Goal: Task Accomplishment & Management: Manage account settings

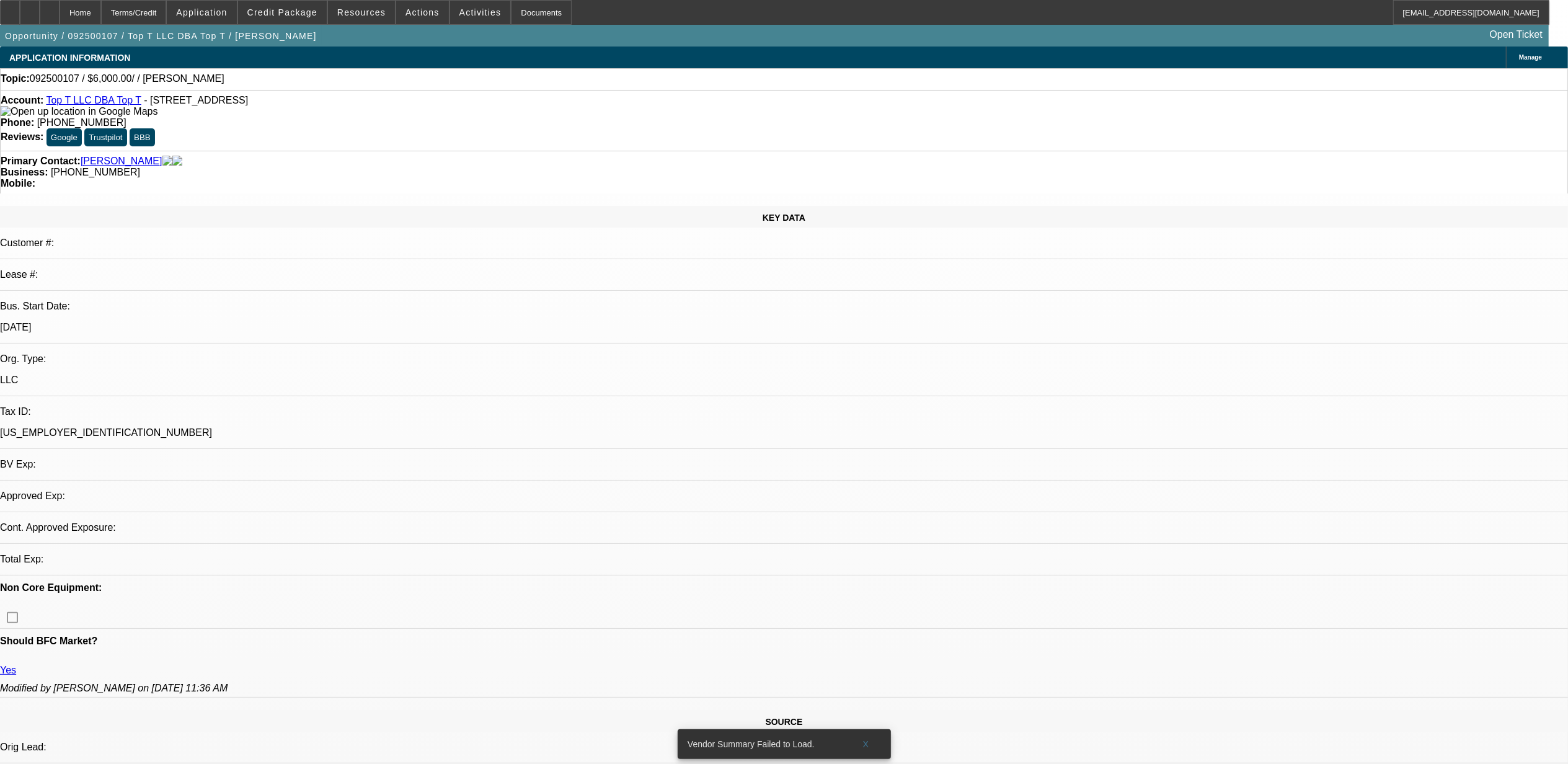
select select "0"
select select "2"
select select "0.1"
select select "1"
select select "2"
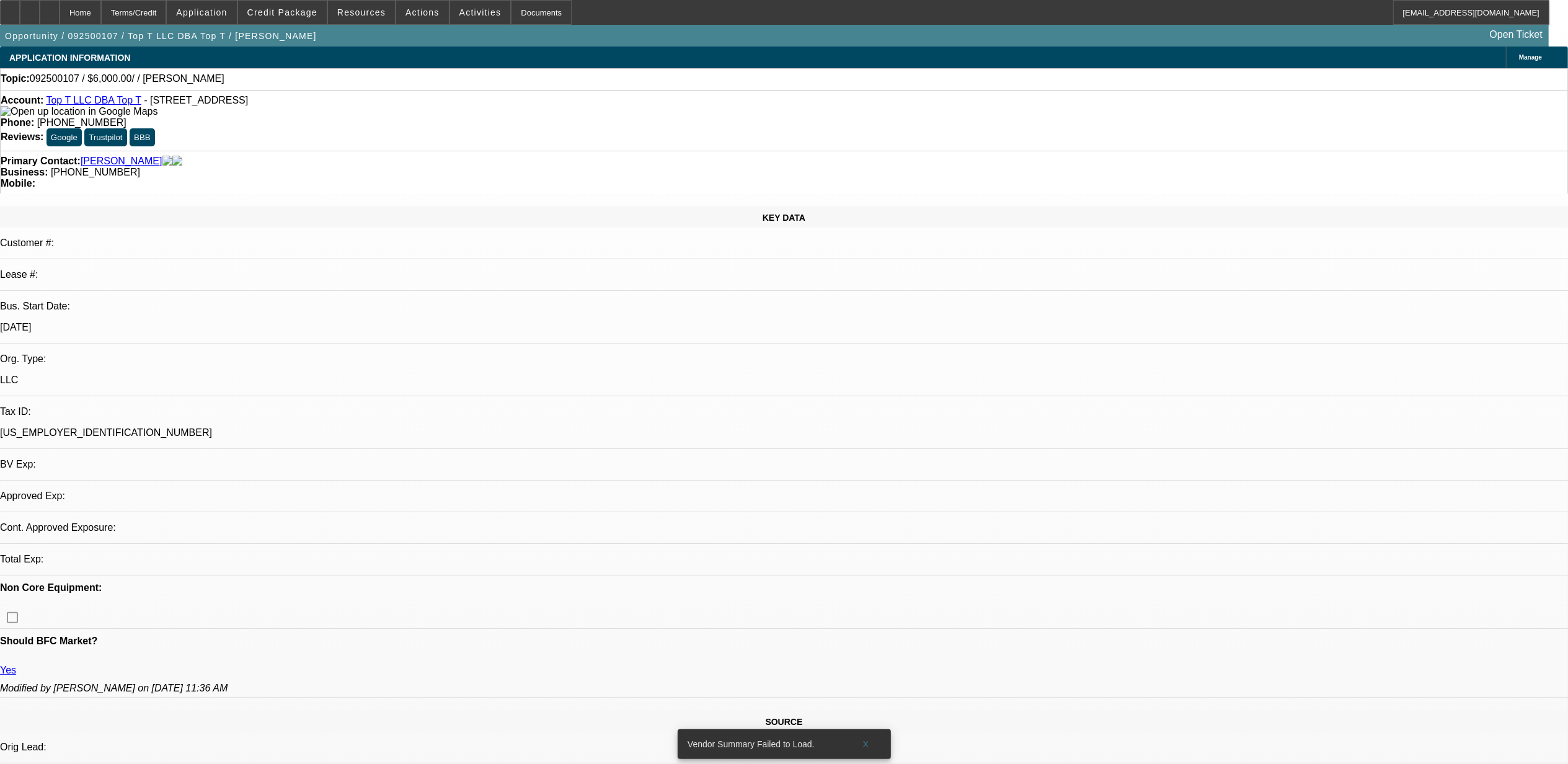
select select "4"
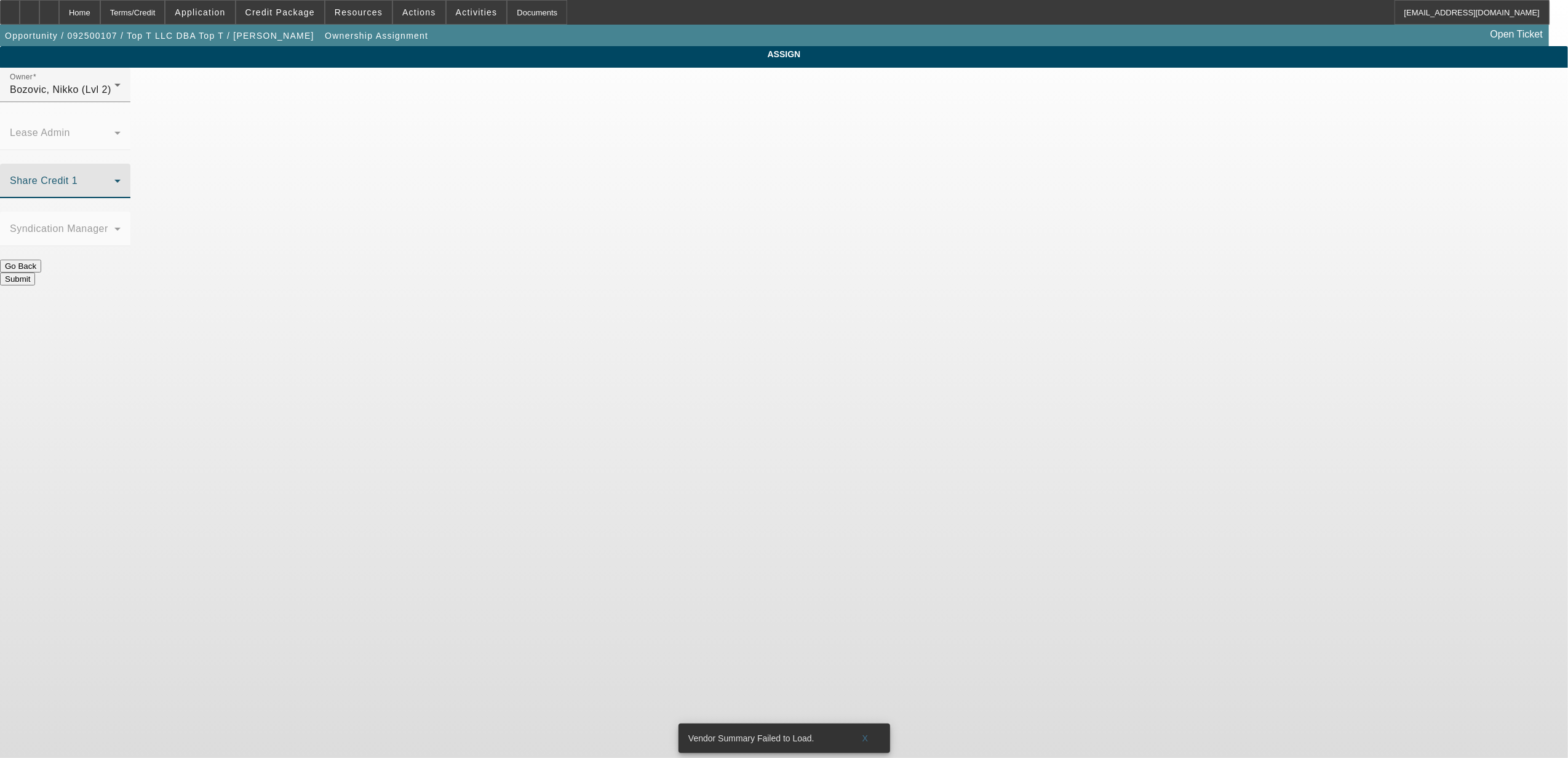
click at [115, 179] on span at bounding box center [62, 186] width 105 height 15
click at [692, 102] on div at bounding box center [784, 379] width 1568 height 758
click at [115, 97] on div "Bozovic, Nikko (Lvl 2)" at bounding box center [62, 90] width 105 height 15
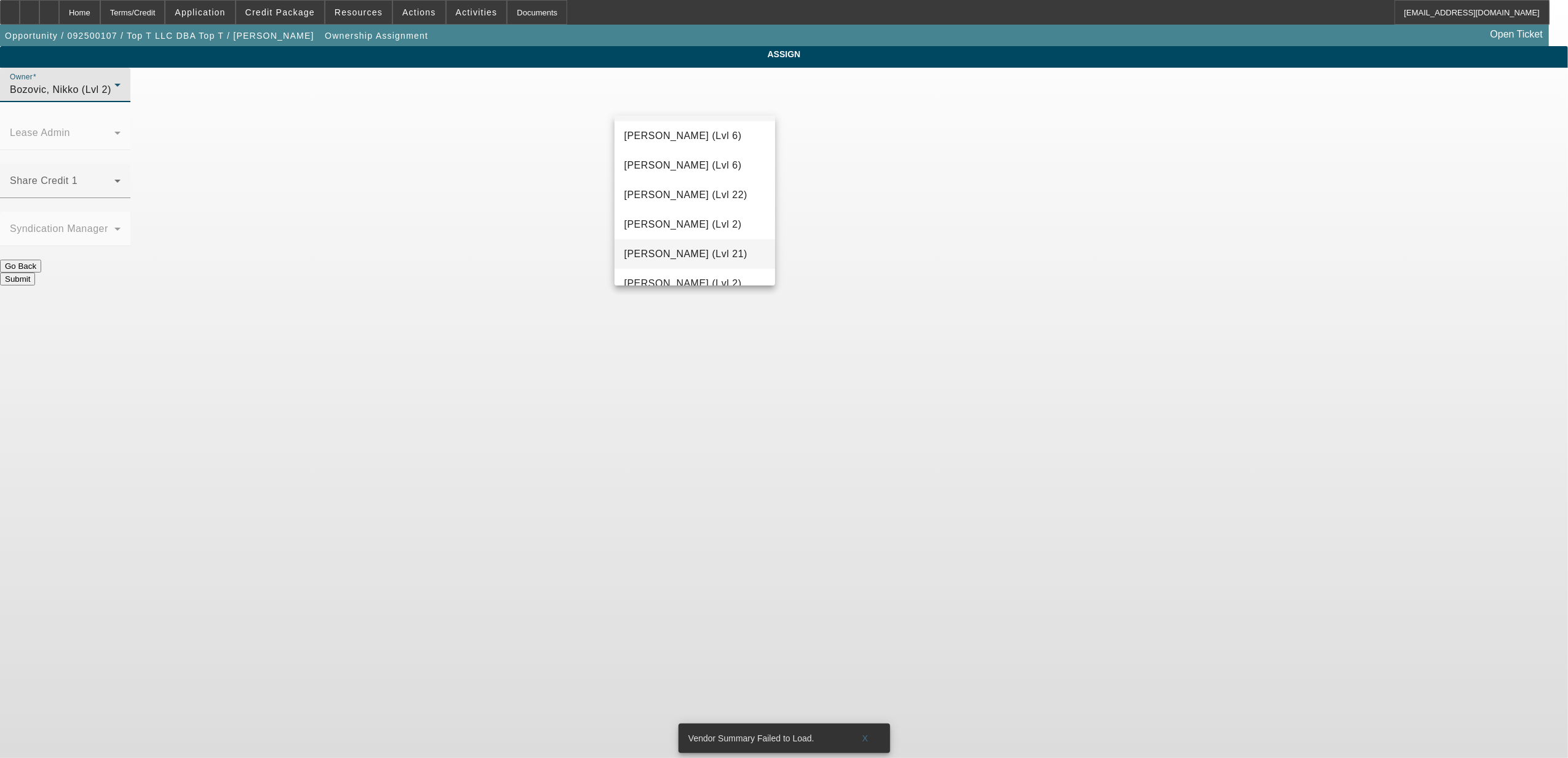
scroll to position [761, 0]
click at [703, 208] on span "[PERSON_NAME] (Lvl 2)" at bounding box center [683, 201] width 118 height 15
click at [115, 179] on span at bounding box center [62, 186] width 105 height 15
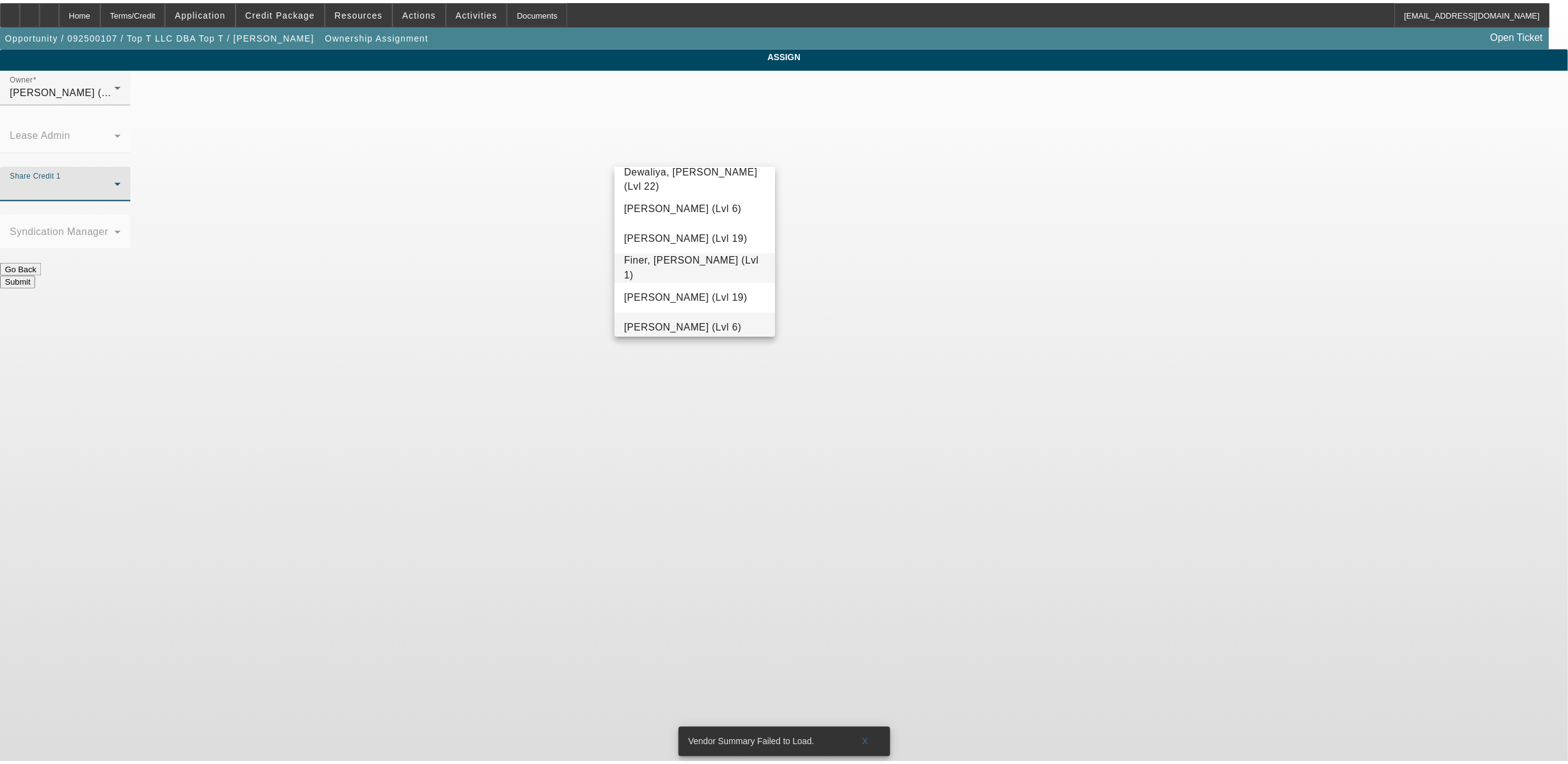
scroll to position [363, 0]
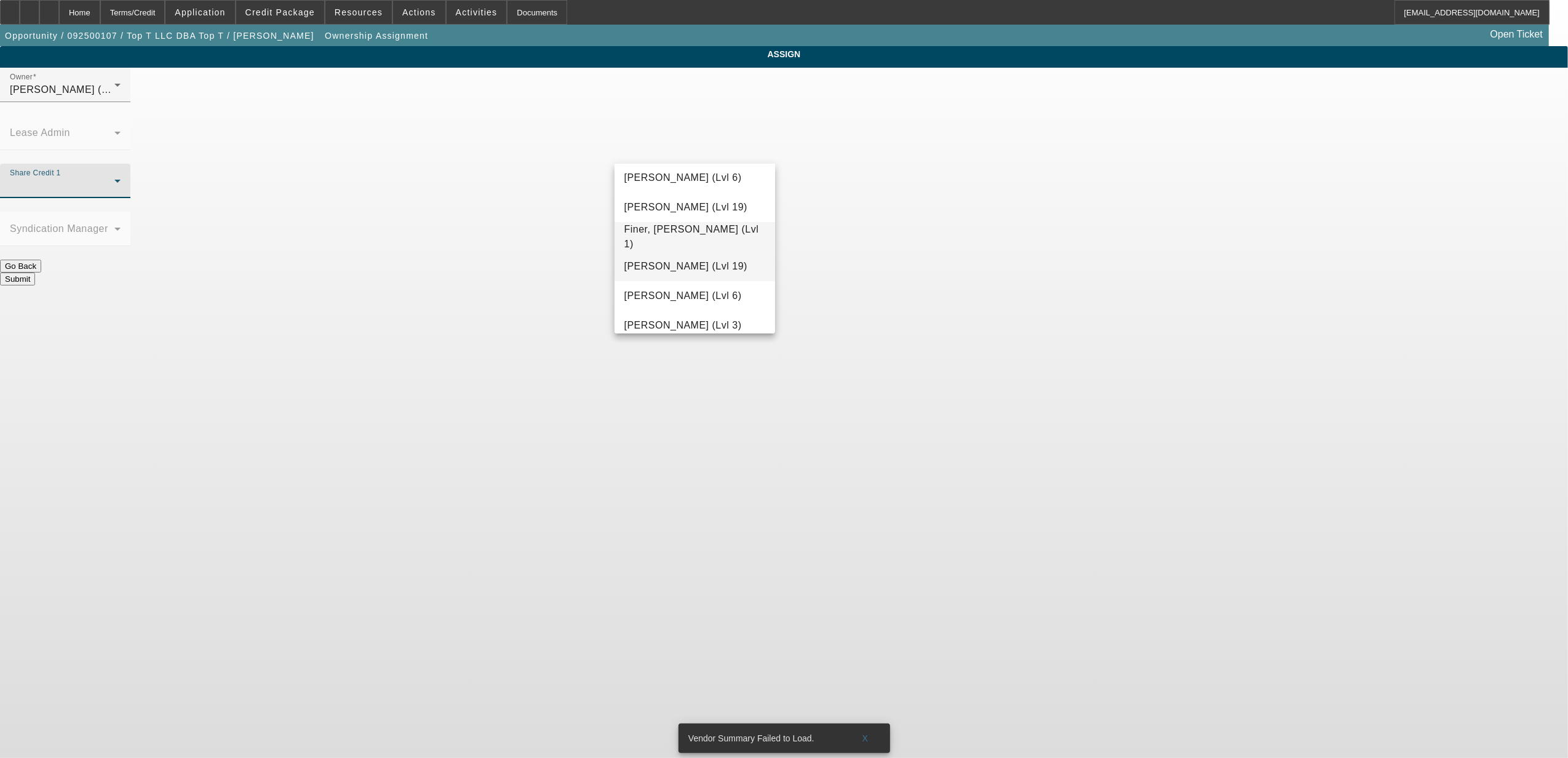
click at [694, 268] on span "[PERSON_NAME] (Lvl 19)" at bounding box center [686, 265] width 123 height 15
click at [36, 272] on button "Submit" at bounding box center [18, 278] width 36 height 13
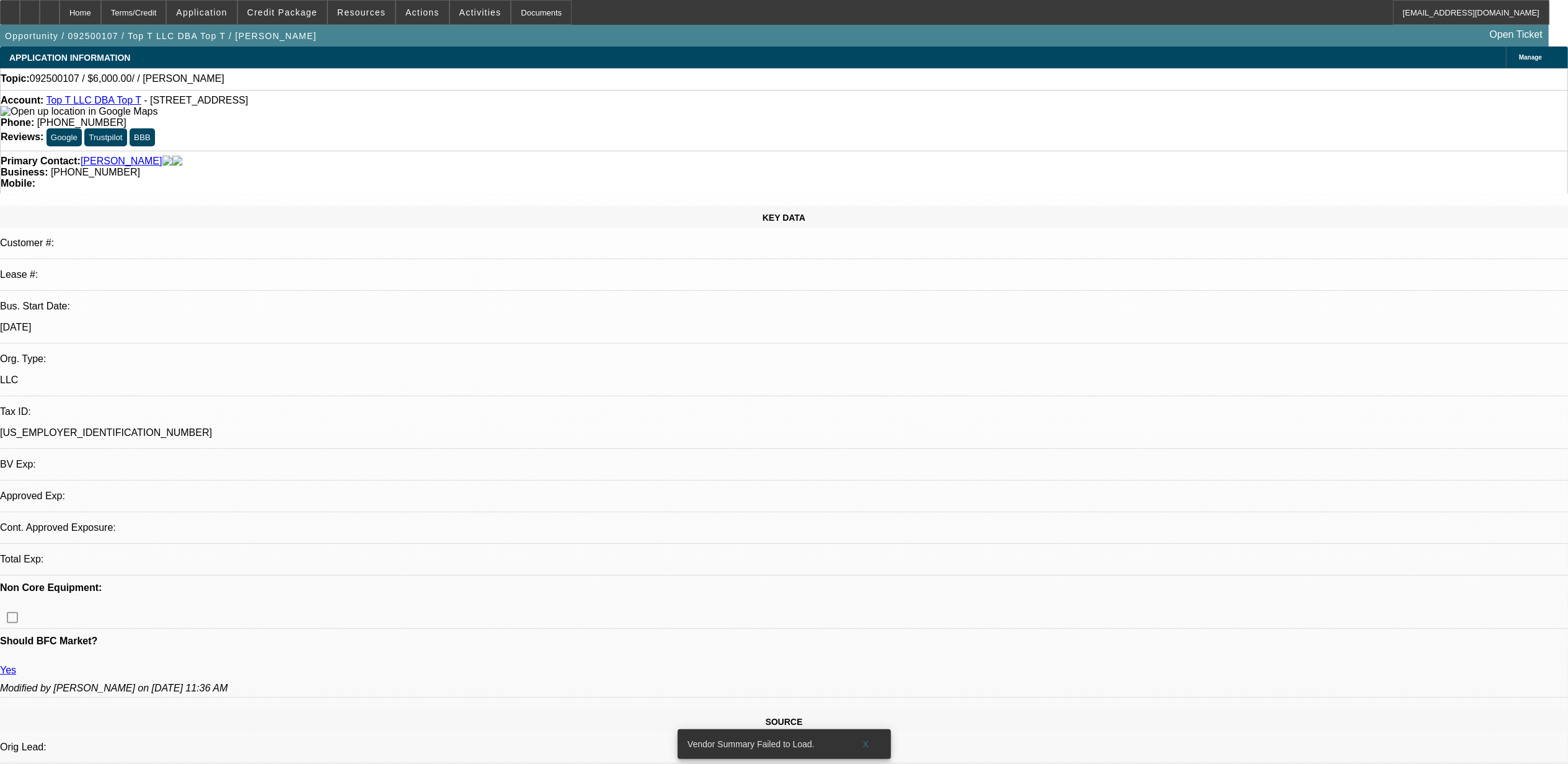
select select "0"
select select "2"
select select "0.1"
select select "4"
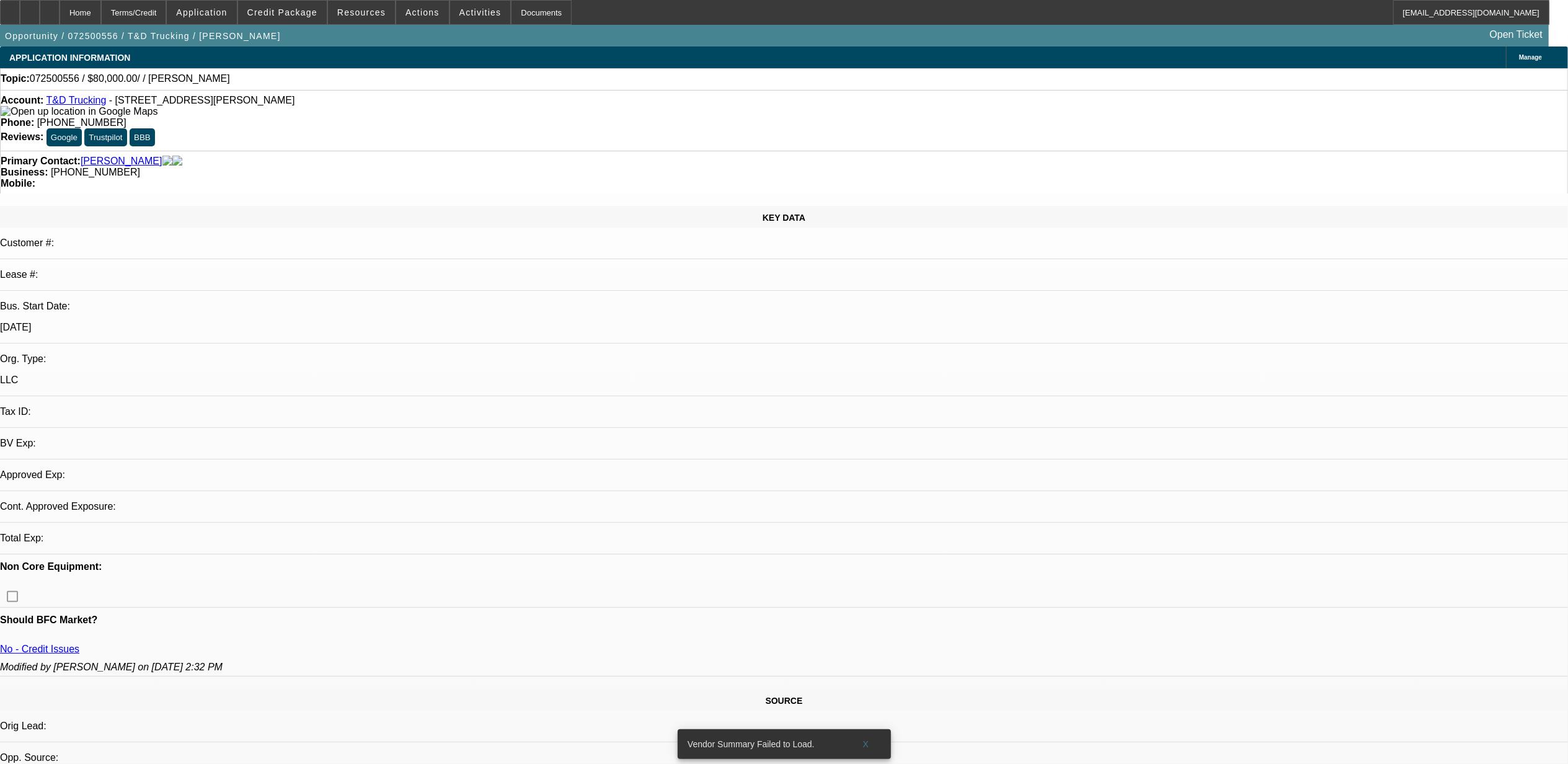
select select "0"
select select "2"
select select "0.1"
select select "4"
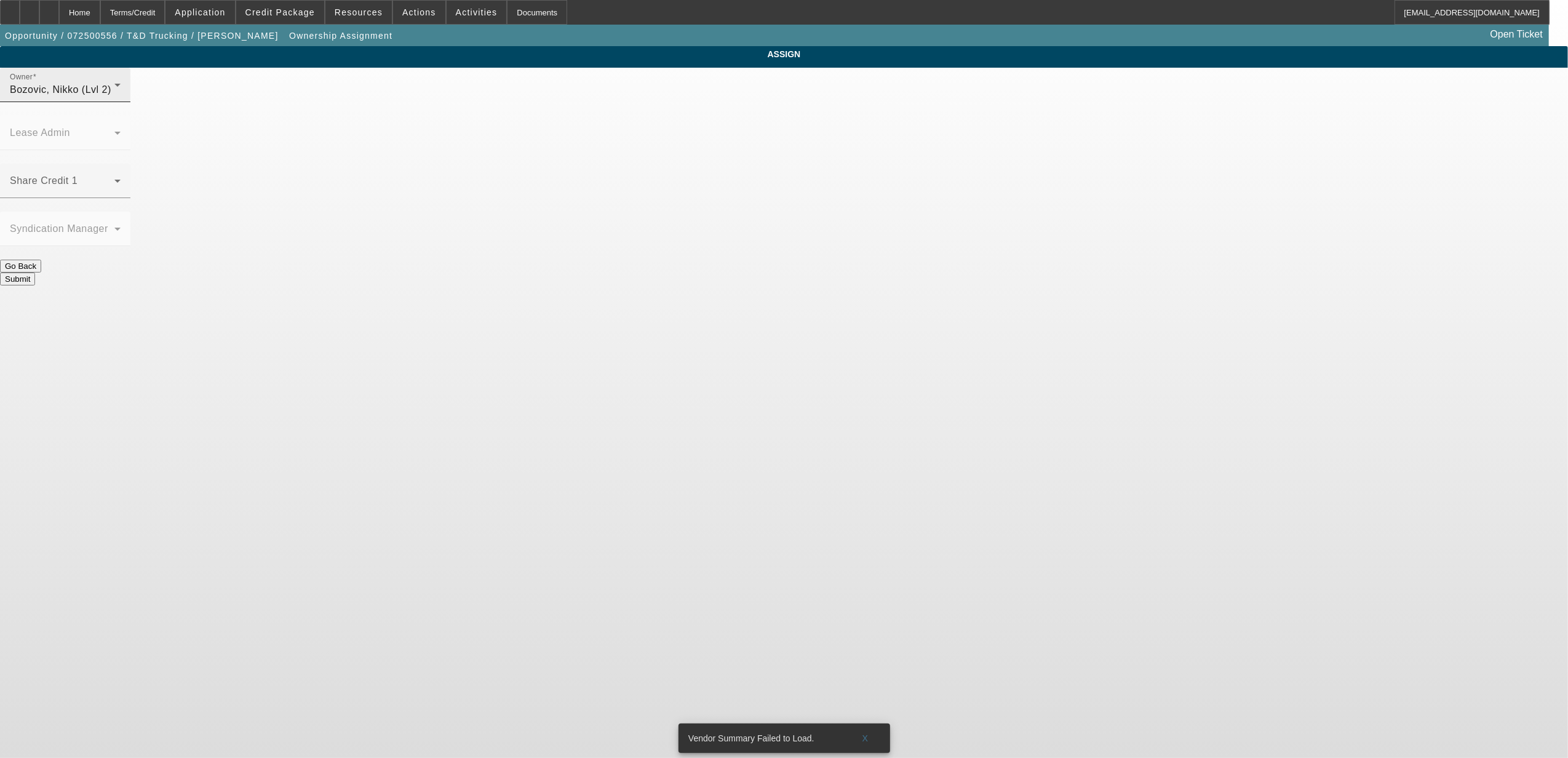
click at [115, 97] on div "Bozovic, Nikko (Lvl 2)" at bounding box center [62, 90] width 105 height 15
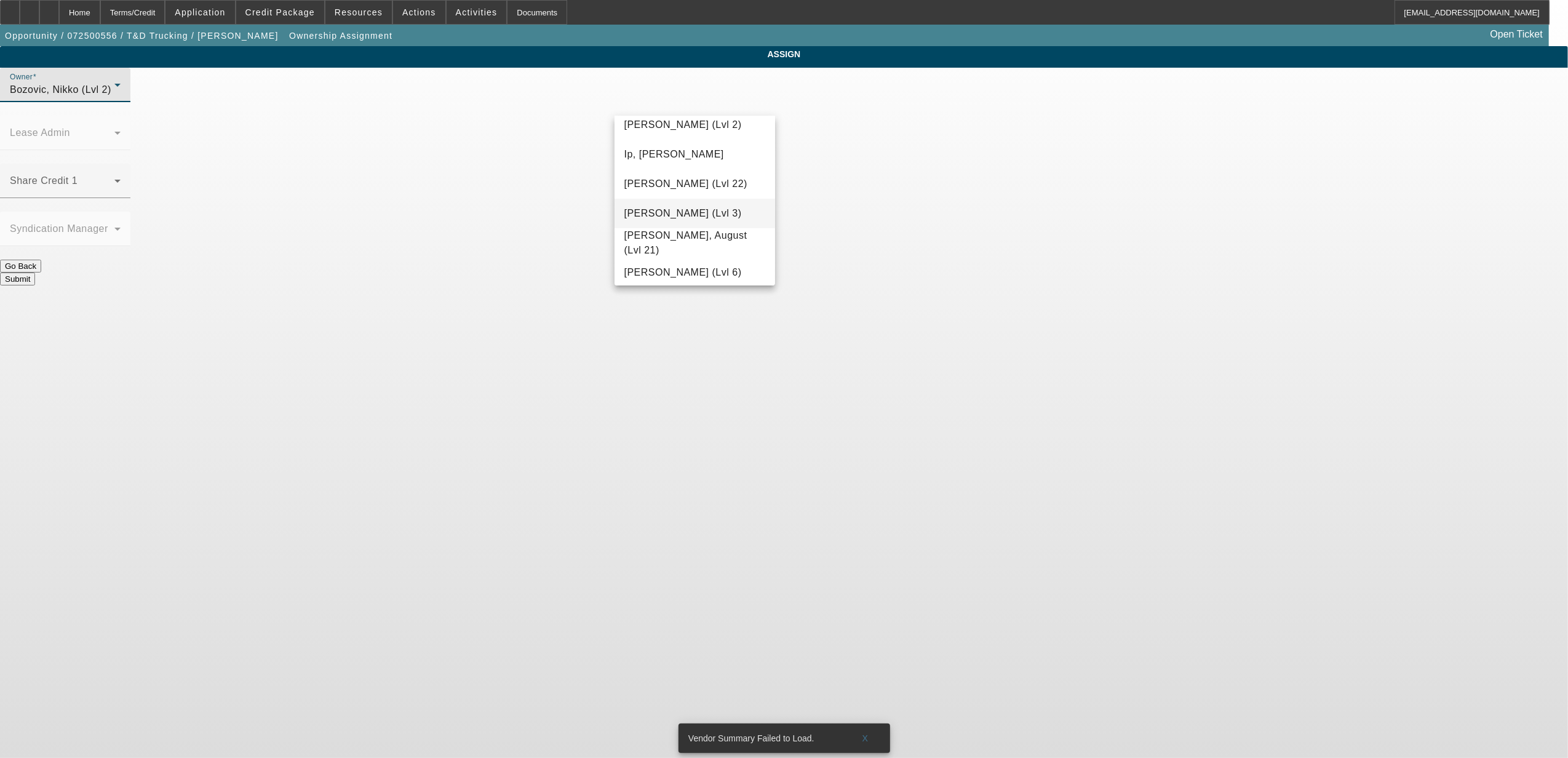
scroll to position [654, 0]
click at [699, 245] on span "[PERSON_NAME] (Lvl 2)" at bounding box center [683, 249] width 118 height 15
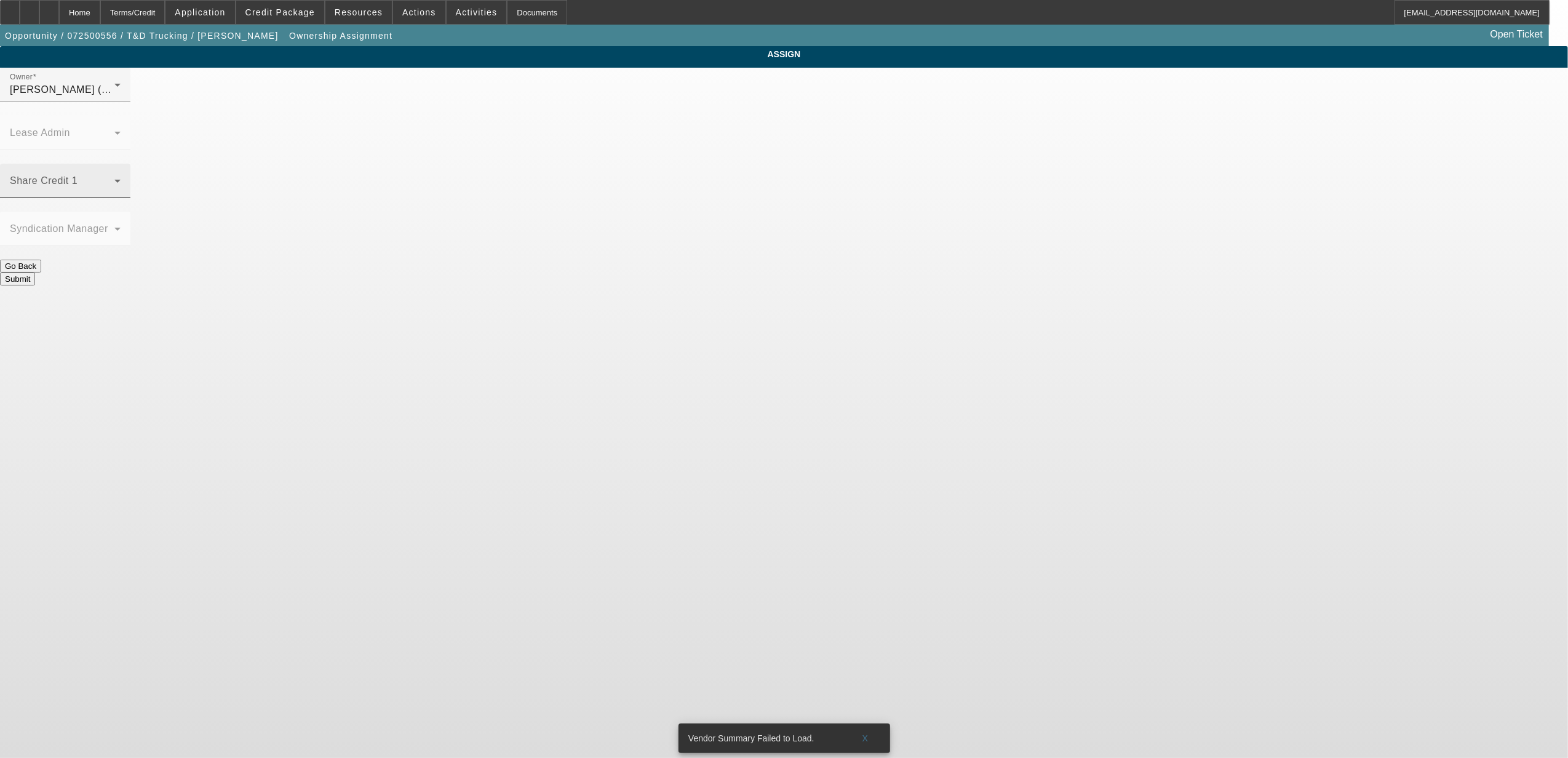
click at [120, 164] on div "Share Credit 1" at bounding box center [65, 181] width 111 height 35
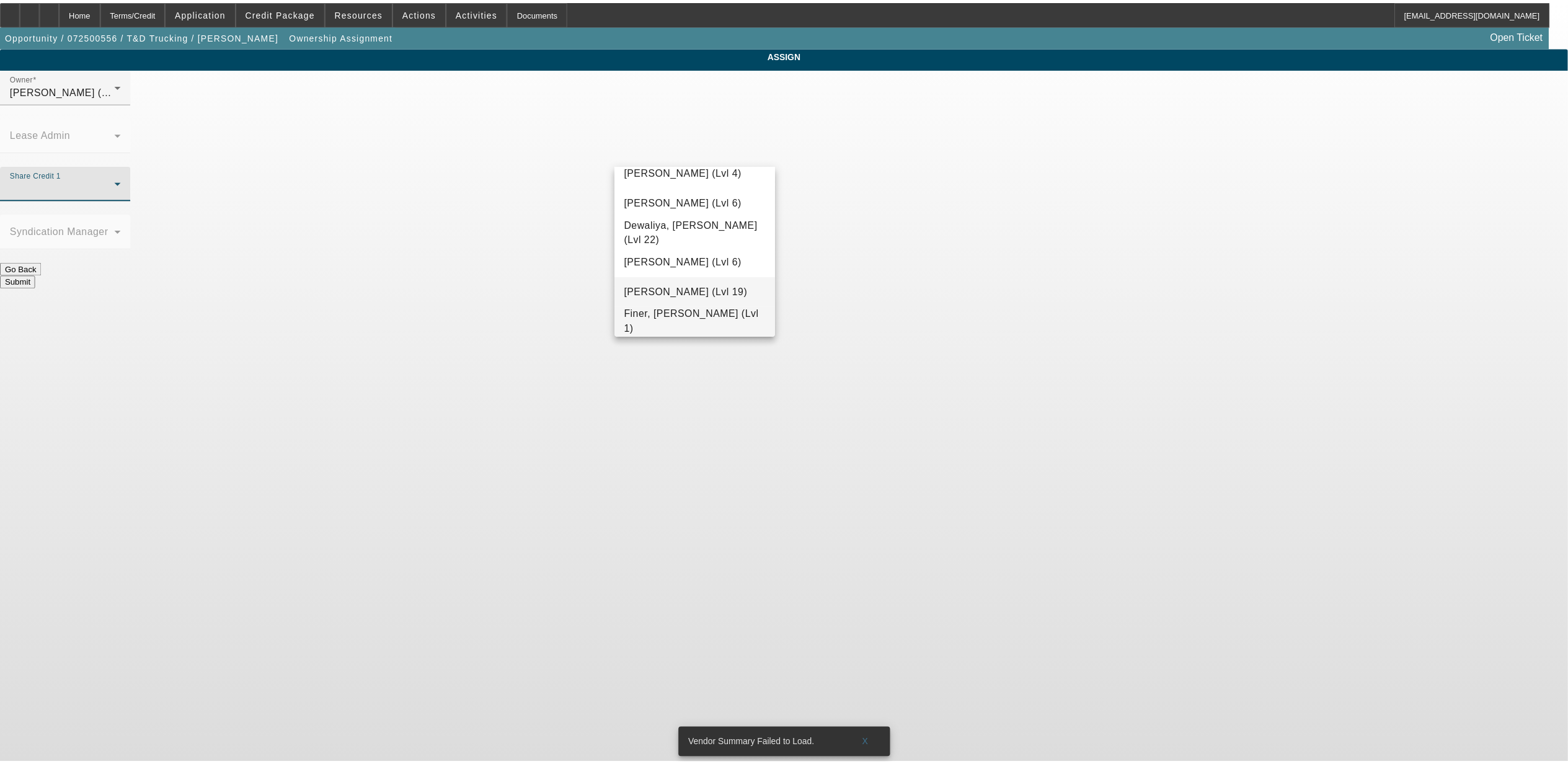
scroll to position [363, 0]
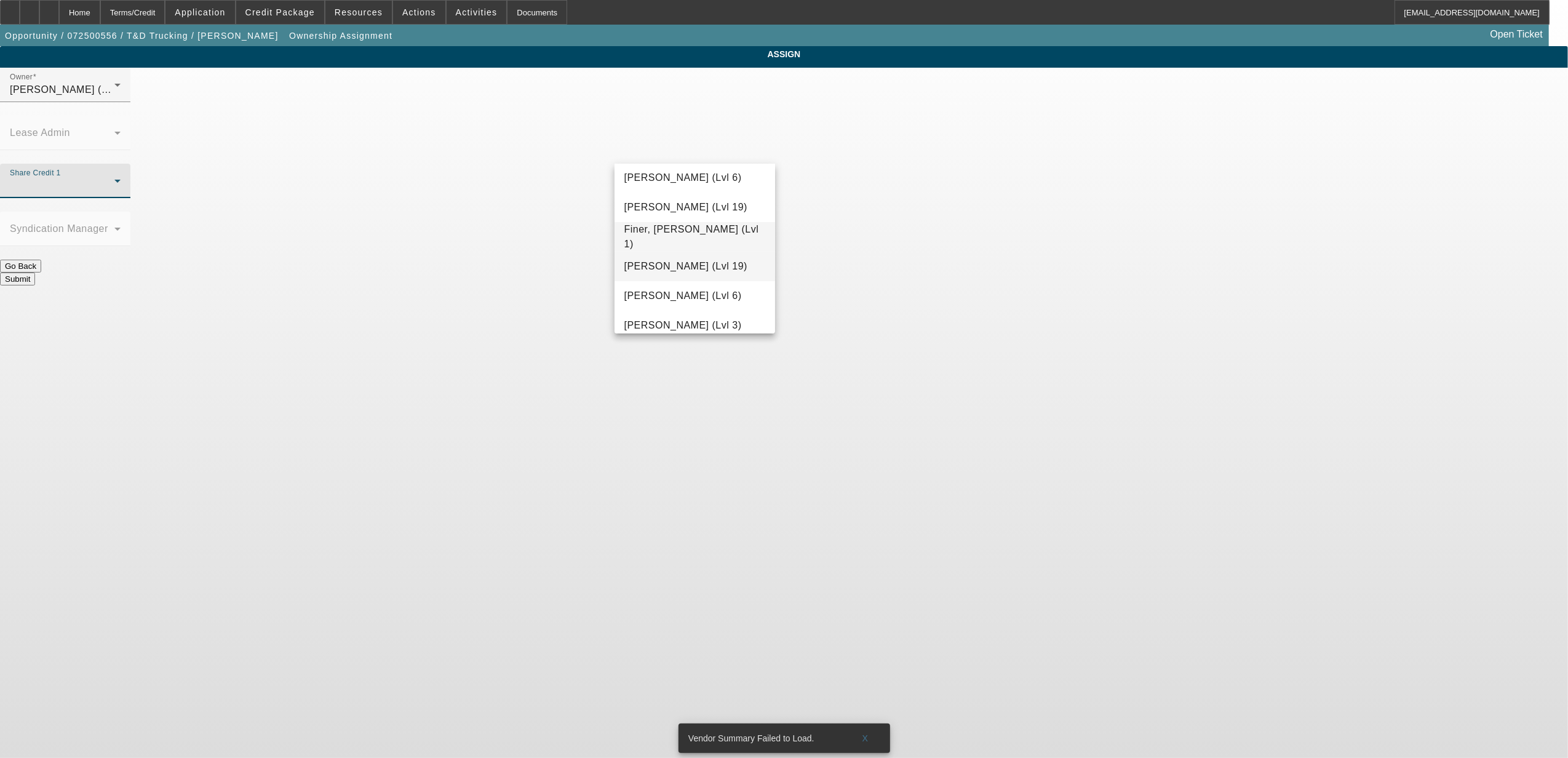
click at [711, 259] on span "[PERSON_NAME] (Lvl 19)" at bounding box center [686, 265] width 123 height 15
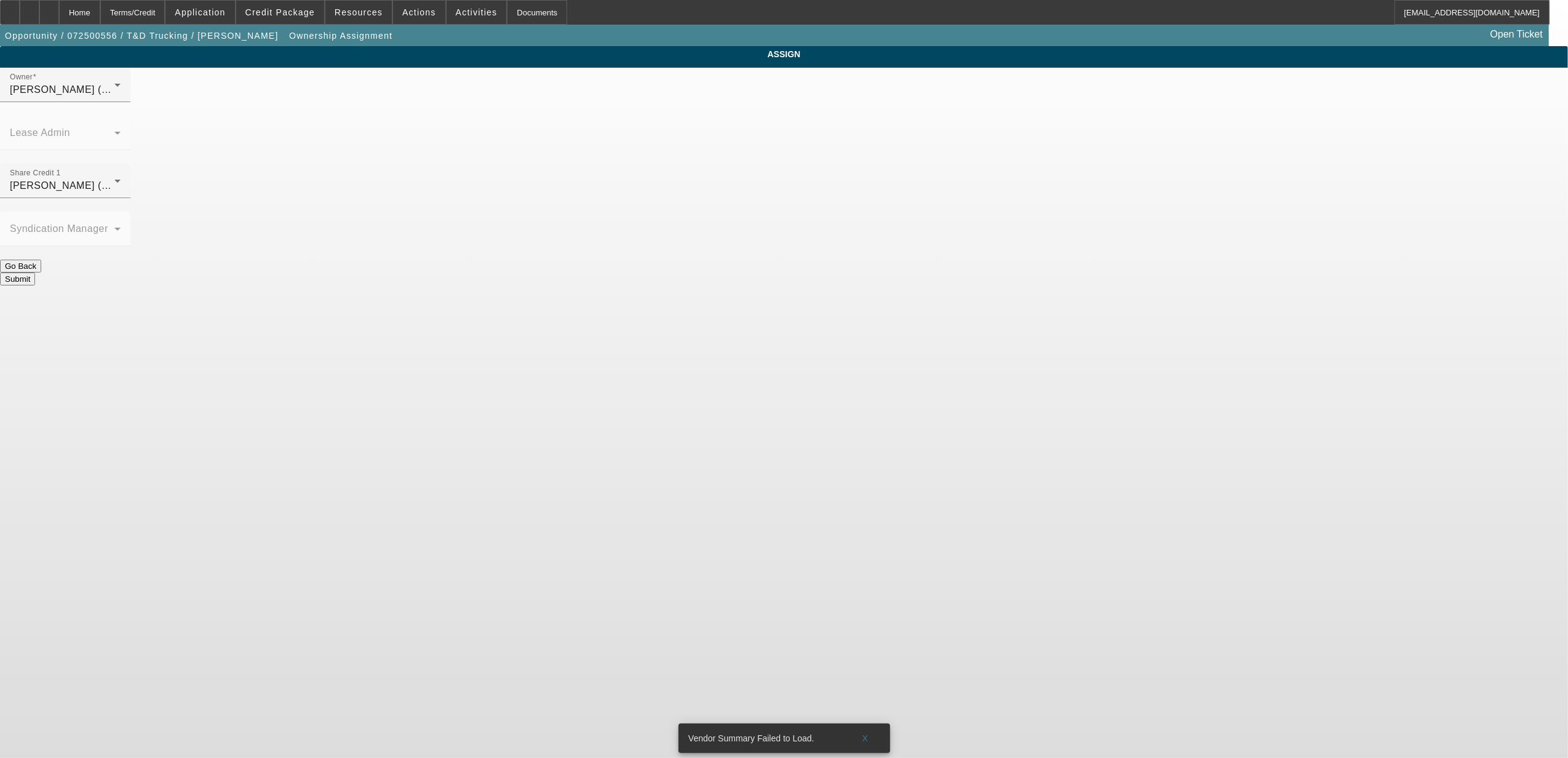
click at [36, 272] on button "Submit" at bounding box center [18, 278] width 36 height 13
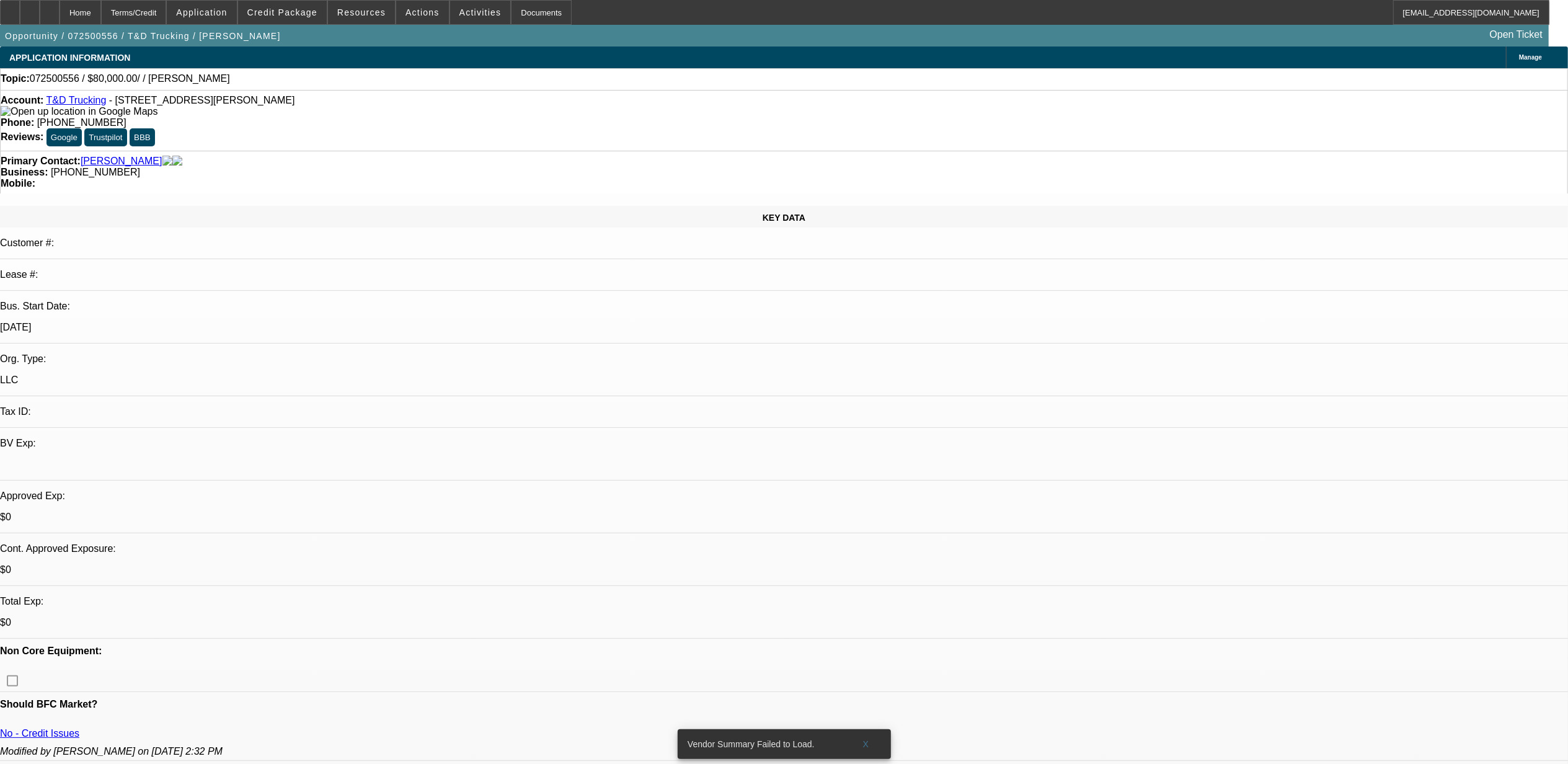
select select "0"
select select "2"
select select "0.1"
select select "4"
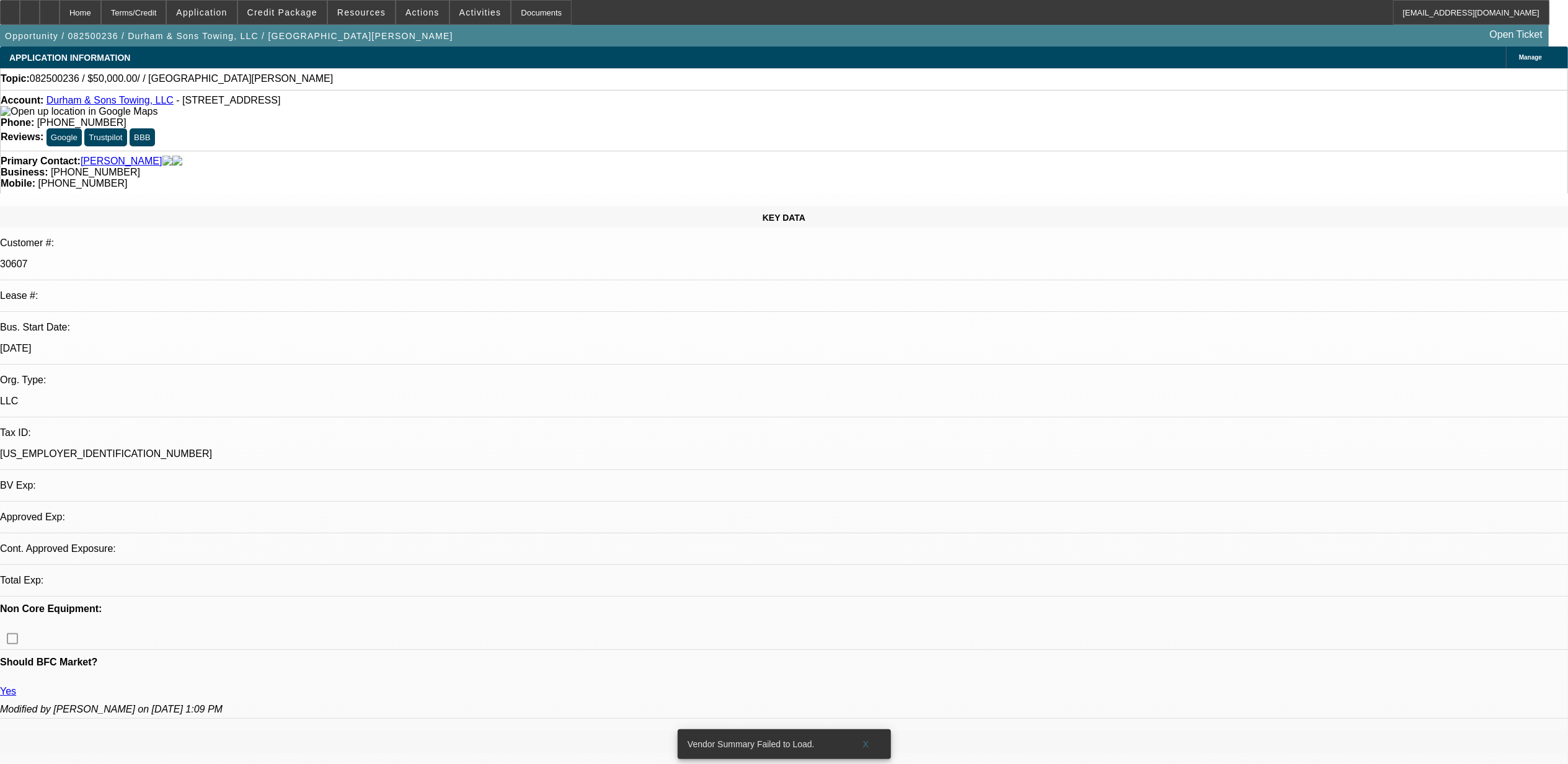
select select "0"
select select "2"
select select "0.1"
select select "4"
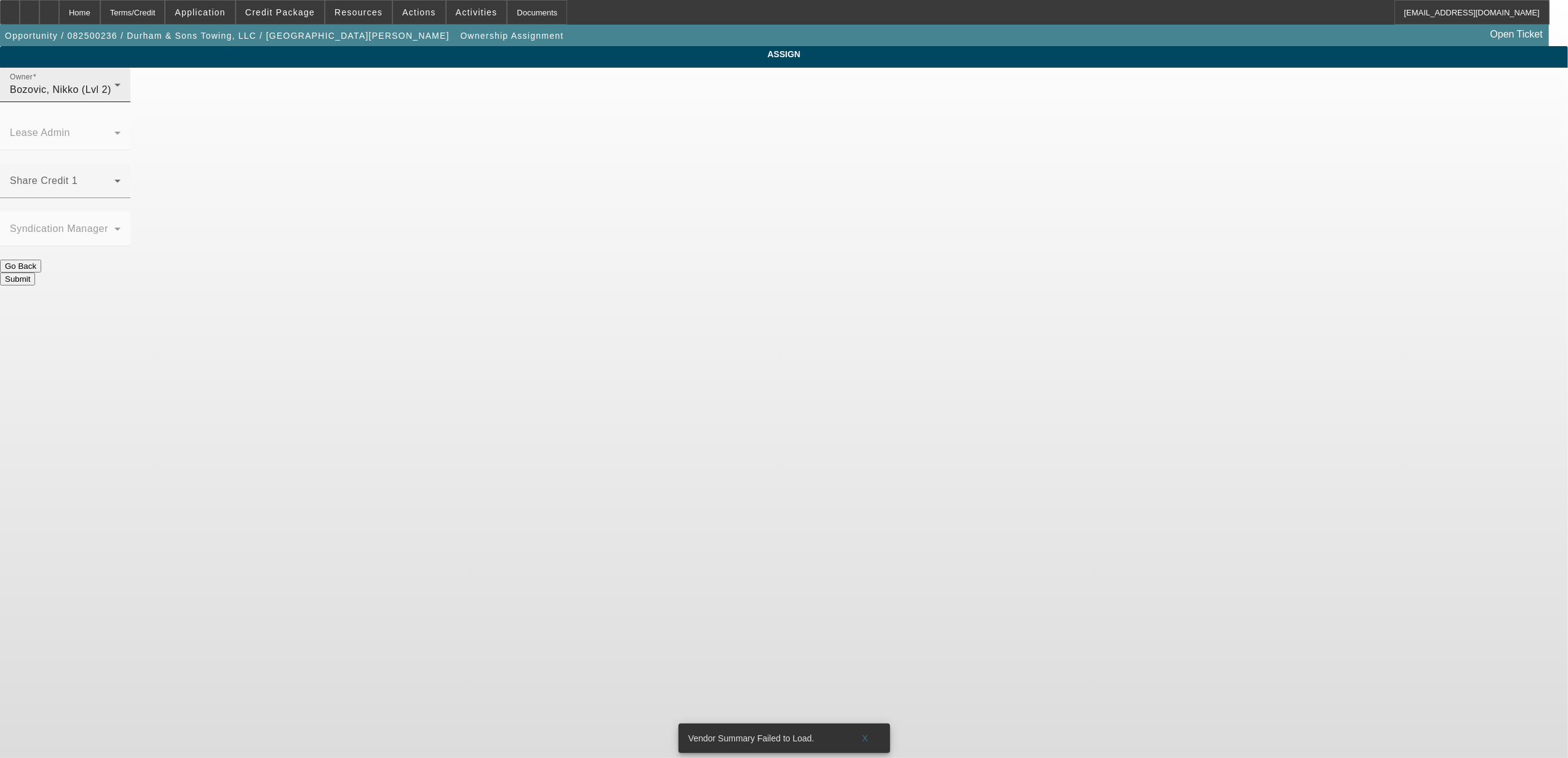
click at [112, 95] on span "Bozovic, Nikko (Lvl 2)" at bounding box center [60, 89] width 102 height 11
click at [712, 106] on div at bounding box center [784, 379] width 1568 height 758
click at [115, 97] on div "Bozovic, Nikko (Lvl 2)" at bounding box center [62, 90] width 105 height 15
click at [689, 217] on span "[PERSON_NAME] (Lvl 2)" at bounding box center [683, 224] width 118 height 15
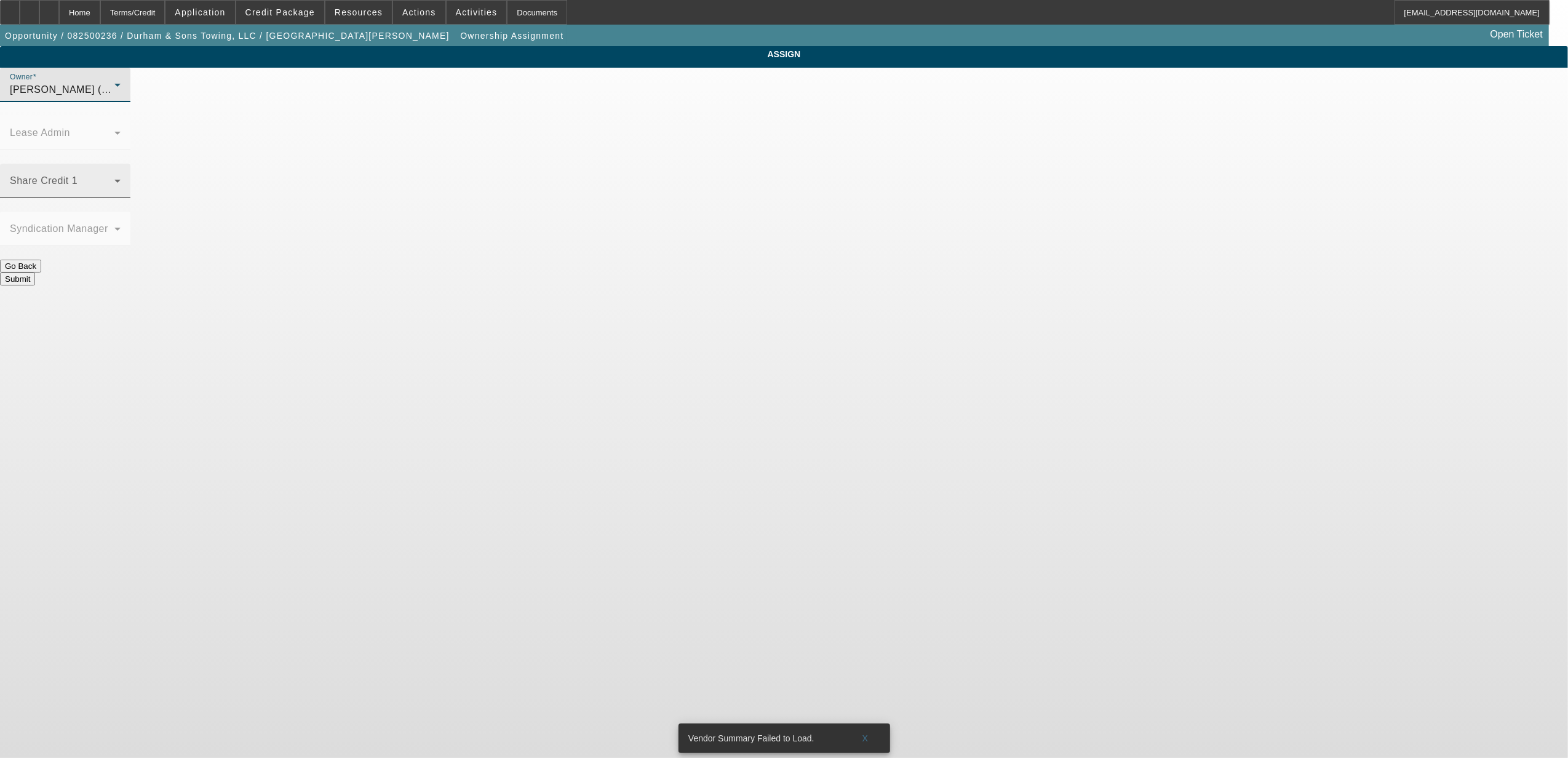
click at [115, 179] on span at bounding box center [62, 186] width 105 height 15
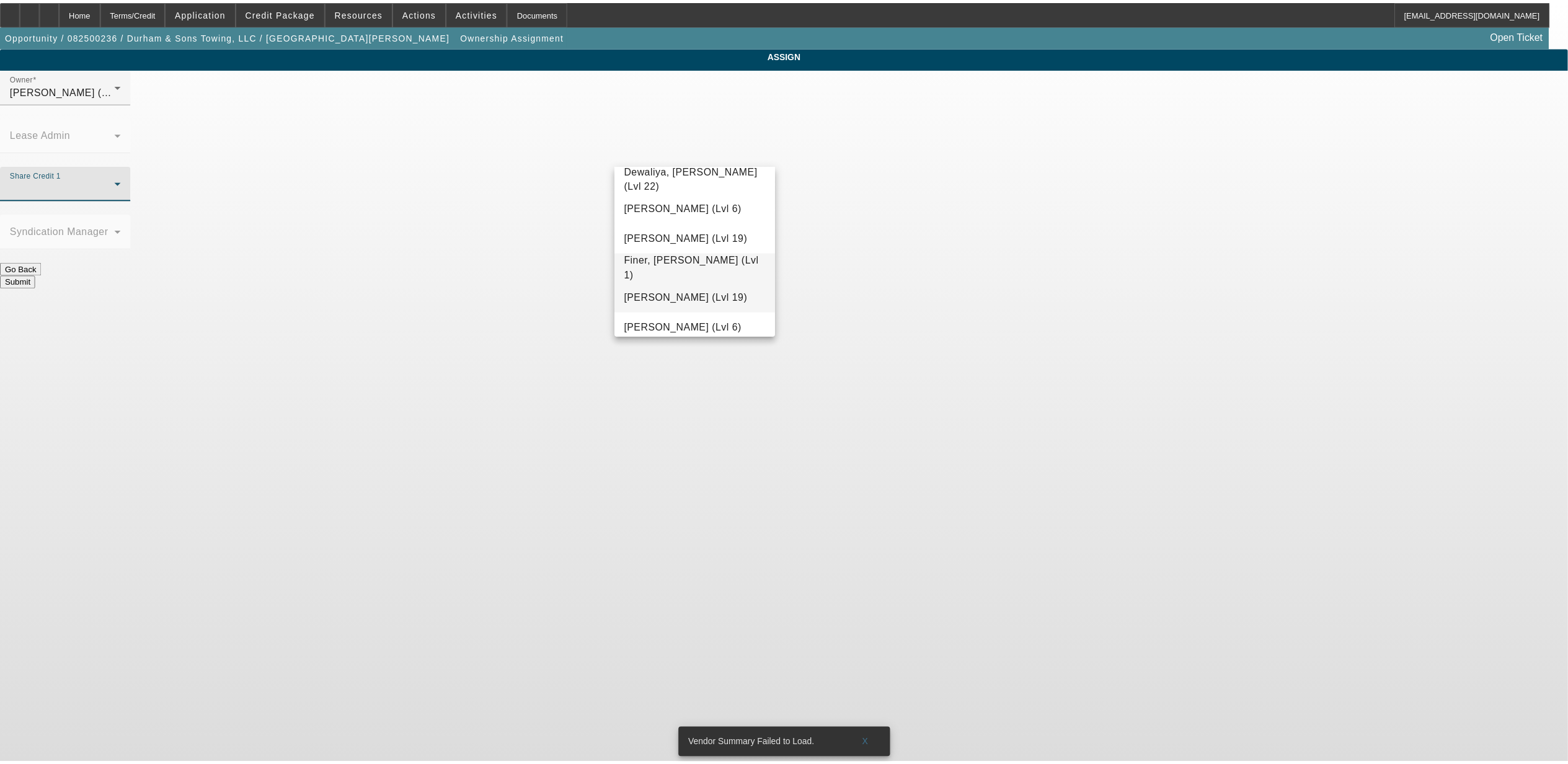
scroll to position [363, 0]
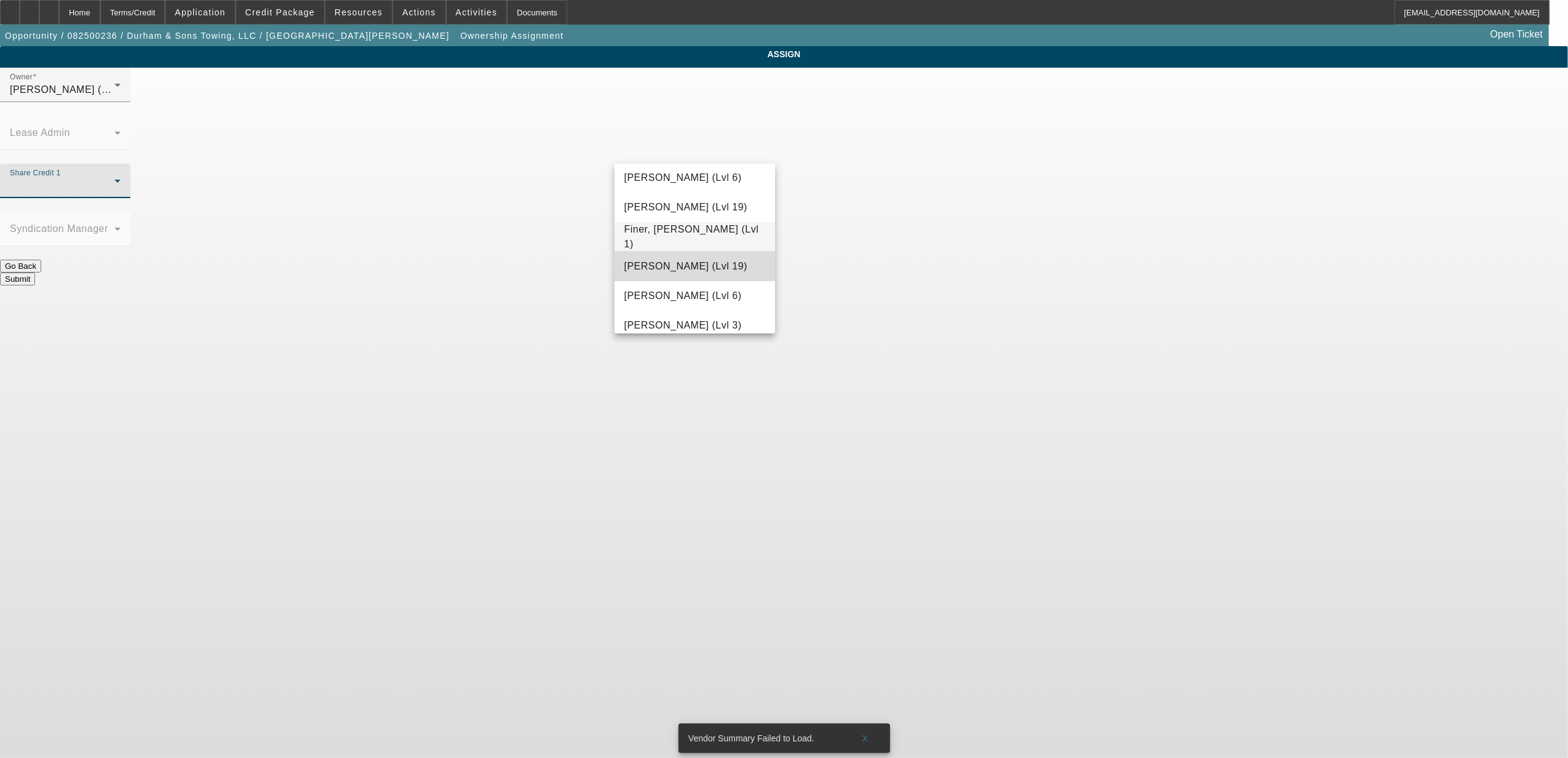
click at [705, 271] on span "[PERSON_NAME] (Lvl 19)" at bounding box center [686, 265] width 123 height 15
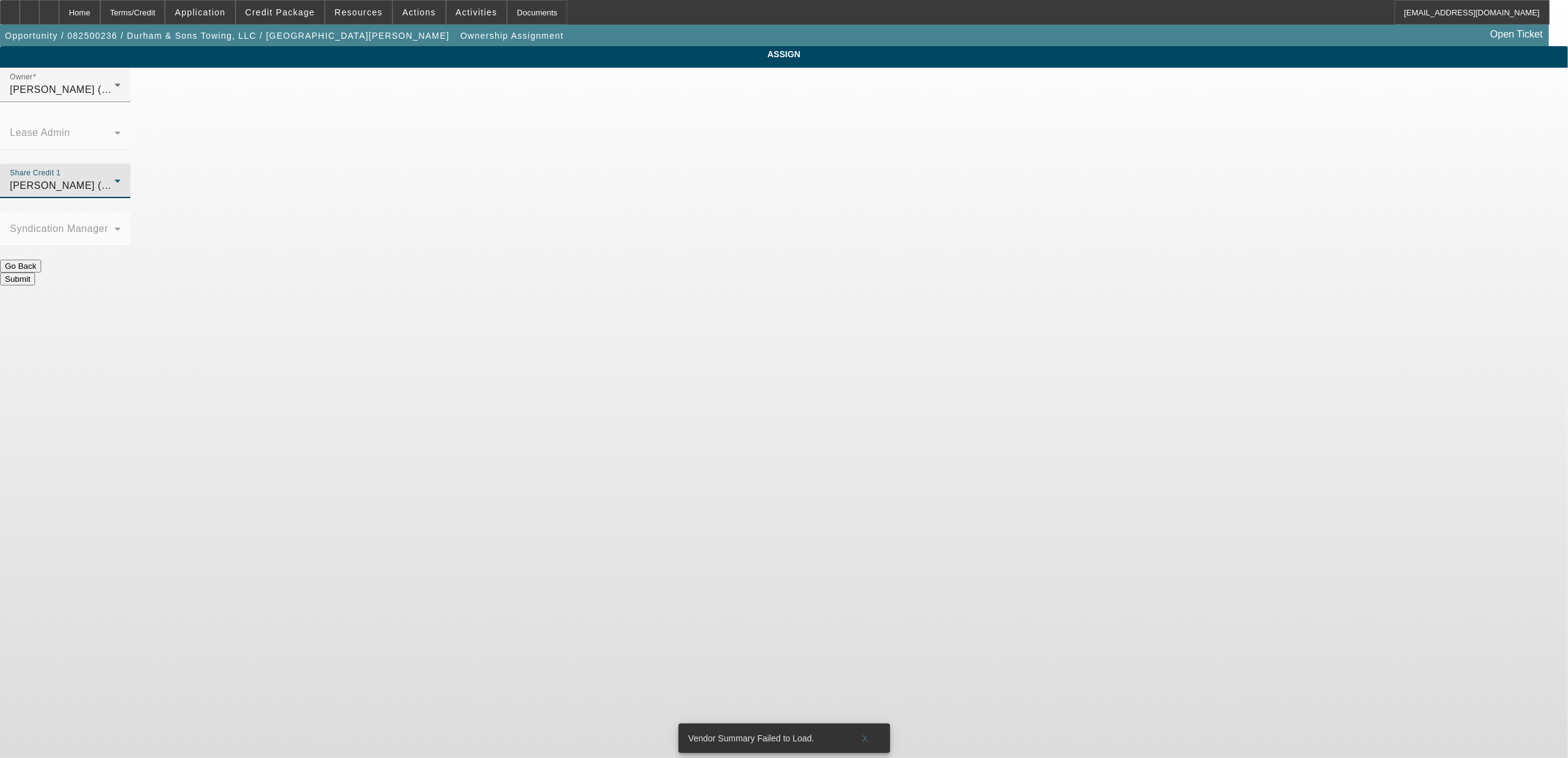
click at [36, 272] on button "Submit" at bounding box center [18, 278] width 36 height 13
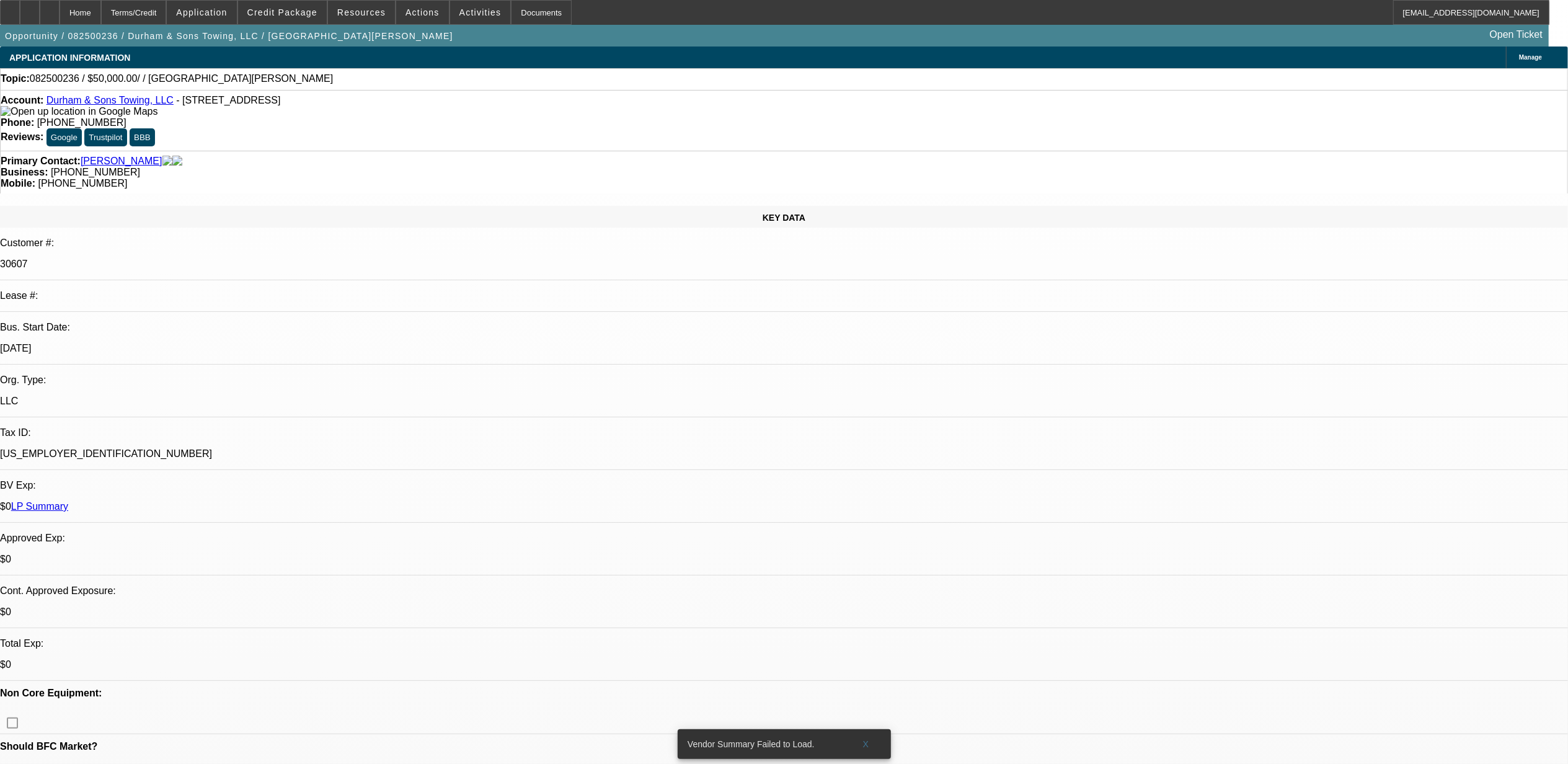
select select "0"
select select "2"
select select "0.1"
select select "4"
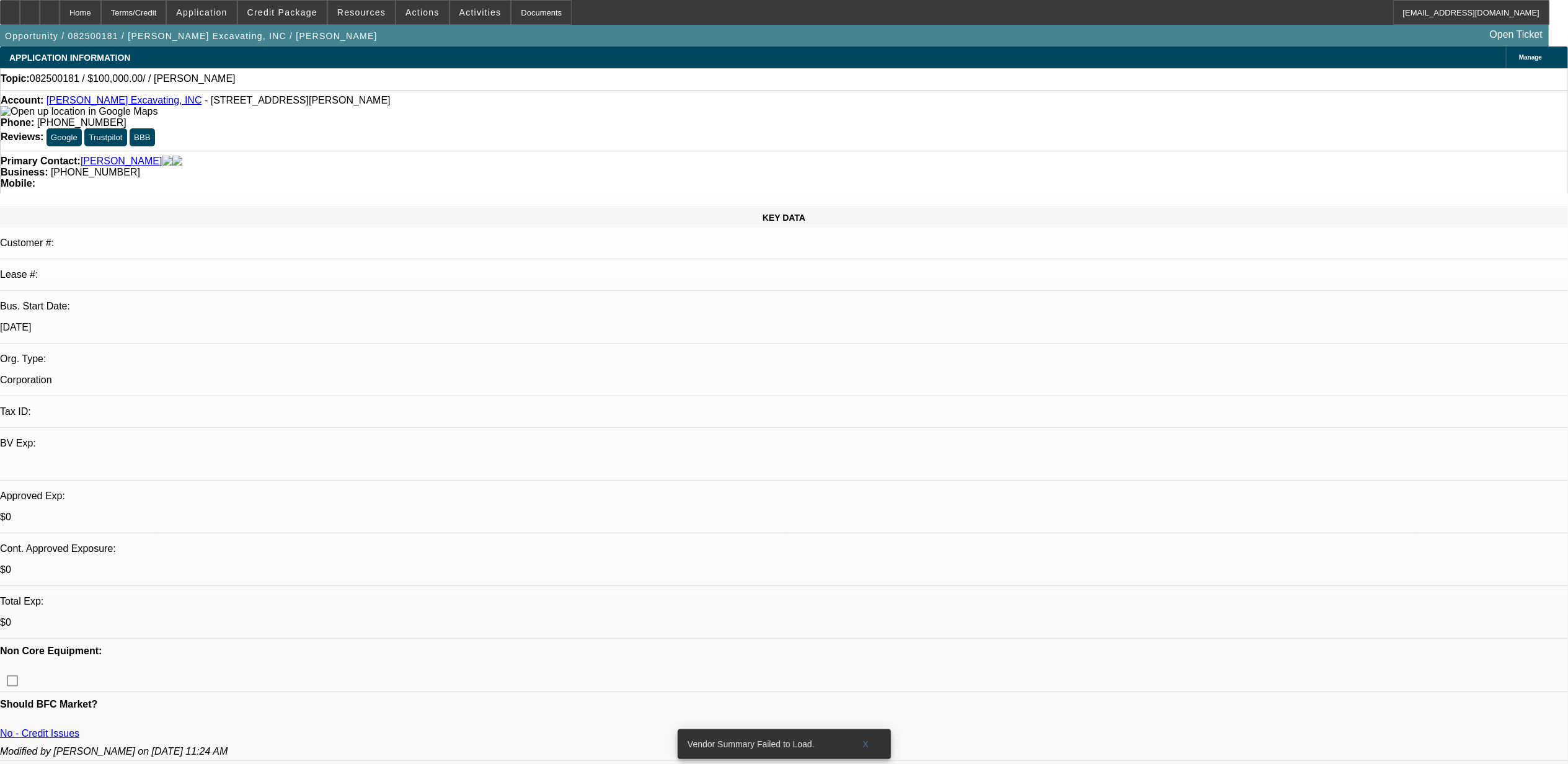
select select "0"
select select "2"
select select "0.1"
select select "4"
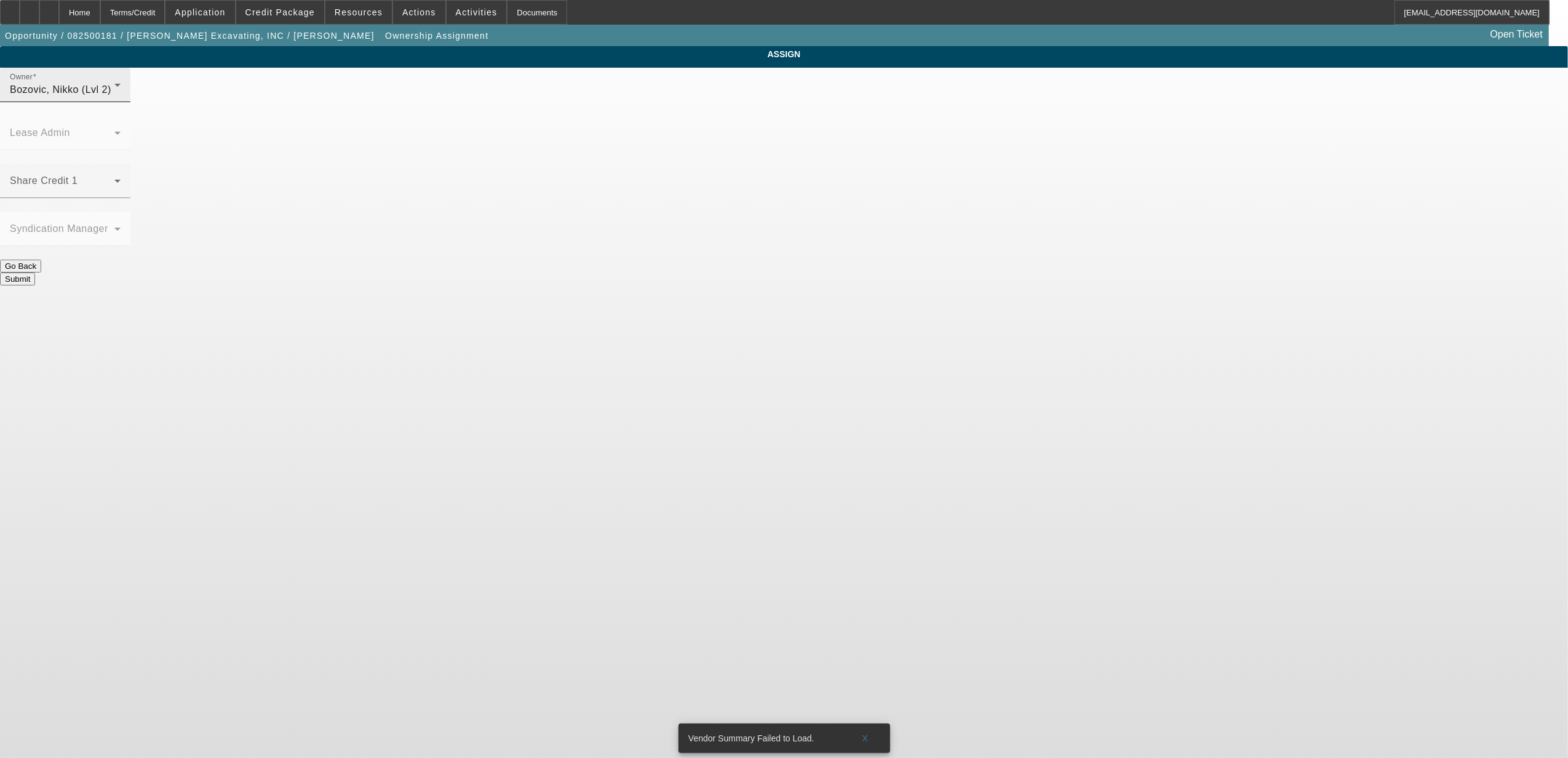
click at [115, 97] on div "Bozovic, Nikko (Lvl 2)" at bounding box center [62, 90] width 105 height 15
click at [710, 124] on span "Gaizutis, Lucas (Lvl 2)" at bounding box center [683, 130] width 118 height 15
click at [78, 176] on mat-label "Share Credit 1" at bounding box center [43, 181] width 68 height 11
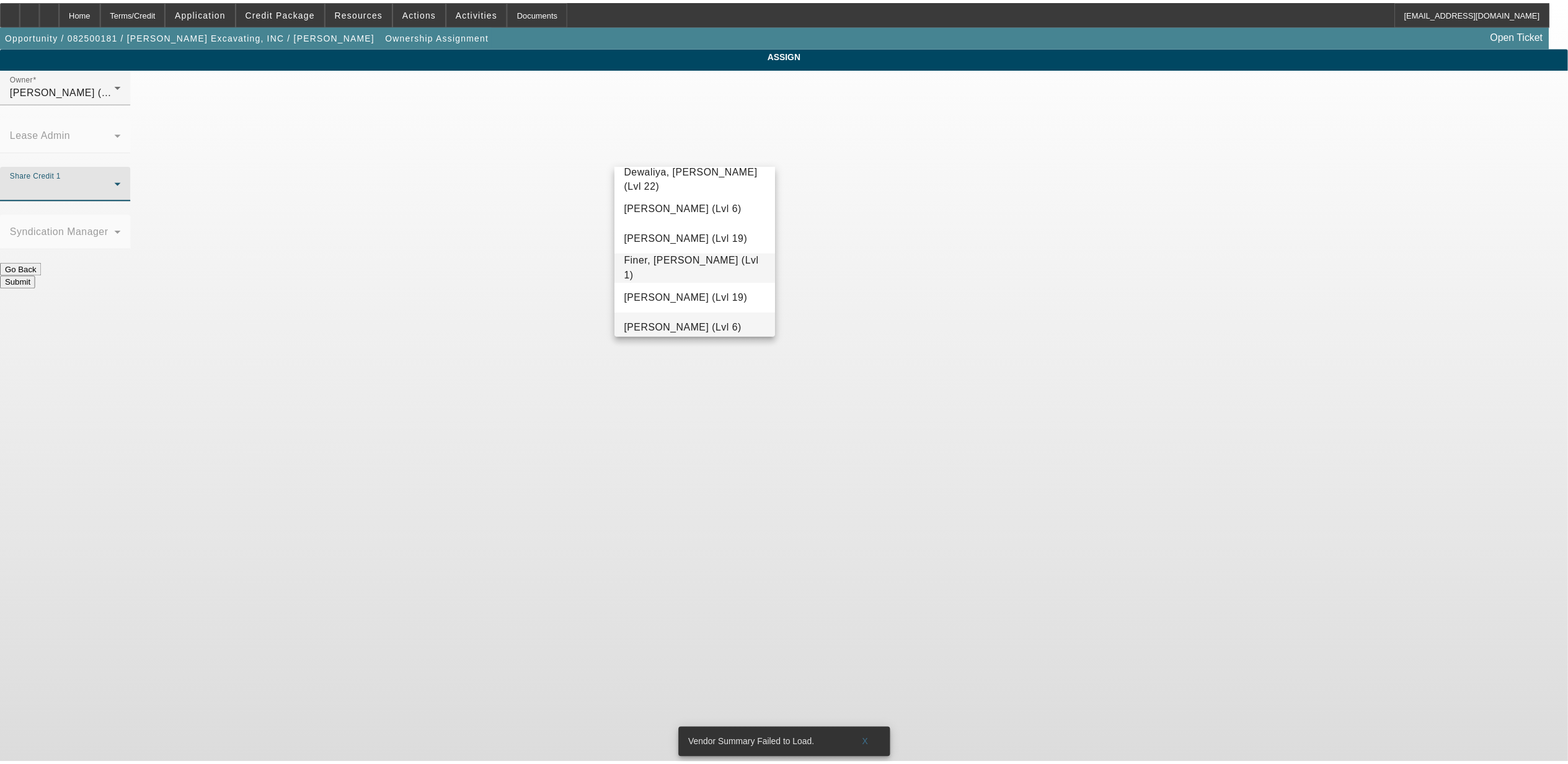
scroll to position [363, 0]
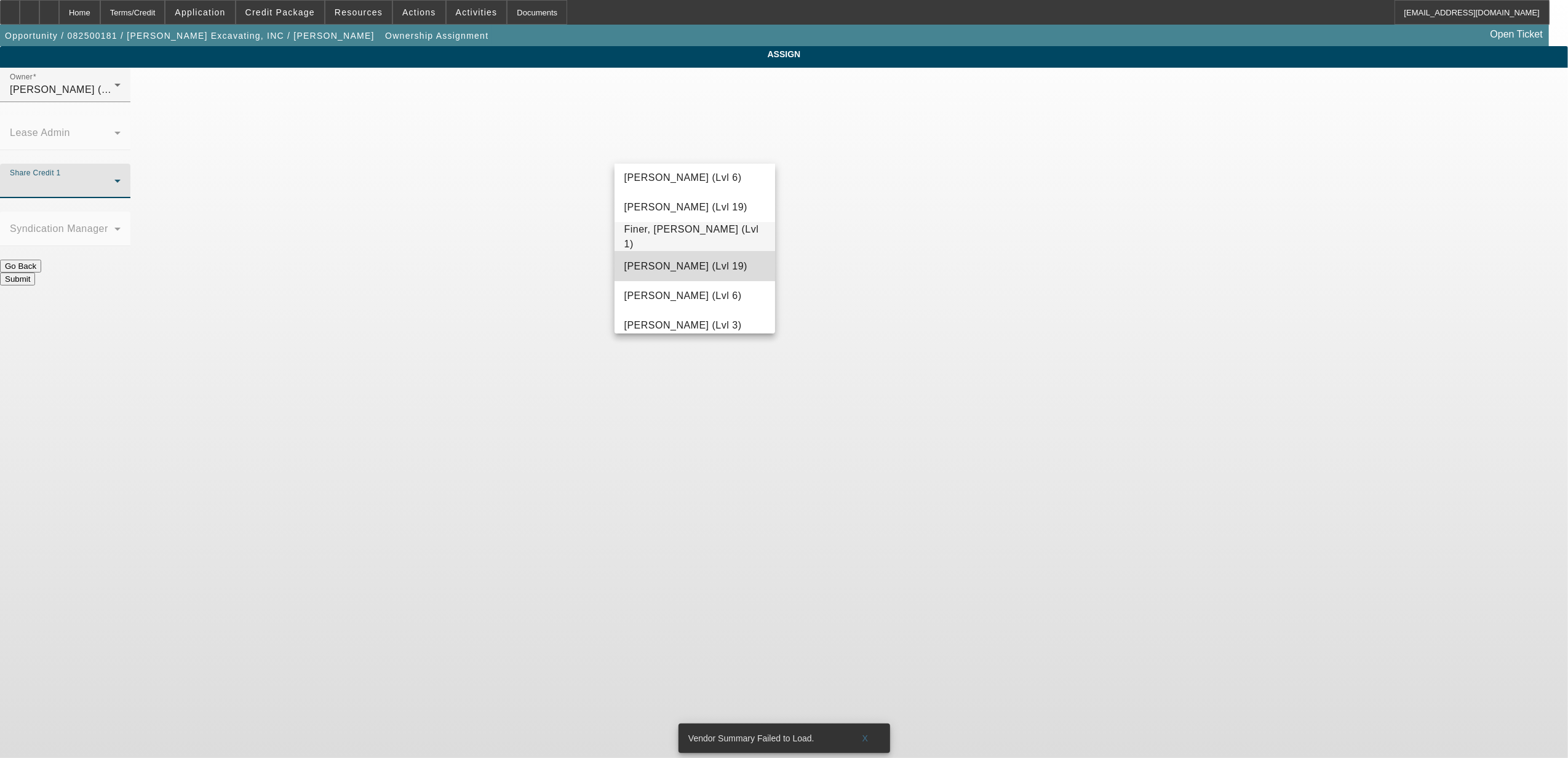
click at [699, 271] on span "[PERSON_NAME] (Lvl 19)" at bounding box center [686, 265] width 123 height 15
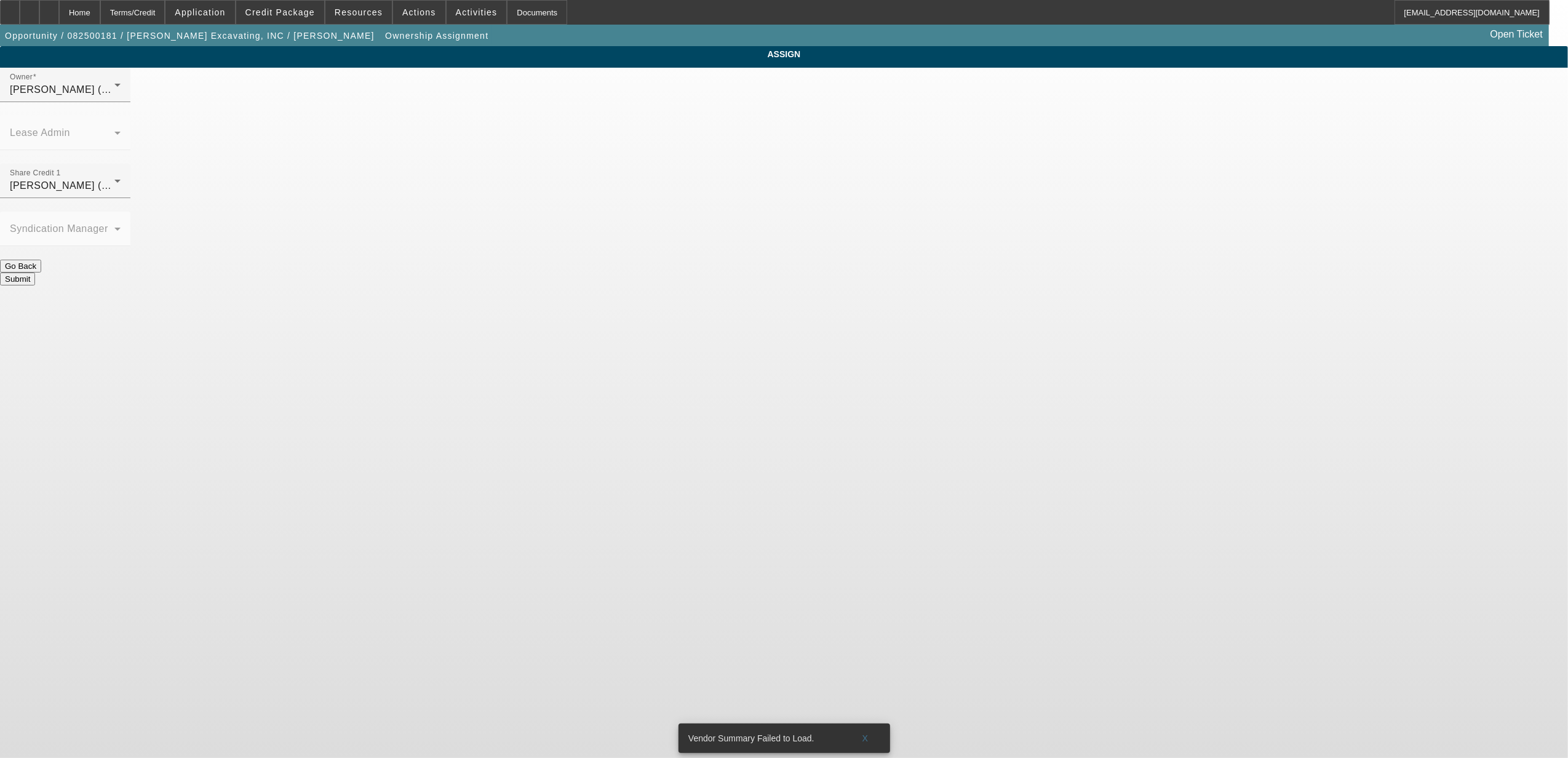
click at [36, 272] on button "Submit" at bounding box center [18, 278] width 36 height 13
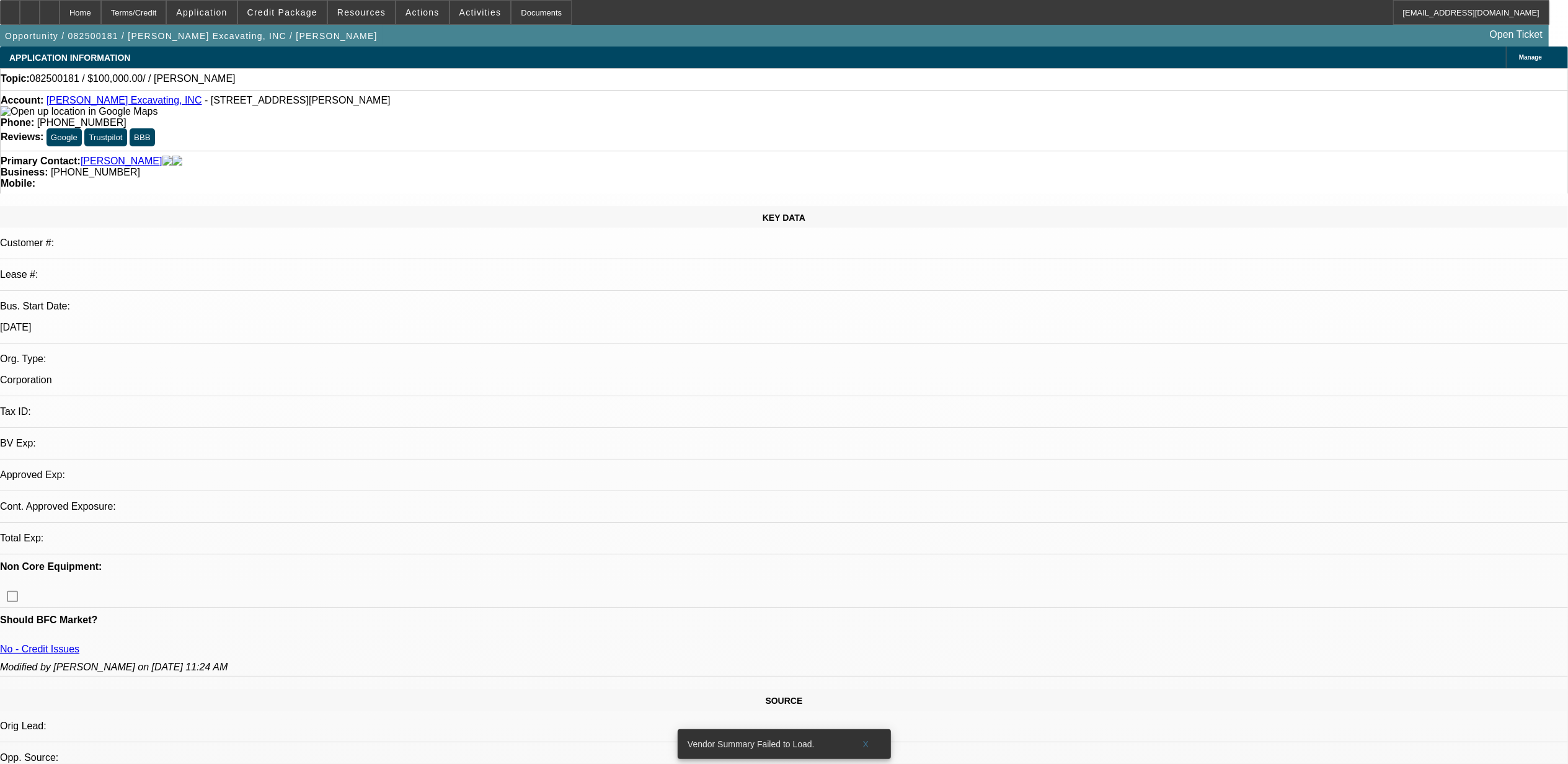
select select "0"
select select "2"
select select "0.1"
select select "4"
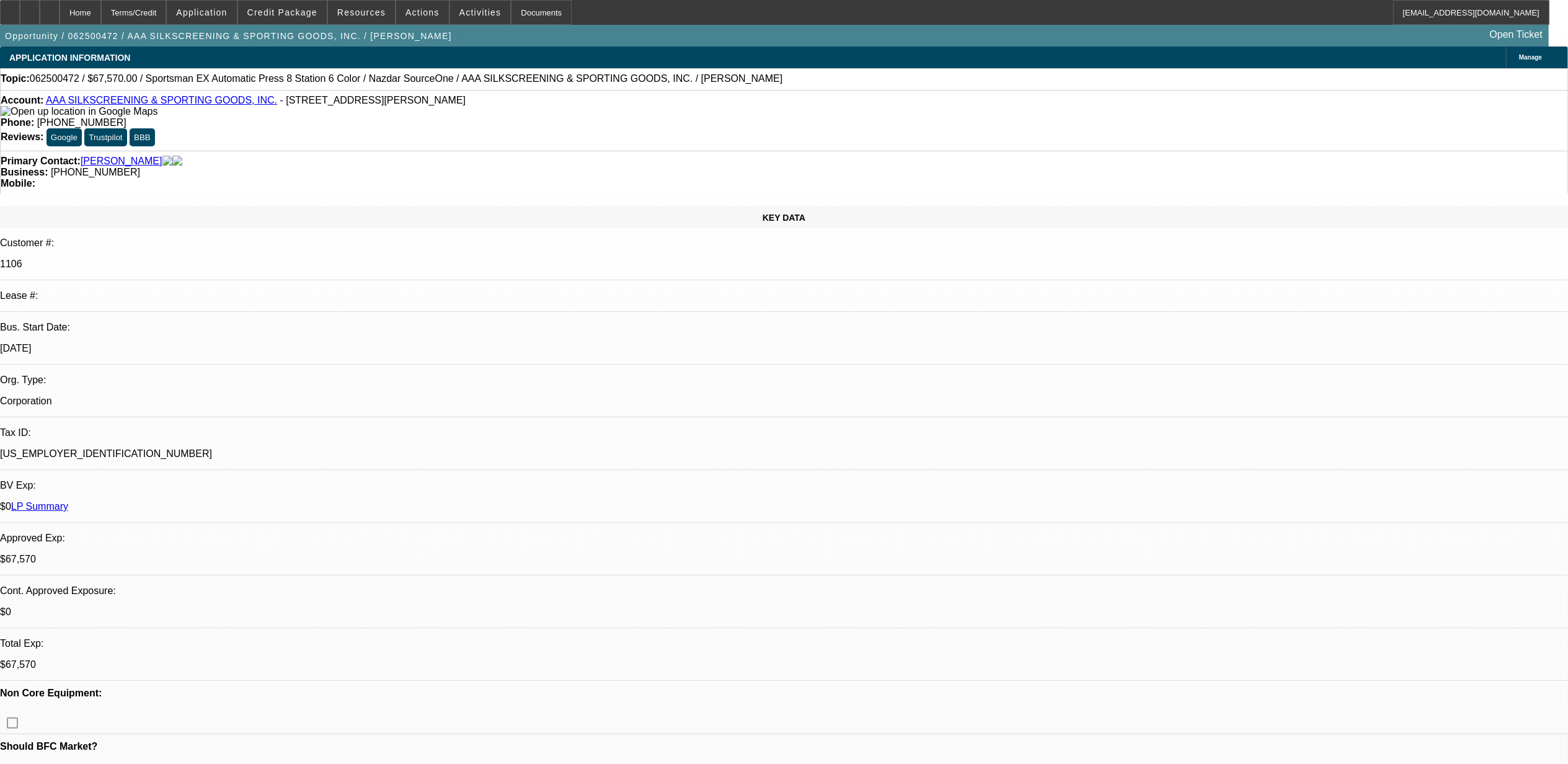
select select "0"
select select "0.1"
select select "2"
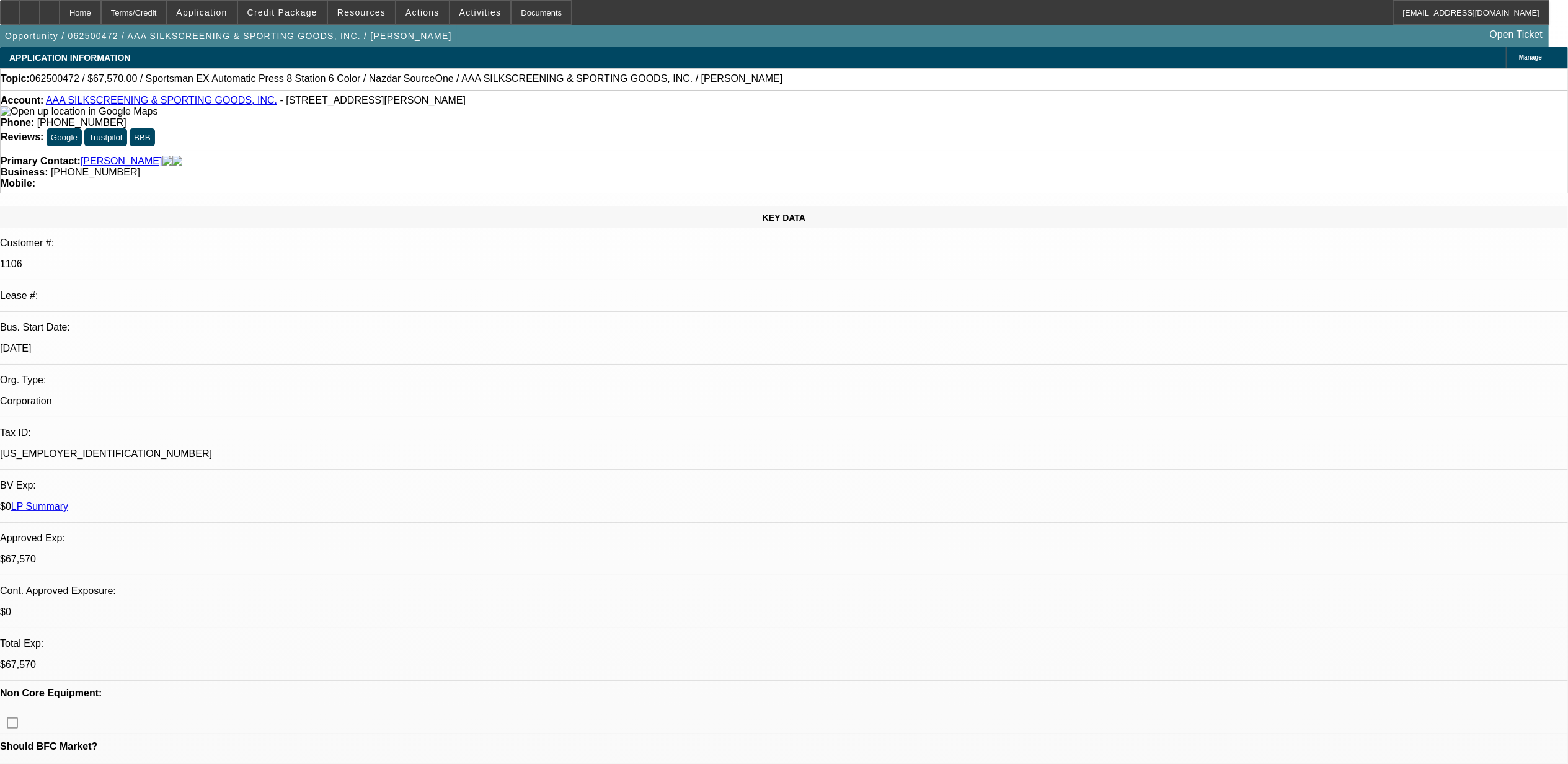
select select "0.1"
select select "0"
select select "0.1"
select select "0"
select select "2"
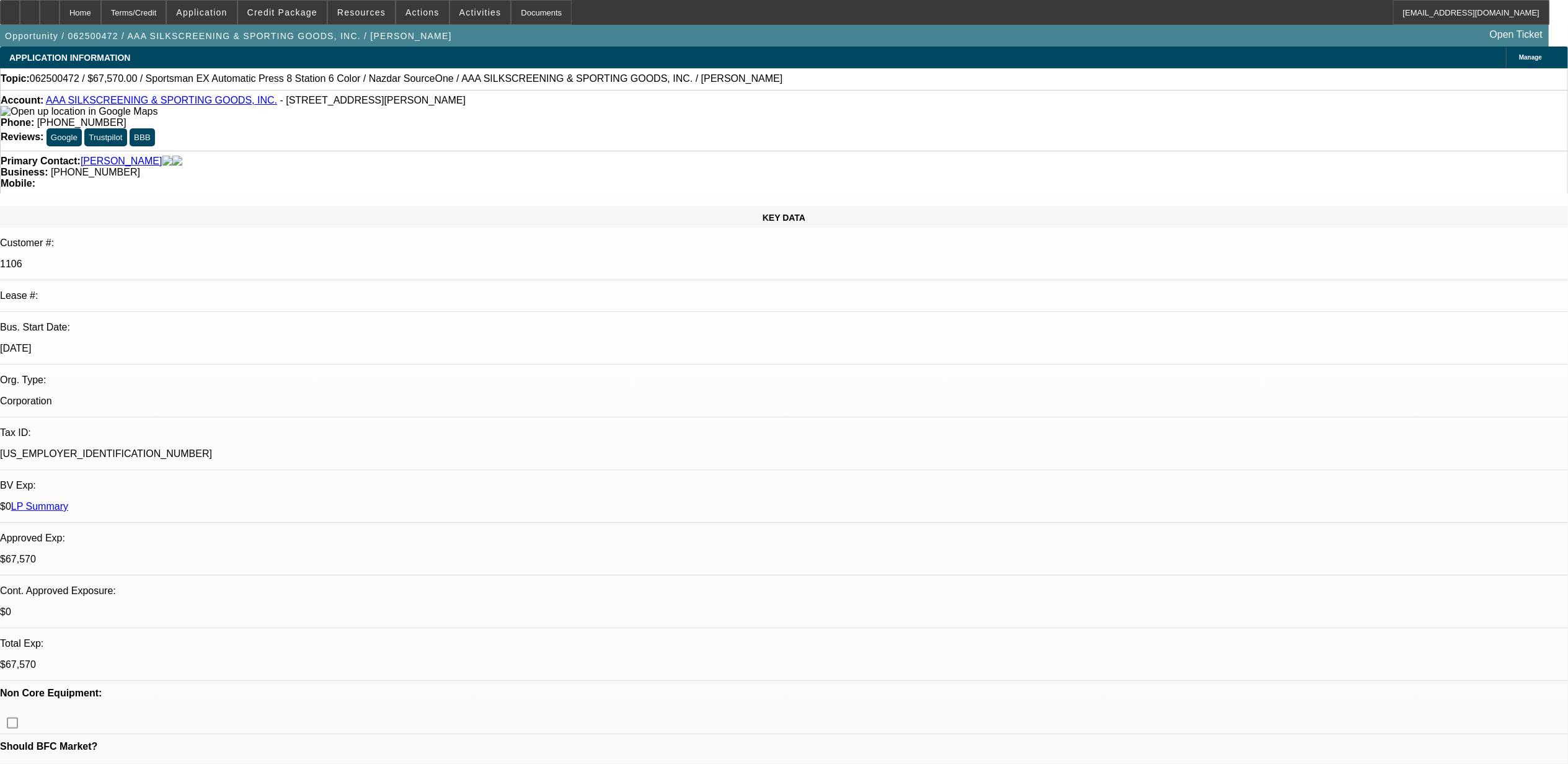
select select "0.1"
select select "1"
select select "5"
select select "4"
select select "1"
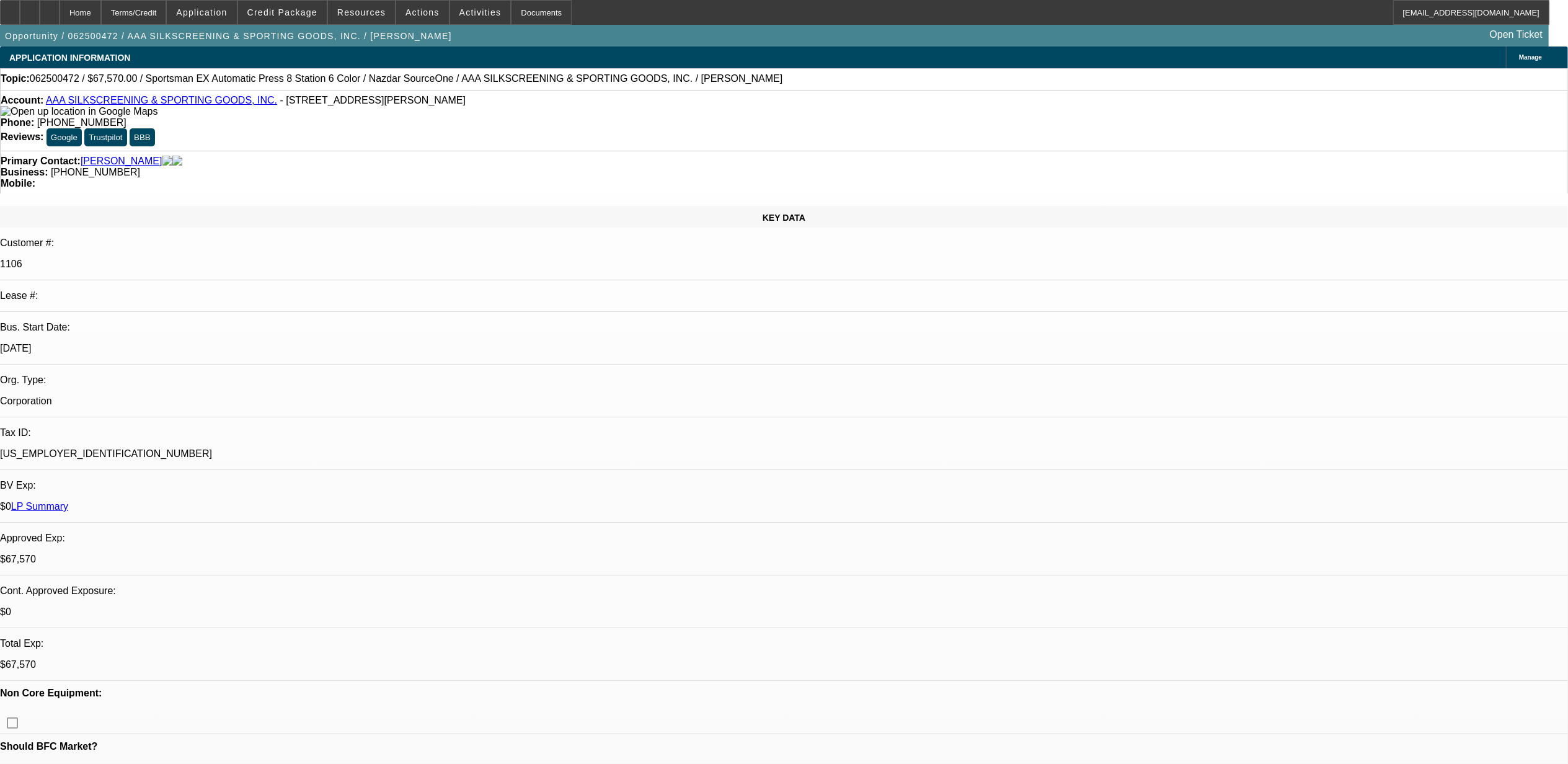
select select "2"
select select "4"
select select "1"
select select "2"
select select "4"
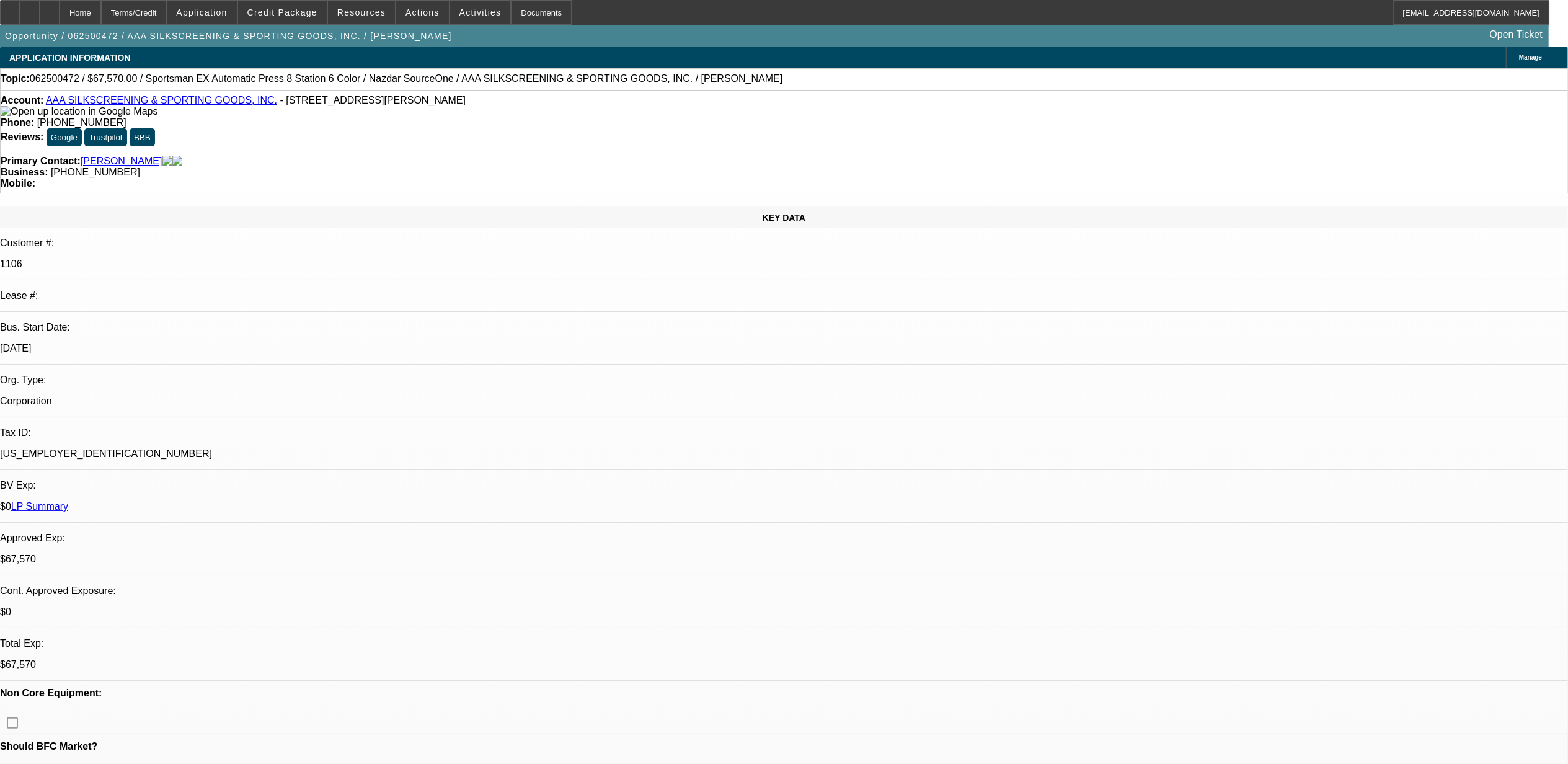
select select "1"
select select "2"
select select "4"
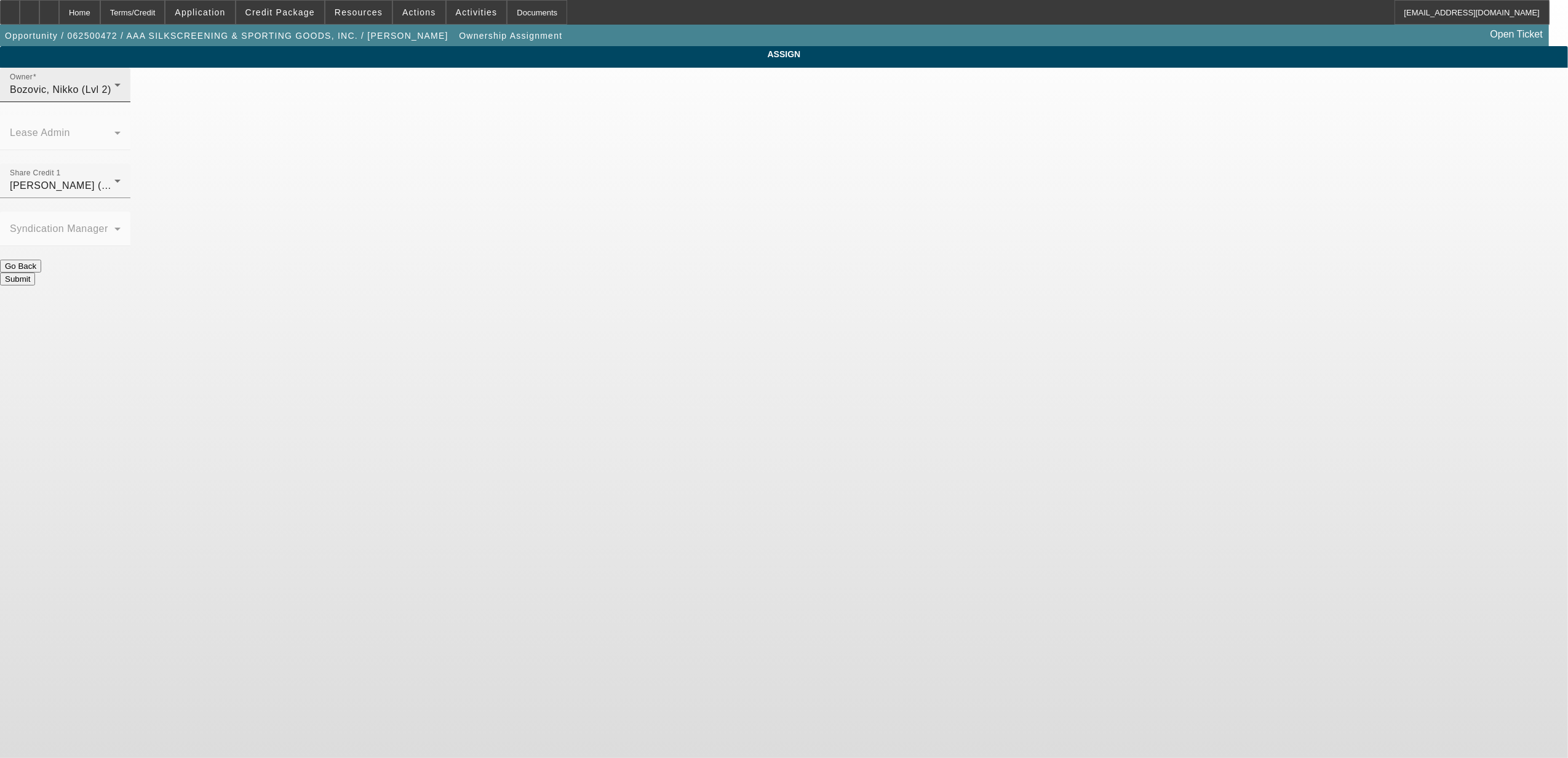
click at [112, 95] on span "Bozovic, Nikko (Lvl 2)" at bounding box center [60, 89] width 102 height 11
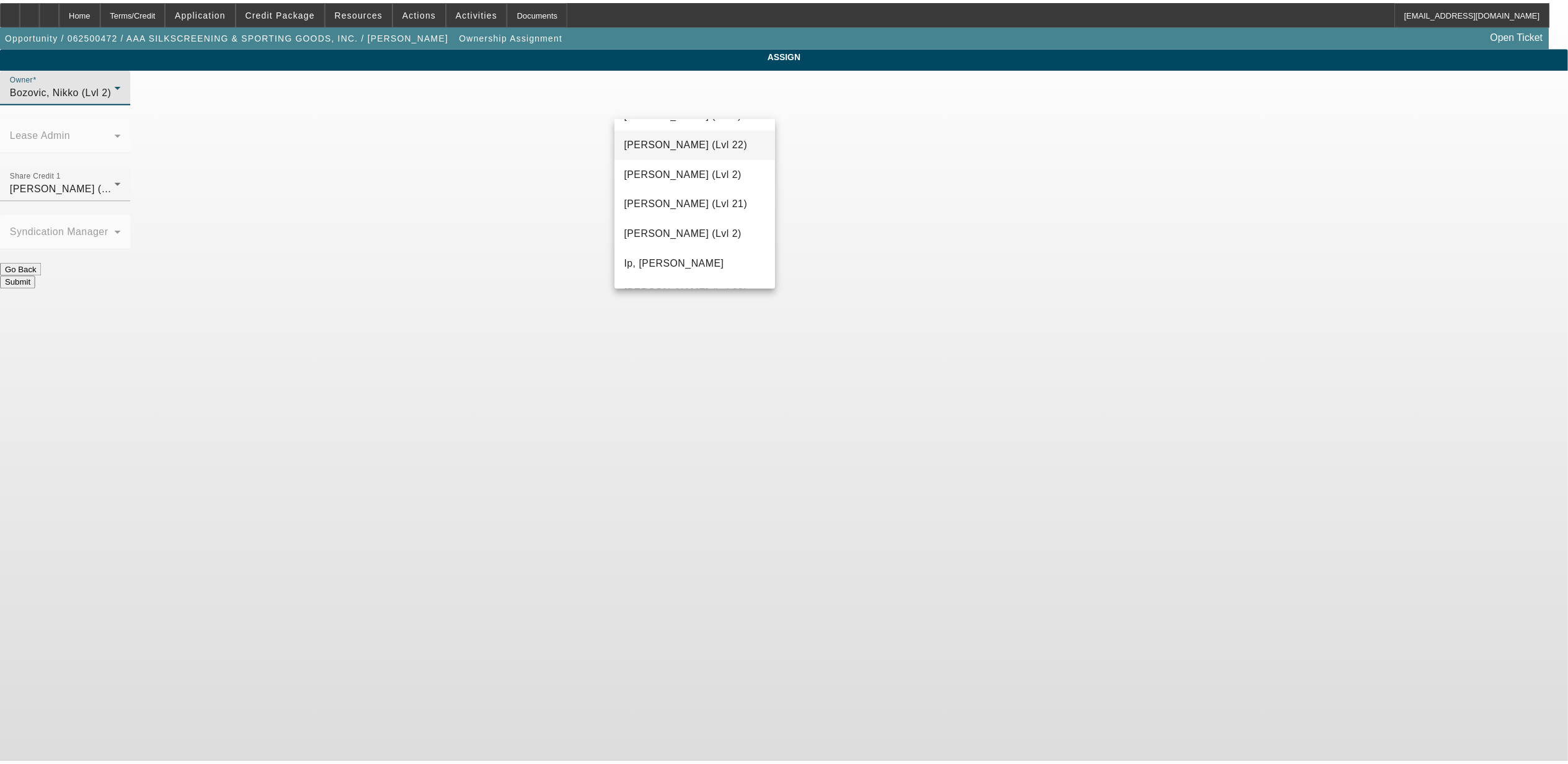
scroll to position [767, 0]
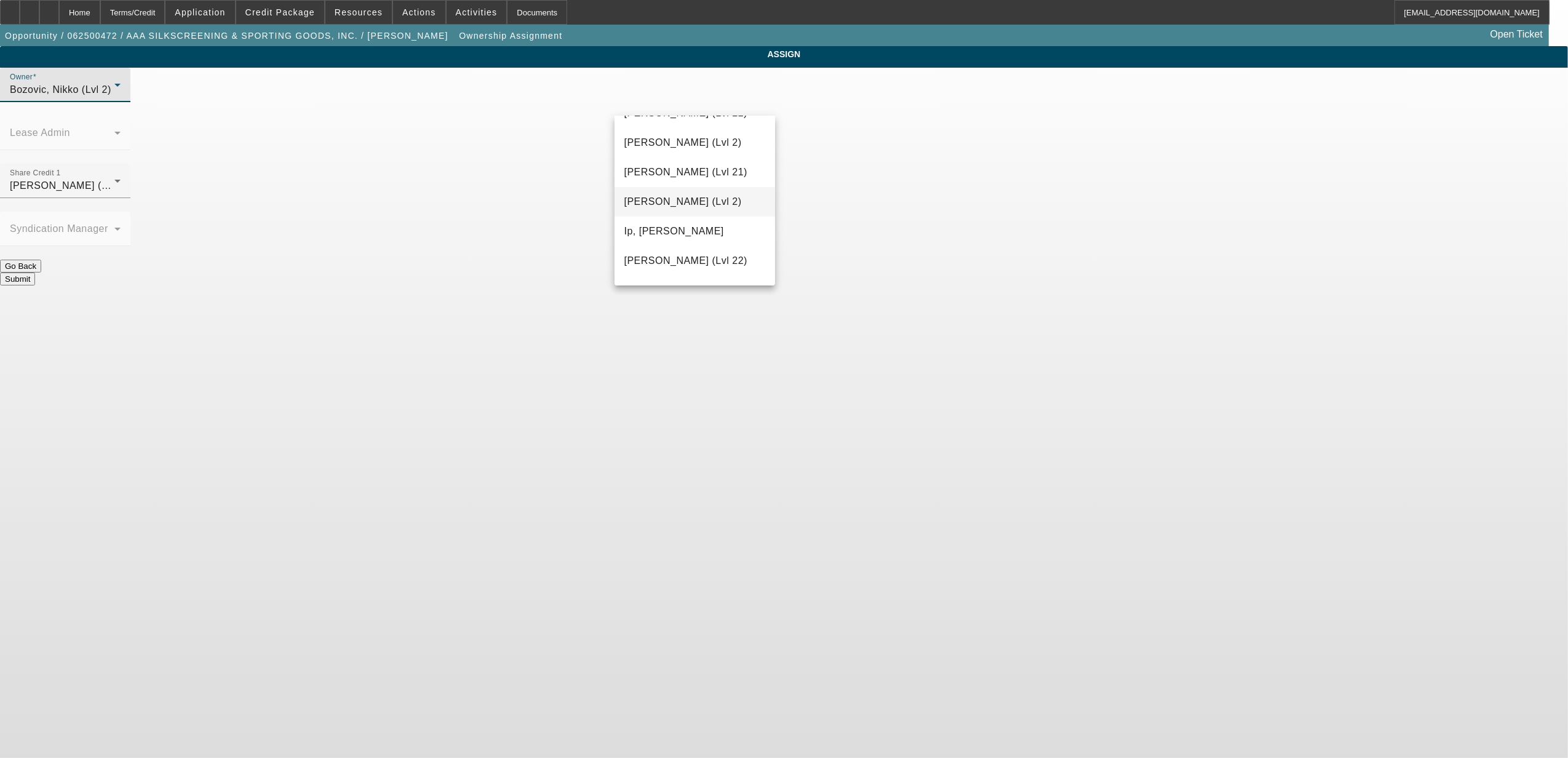
click at [685, 203] on span "[PERSON_NAME] (Lvl 2)" at bounding box center [683, 201] width 118 height 15
click at [36, 272] on button "Submit" at bounding box center [18, 278] width 36 height 13
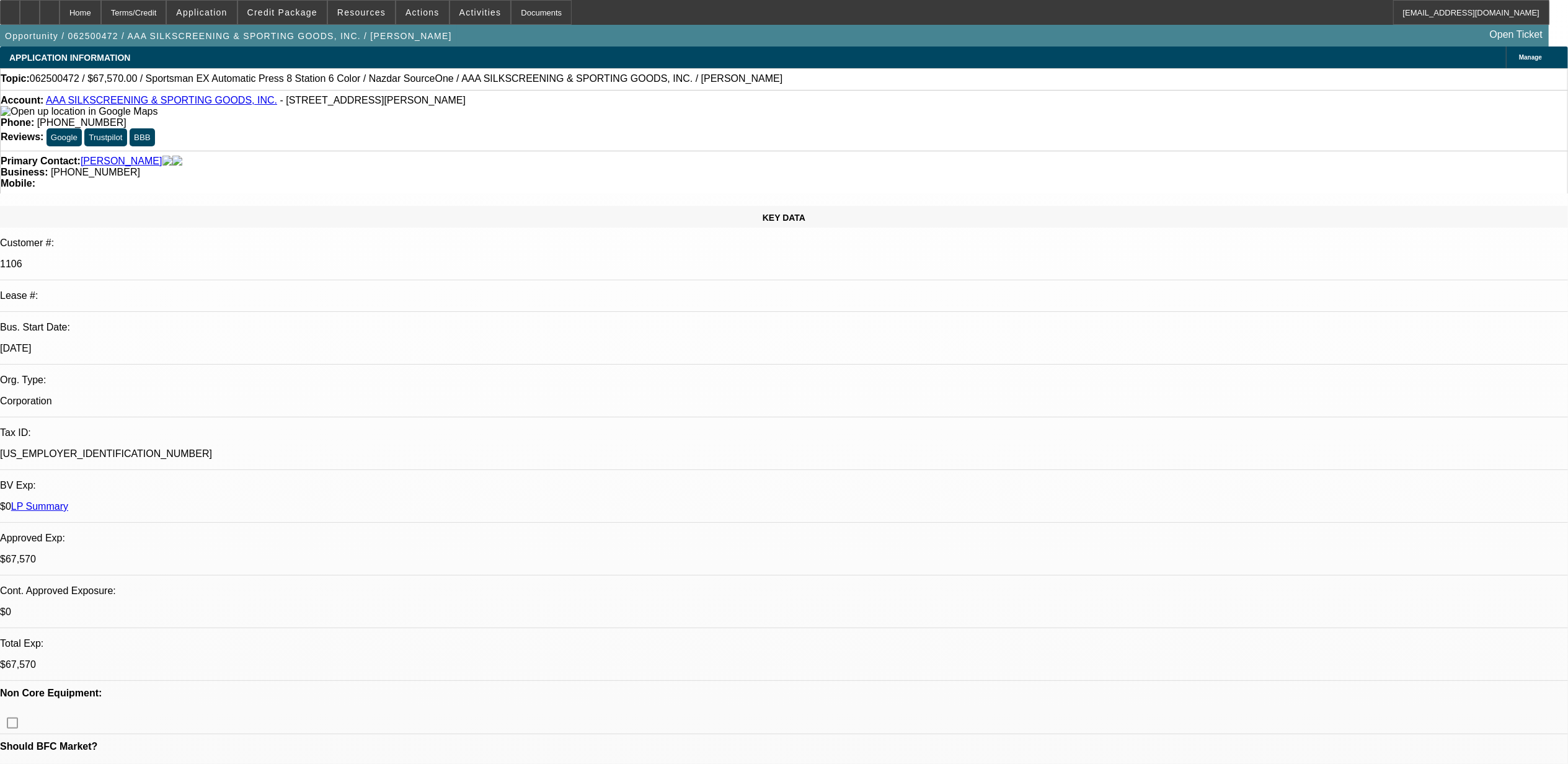
select select "0"
select select "5"
select select "0.1"
select select "4"
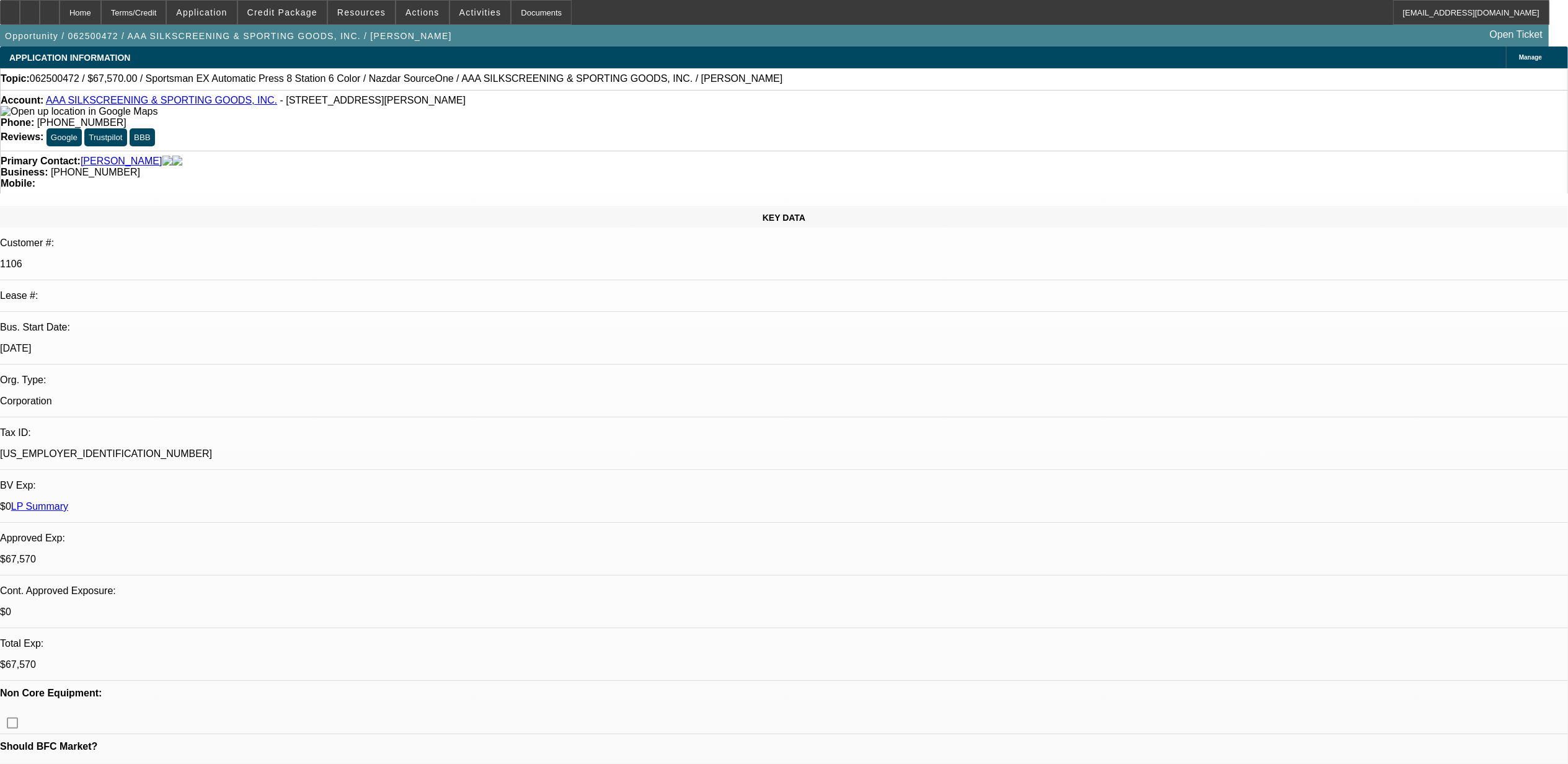
select select "0.1"
select select "2"
select select "0.1"
select select "4"
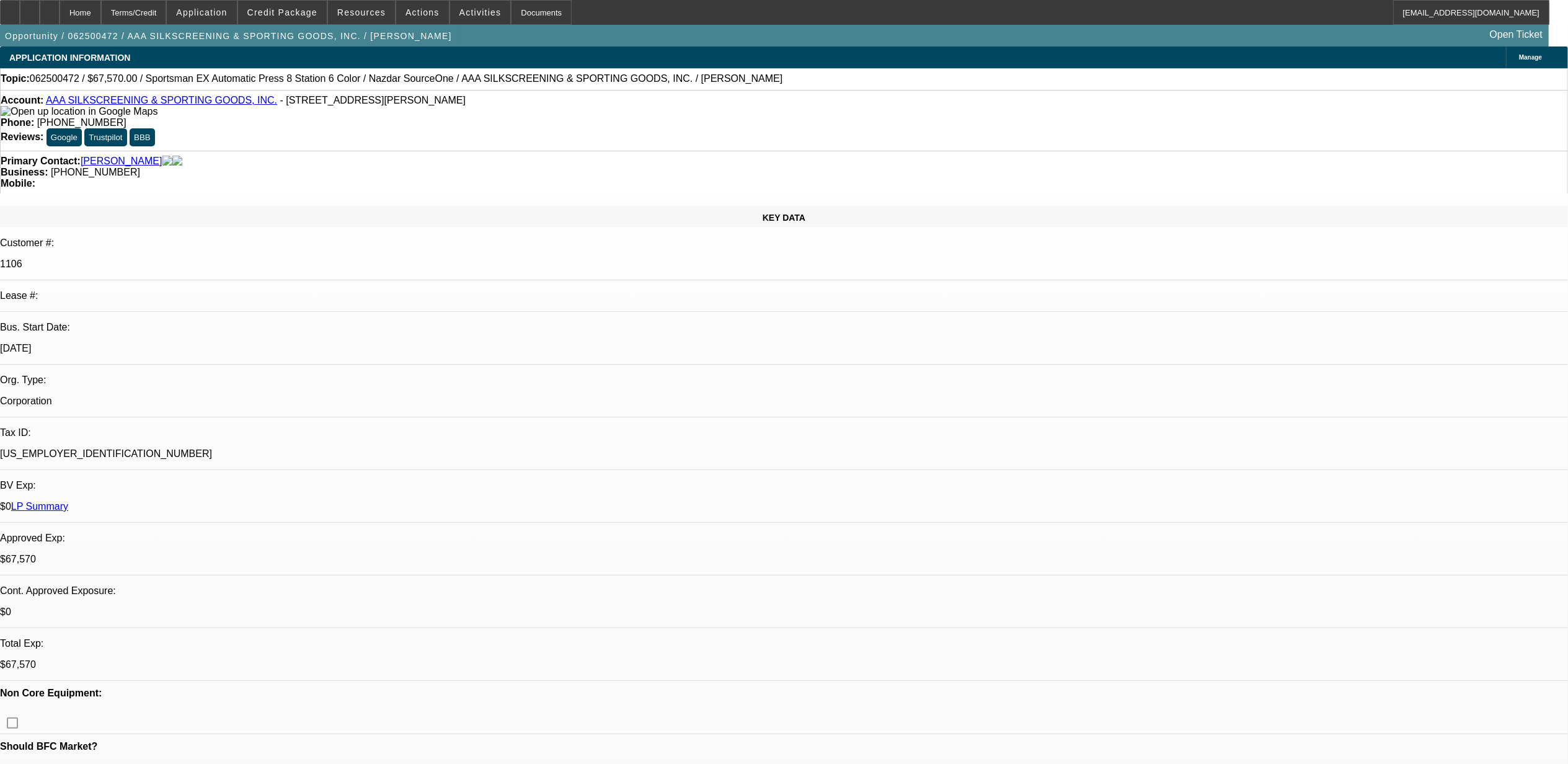
select select "0"
select select "2"
select select "0.1"
select select "4"
select select "0"
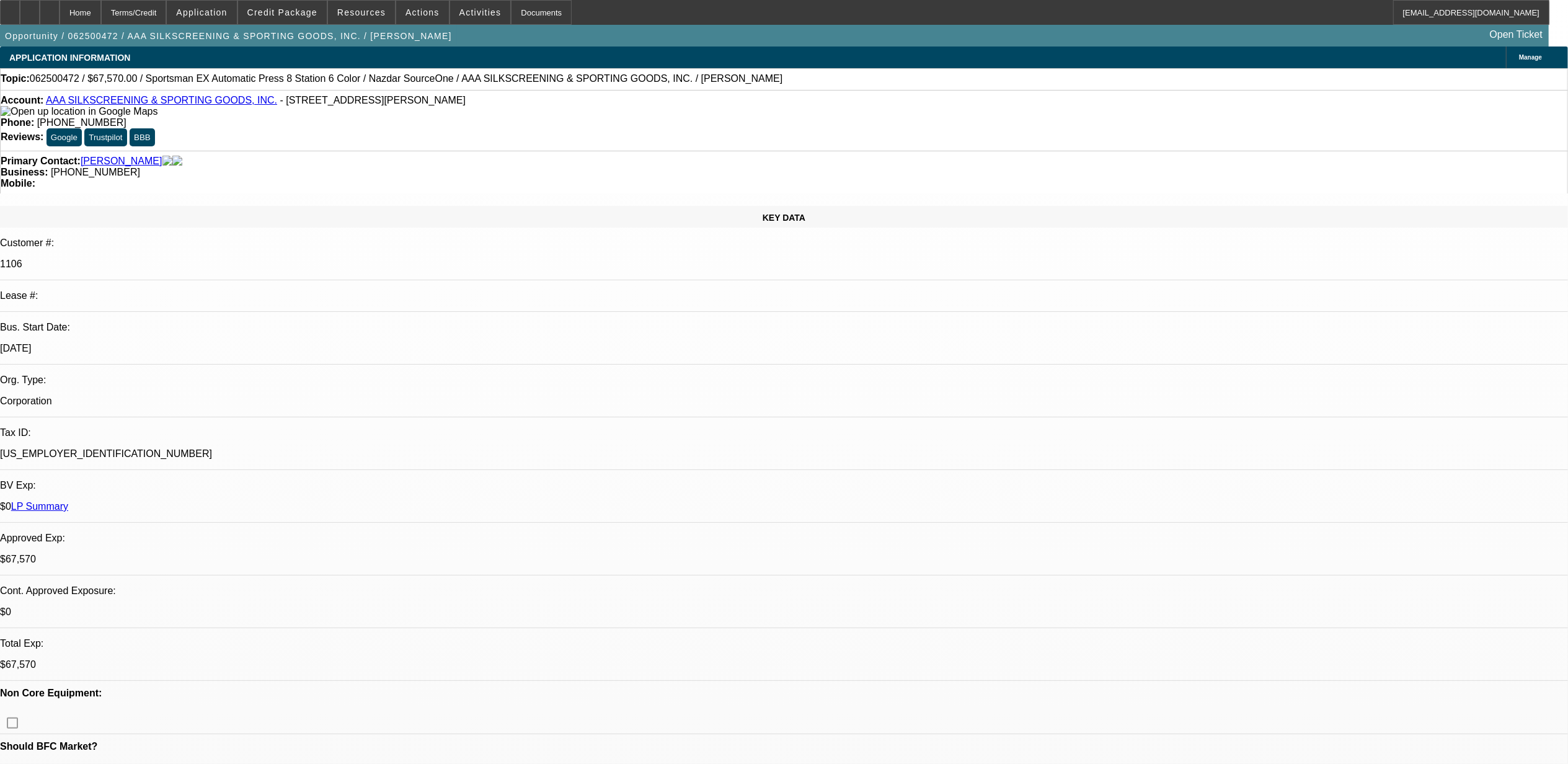
select select "2"
select select "0.1"
select select "4"
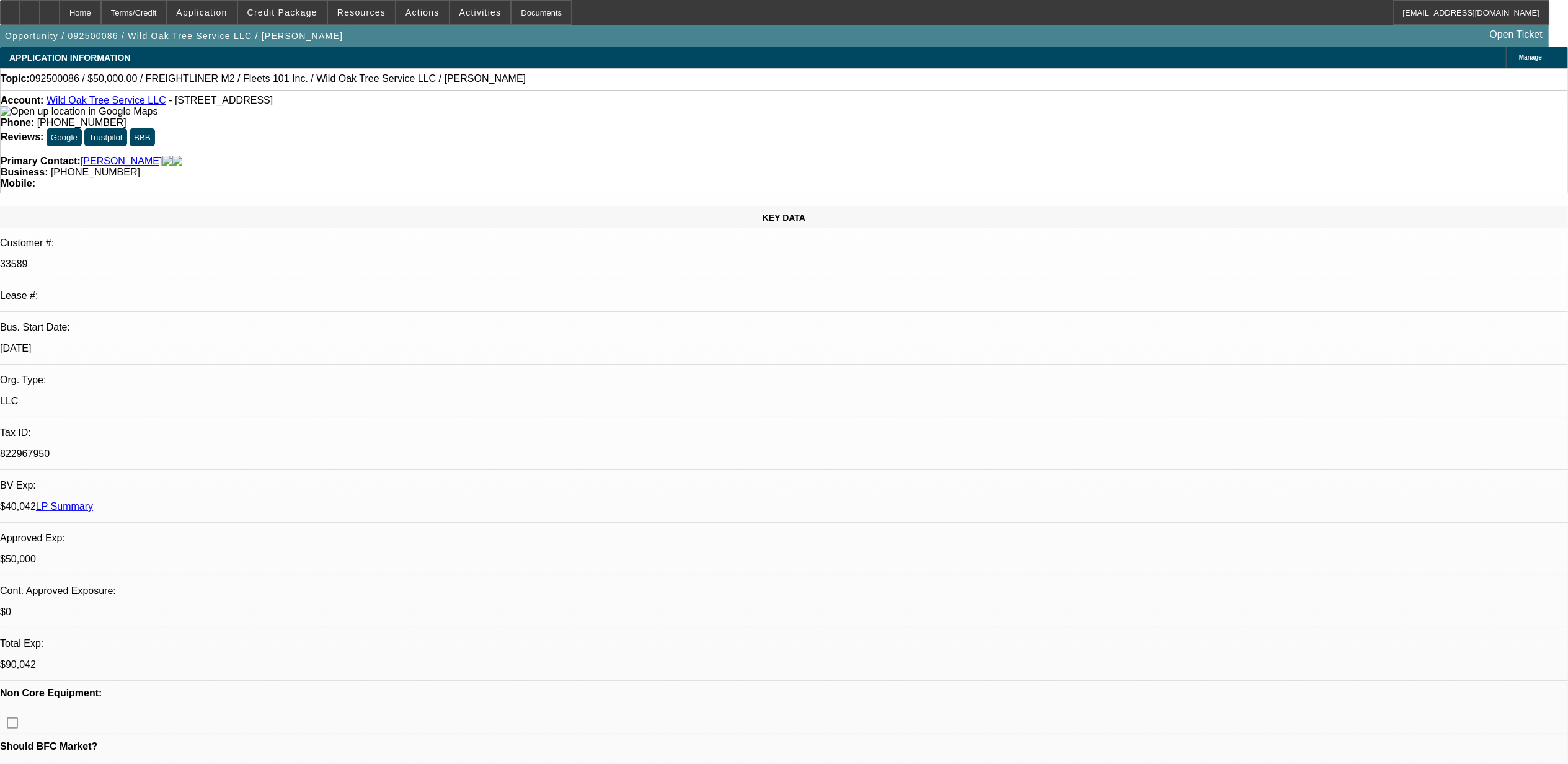
select select "0"
select select "2"
select select "0"
select select "2"
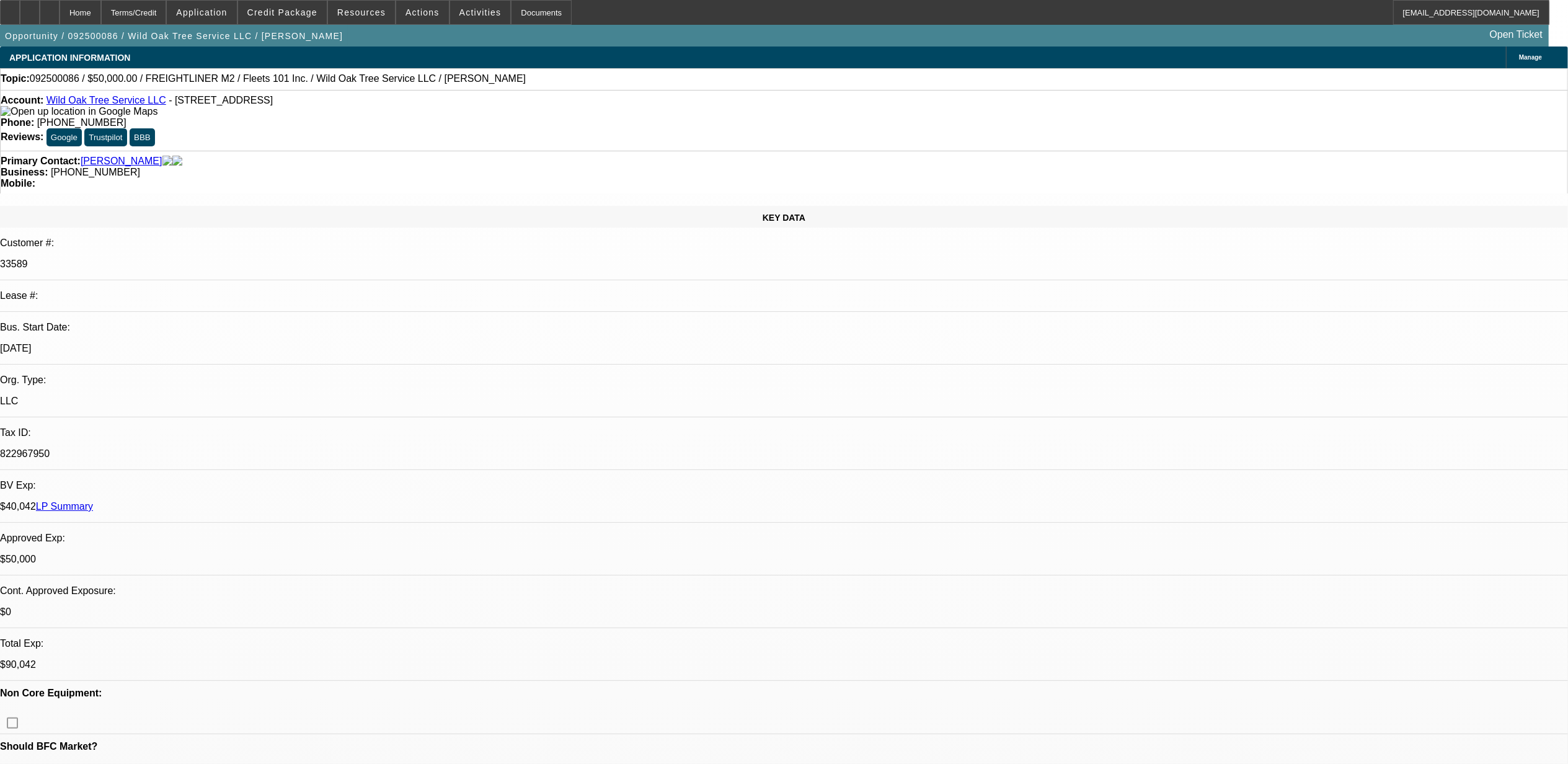
select select "0"
select select "2"
select select "0.1"
select select "0"
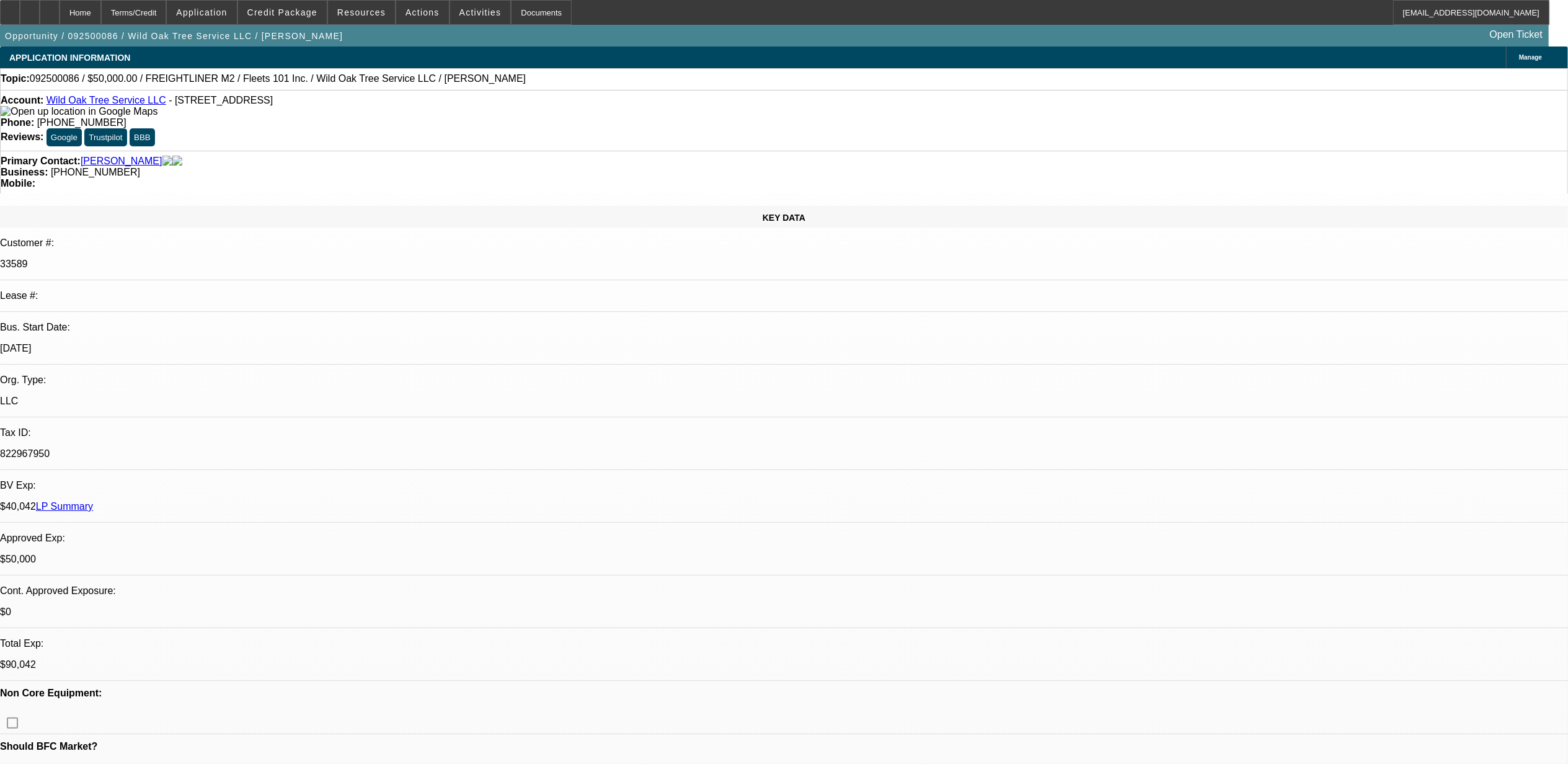
select select "2"
select select "0"
select select "1"
select select "2"
select select "6"
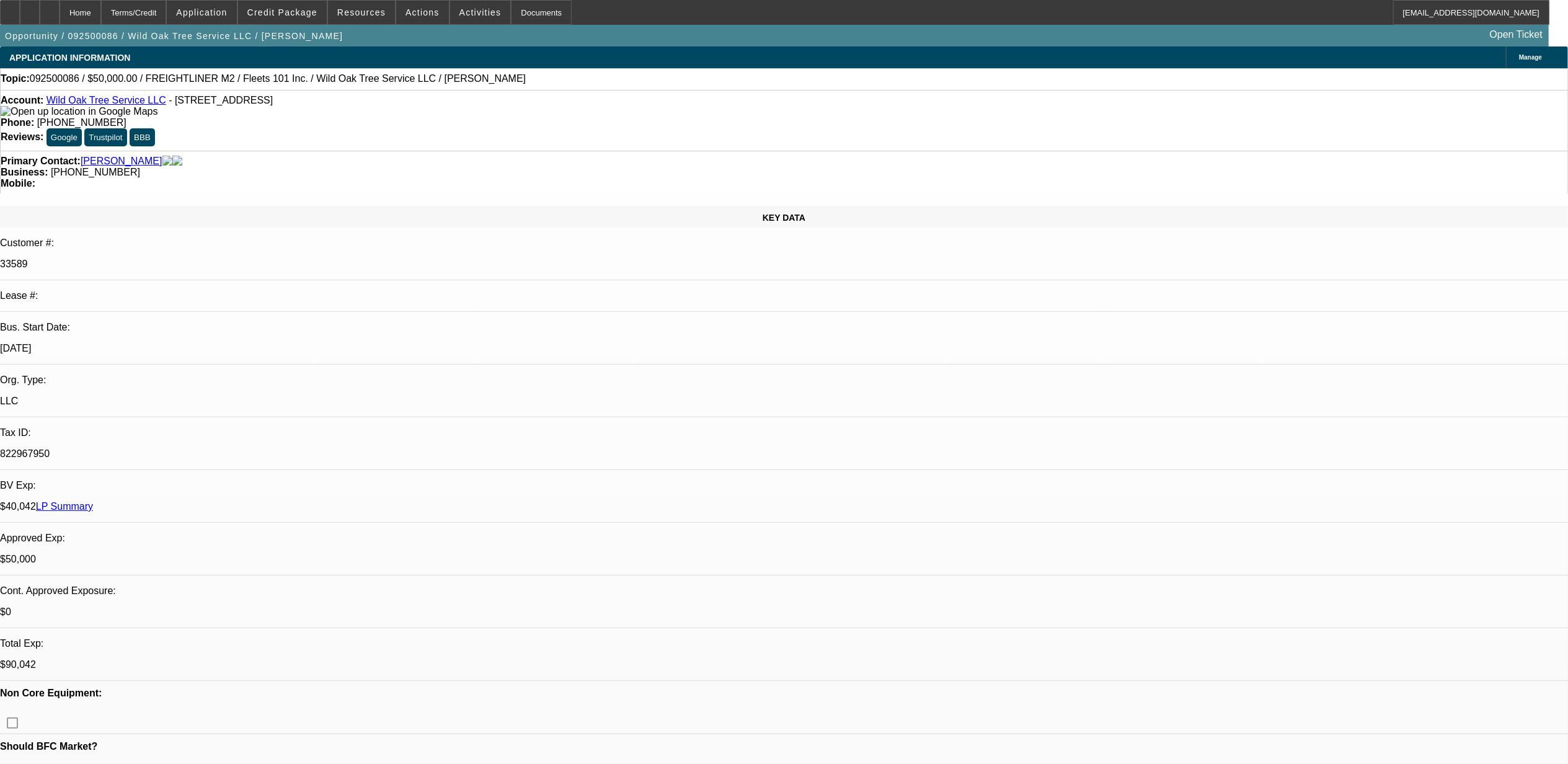
select select "1"
select select "2"
select select "6"
select select "1"
select select "2"
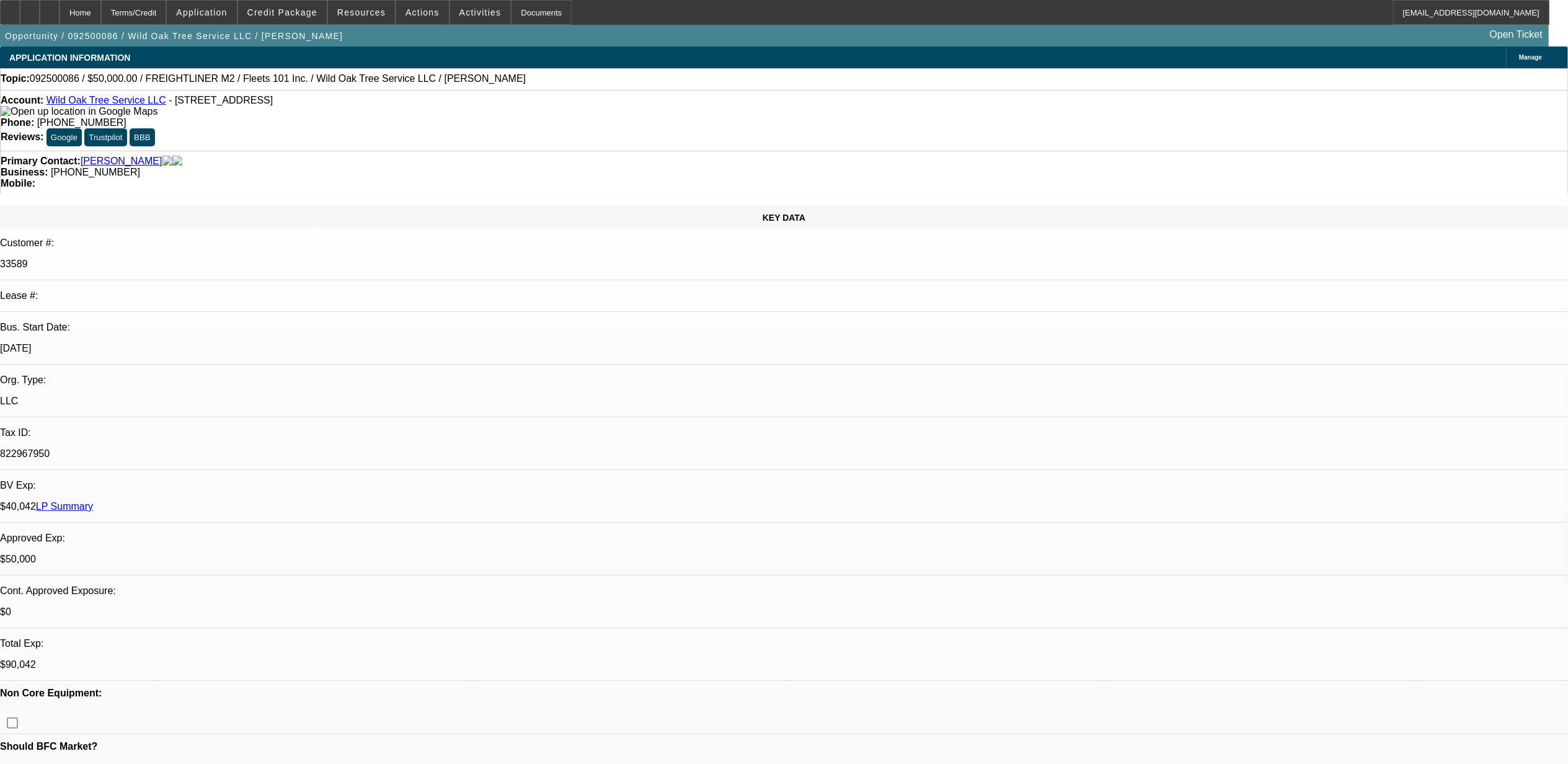
select select "4"
select select "1"
select select "2"
select select "6"
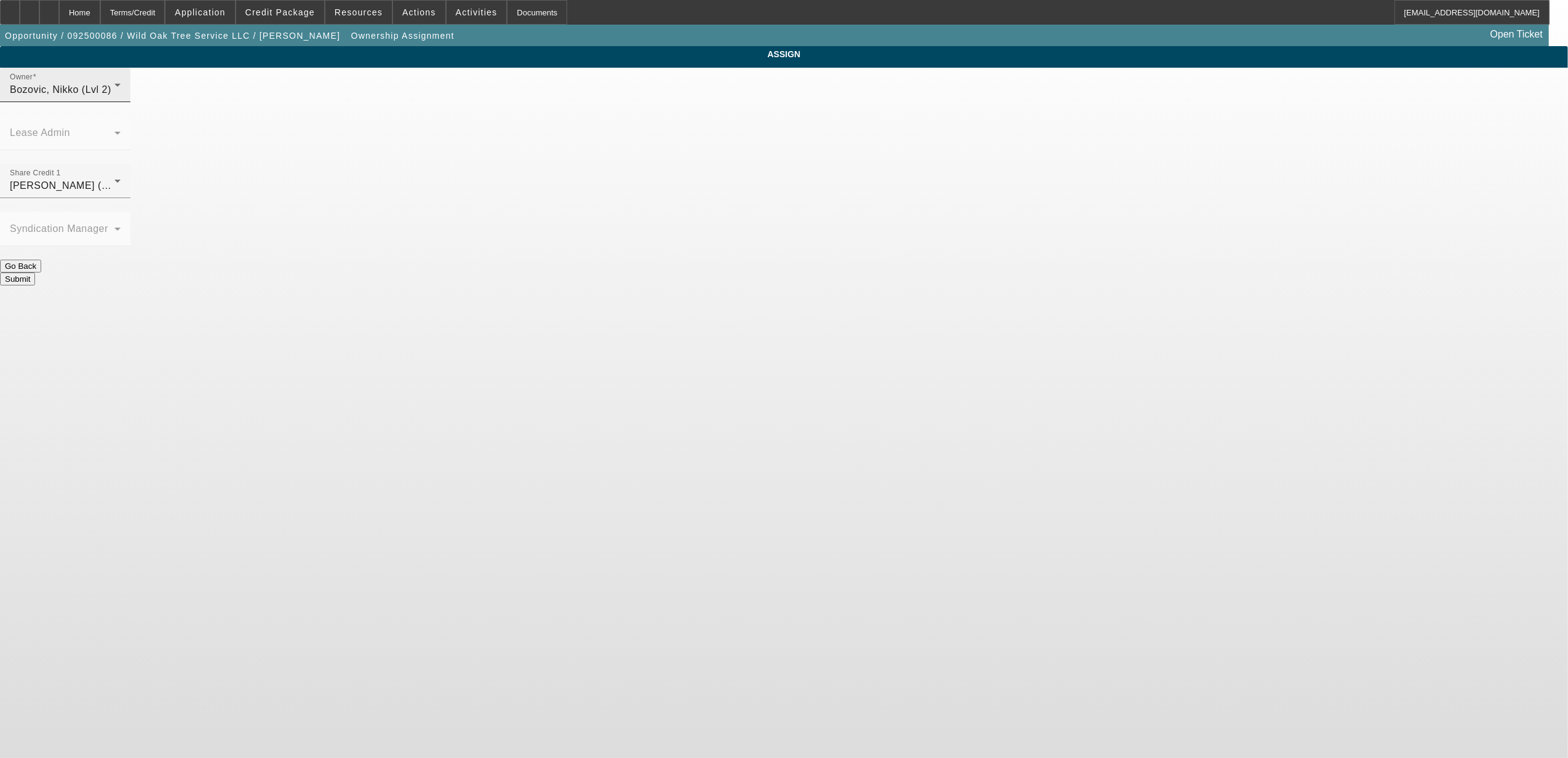
click at [115, 97] on div "Bozovic, Nikko (Lvl 2)" at bounding box center [62, 90] width 105 height 15
click at [695, 223] on span "[PERSON_NAME] (Lvl 3)" at bounding box center [683, 218] width 118 height 15
click at [115, 179] on div "[PERSON_NAME] (Lvl 3)" at bounding box center [62, 186] width 105 height 15
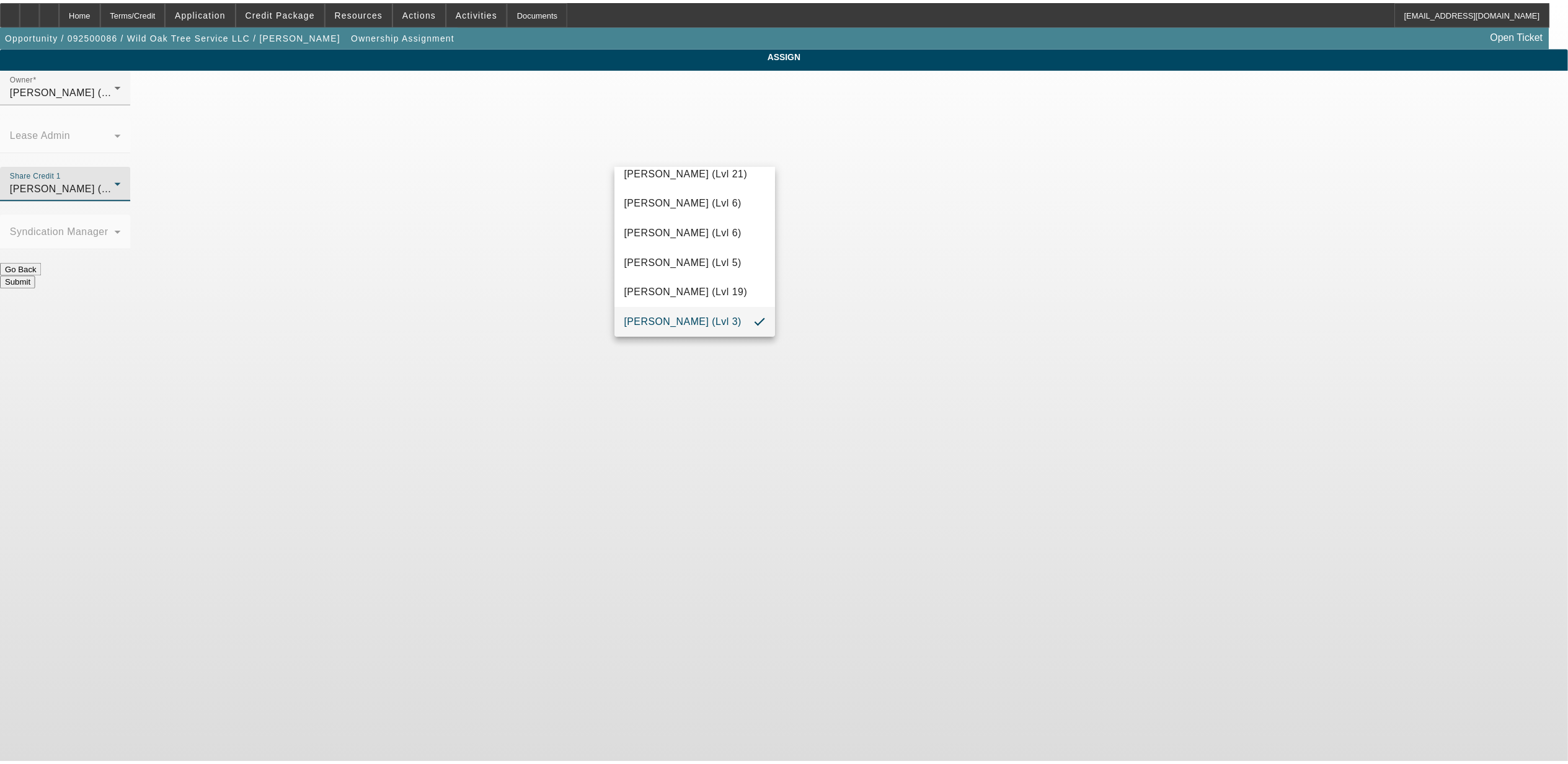
scroll to position [422, 0]
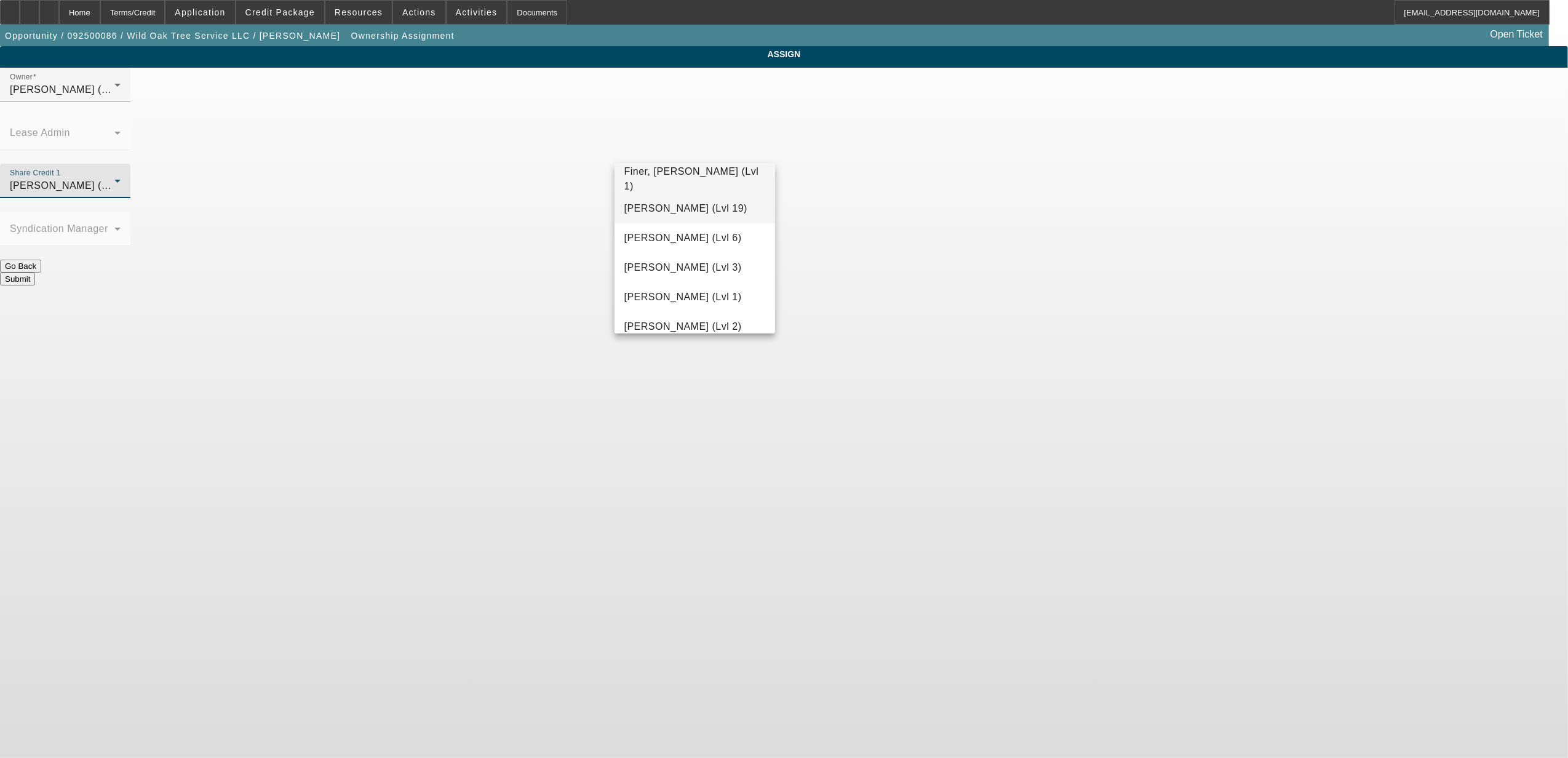
drag, startPoint x: 704, startPoint y: 206, endPoint x: 731, endPoint y: 205, distance: 27.0
click at [713, 205] on span "[PERSON_NAME] (Lvl 19)" at bounding box center [686, 208] width 123 height 15
click at [36, 272] on button "Submit" at bounding box center [18, 278] width 36 height 13
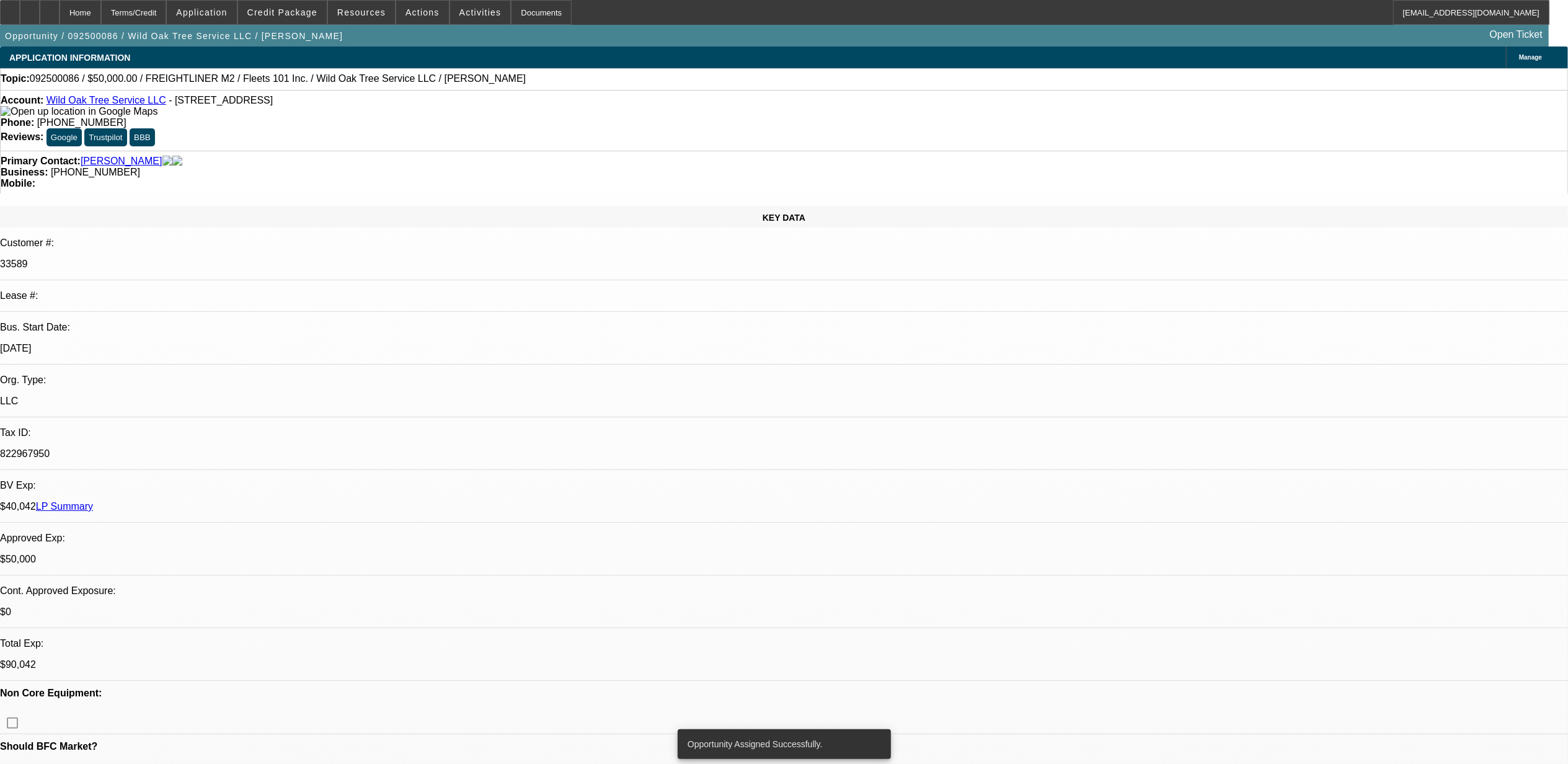
select select "0"
select select "2"
select select "0"
select select "6"
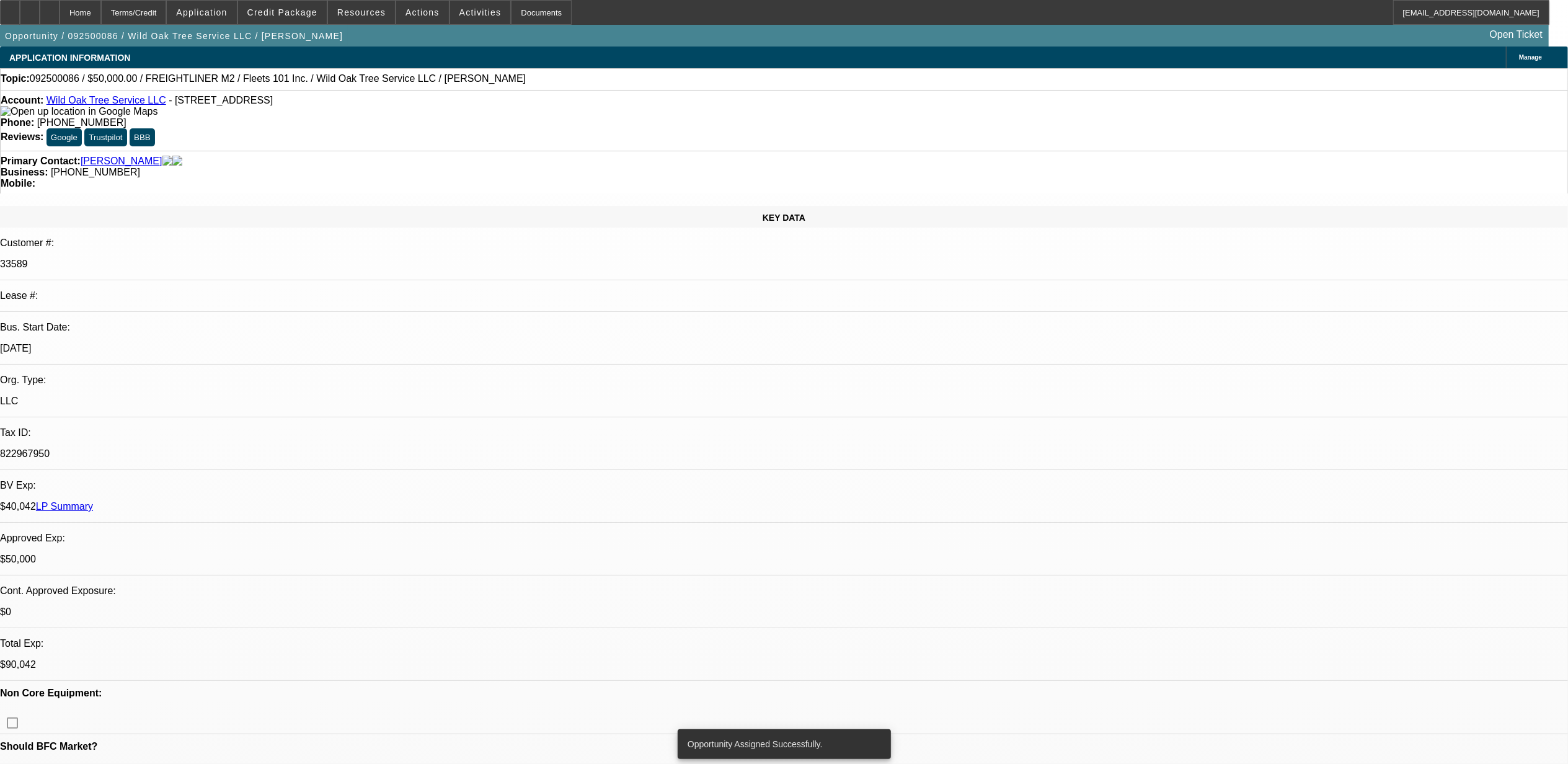
select select "0"
select select "2"
select select "0"
select select "6"
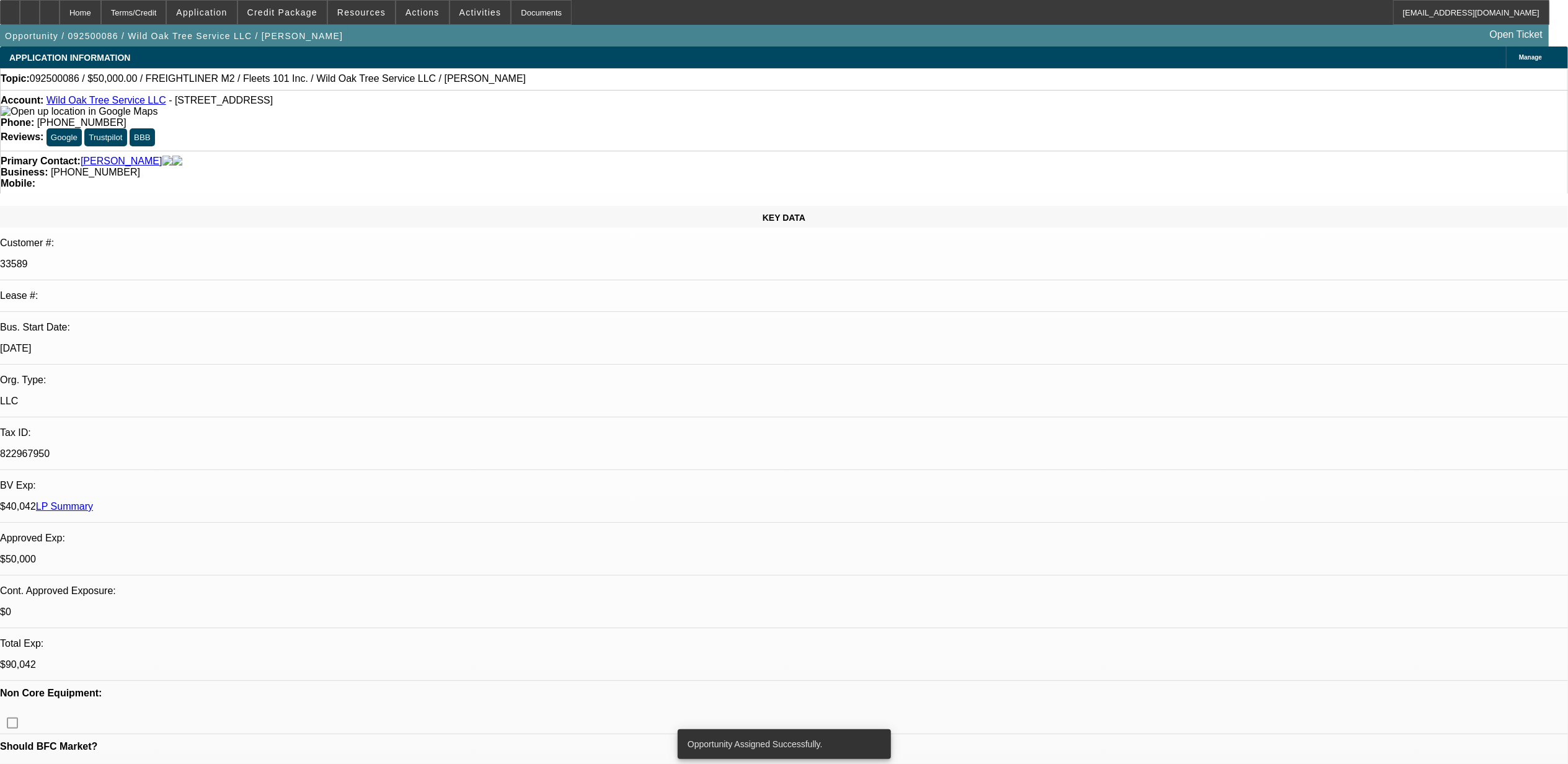
select select "0"
select select "2"
select select "0.1"
select select "4"
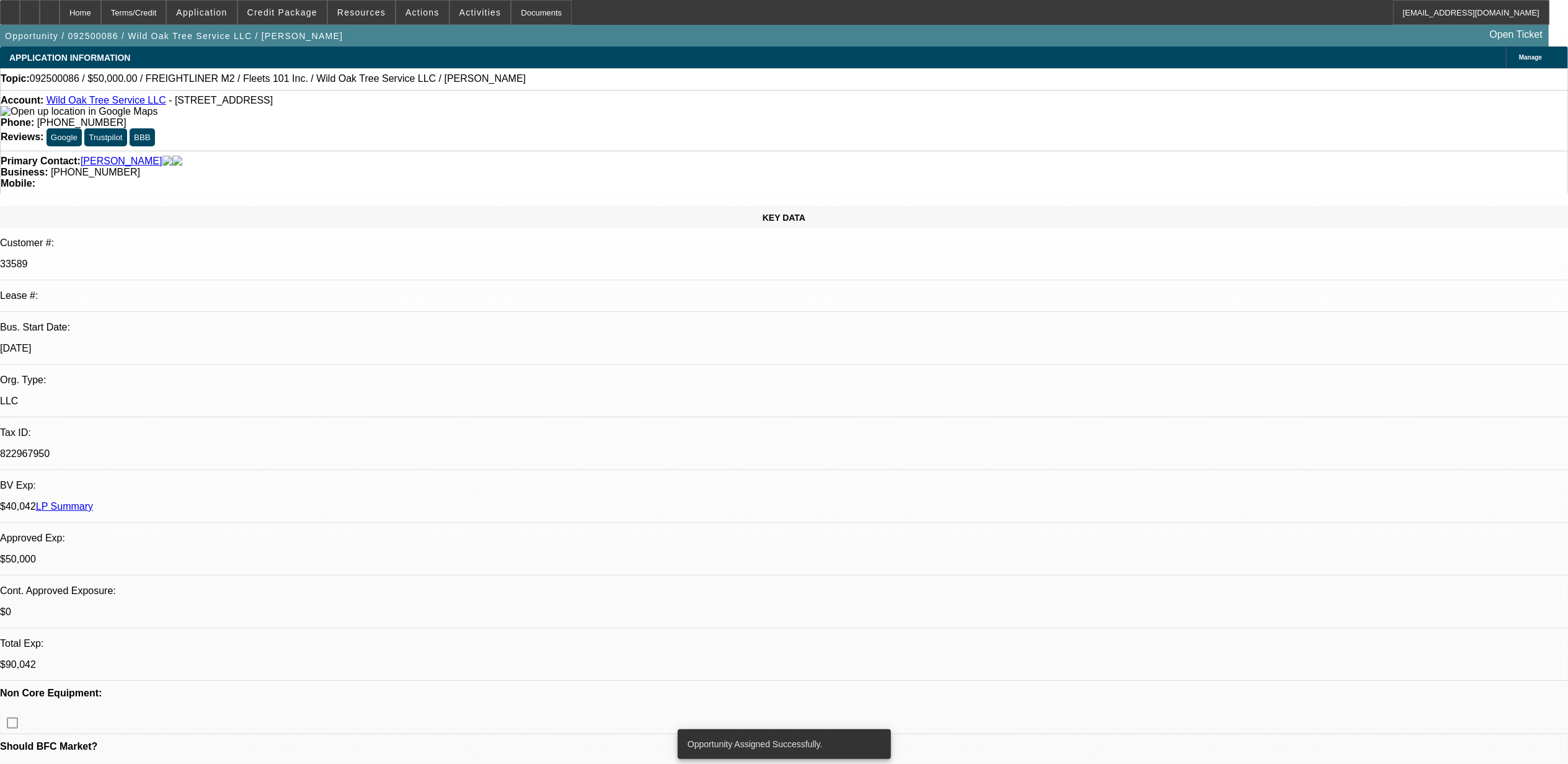
select select "0"
select select "2"
select select "0"
select select "6"
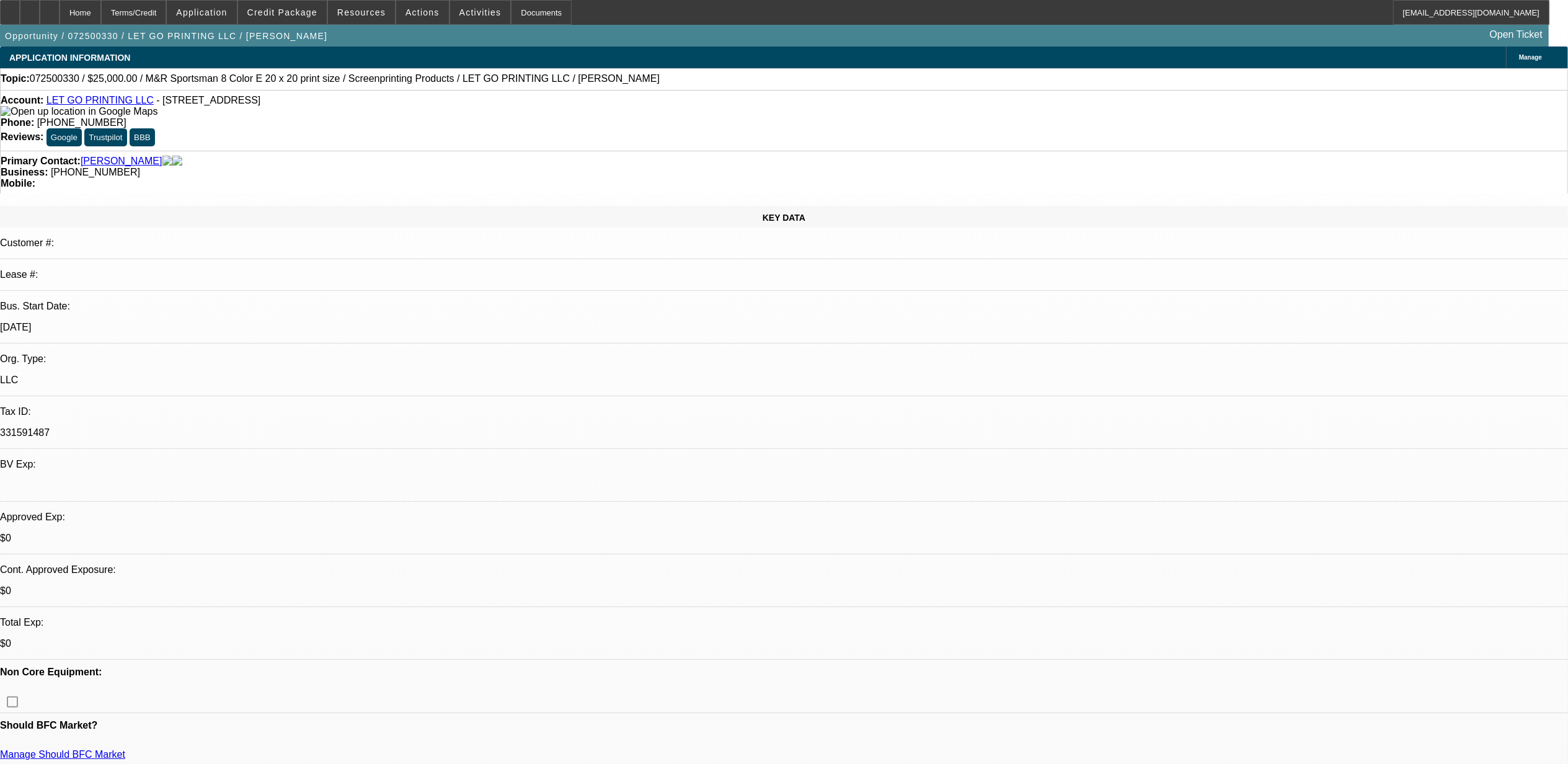
select select "0"
select select "0.1"
select select "0"
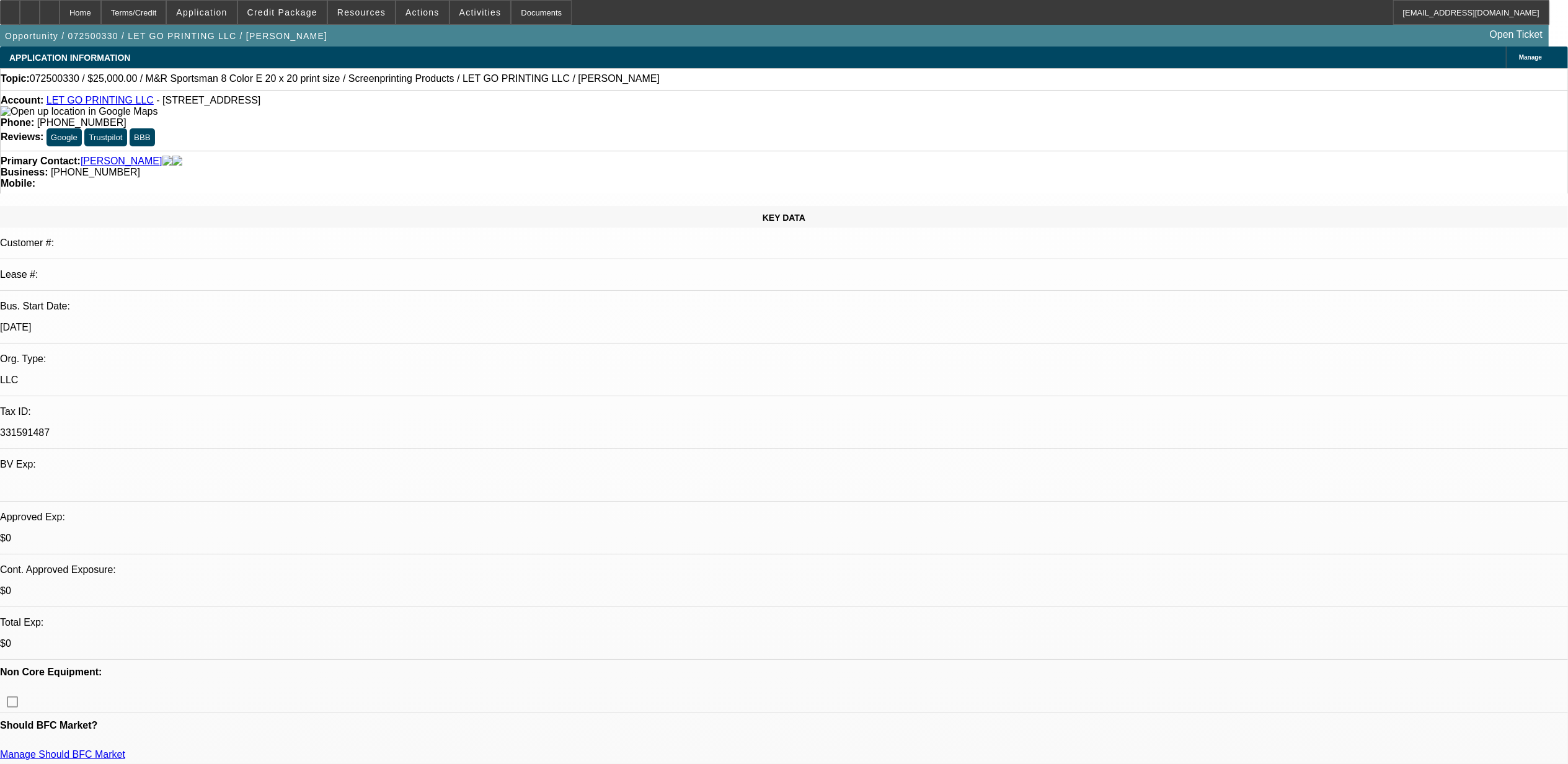
select select "0.1"
select select "0"
select select "0.1"
select select "0"
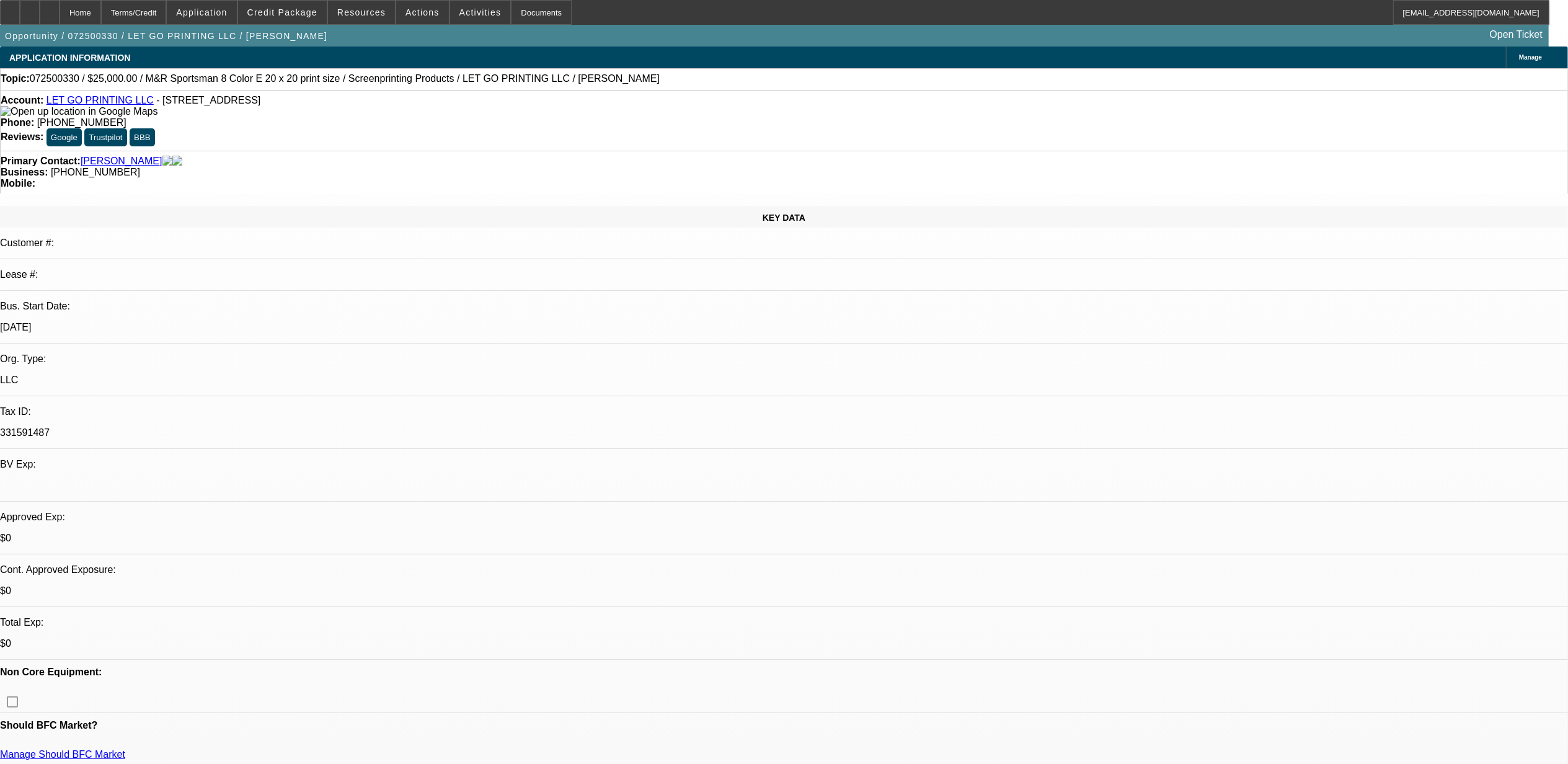
select select "0"
select select "0.1"
select select "1"
select select "5"
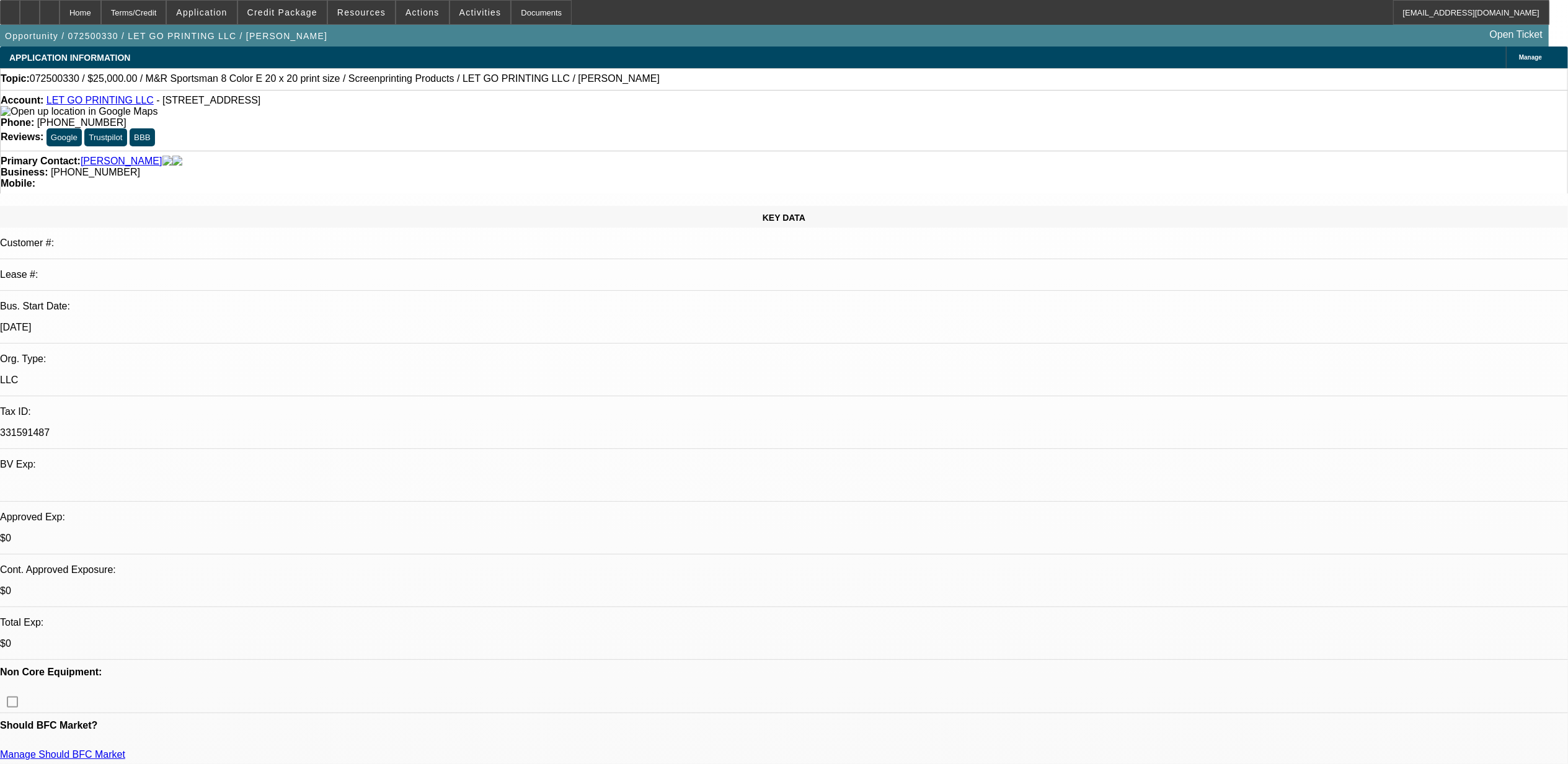
select select "1"
select select "5"
select select "1"
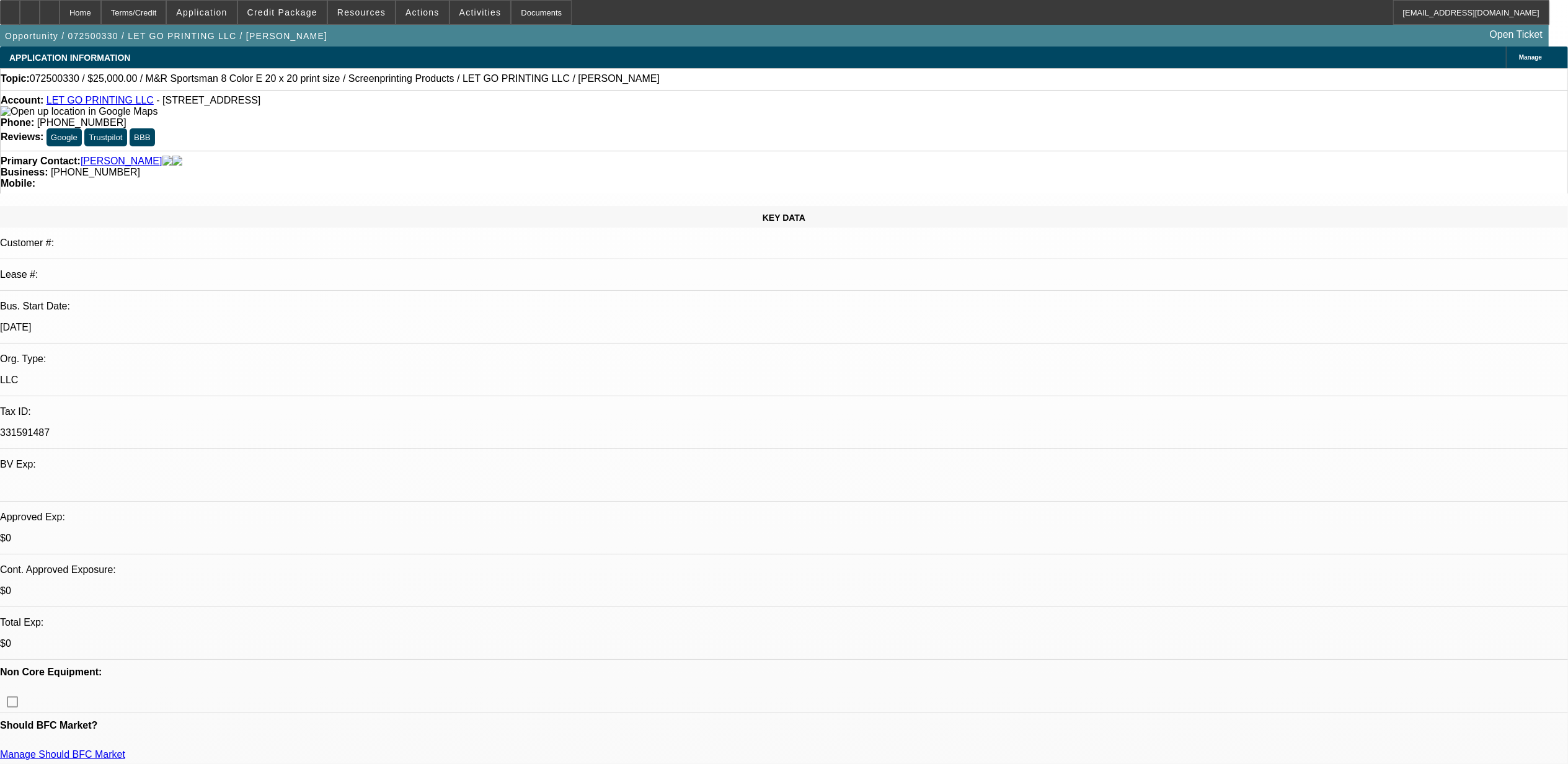
select select "5"
select select "1"
select select "4"
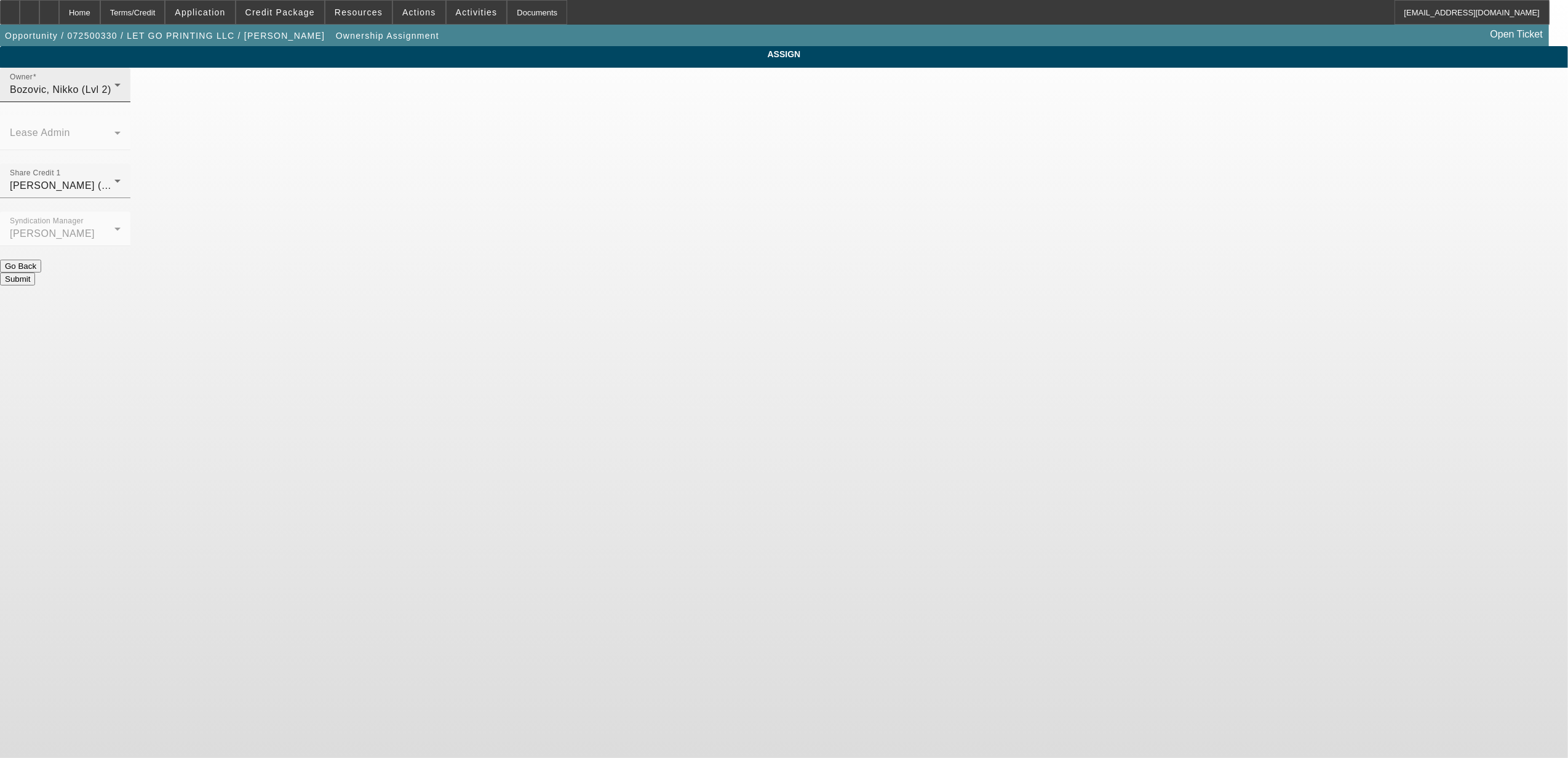
click at [115, 97] on div "Bozovic, Nikko (Lvl 2)" at bounding box center [62, 90] width 105 height 15
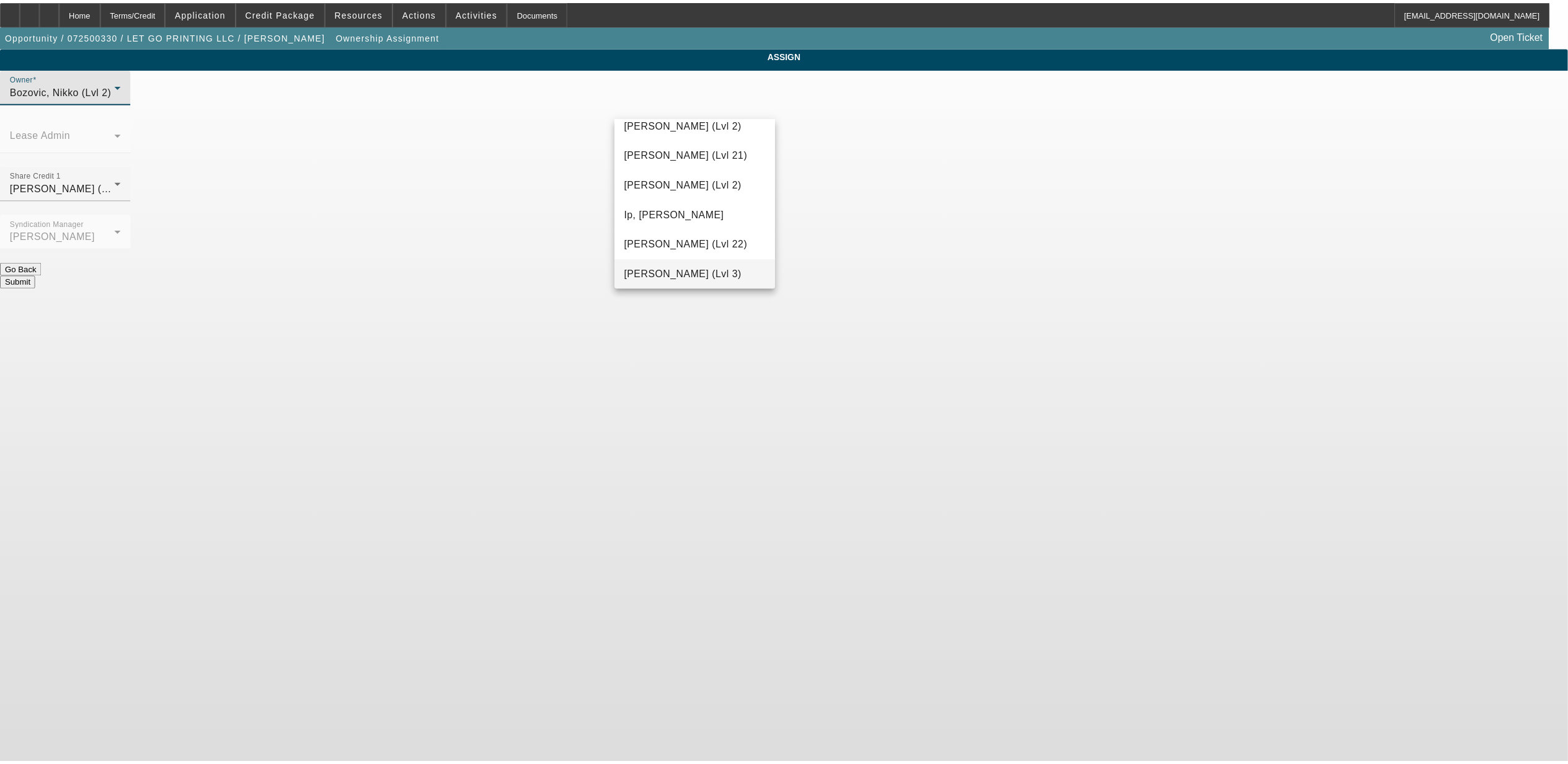
scroll to position [570, 0]
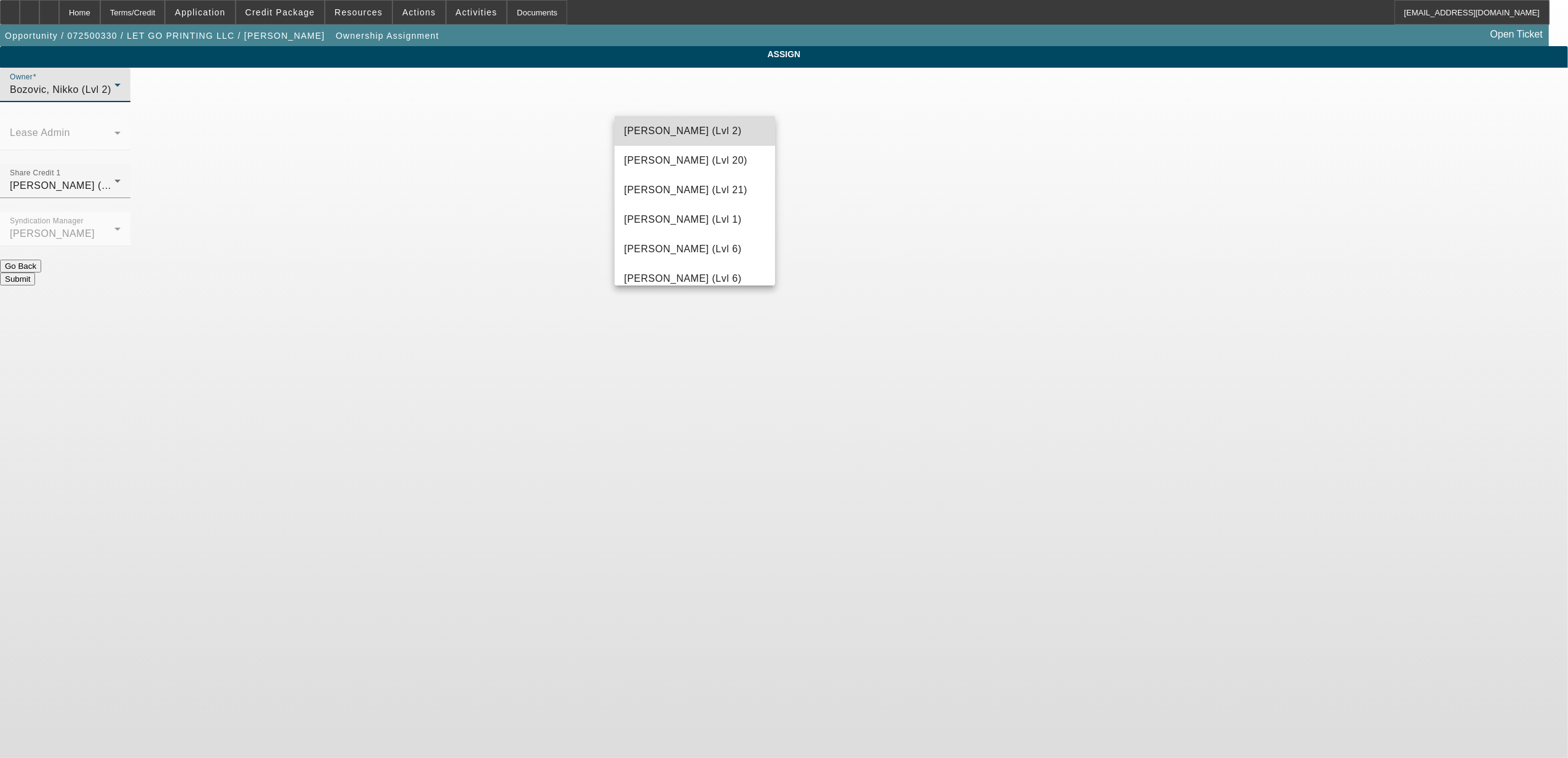
click at [715, 140] on mat-option "[PERSON_NAME] (Lvl 2)" at bounding box center [695, 131] width 161 height 30
click at [36, 272] on button "Submit" at bounding box center [18, 278] width 36 height 13
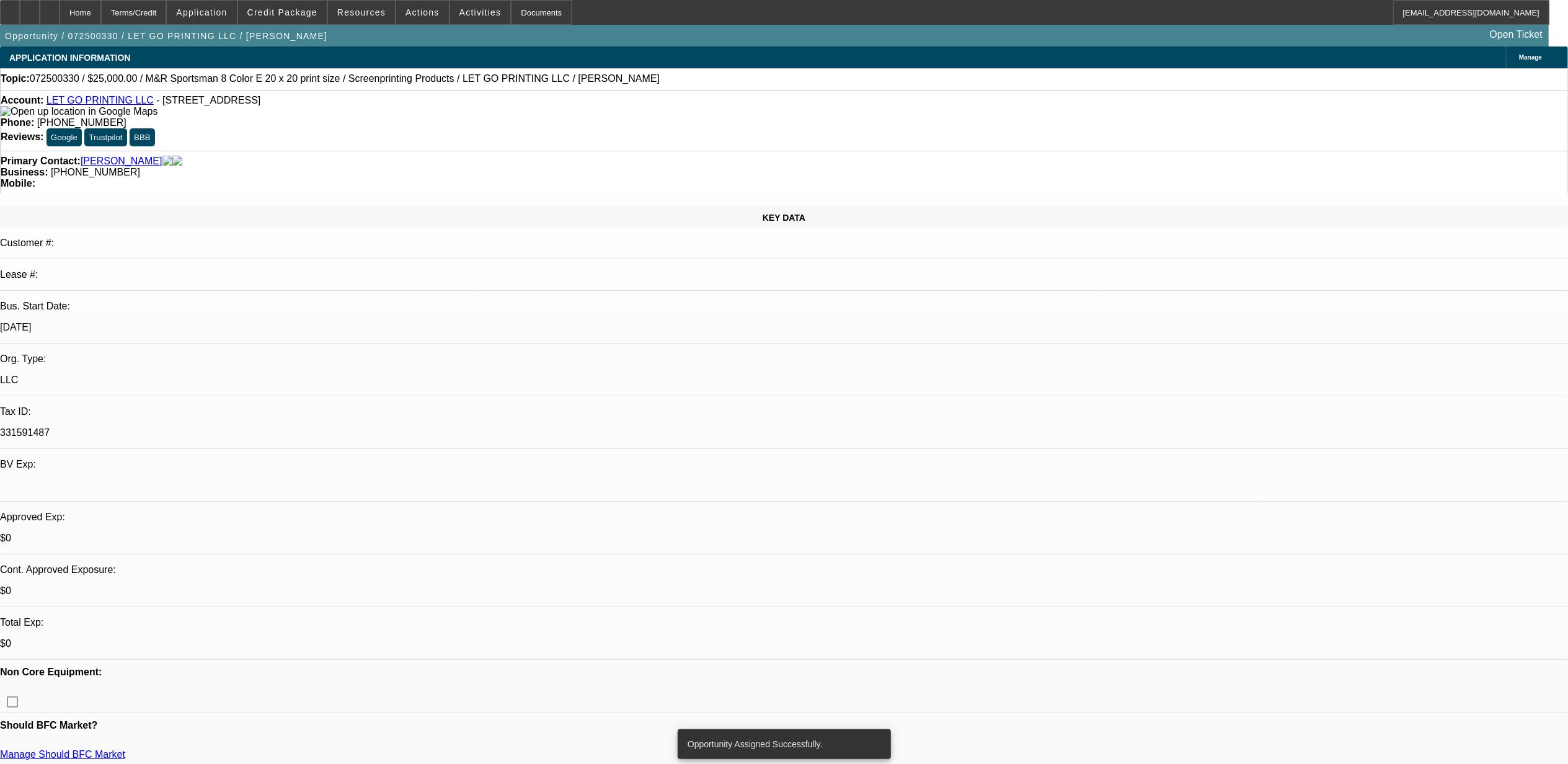
select select "0"
select select "0.1"
select select "5"
select select "0"
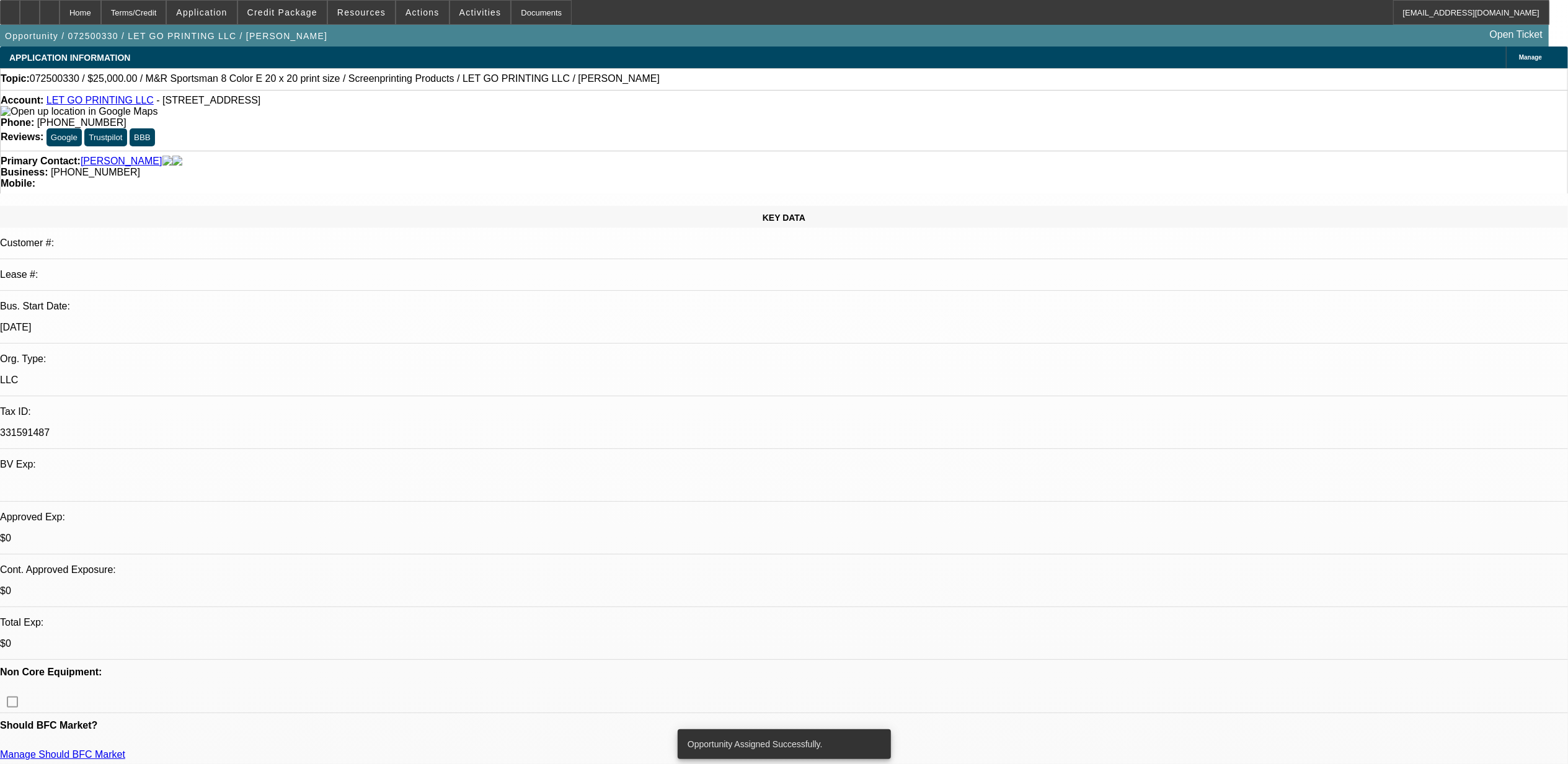
select select "0"
select select "0.1"
select select "5"
select select "0"
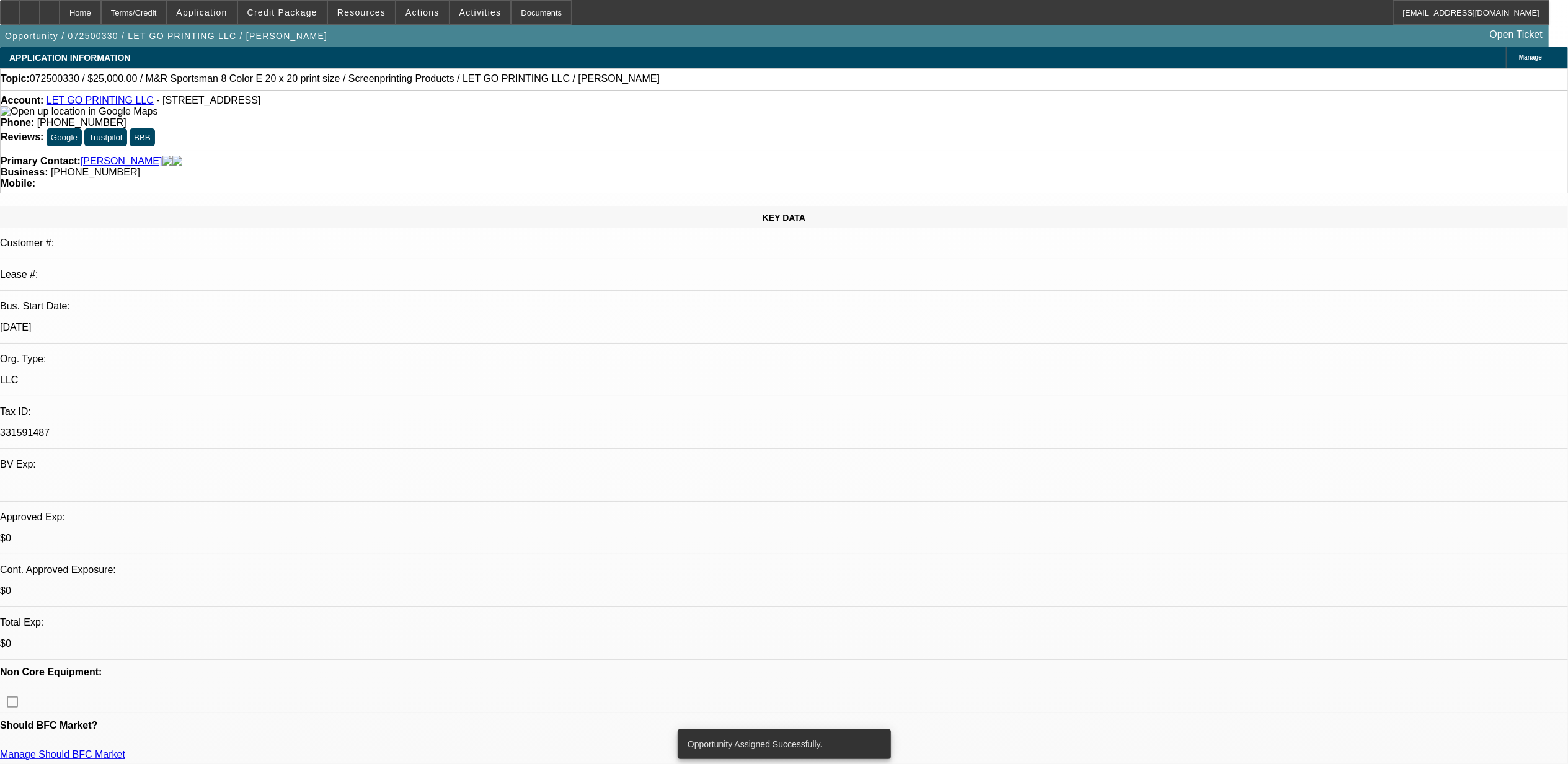
select select "0.1"
select select "5"
select select "0"
select select "0.1"
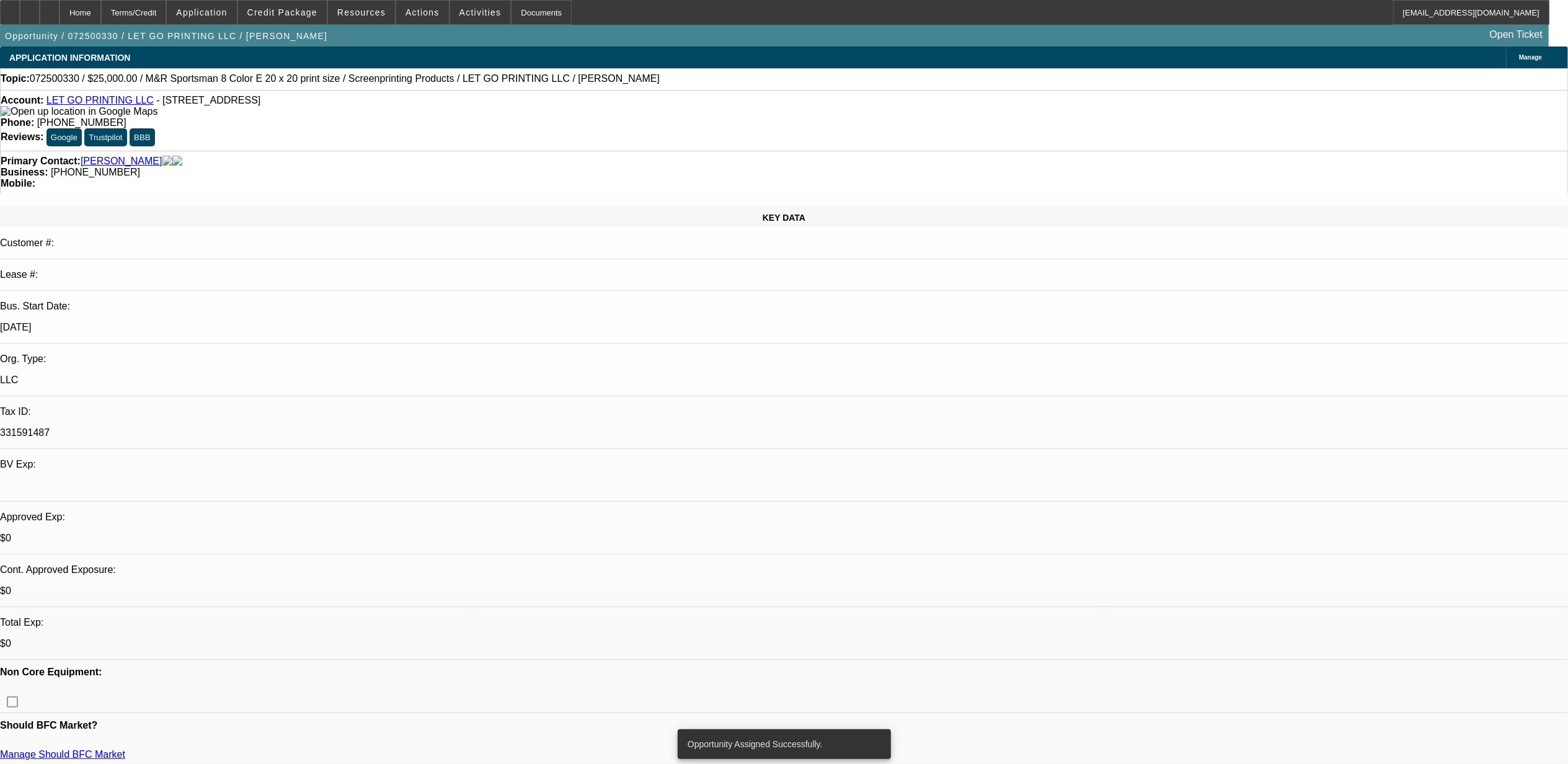
select select "4"
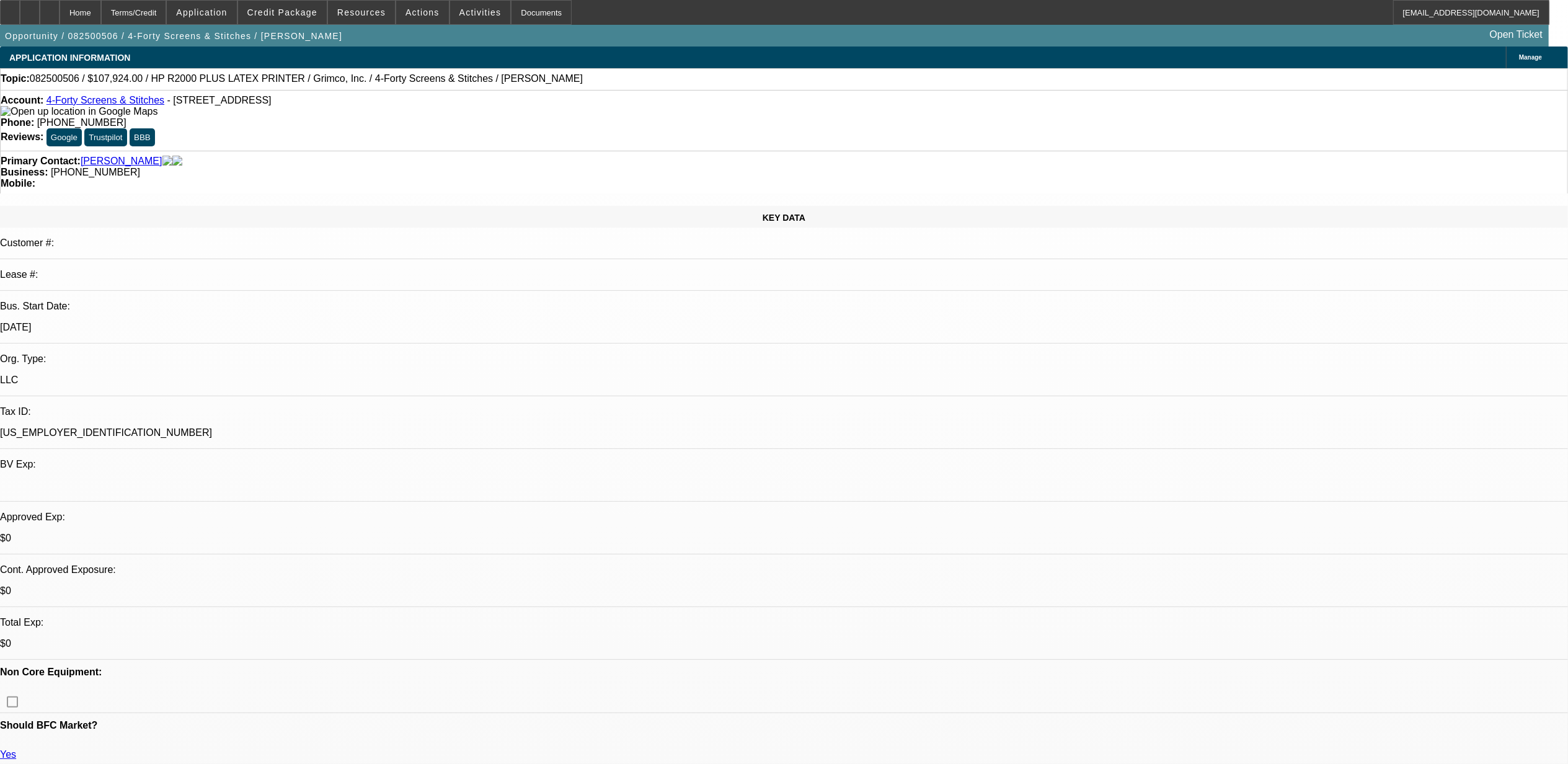
select select "0"
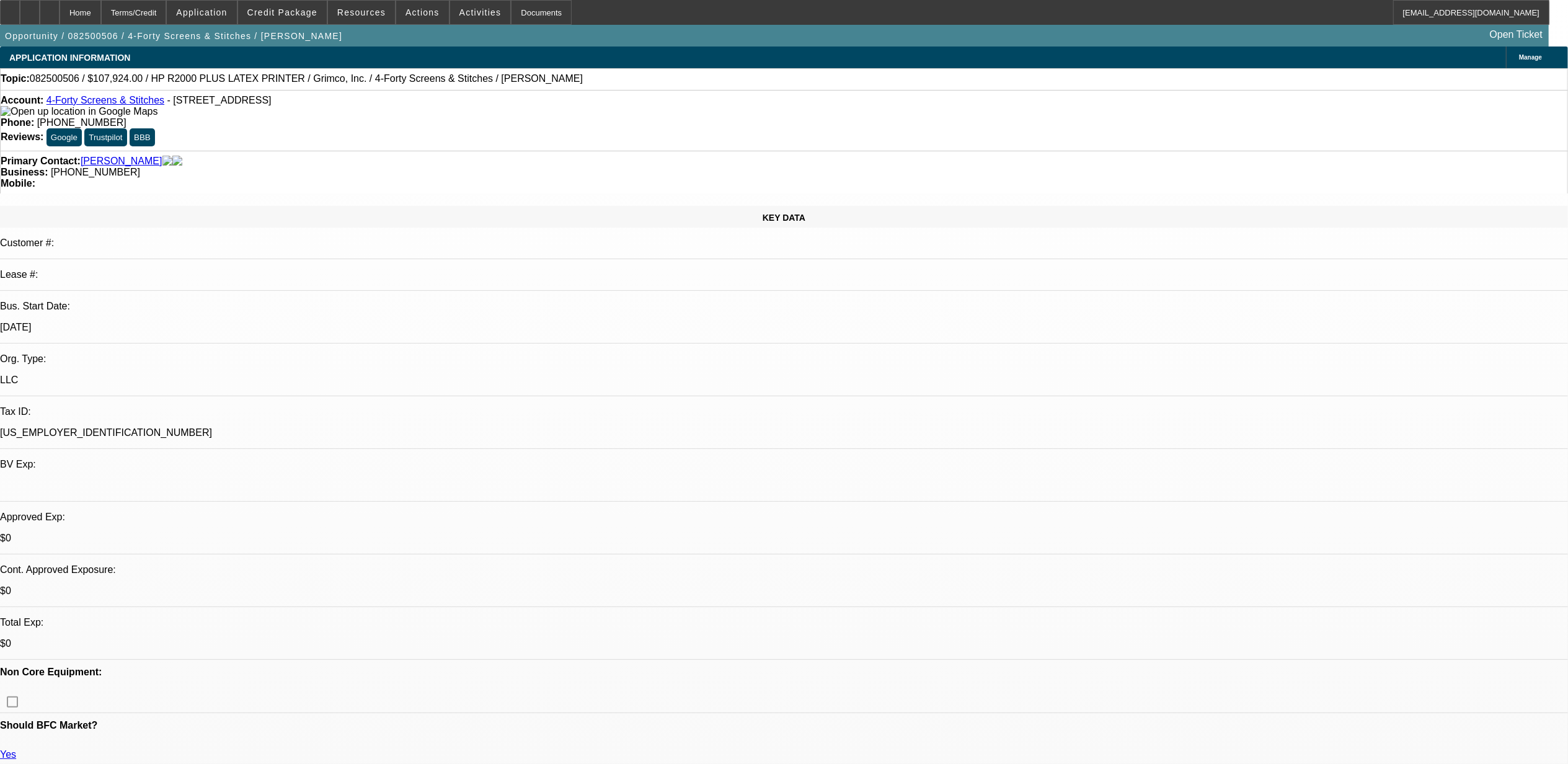
select select "0"
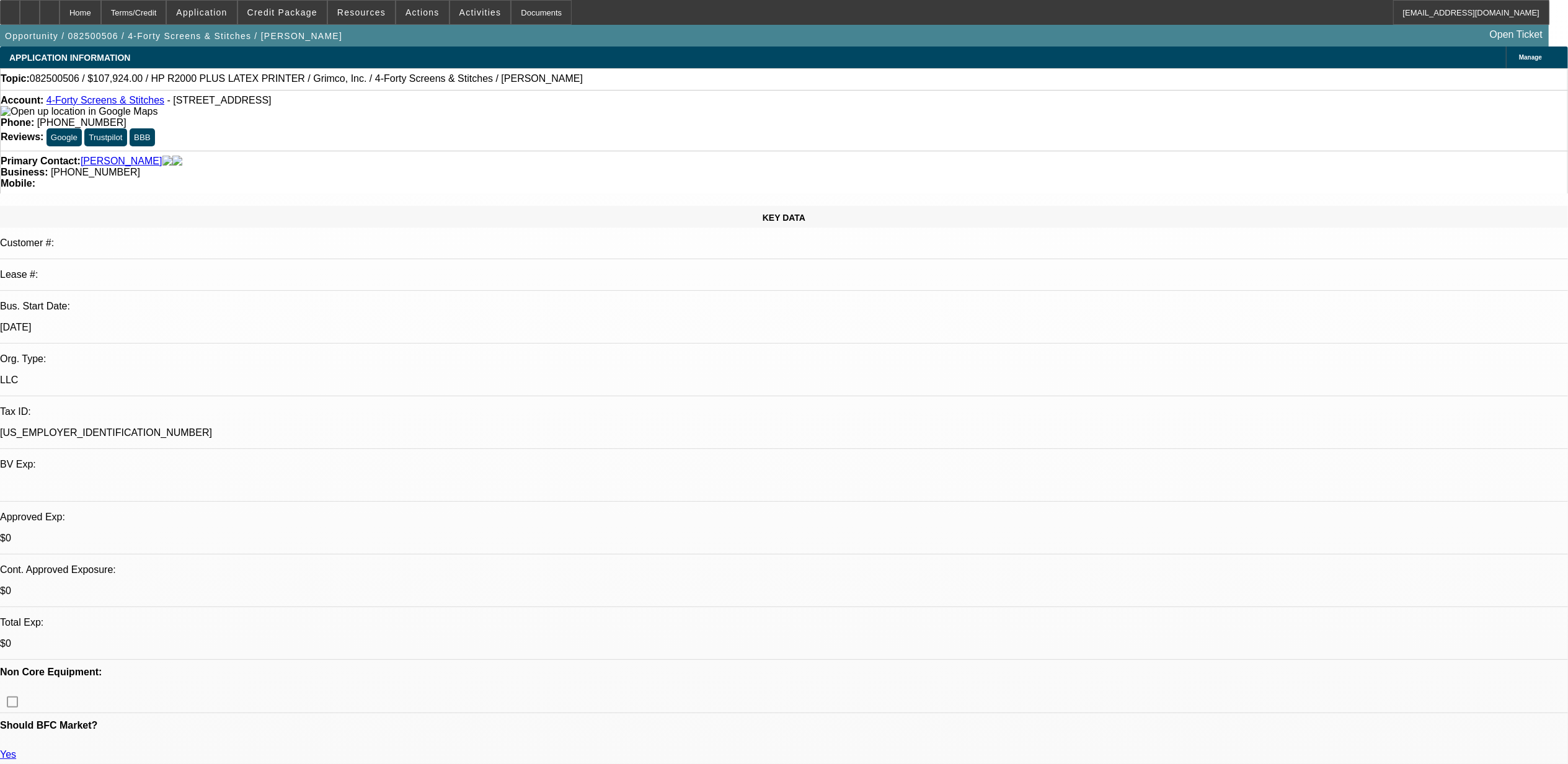
select select "0"
select select "1"
select select "6"
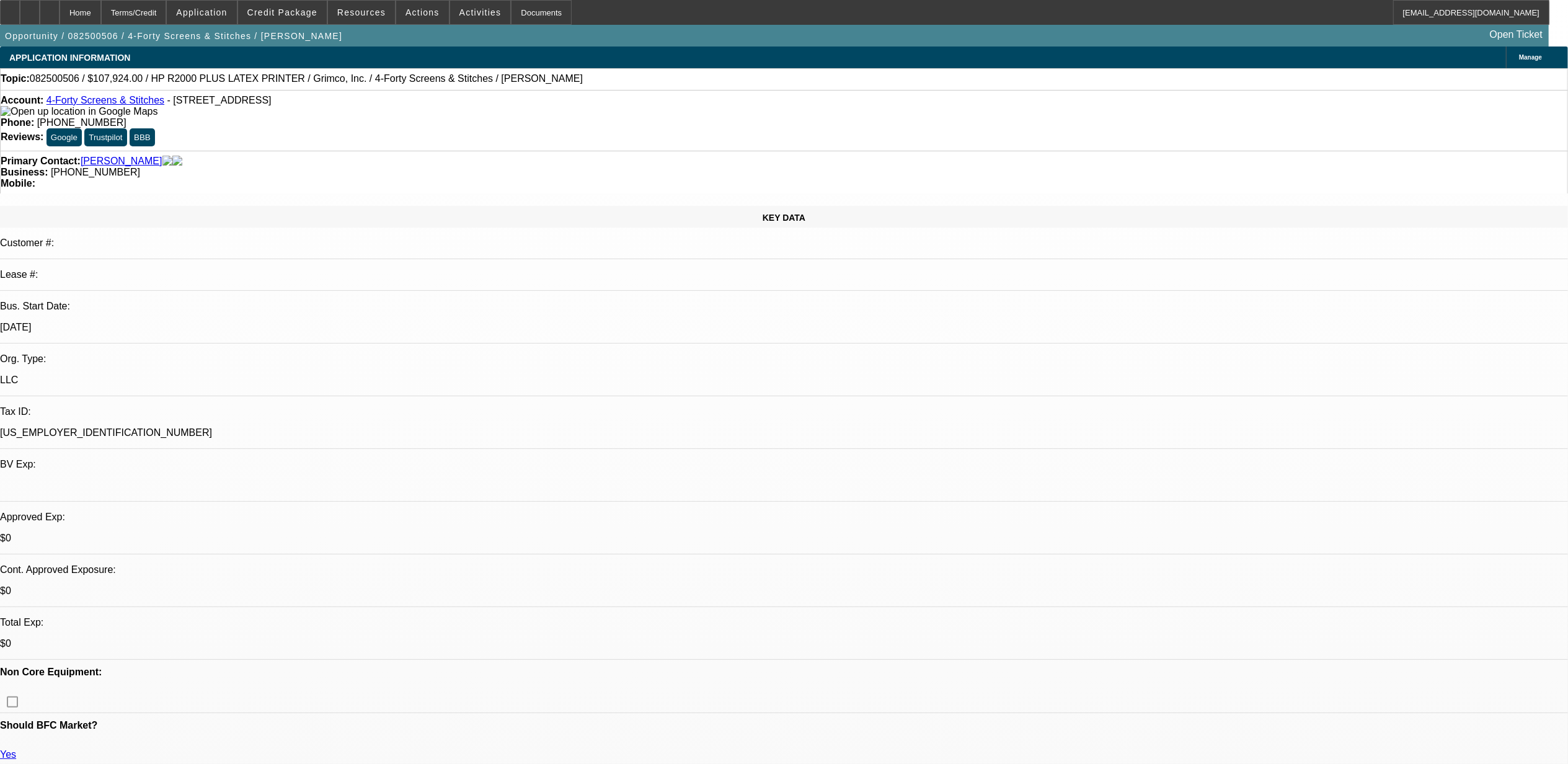
select select "1"
select select "6"
select select "1"
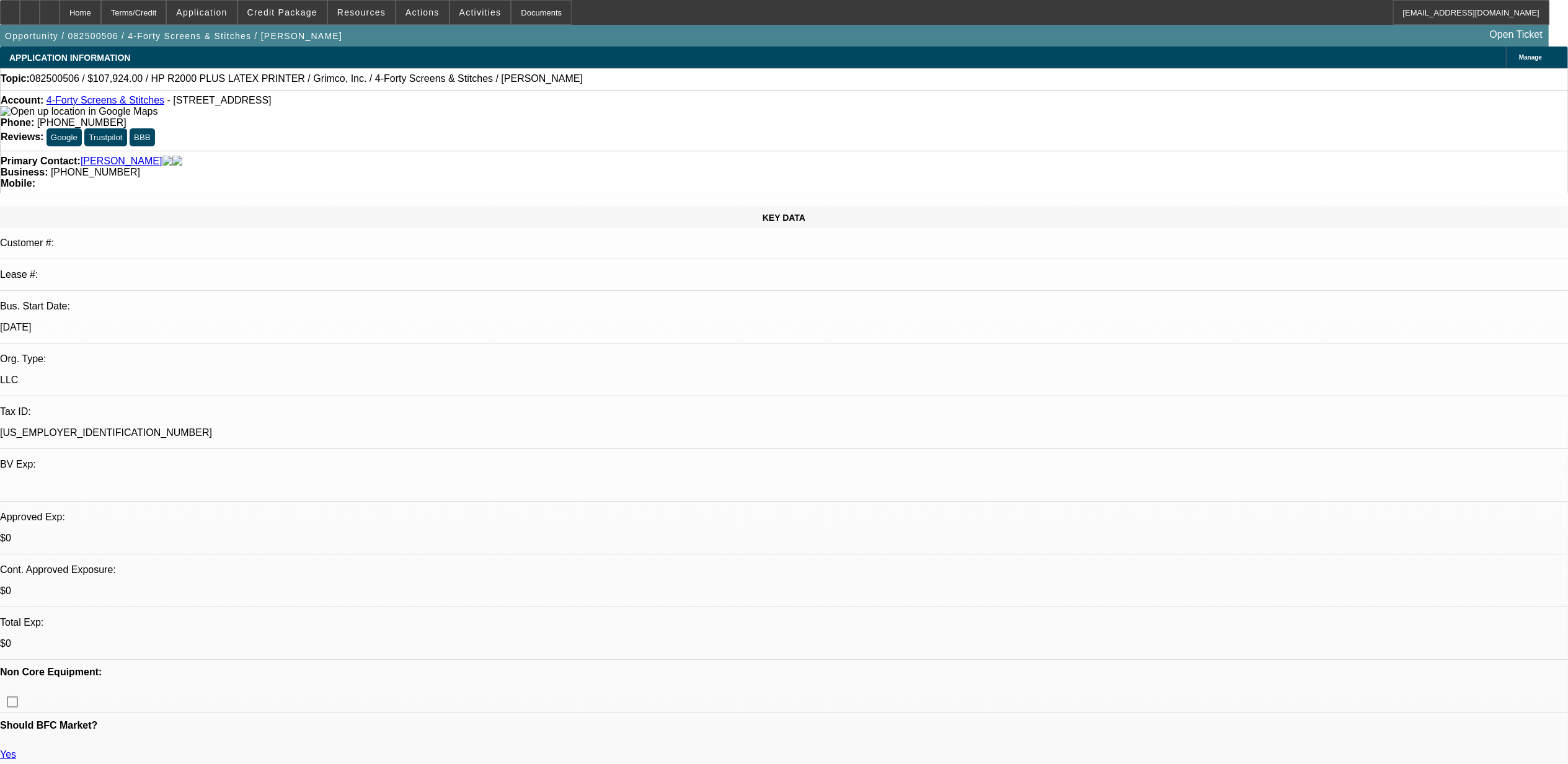
select select "6"
select select "1"
select select "6"
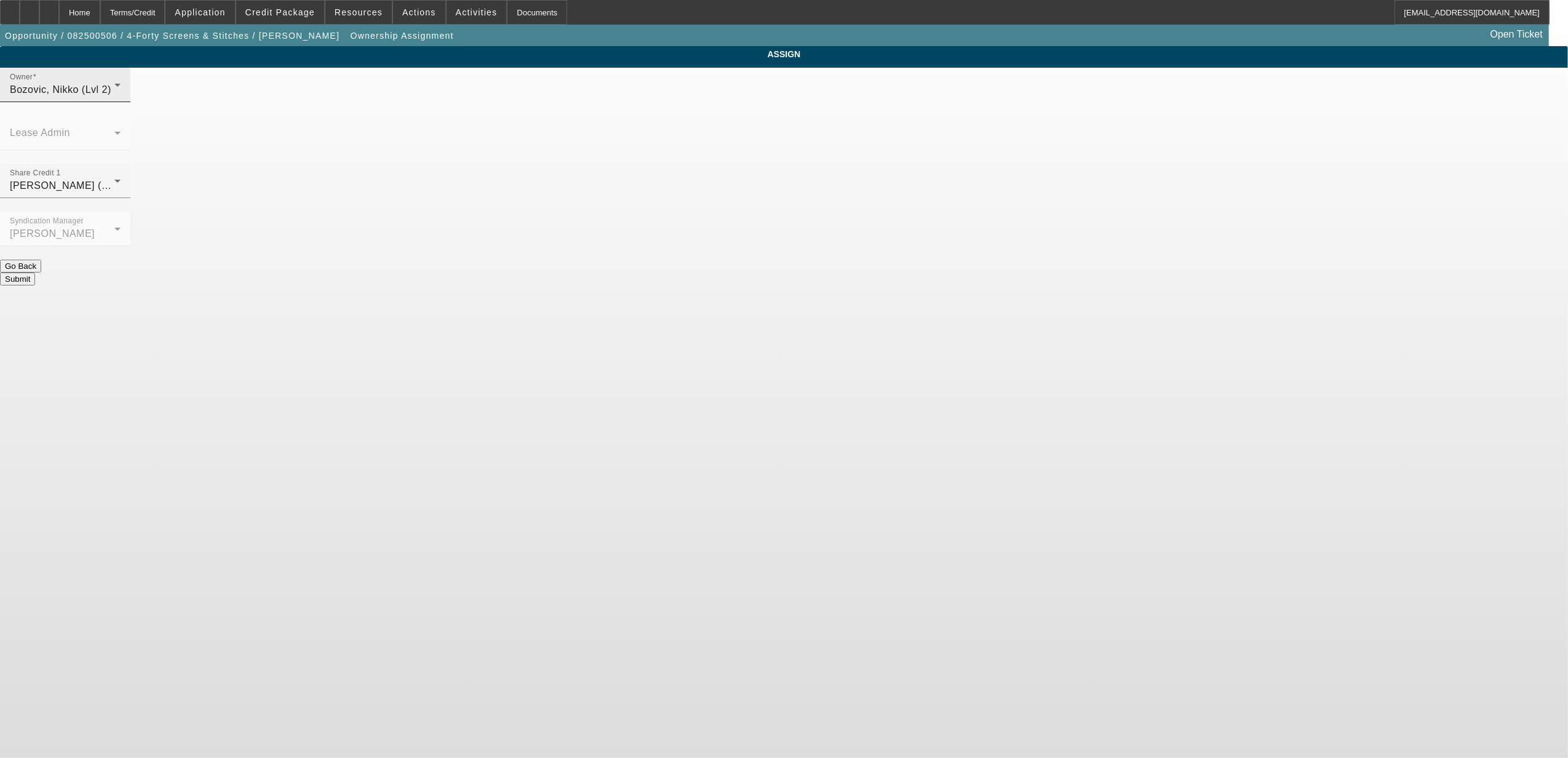
click at [112, 95] on span "Bozovic, Nikko (Lvl 2)" at bounding box center [60, 89] width 102 height 11
click at [689, 268] on mat-option "[PERSON_NAME] (Lvl 3)" at bounding box center [695, 277] width 161 height 30
click at [115, 179] on div "[PERSON_NAME] (Lvl 3)" at bounding box center [62, 186] width 105 height 15
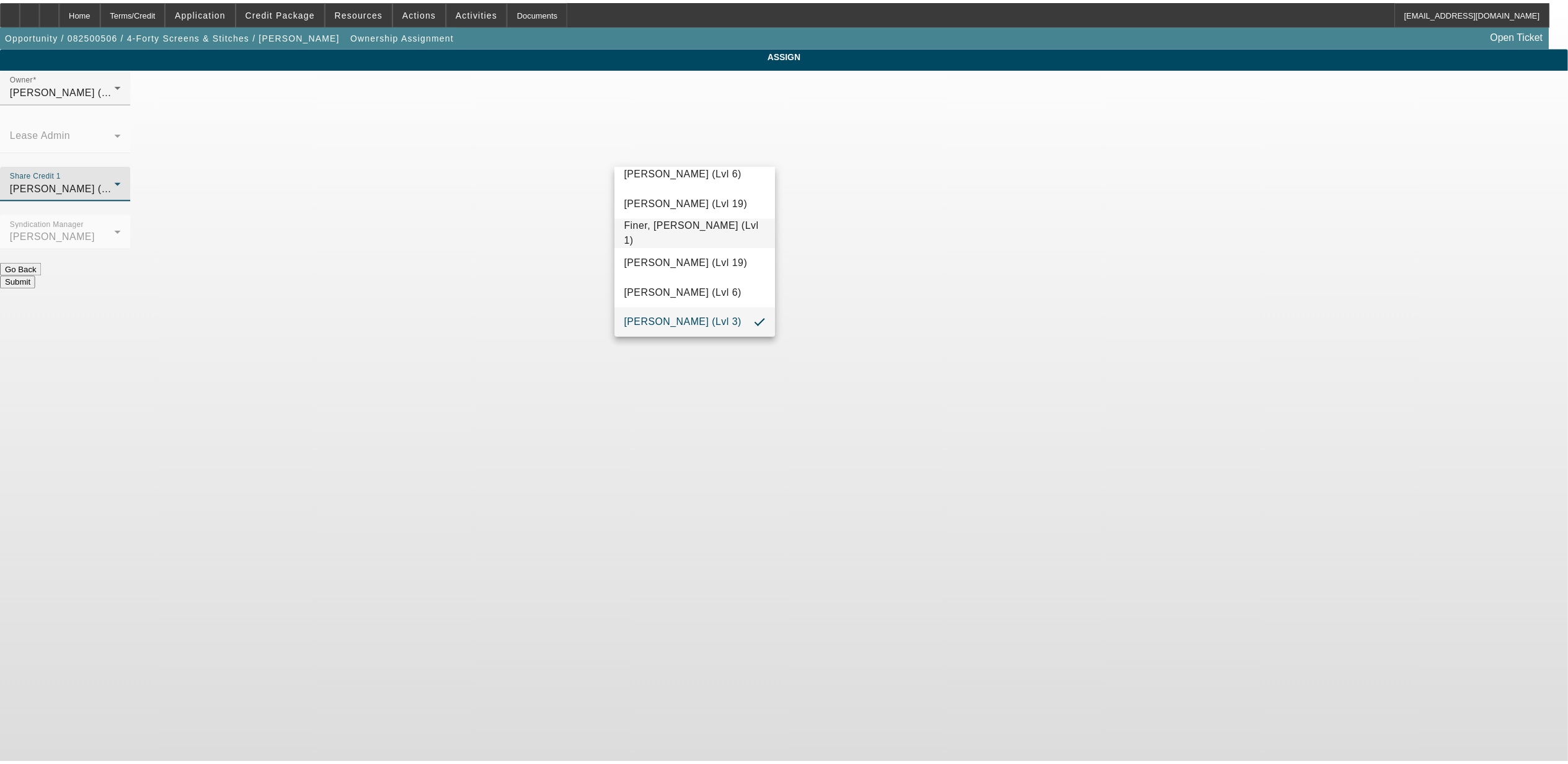
scroll to position [400, 0]
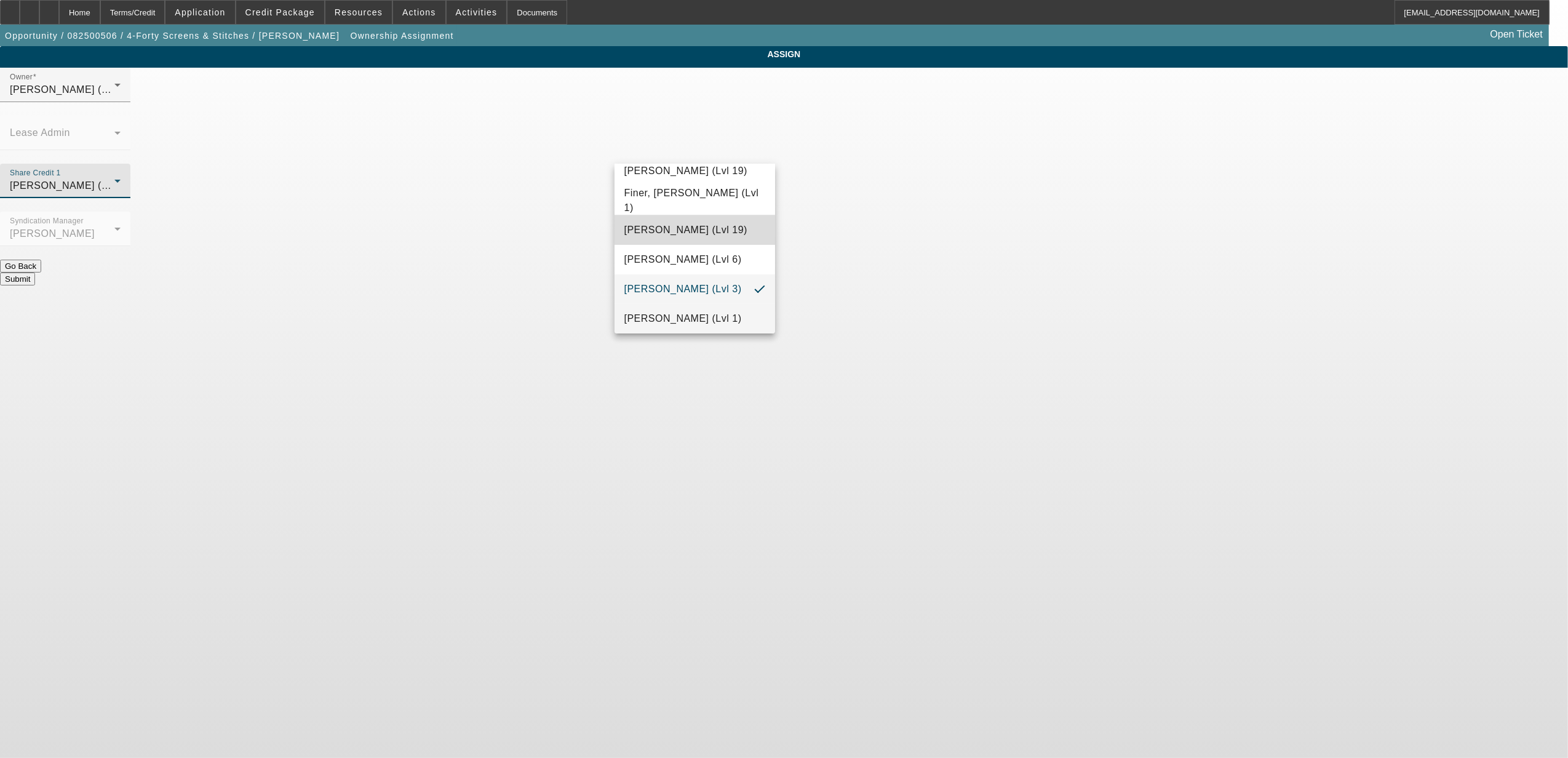
drag, startPoint x: 701, startPoint y: 234, endPoint x: 842, endPoint y: 197, distance: 145.8
click at [702, 234] on span "[PERSON_NAME] (Lvl 19)" at bounding box center [686, 230] width 123 height 15
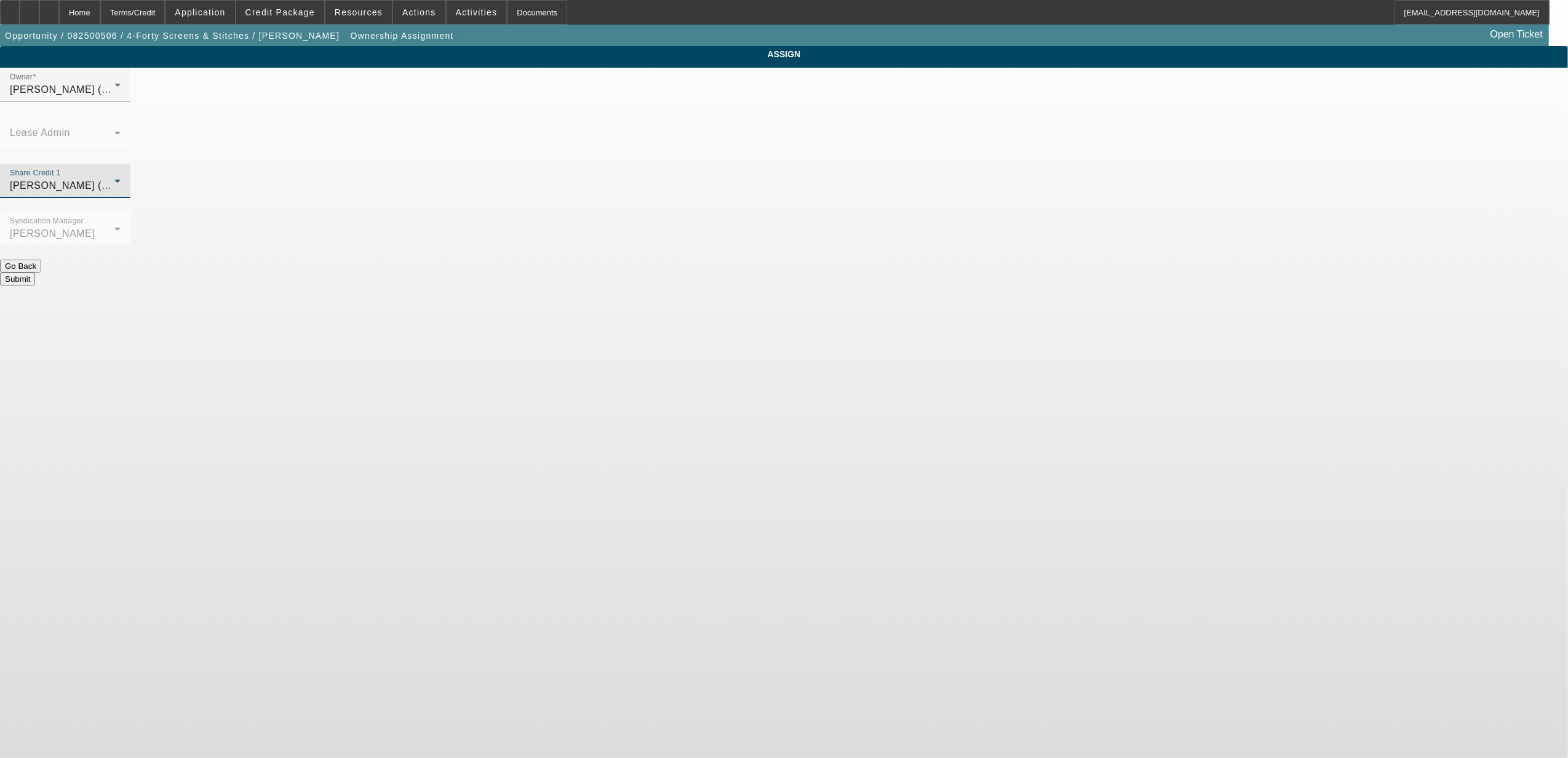
click at [36, 272] on button "Submit" at bounding box center [18, 278] width 36 height 13
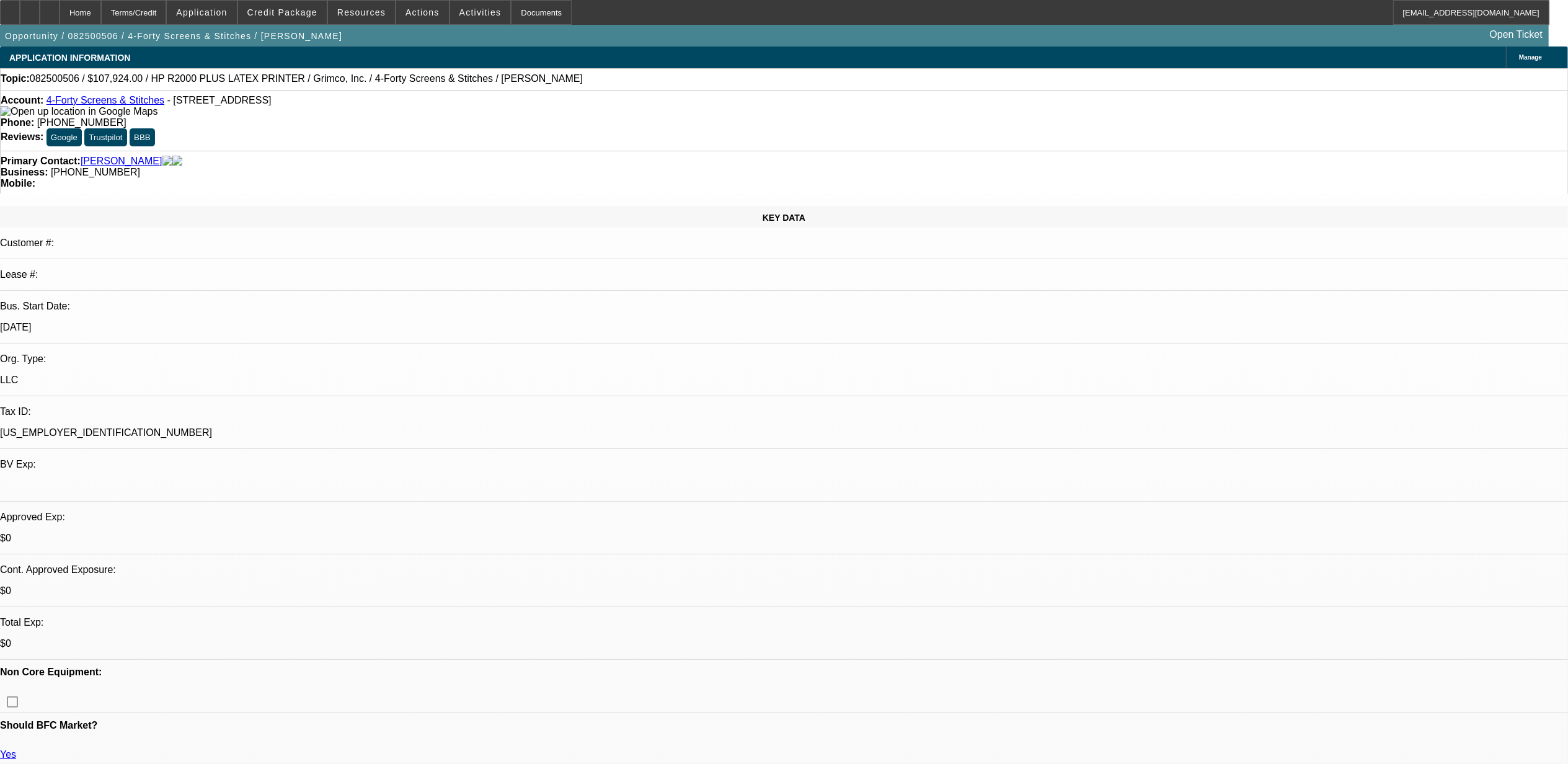
select select "0"
select select "6"
select select "0"
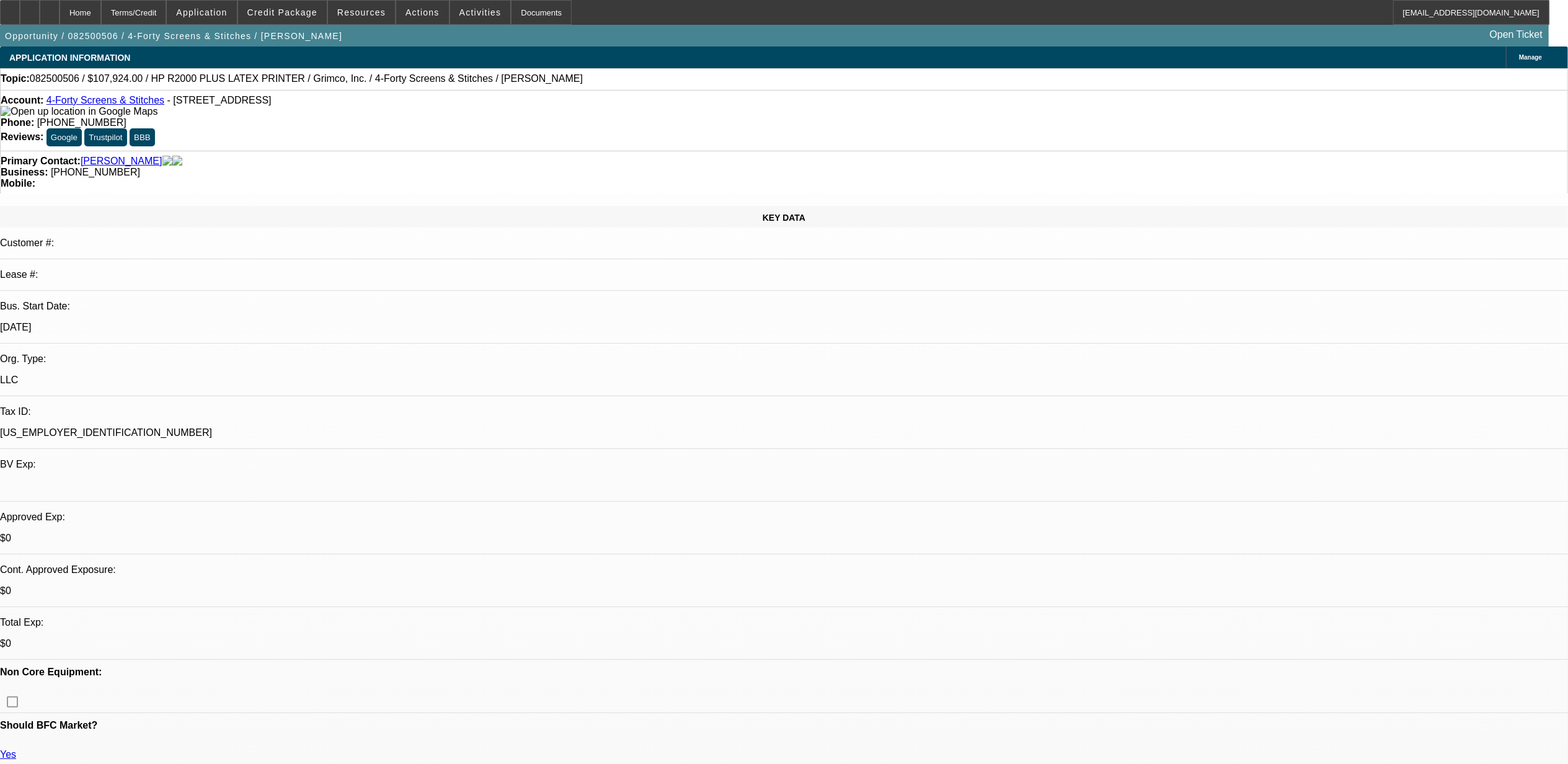
select select "0"
select select "6"
select select "0"
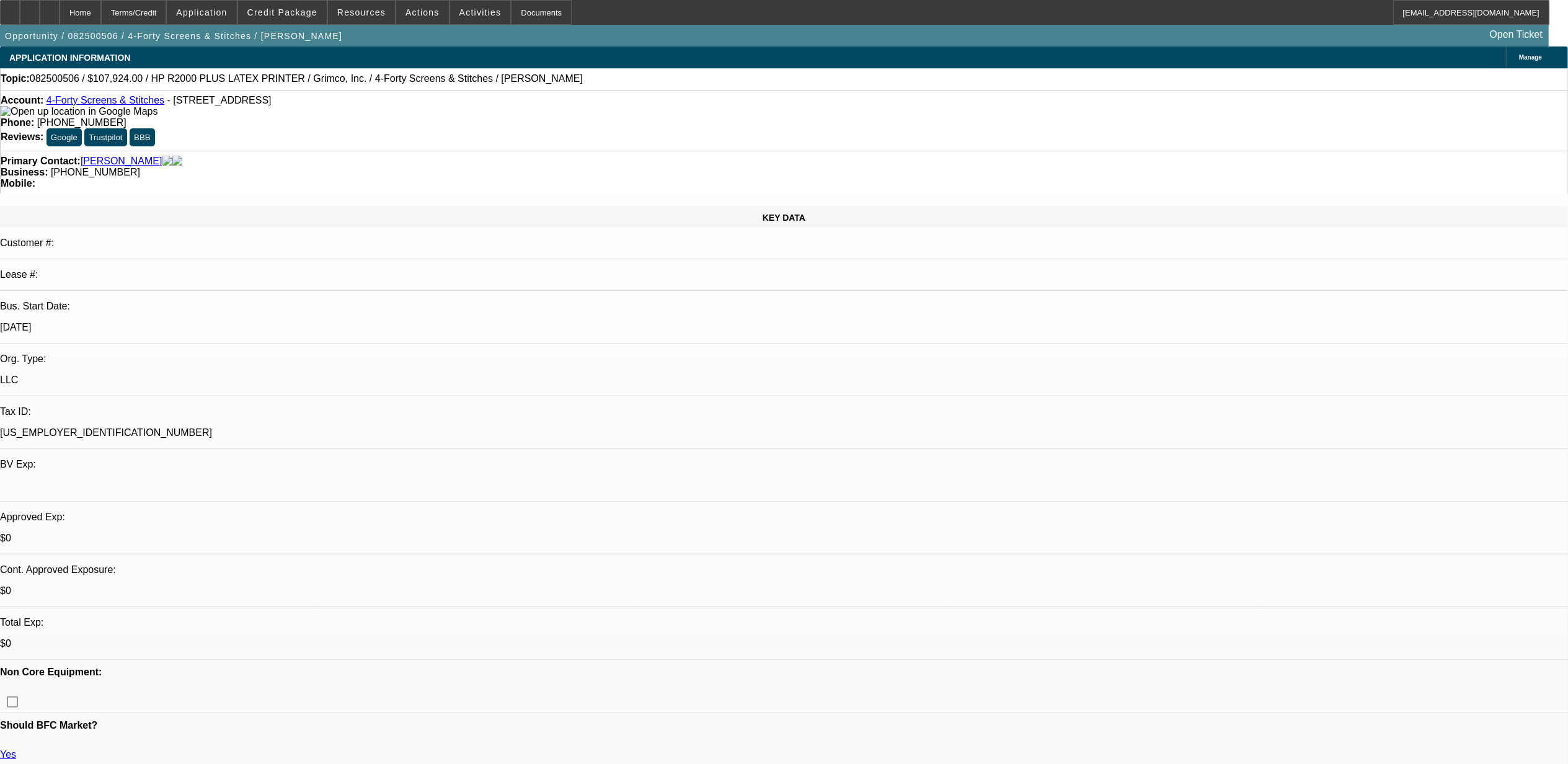
select select "0"
select select "6"
select select "0"
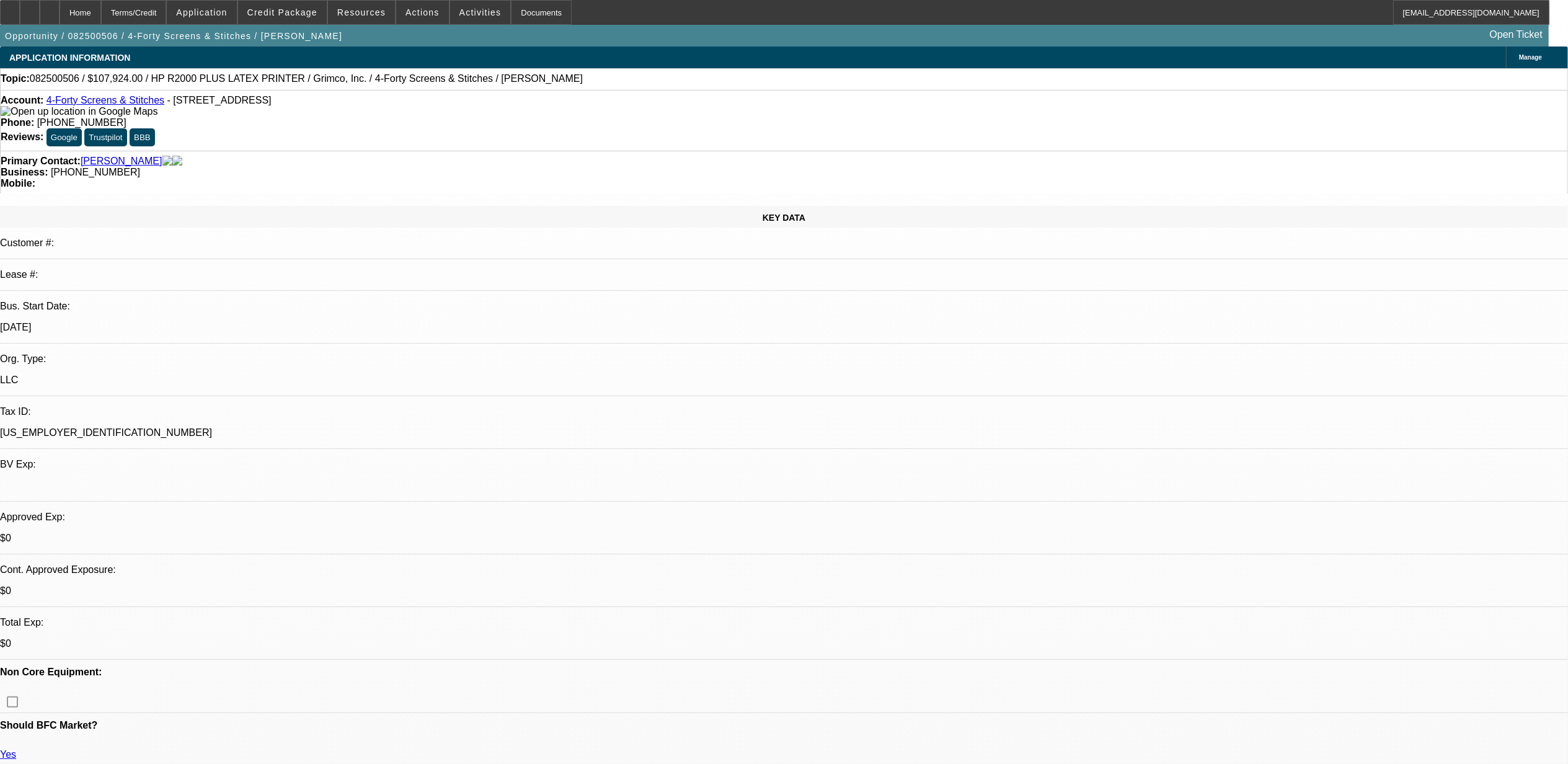
select select "6"
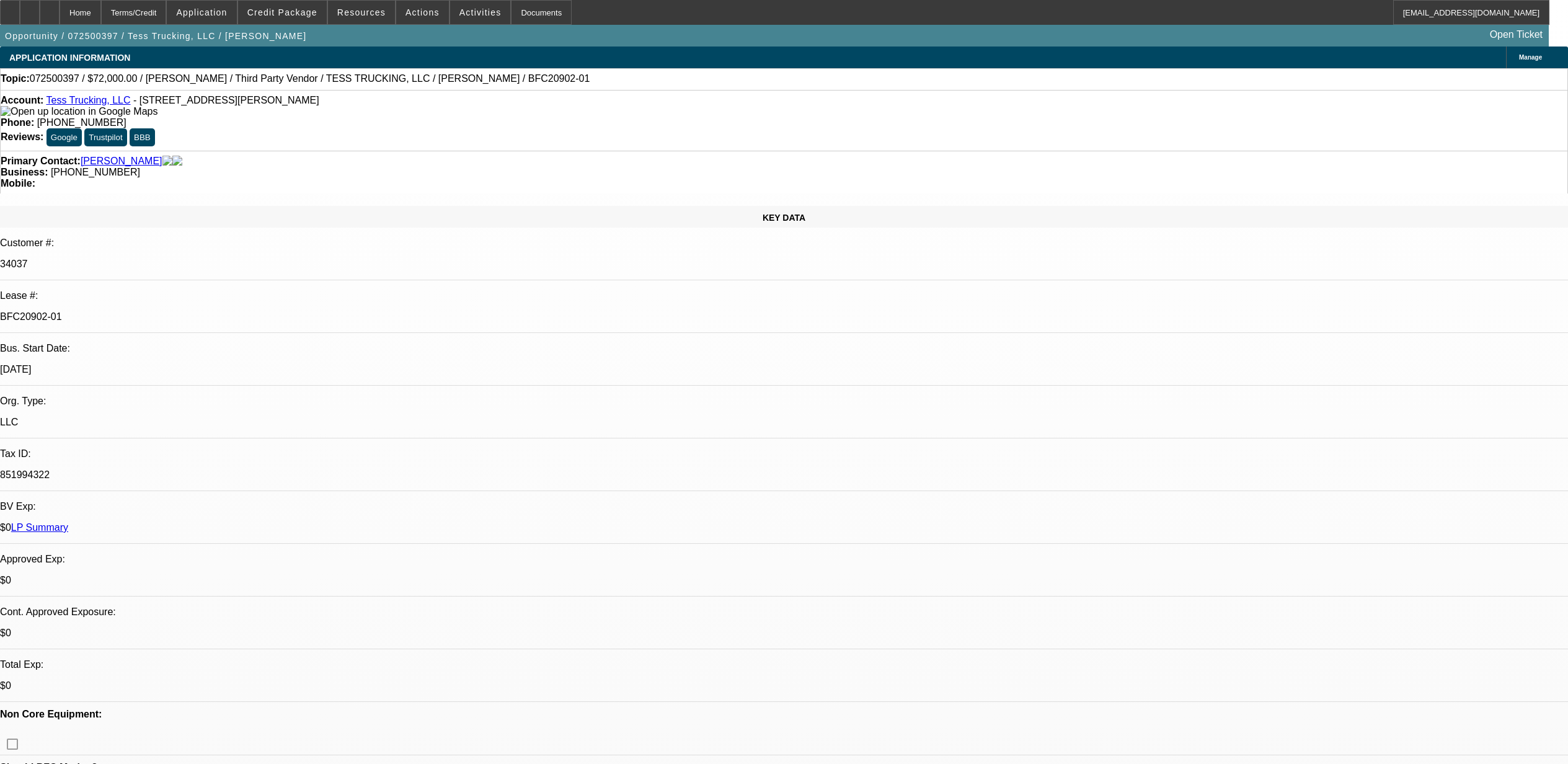
select select "0"
select select "2"
select select "0"
select select "1"
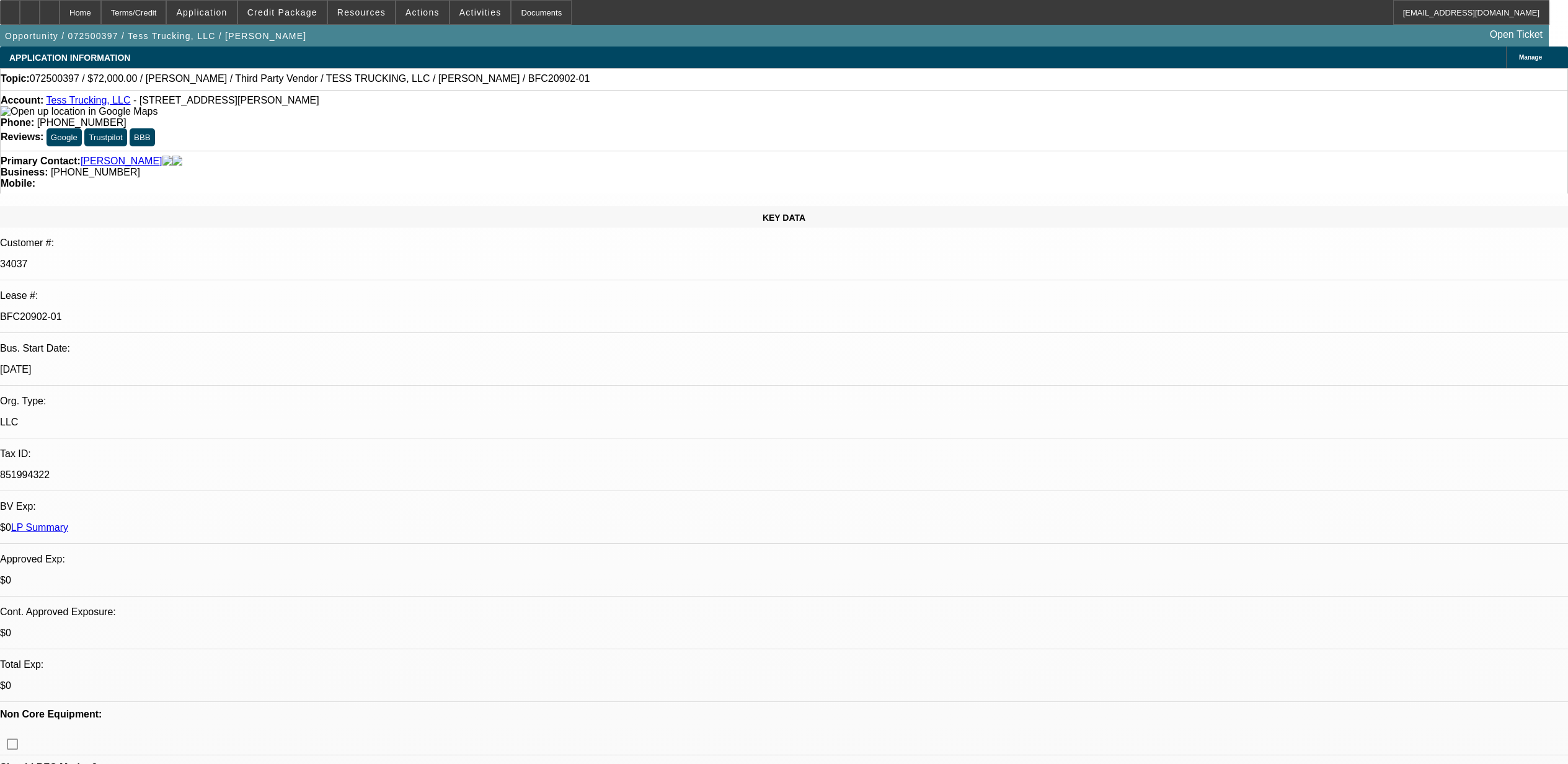
select select "0"
select select "2"
select select "0"
select select "1"
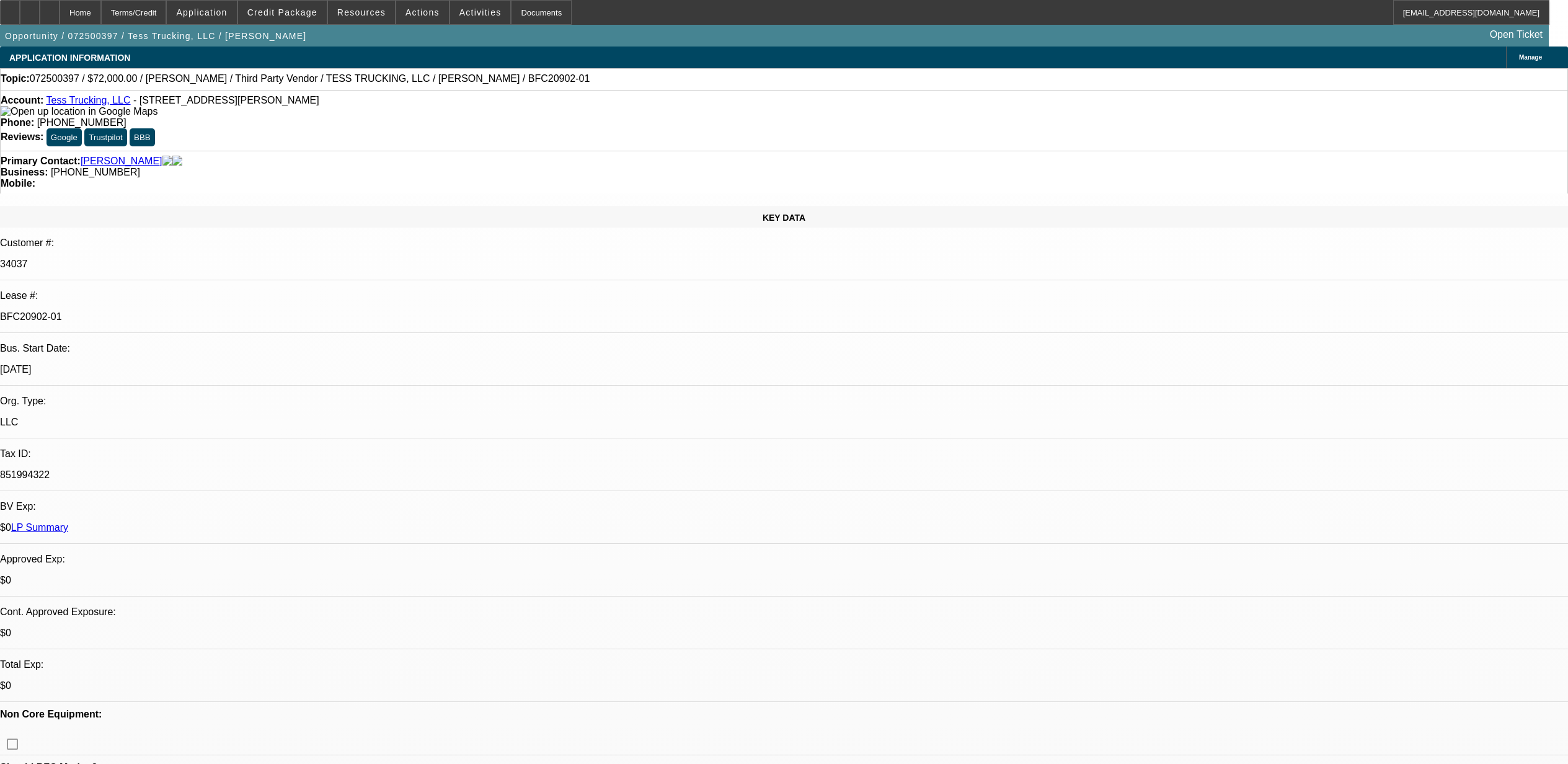
select select "0"
select select "2"
select select "0"
select select "1"
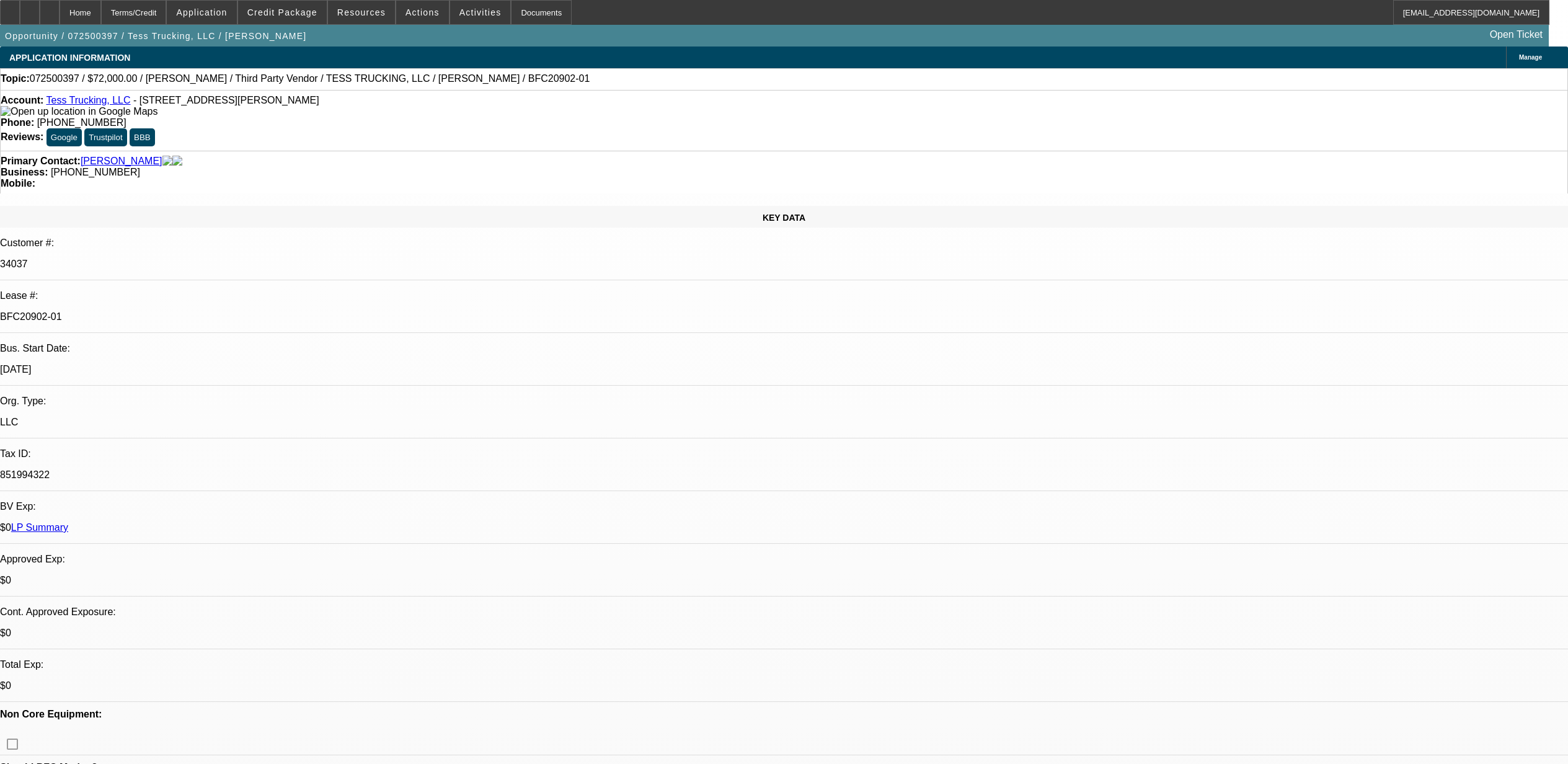
select select "0"
select select "2"
select select "0"
select select "1"
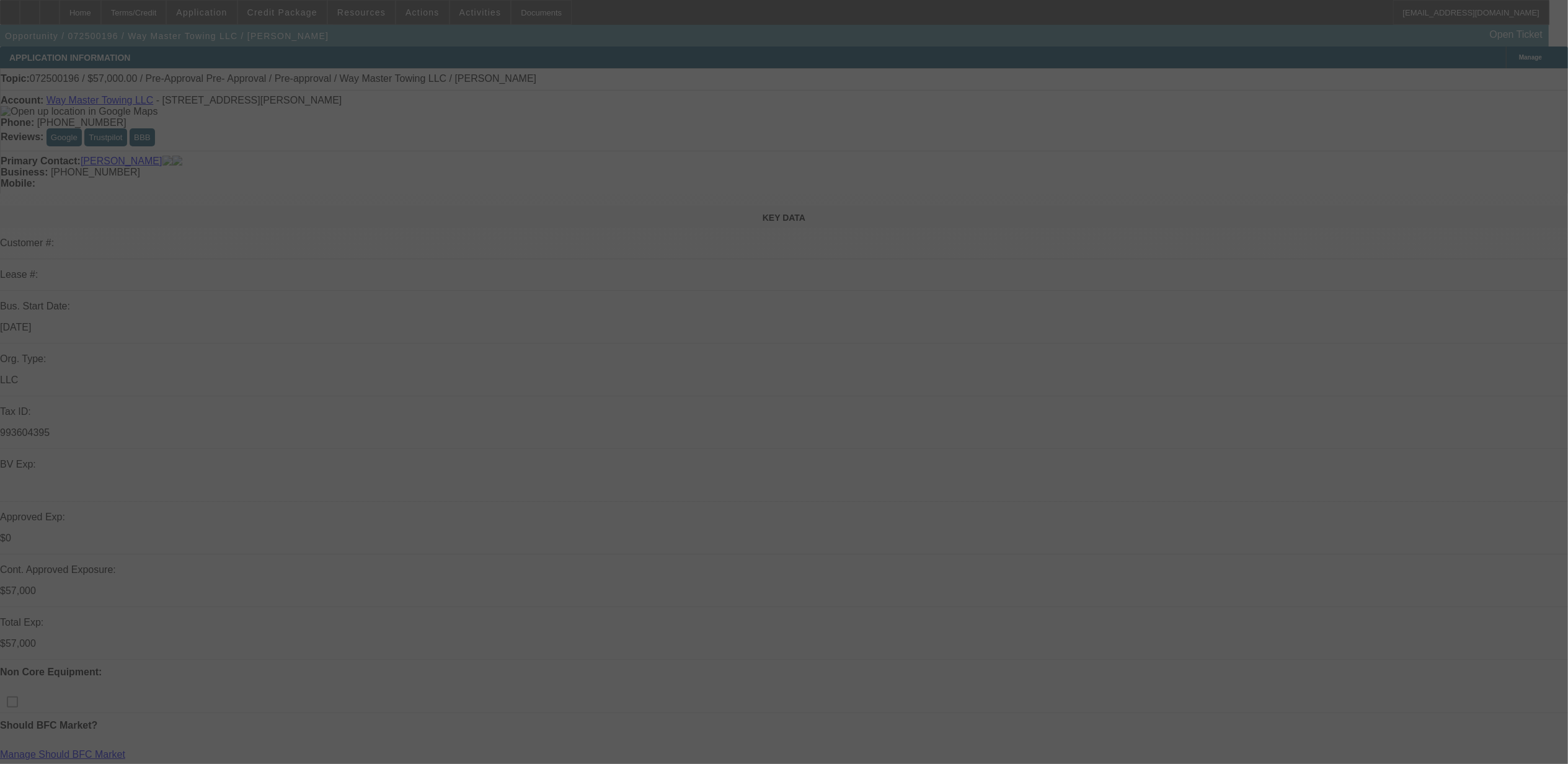
select select "2"
select select "0.1"
select select "2"
select select "0.1"
select select "0"
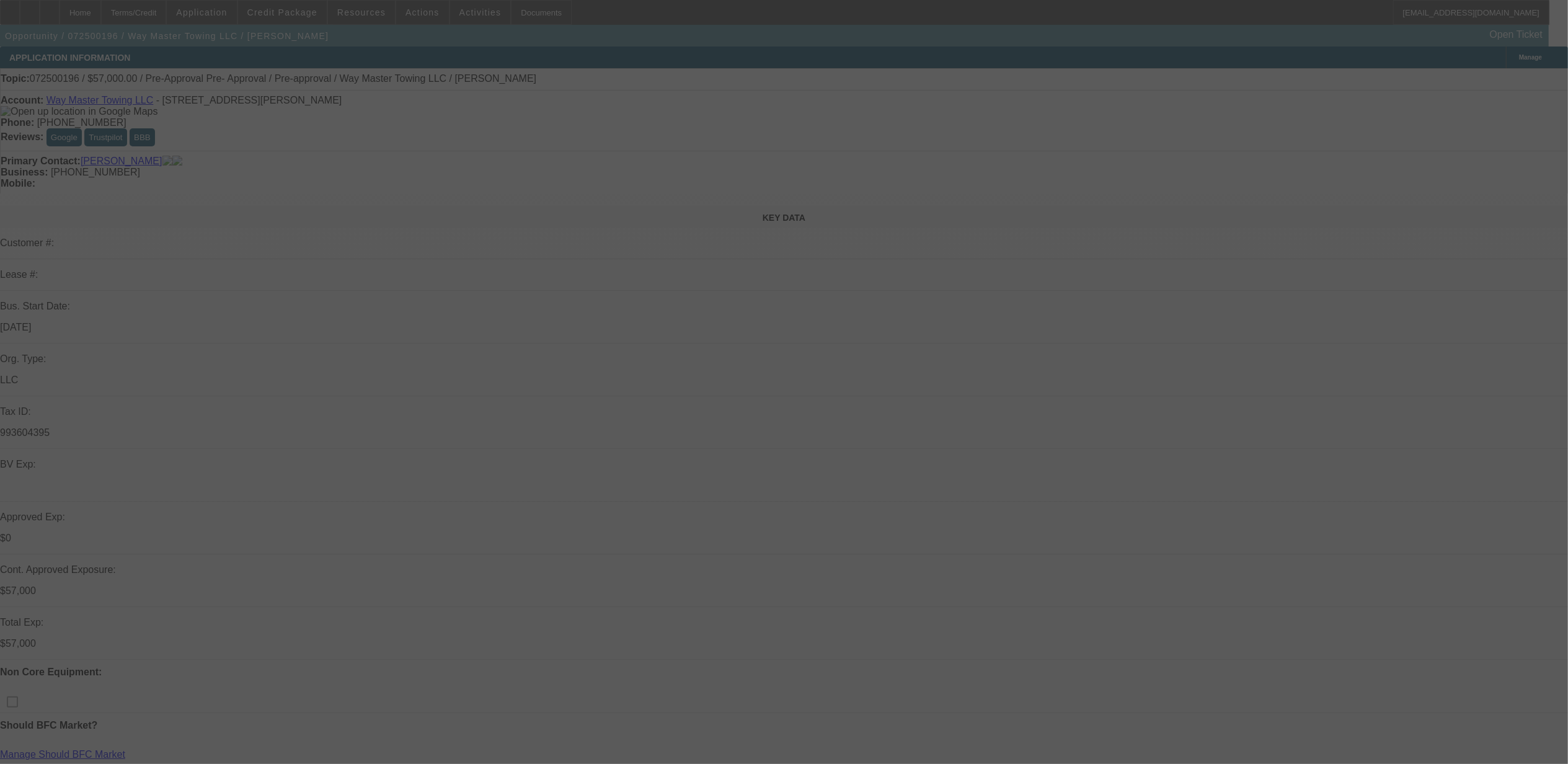
select select "0"
select select "0.1"
select select "0"
select select "0.1"
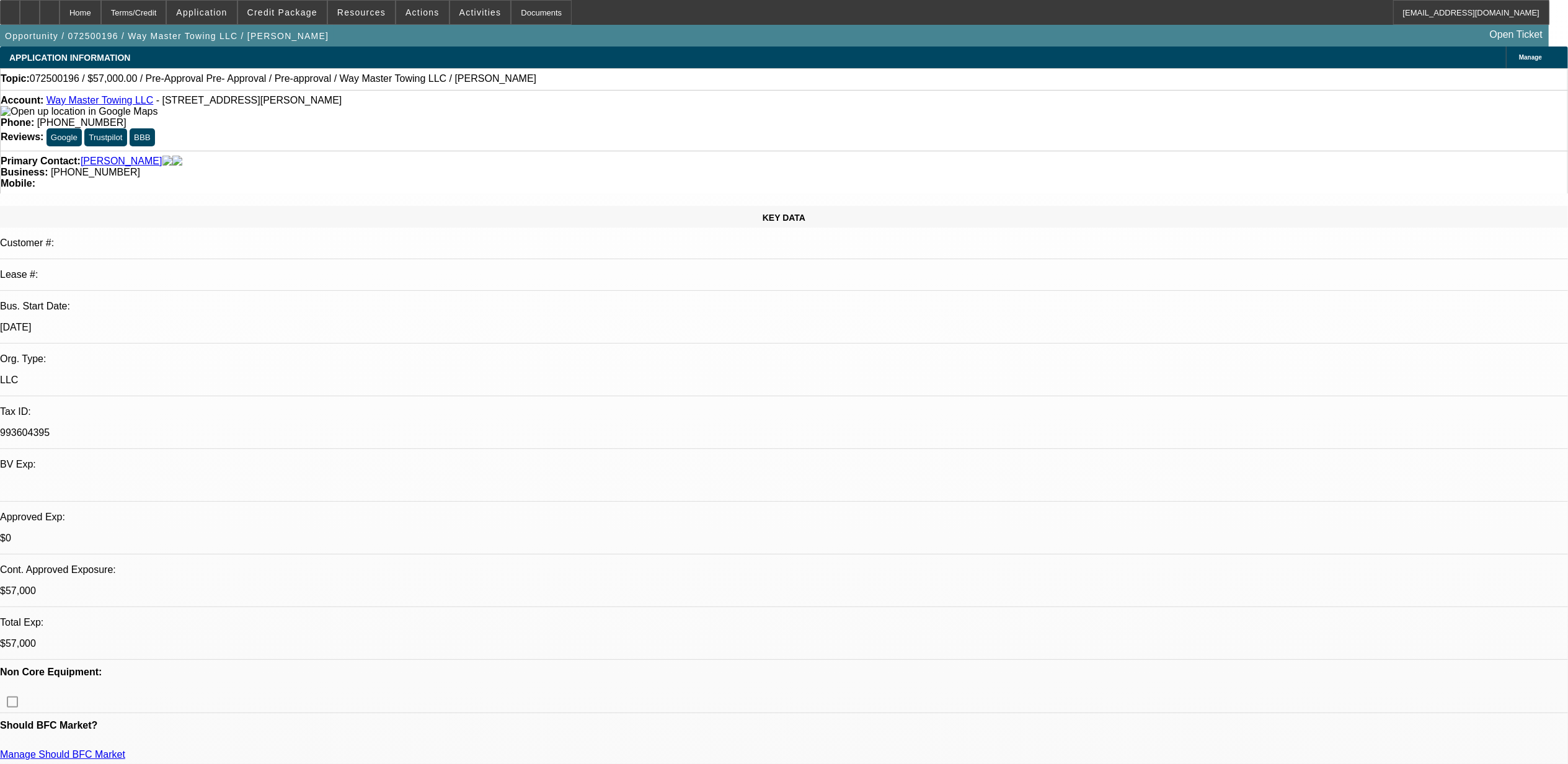
select select "1"
select select "2"
select select "4"
select select "1"
select select "2"
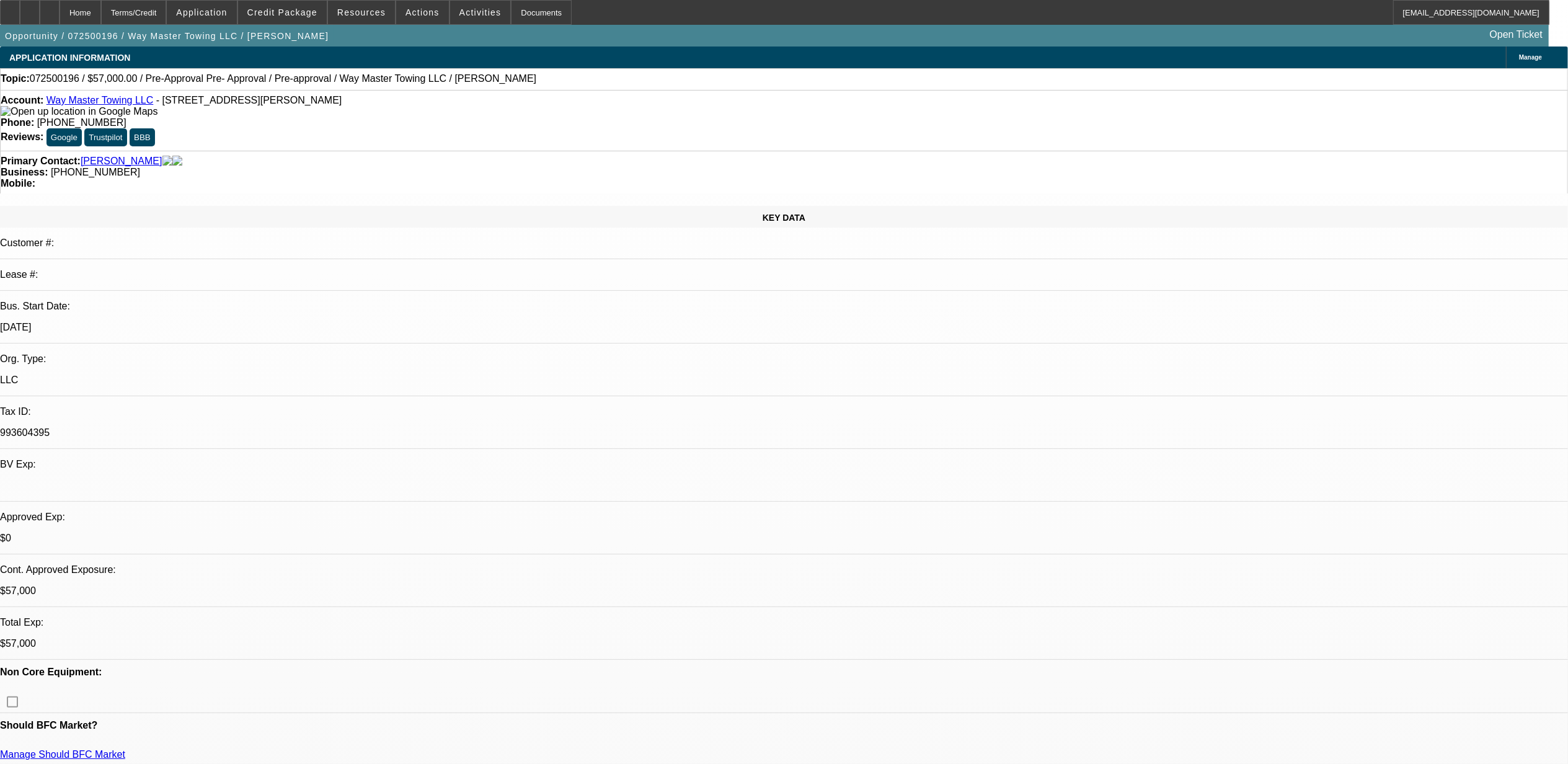
select select "4"
select select "1"
select select "4"
select select "1"
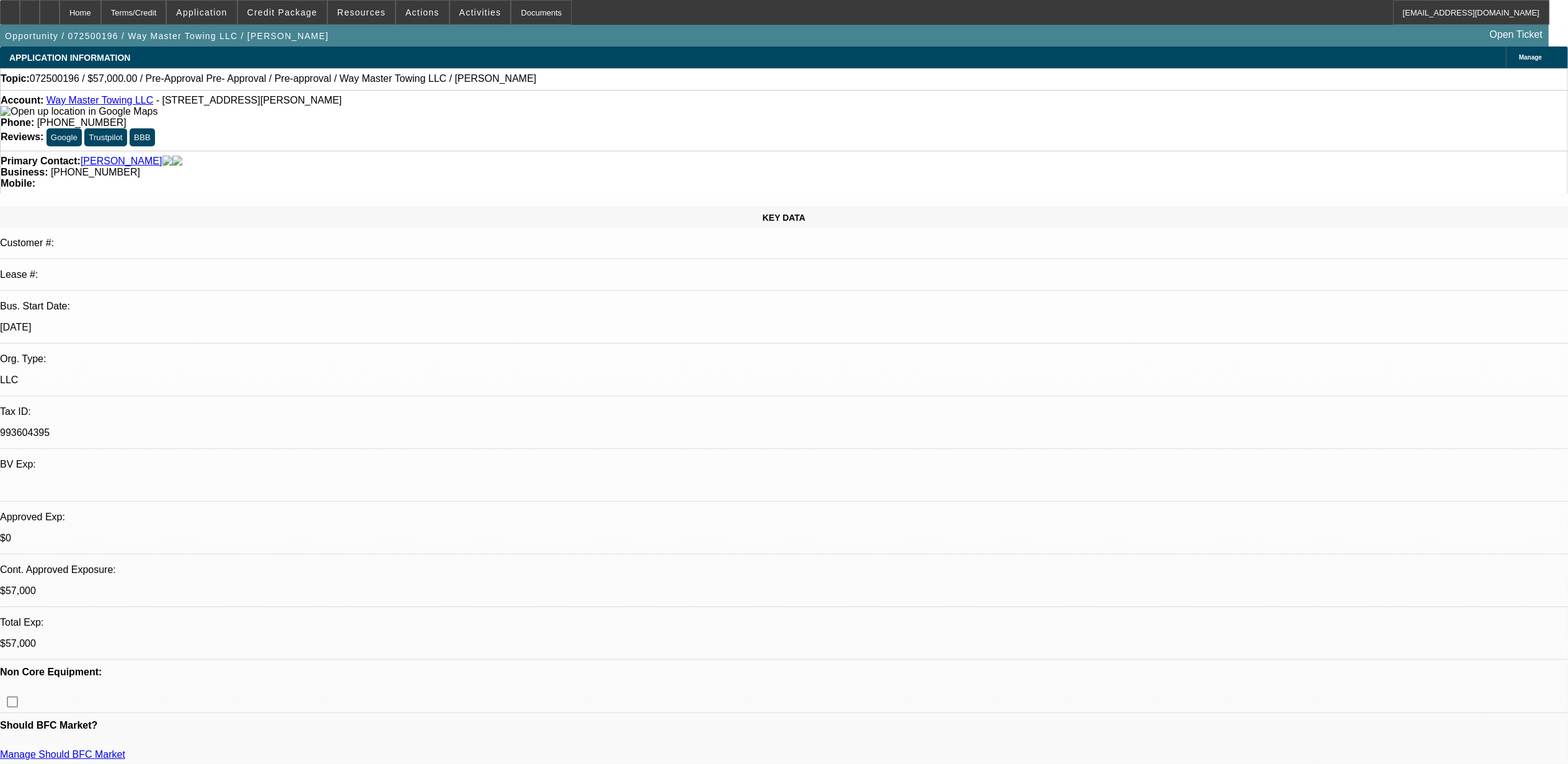
select select "1"
select select "4"
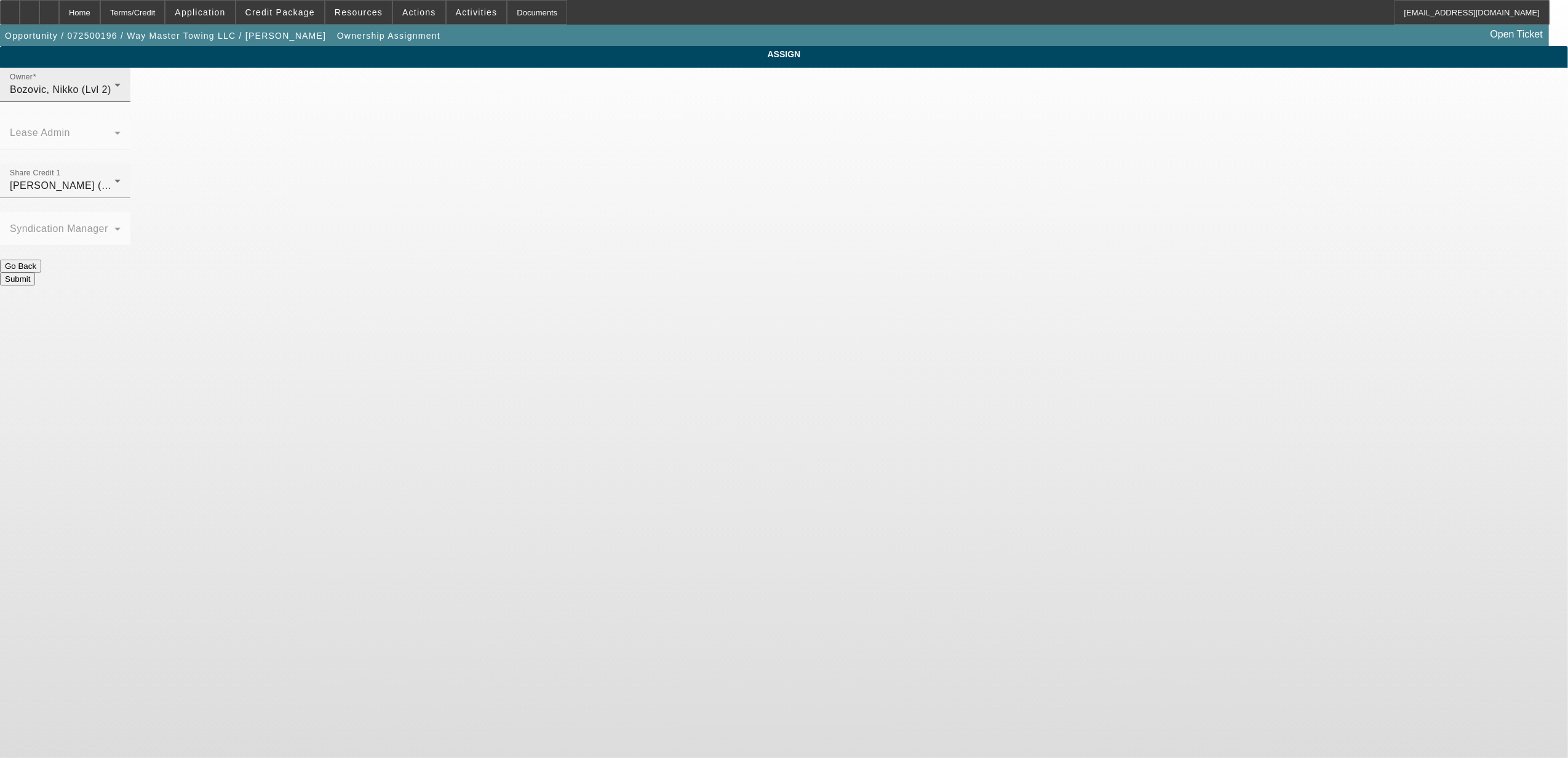
click at [115, 97] on div "Bozovic, Nikko (Lvl 2)" at bounding box center [62, 90] width 105 height 15
click at [683, 274] on span "[PERSON_NAME] (Lvl 5)" at bounding box center [683, 270] width 118 height 15
click at [127, 181] on span "[PERSON_NAME] (Lvl 5)" at bounding box center [68, 186] width 118 height 11
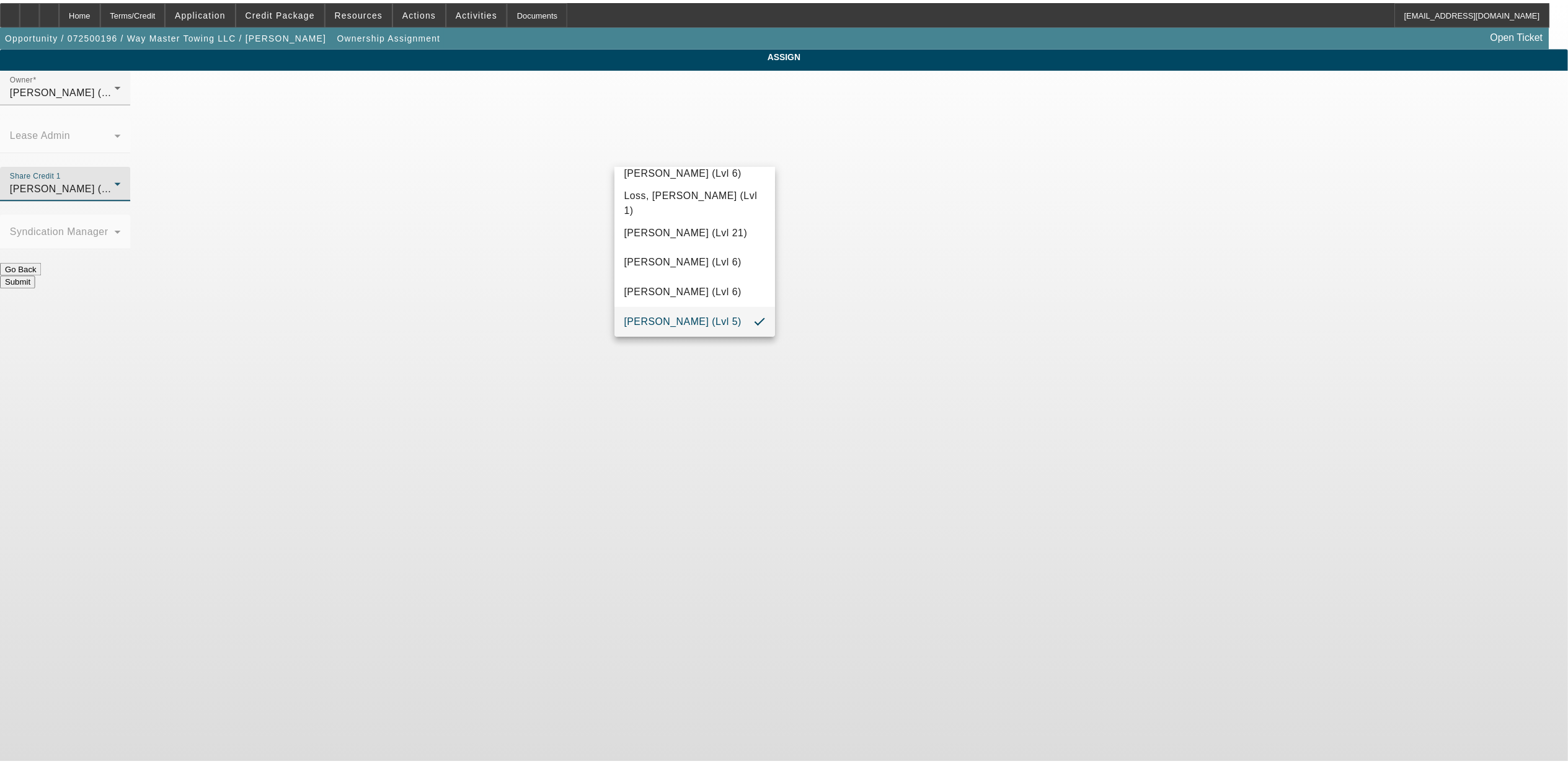
scroll to position [422, 0]
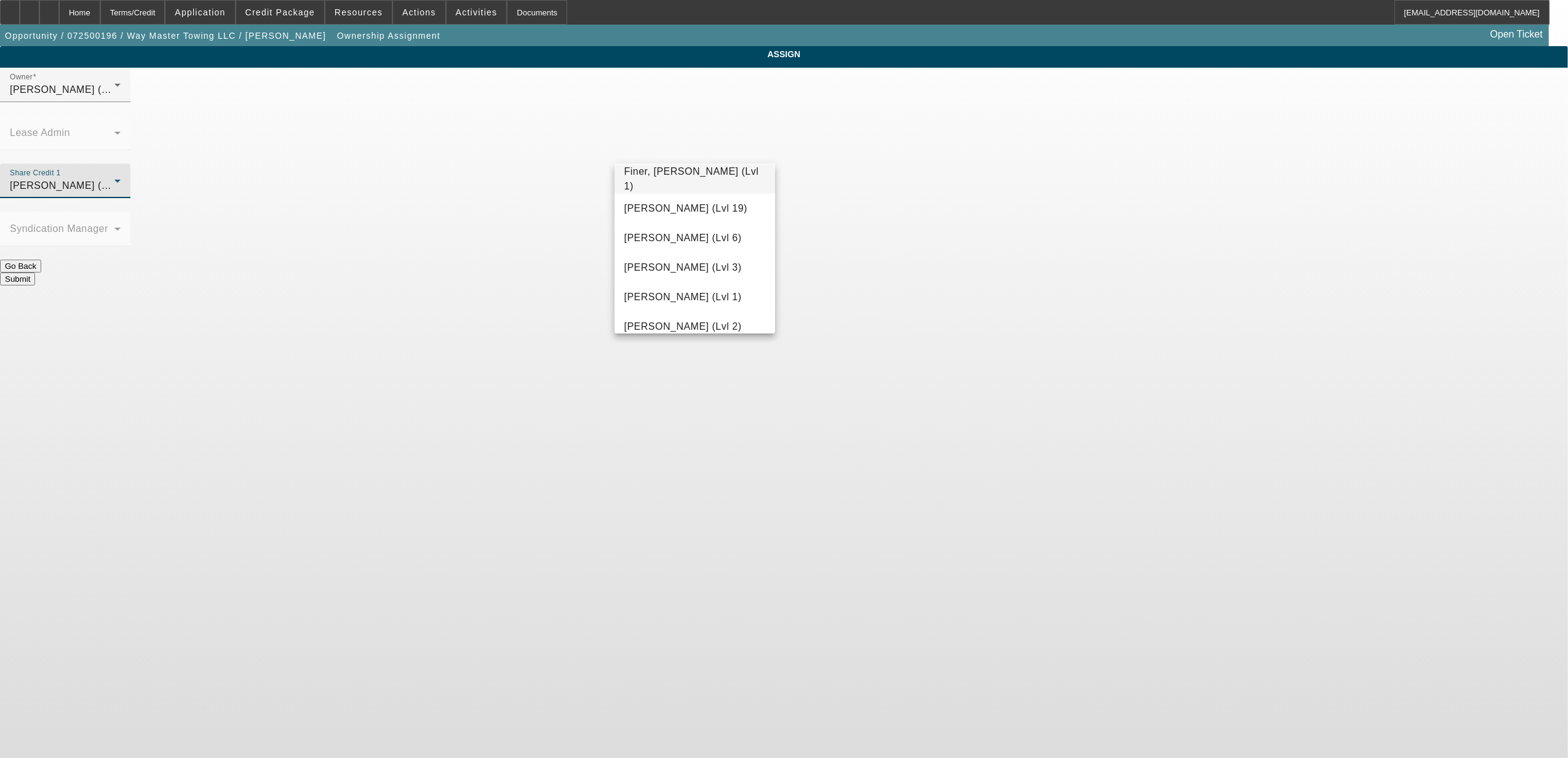
click at [699, 180] on span "Finer, [PERSON_NAME] (Lvl 1)" at bounding box center [695, 179] width 141 height 30
click at [36, 272] on button "Submit" at bounding box center [18, 278] width 36 height 13
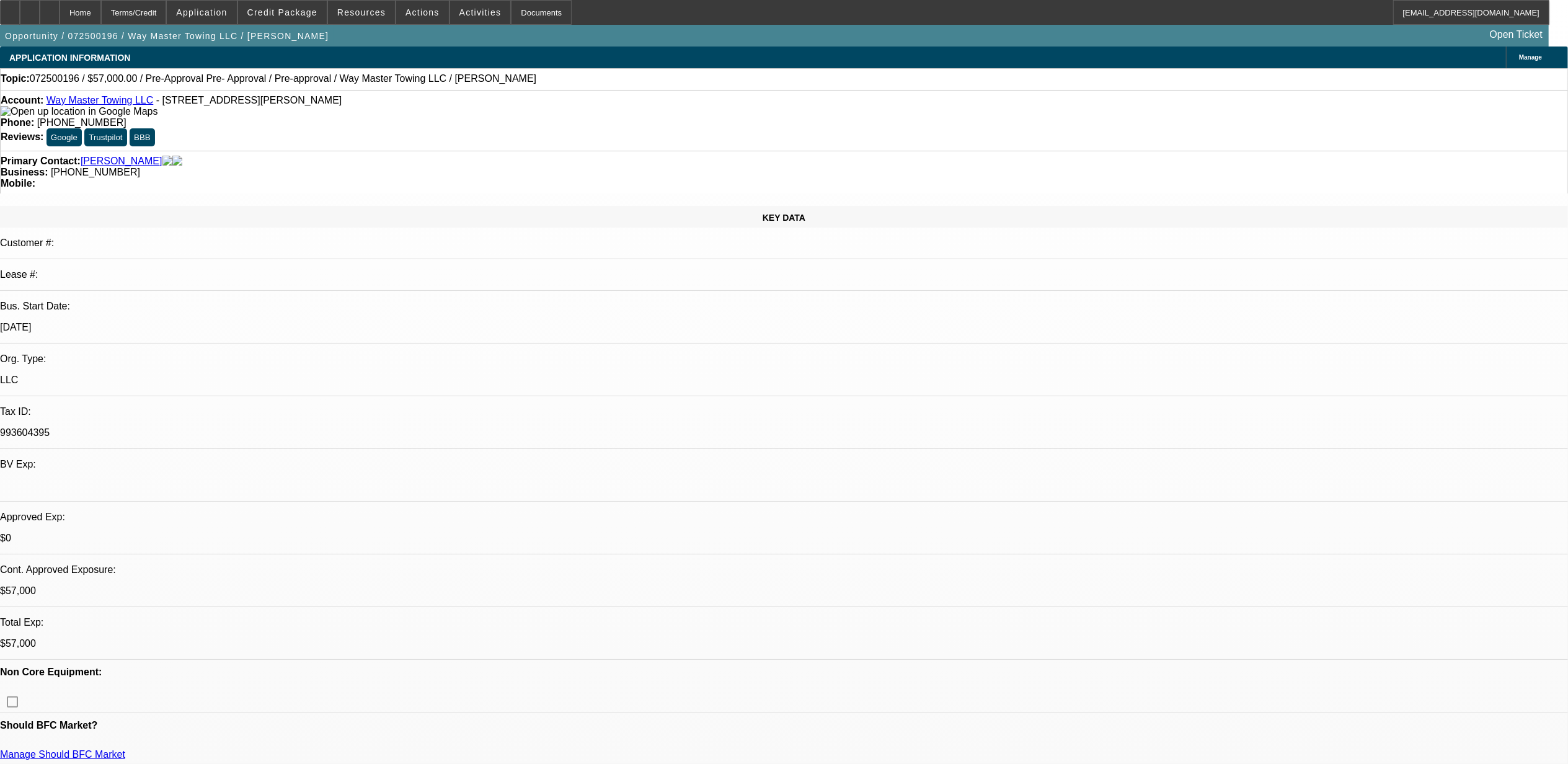
select select "2"
select select "0.1"
select select "4"
select select "2"
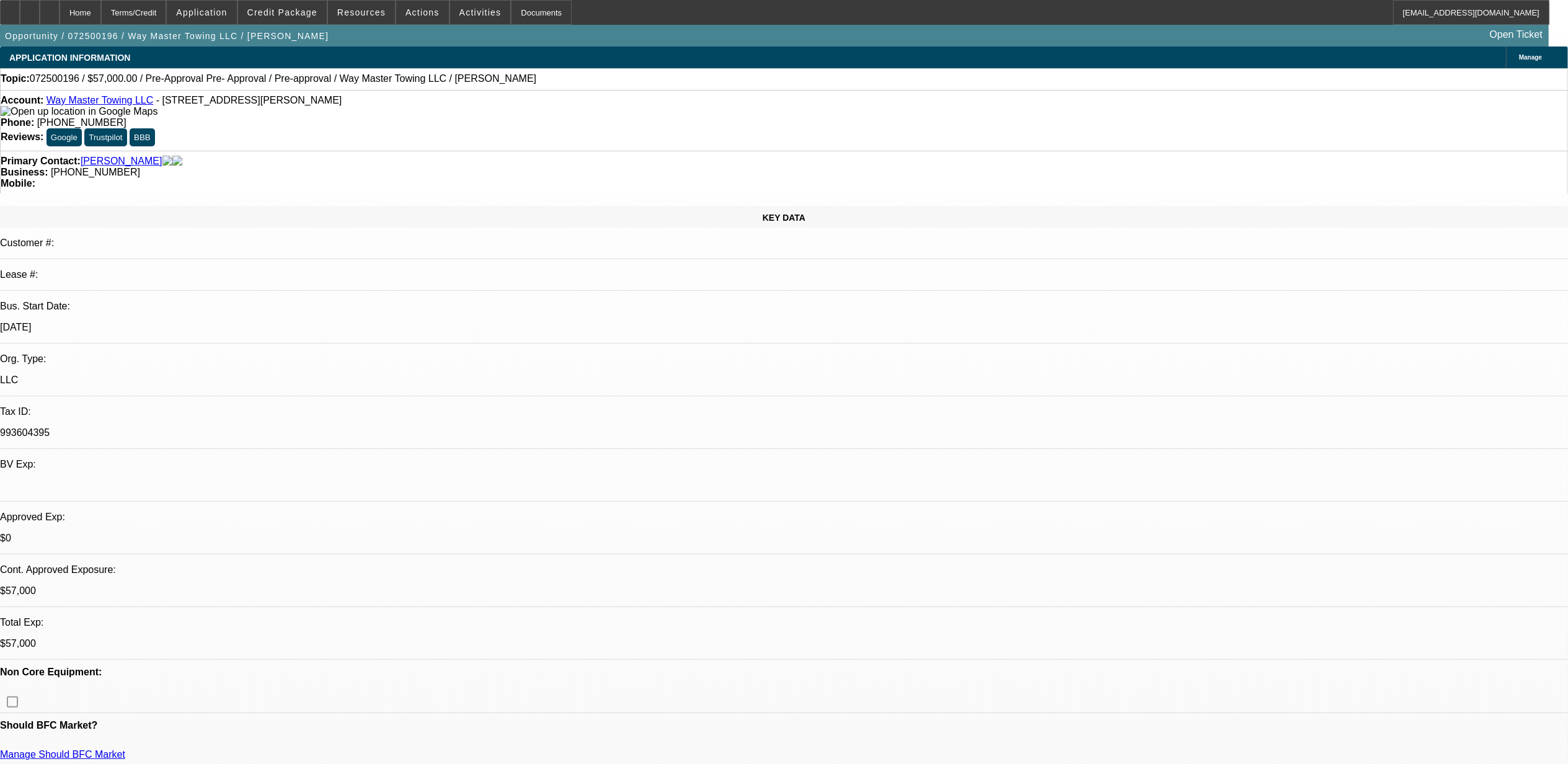
select select "2"
select select "0.1"
select select "4"
select select "0"
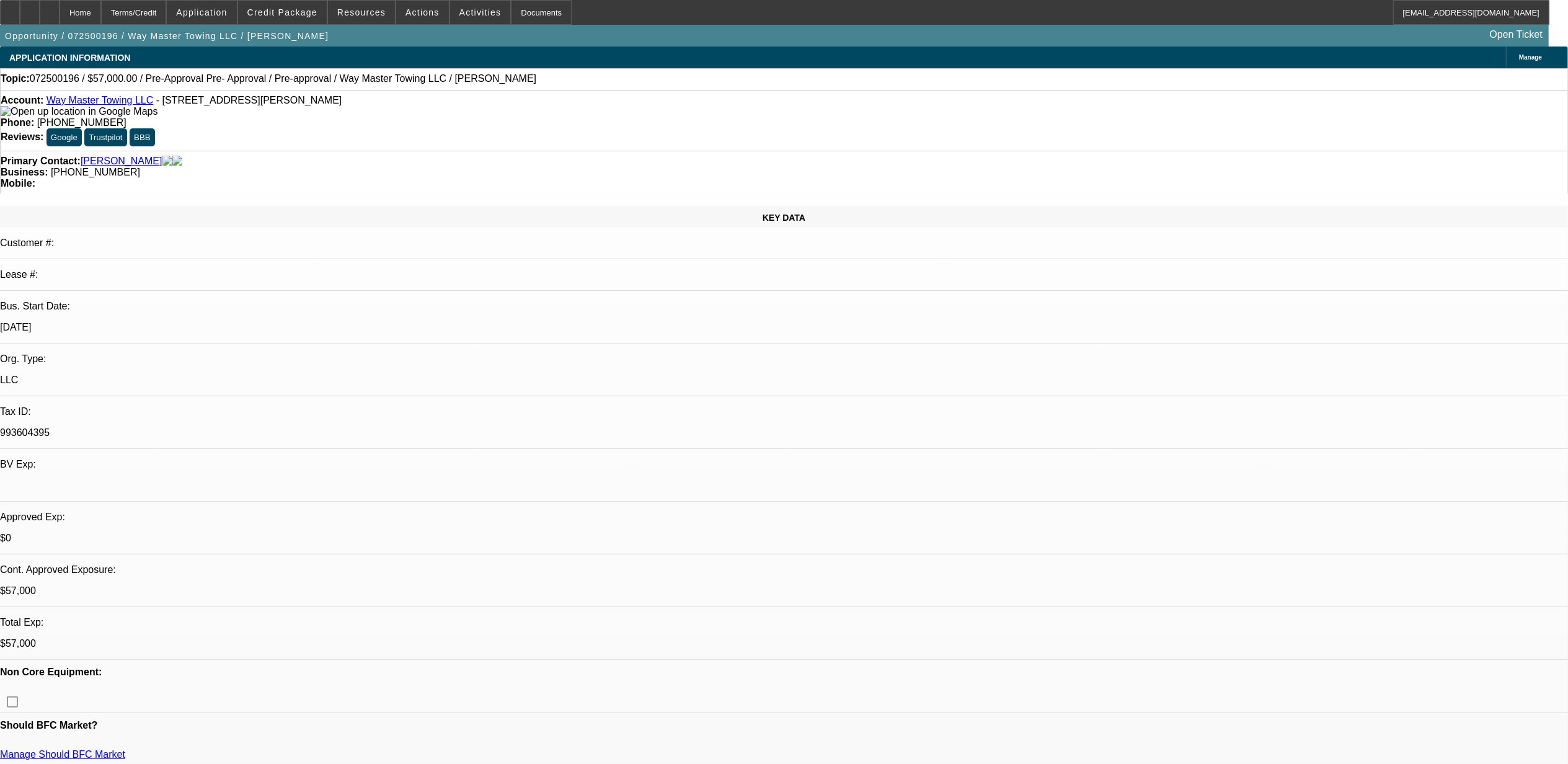
select select "0.1"
select select "4"
select select "0"
select select "0.1"
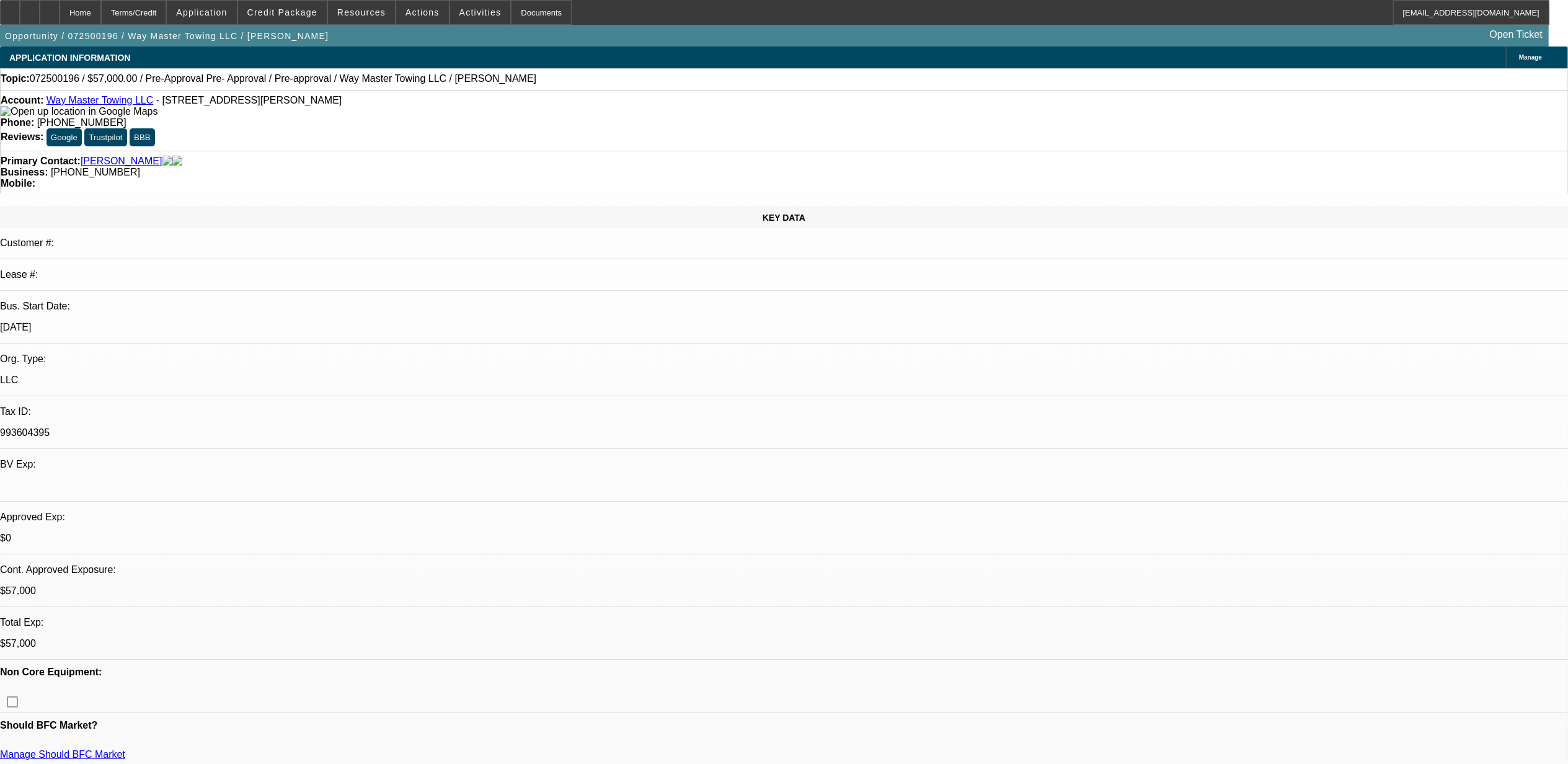
select select "4"
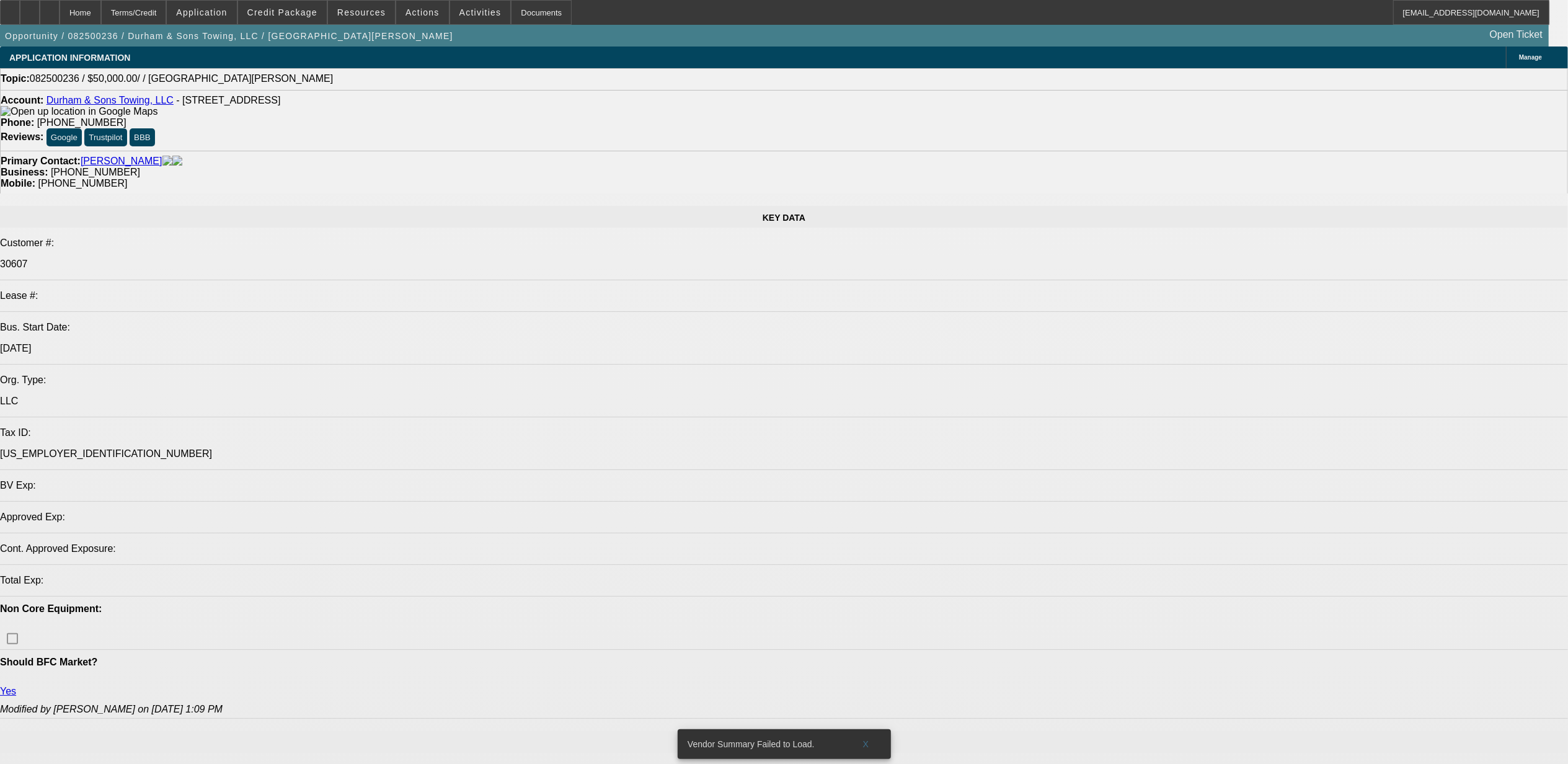
select select "0"
select select "2"
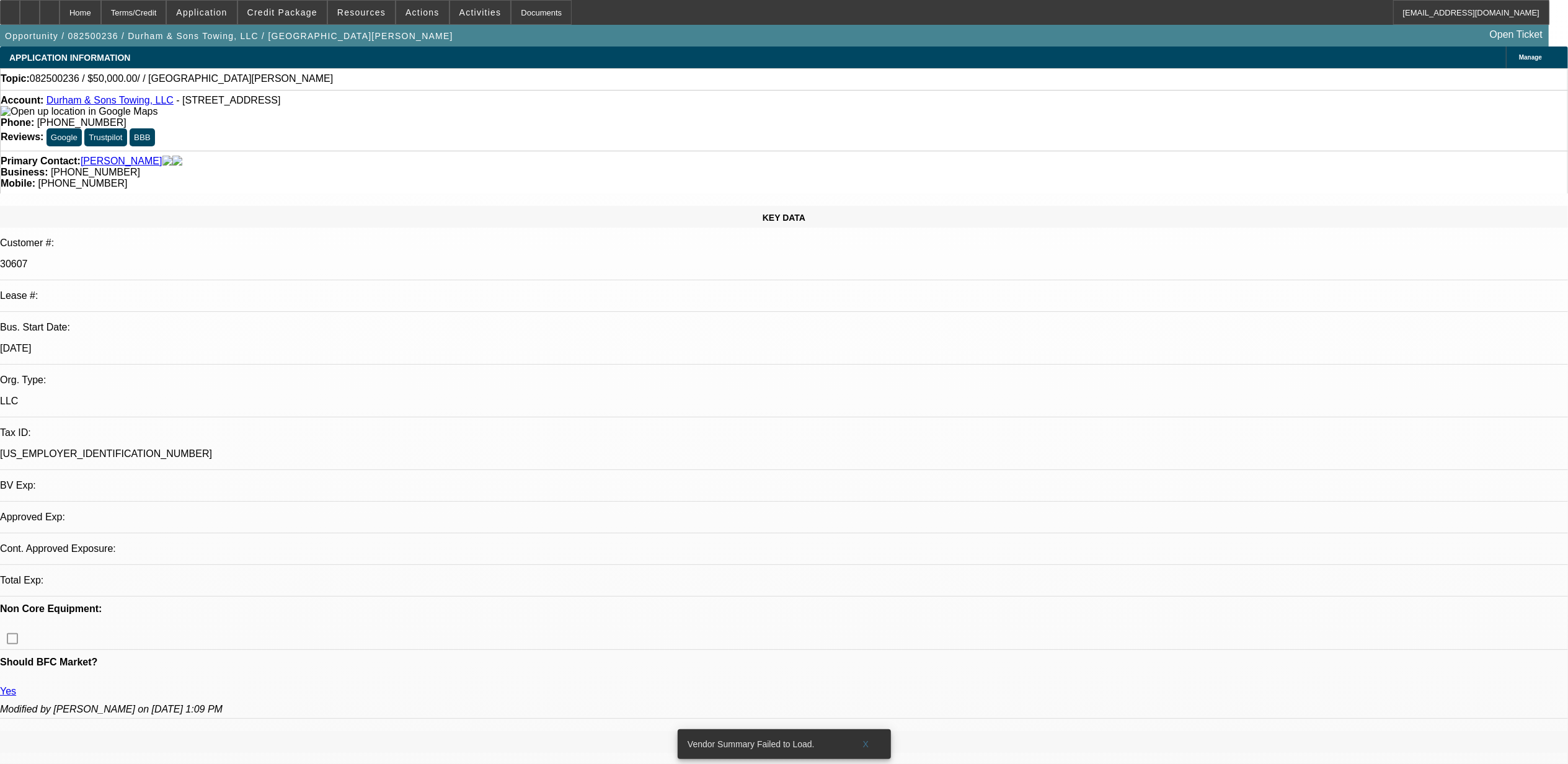
select select "2"
select select "0.1"
select select "4"
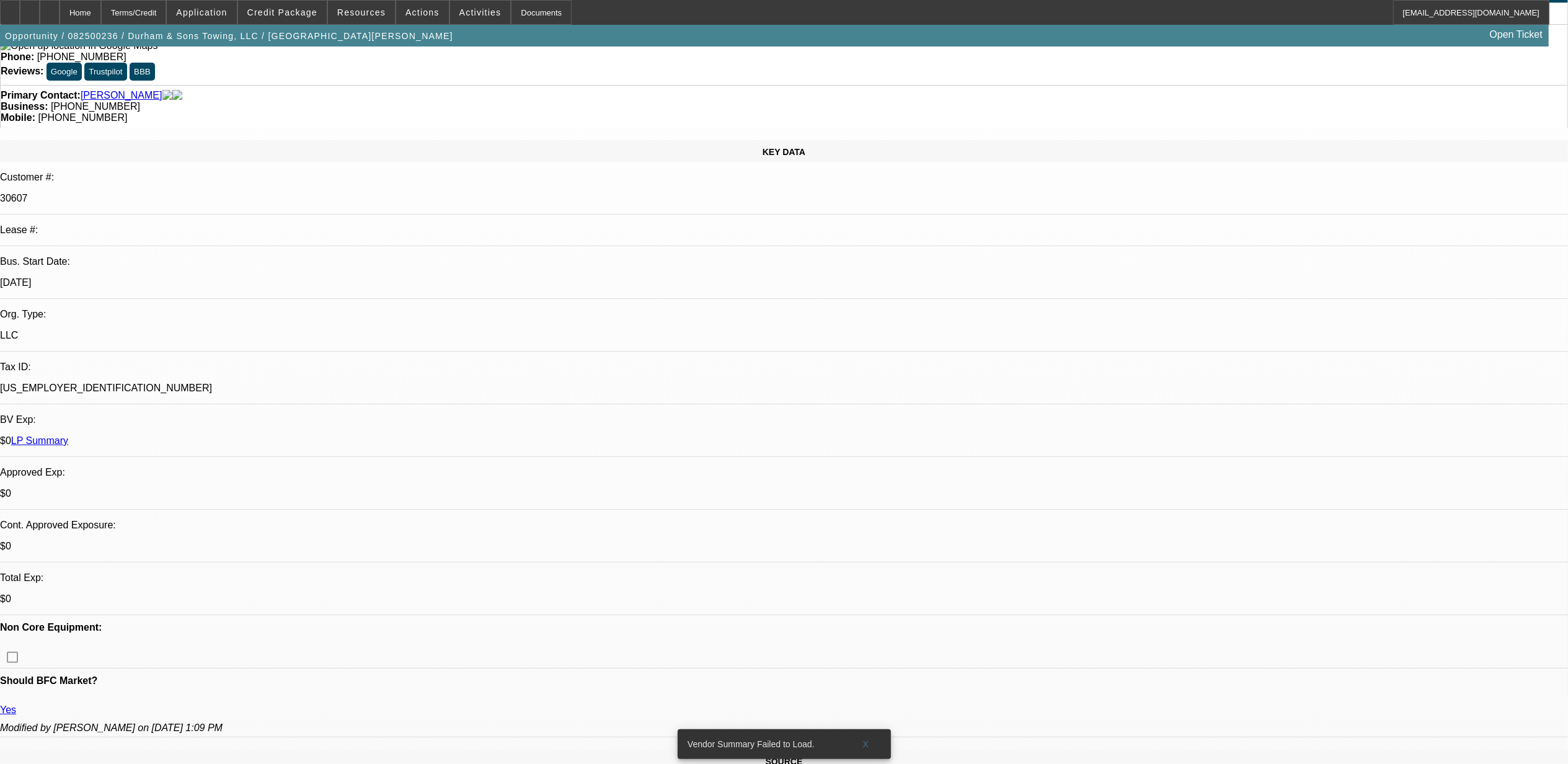
scroll to position [165, 0]
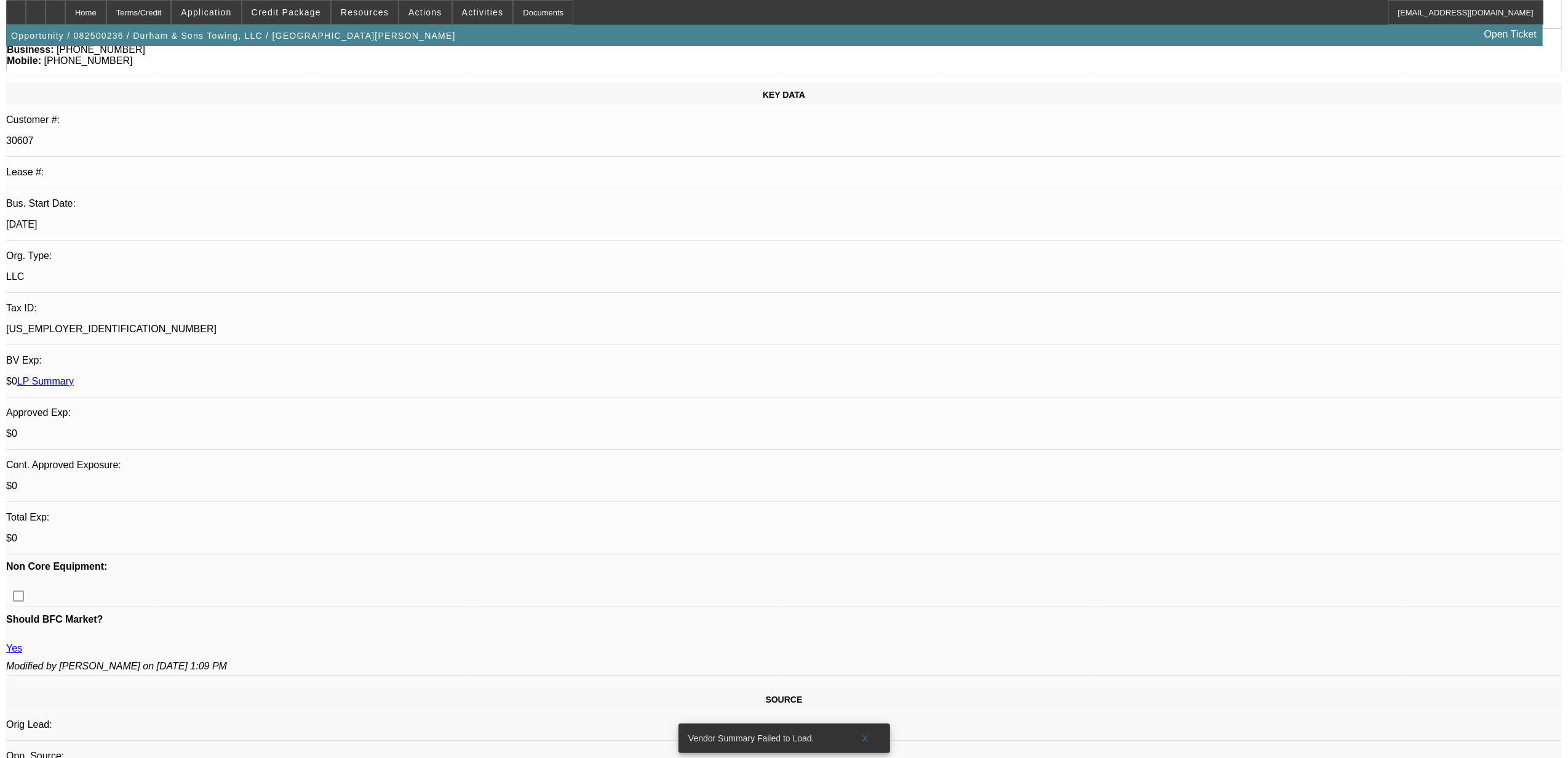
scroll to position [0, 0]
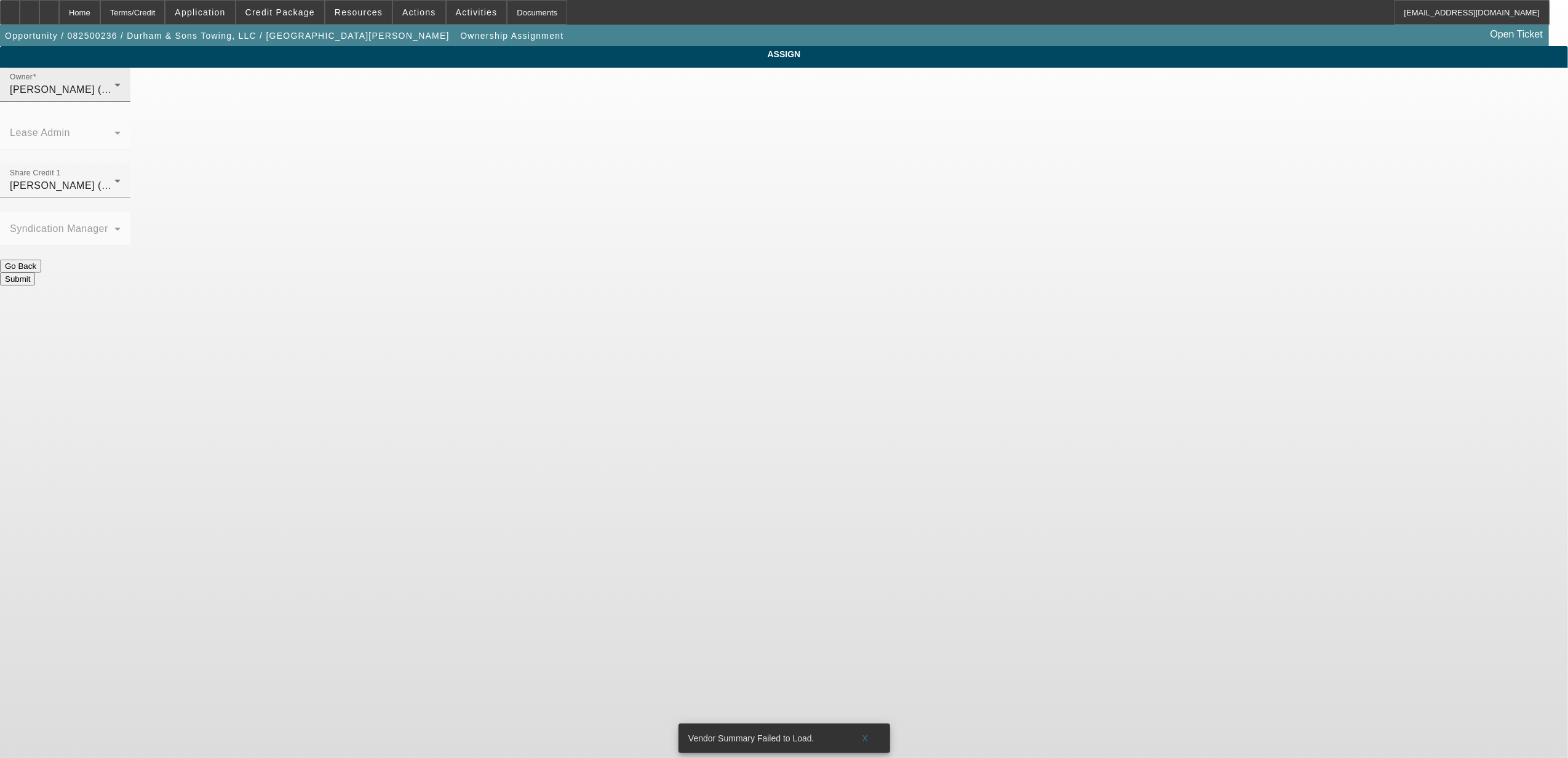
click at [115, 97] on div "[PERSON_NAME] (Lvl 2)" at bounding box center [62, 90] width 105 height 15
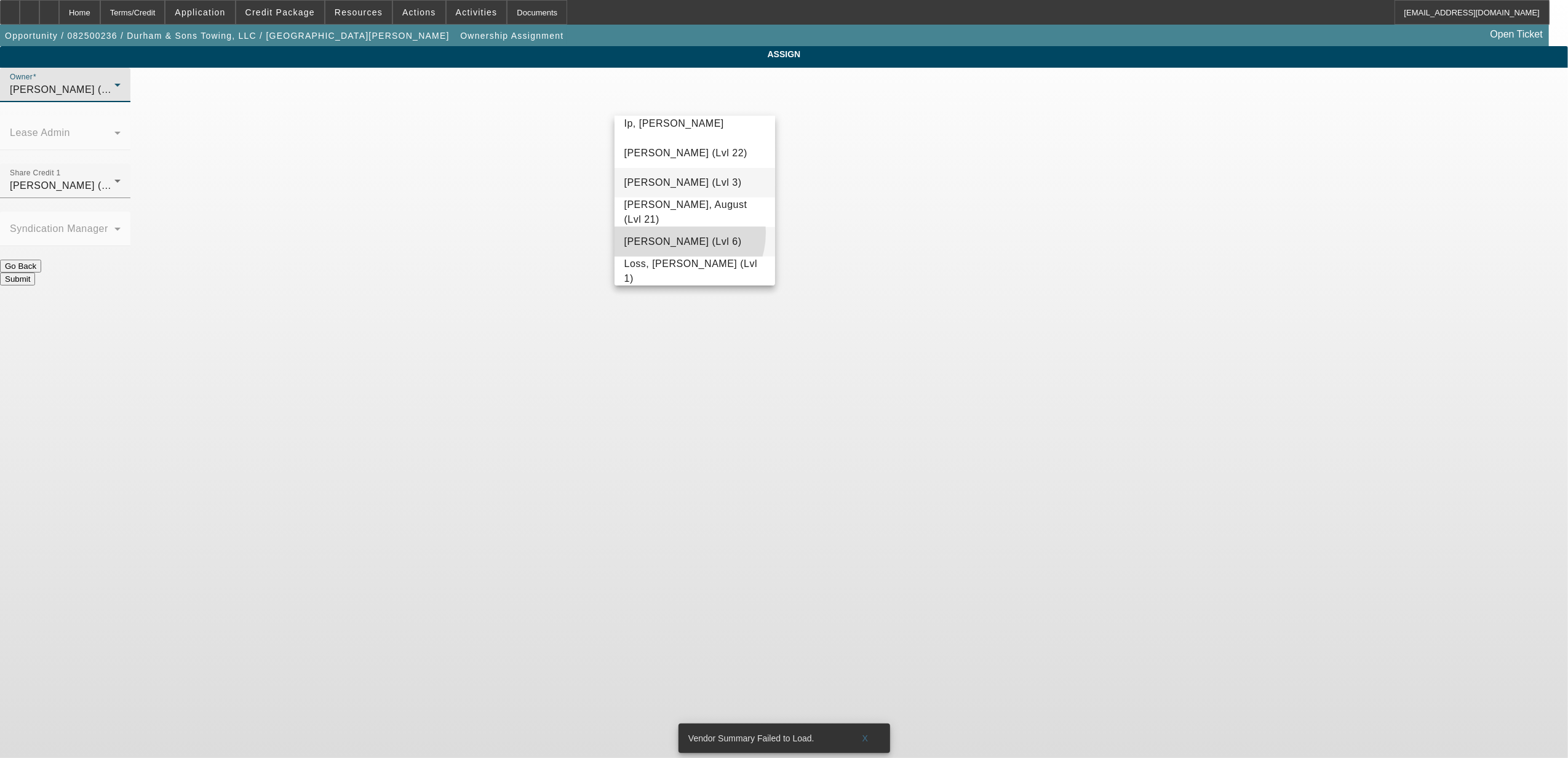
click at [675, 239] on mat-option "[PERSON_NAME] (Lvl 6)" at bounding box center [695, 242] width 161 height 30
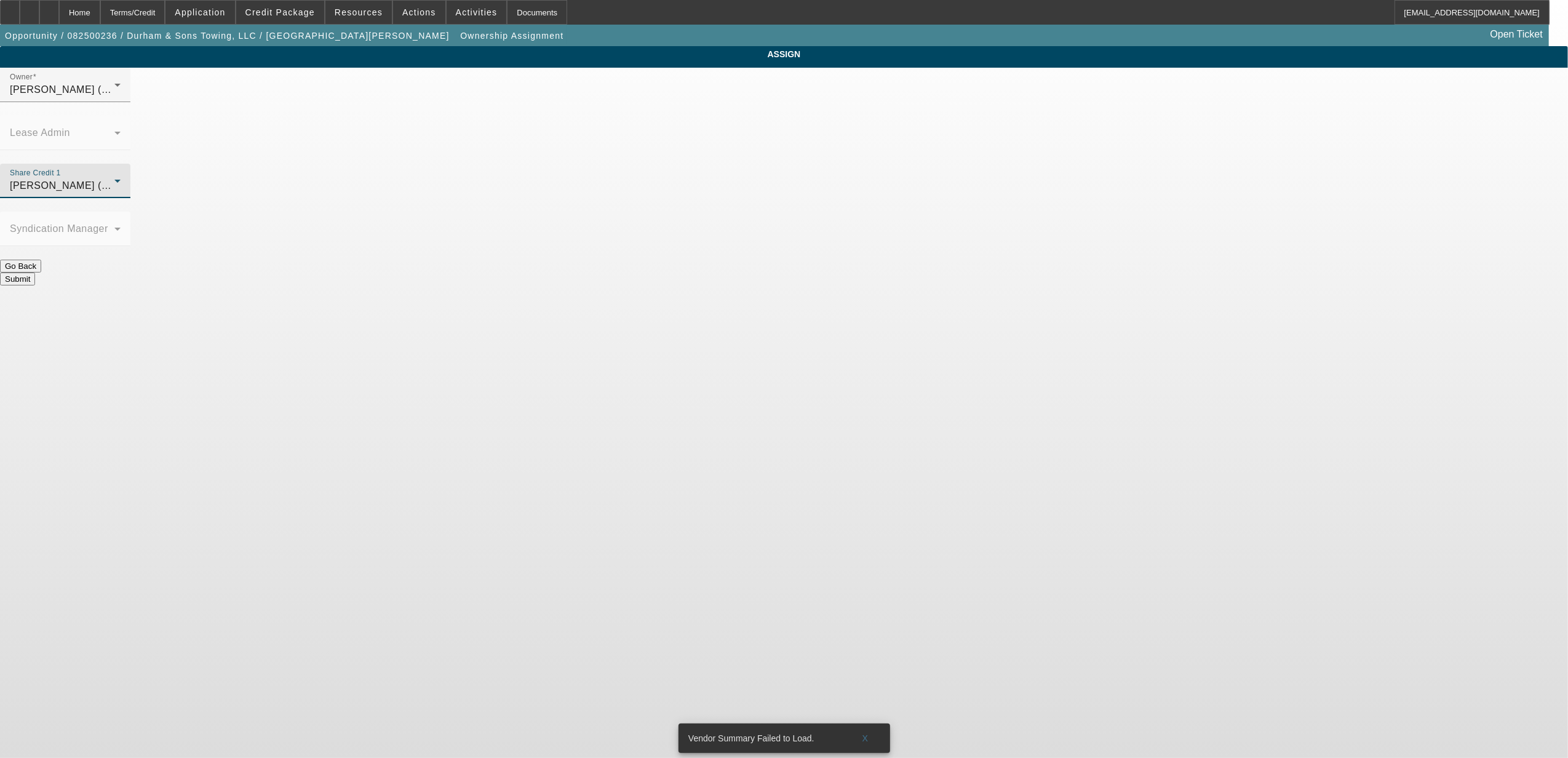
click at [115, 179] on div "[PERSON_NAME] (Lvl 19)" at bounding box center [62, 186] width 105 height 15
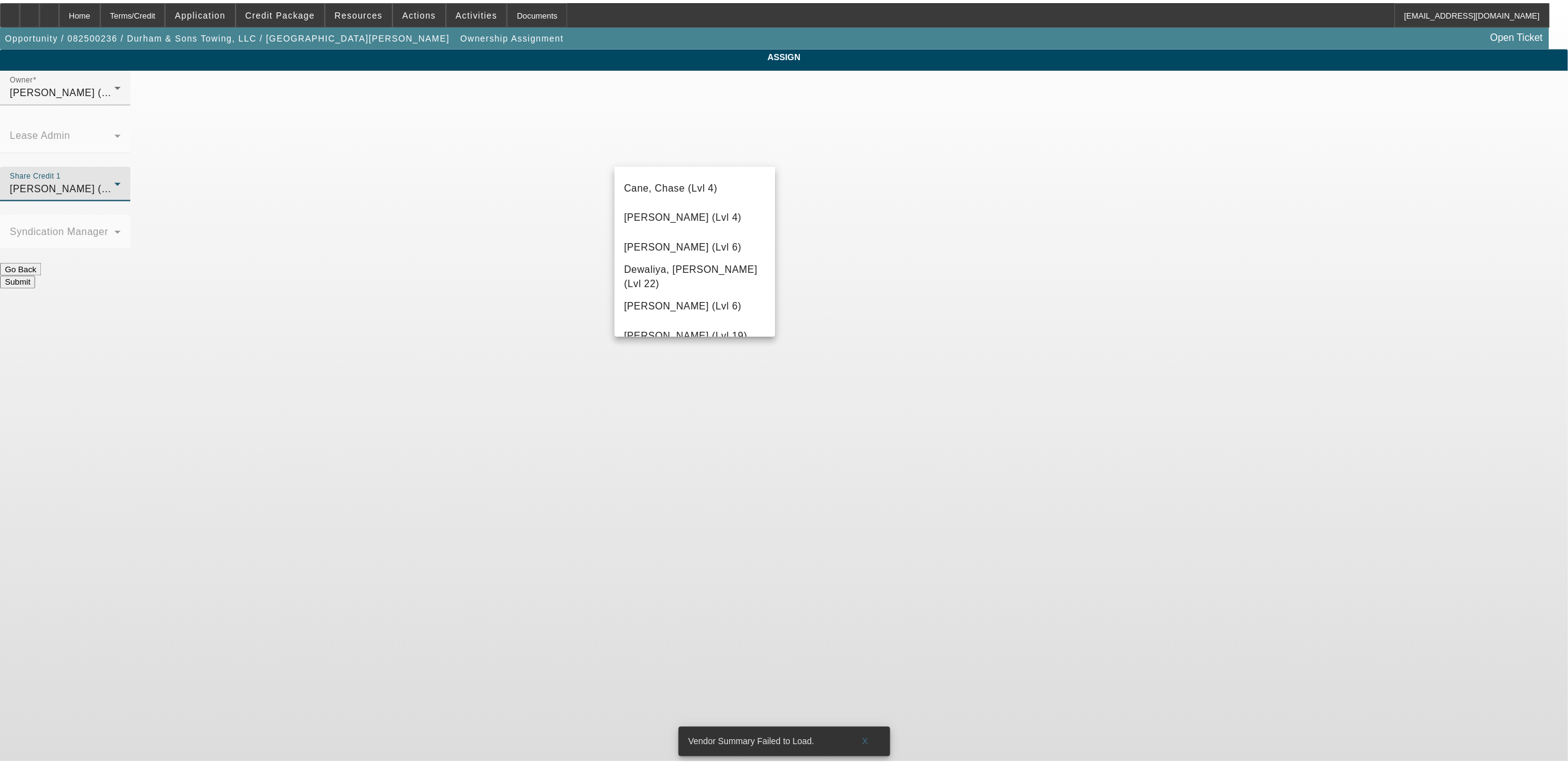
scroll to position [0, 0]
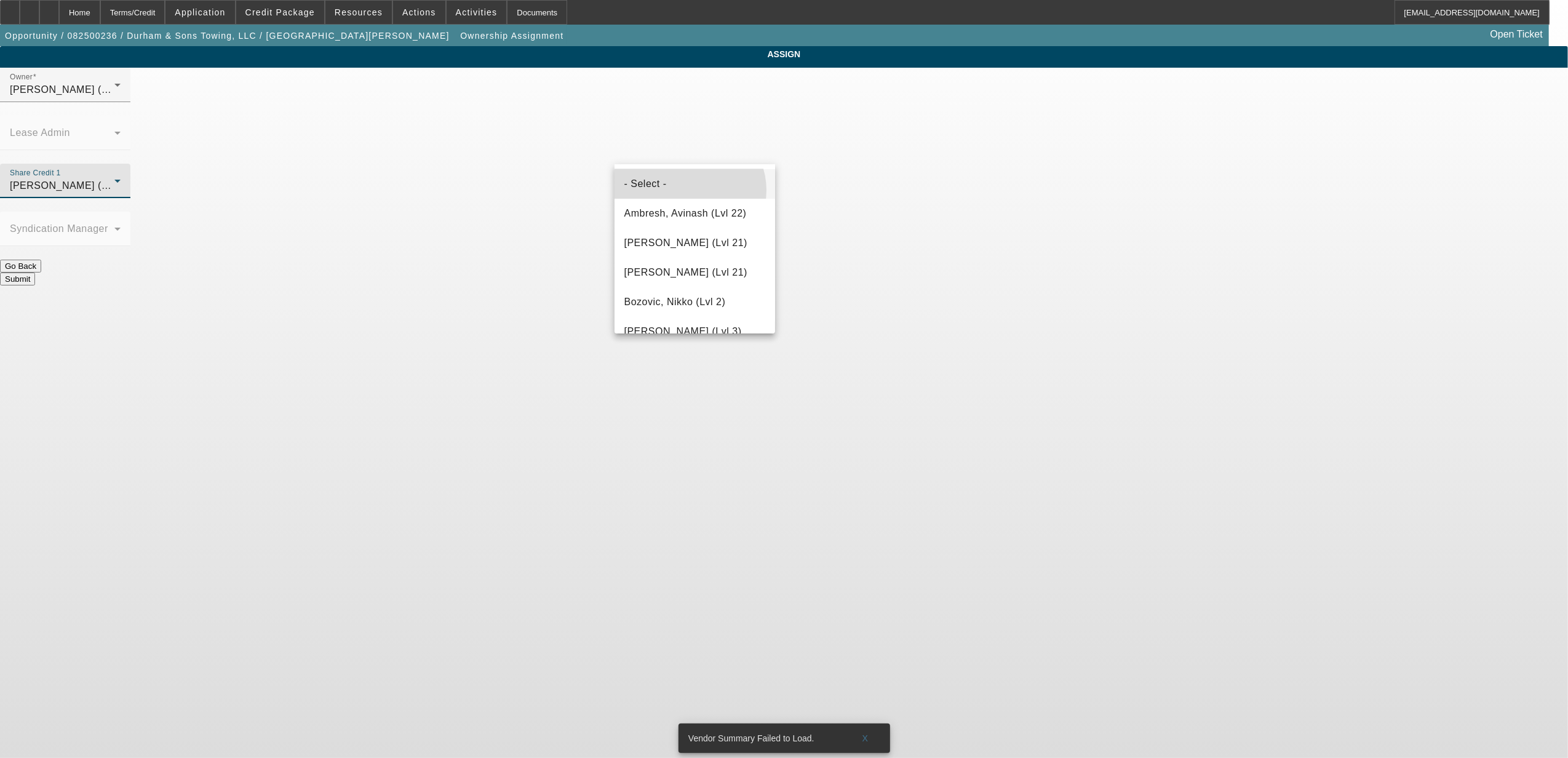
click at [689, 190] on mat-option "- Select -" at bounding box center [695, 184] width 161 height 30
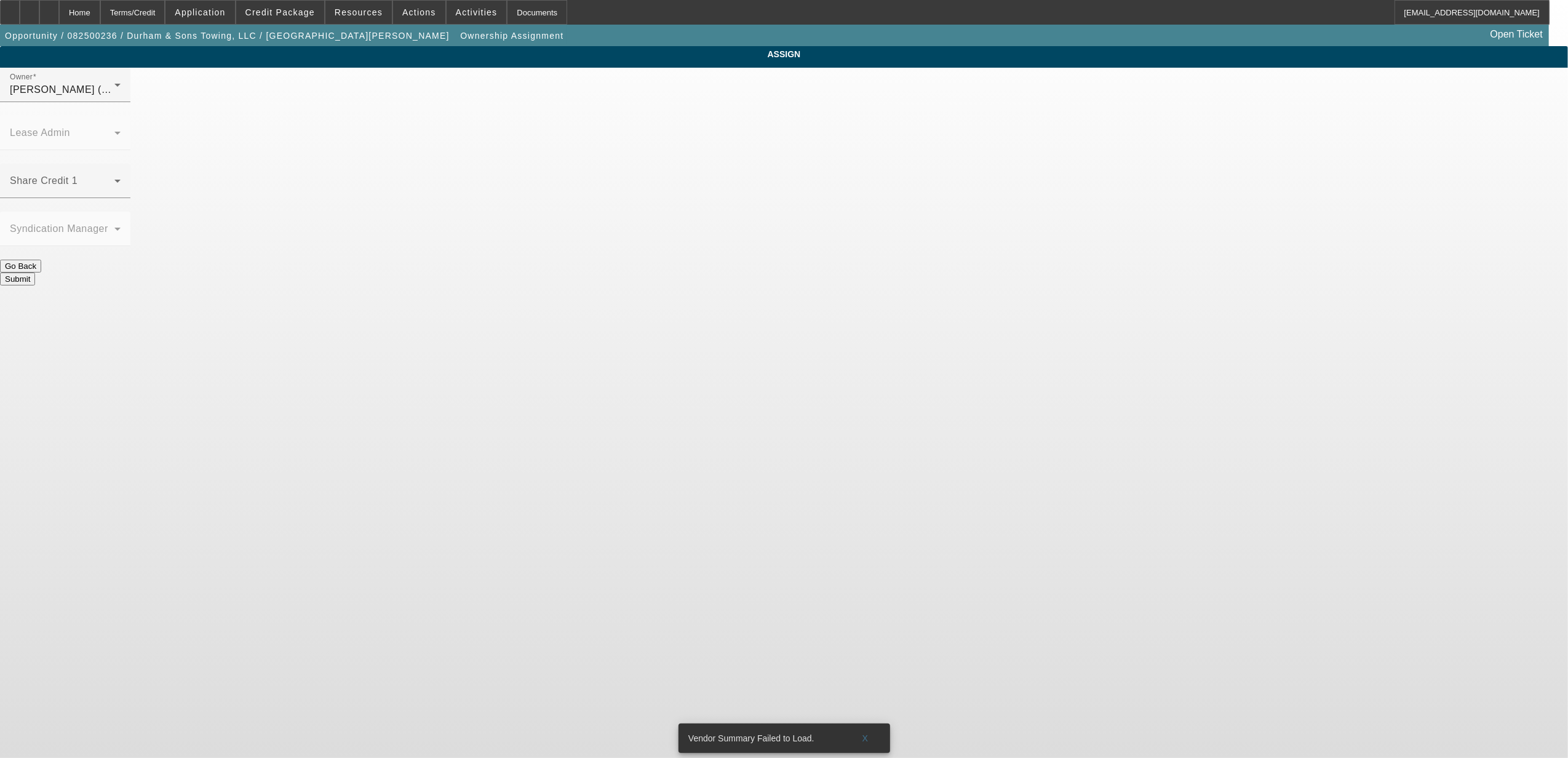
click at [36, 272] on button "Submit" at bounding box center [18, 278] width 36 height 13
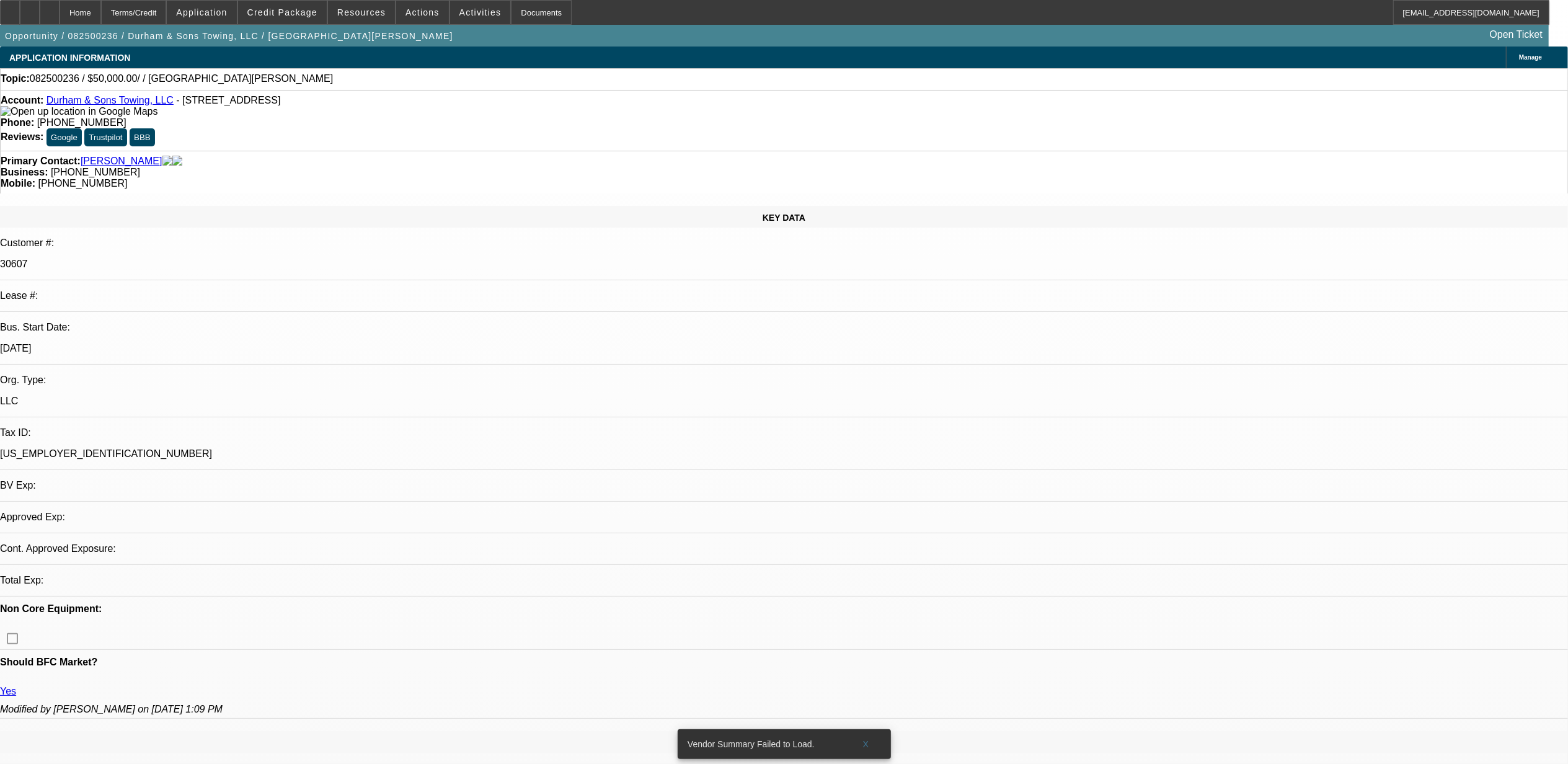
select select "0"
select select "2"
select select "0.1"
select select "4"
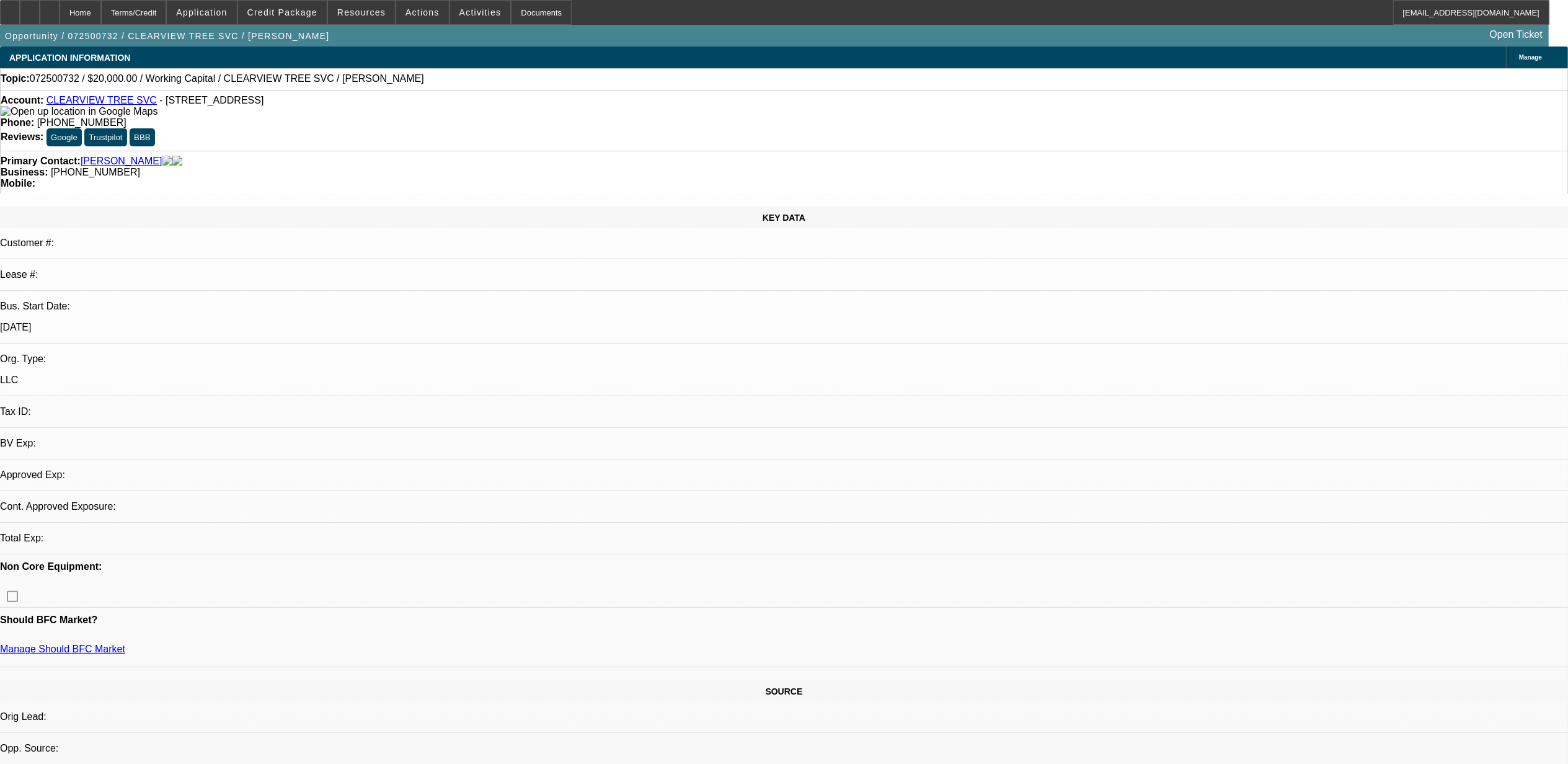
select select "0"
select select "2"
select select "0.1"
select select "1"
select select "2"
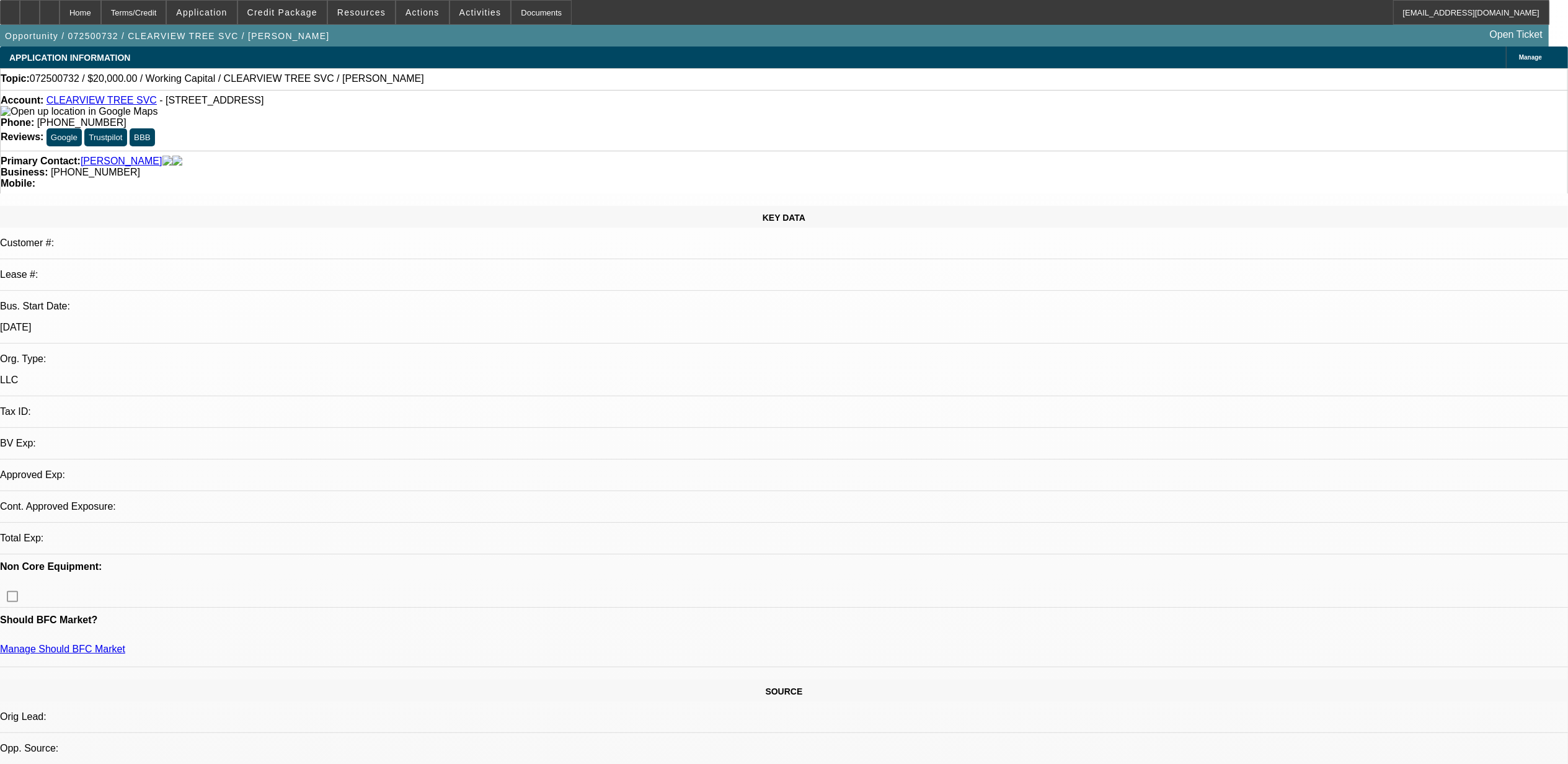
select select "4"
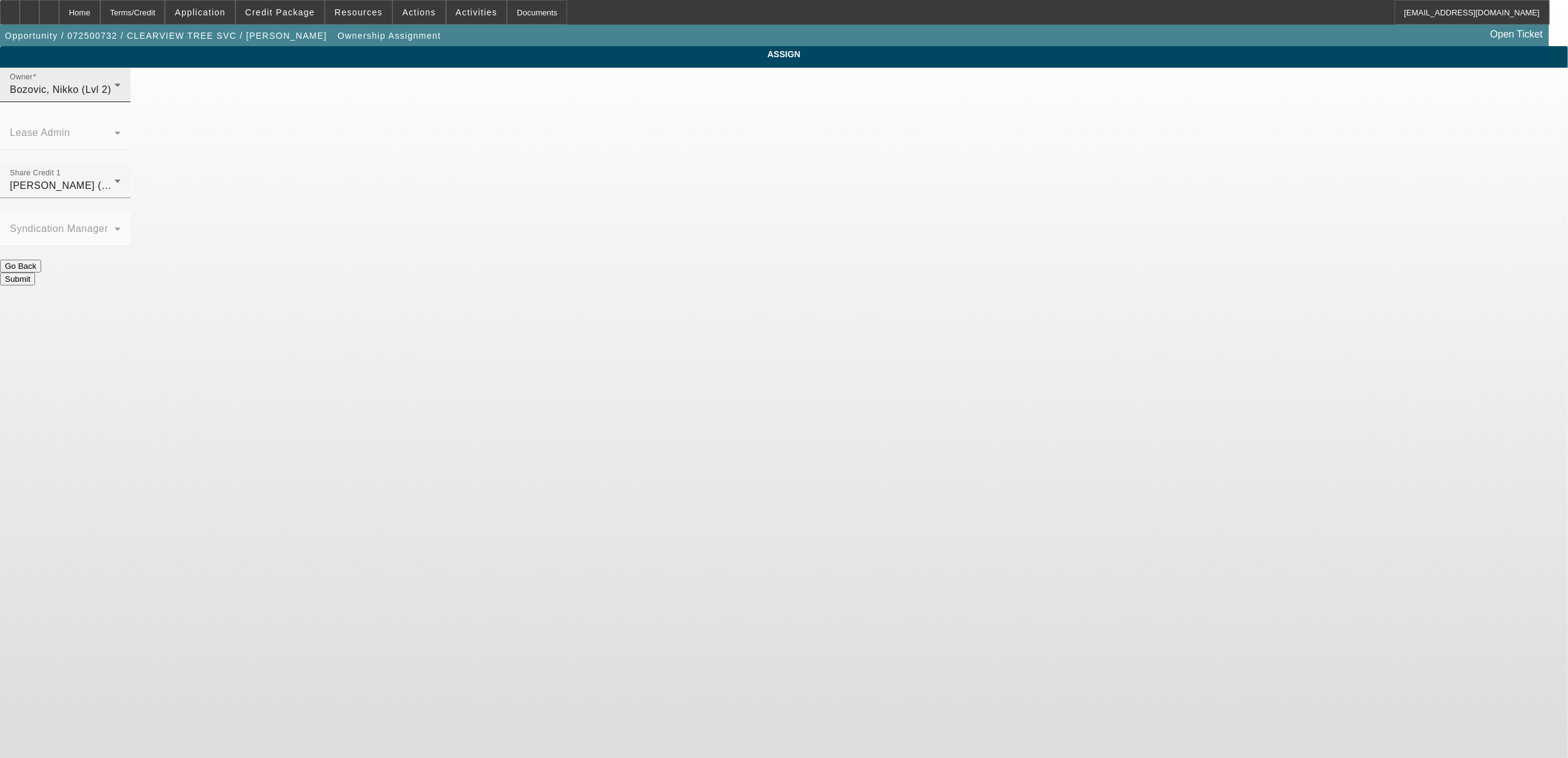
click at [115, 97] on div "Bozovic, Nikko (Lvl 2)" at bounding box center [62, 90] width 105 height 15
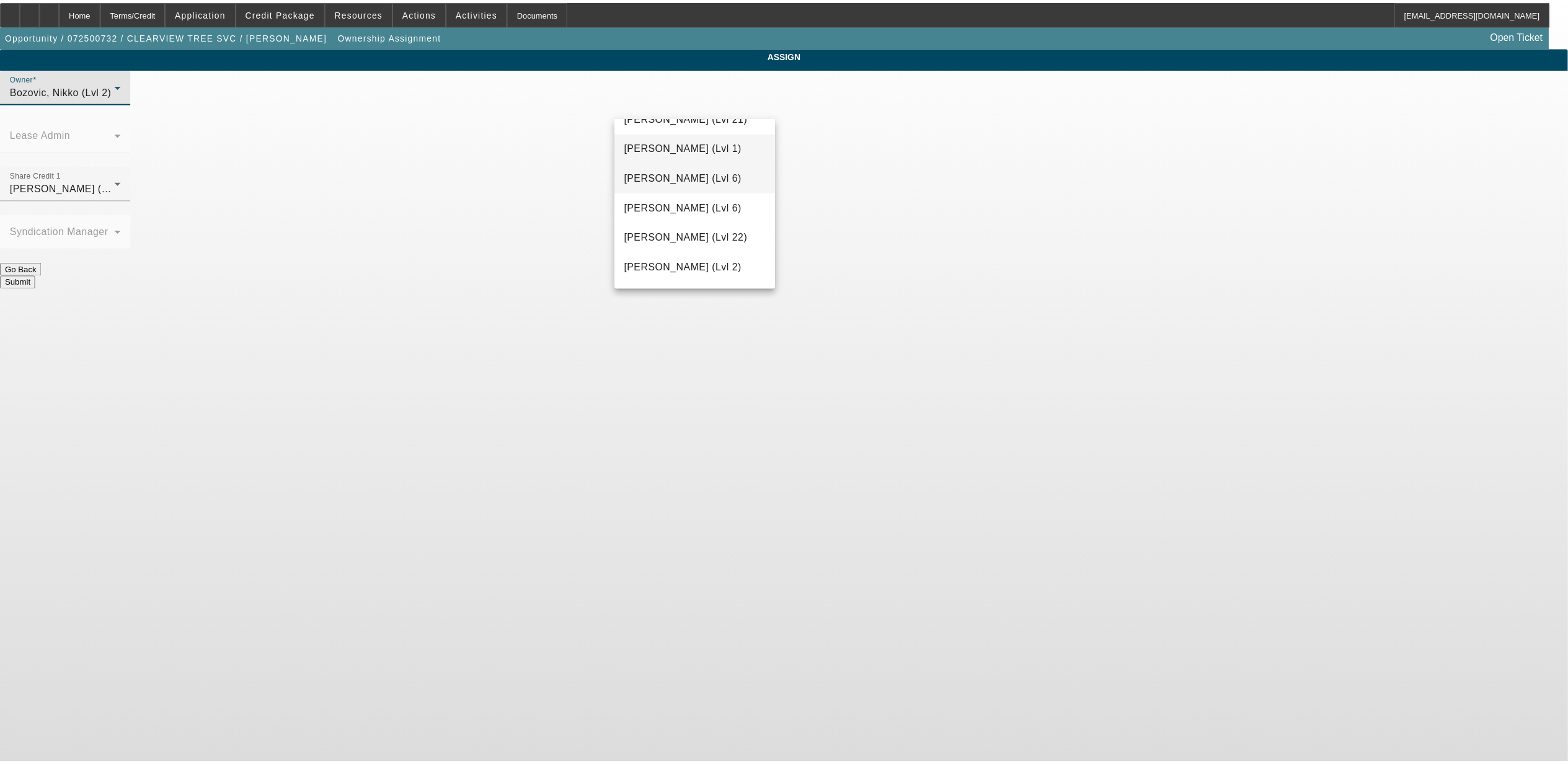
scroll to position [684, 0]
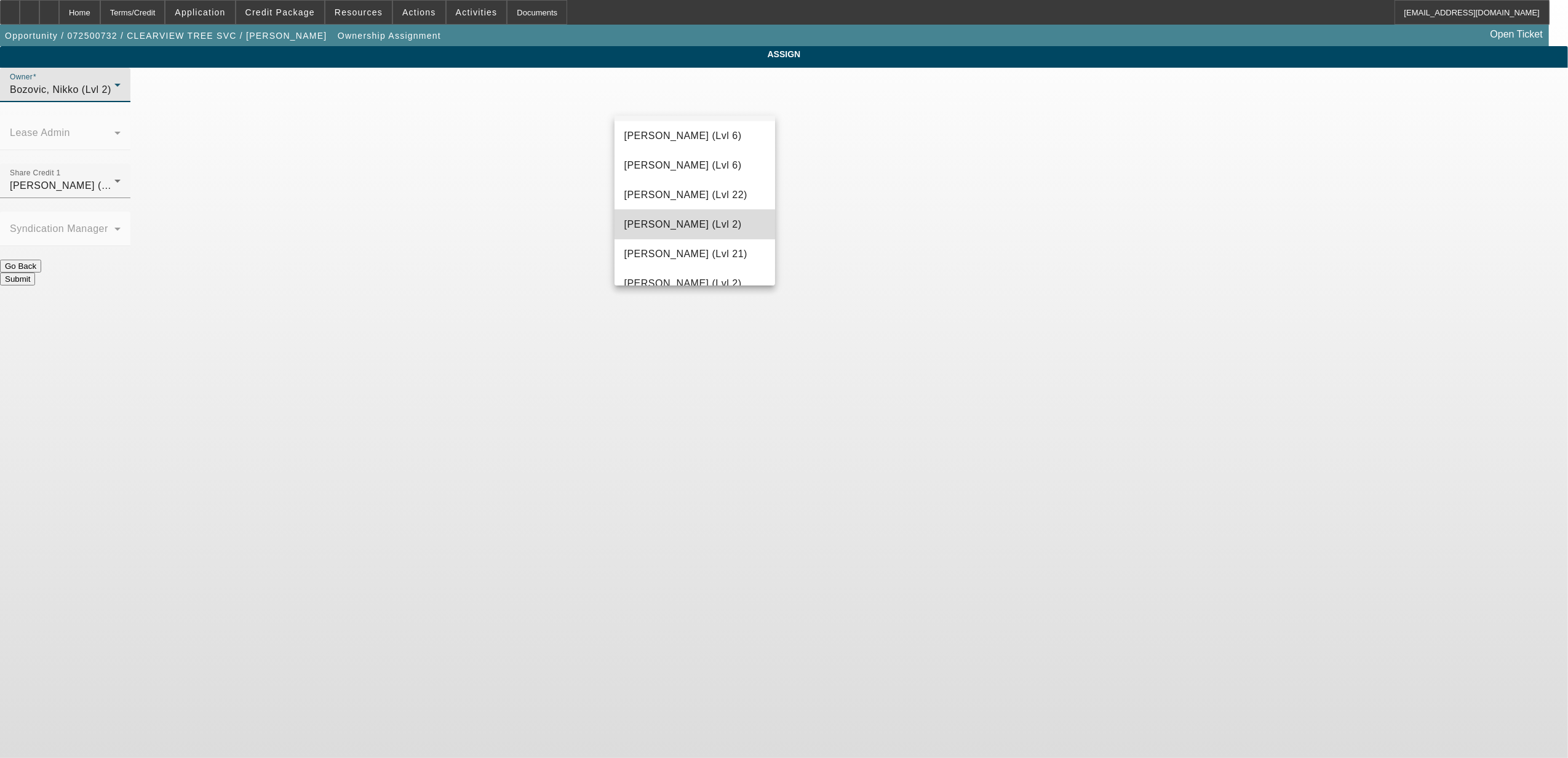
click at [702, 219] on span "[PERSON_NAME] (Lvl 2)" at bounding box center [683, 224] width 118 height 15
click at [36, 272] on button "Submit" at bounding box center [18, 278] width 36 height 13
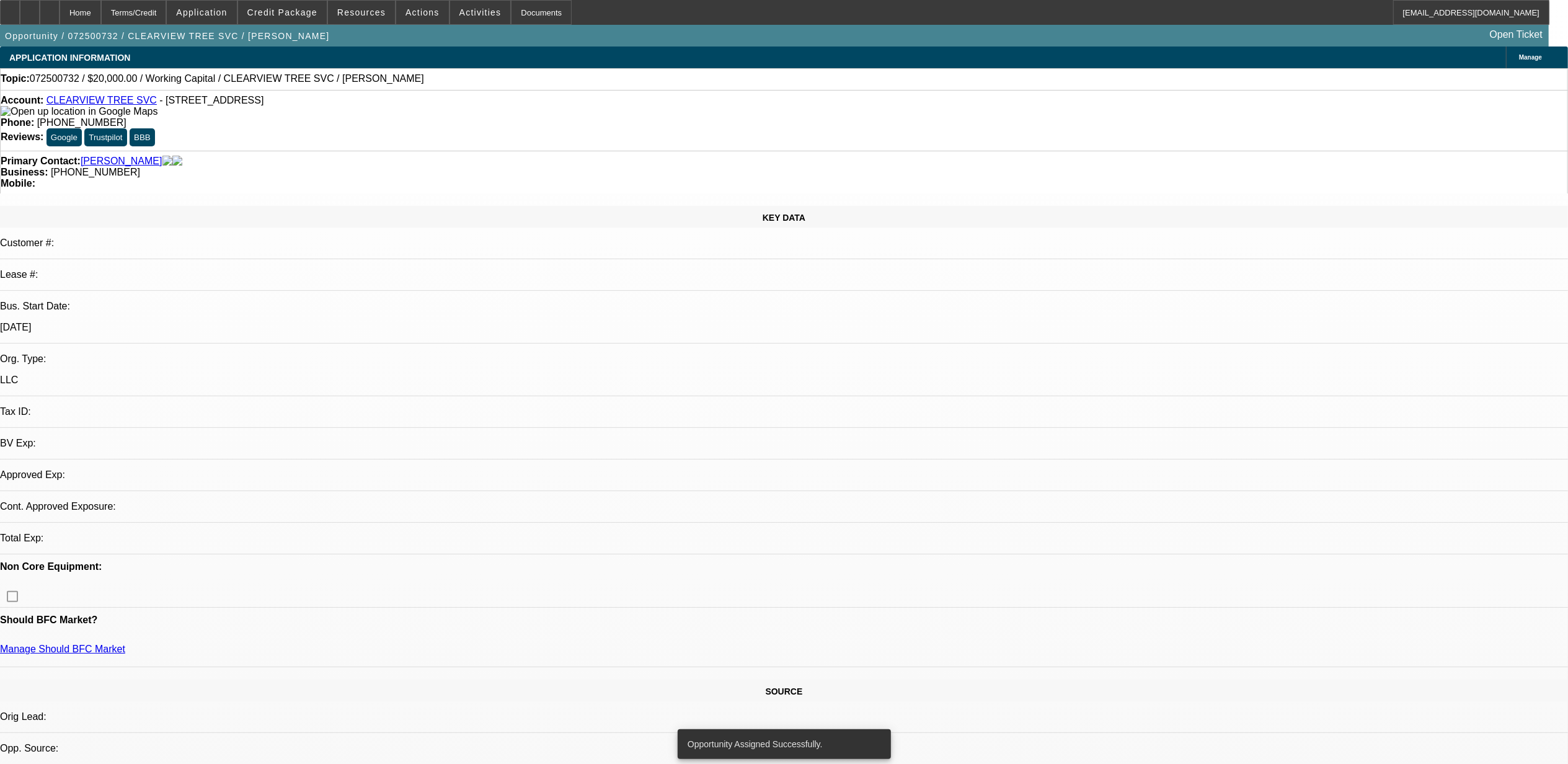
select select "0"
select select "2"
select select "0.1"
select select "4"
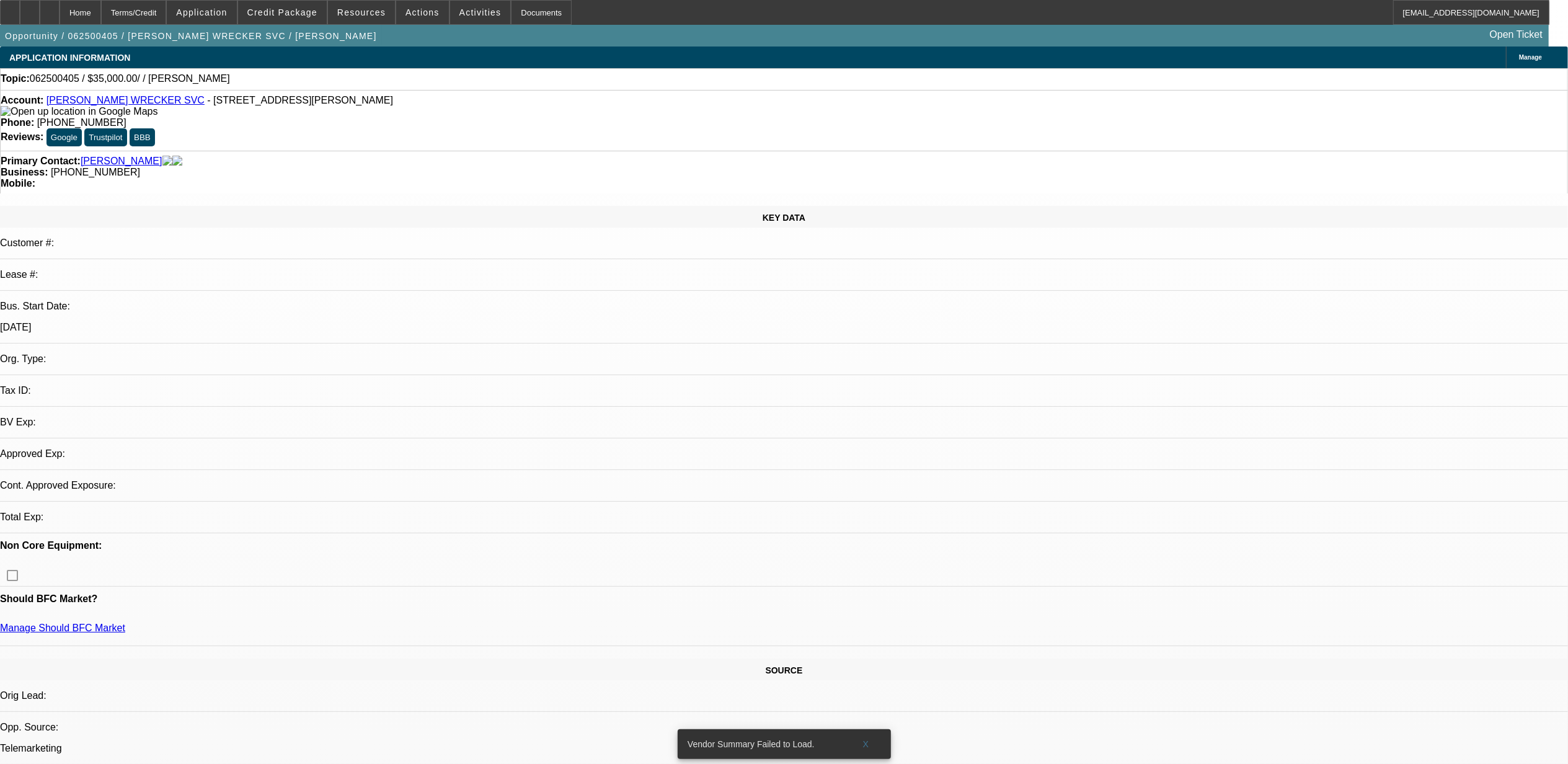
select select "0"
select select "2"
select select "0.1"
select select "4"
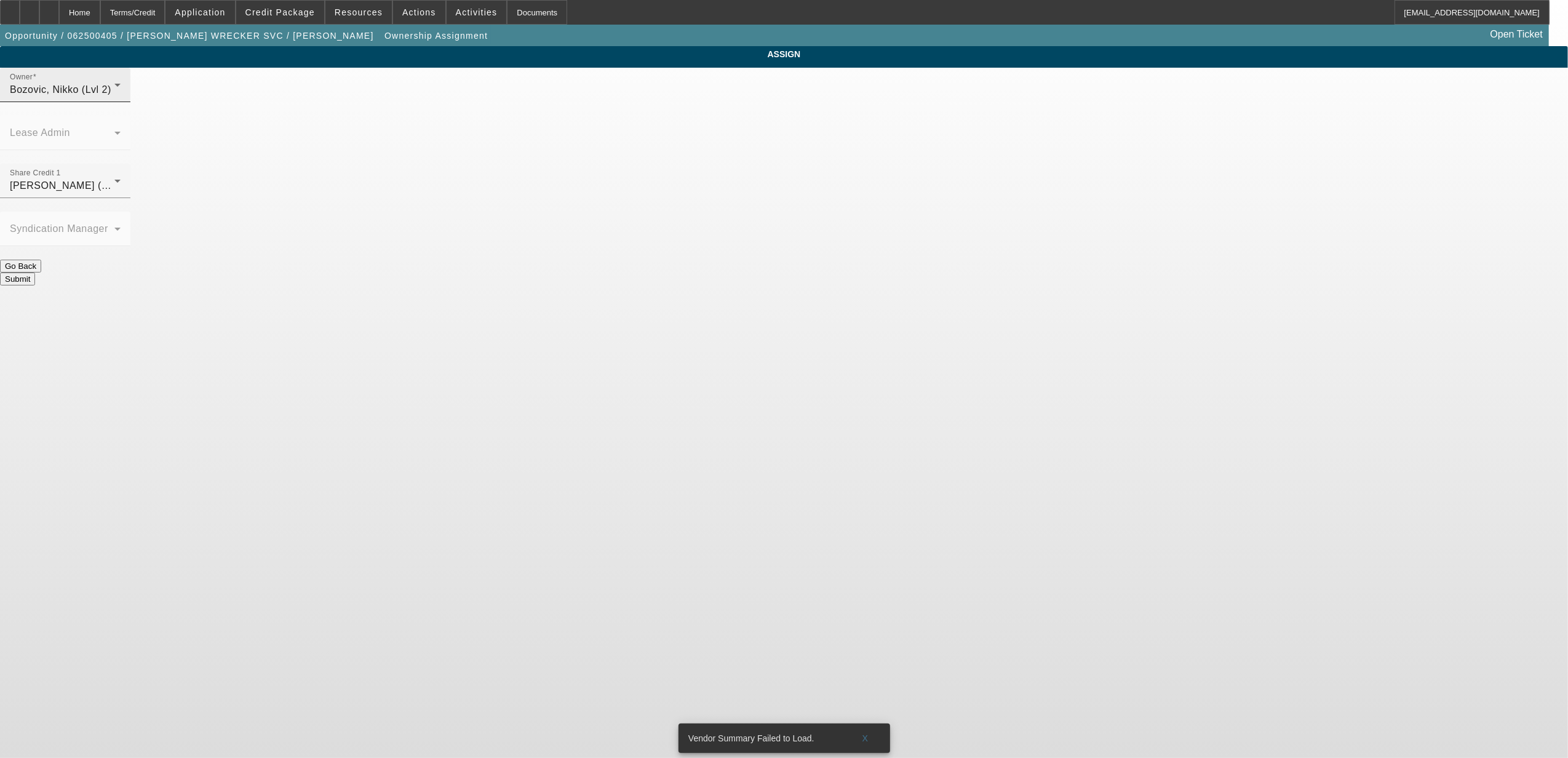
click at [115, 97] on div "Bozovic, Nikko (Lvl 2)" at bounding box center [62, 90] width 105 height 15
click at [675, 265] on span "[PERSON_NAME] (Lvl 6)" at bounding box center [683, 270] width 118 height 15
click at [120, 164] on div "Share Credit 1 [PERSON_NAME] (Lvl 6)" at bounding box center [65, 181] width 111 height 35
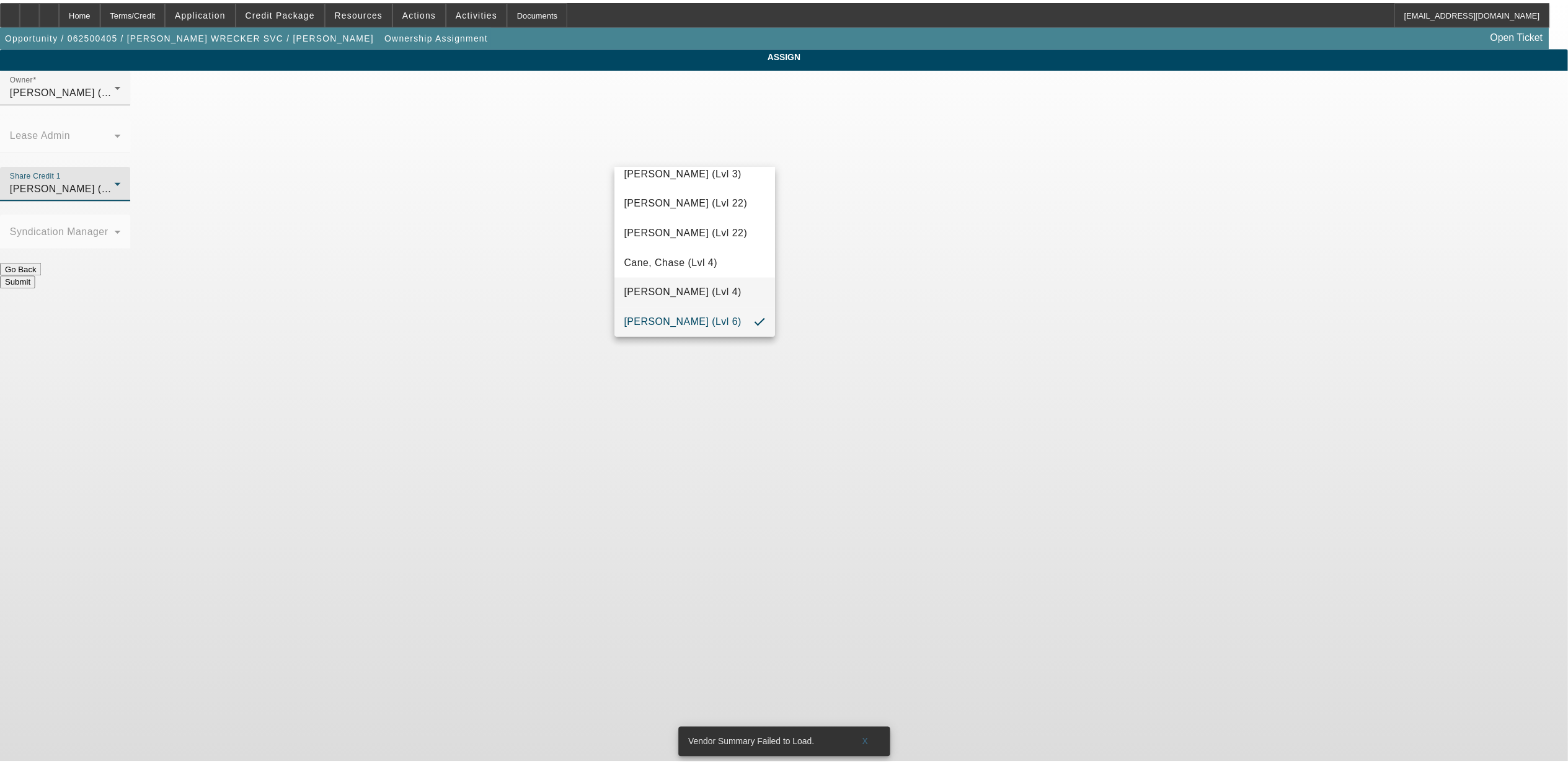
scroll to position [281, 0]
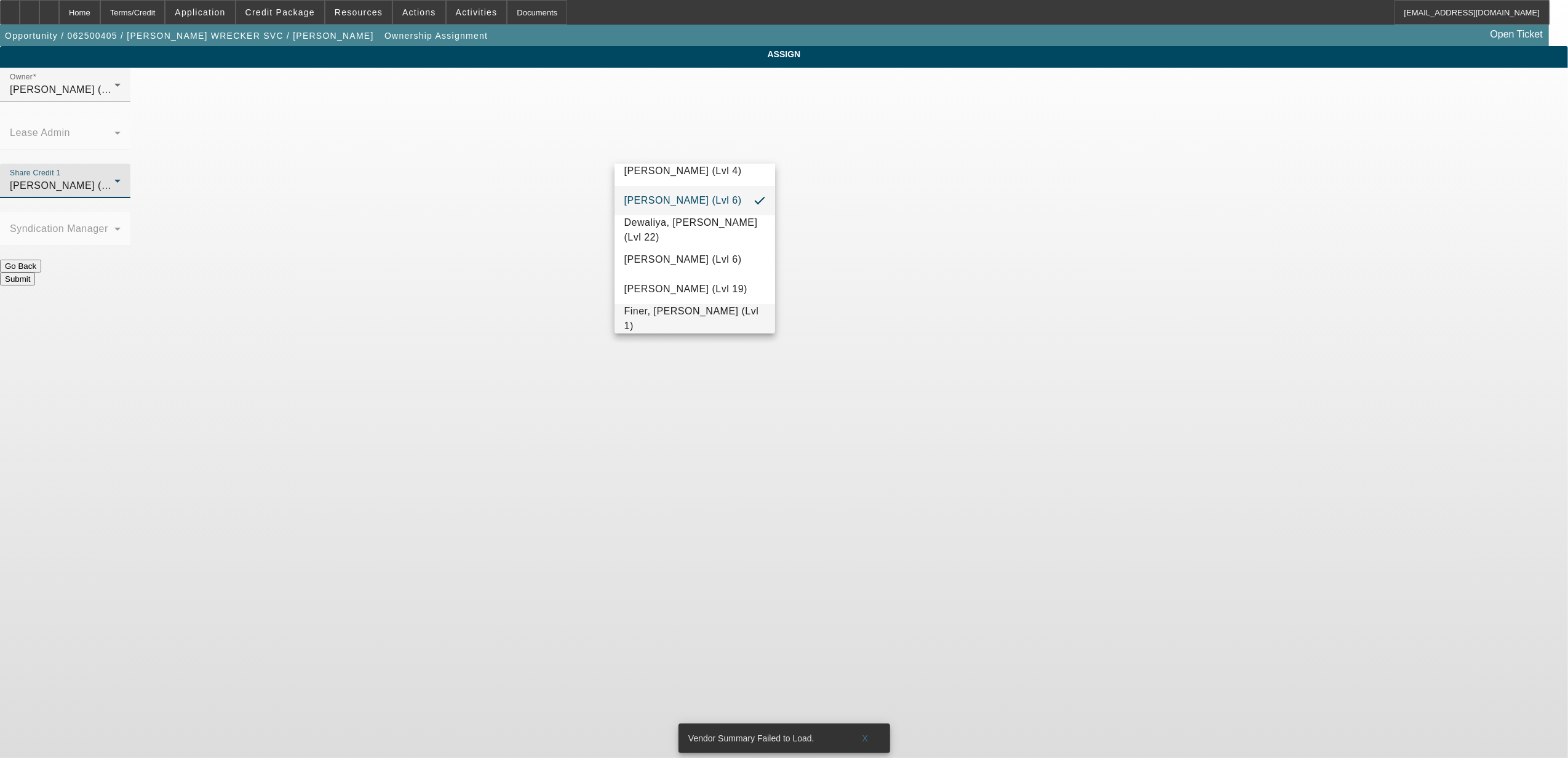
drag, startPoint x: 672, startPoint y: 323, endPoint x: 680, endPoint y: 311, distance: 14.4
click at [674, 321] on span "Finer, [PERSON_NAME] (Lvl 1)" at bounding box center [695, 319] width 141 height 30
click at [36, 272] on button "Submit" at bounding box center [18, 278] width 36 height 13
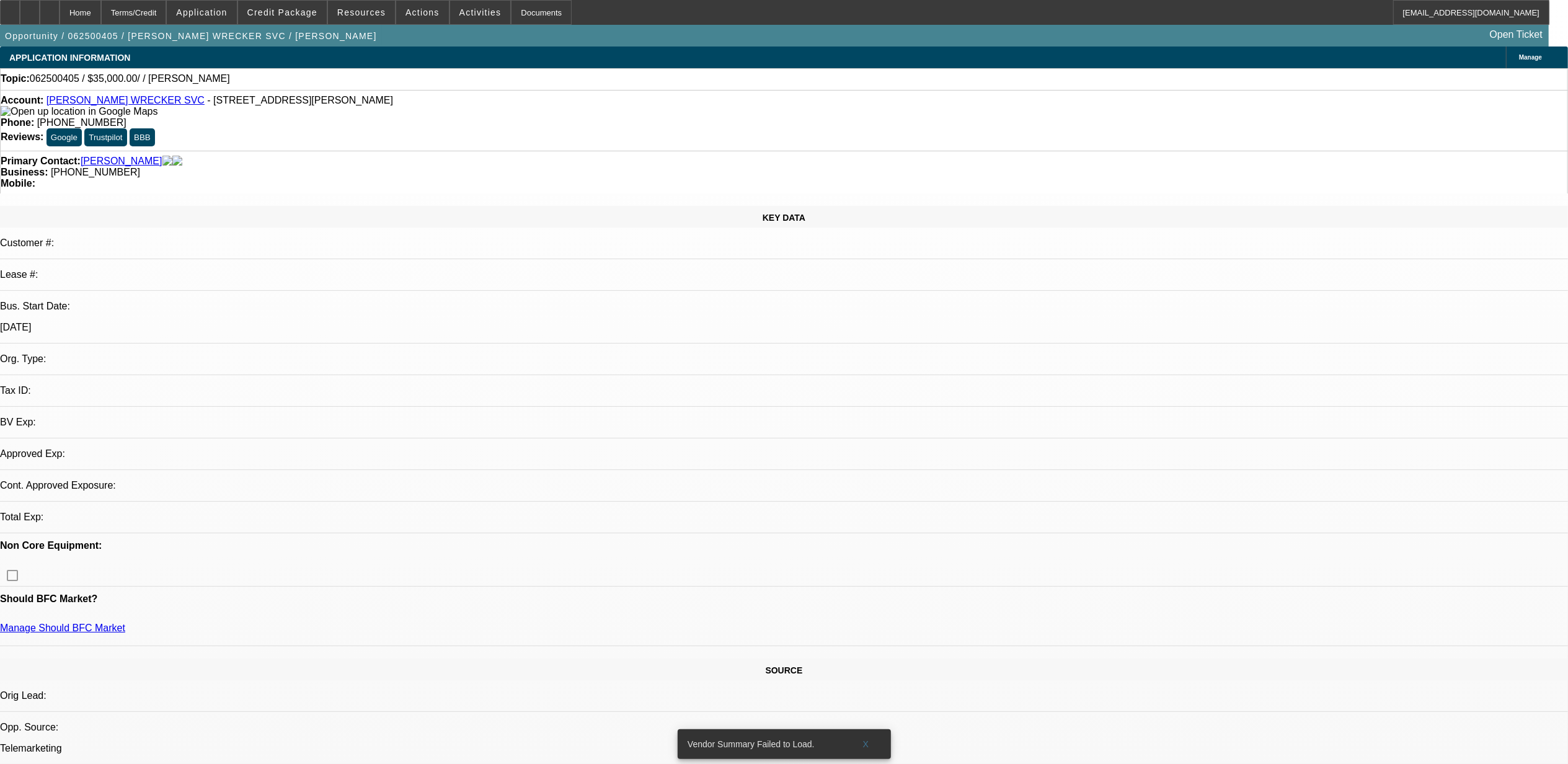
select select "0"
select select "2"
select select "0.1"
select select "4"
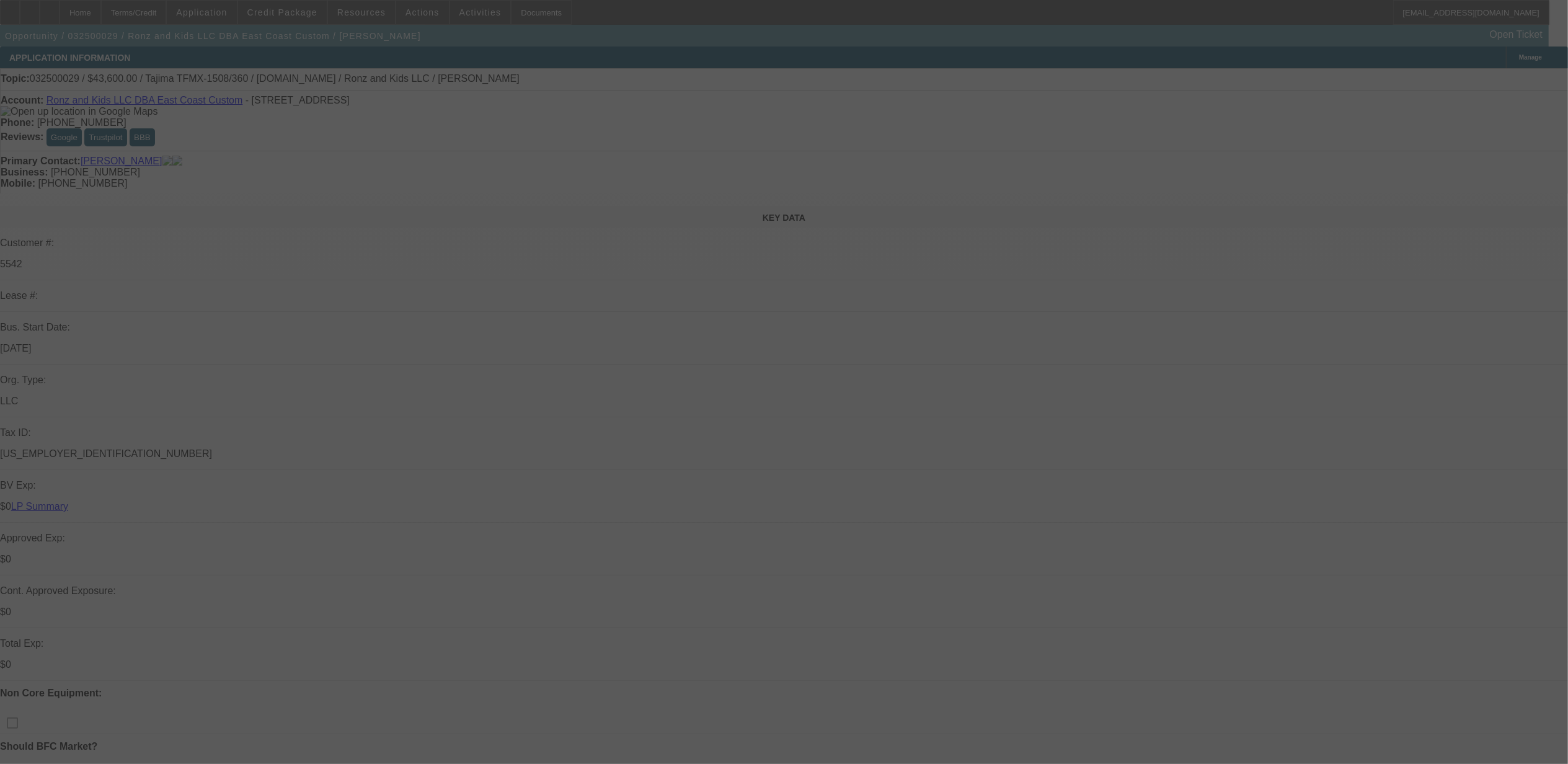
select select "0"
select select "2"
select select "0"
select select "2"
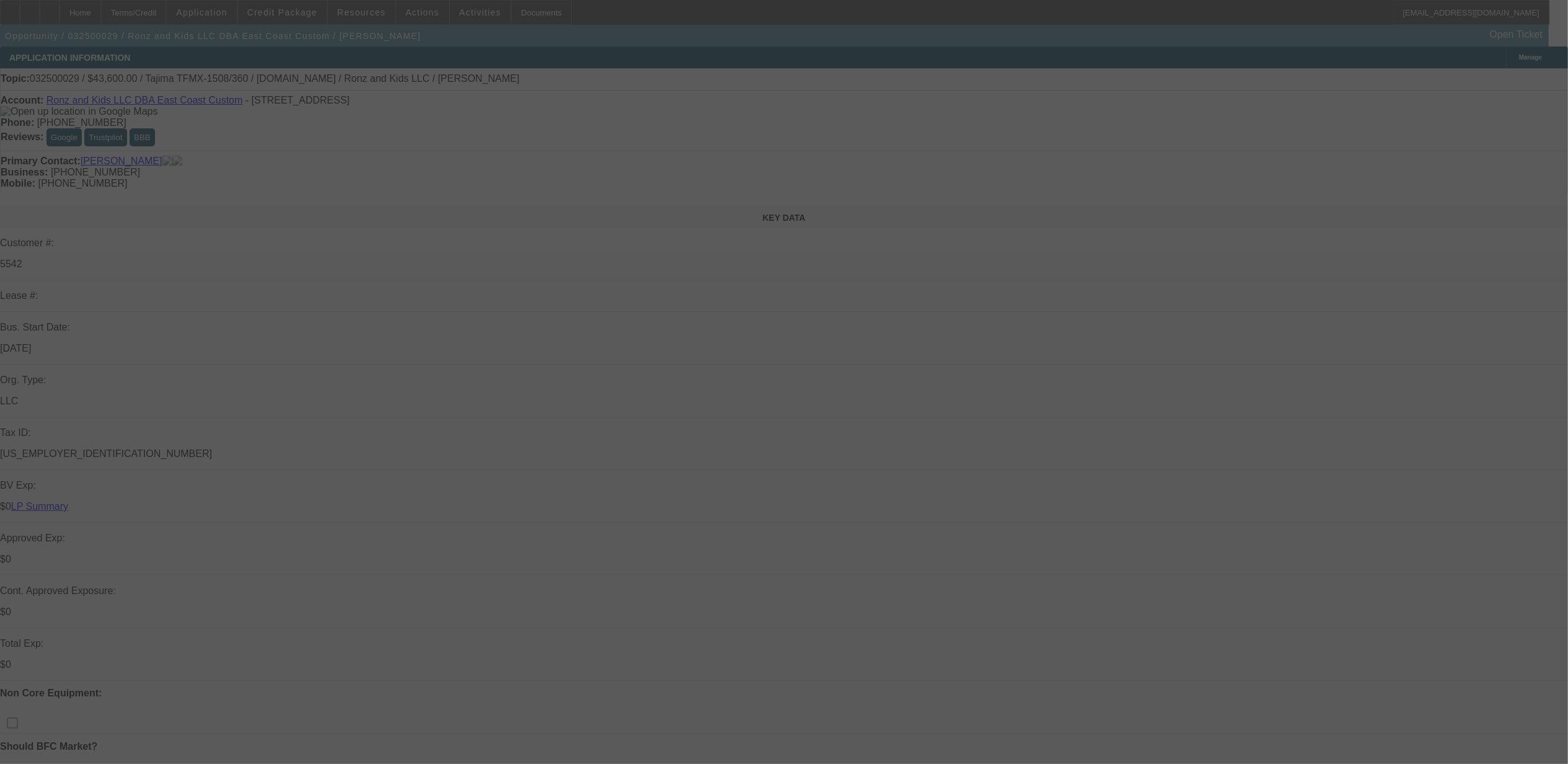
select select "0"
select select "2"
select select "0"
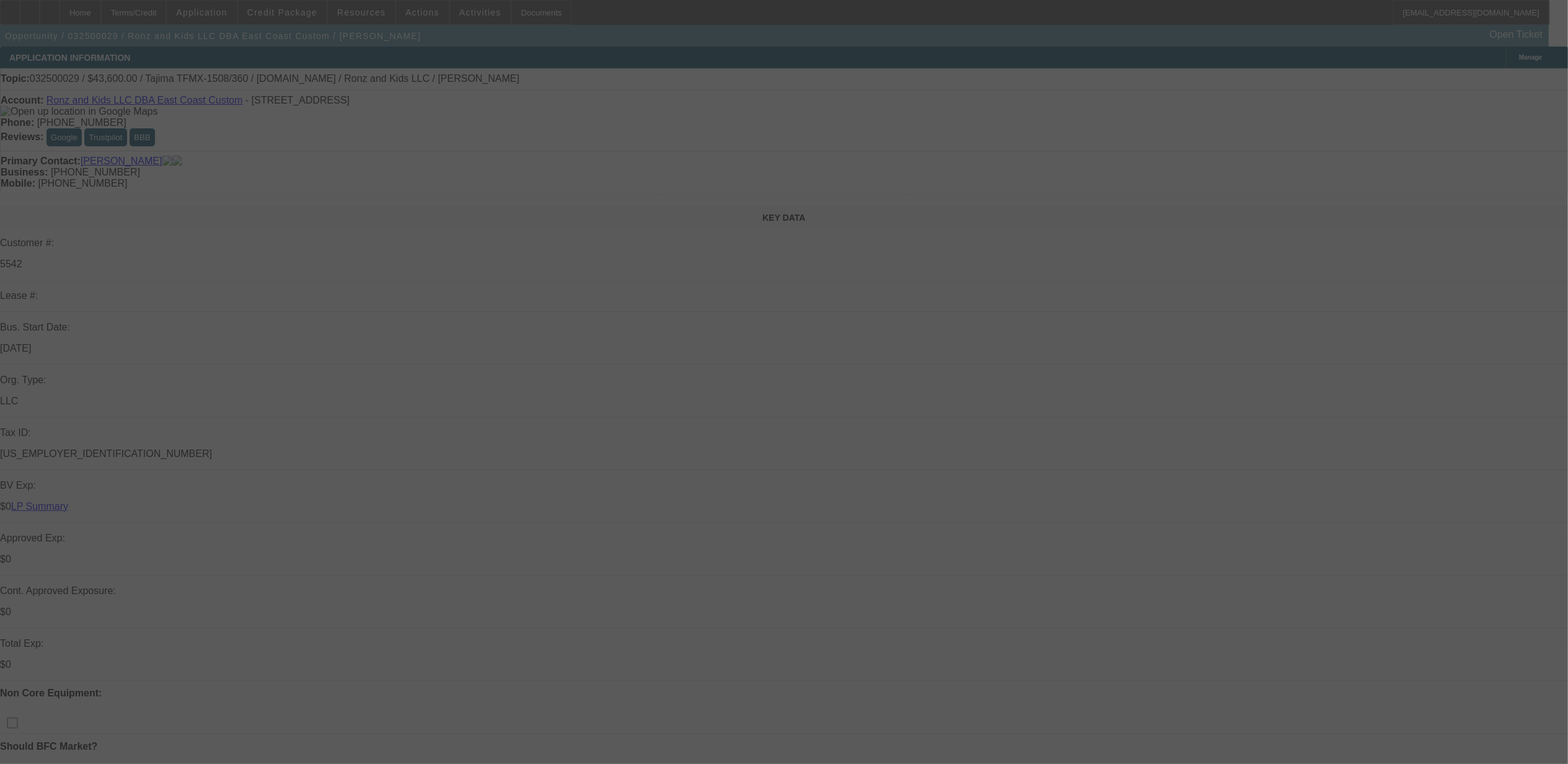
select select "2"
select select "0"
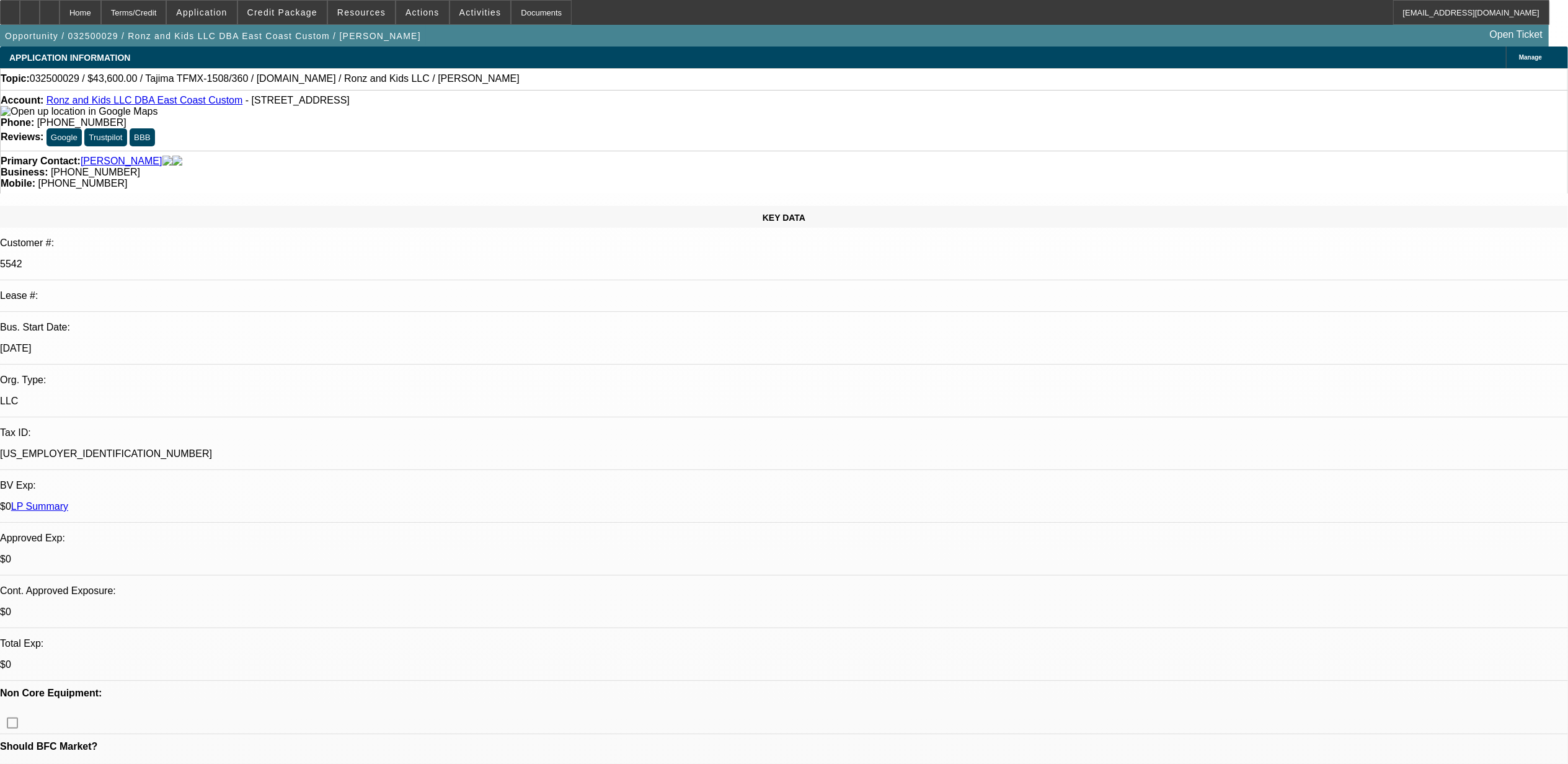
select select "1"
select select "2"
select select "6"
select select "1"
select select "2"
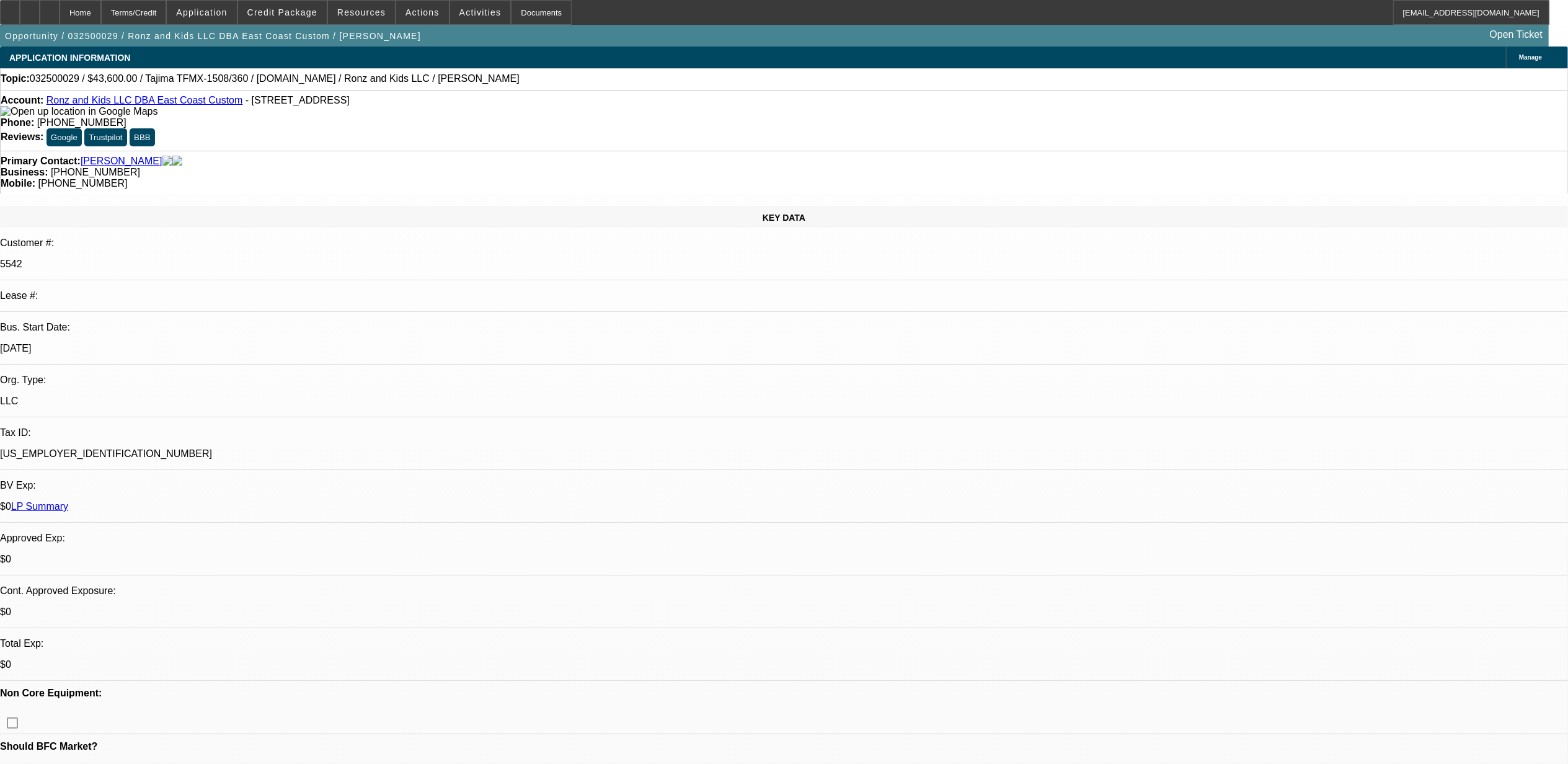
select select "6"
select select "1"
select select "2"
select select "6"
select select "1"
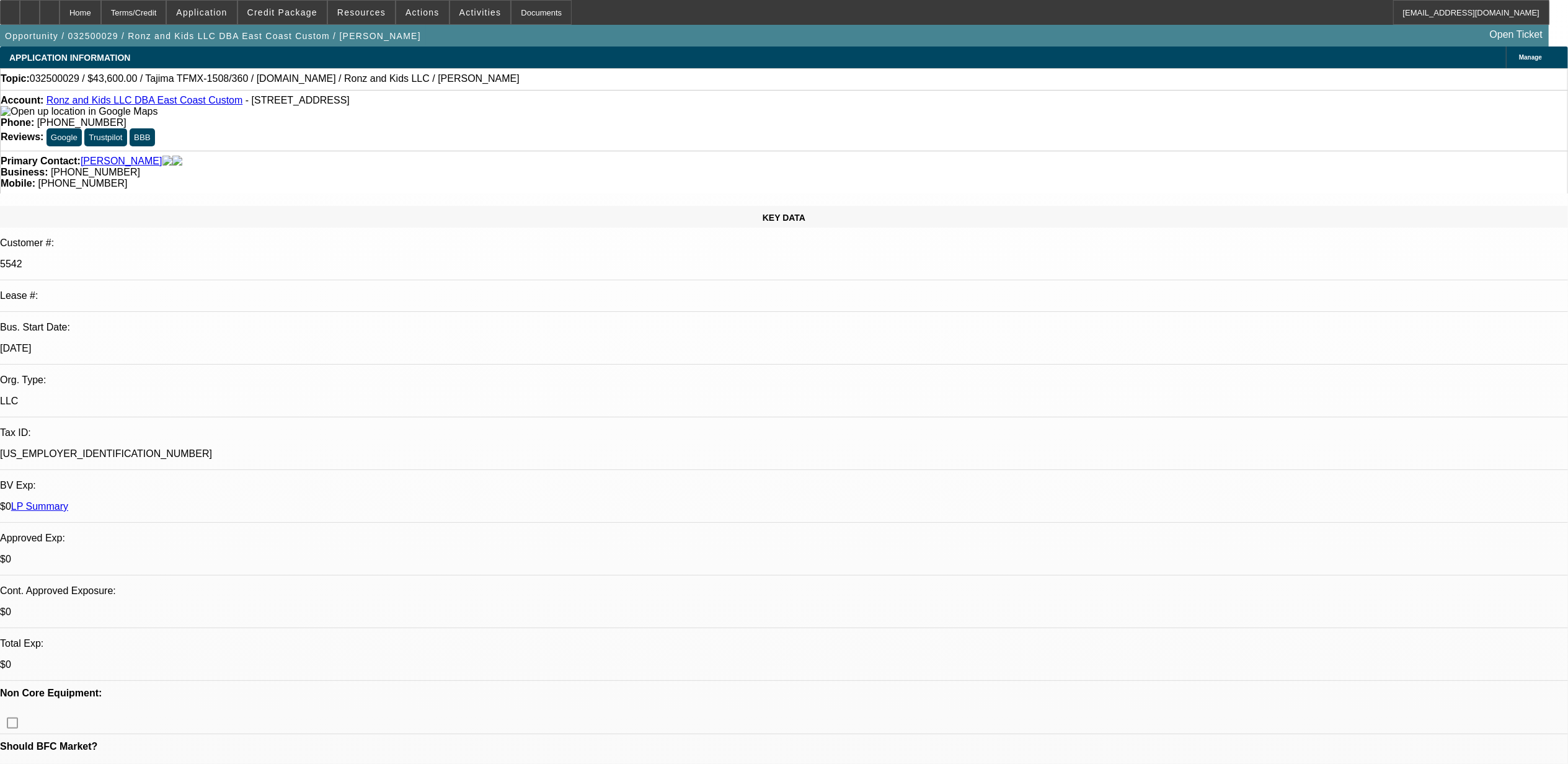
select select "2"
select select "6"
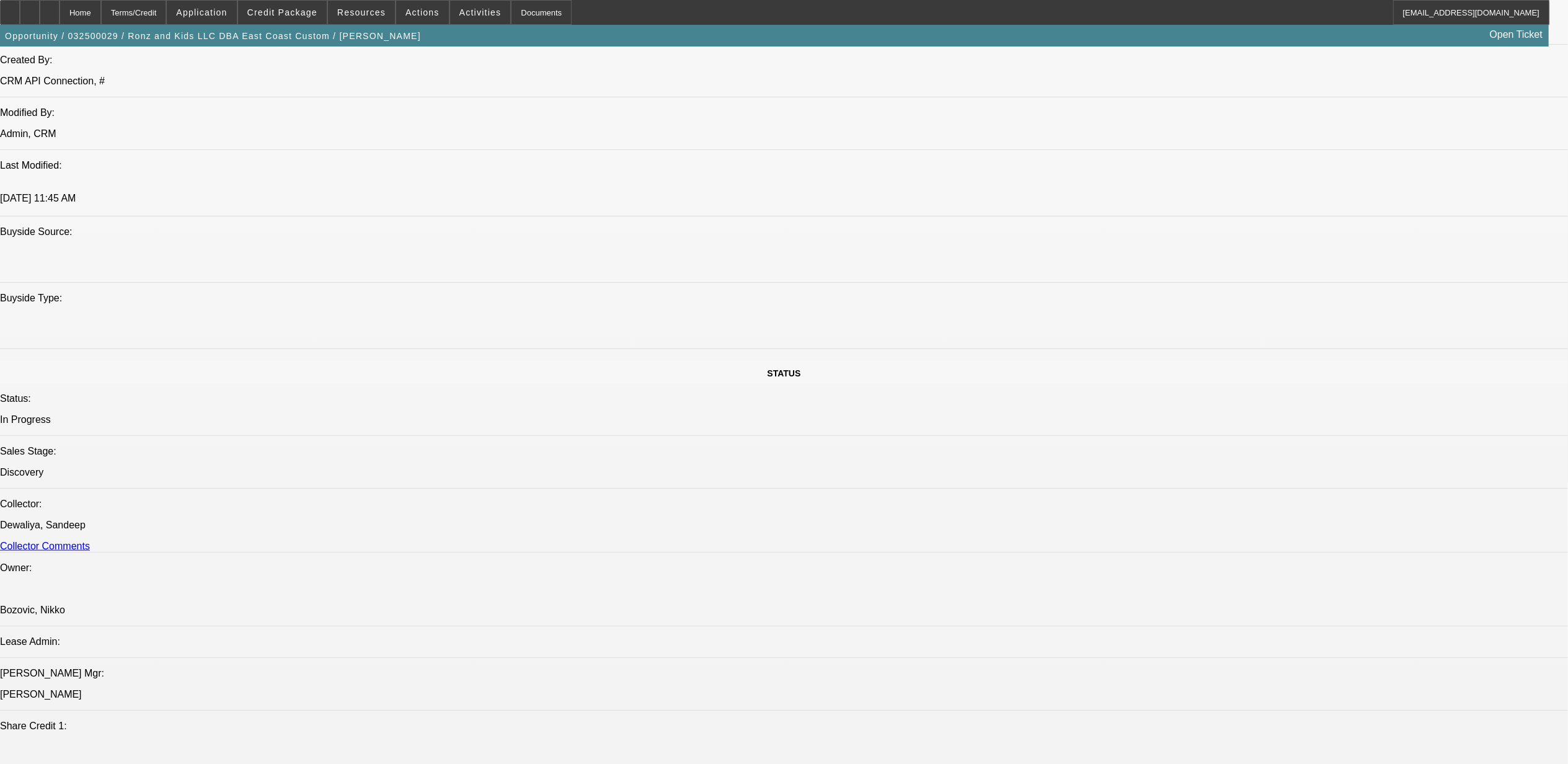
scroll to position [1074, 0]
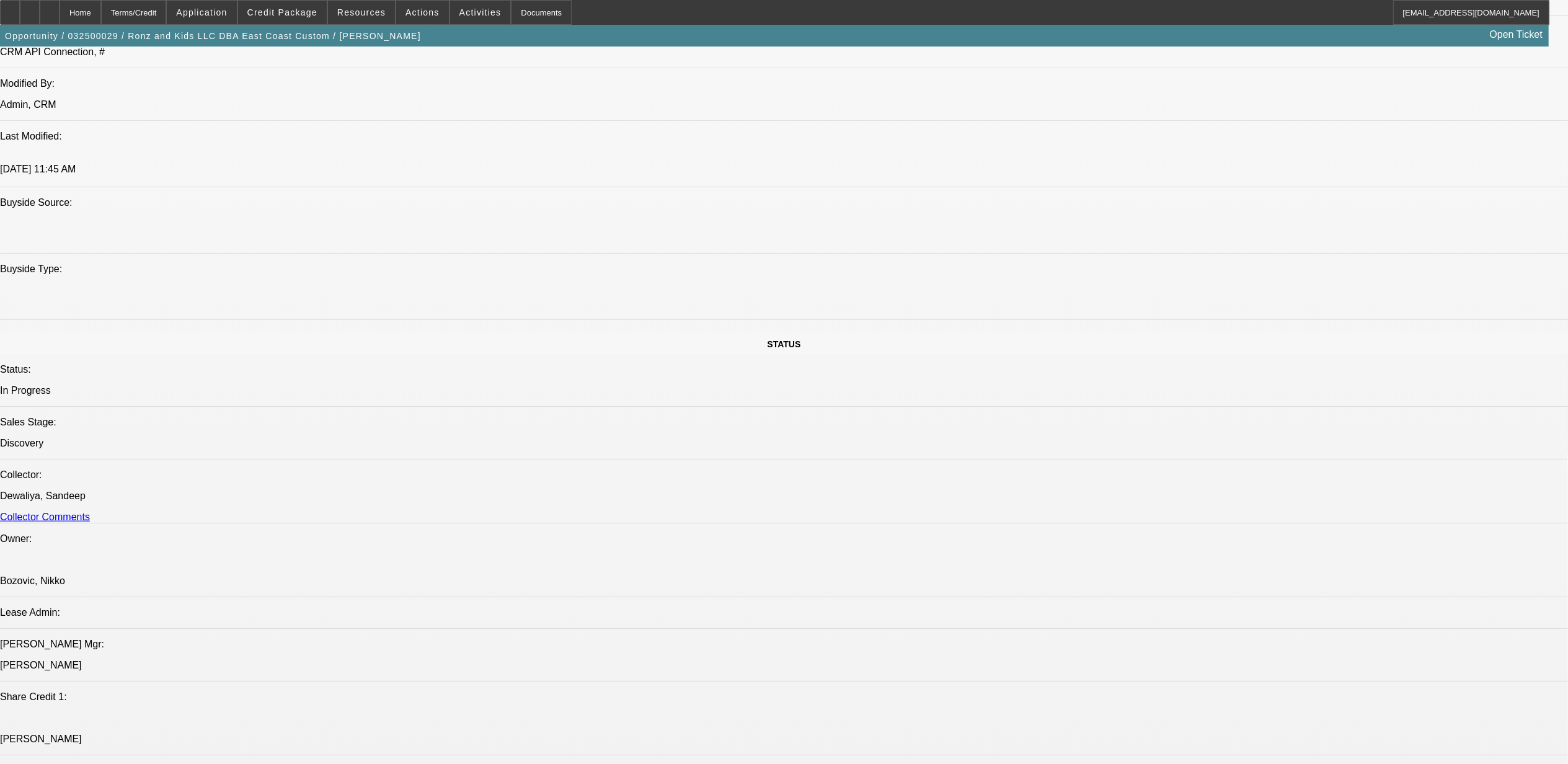
drag, startPoint x: 1220, startPoint y: 129, endPoint x: 1221, endPoint y: 121, distance: 8.1
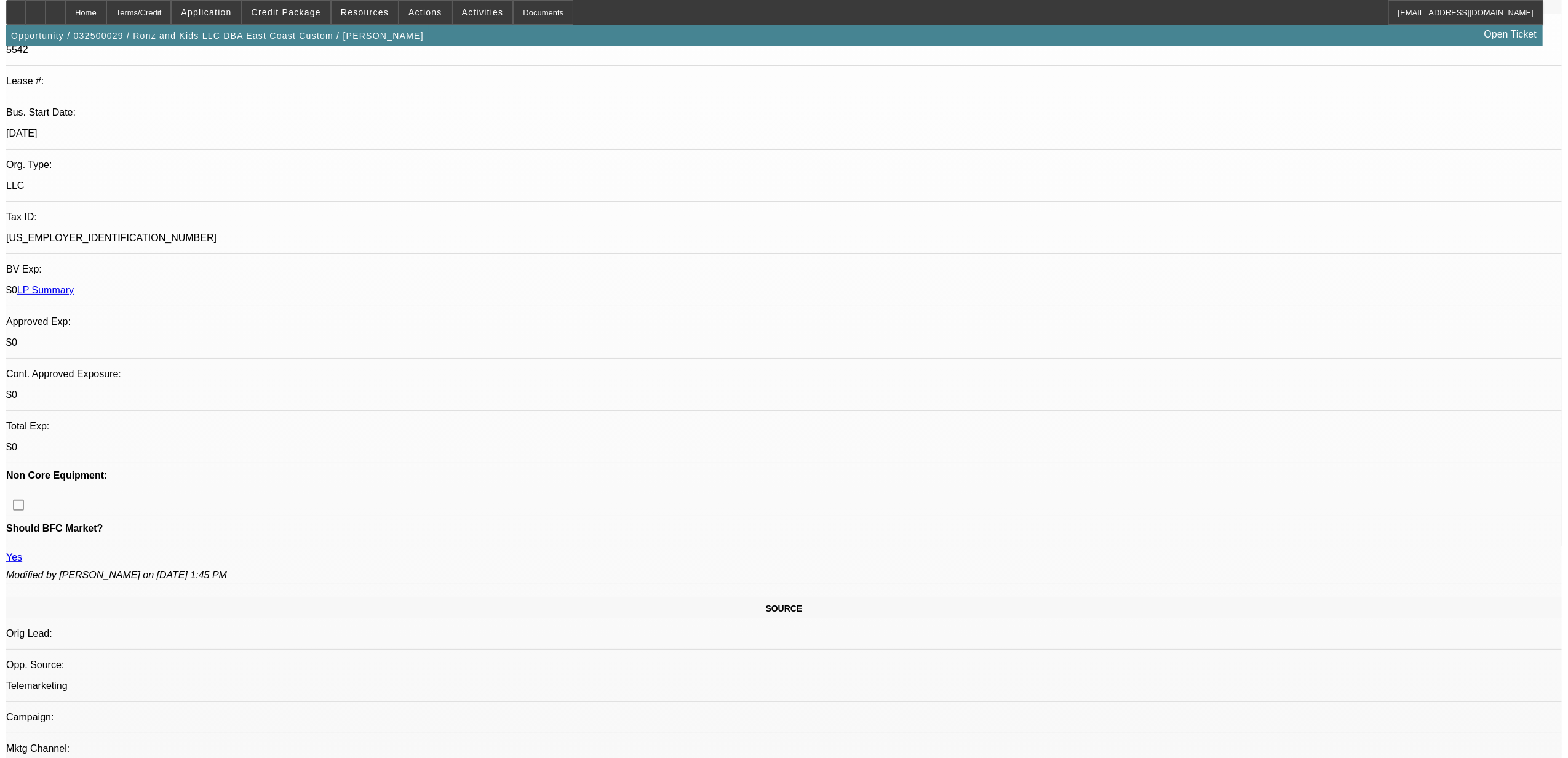
scroll to position [0, 0]
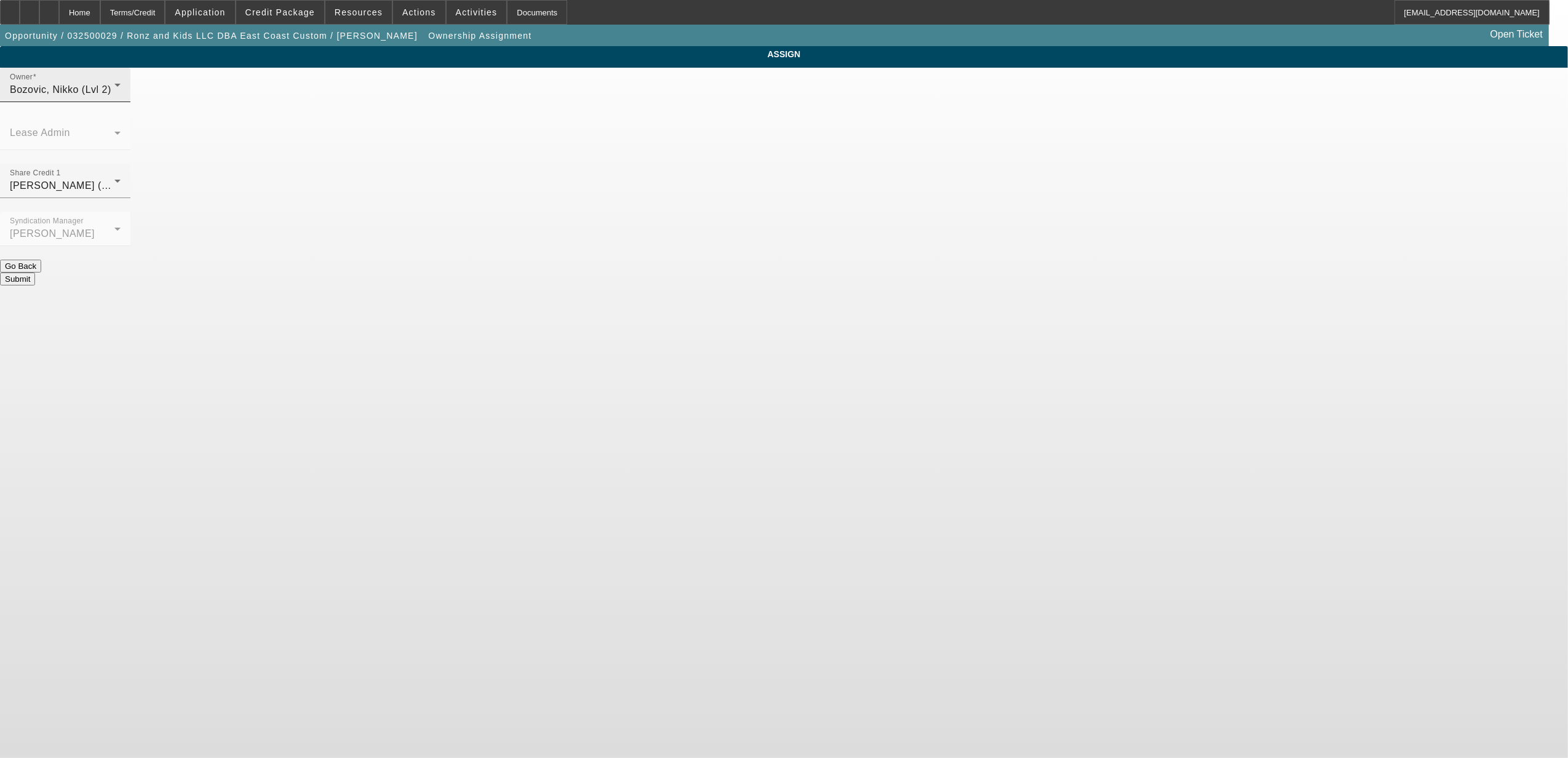
click at [115, 97] on div "Bozovic, Nikko (Lvl 2)" at bounding box center [62, 90] width 105 height 15
click at [698, 271] on span "[PERSON_NAME] (Lvl 6)" at bounding box center [683, 270] width 118 height 15
click at [115, 179] on div "[PERSON_NAME] (Lvl 6)" at bounding box center [62, 186] width 105 height 15
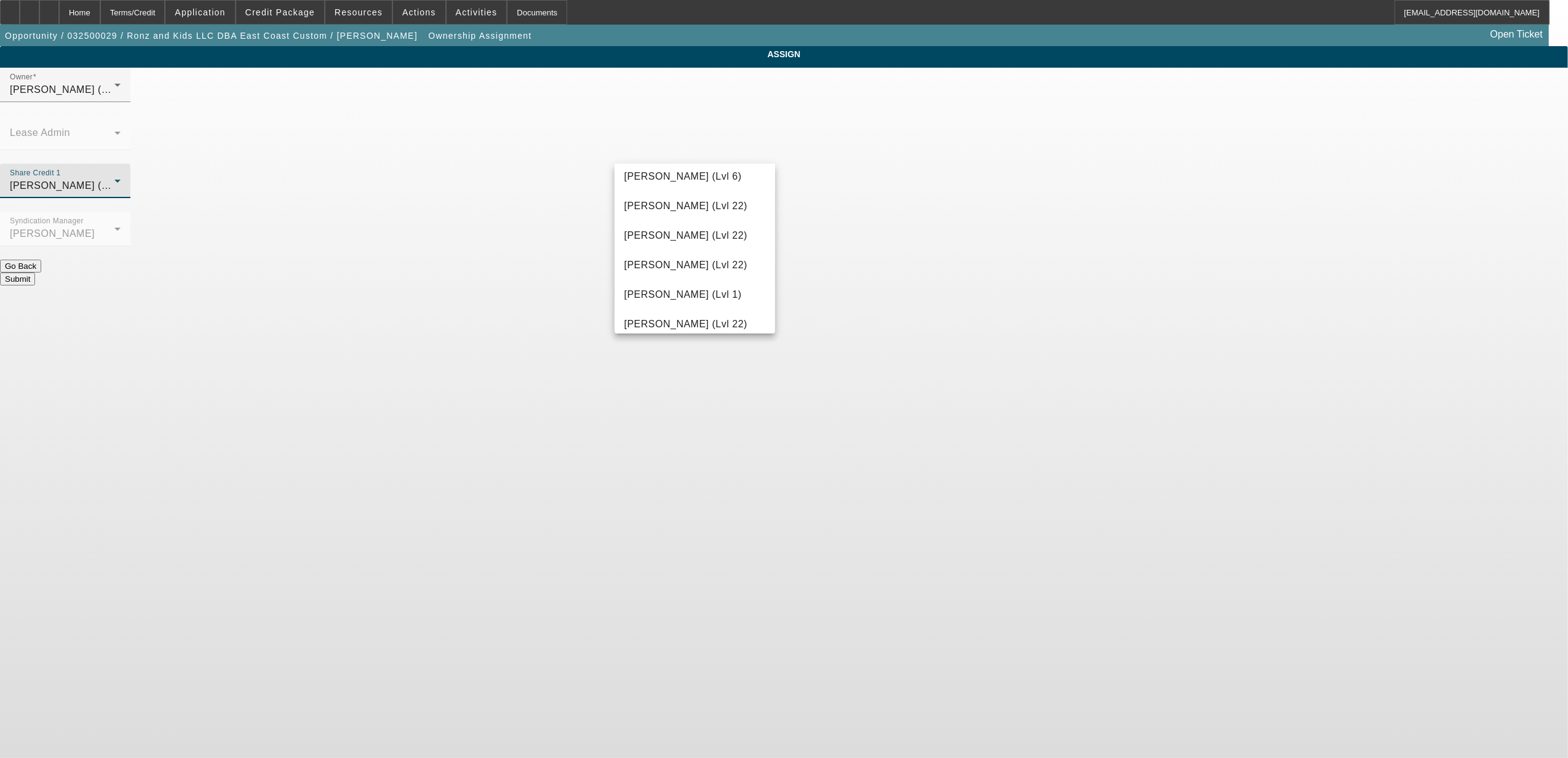
click at [705, 151] on div at bounding box center [784, 379] width 1568 height 758
click at [127, 181] on span "[PERSON_NAME] (Lvl 6)" at bounding box center [68, 186] width 118 height 11
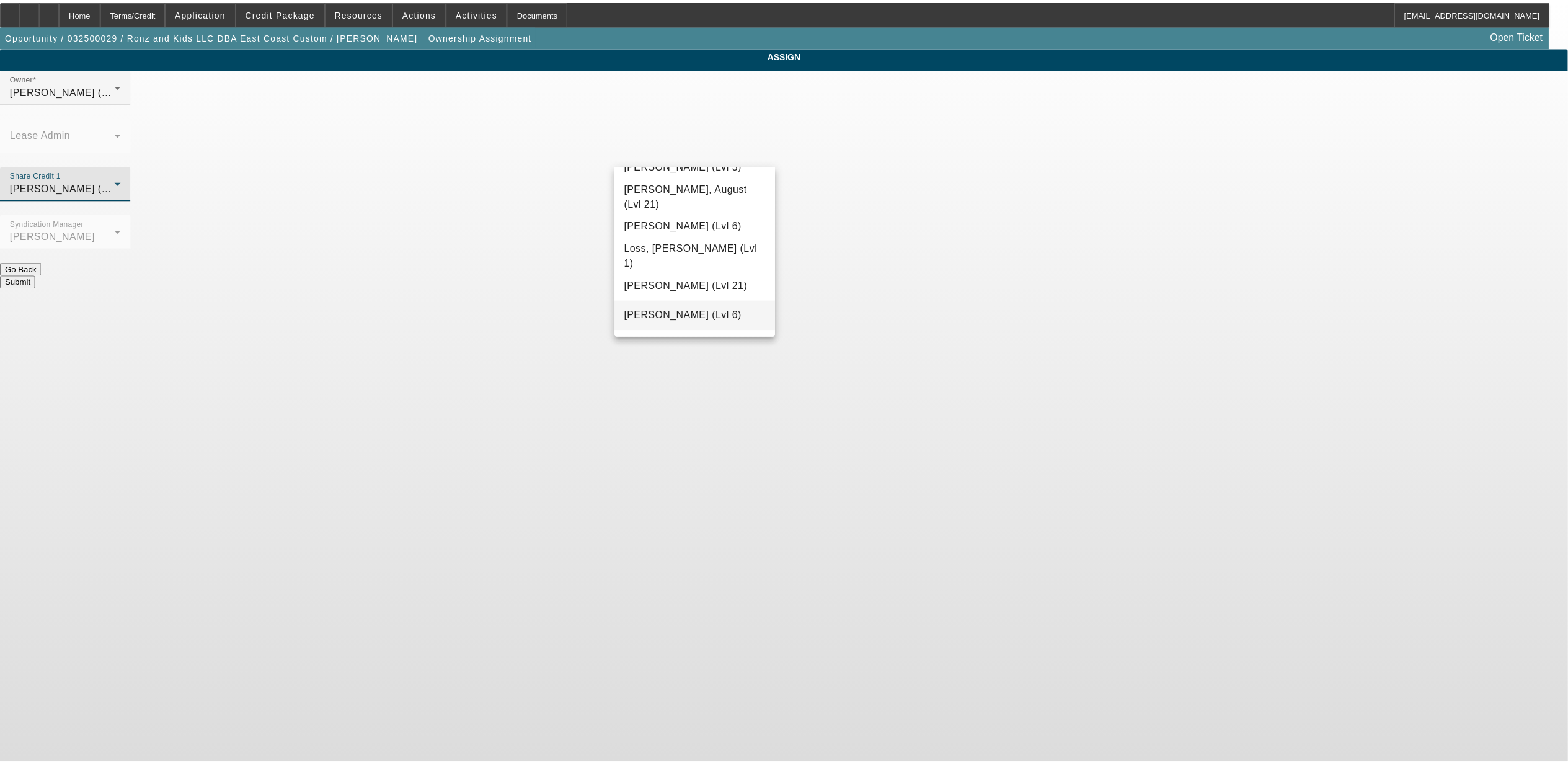
scroll to position [970, 0]
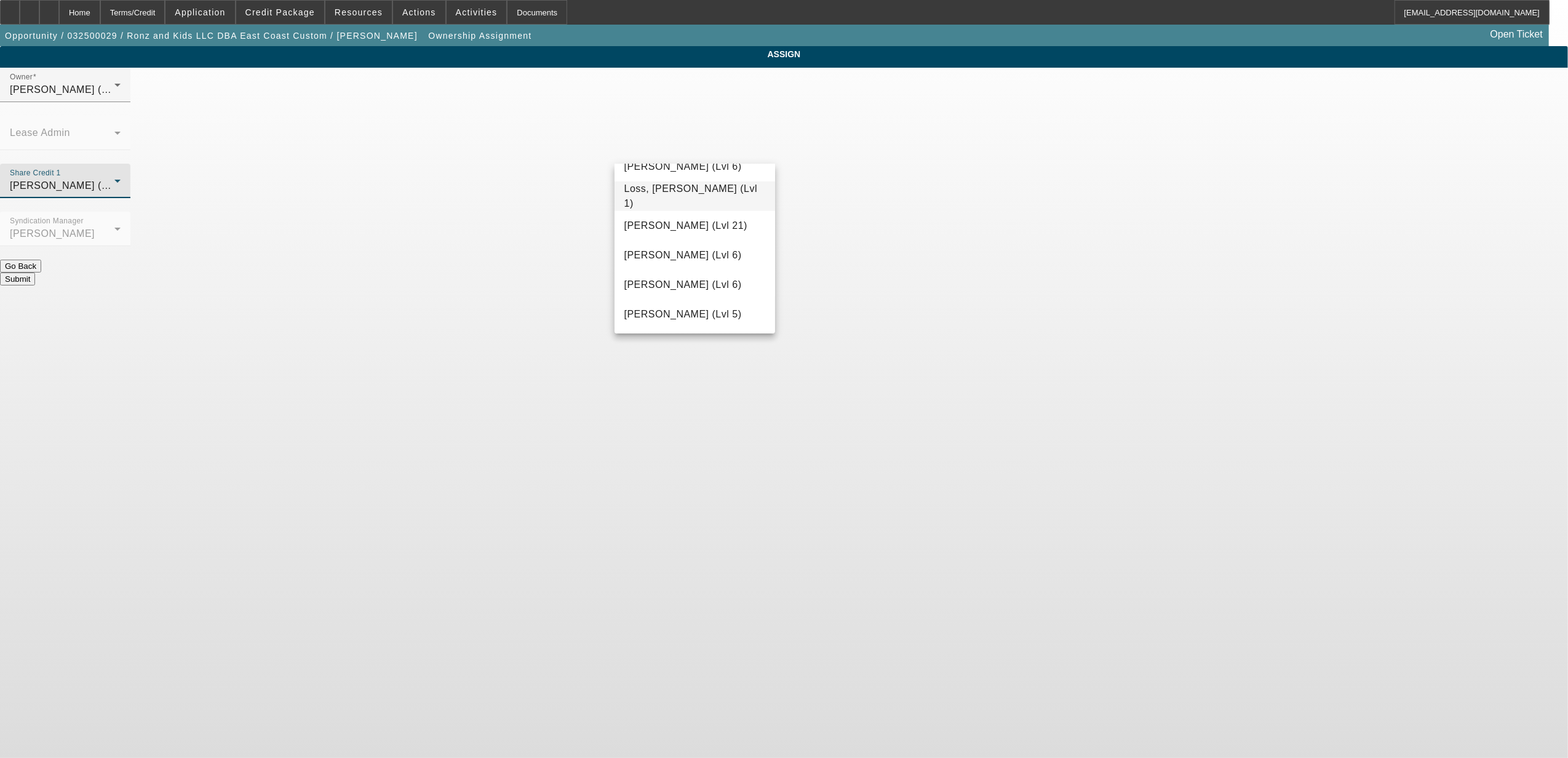
click at [686, 198] on span "Loss, [PERSON_NAME] (Lvl 1)" at bounding box center [695, 196] width 141 height 30
click at [36, 272] on button "Submit" at bounding box center [18, 278] width 36 height 13
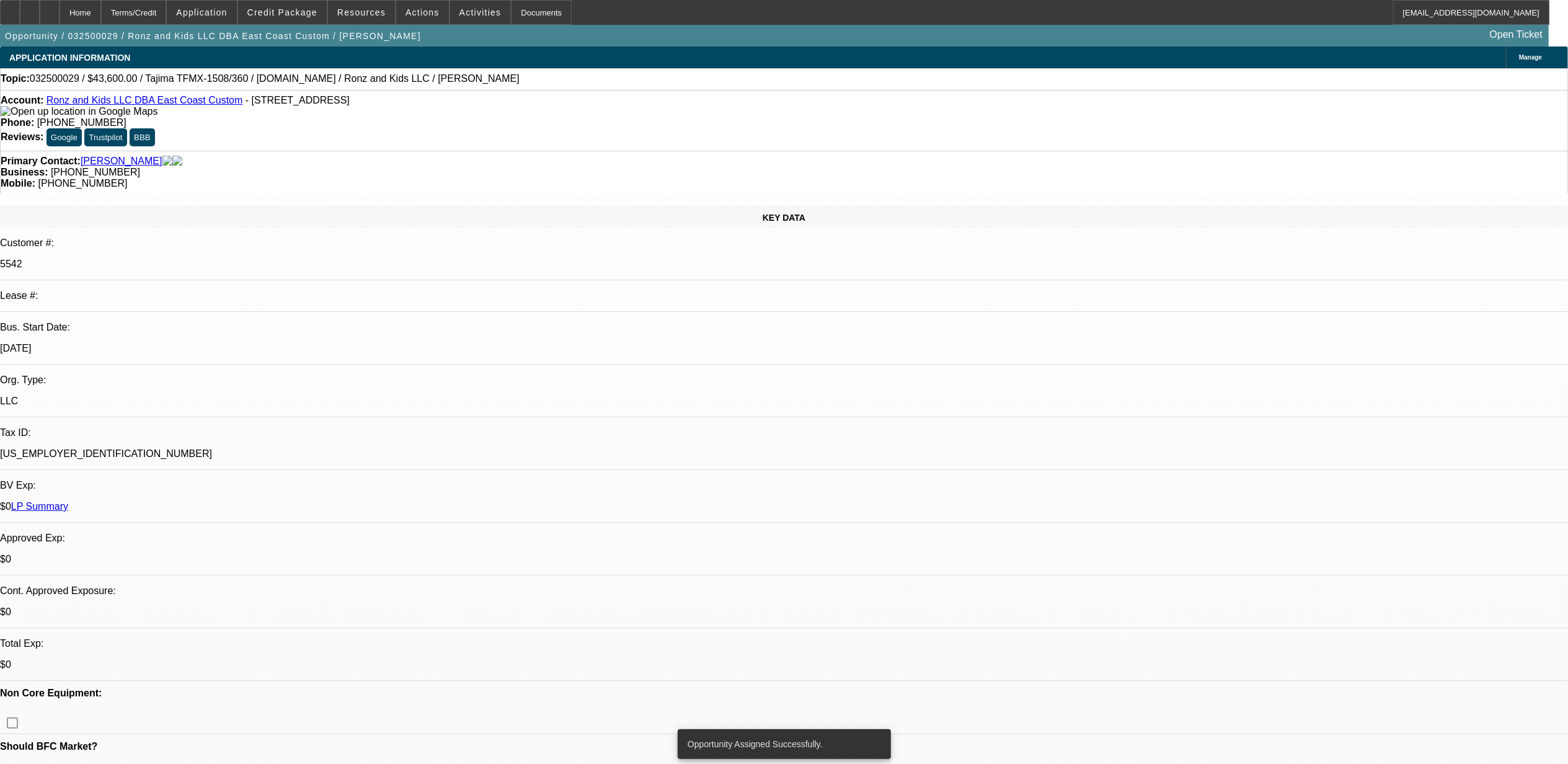
select select "0"
select select "2"
select select "0"
select select "6"
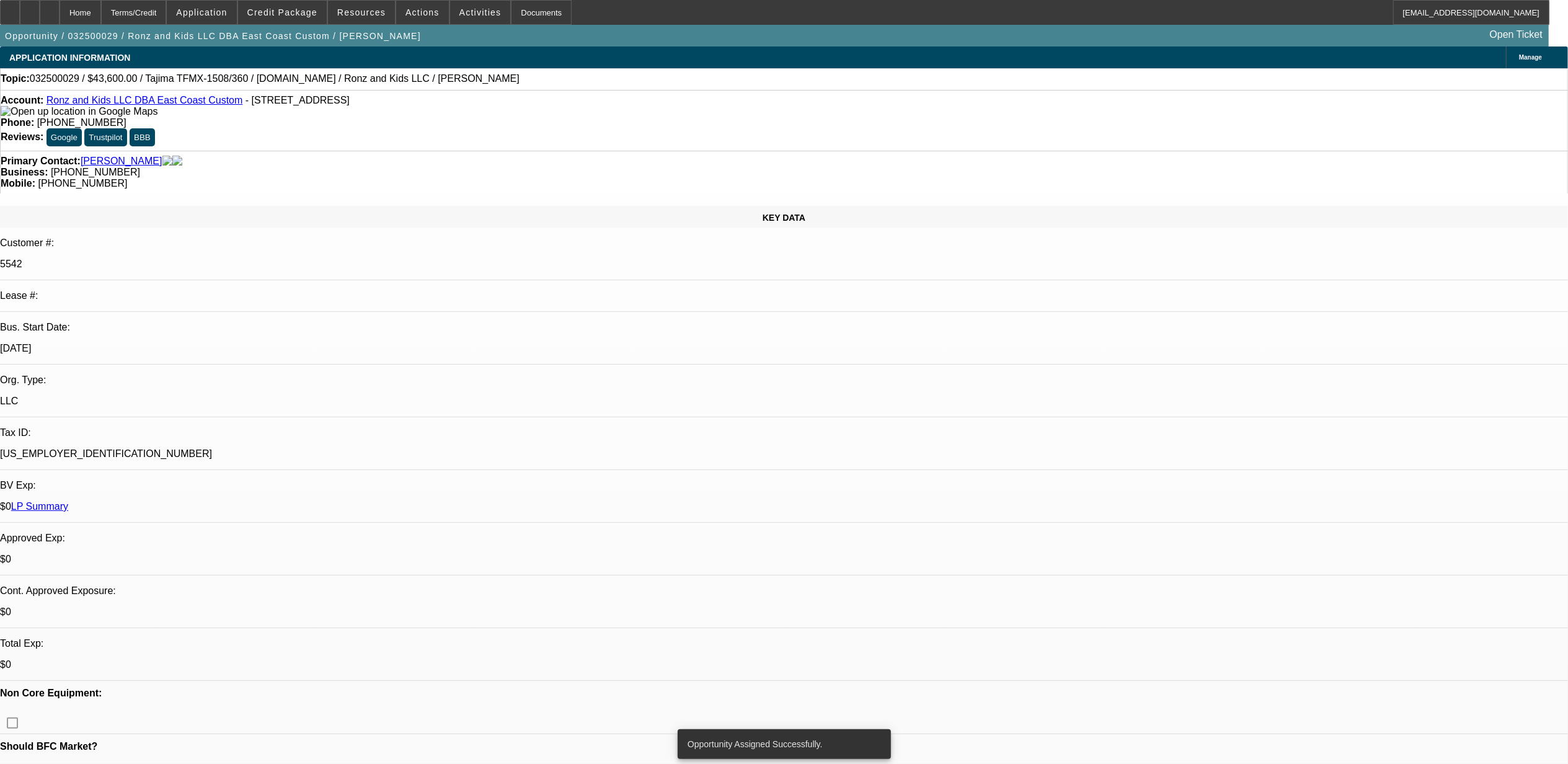
select select "0"
select select "2"
select select "0"
select select "6"
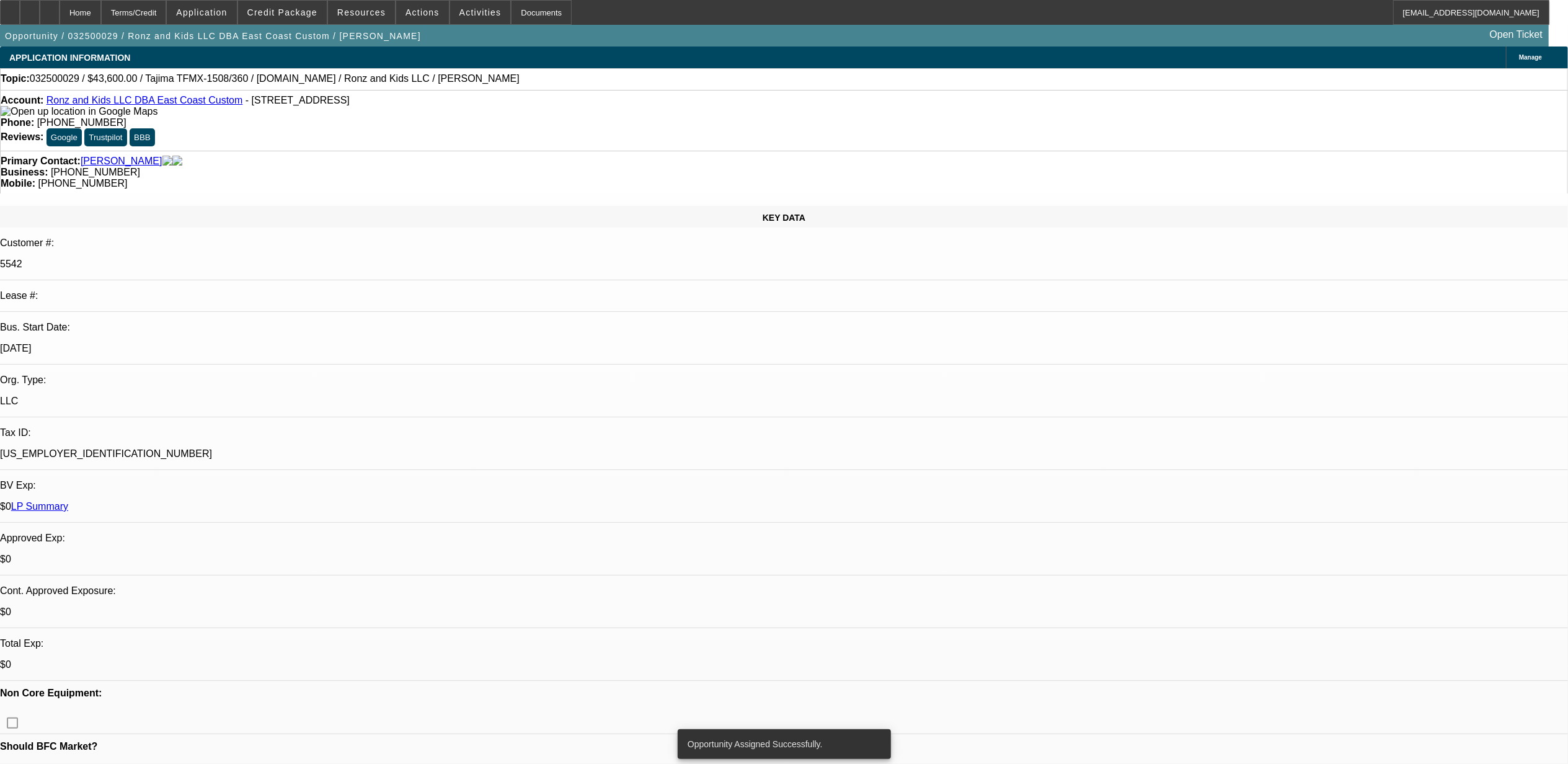
select select "0"
select select "2"
select select "0"
select select "6"
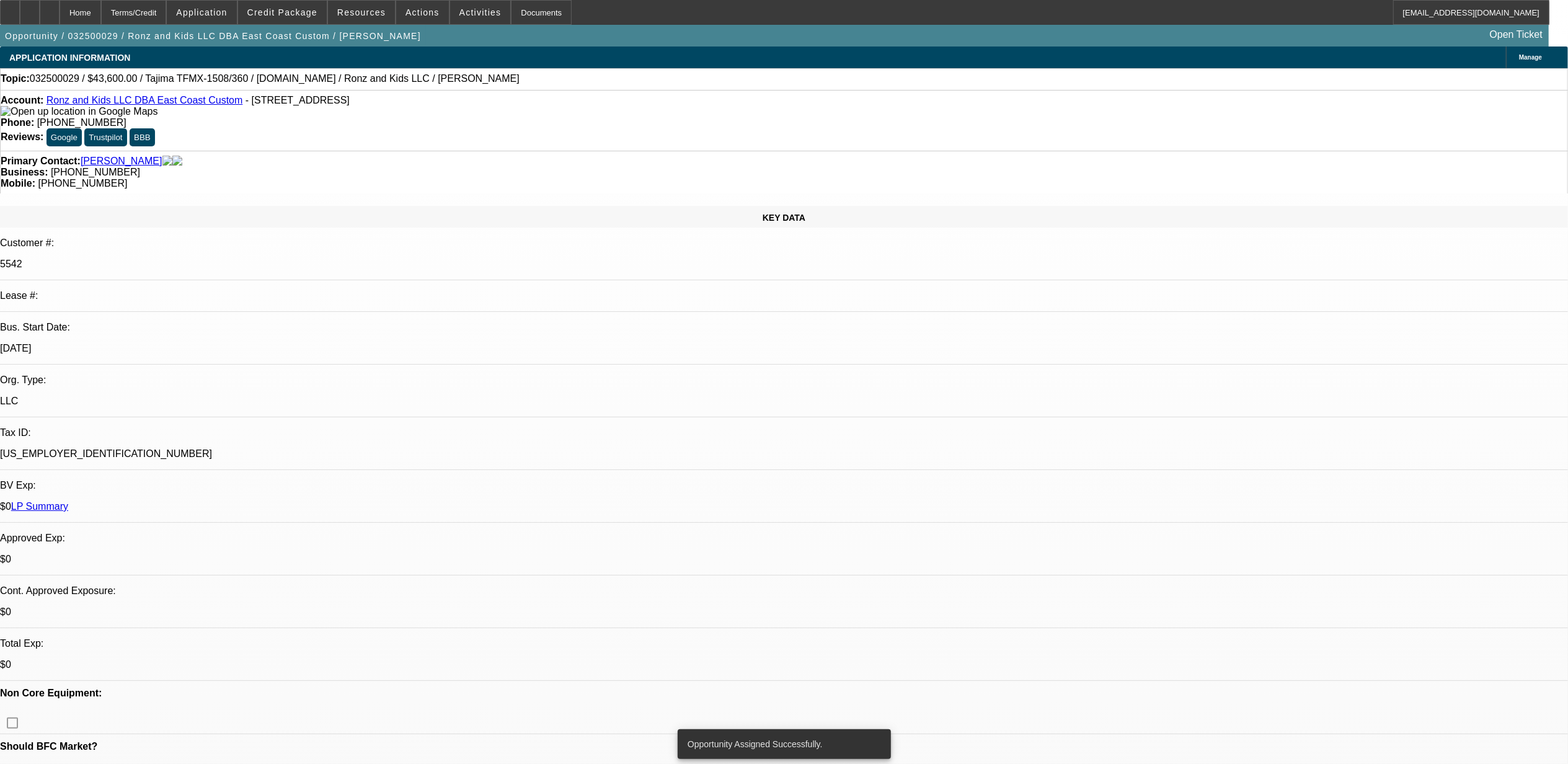
select select "0"
select select "2"
select select "0"
select select "6"
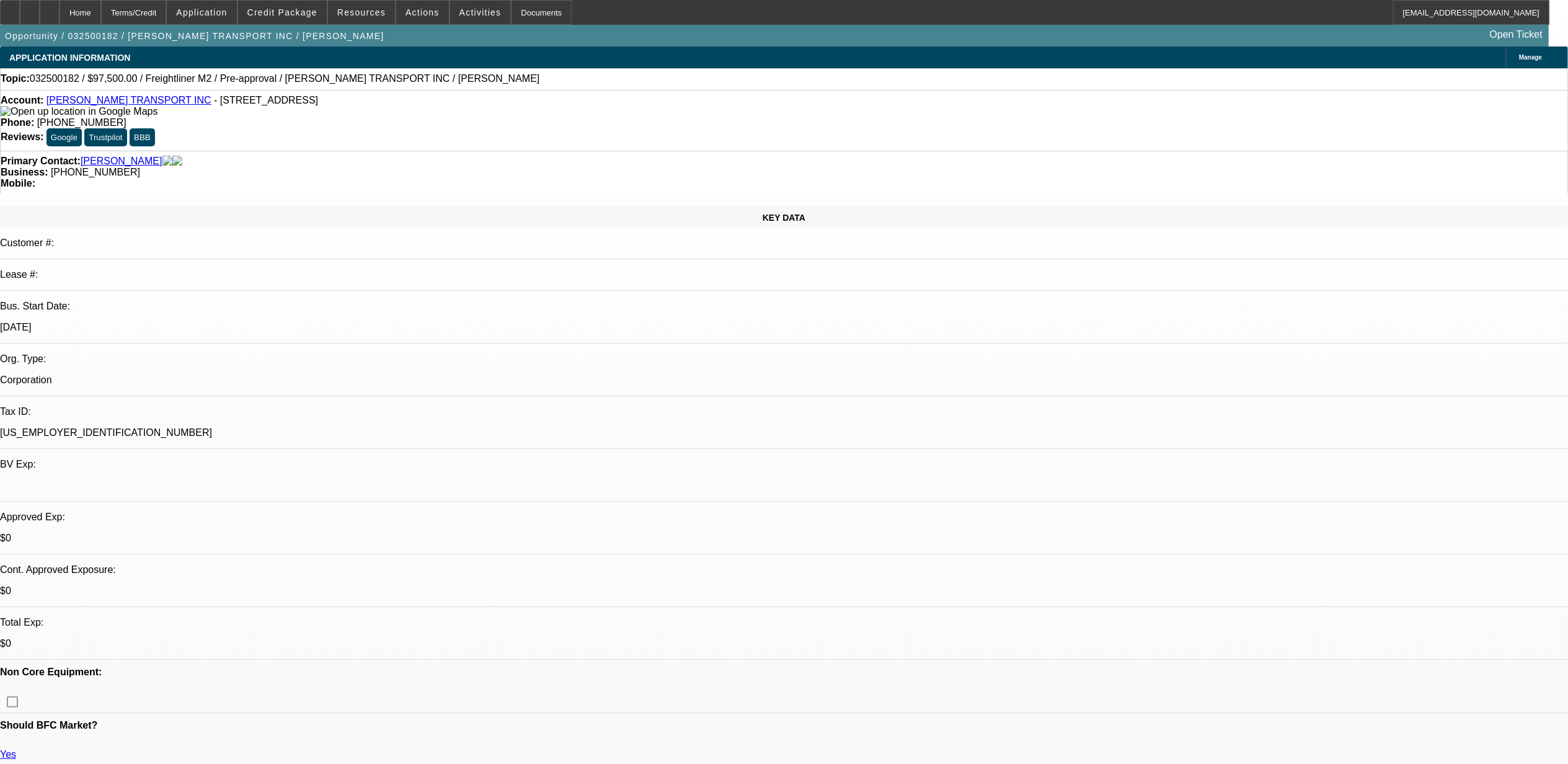
select select "0"
select select "0.1"
select select "0"
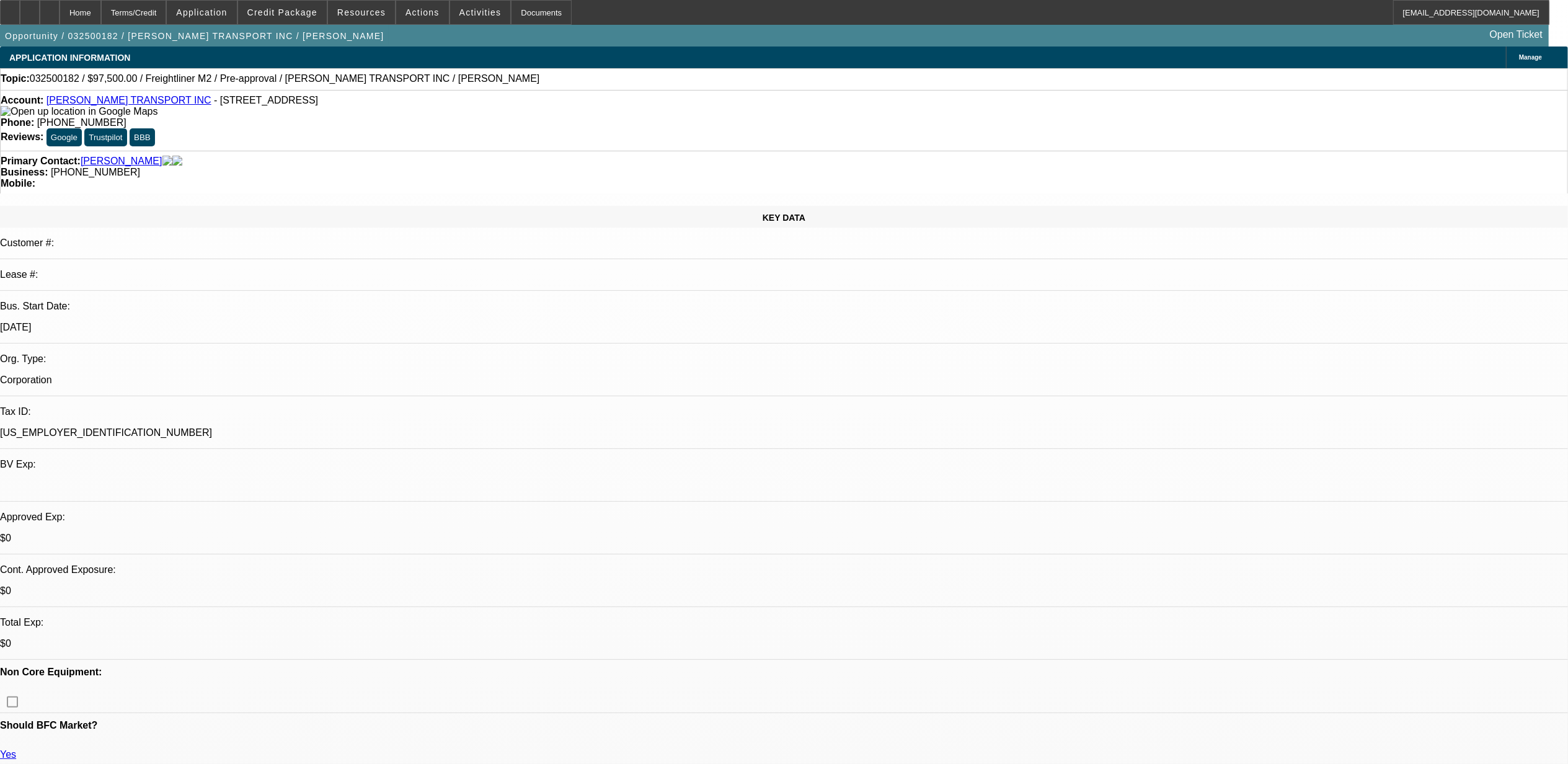
select select "0.1"
select select "0"
select select "0.1"
select select "0"
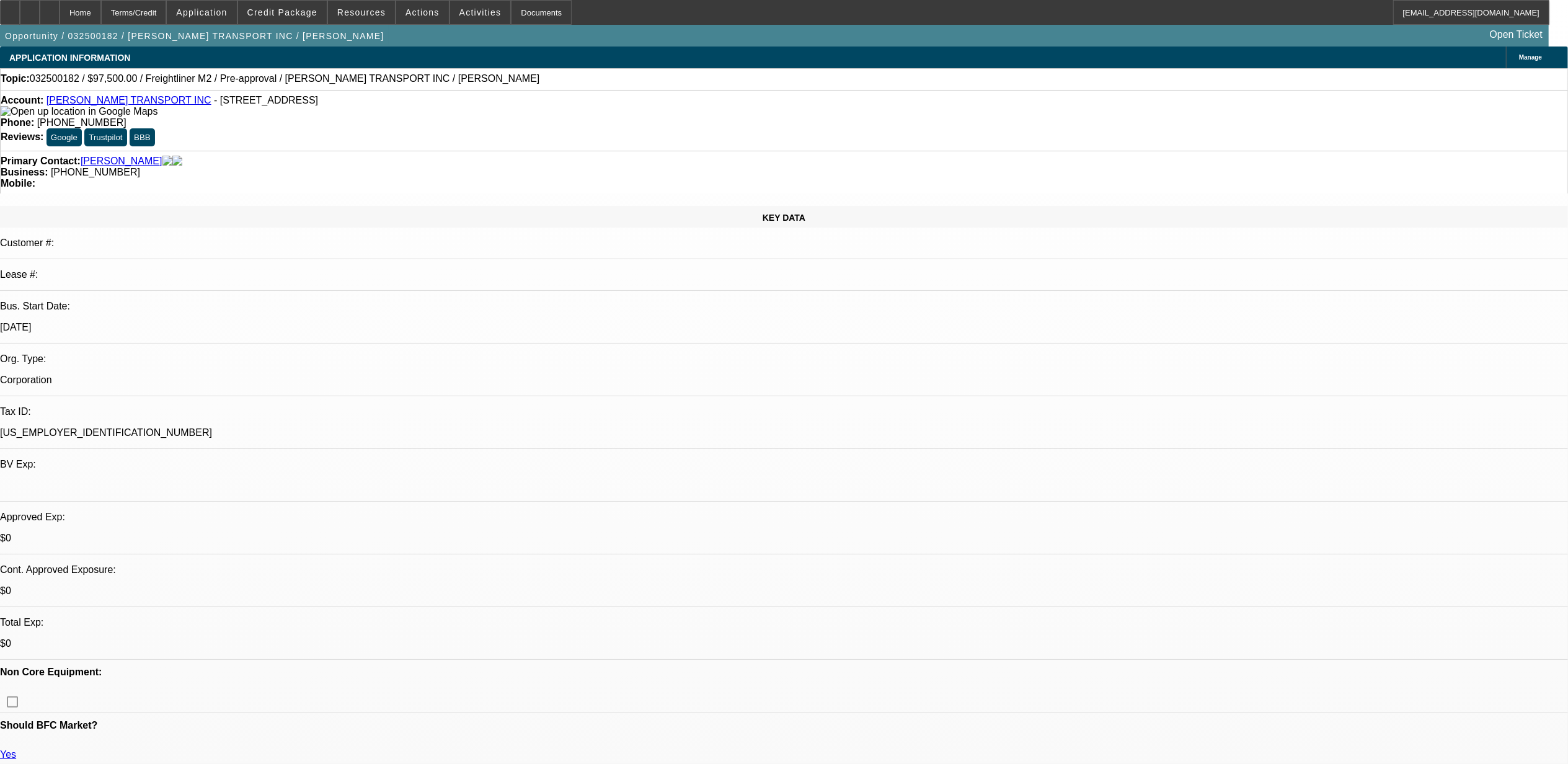
select select "0"
select select "0.1"
select select "1"
select select "4"
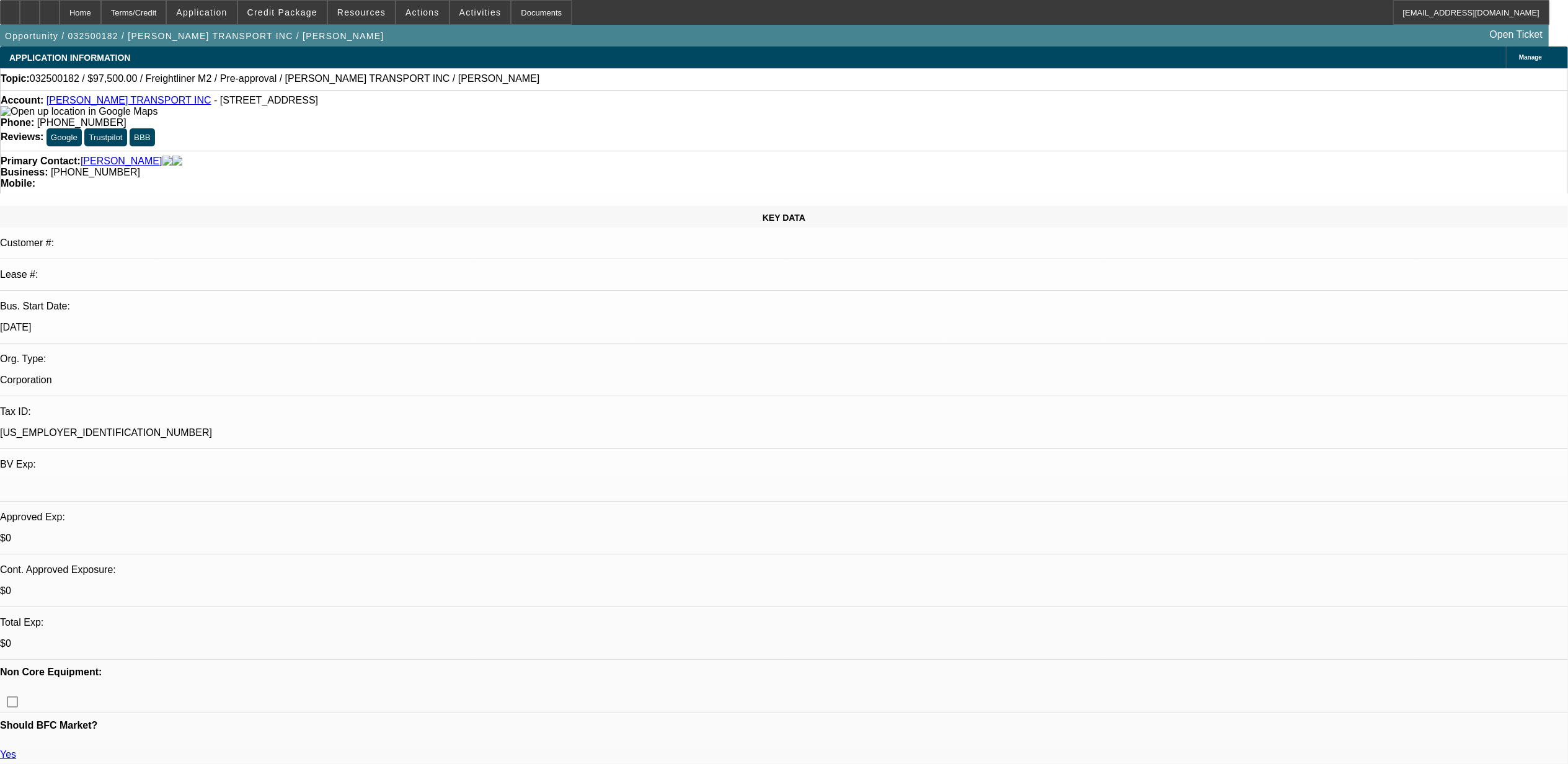
select select "1"
select select "4"
select select "1"
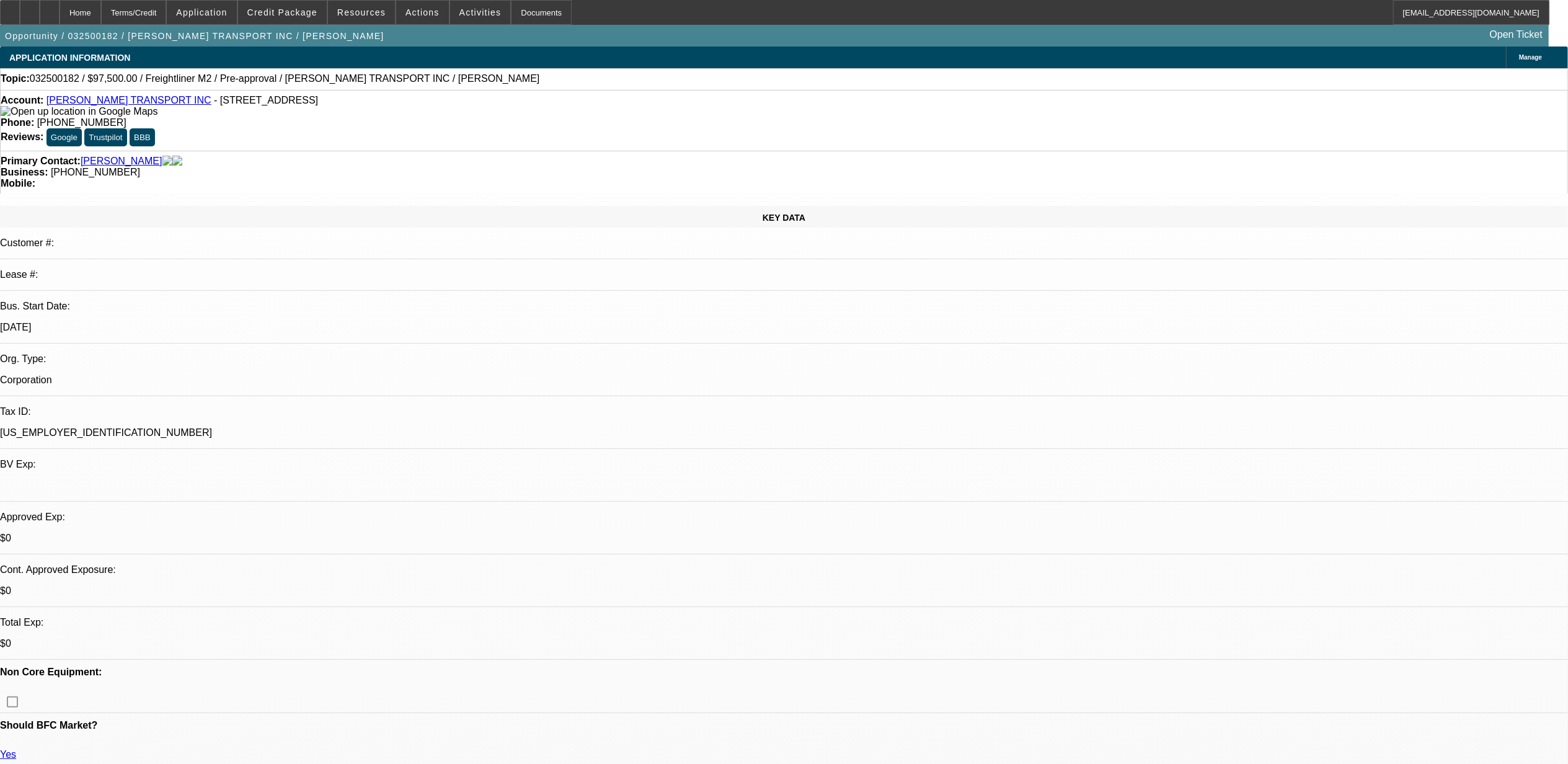
select select "4"
select select "1"
select select "4"
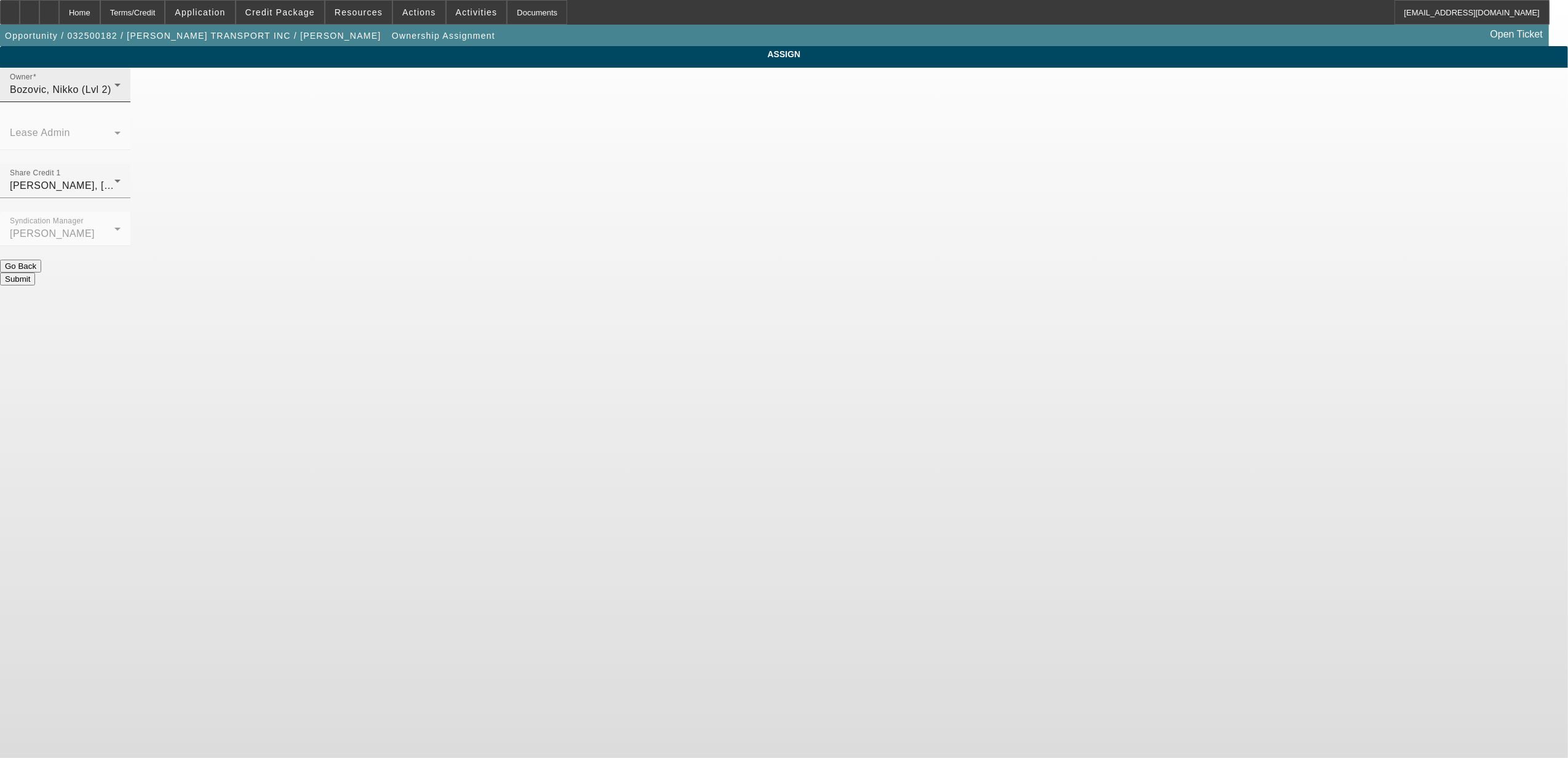
click at [115, 97] on div "Bozovic, Nikko (Lvl 2)" at bounding box center [62, 90] width 105 height 15
click at [697, 268] on span "[PERSON_NAME], [PERSON_NAME] (Lvl 6)" at bounding box center [695, 270] width 141 height 30
click at [218, 181] on span "[PERSON_NAME], [PERSON_NAME] (Lvl 6)" at bounding box center [114, 186] width 208 height 11
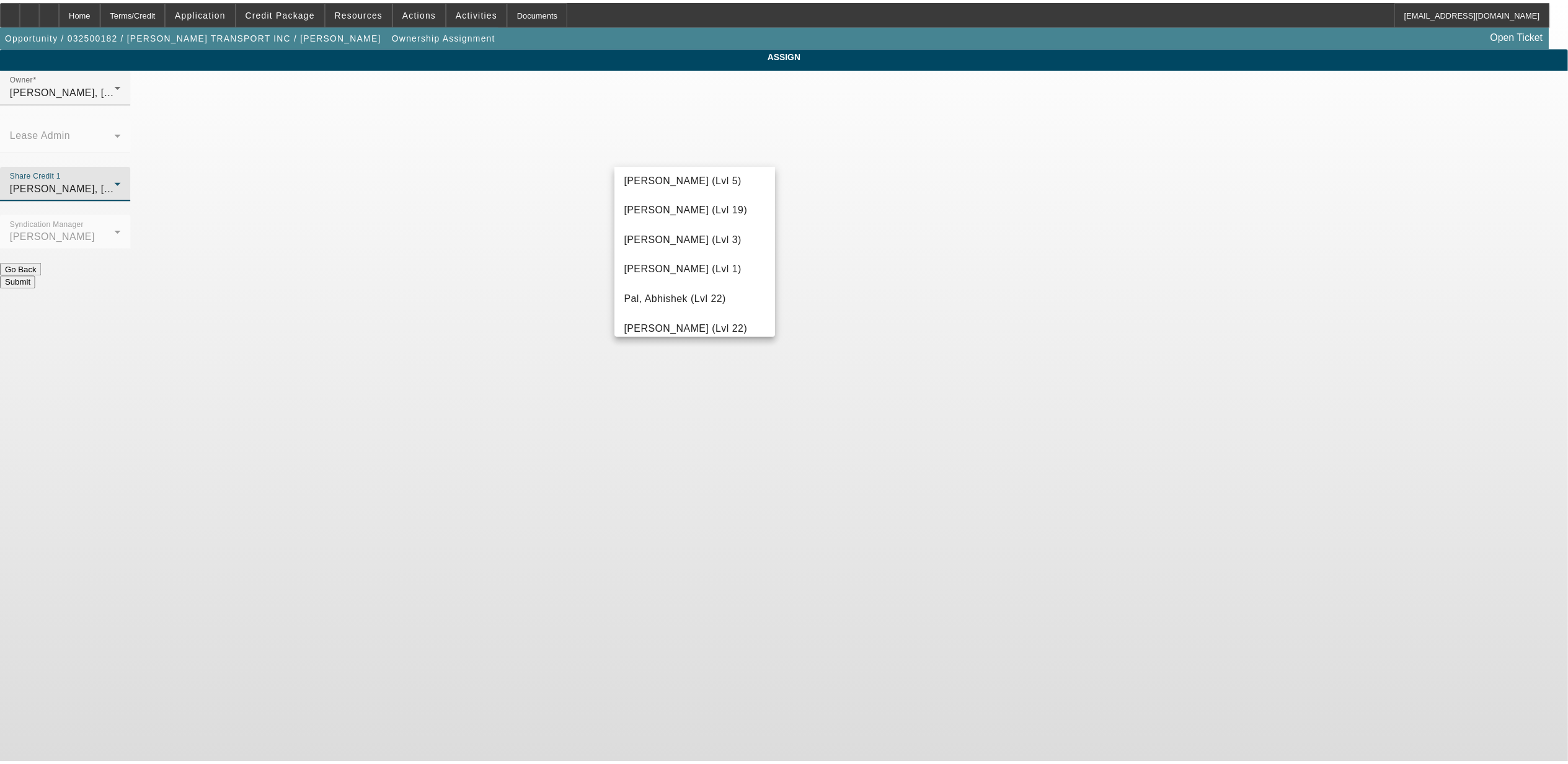
scroll to position [1129, 0]
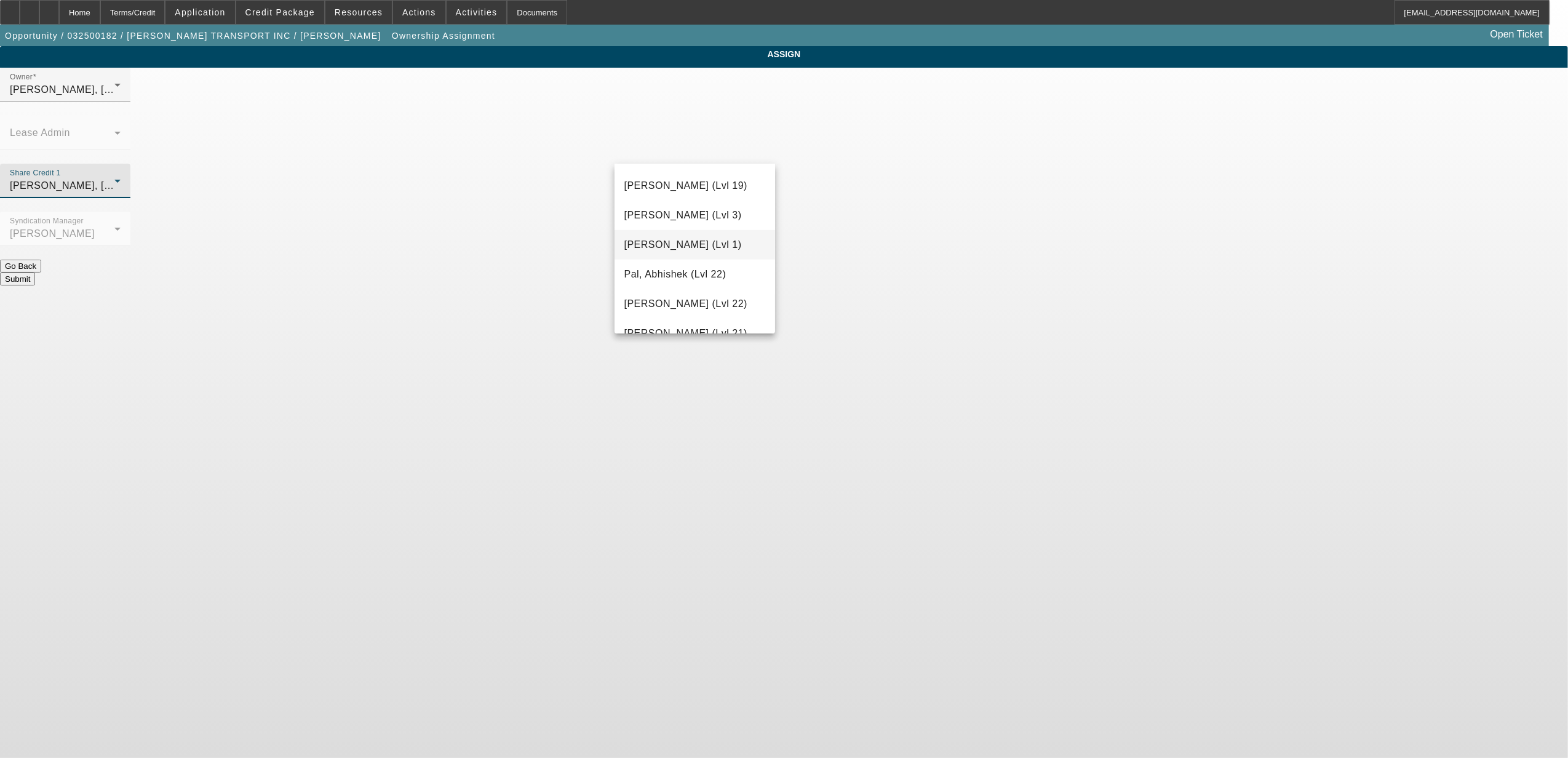
click at [698, 239] on span "[PERSON_NAME] (Lvl 1)" at bounding box center [683, 245] width 118 height 15
click at [36, 272] on button "Submit" at bounding box center [18, 278] width 36 height 13
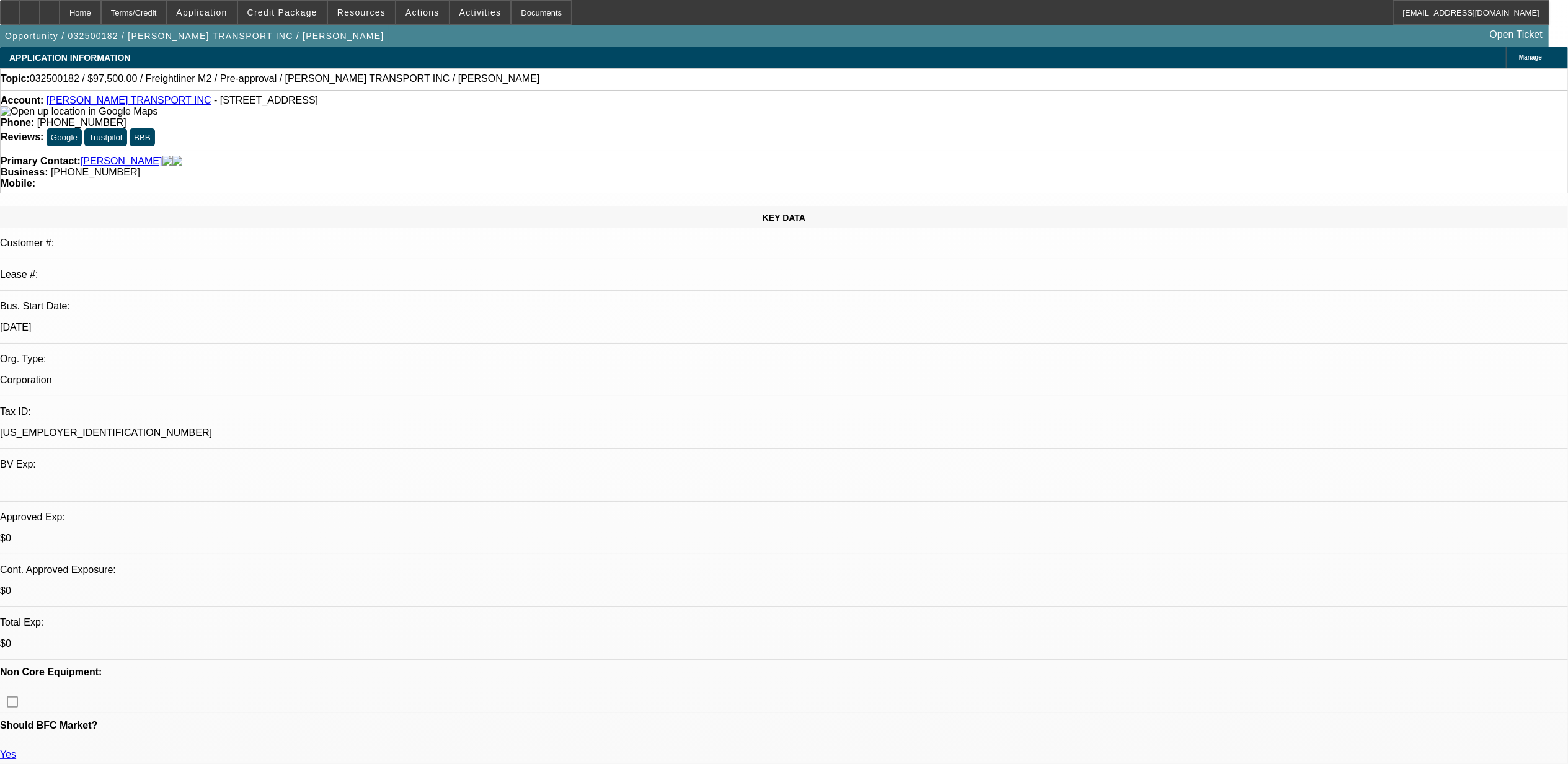
select select "0"
select select "0.1"
select select "4"
select select "0"
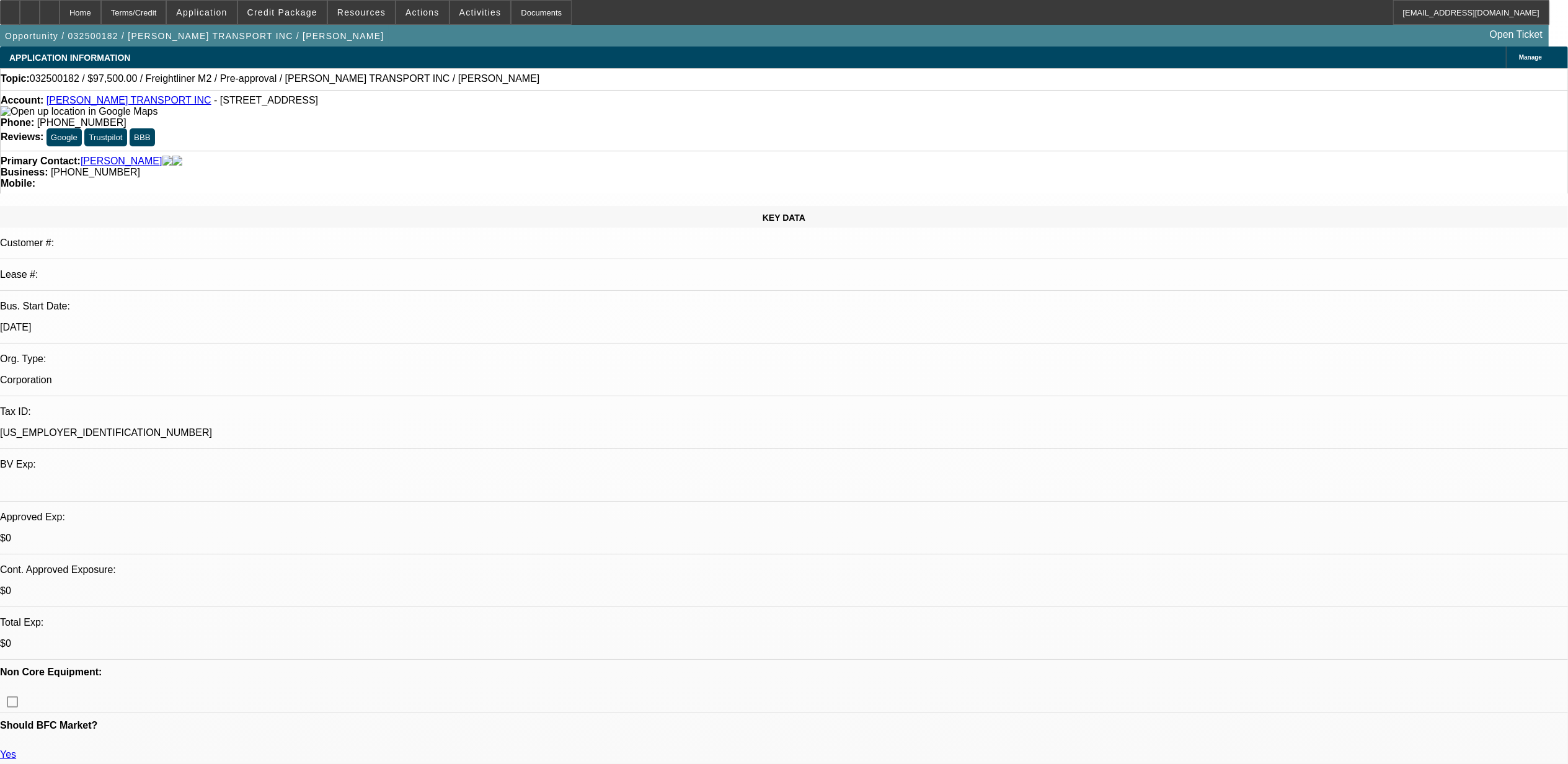
select select "0"
select select "0.1"
select select "4"
select select "0"
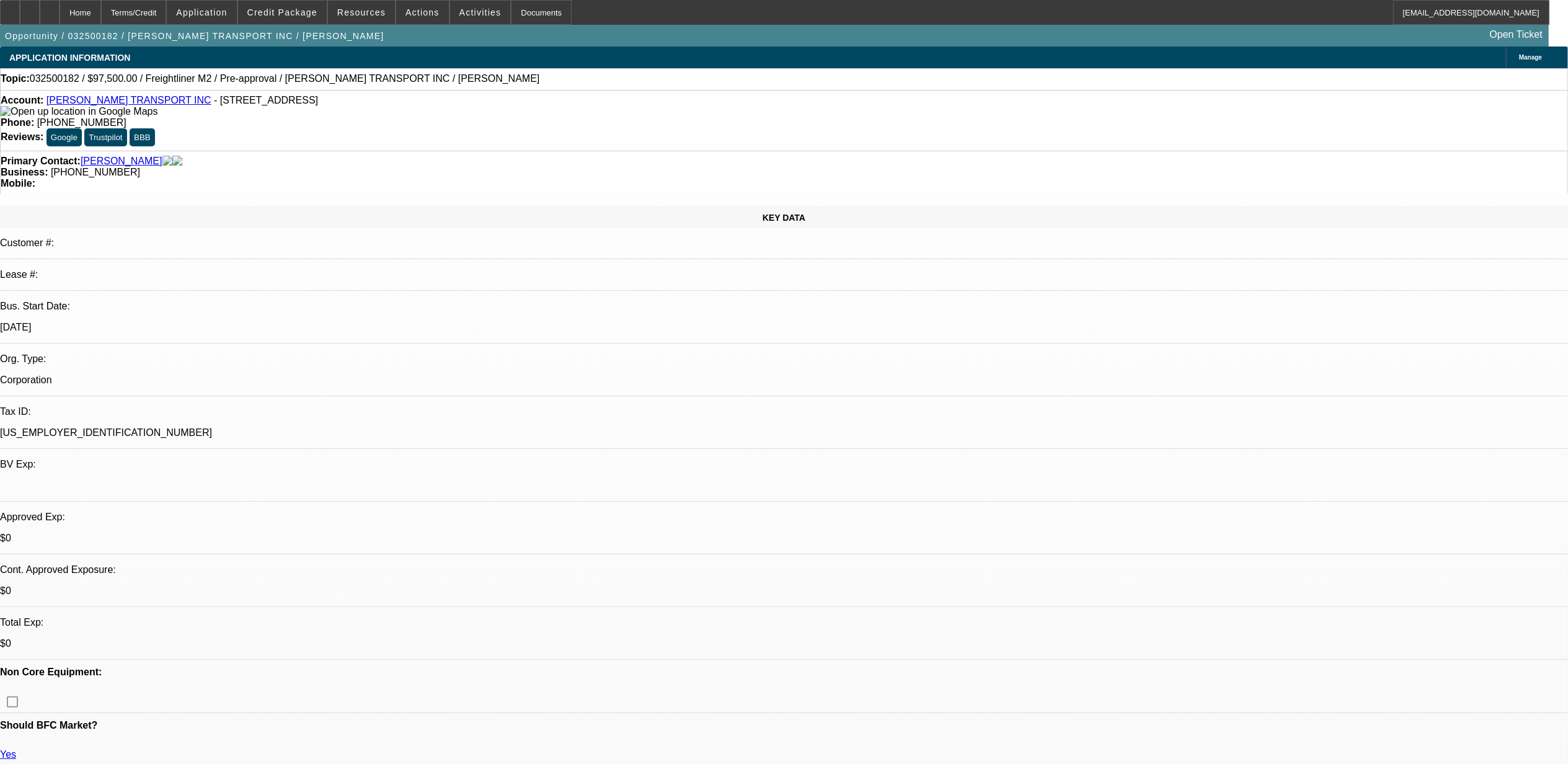
select select "0.1"
select select "4"
select select "0"
select select "0.1"
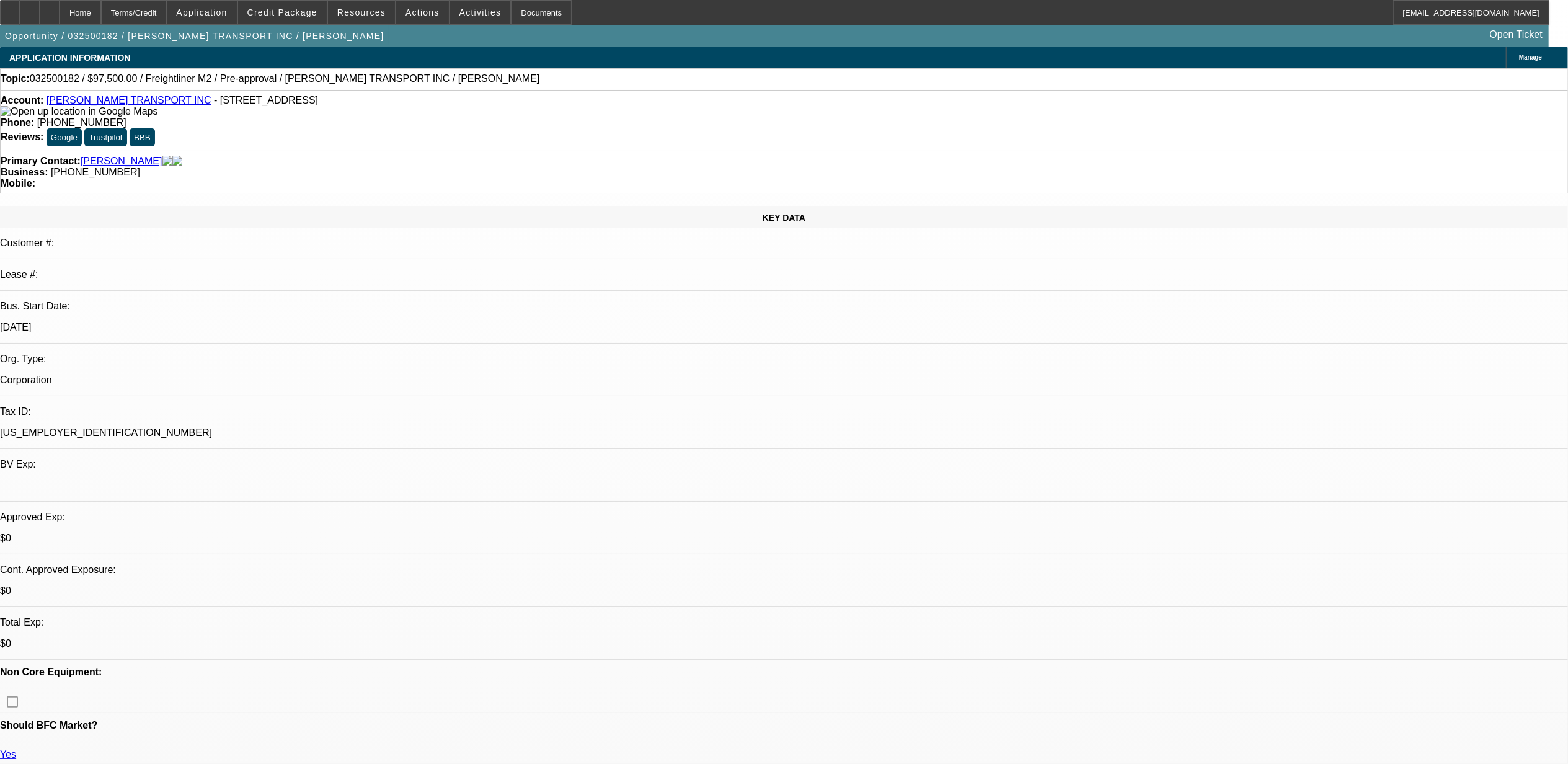
select select "4"
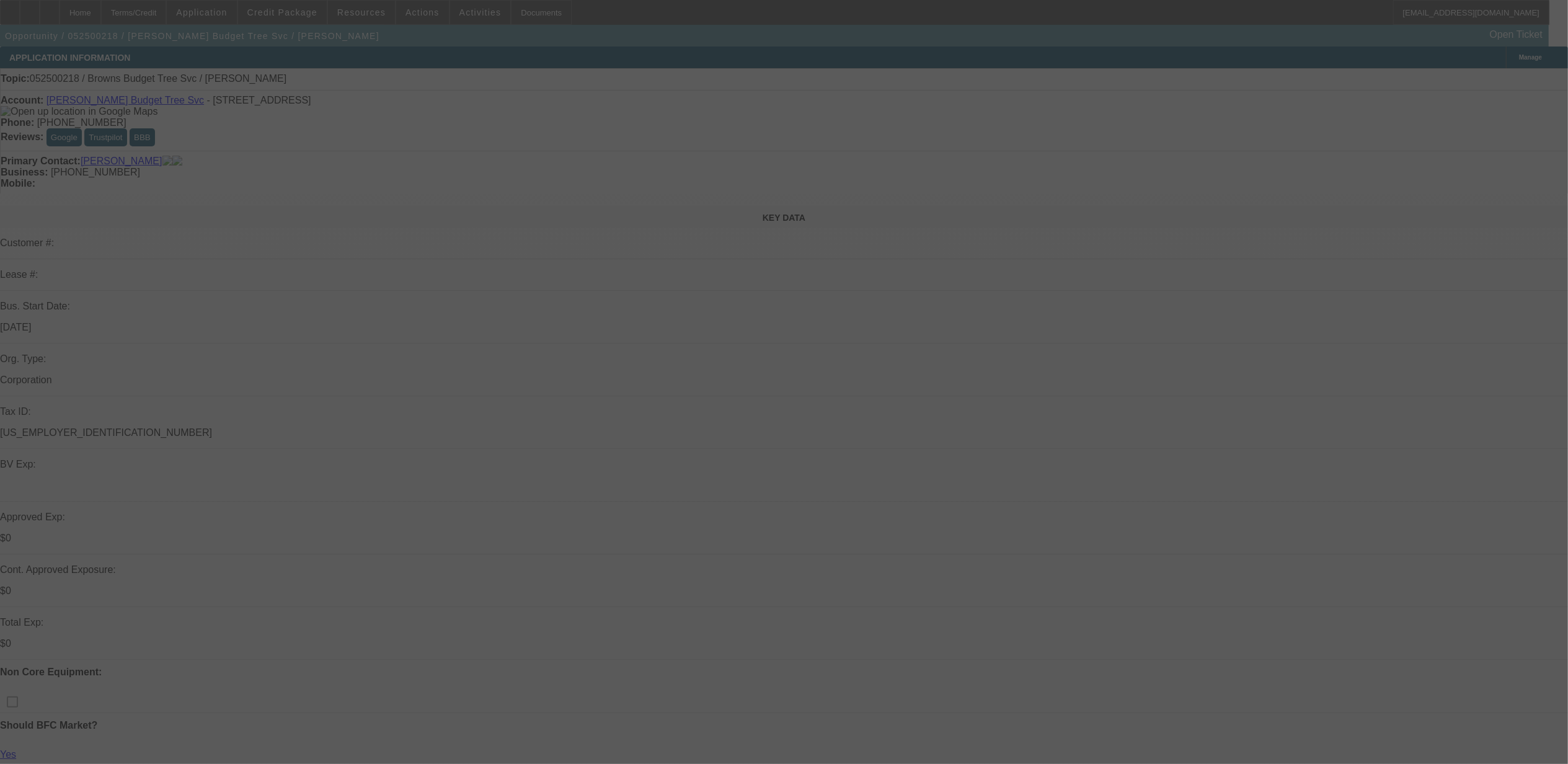
select select "0"
select select "2"
select select "0.1"
select select "4"
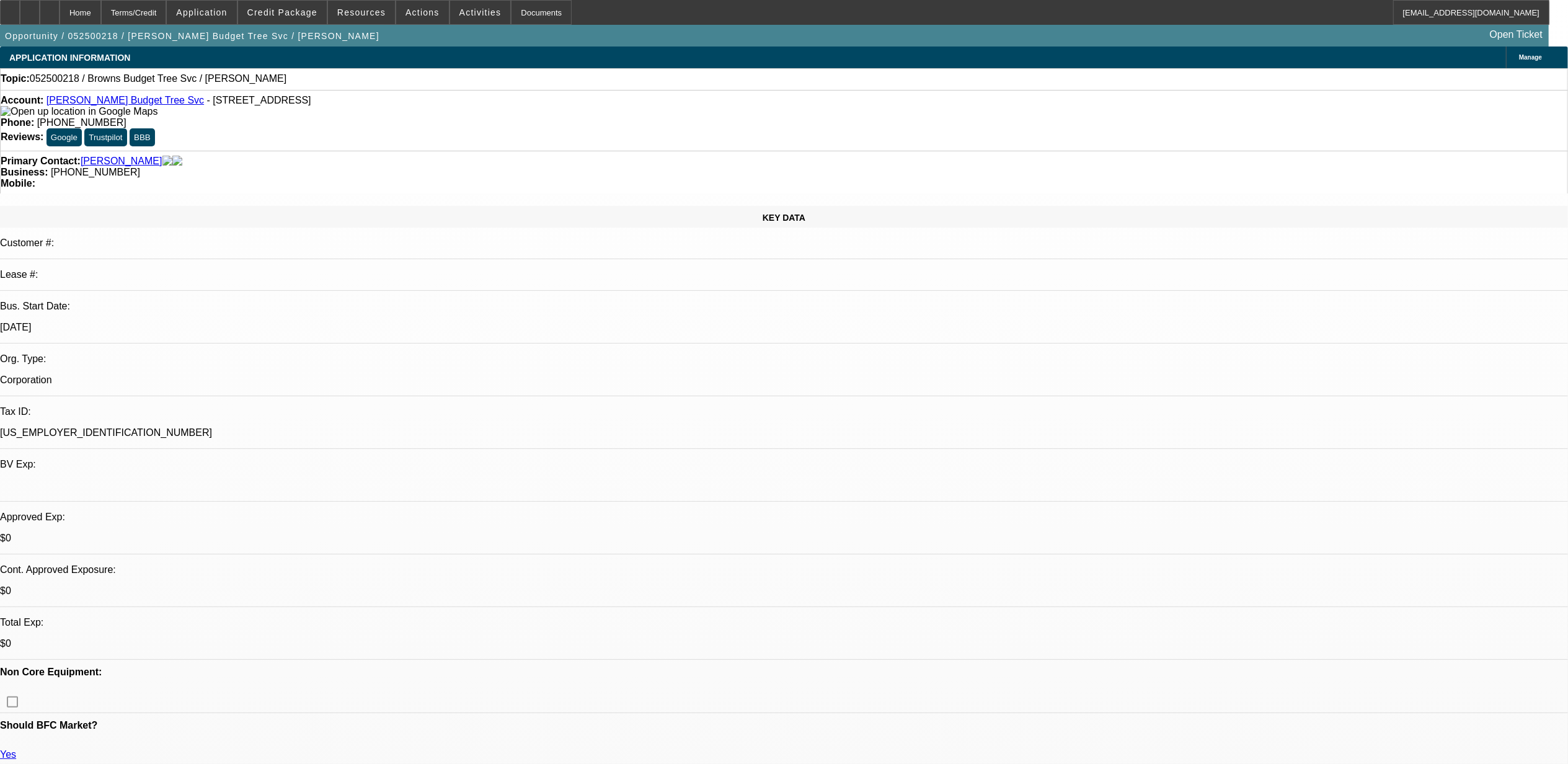
click at [417, 10] on span "Actions" at bounding box center [423, 12] width 34 height 10
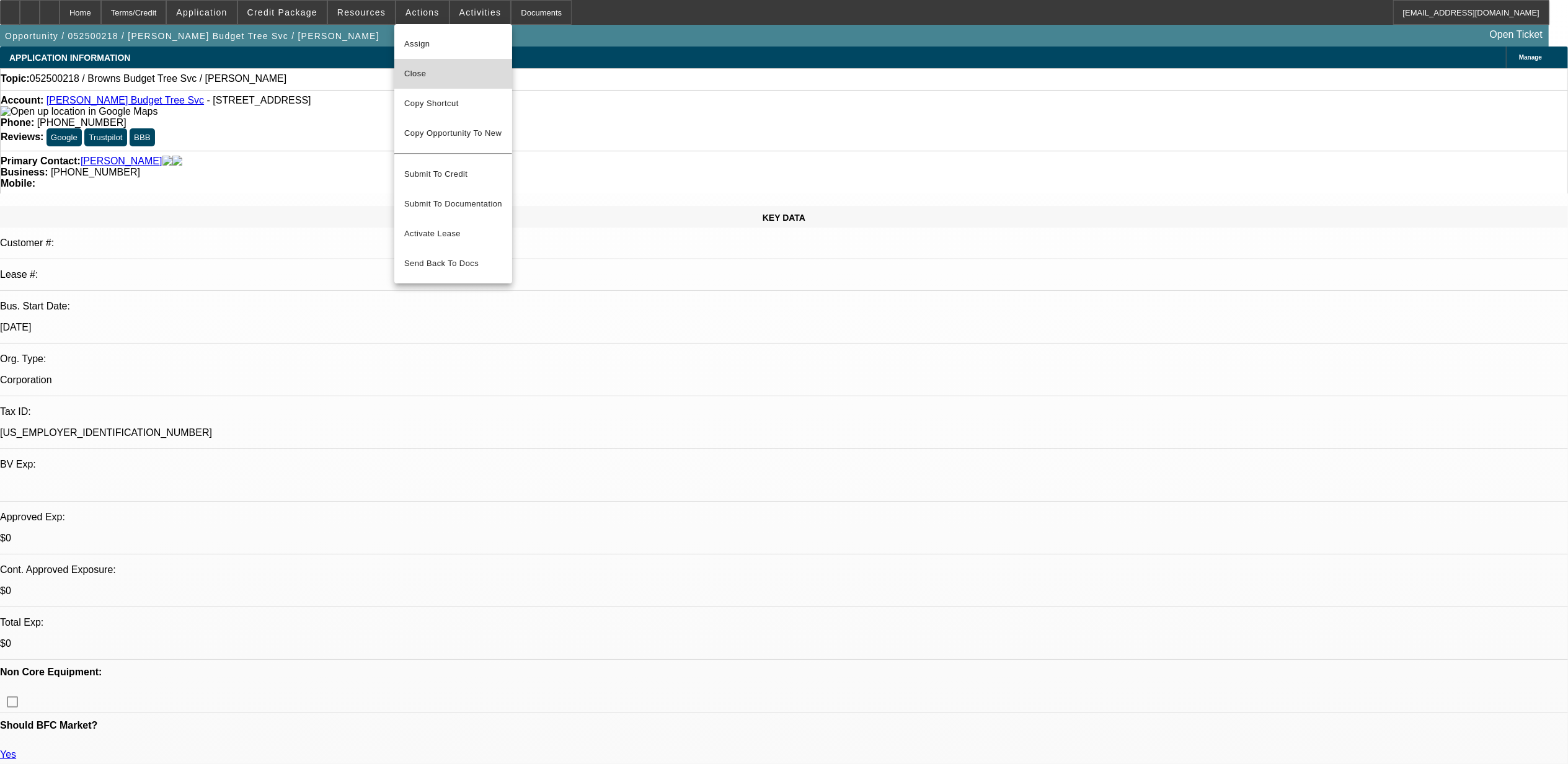
click at [470, 84] on button "Close" at bounding box center [453, 74] width 117 height 30
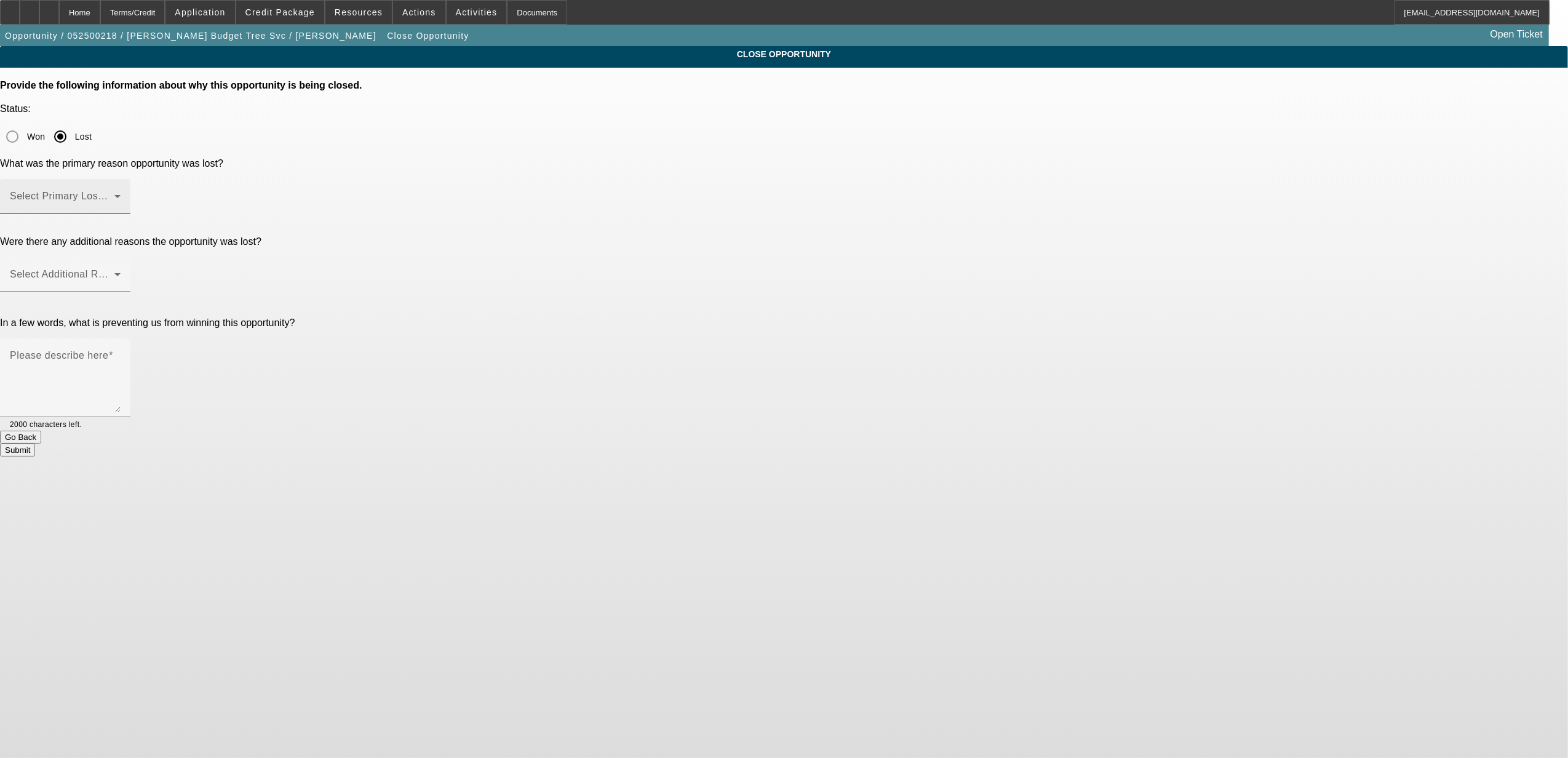
click at [115, 193] on span at bounding box center [62, 200] width 105 height 15
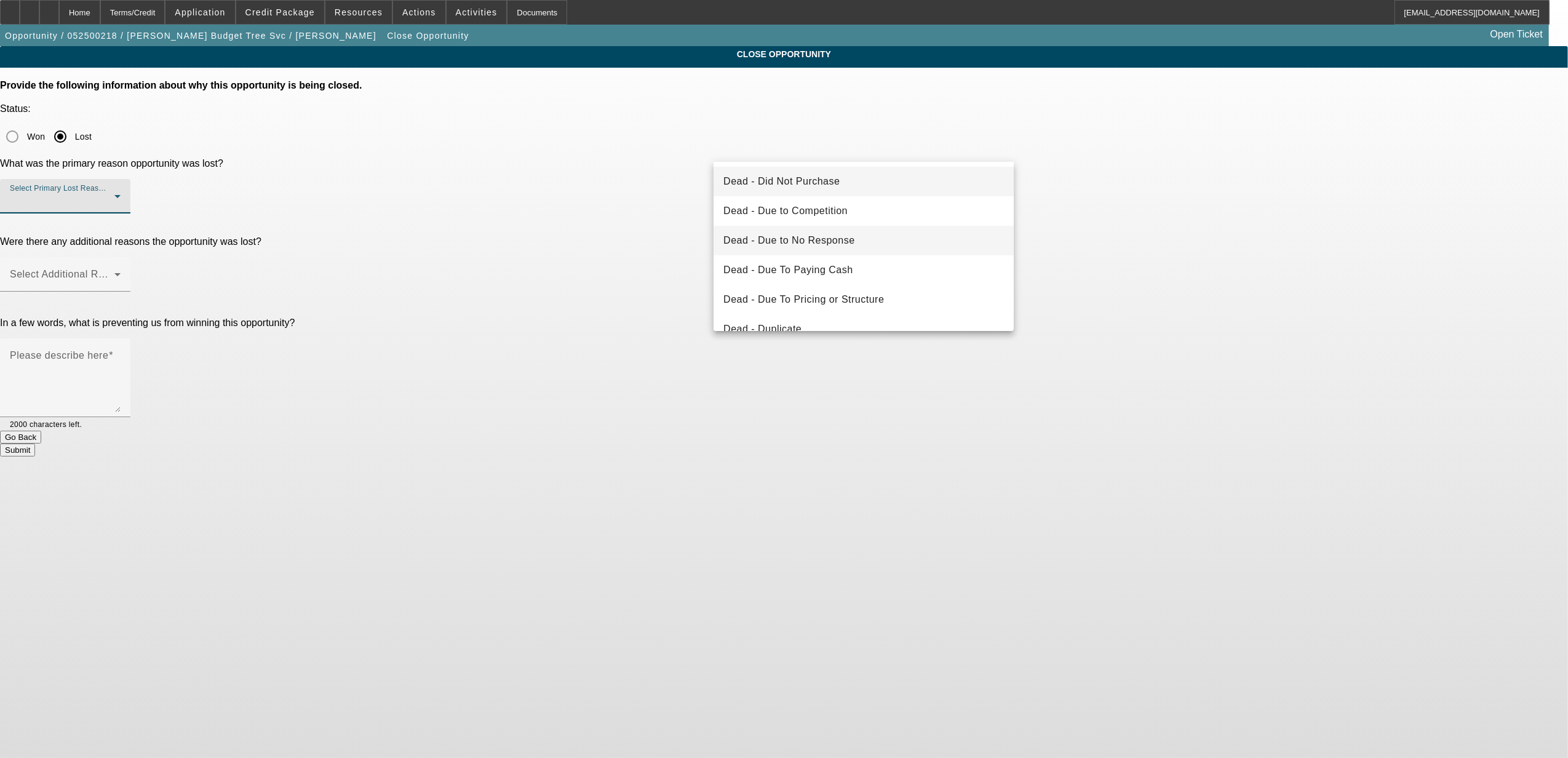
click at [811, 249] on mat-option "Dead - Due to No Response" at bounding box center [864, 241] width 300 height 30
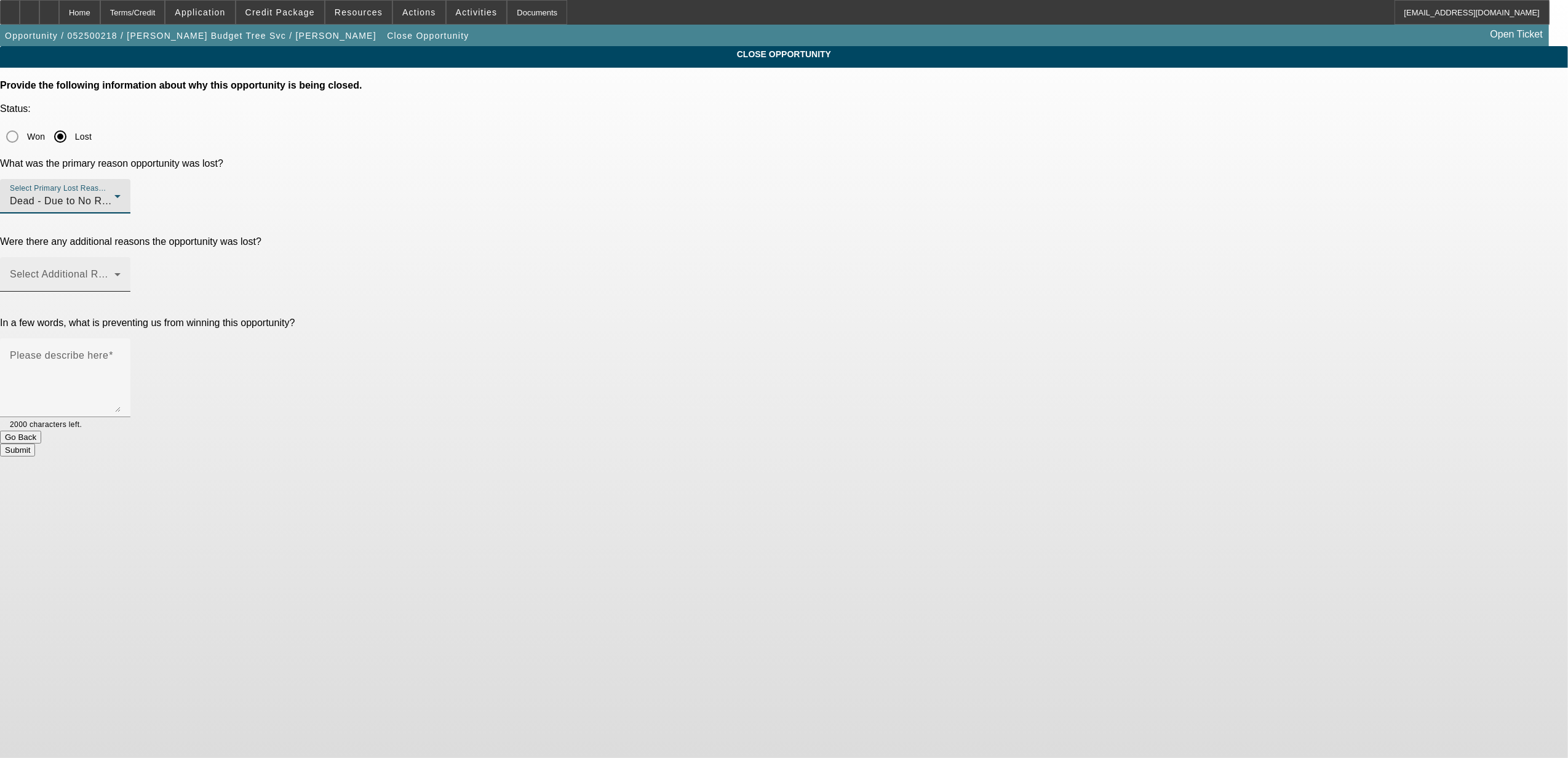
click at [115, 271] on span at bounding box center [62, 278] width 105 height 15
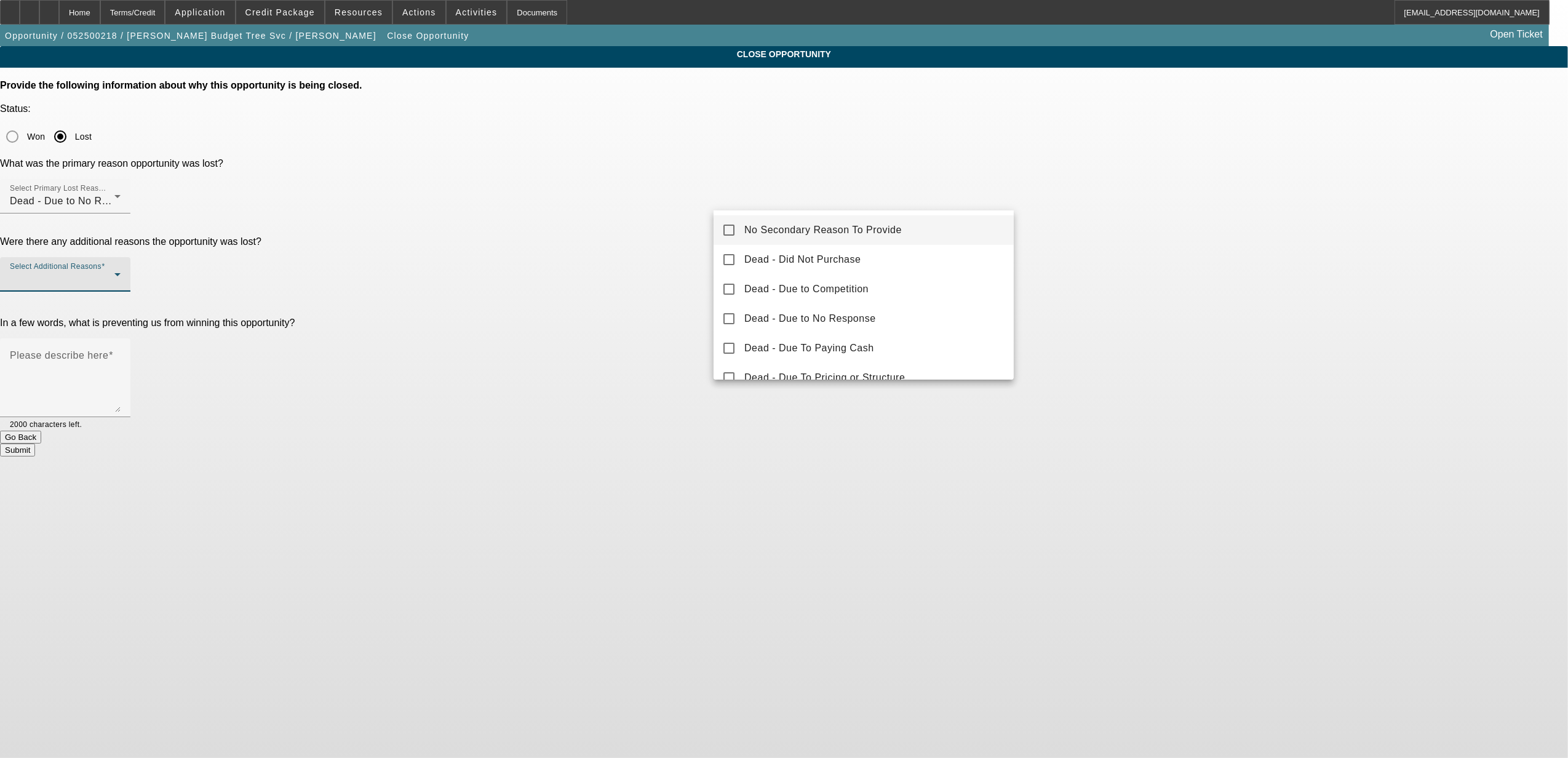
drag, startPoint x: 804, startPoint y: 233, endPoint x: 813, endPoint y: 232, distance: 9.1
click at [804, 232] on span "No Secondary Reason To Provide" at bounding box center [823, 230] width 158 height 15
click at [1056, 220] on div at bounding box center [784, 379] width 1568 height 758
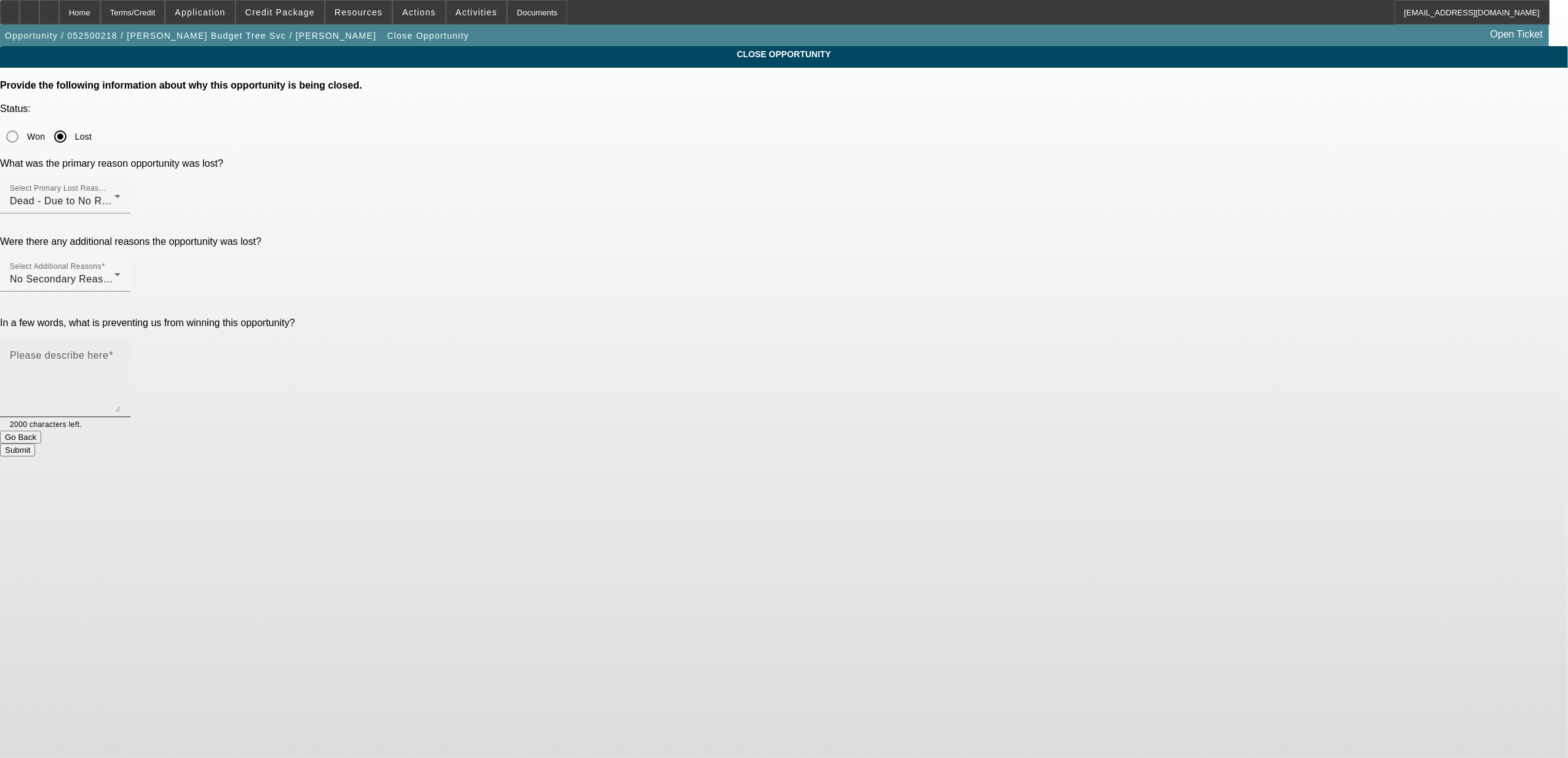
click at [120, 339] on div "Please describe here" at bounding box center [65, 378] width 111 height 79
type textarea "b"
type textarea "Never responded after approval"
click at [36, 443] on button "Submit" at bounding box center [18, 449] width 36 height 13
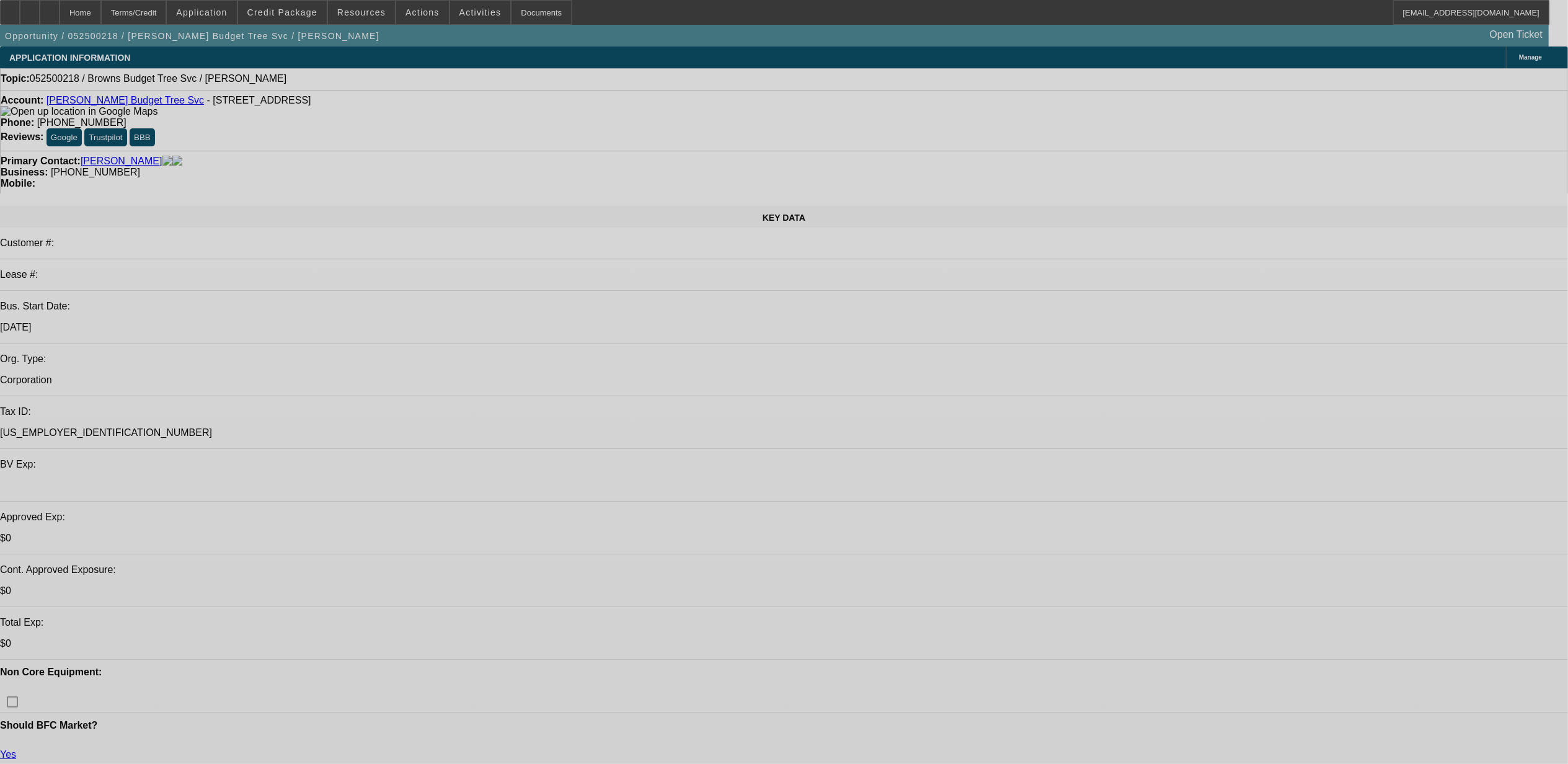
select select "0"
select select "2"
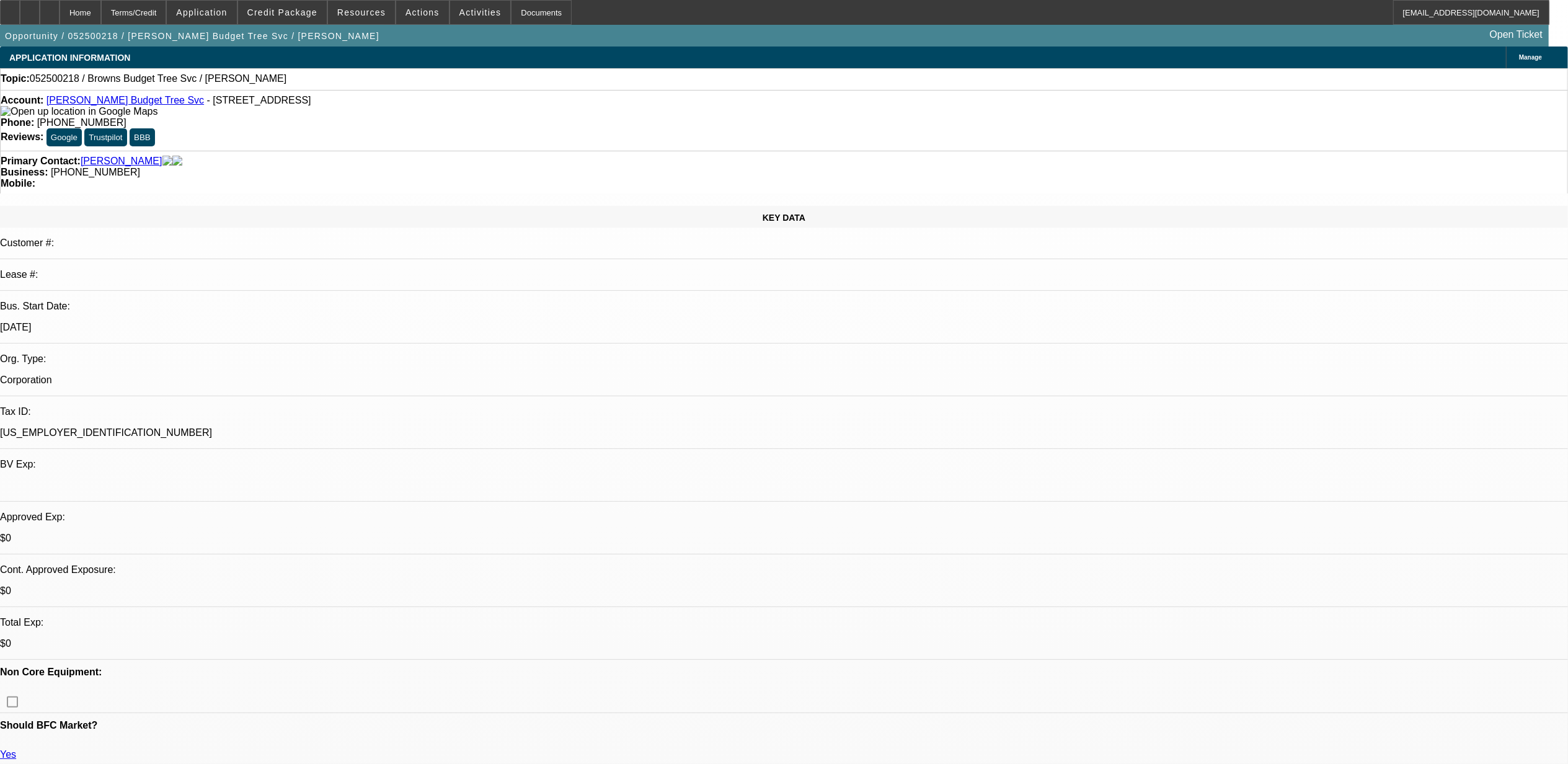
select select "2"
select select "0.1"
select select "4"
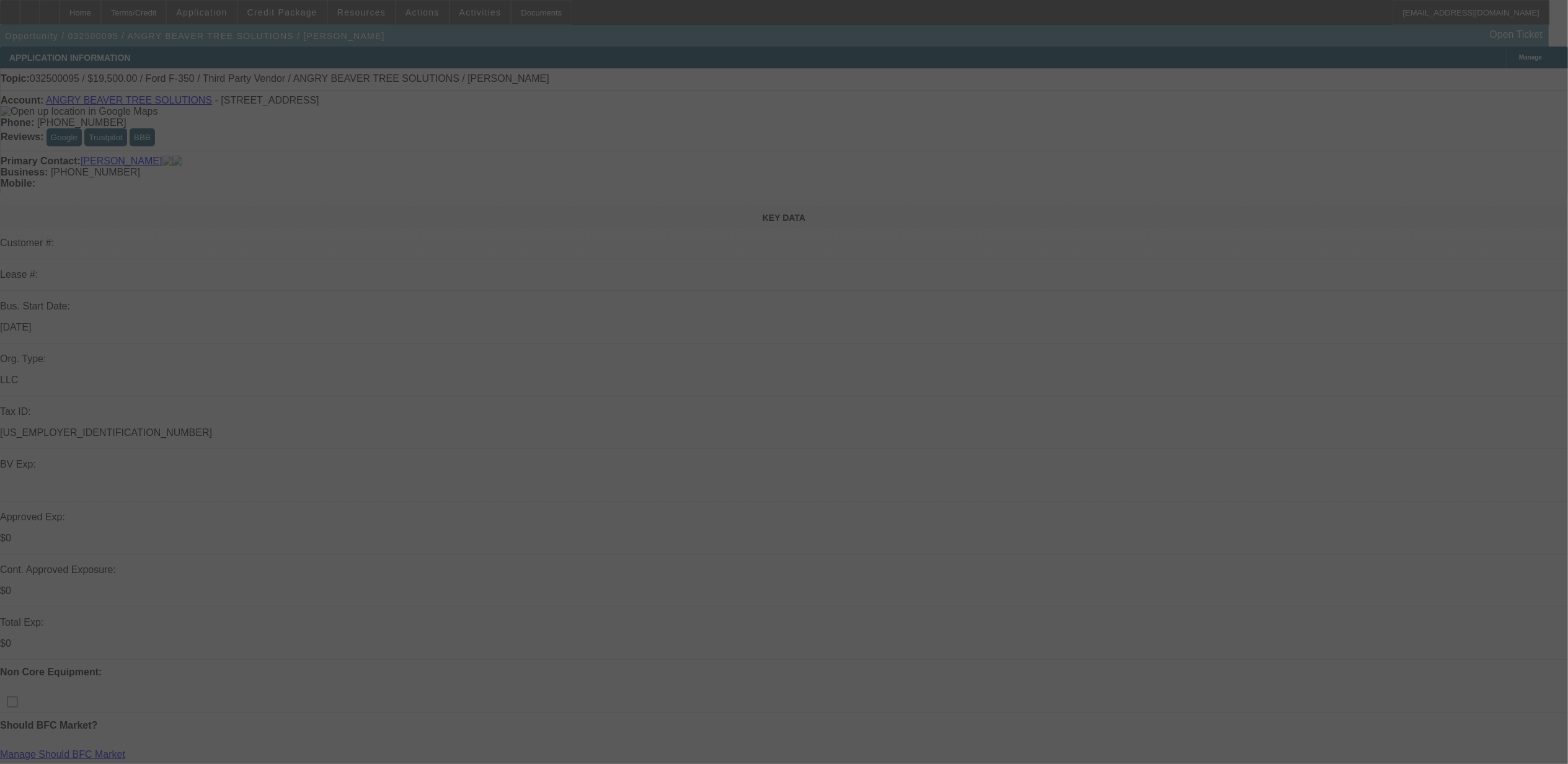
select select "0"
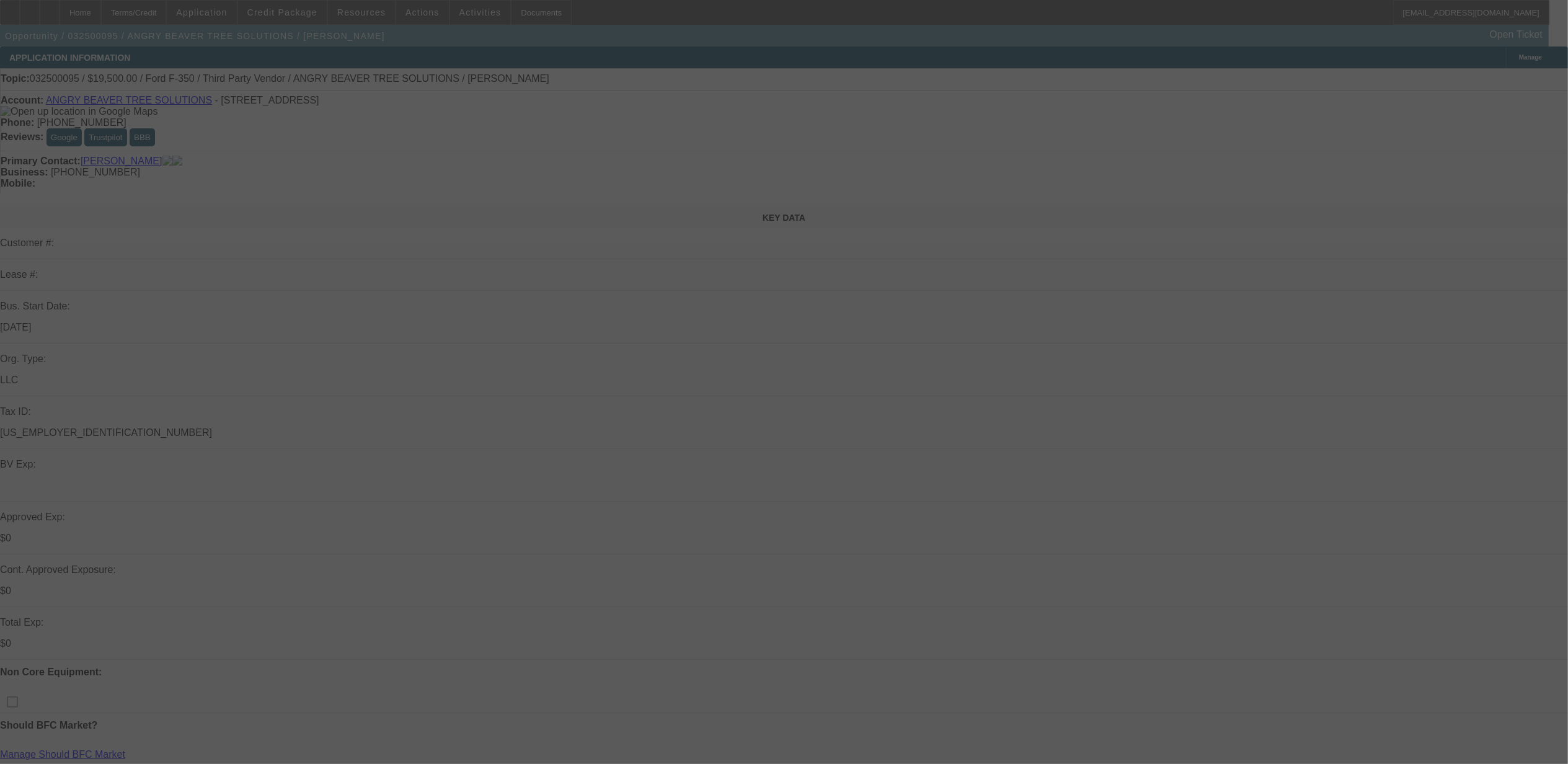
select select "0"
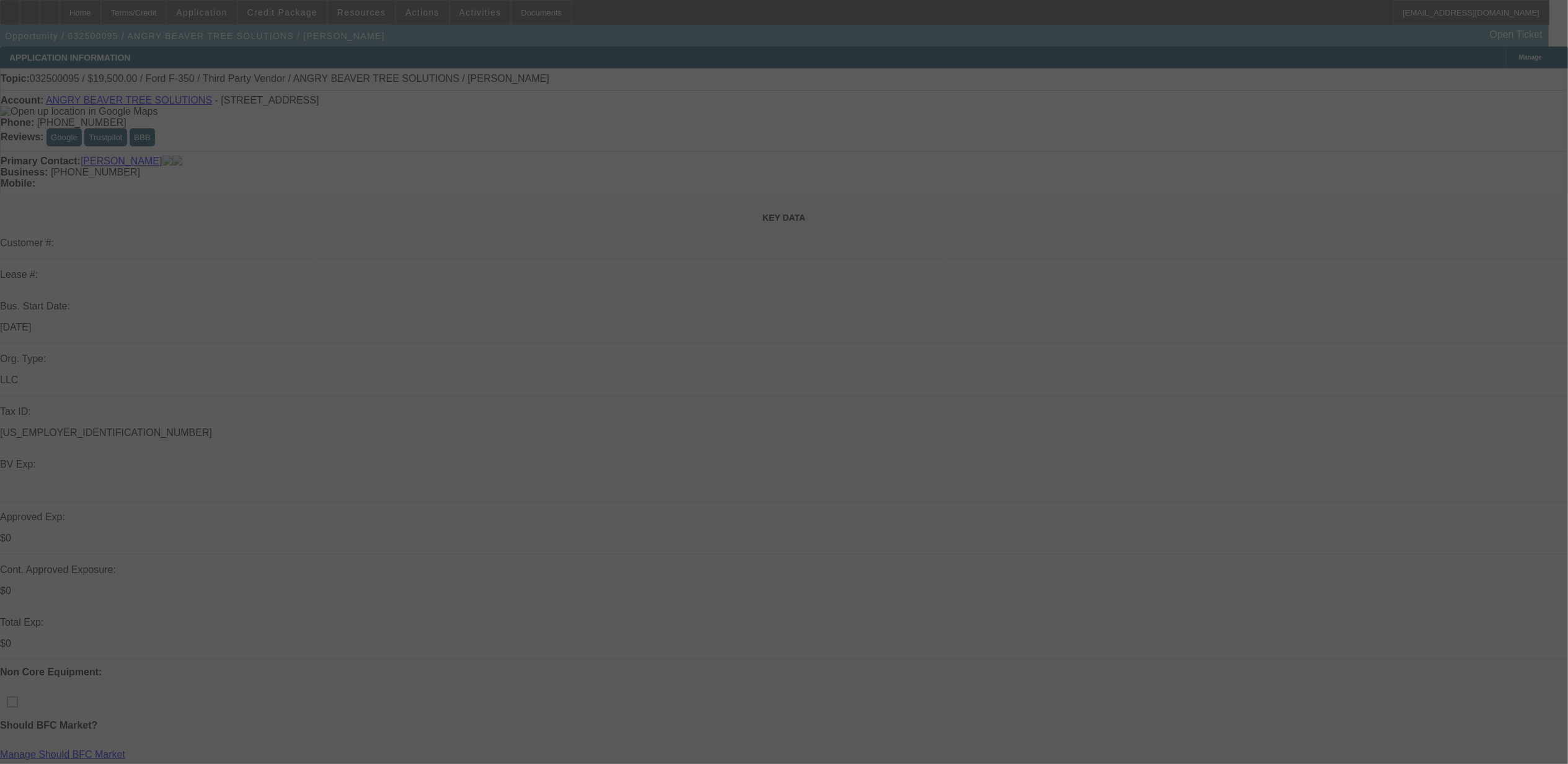
select select "0"
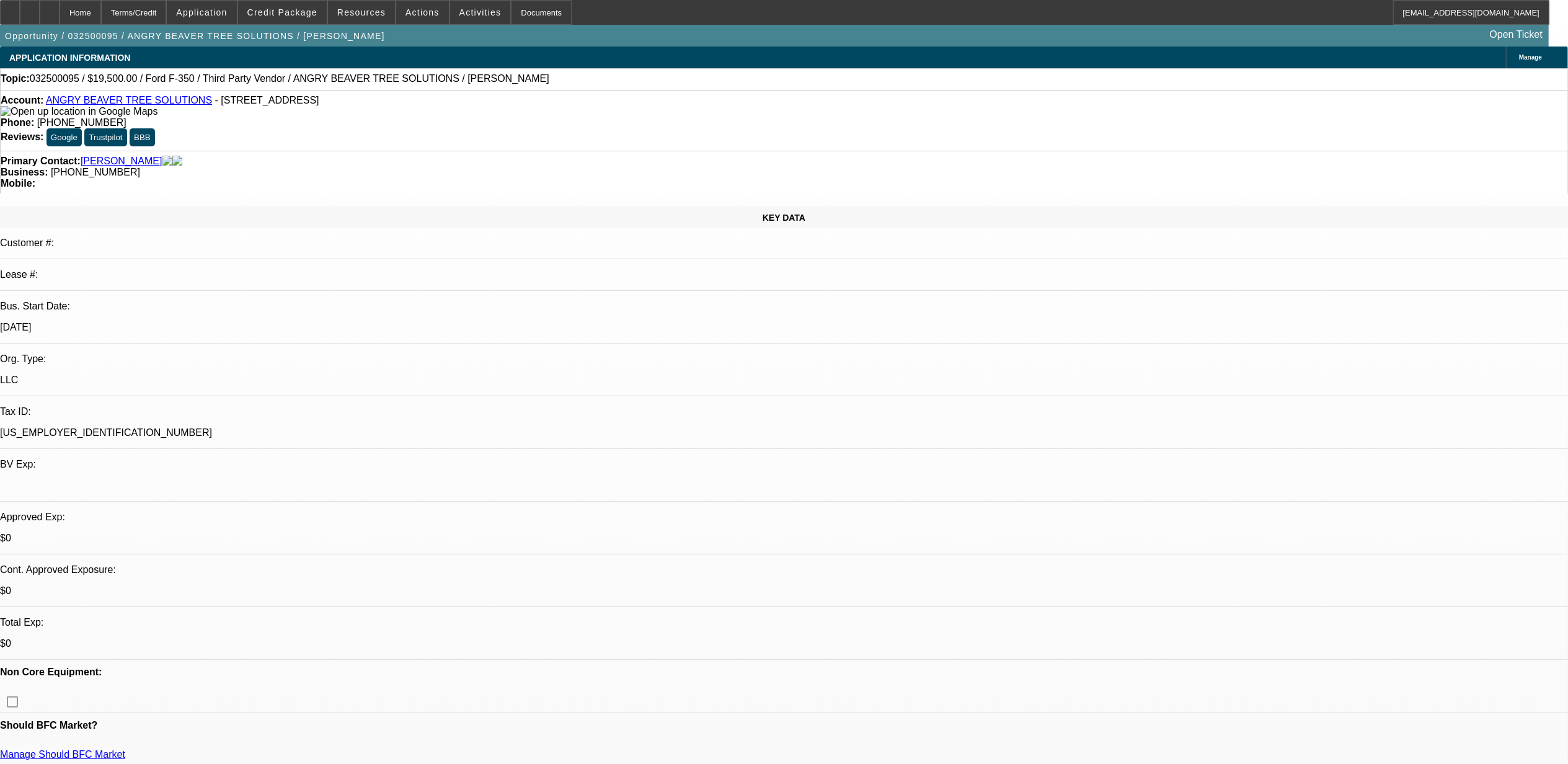
select select "1"
select select "6"
select select "1"
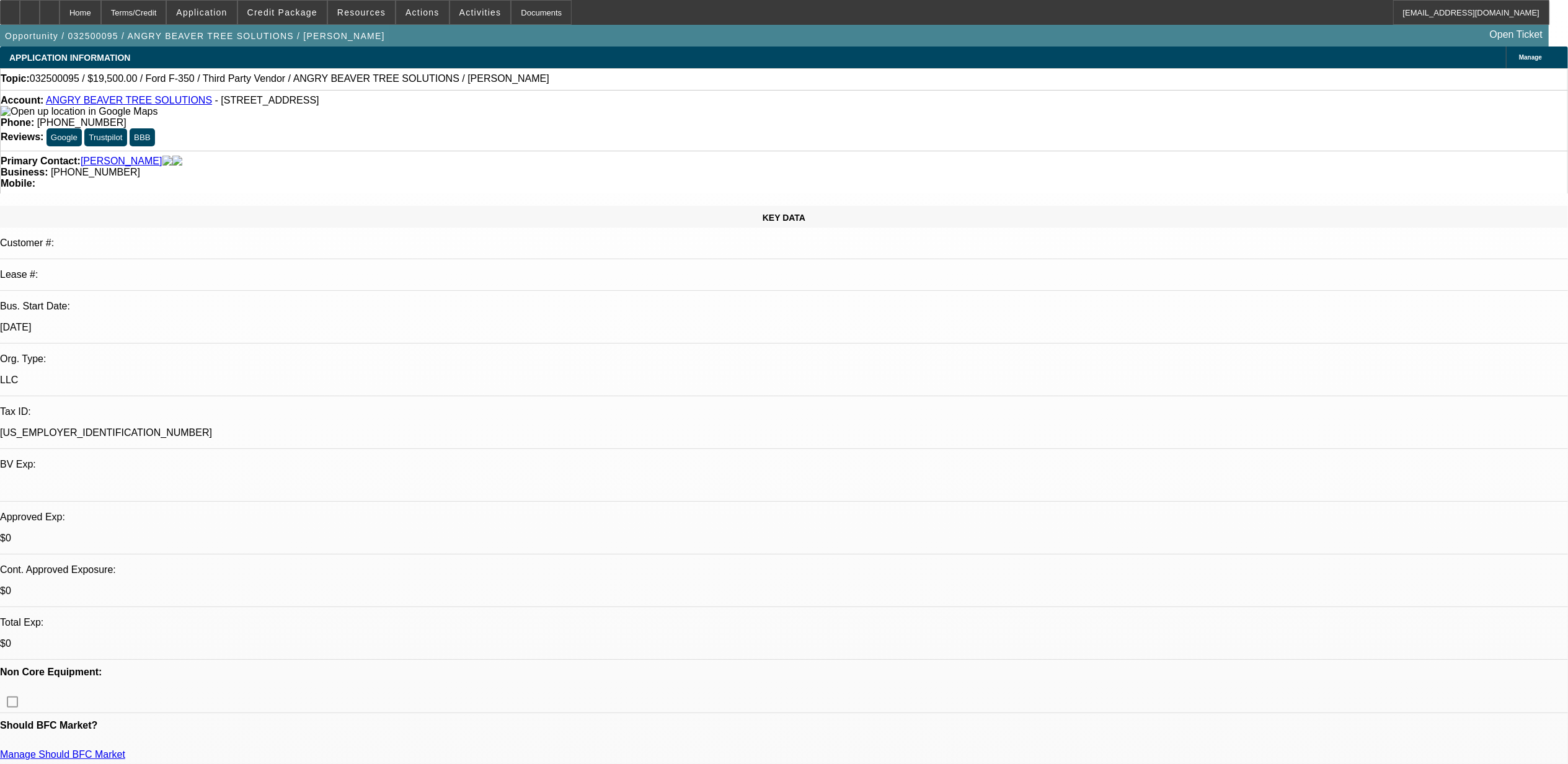
select select "6"
select select "1"
select select "6"
select select "1"
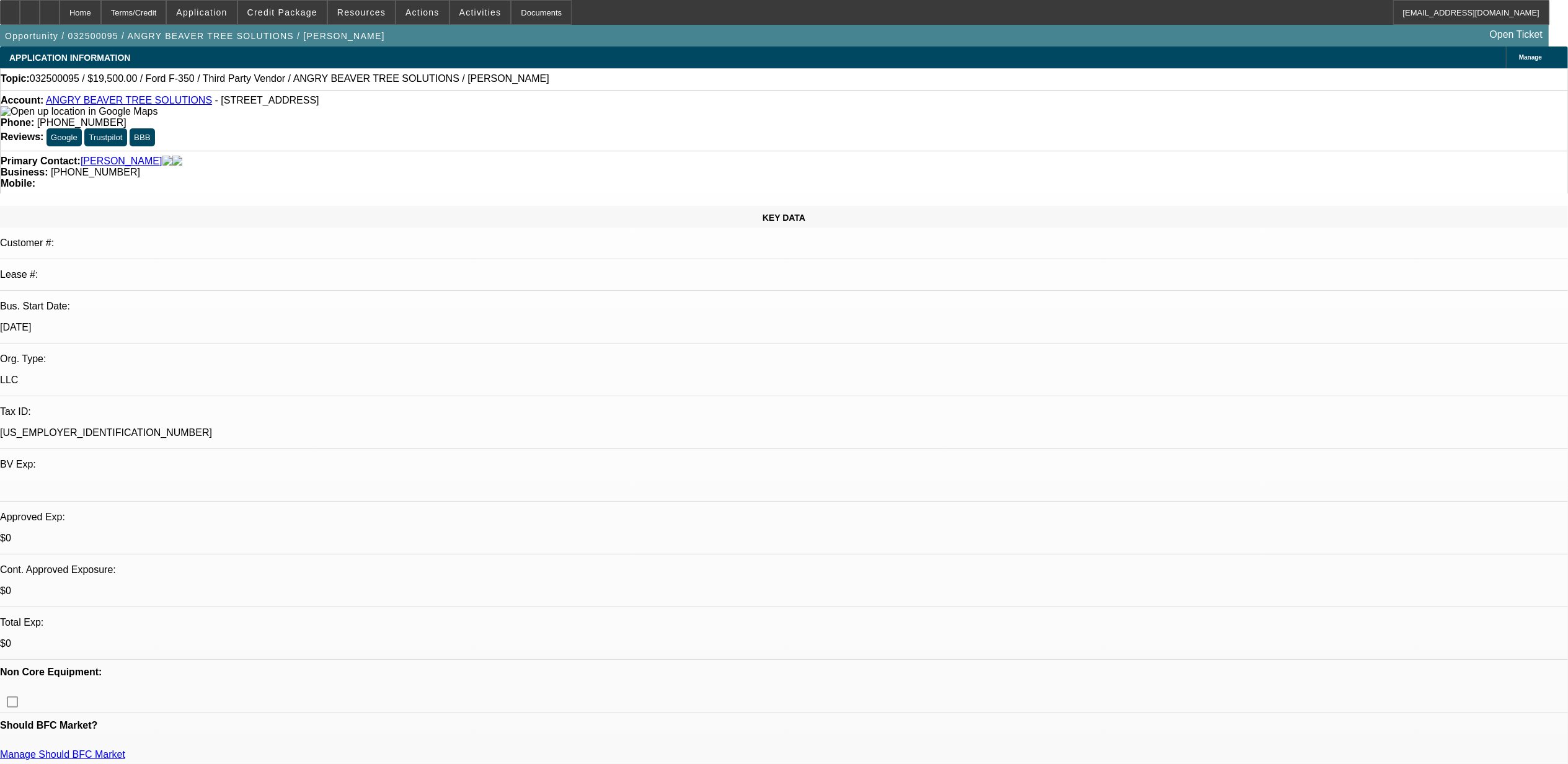
select select "1"
select select "6"
click at [423, 18] on span at bounding box center [422, 13] width 53 height 30
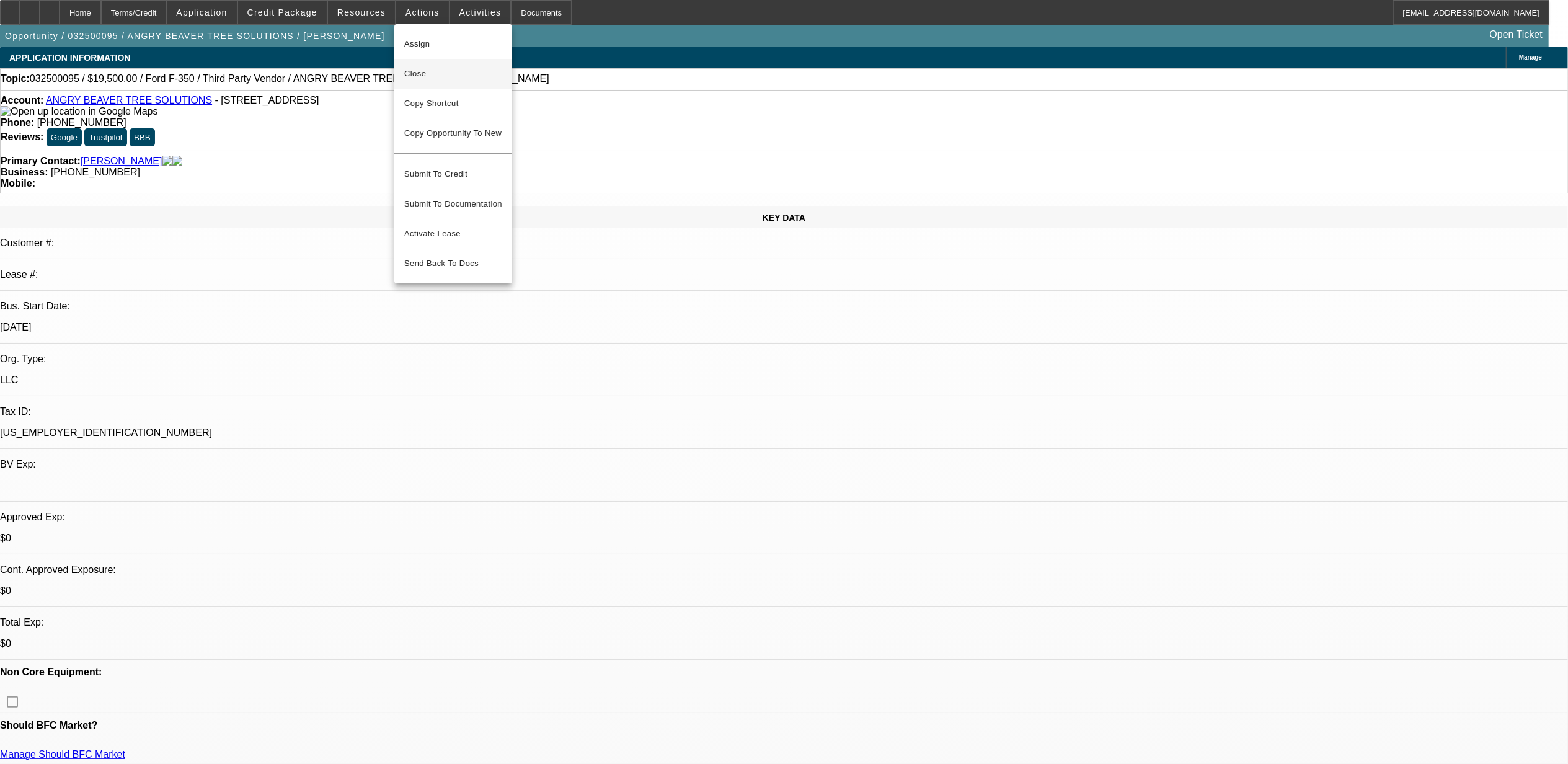
click at [458, 77] on span "Close" at bounding box center [453, 74] width 98 height 15
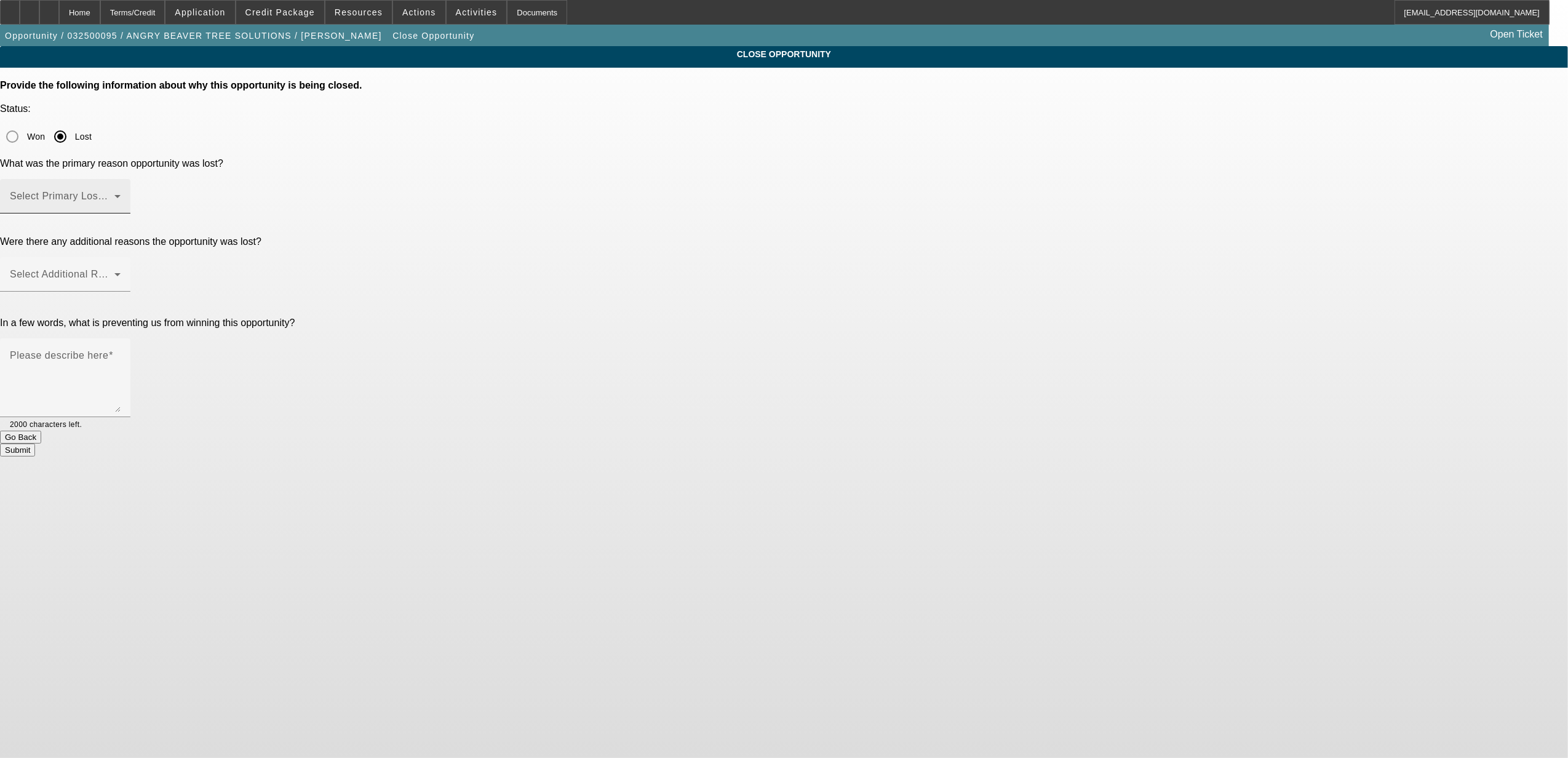
click at [115, 193] on span at bounding box center [62, 200] width 105 height 15
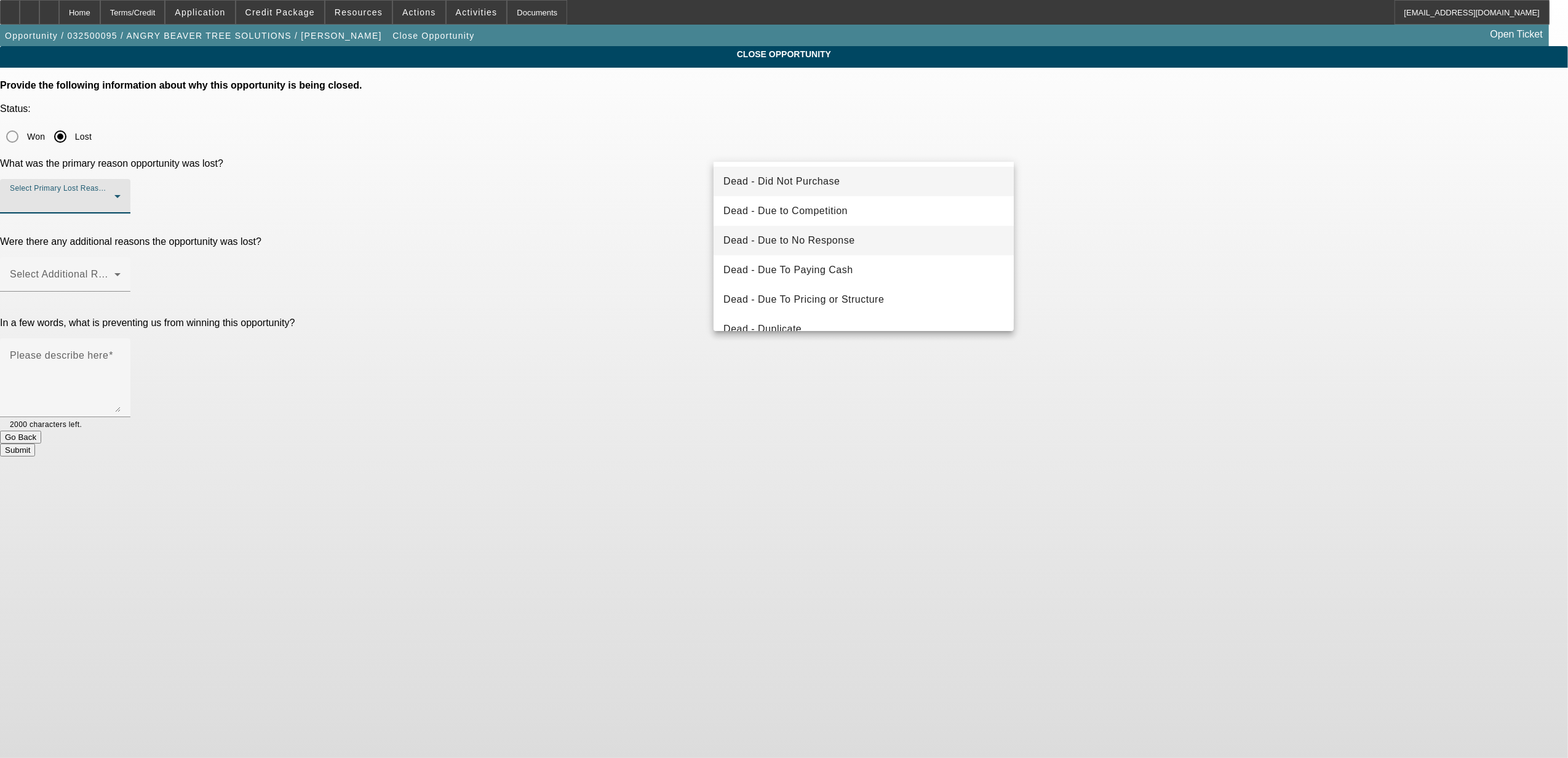
click at [867, 248] on mat-option "Dead - Due to No Response" at bounding box center [864, 241] width 300 height 30
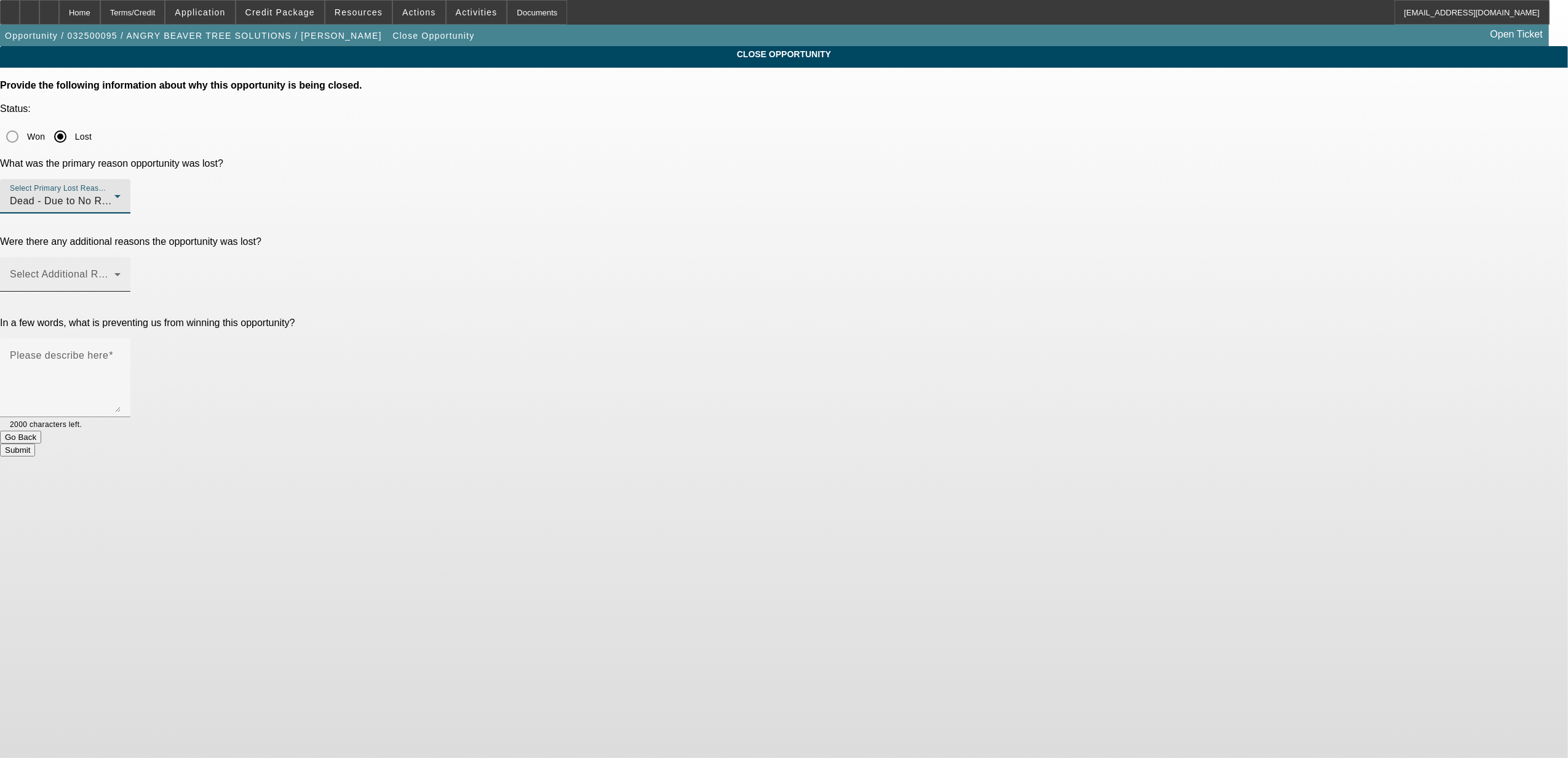
click at [120, 257] on div "Select Additional Reasons" at bounding box center [65, 273] width 111 height 35
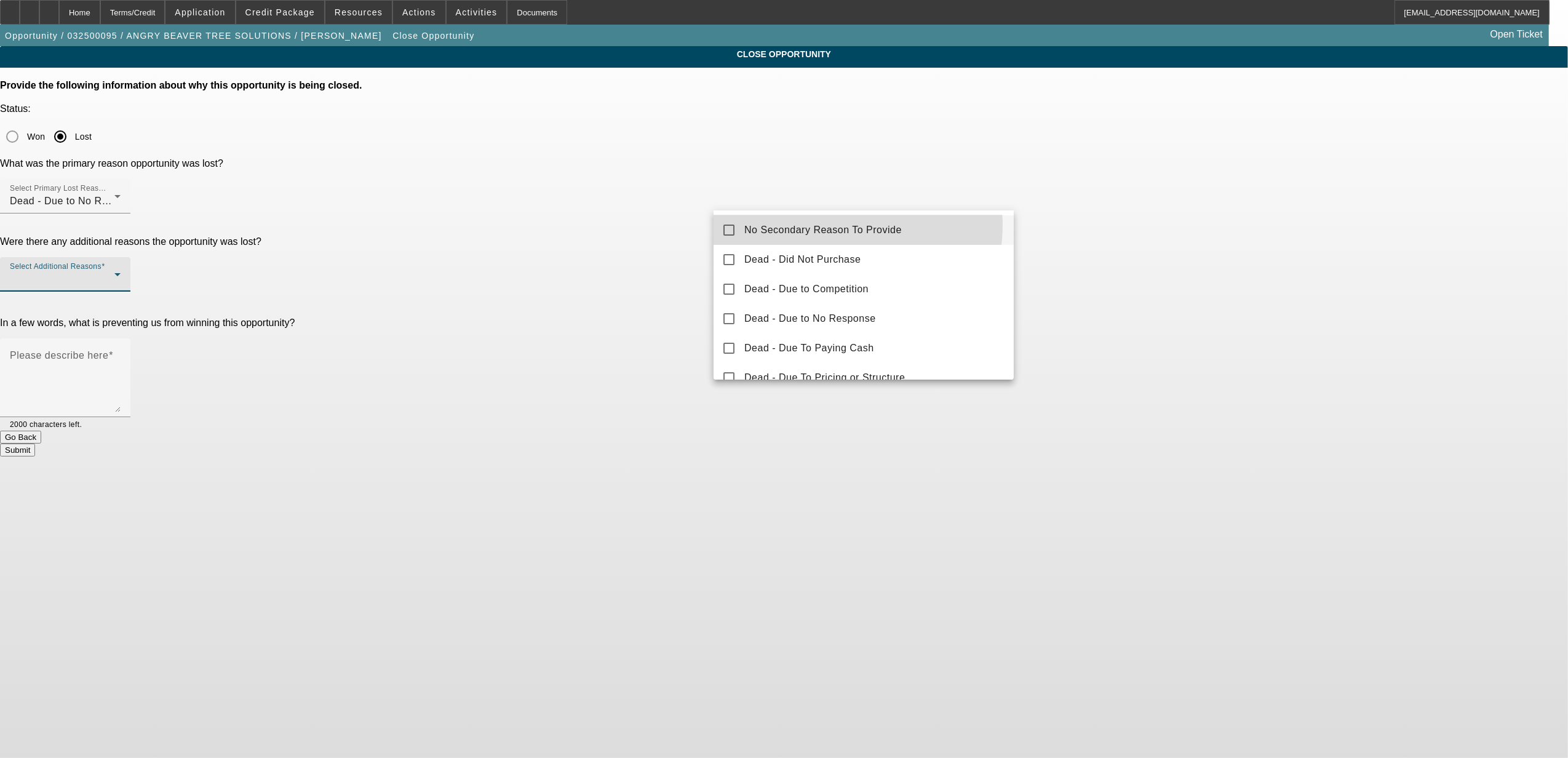
click at [839, 225] on span "No Secondary Reason To Provide" at bounding box center [823, 230] width 158 height 15
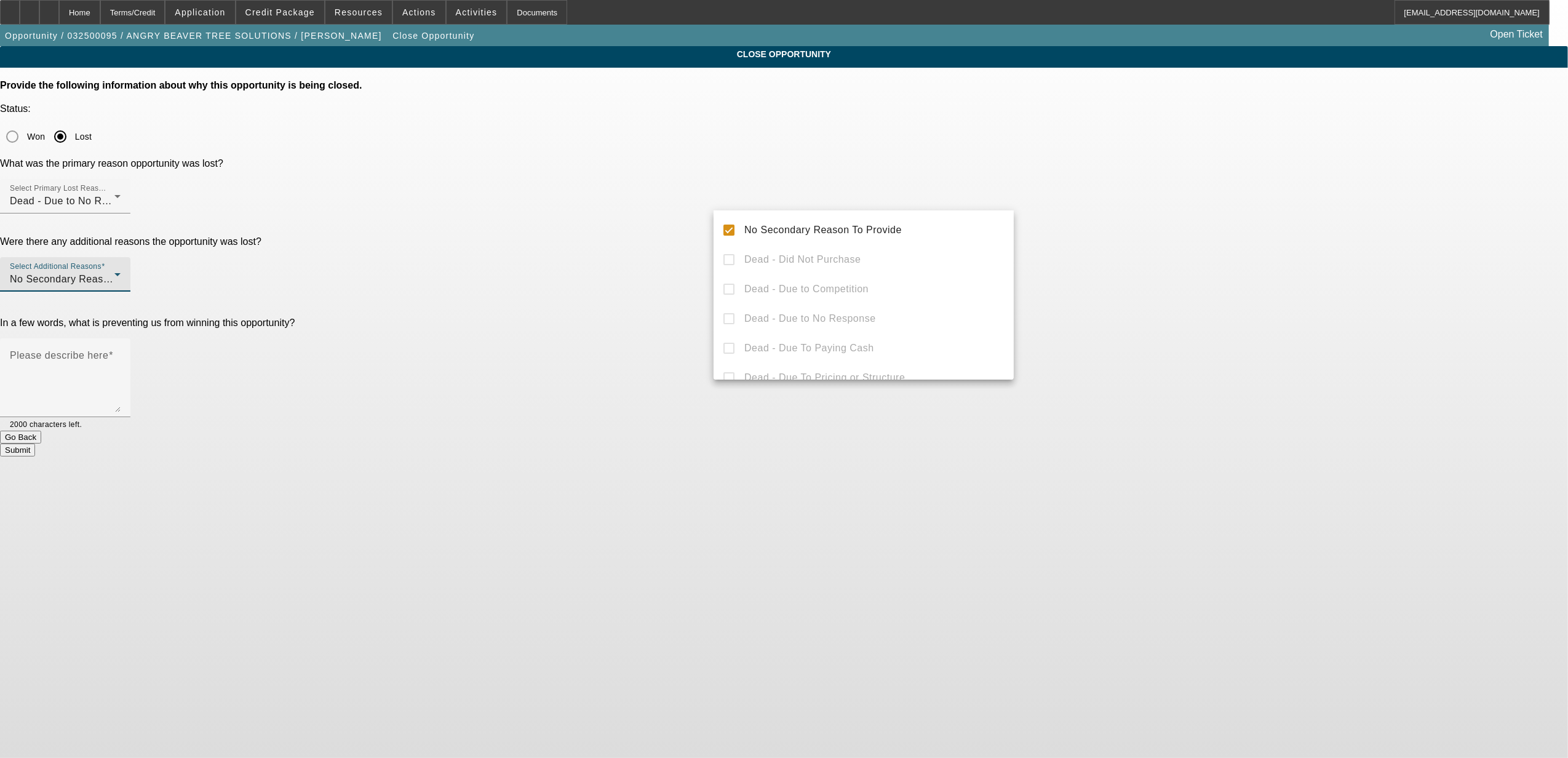
click at [1170, 247] on div at bounding box center [784, 379] width 1568 height 758
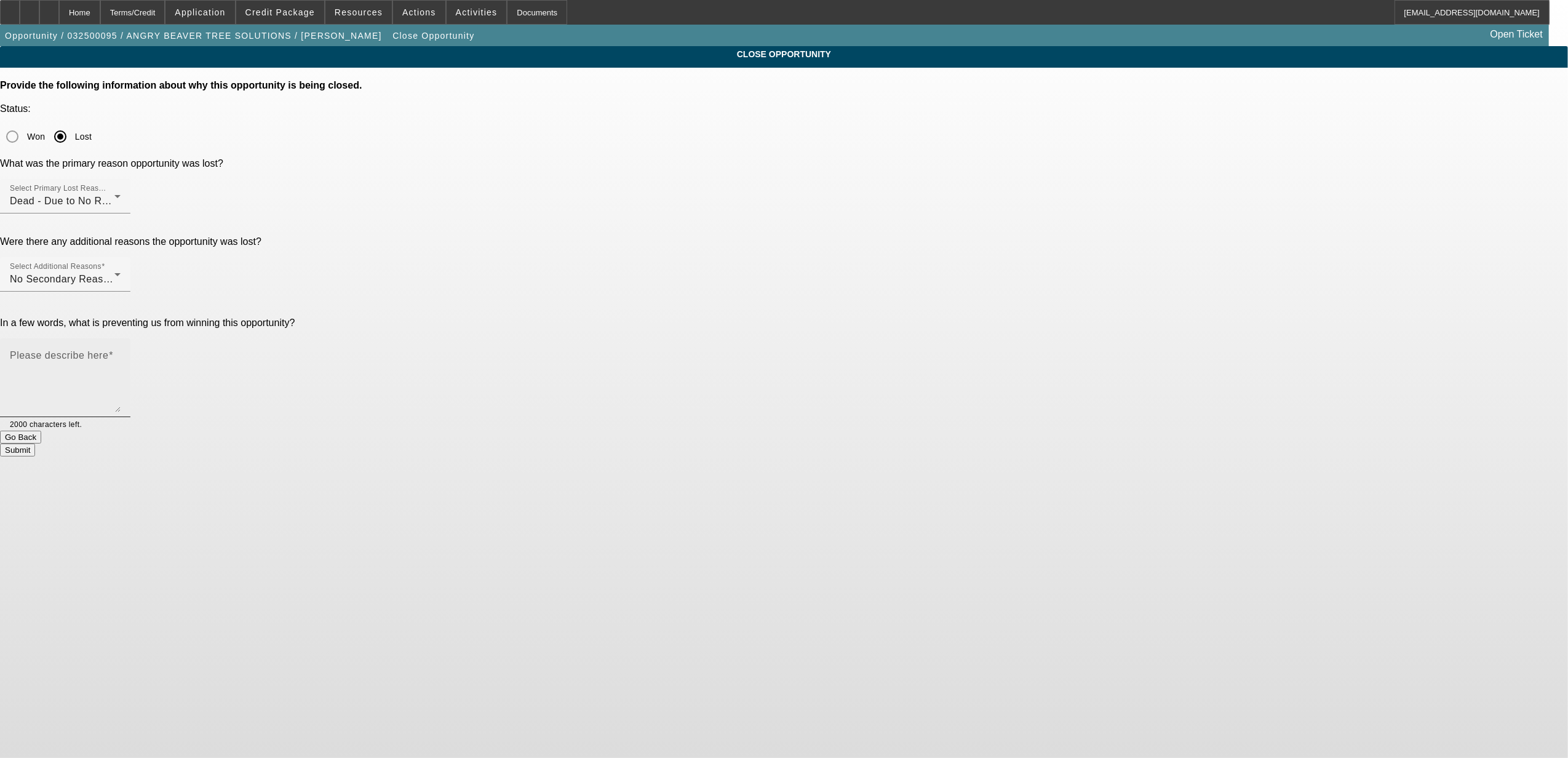
click at [120, 353] on textarea "Please describe here" at bounding box center [65, 383] width 111 height 59
type textarea "Did not like approval and stopped responding."
click at [36, 443] on button "Submit" at bounding box center [18, 449] width 36 height 13
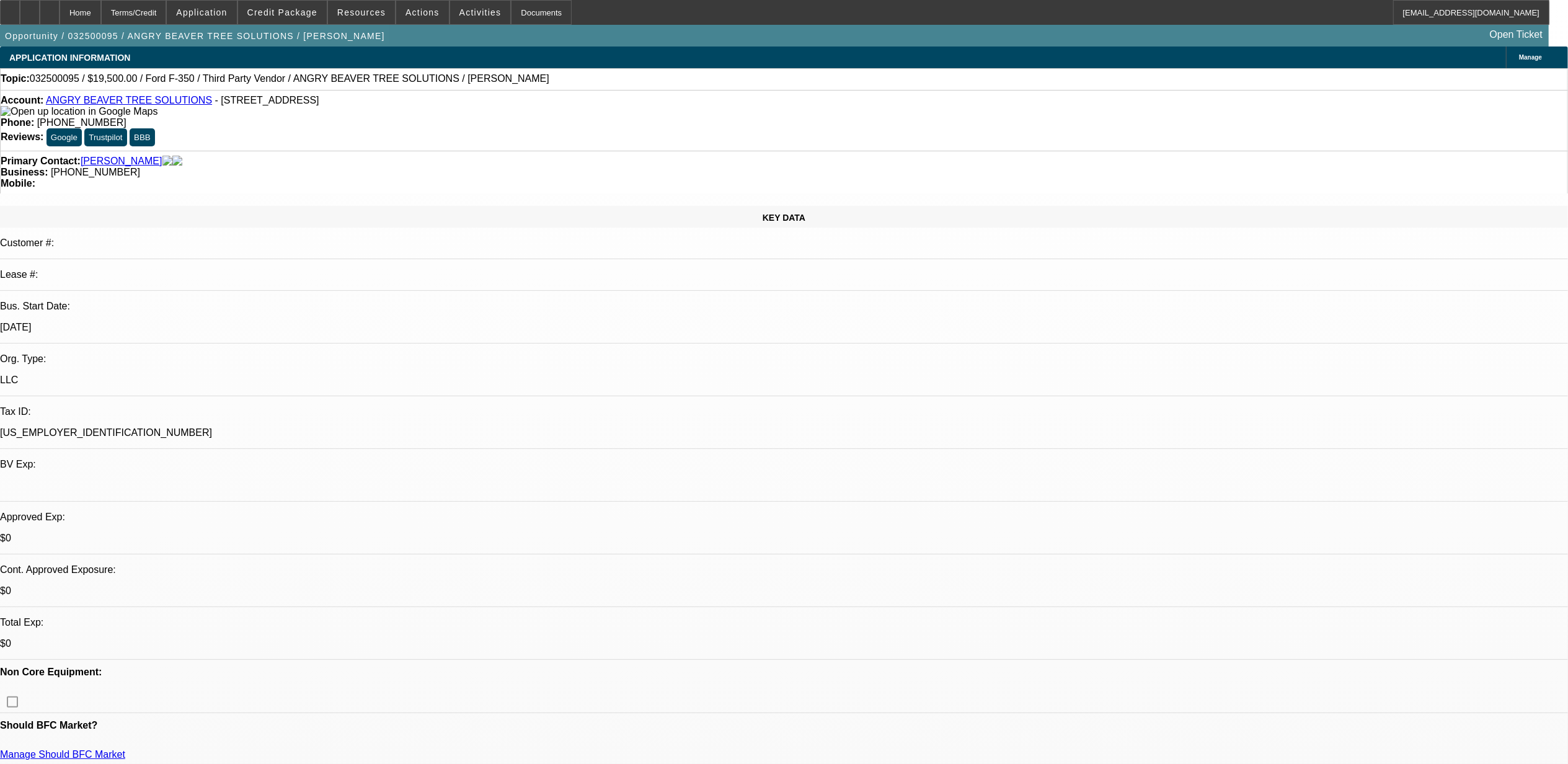
select select "0"
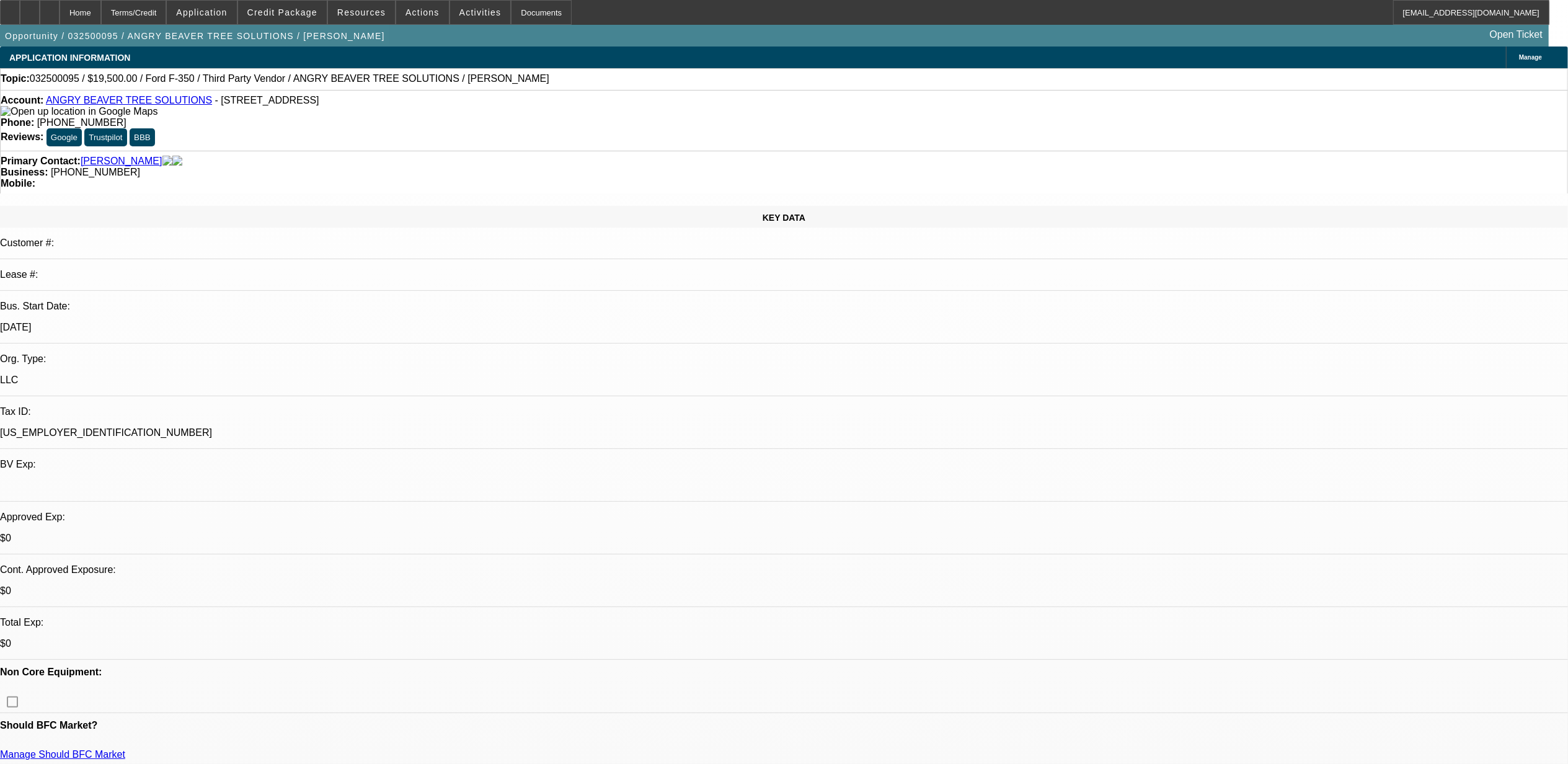
select select "0"
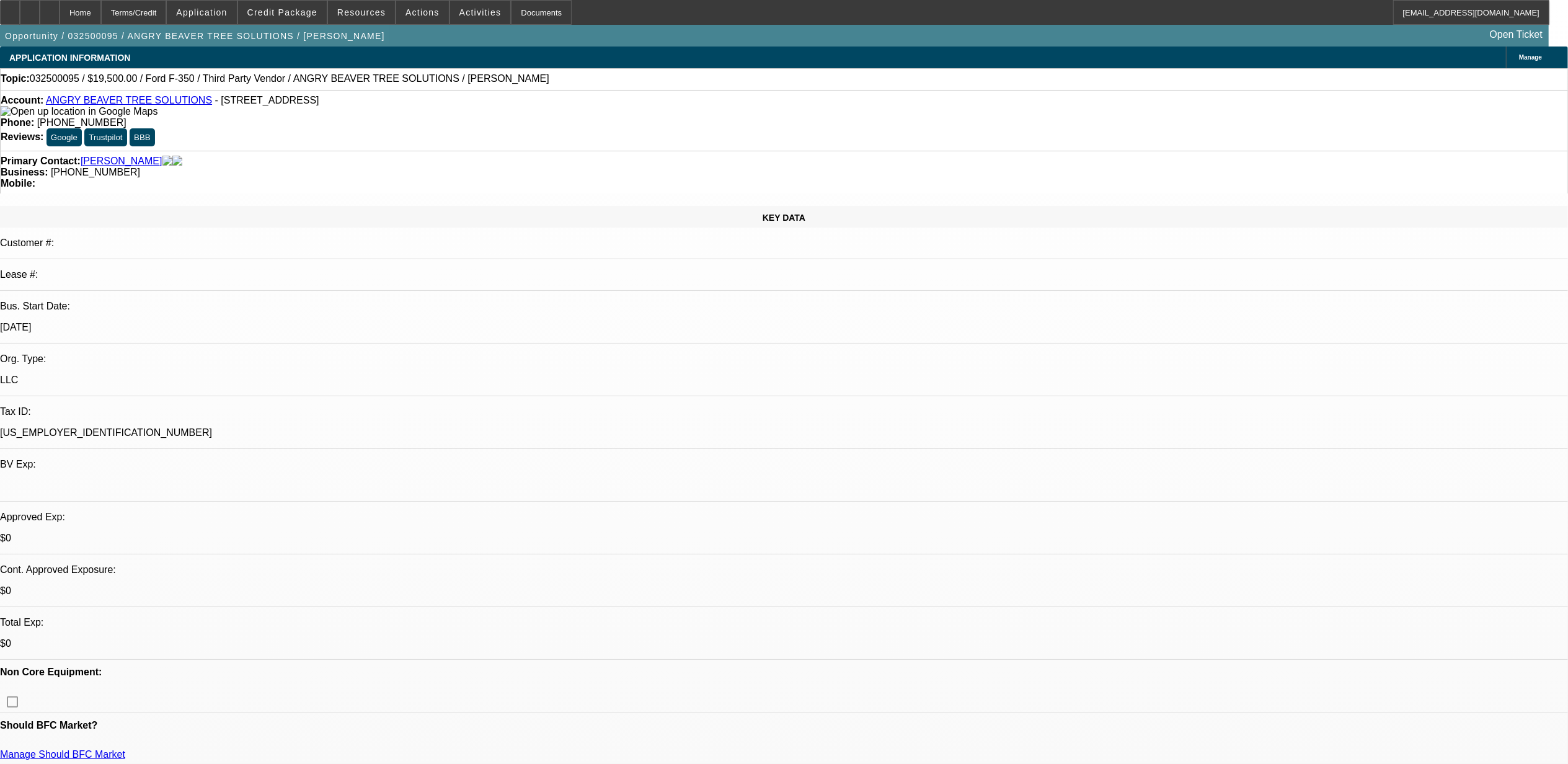
select select "0"
select select "1"
select select "6"
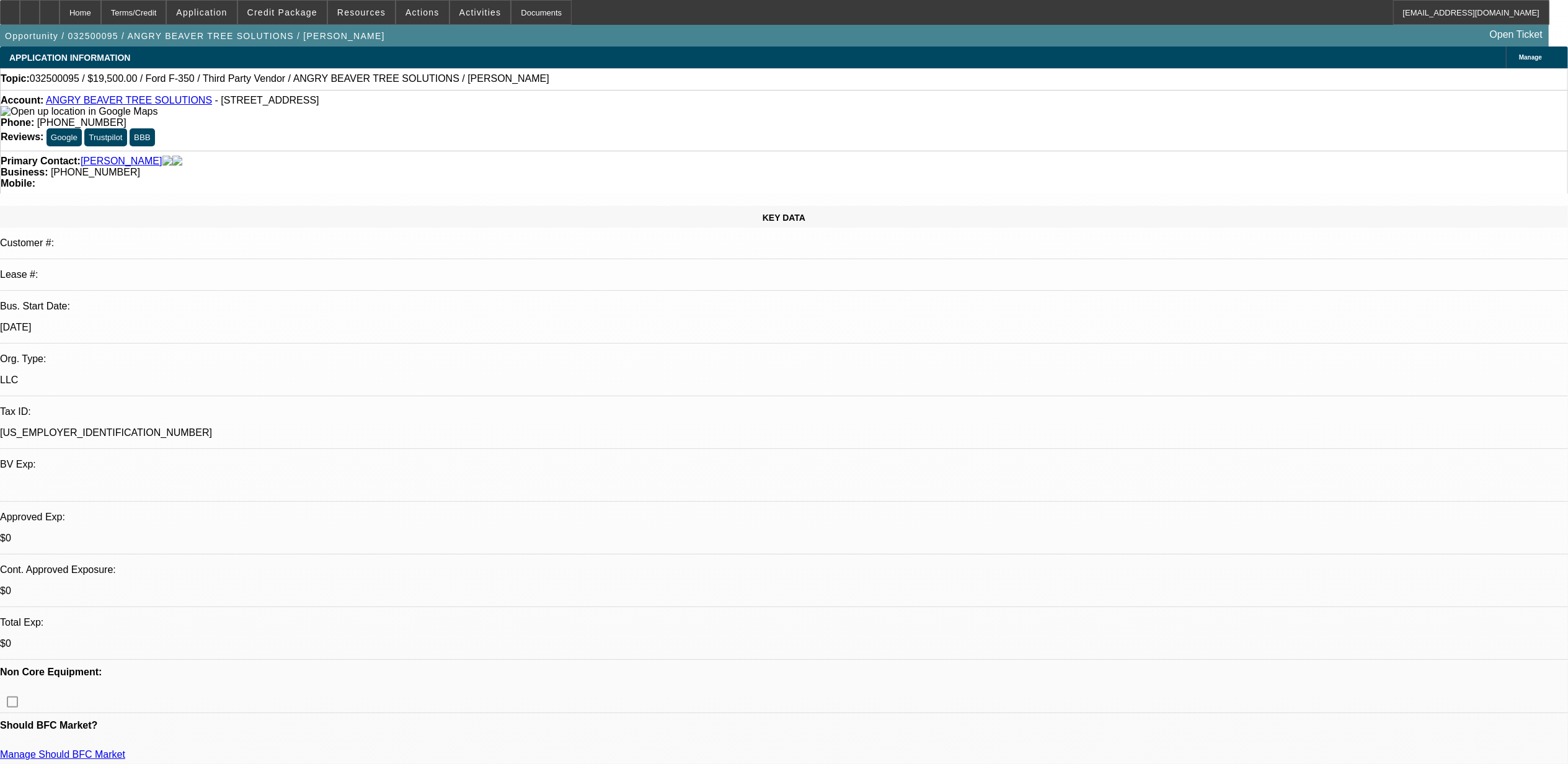
select select "1"
select select "6"
select select "1"
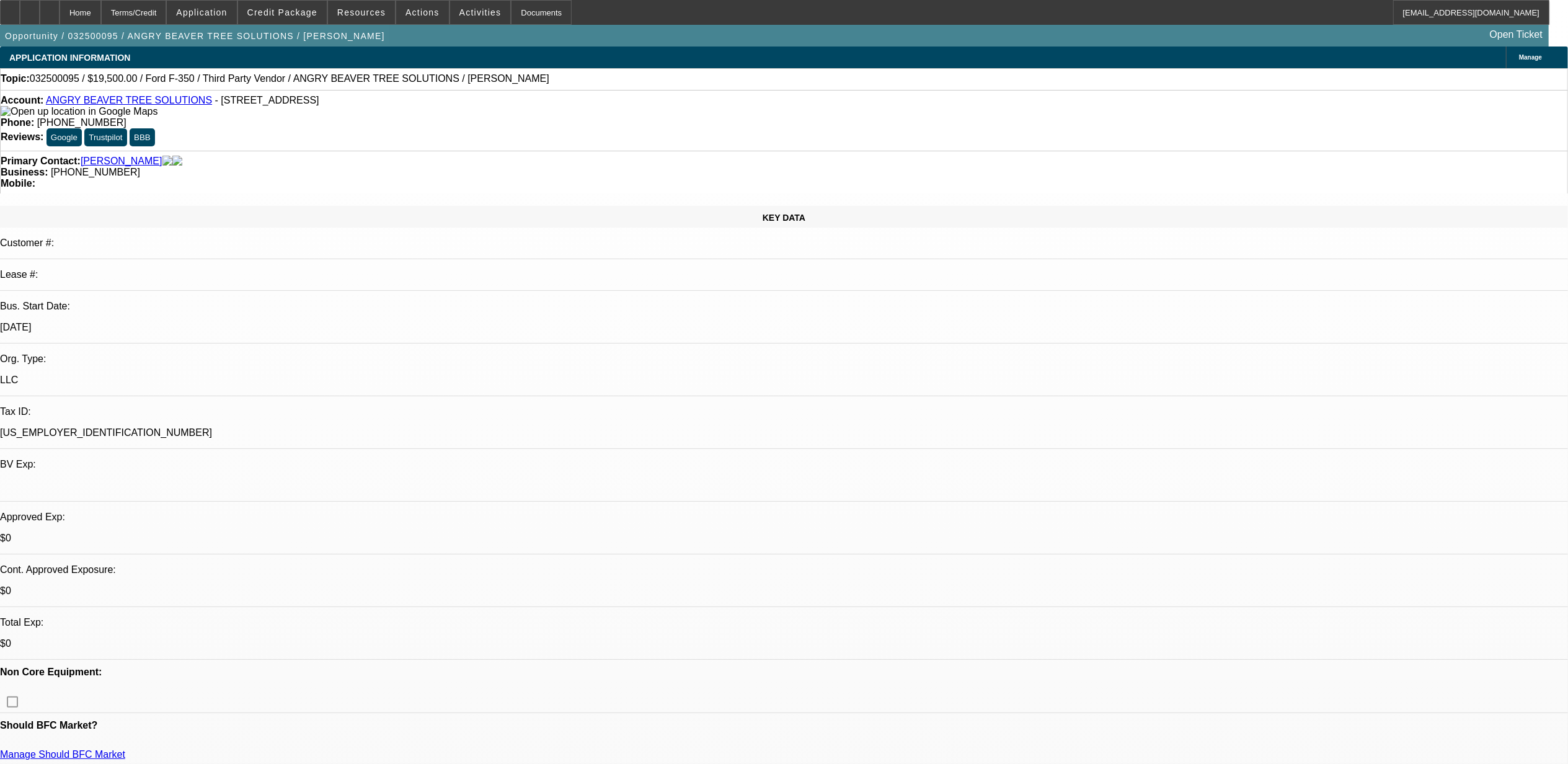
select select "6"
select select "1"
select select "6"
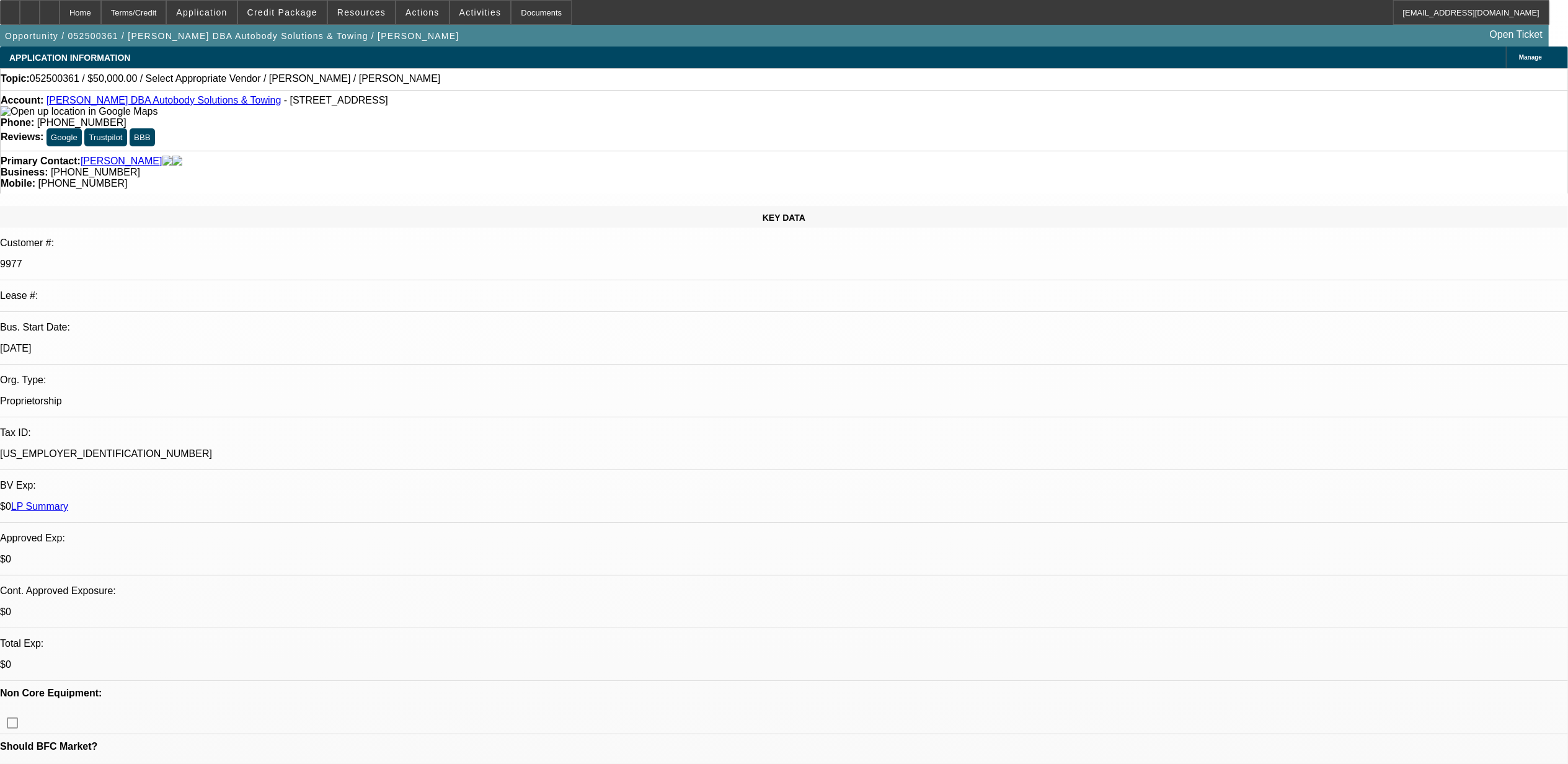
select select "0"
select select "2"
select select "0.1"
select select "1"
select select "2"
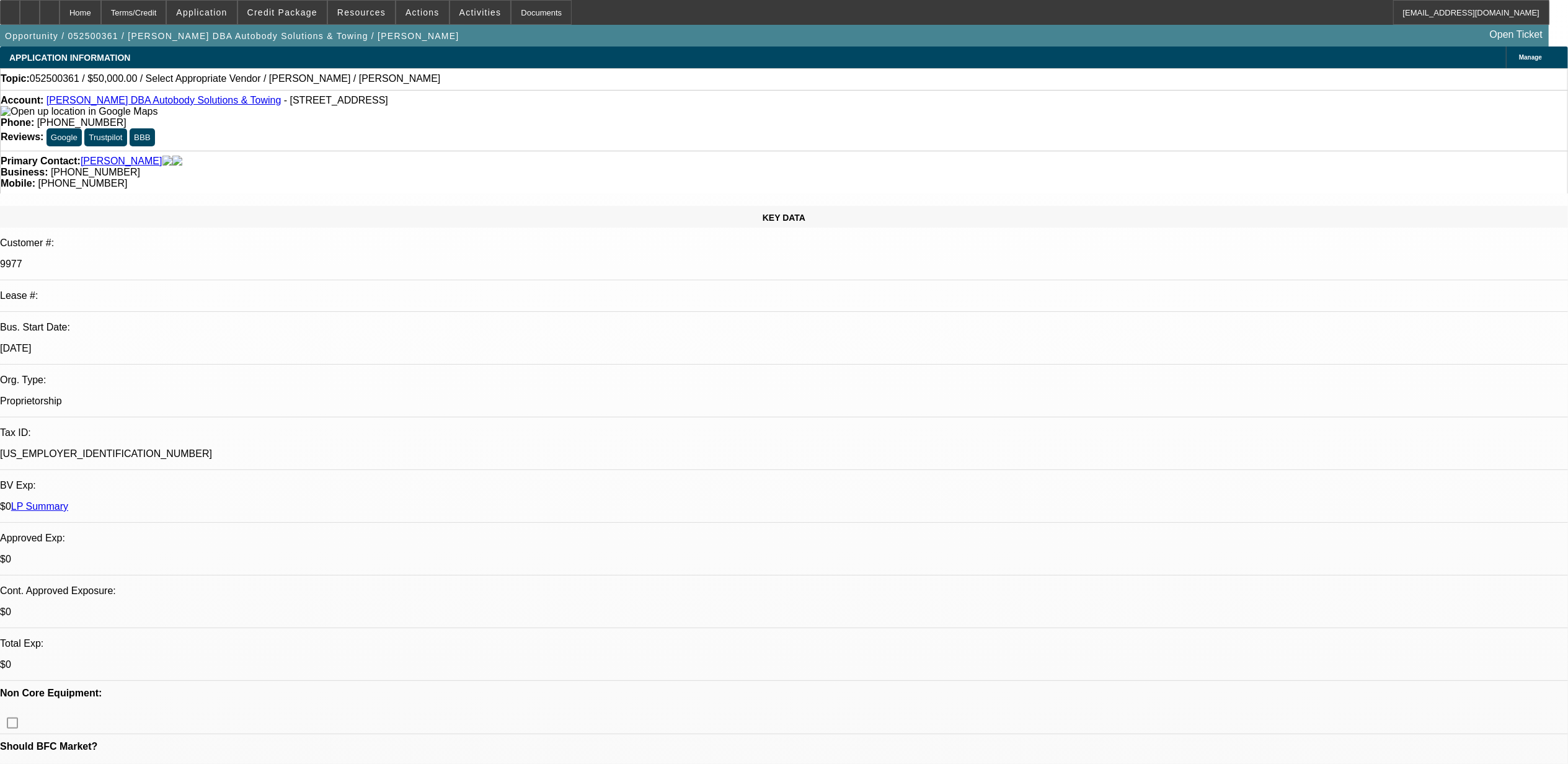
select select "4"
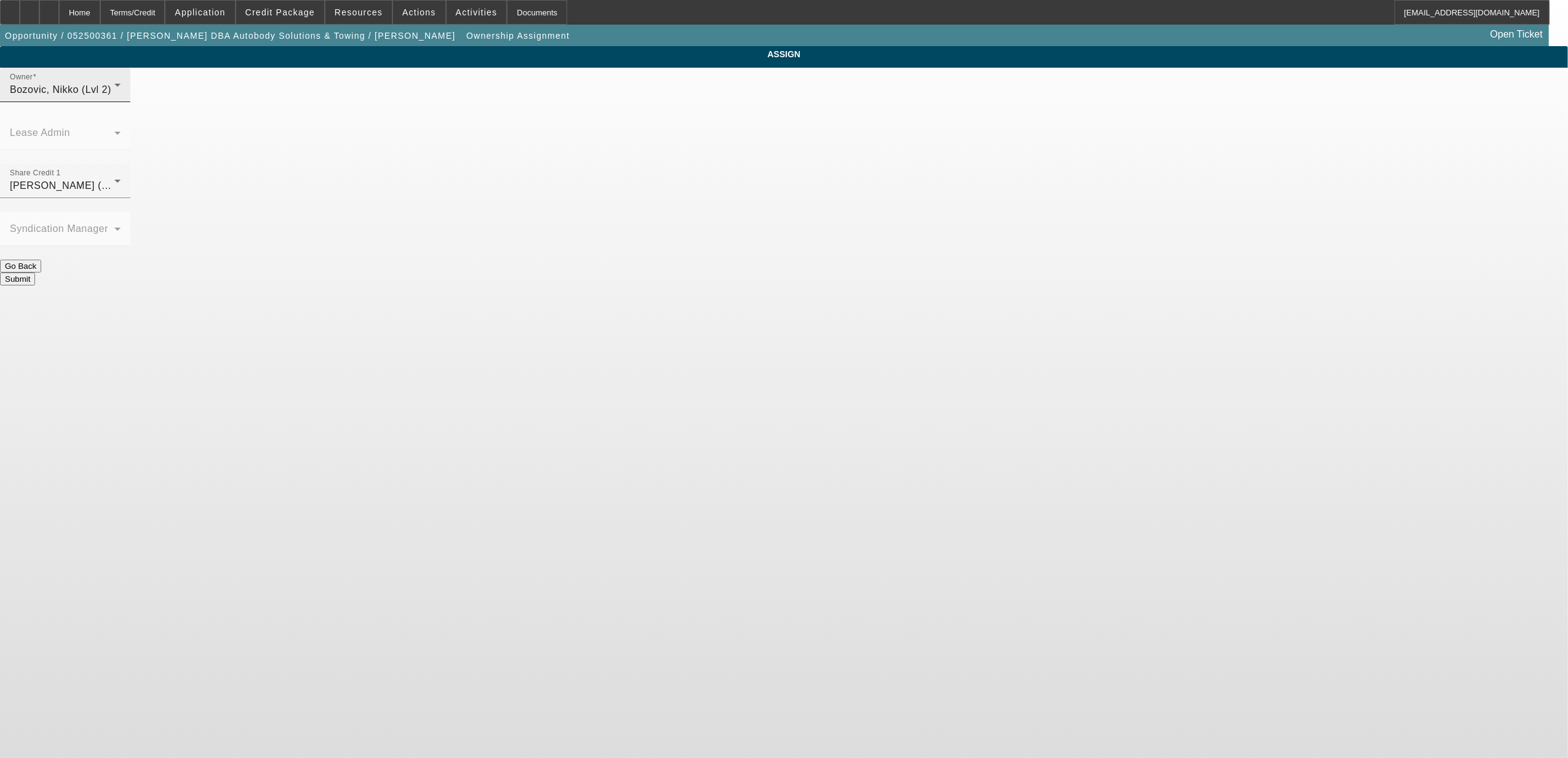
click at [115, 97] on div "Bozovic, Nikko (Lvl 2)" at bounding box center [62, 90] width 105 height 15
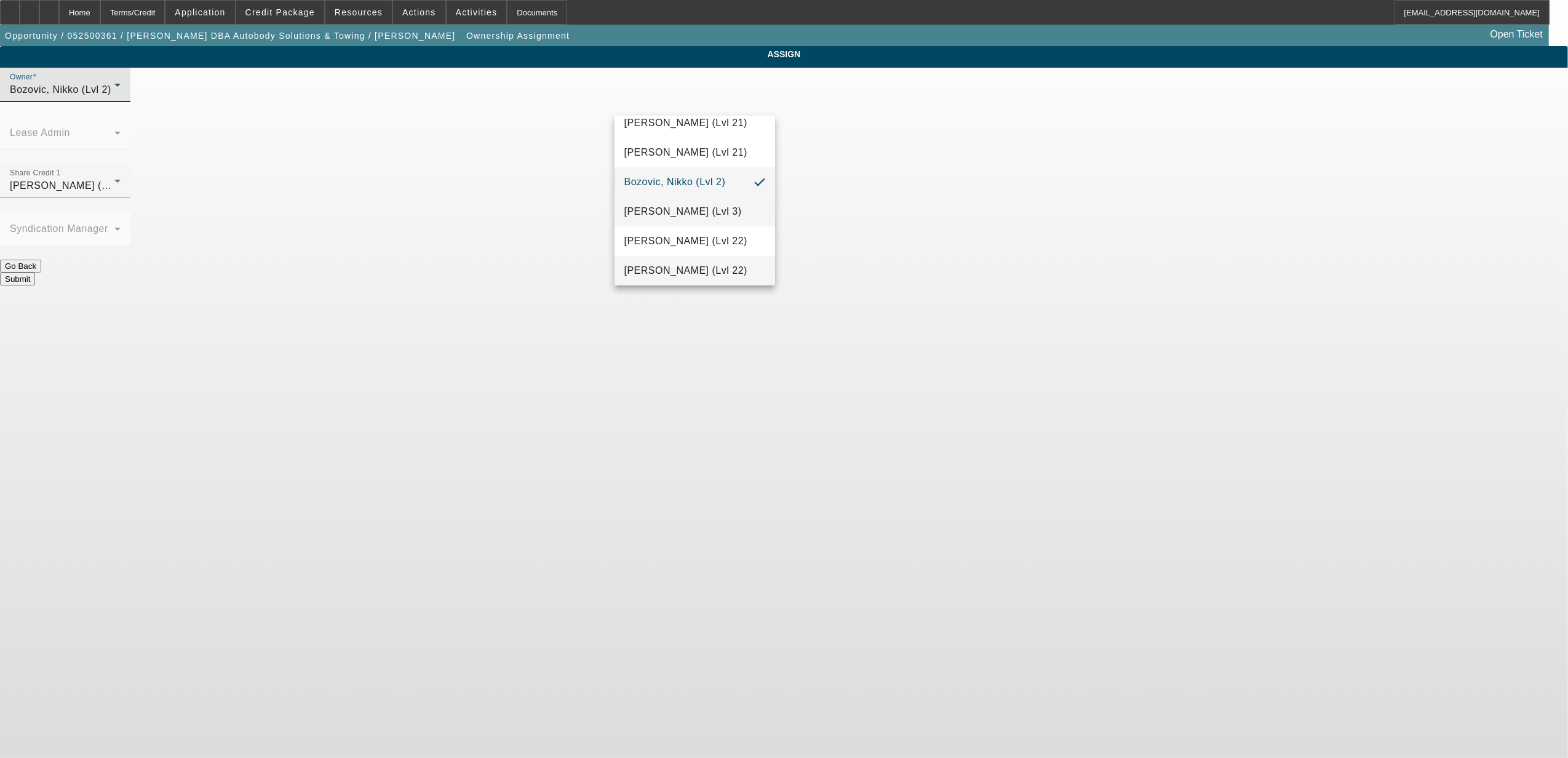
scroll to position [154, 0]
click at [683, 248] on span "[PERSON_NAME] (Lvl 4)" at bounding box center [683, 248] width 118 height 15
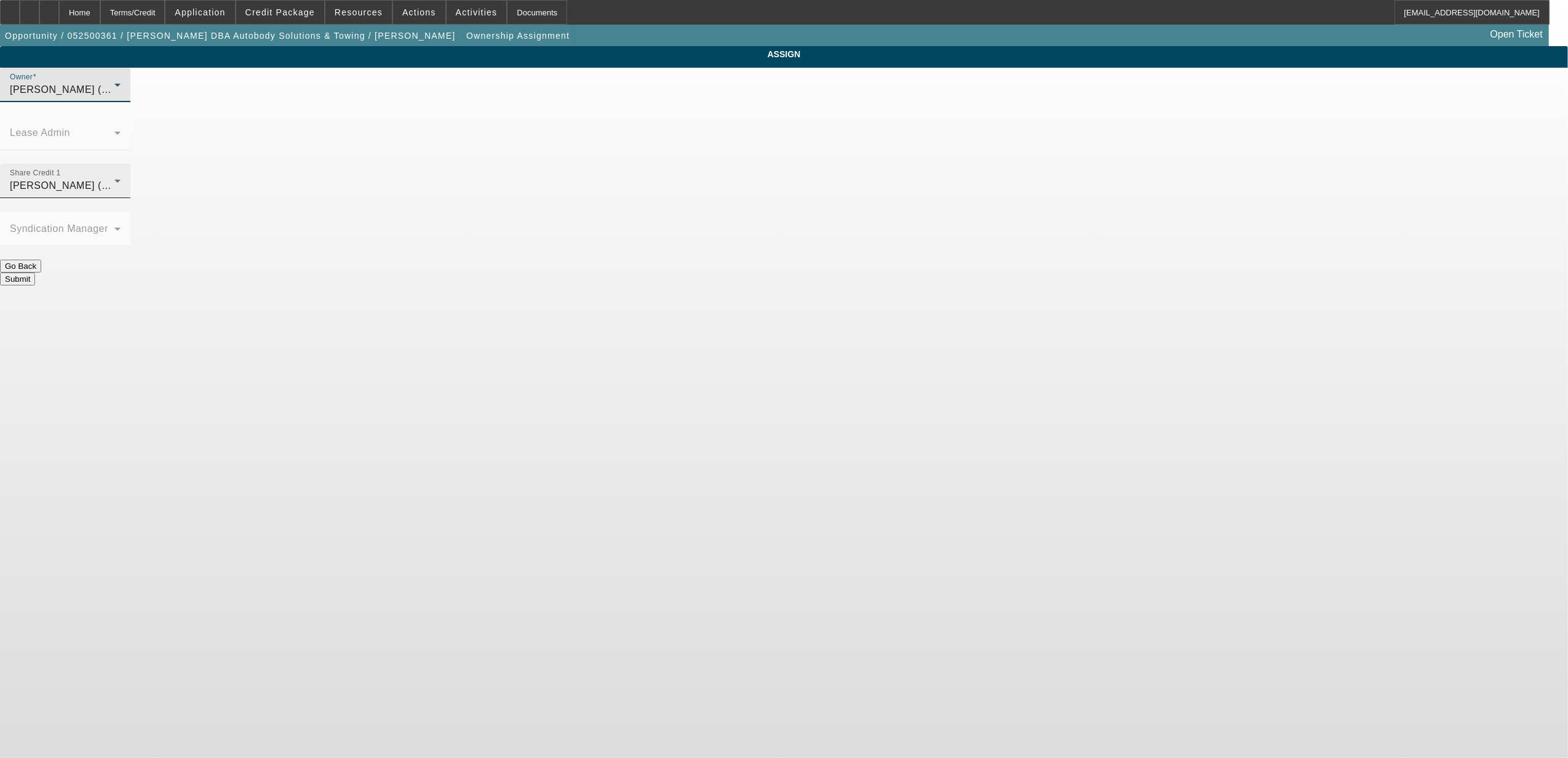
click at [127, 181] on span "[PERSON_NAME] (Lvl 4)" at bounding box center [68, 186] width 118 height 11
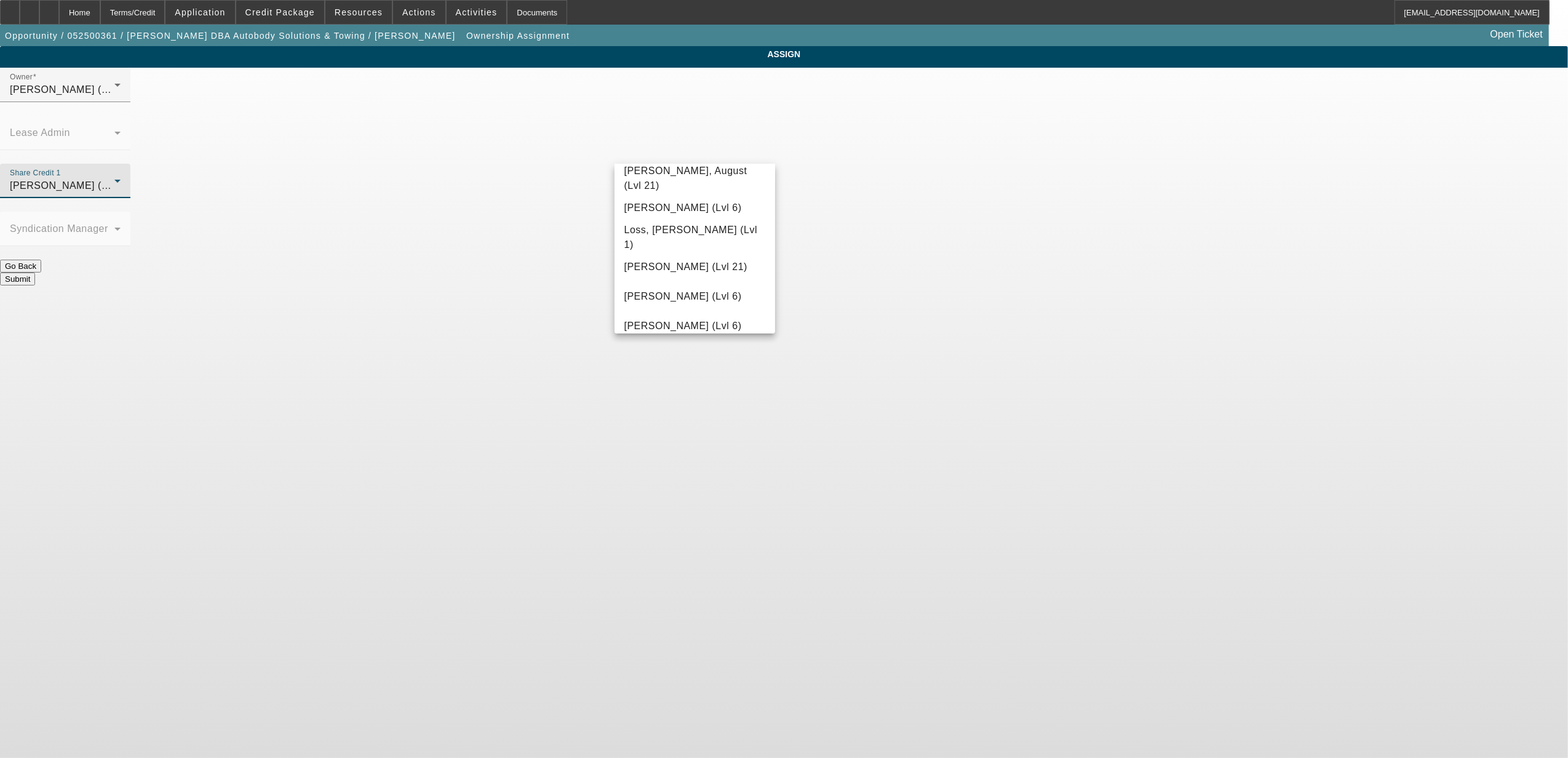
scroll to position [1435, 0]
click at [682, 320] on span "[PERSON_NAME] (Lvl 1)" at bounding box center [683, 313] width 118 height 15
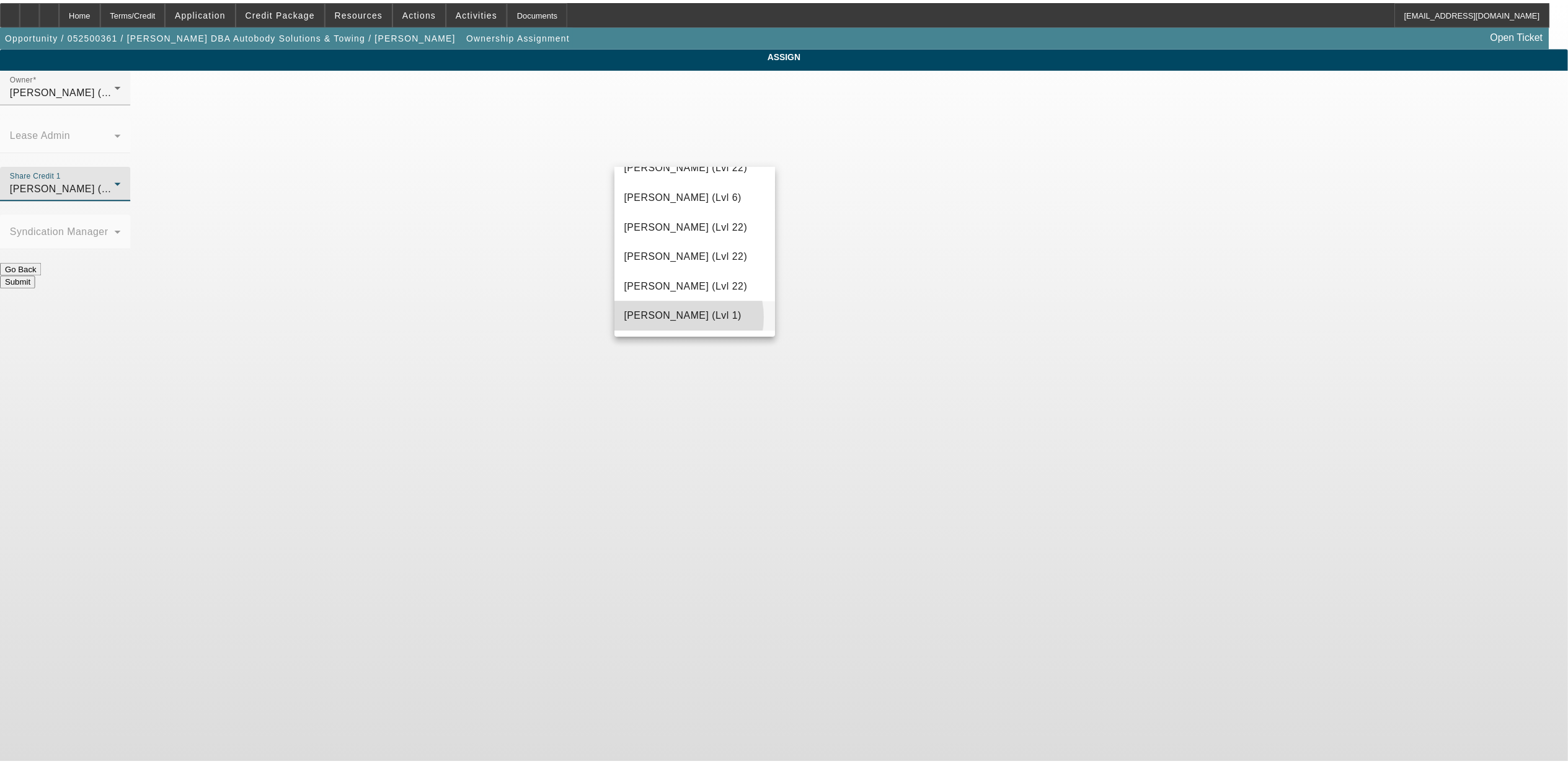
scroll to position [0, 0]
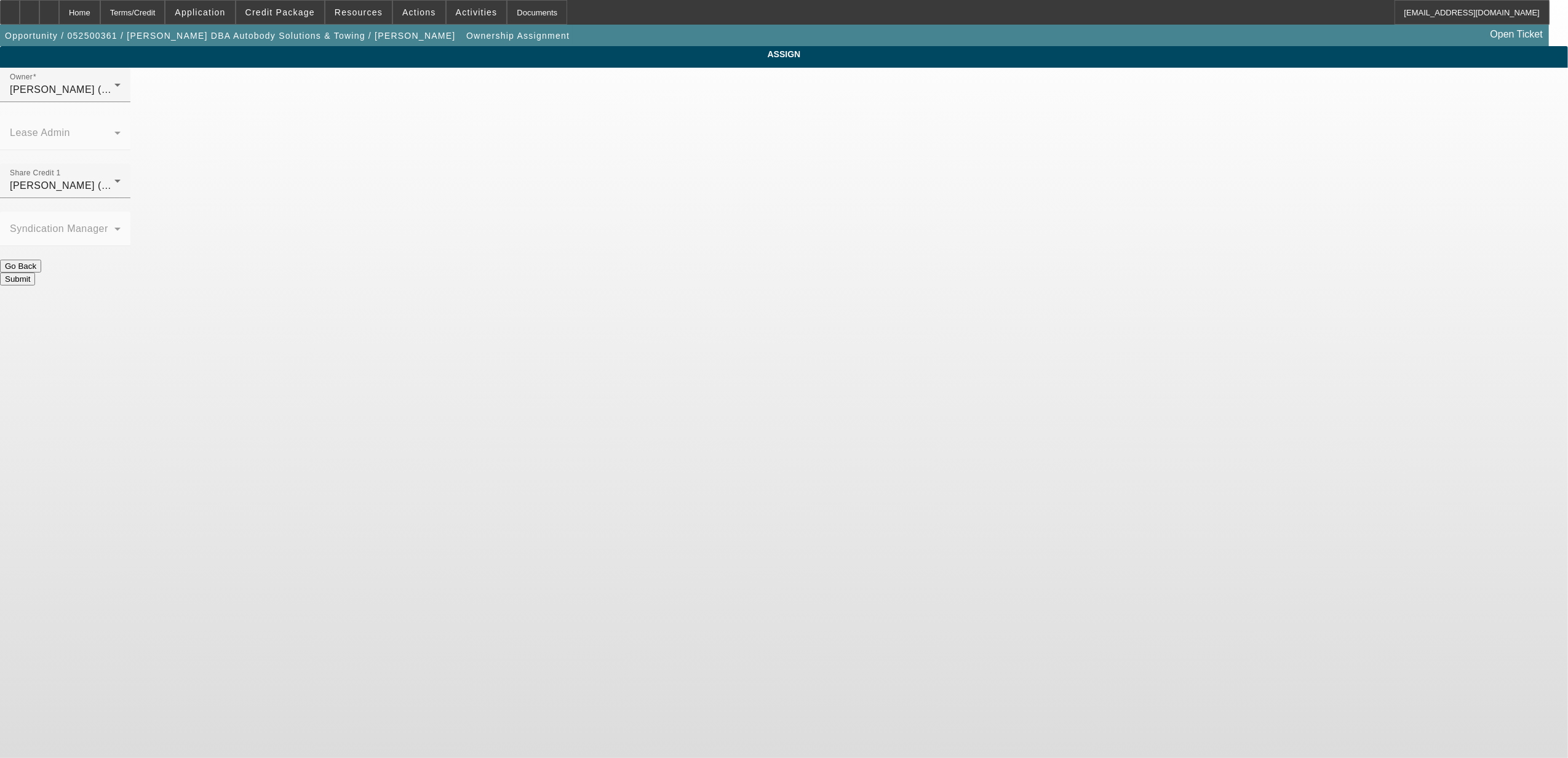
click at [36, 272] on button "Submit" at bounding box center [18, 278] width 36 height 13
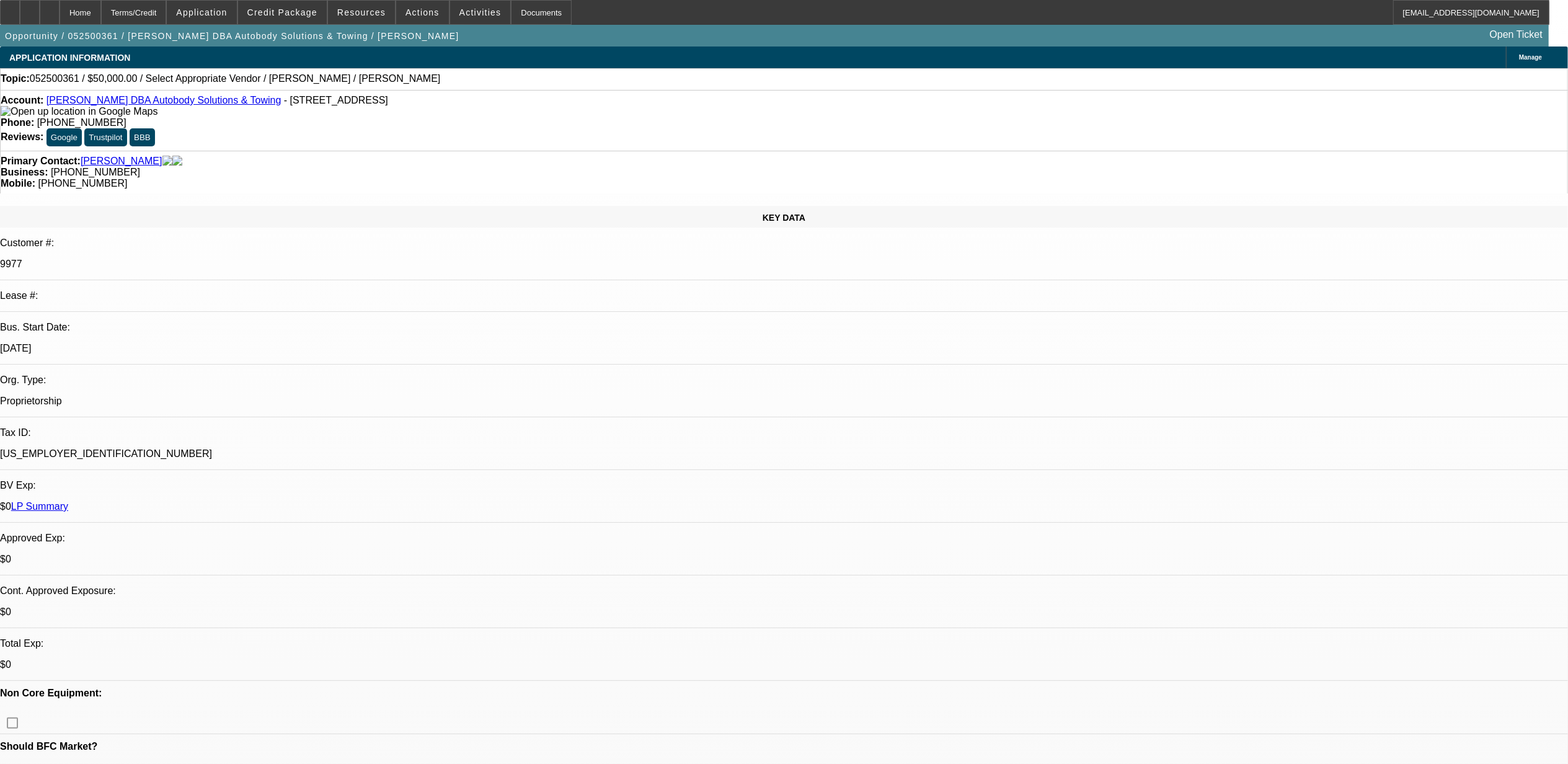
select select "0"
select select "2"
select select "0.1"
select select "4"
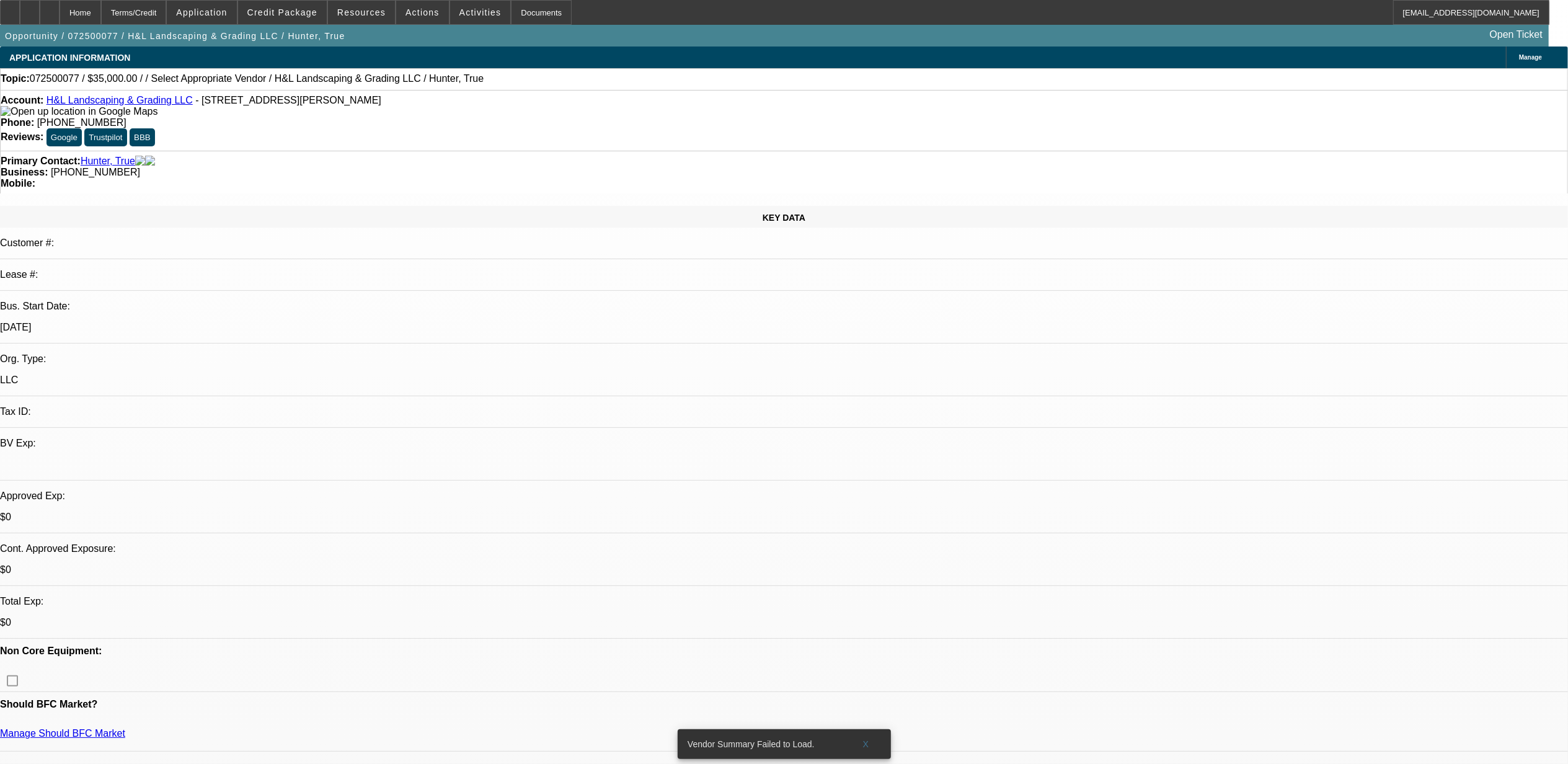
select select "0"
select select "2"
select select "0.1"
select select "4"
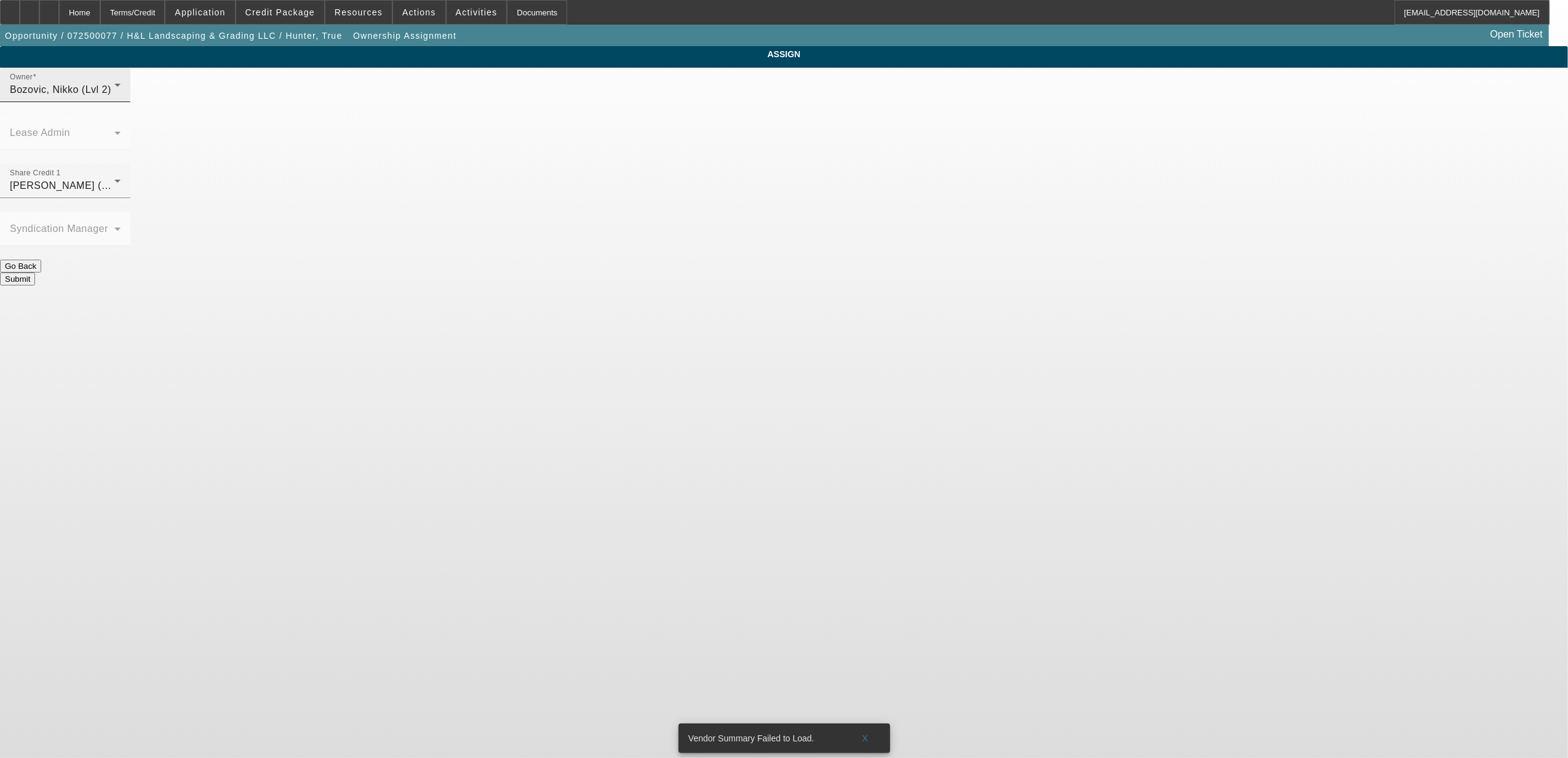
click at [112, 95] on span "Bozovic, Nikko (Lvl 2)" at bounding box center [60, 89] width 102 height 11
drag, startPoint x: 683, startPoint y: 276, endPoint x: 682, endPoint y: 210, distance: 66.0
click at [684, 275] on span "[PERSON_NAME] (Lvl 1)" at bounding box center [683, 270] width 118 height 15
click at [127, 181] on span "[PERSON_NAME] (Lvl 6)" at bounding box center [68, 186] width 118 height 11
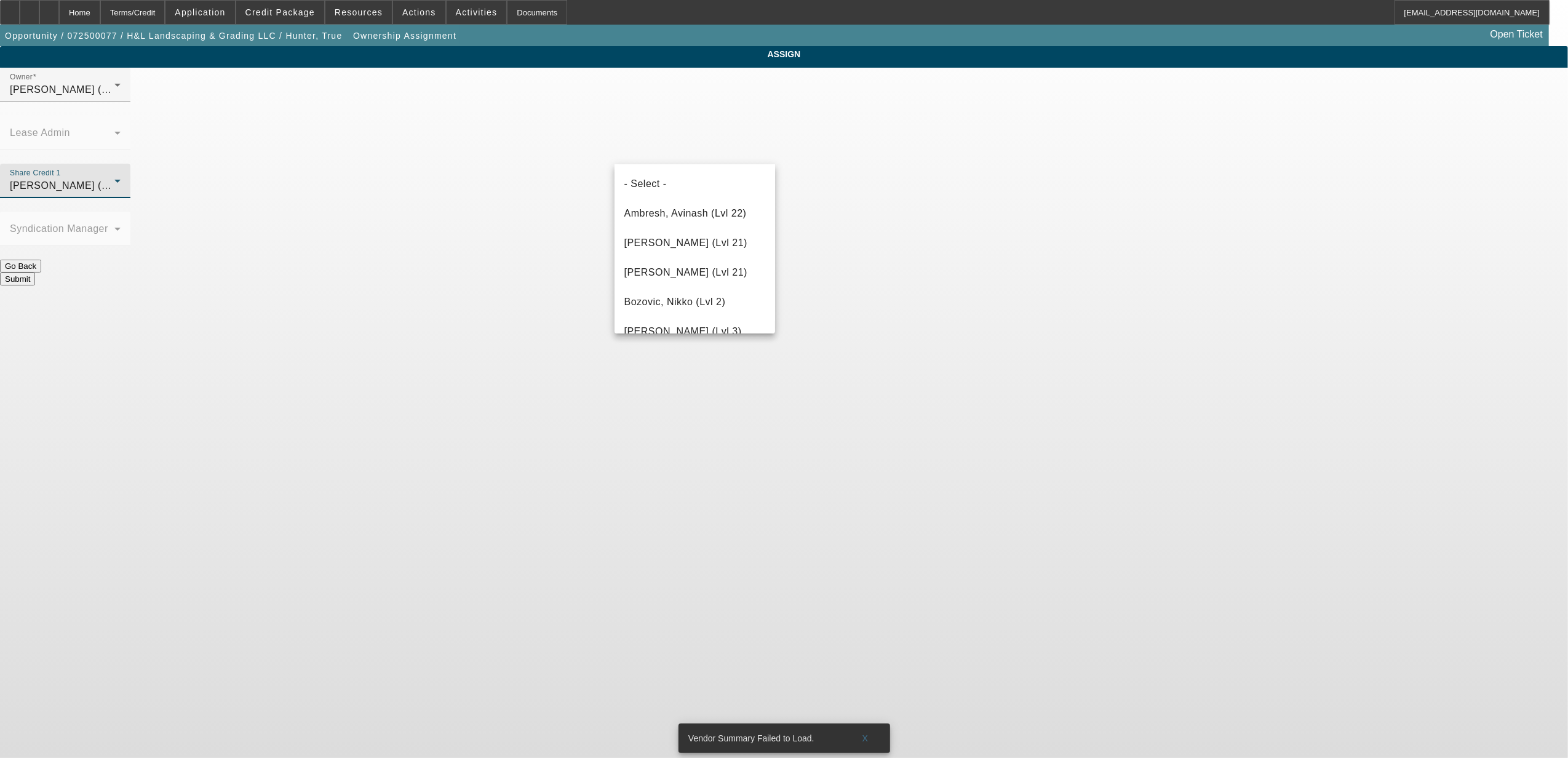
scroll to position [161, 0]
click at [704, 99] on div at bounding box center [784, 379] width 1568 height 758
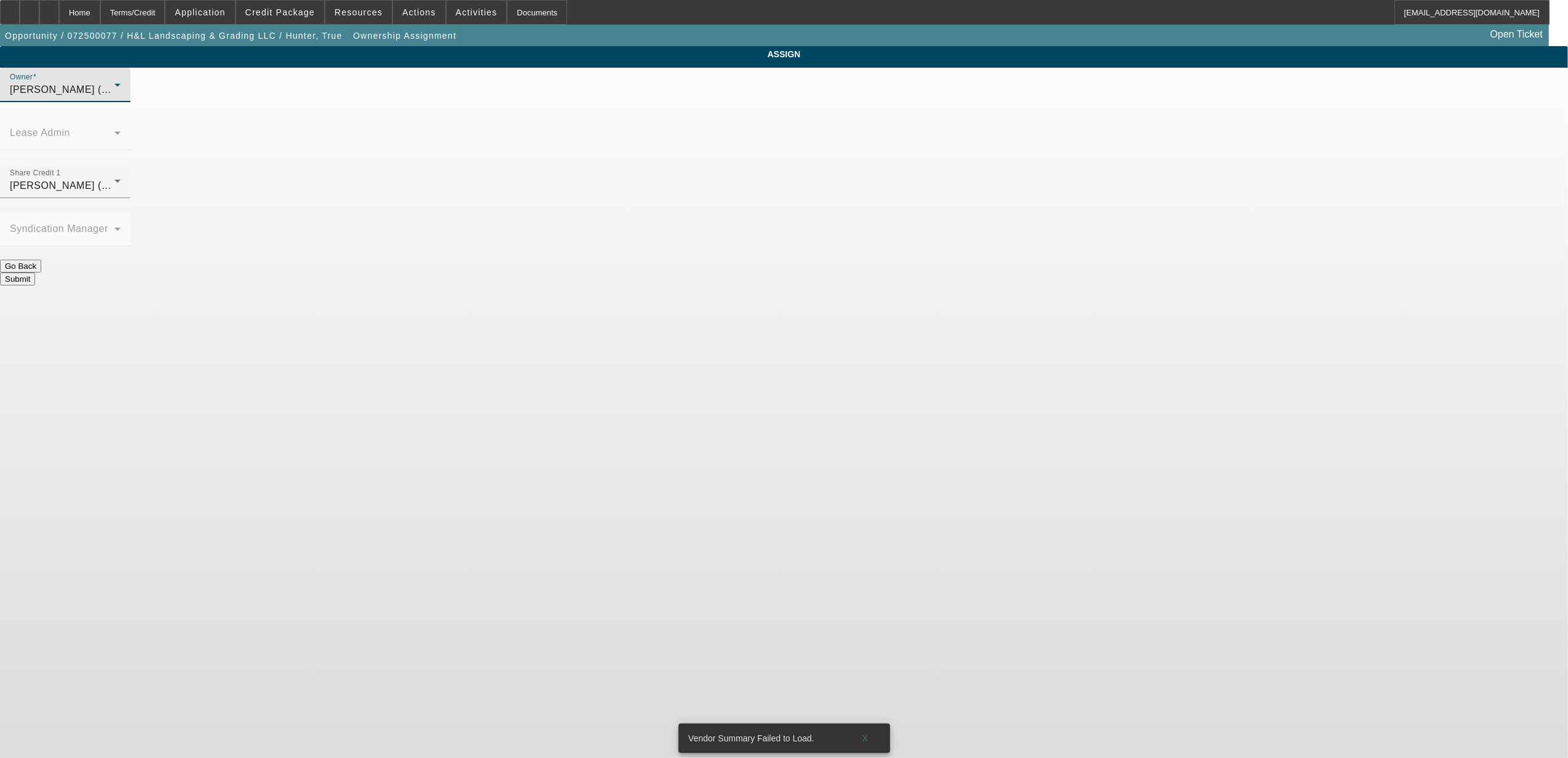
click at [127, 95] on span "[PERSON_NAME] (Lvl 1)" at bounding box center [68, 89] width 118 height 11
click at [686, 128] on span "[PERSON_NAME] (Lvl 6)" at bounding box center [683, 130] width 118 height 15
click at [127, 181] on span "[PERSON_NAME] (Lvl 6)" at bounding box center [68, 186] width 118 height 11
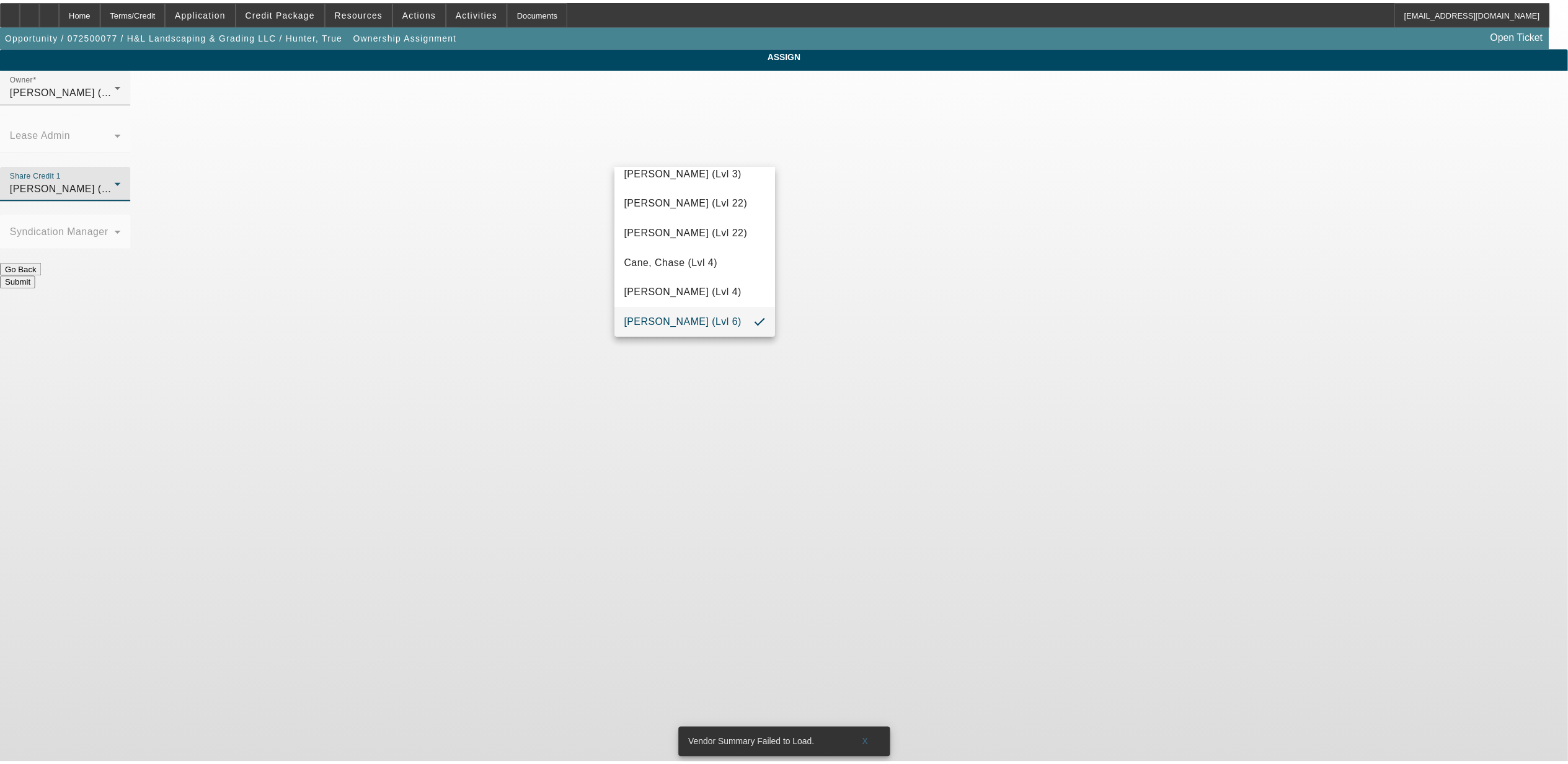
scroll to position [519, 0]
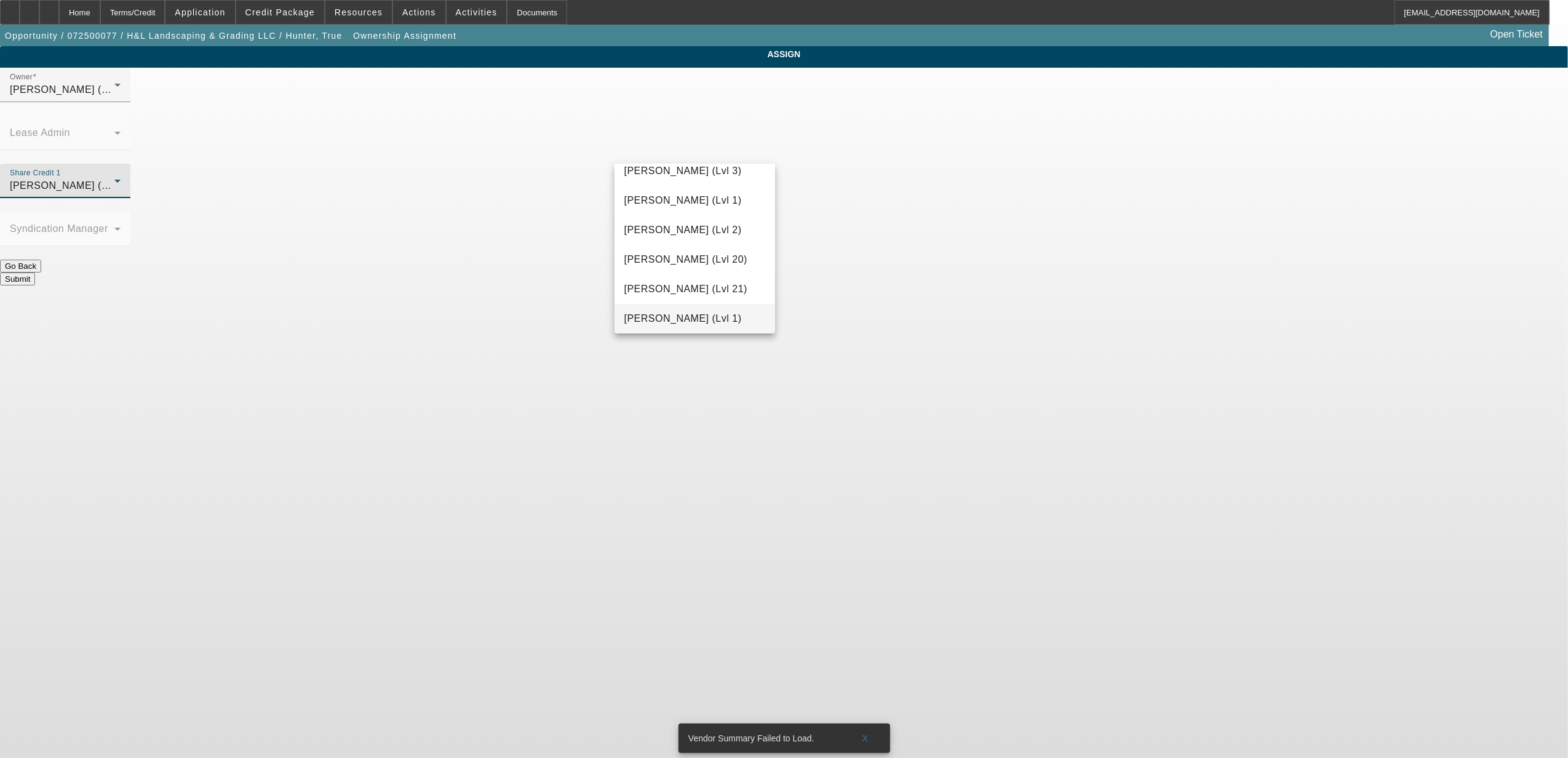
click at [688, 318] on span "[PERSON_NAME] (Lvl 1)" at bounding box center [683, 318] width 118 height 15
click at [36, 272] on button "Submit" at bounding box center [18, 278] width 36 height 13
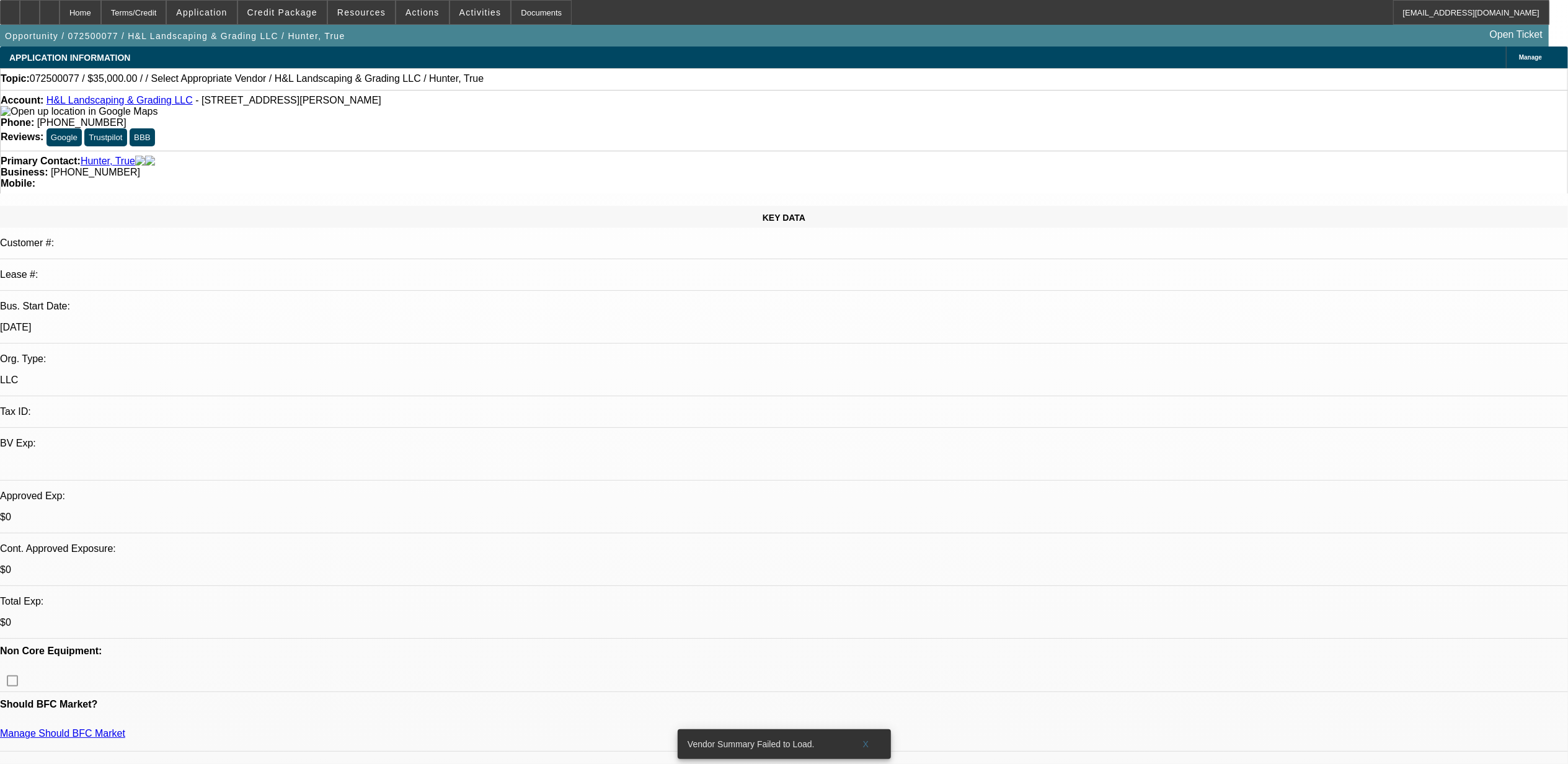
select select "0"
select select "2"
select select "0.1"
select select "4"
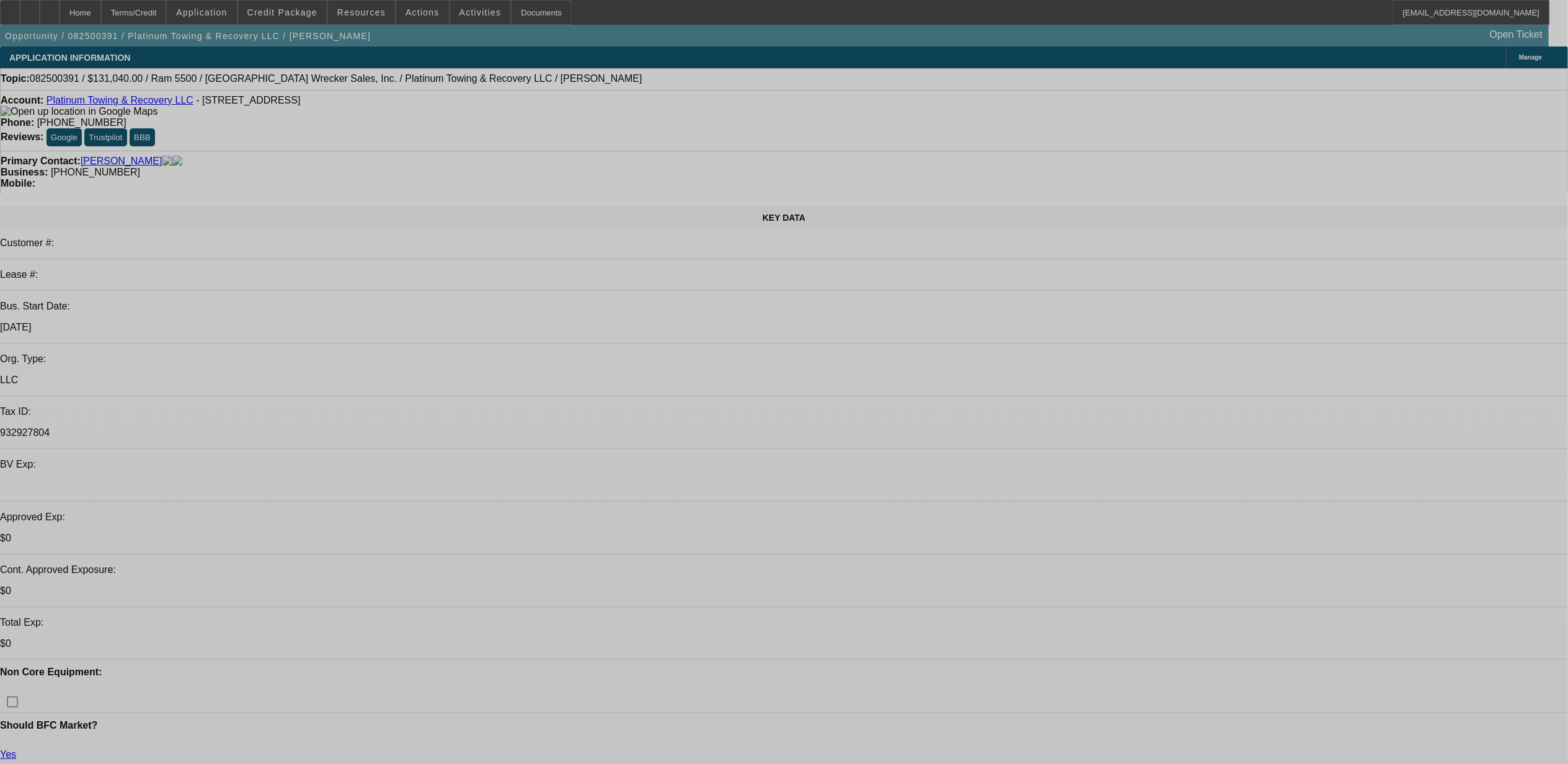
select select "0.1"
select select "0"
select select "0.1"
select select "0"
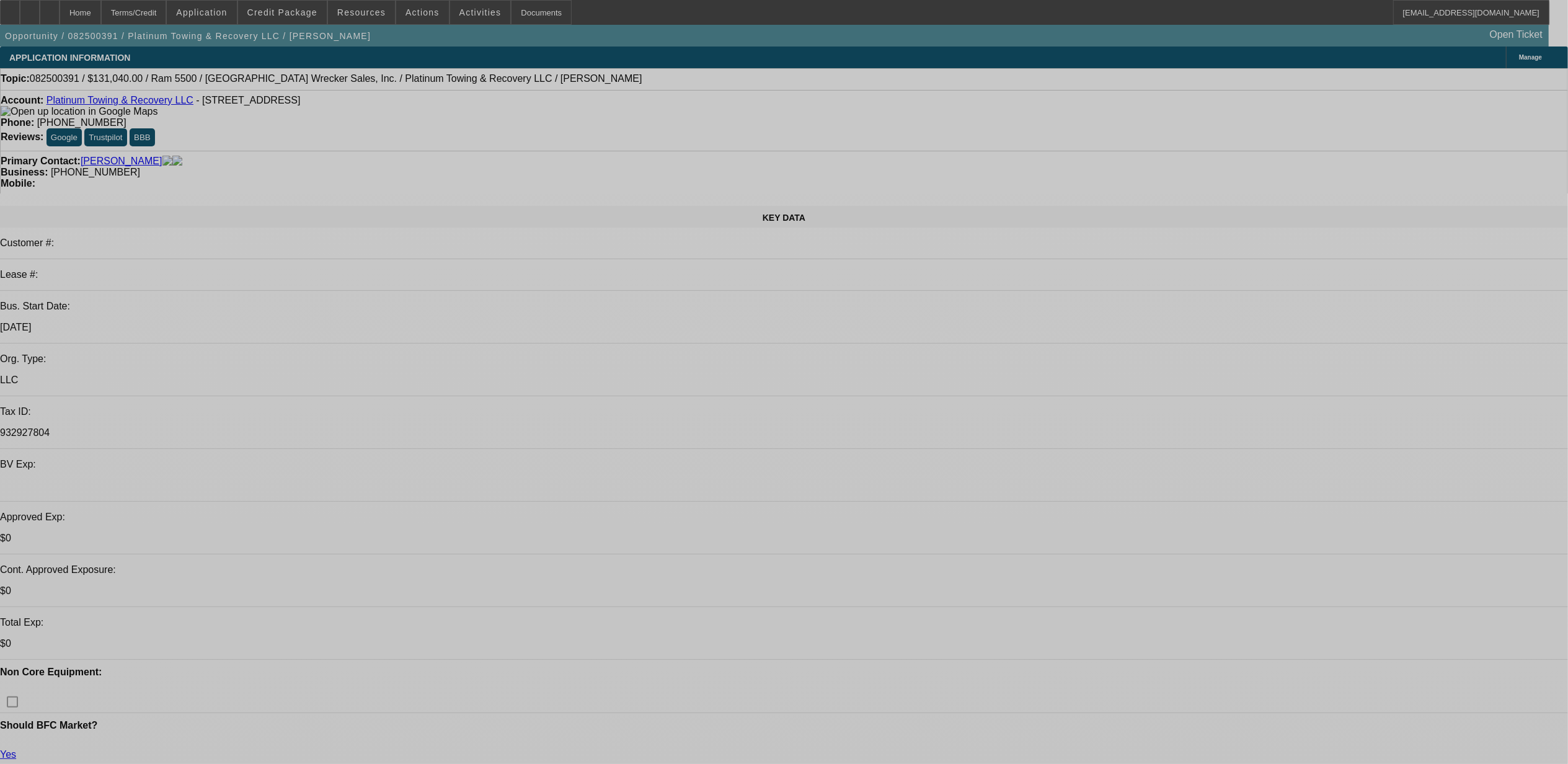
select select "0"
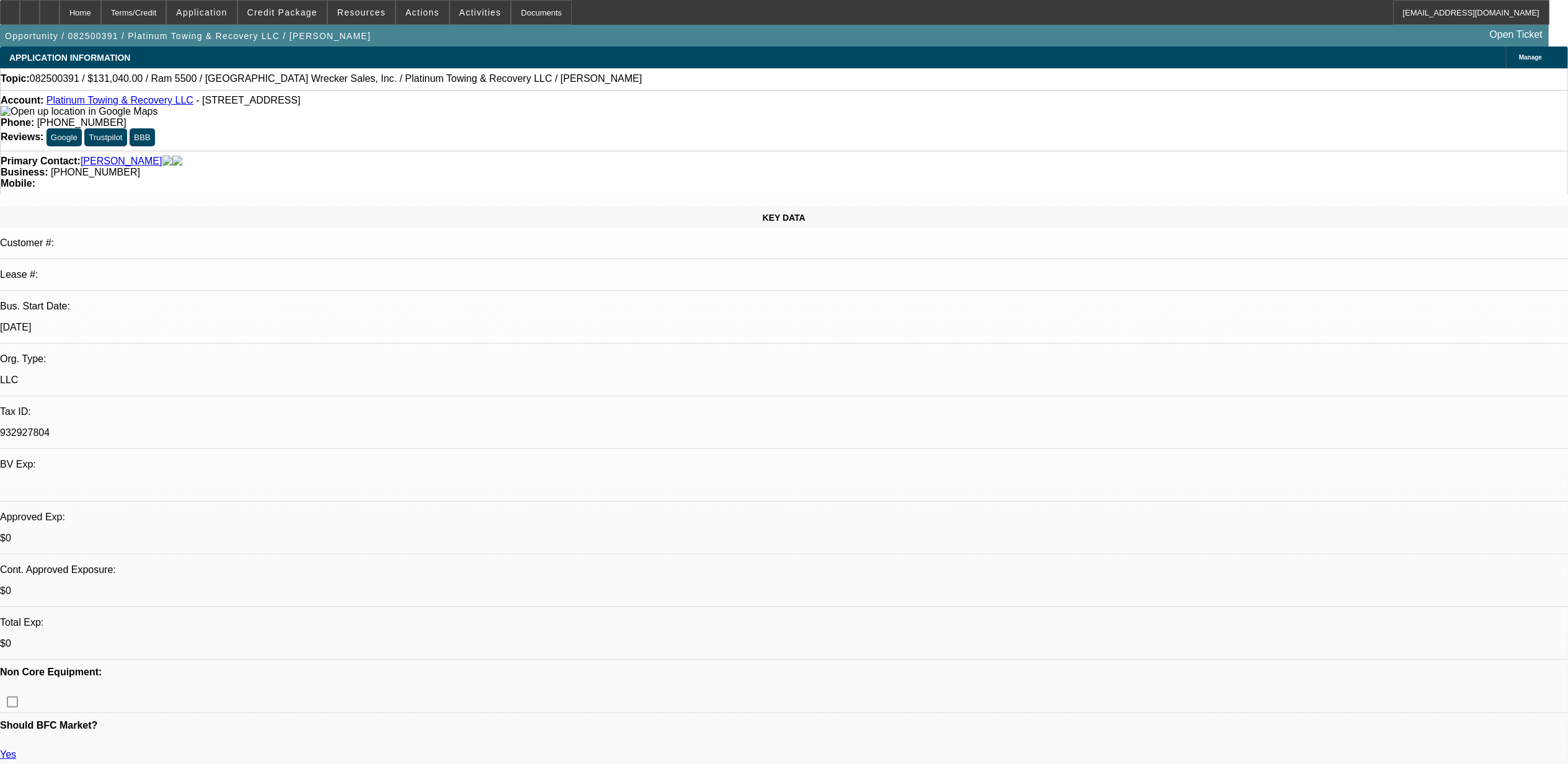
select select "0"
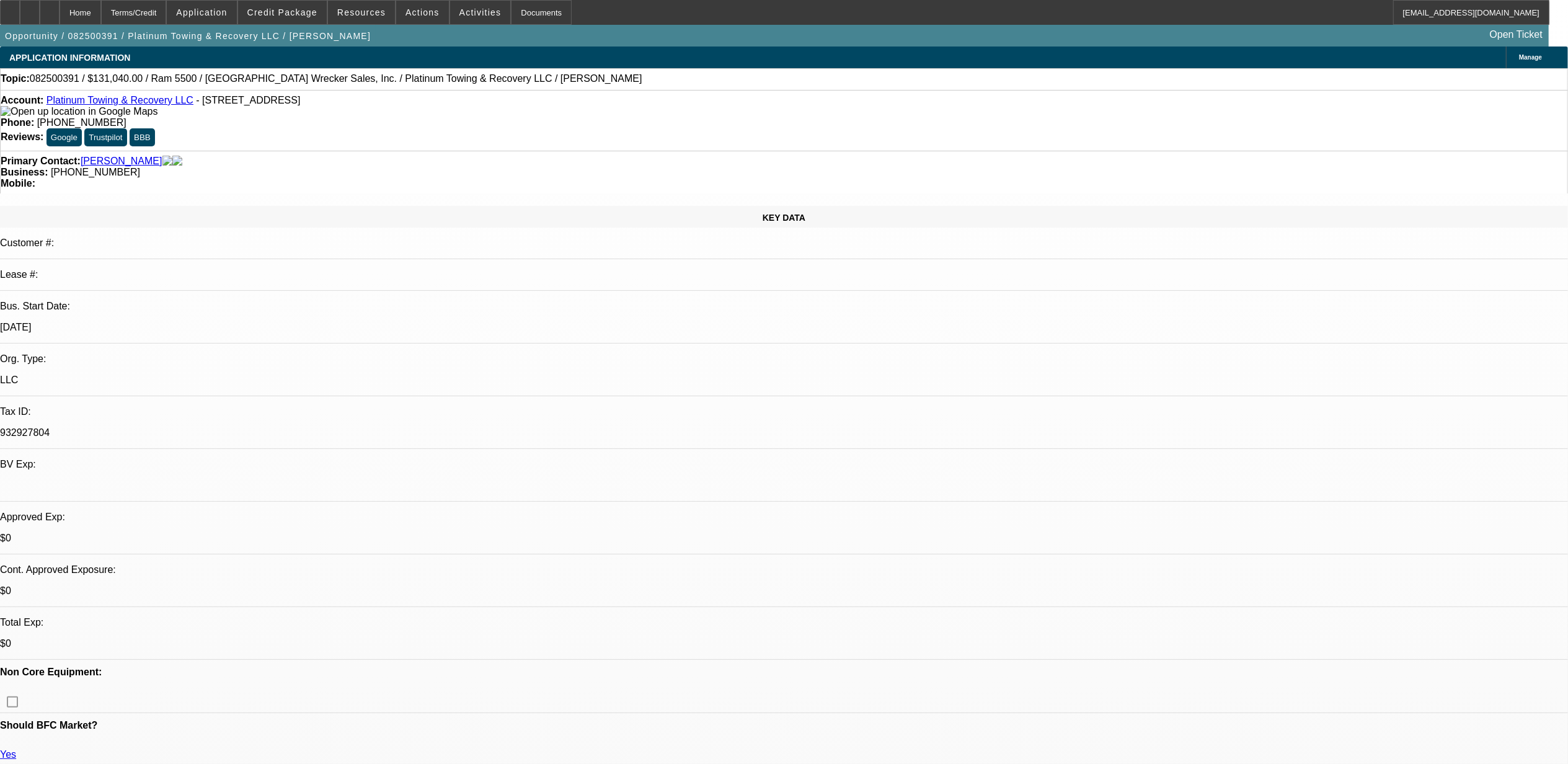
select select "1"
select select "2"
select select "6"
select select "1"
select select "2"
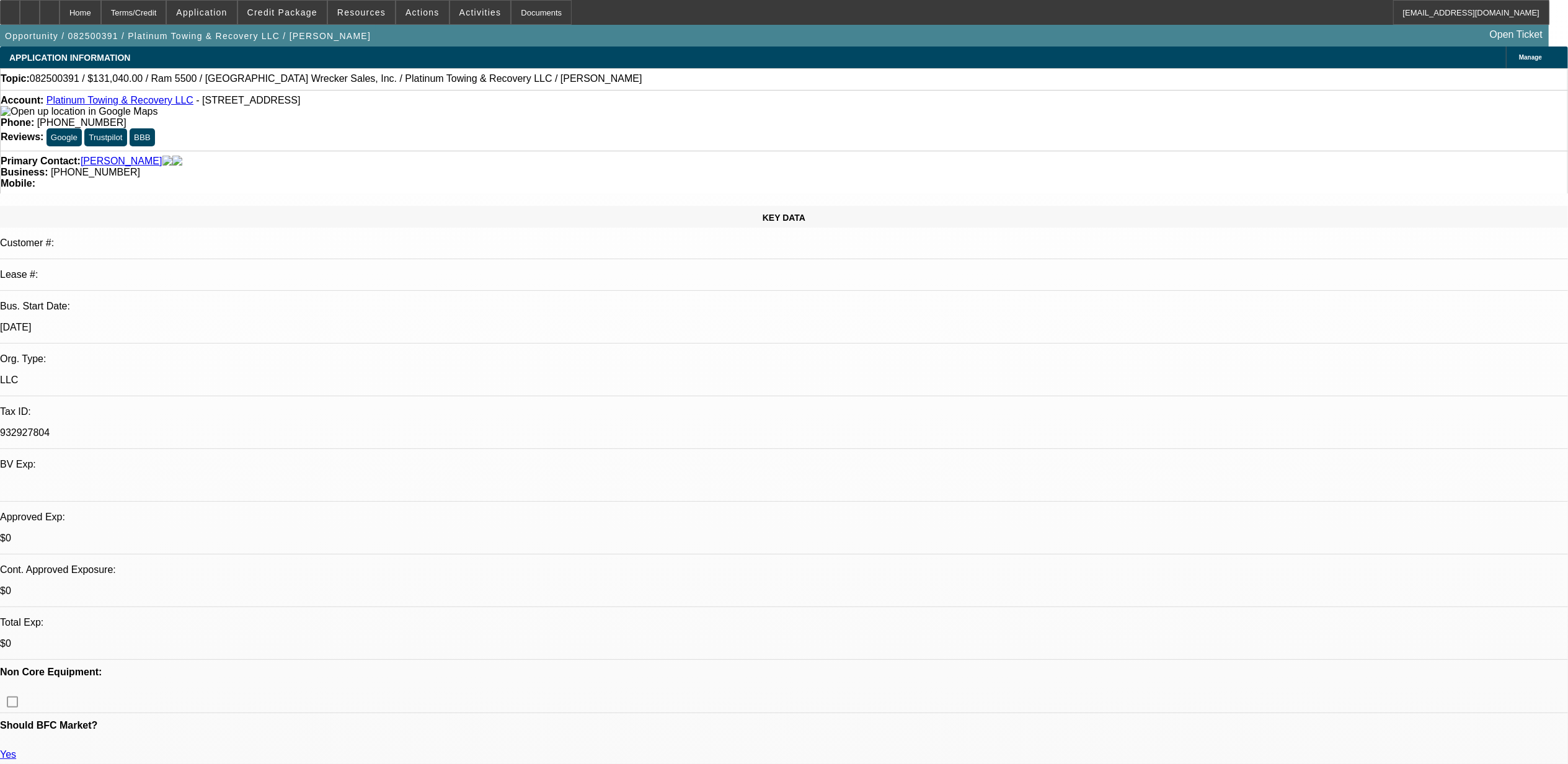
select select "6"
select select "1"
select select "2"
select select "6"
select select "1"
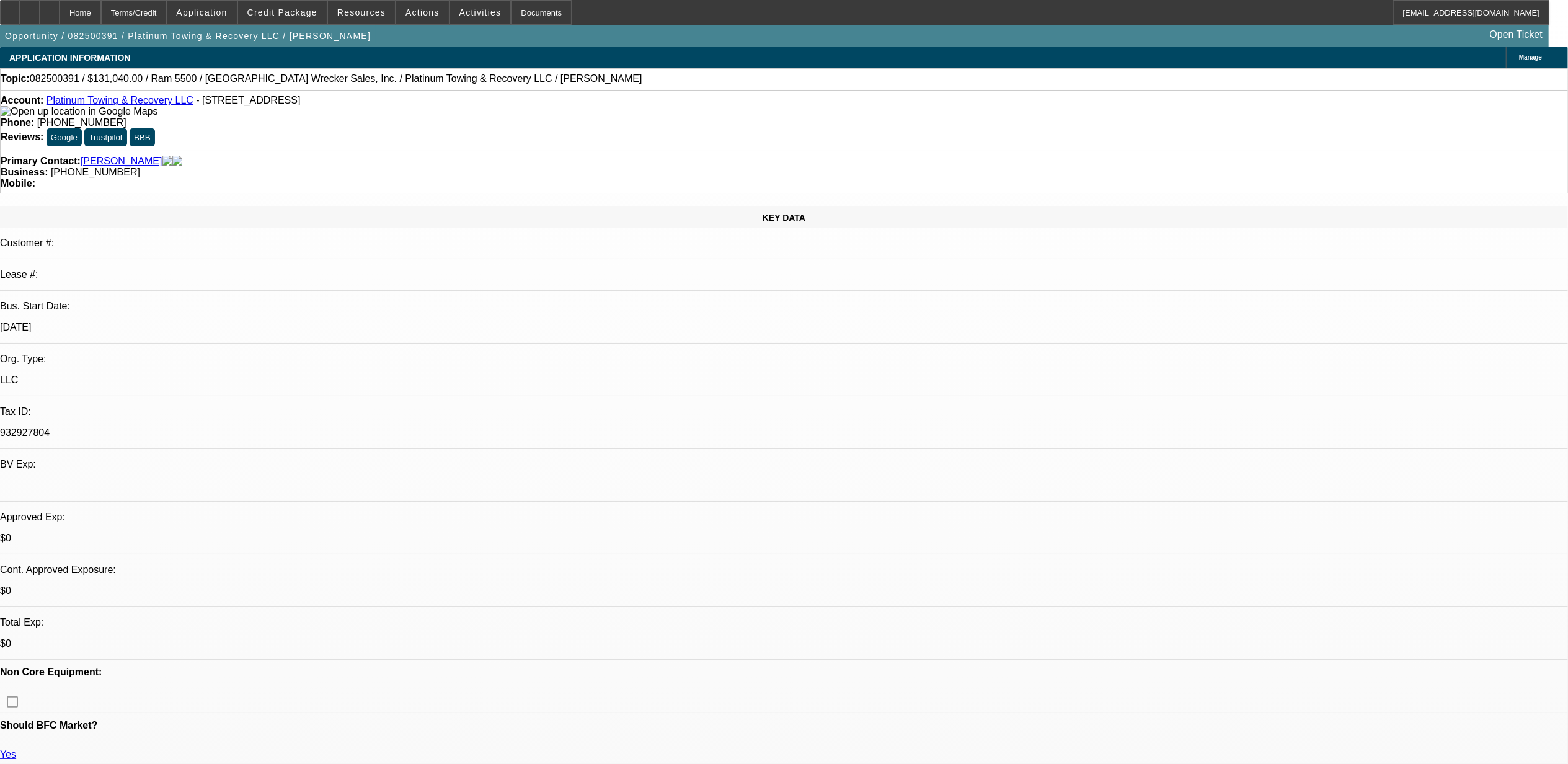
select select "2"
select select "6"
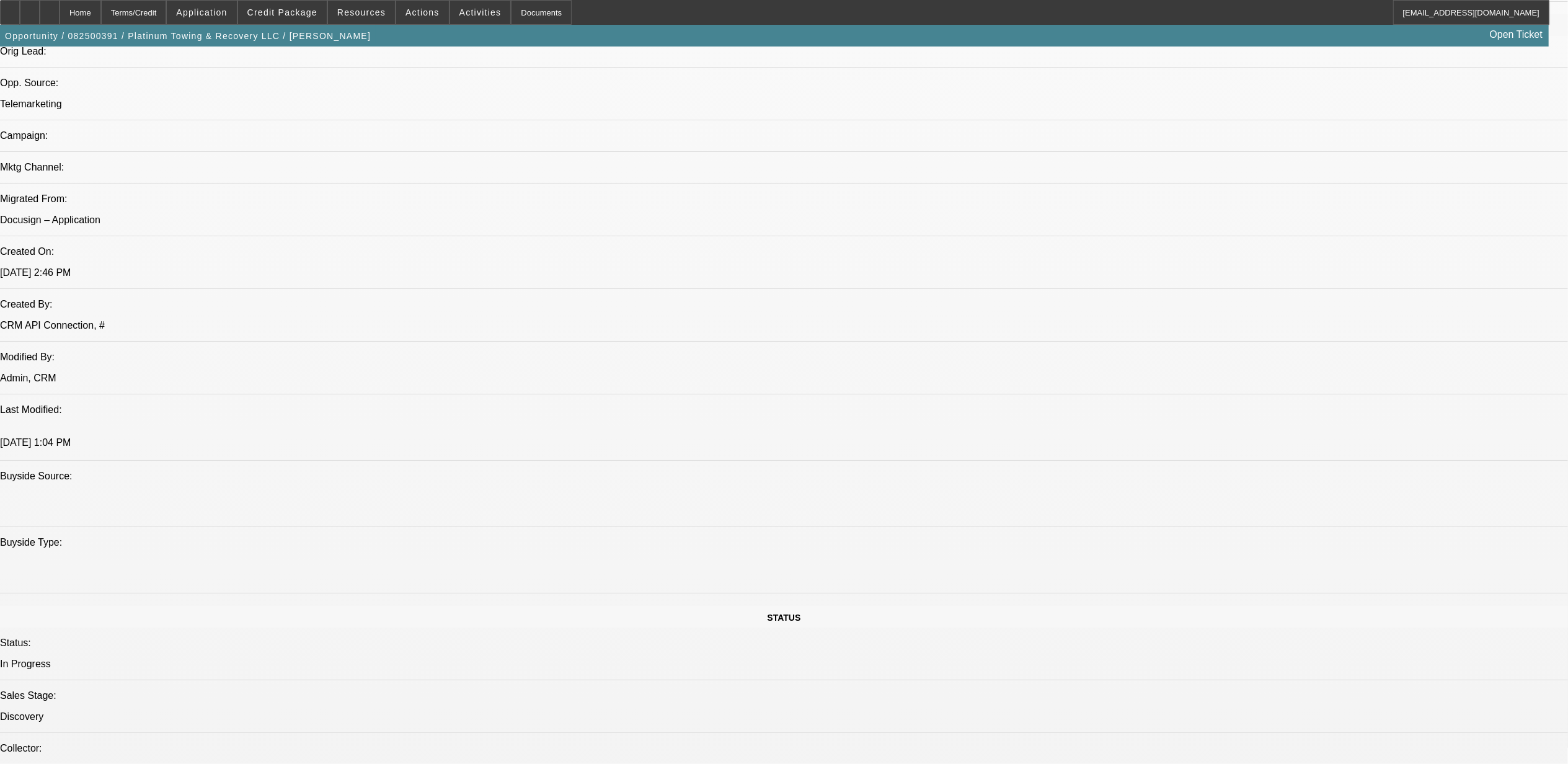
scroll to position [496, 0]
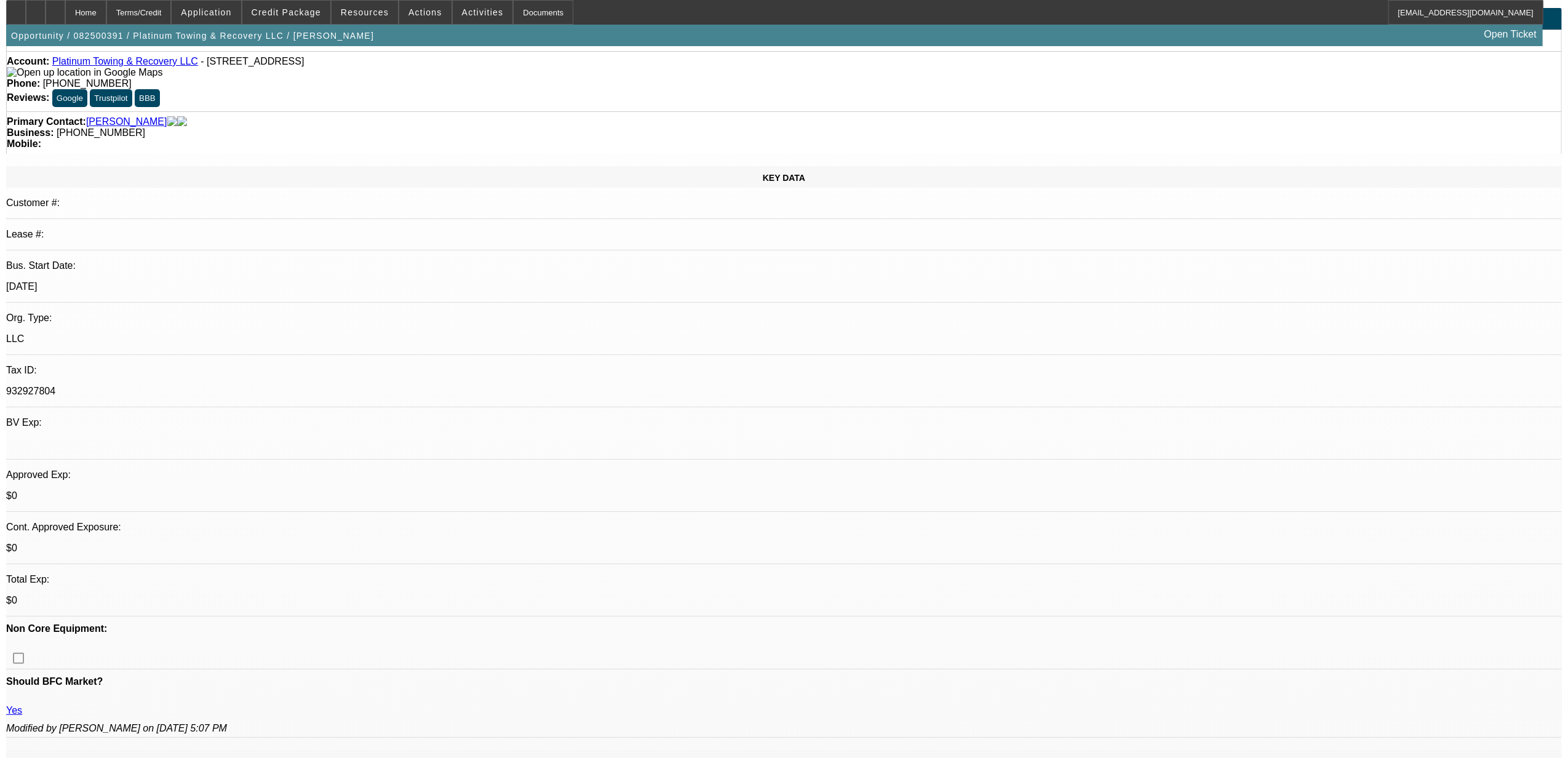
scroll to position [0, 0]
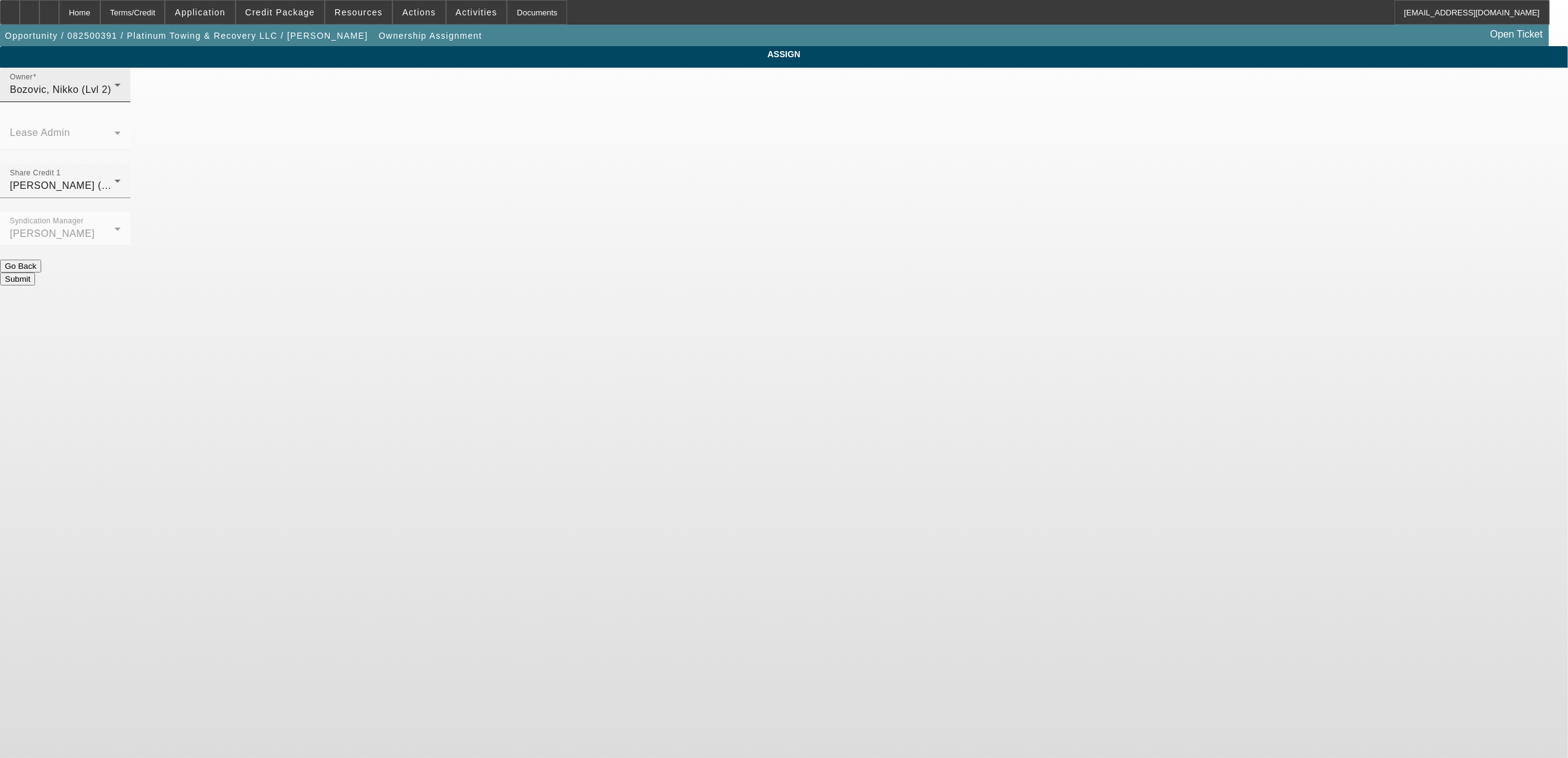
click at [115, 97] on div "Bozovic, Nikko (Lvl 2)" at bounding box center [62, 90] width 105 height 15
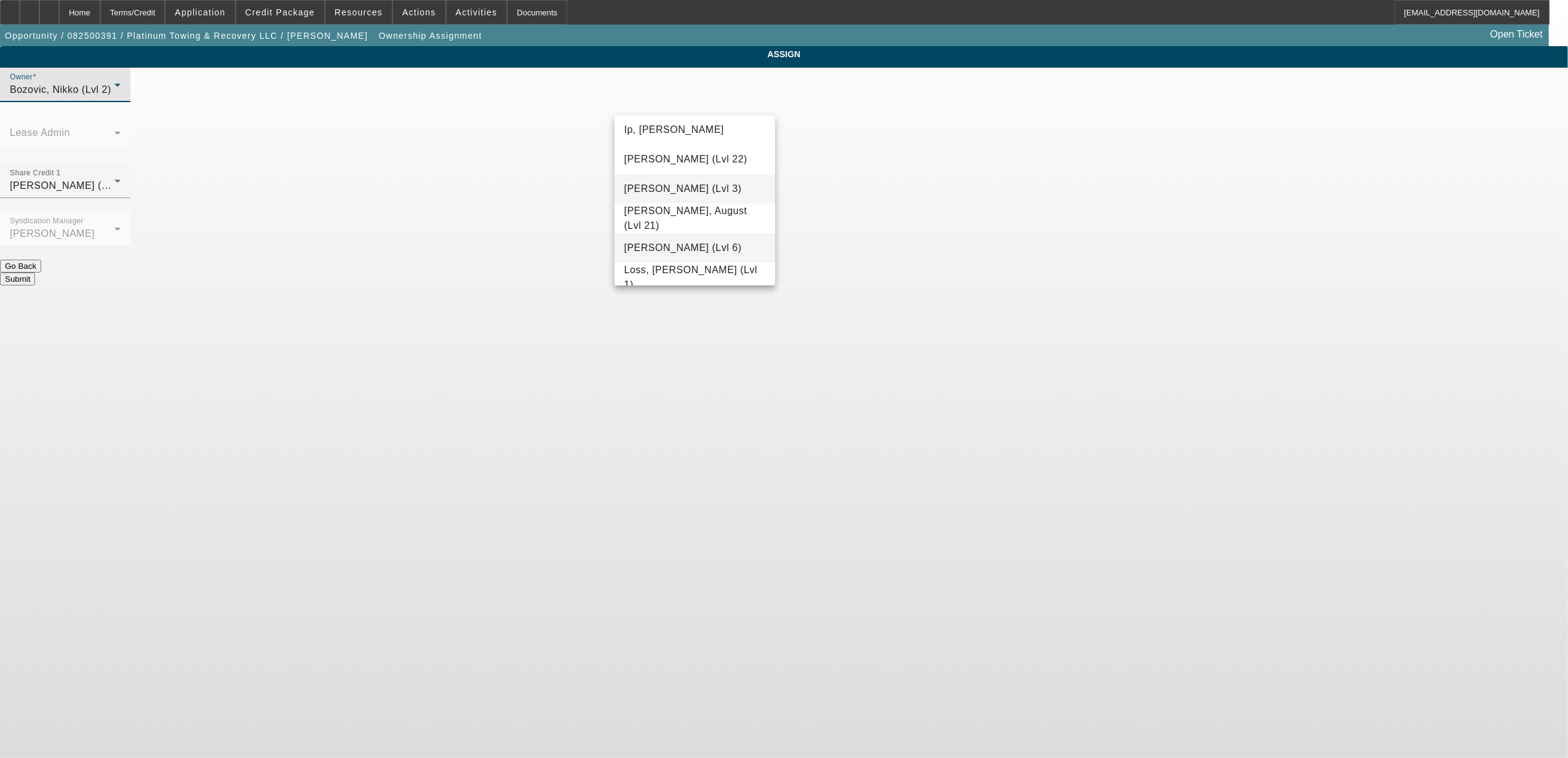
click at [704, 244] on span "[PERSON_NAME] (Lvl 6)" at bounding box center [683, 248] width 118 height 15
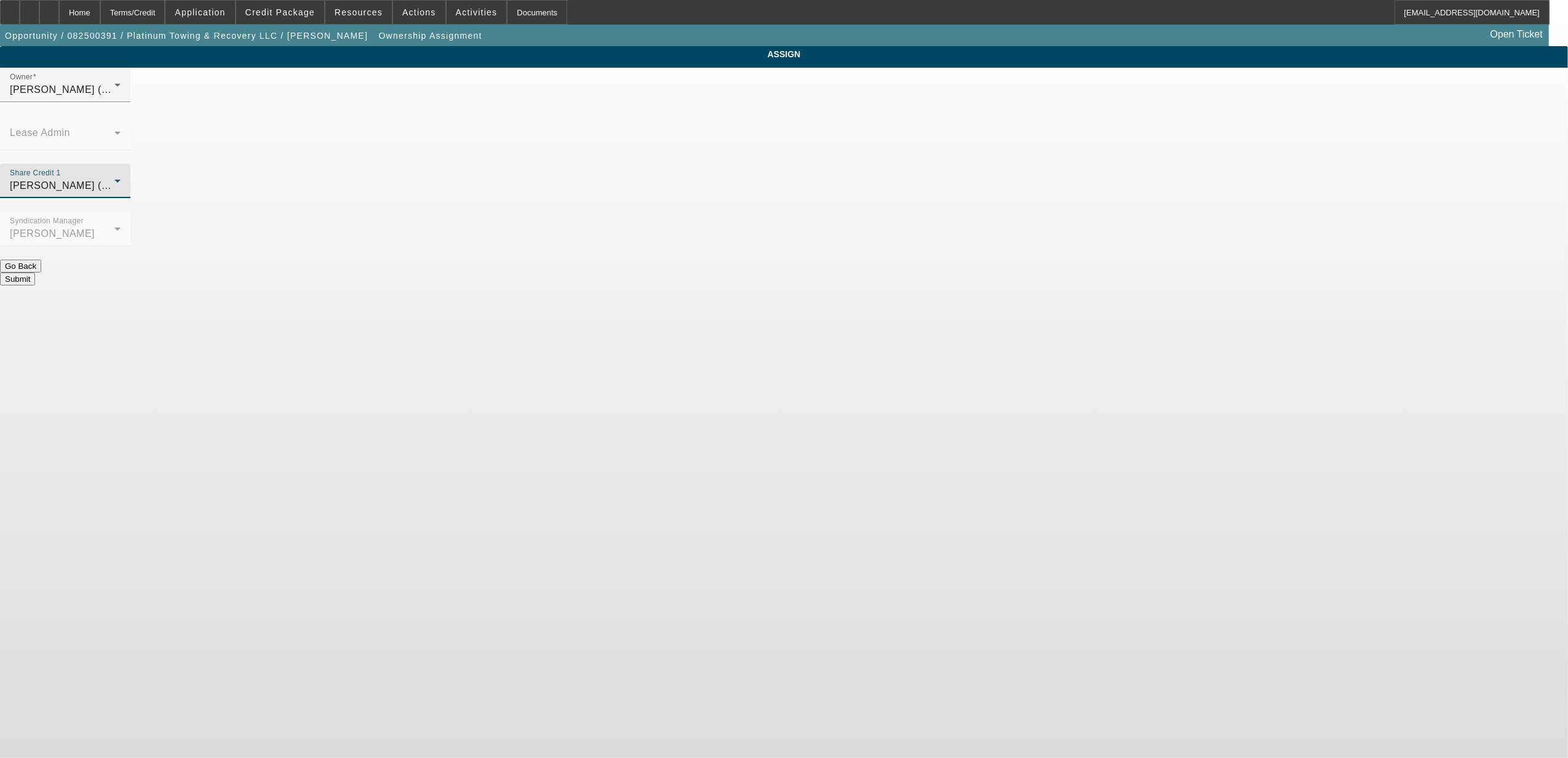
click at [127, 181] on span "[PERSON_NAME] (Lvl 6)" at bounding box center [68, 186] width 118 height 11
drag, startPoint x: 683, startPoint y: 324, endPoint x: 813, endPoint y: 215, distance: 169.6
click at [684, 325] on span "[PERSON_NAME] (Lvl 2)" at bounding box center [683, 326] width 118 height 15
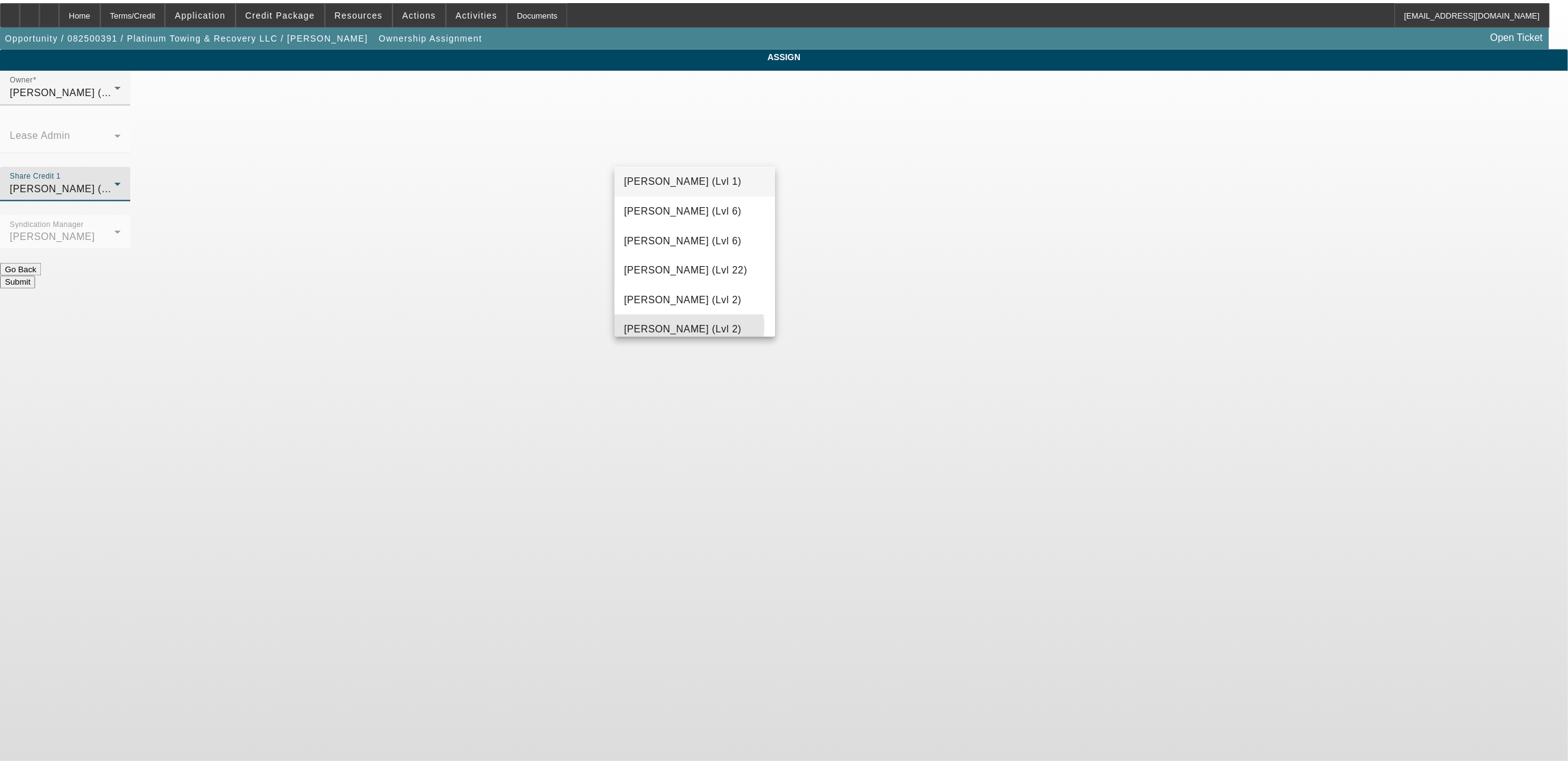
scroll to position [0, 0]
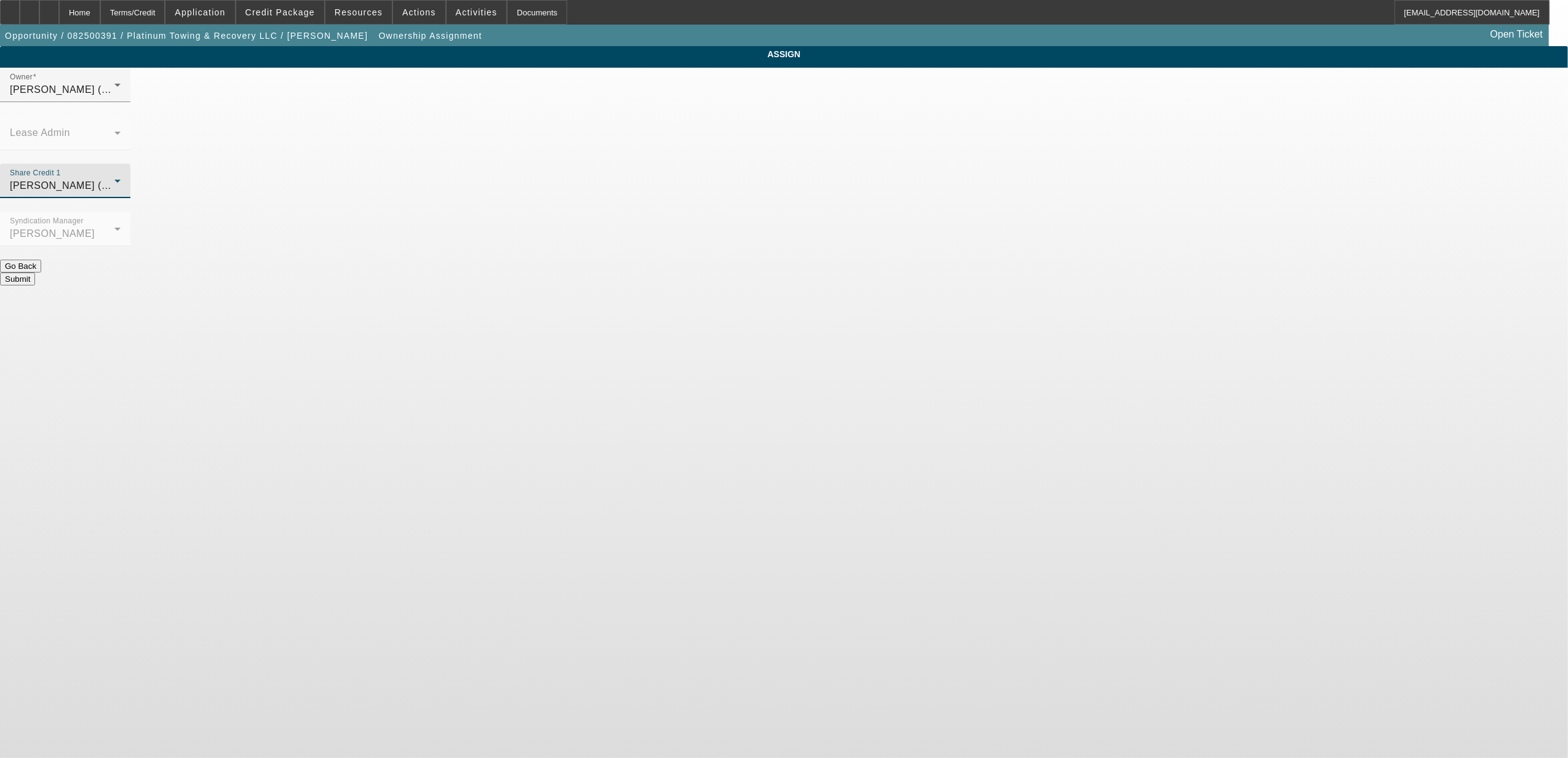
click at [36, 272] on button "Submit" at bounding box center [18, 278] width 36 height 13
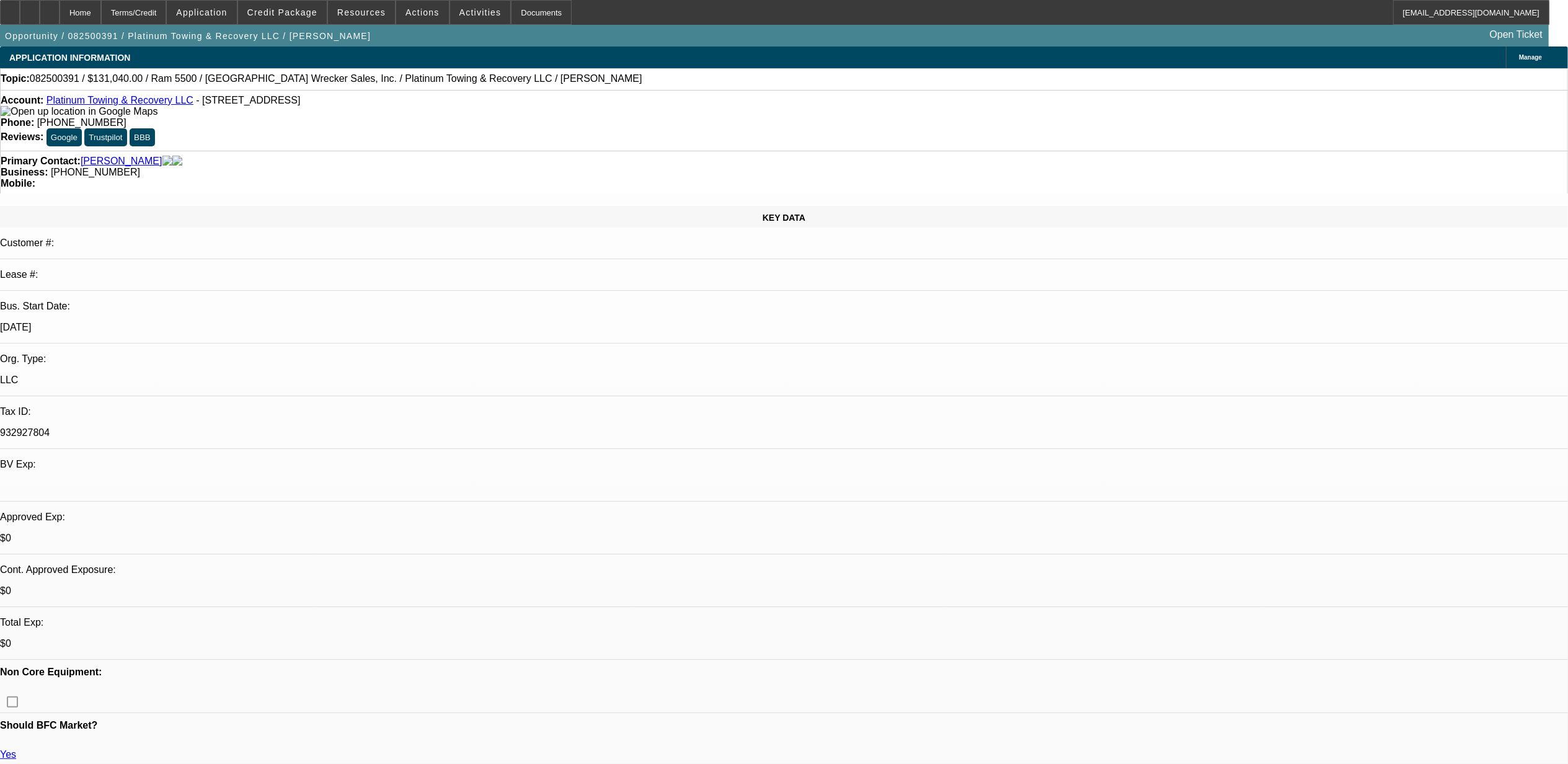
select select "0.1"
select select "0"
select select "2"
select select "0"
select select "6"
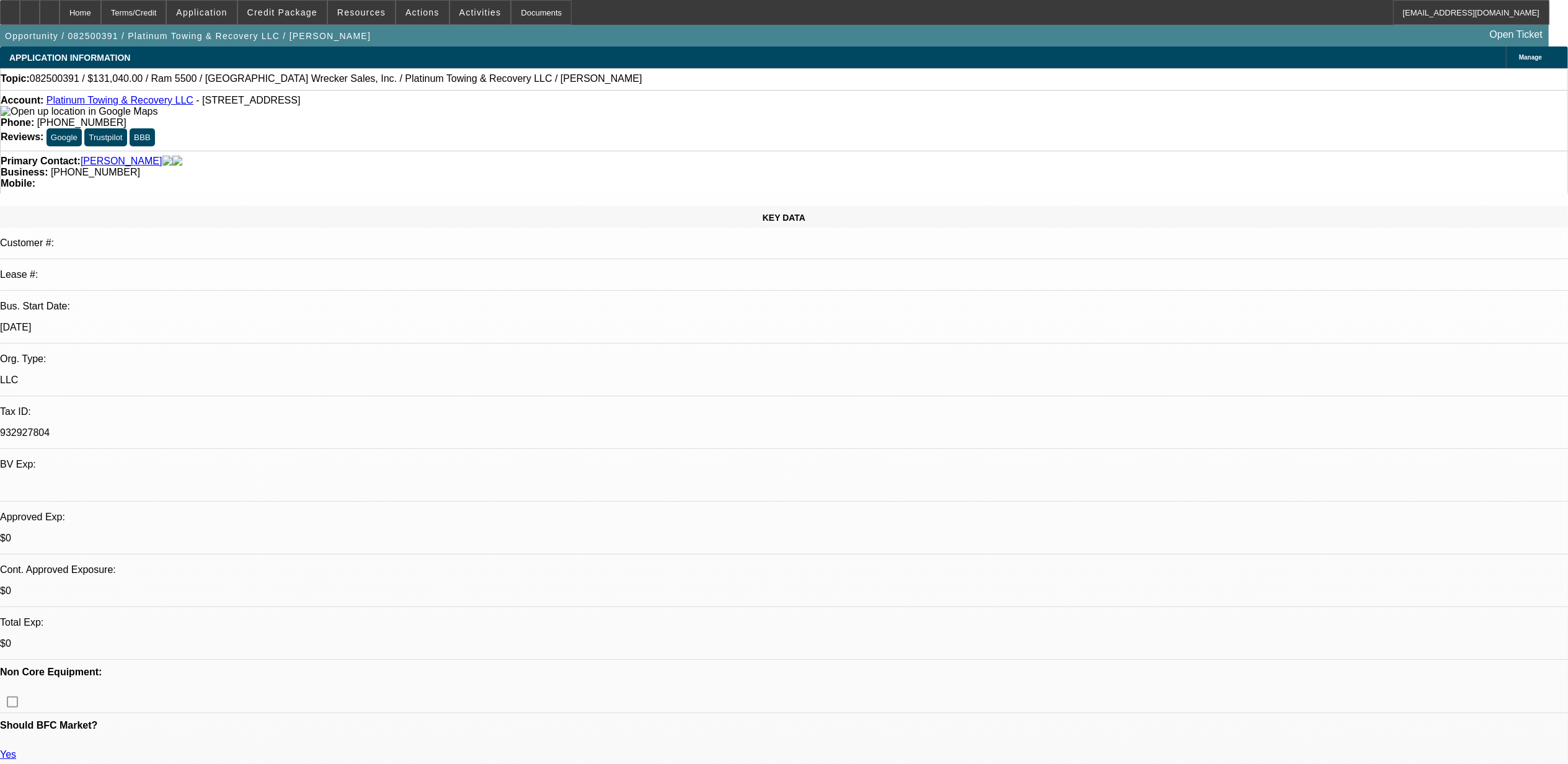
select select "0.1"
select select "0"
select select "2"
select select "0"
select select "6"
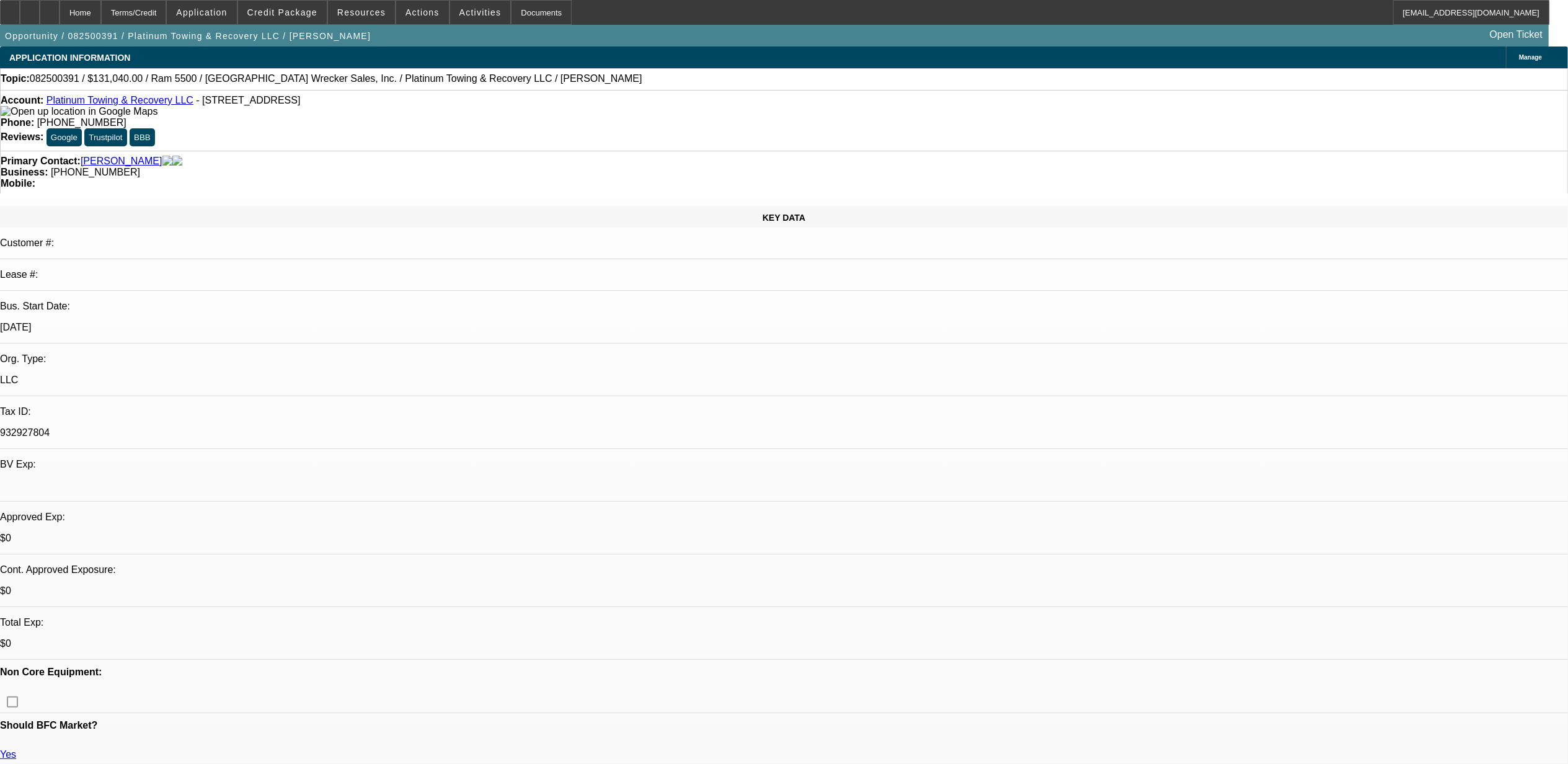
select select "0"
select select "2"
select select "0"
select select "6"
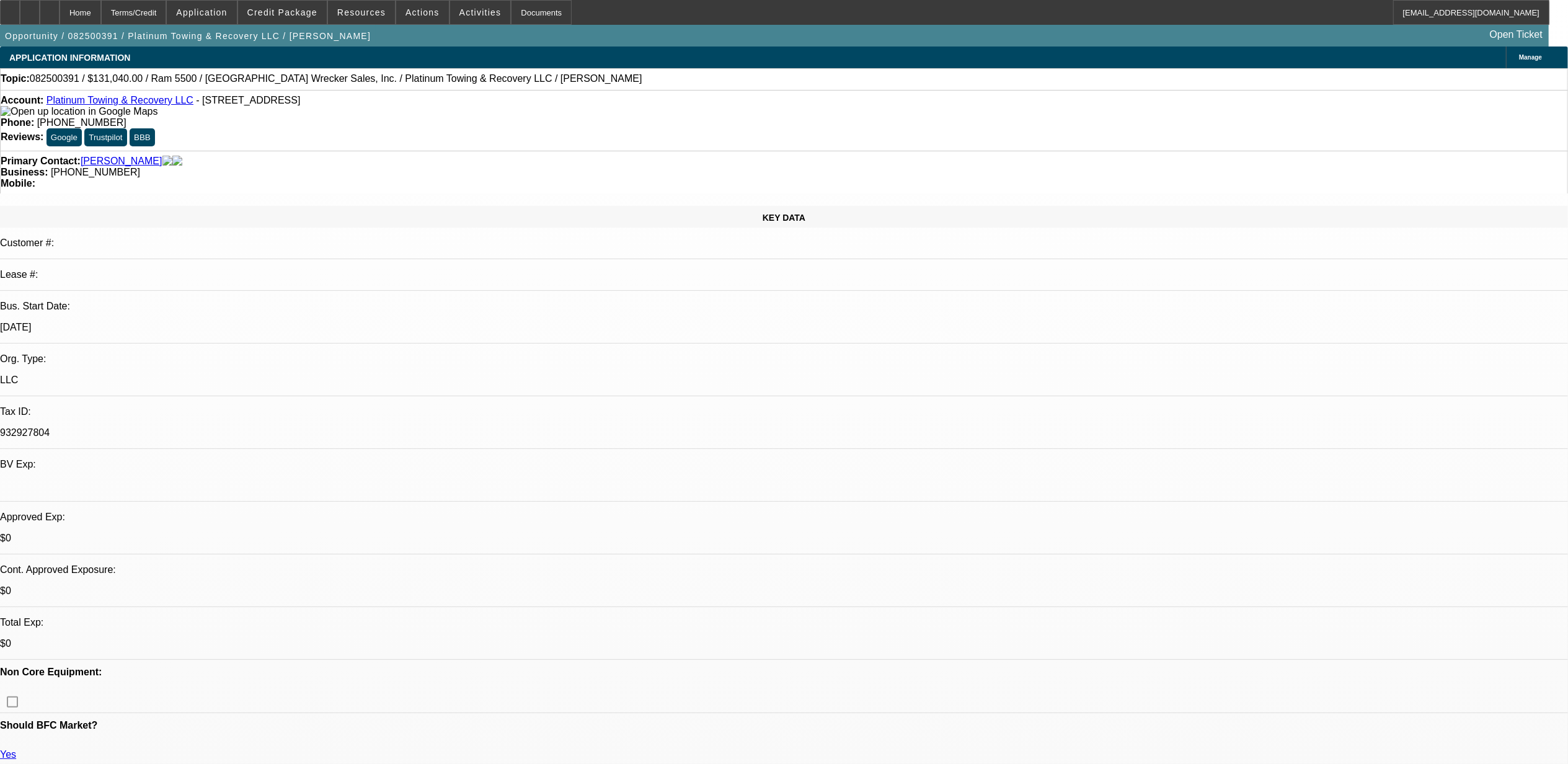
select select "0"
select select "2"
select select "0"
select select "6"
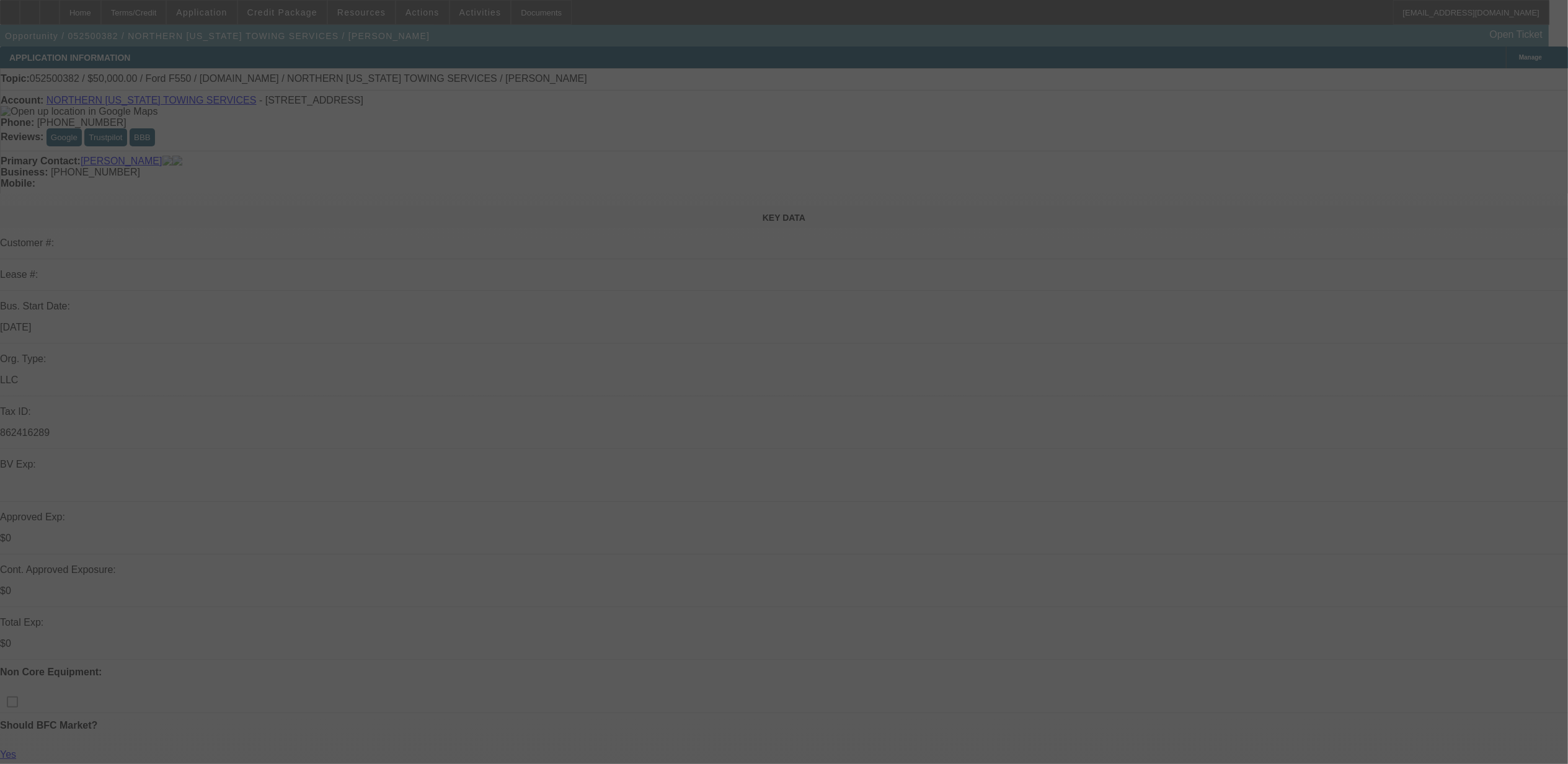
select select "0"
select select "2"
select select "0.1"
select select "0"
select select "2"
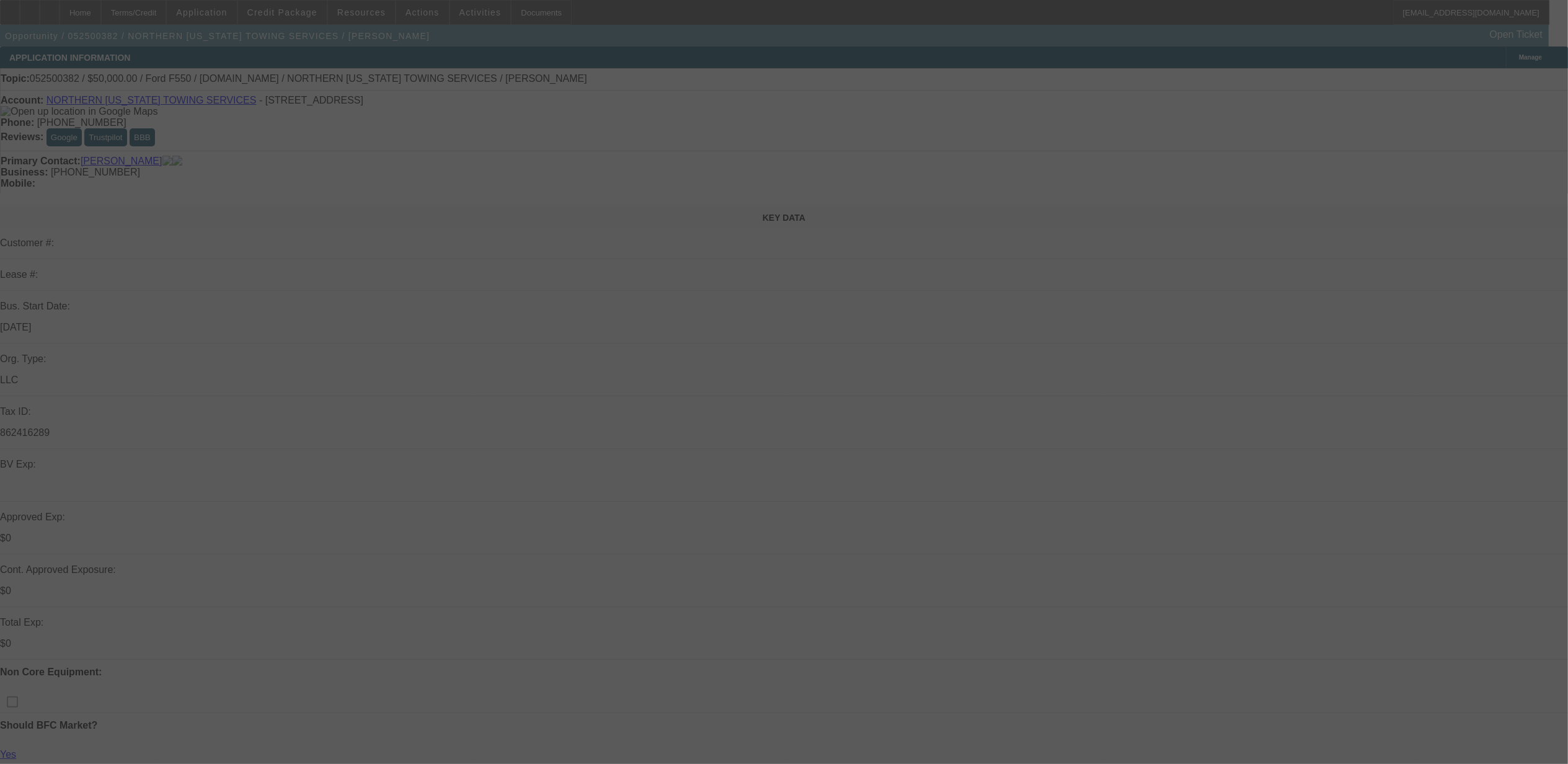
select select "0.1"
select select "0"
select select "2"
select select "0.1"
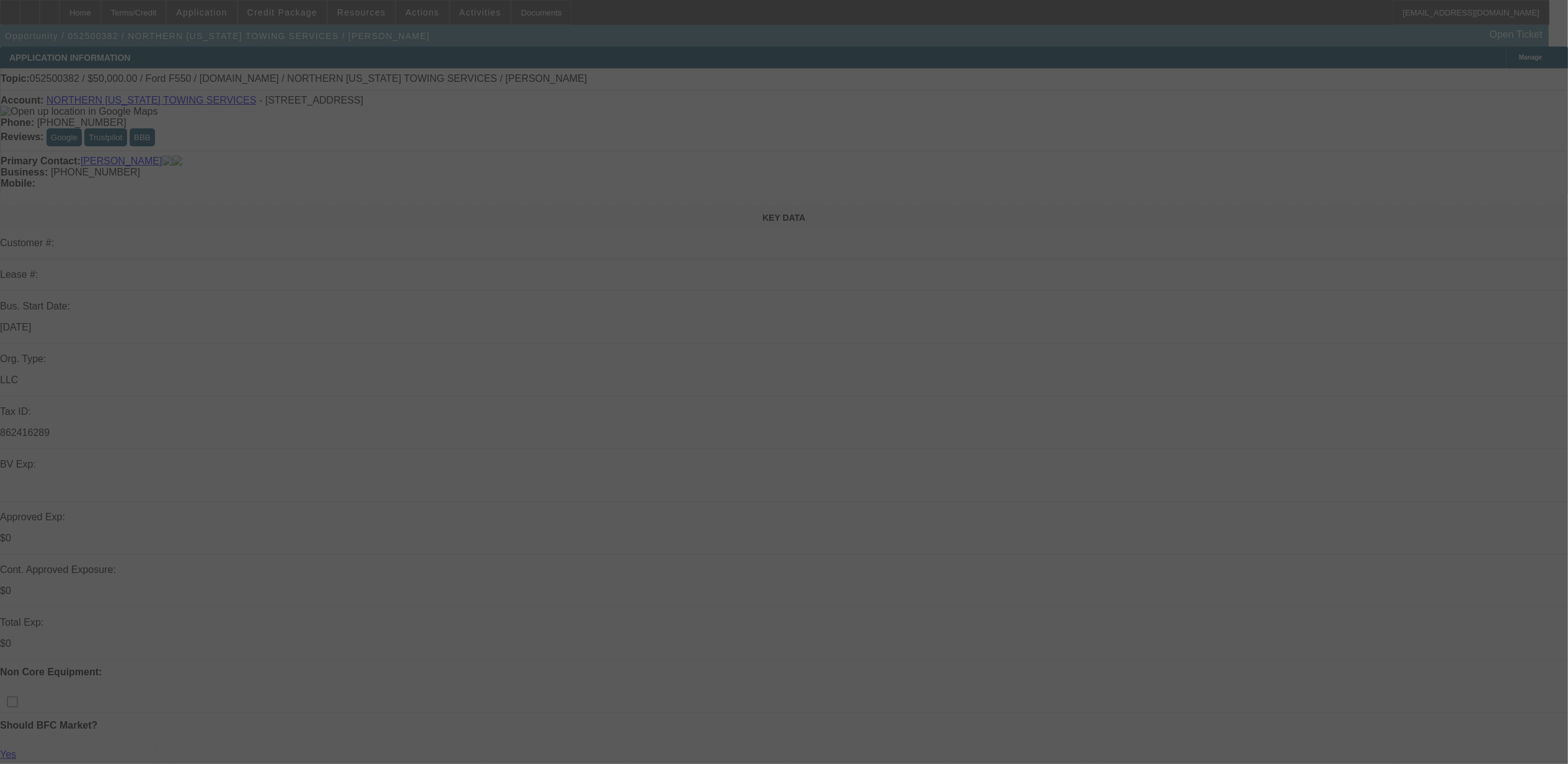
select select "0"
select select "0.1"
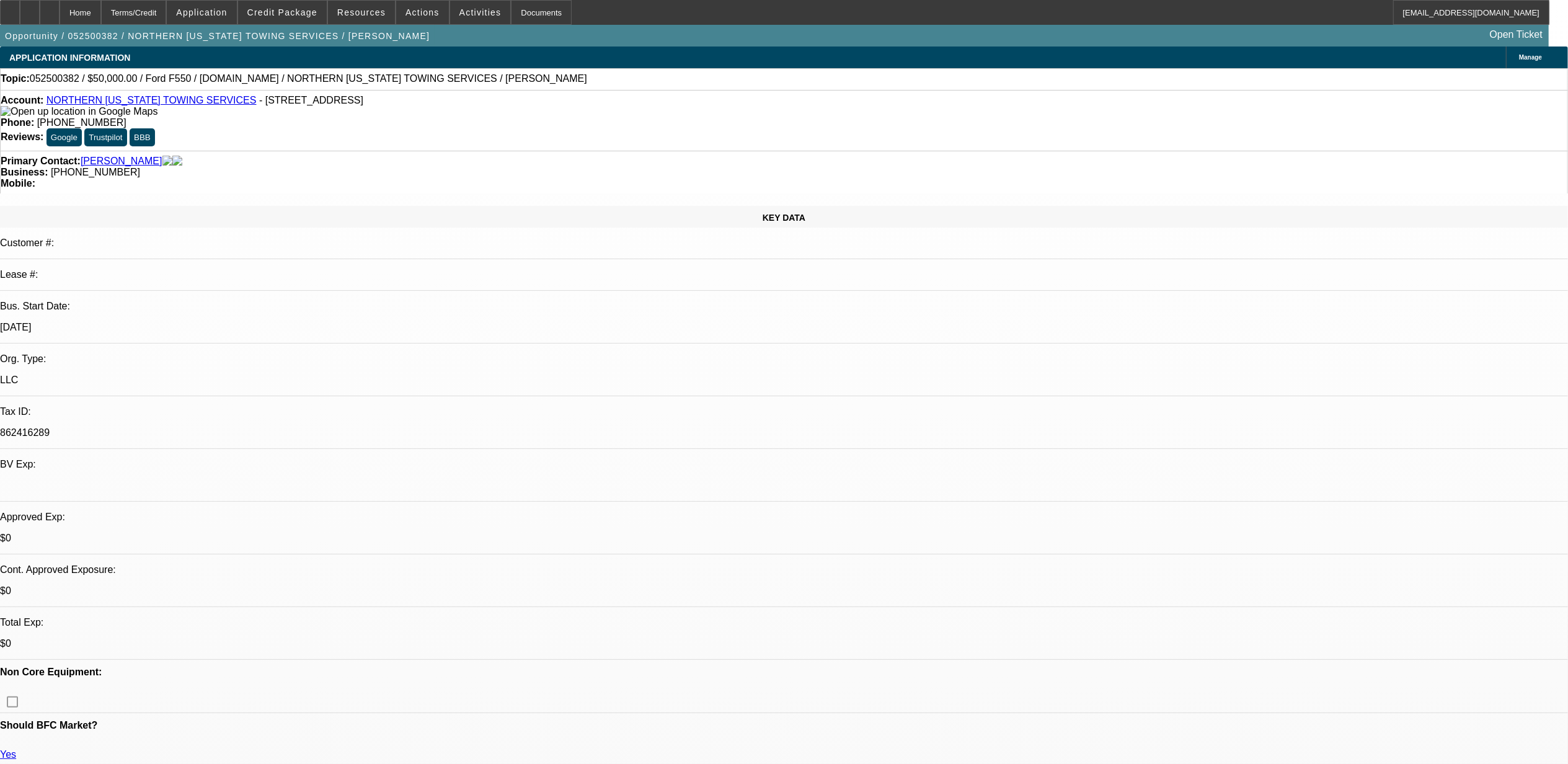
select select "1"
select select "2"
select select "4"
select select "1"
select select "2"
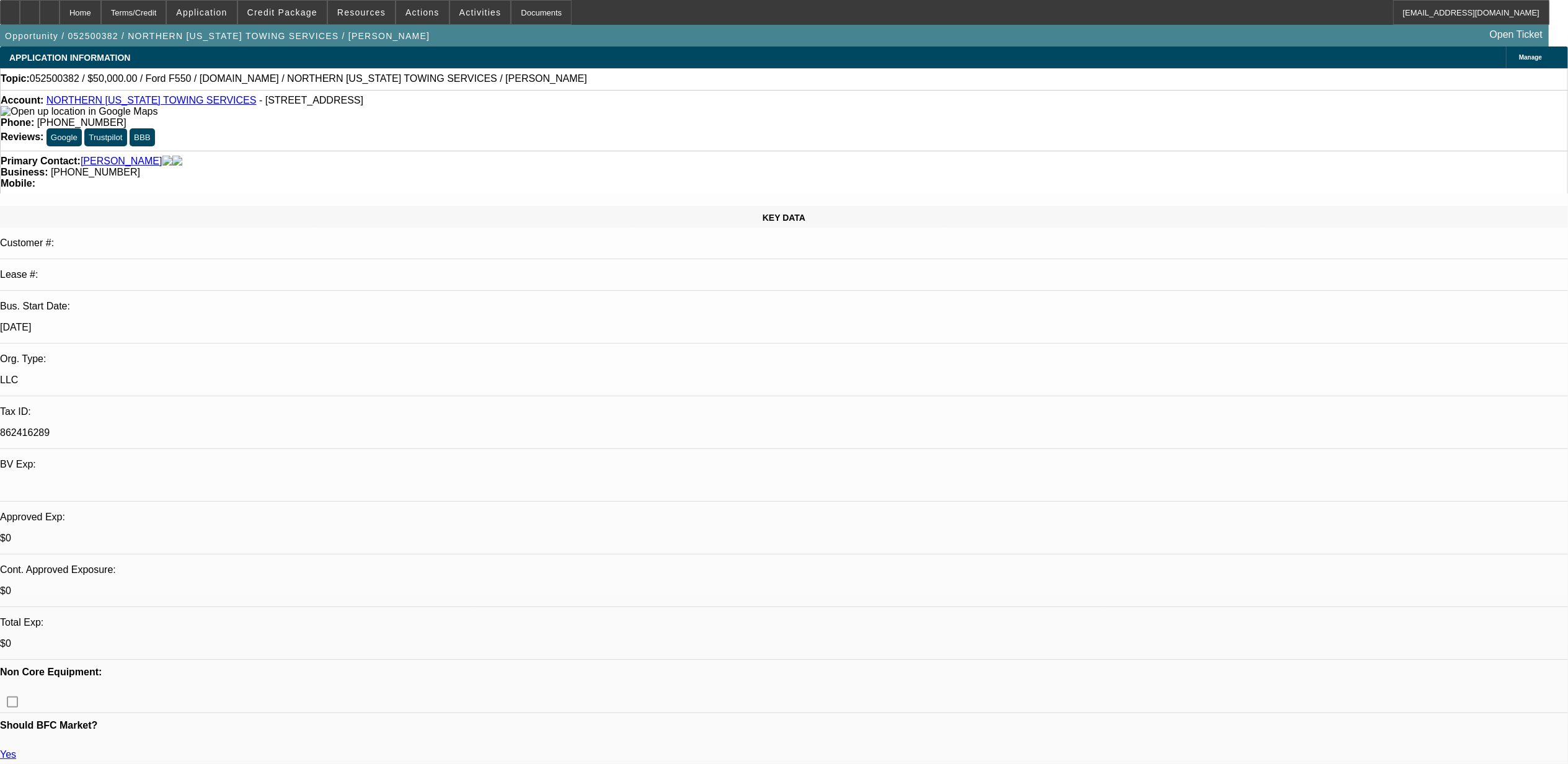
select select "4"
select select "1"
select select "2"
select select "4"
select select "1"
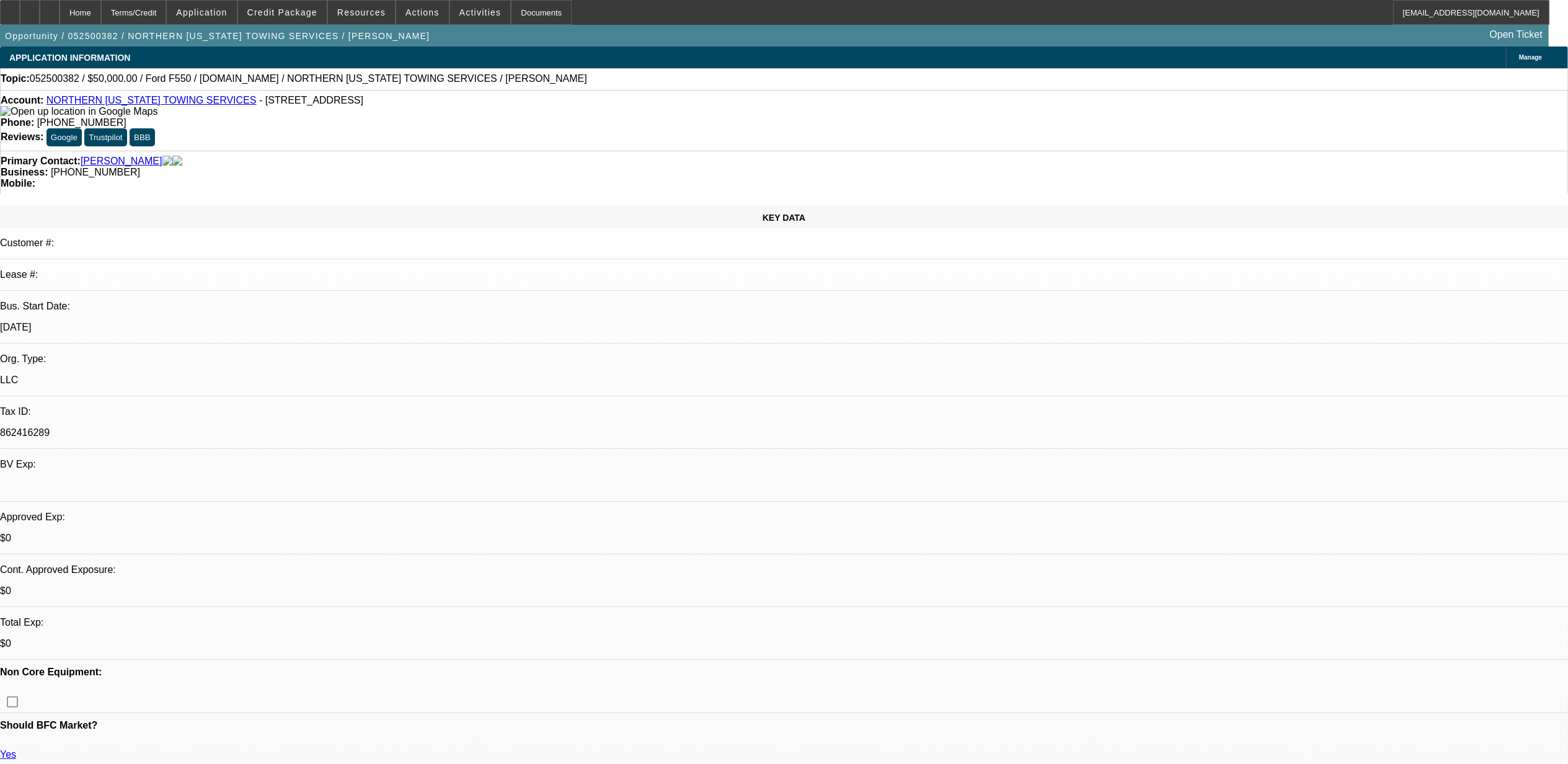
select select "1"
select select "4"
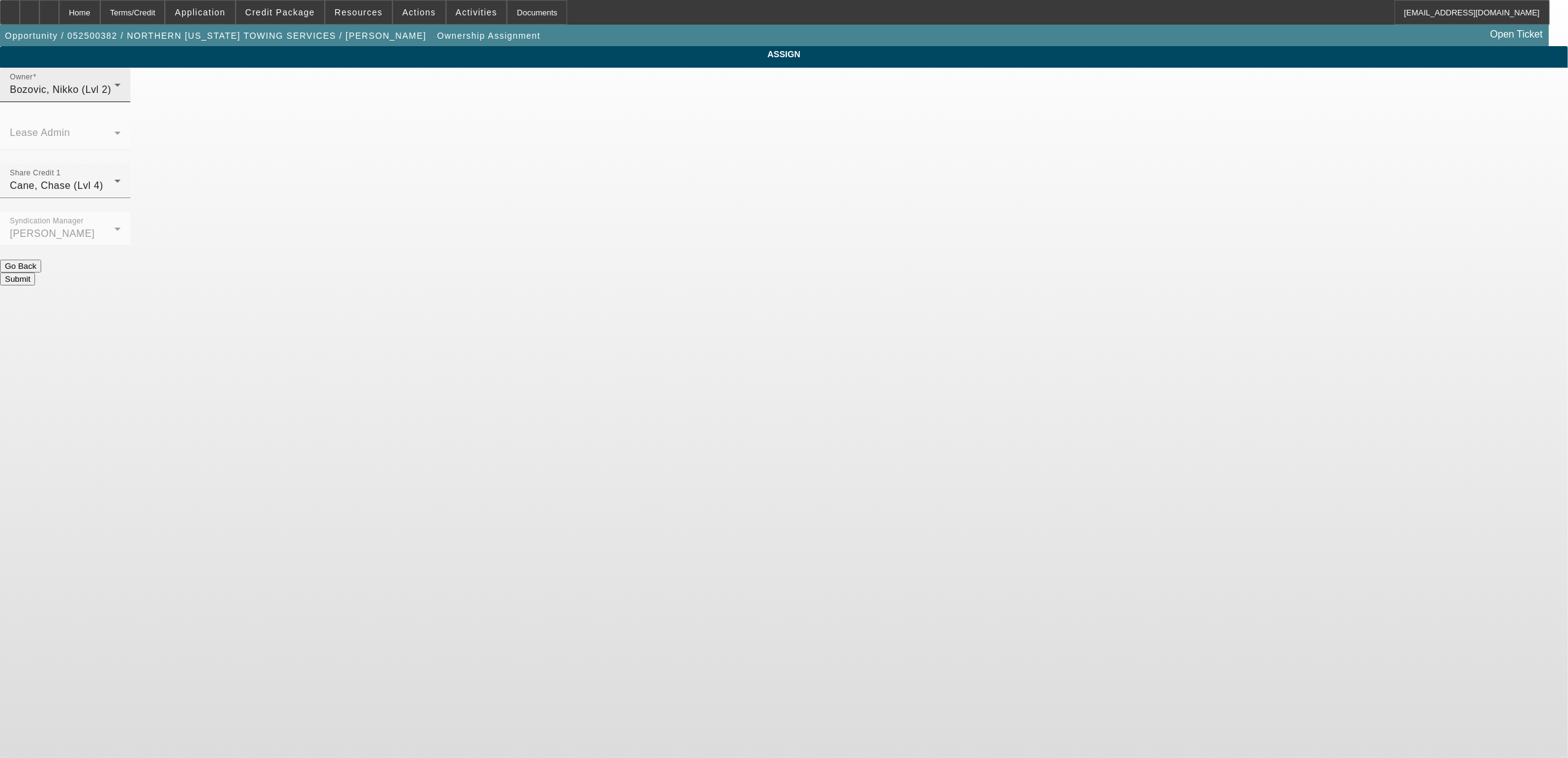
click at [115, 97] on div "Bozovic, Nikko (Lvl 2)" at bounding box center [62, 90] width 105 height 15
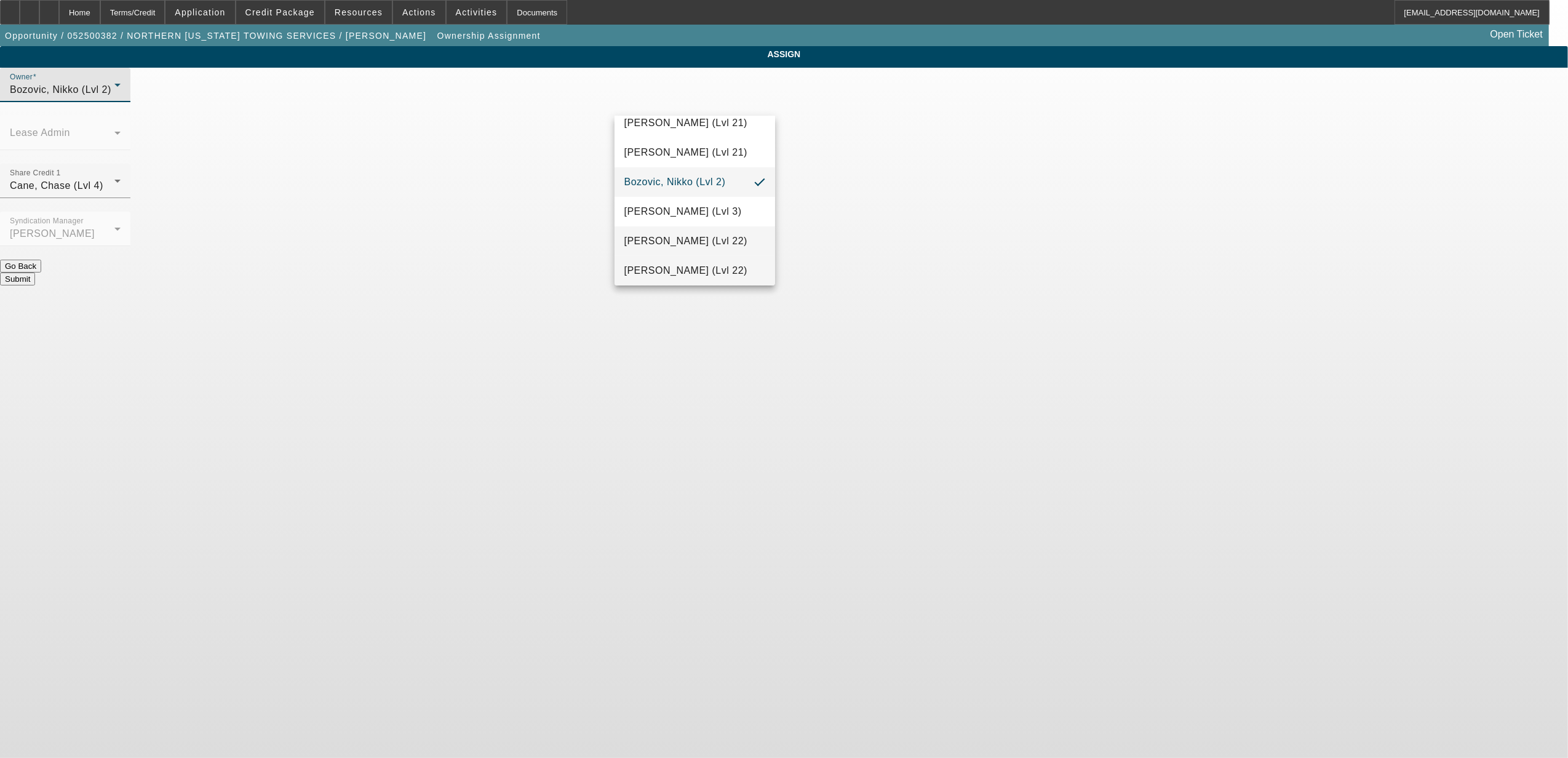
scroll to position [154, 0]
click at [709, 223] on span "Cane, Chase (Lvl 4)" at bounding box center [671, 218] width 94 height 15
click at [115, 179] on div "Cane, Chase (Lvl 4)" at bounding box center [62, 186] width 105 height 15
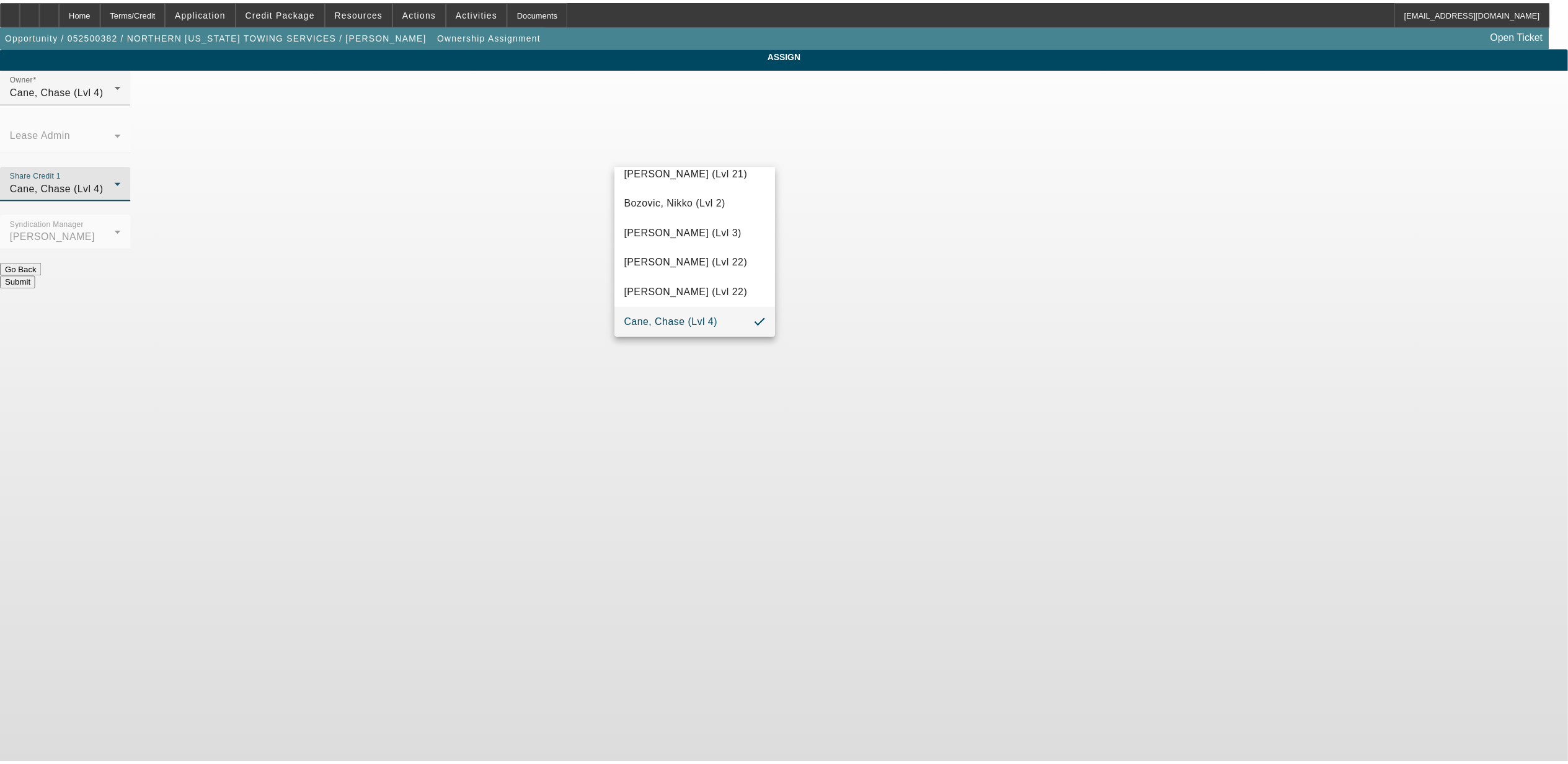
scroll to position [430, 0]
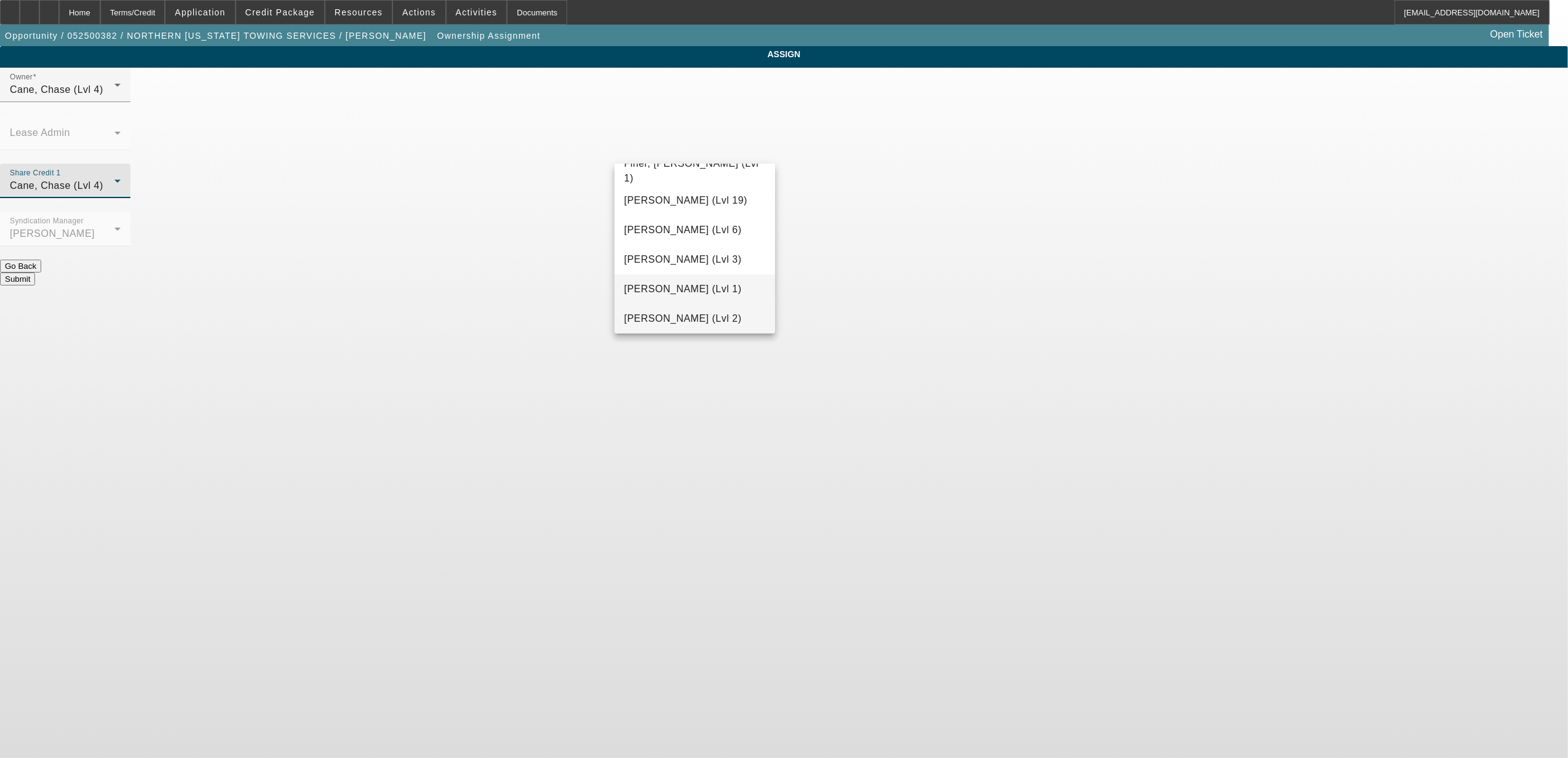
drag, startPoint x: 692, startPoint y: 313, endPoint x: 717, endPoint y: 289, distance: 34.7
click at [694, 313] on span "[PERSON_NAME] (Lvl 2)" at bounding box center [683, 318] width 118 height 15
click at [36, 272] on button "Submit" at bounding box center [18, 278] width 36 height 13
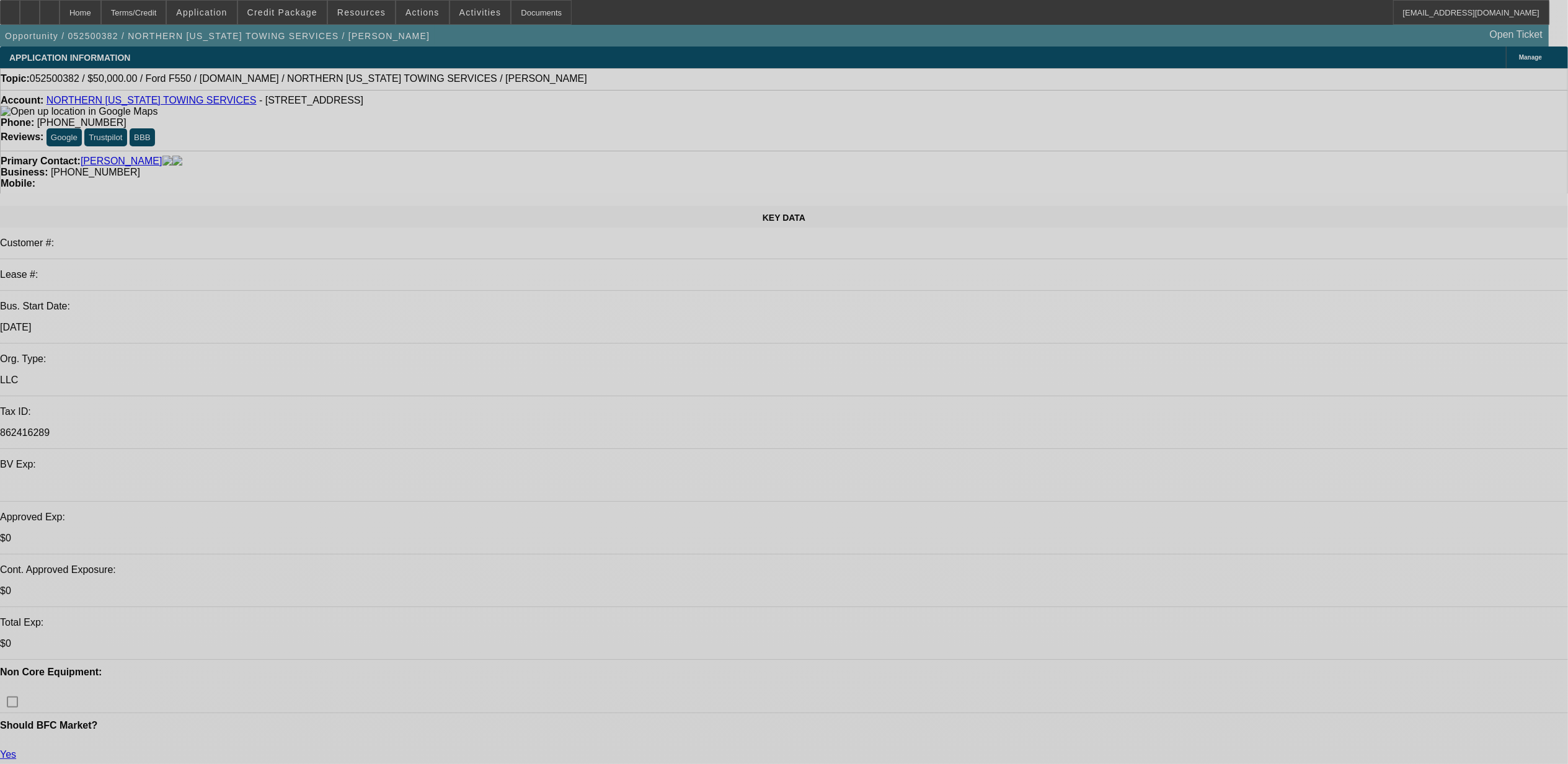
select select "0"
select select "2"
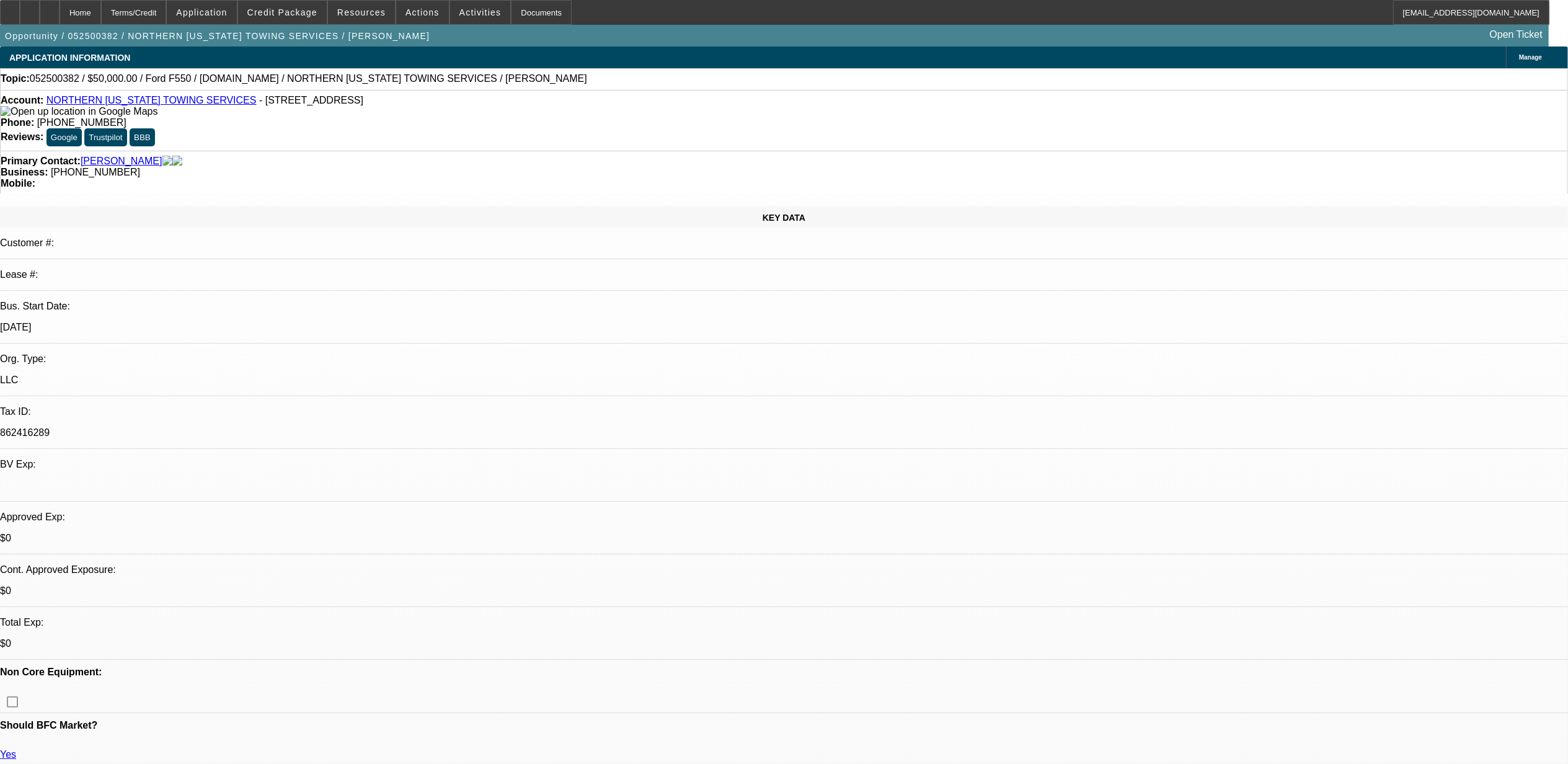
select select "0.1"
select select "4"
select select "0"
select select "2"
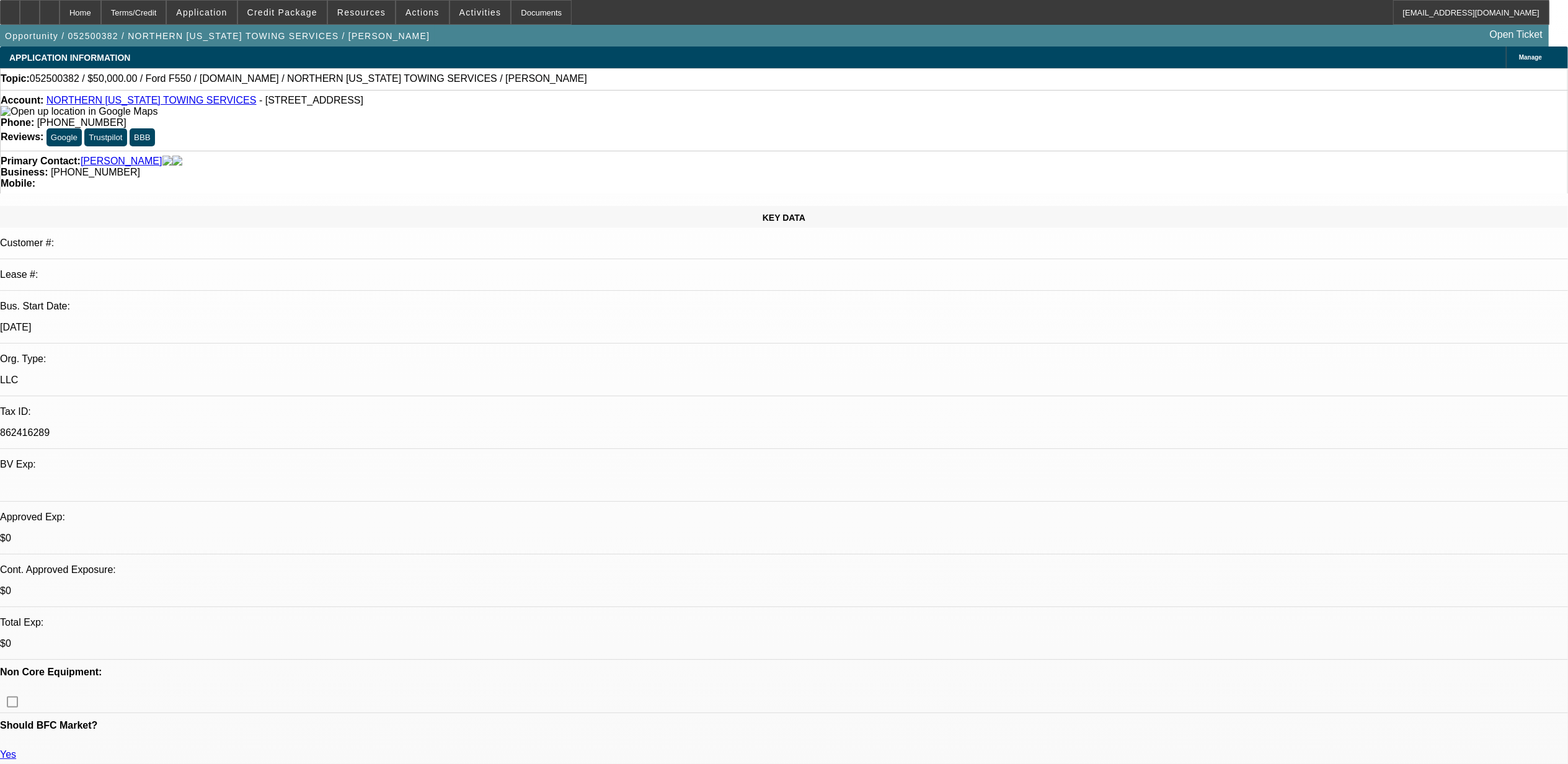
select select "0.1"
select select "4"
select select "0"
select select "2"
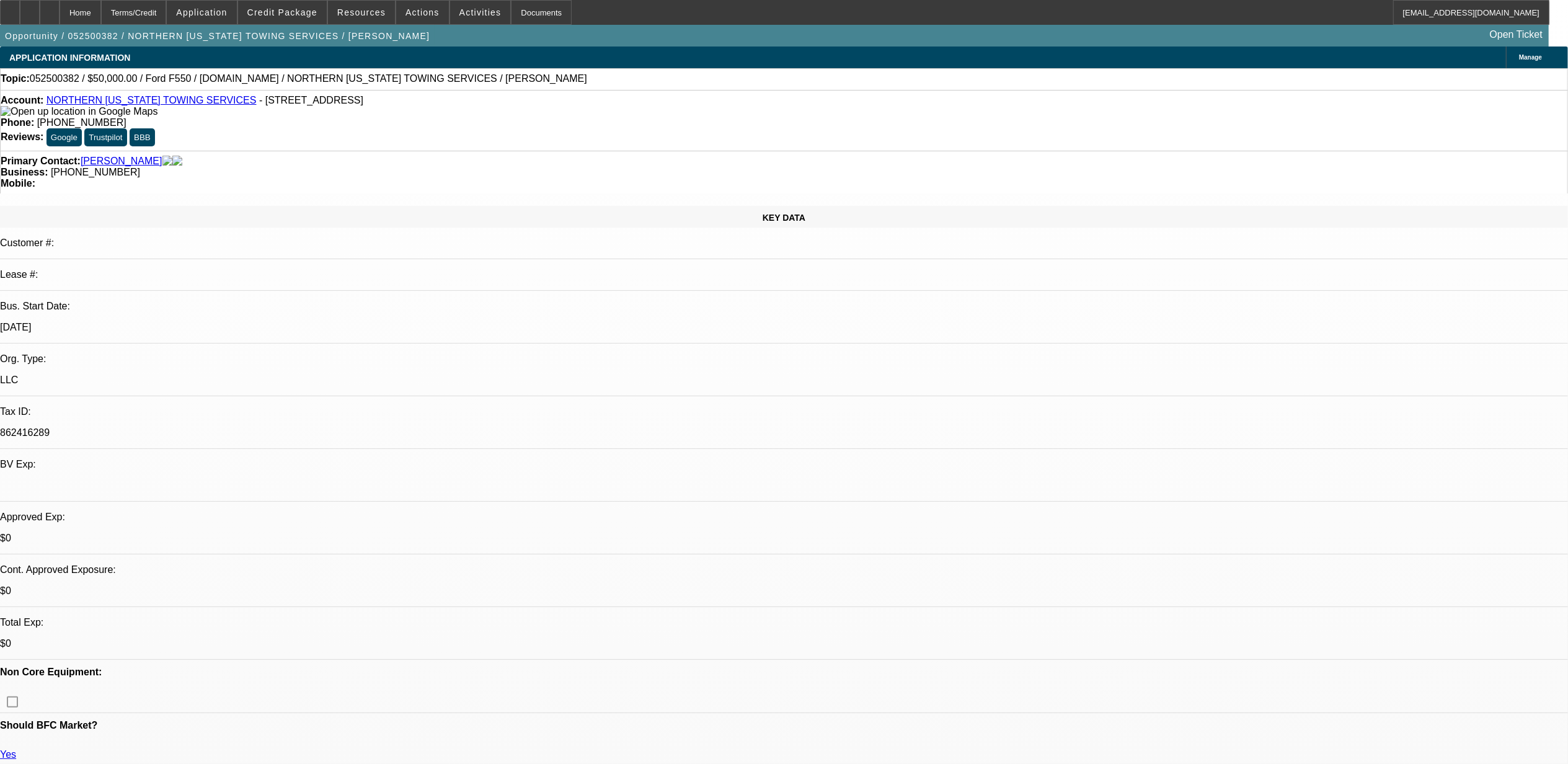
select select "0.1"
select select "4"
select select "0.1"
select select "0"
select select "0.1"
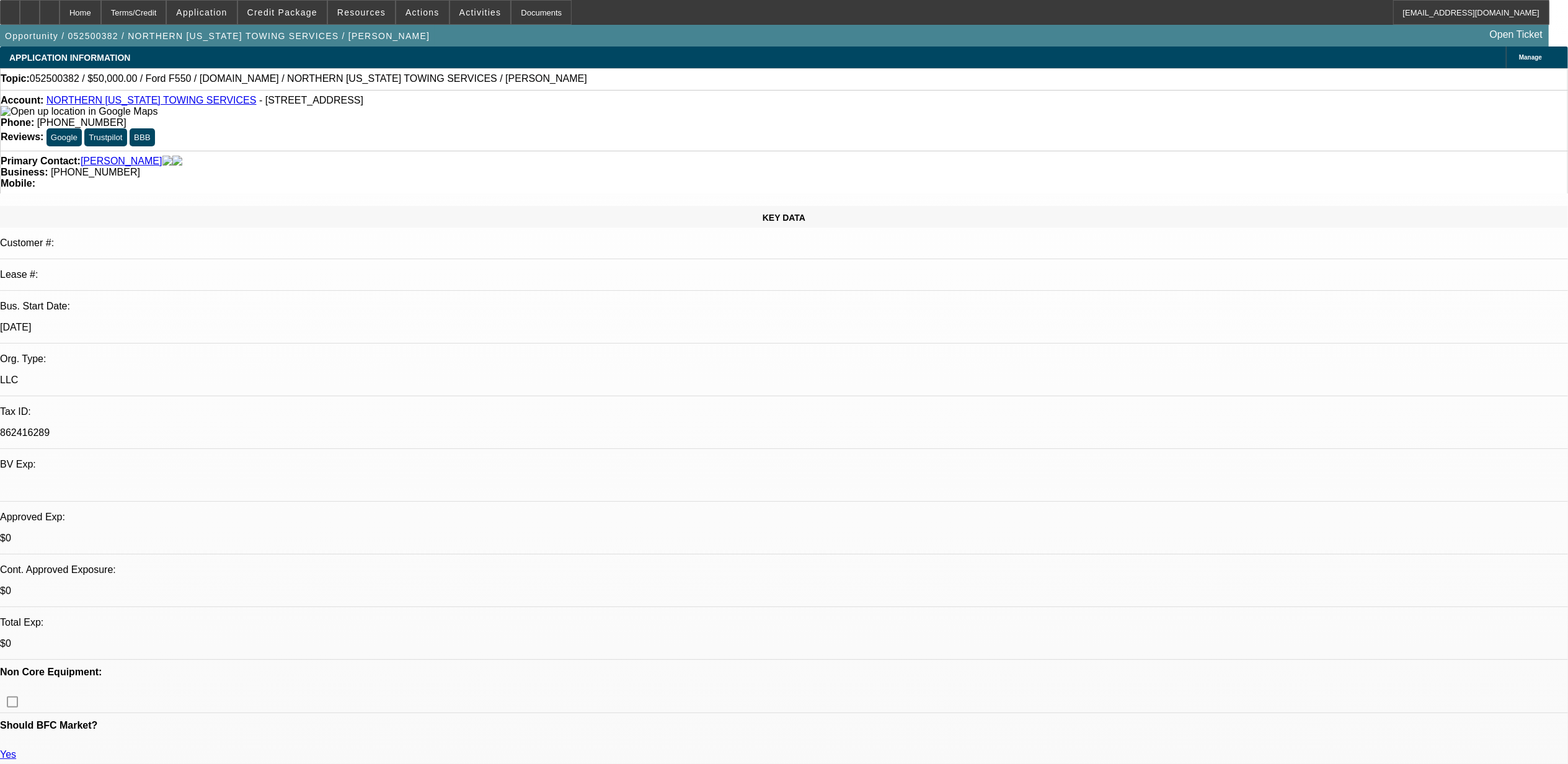
select select "4"
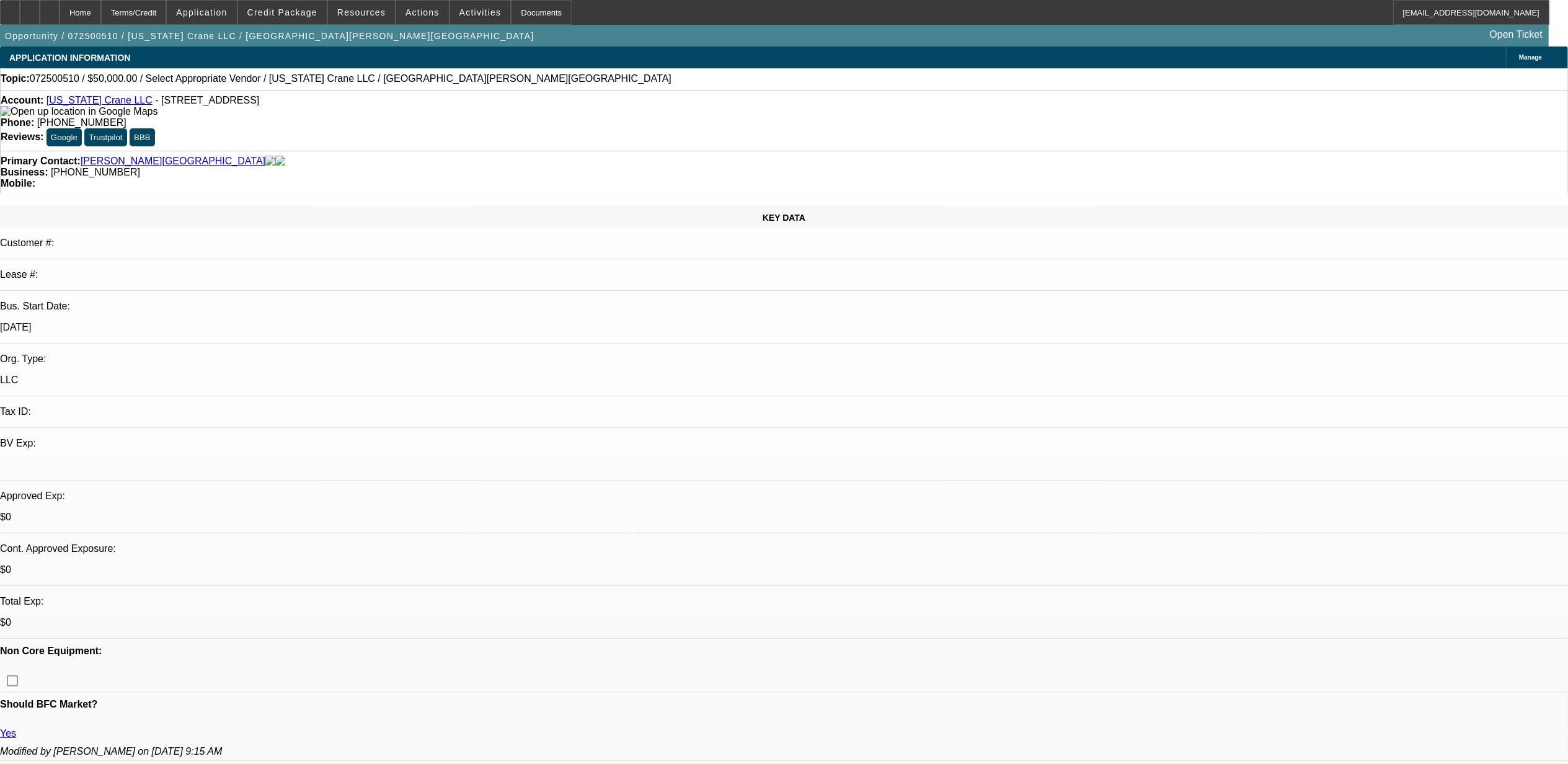
select select "0"
select select "2"
select select "0.1"
select select "4"
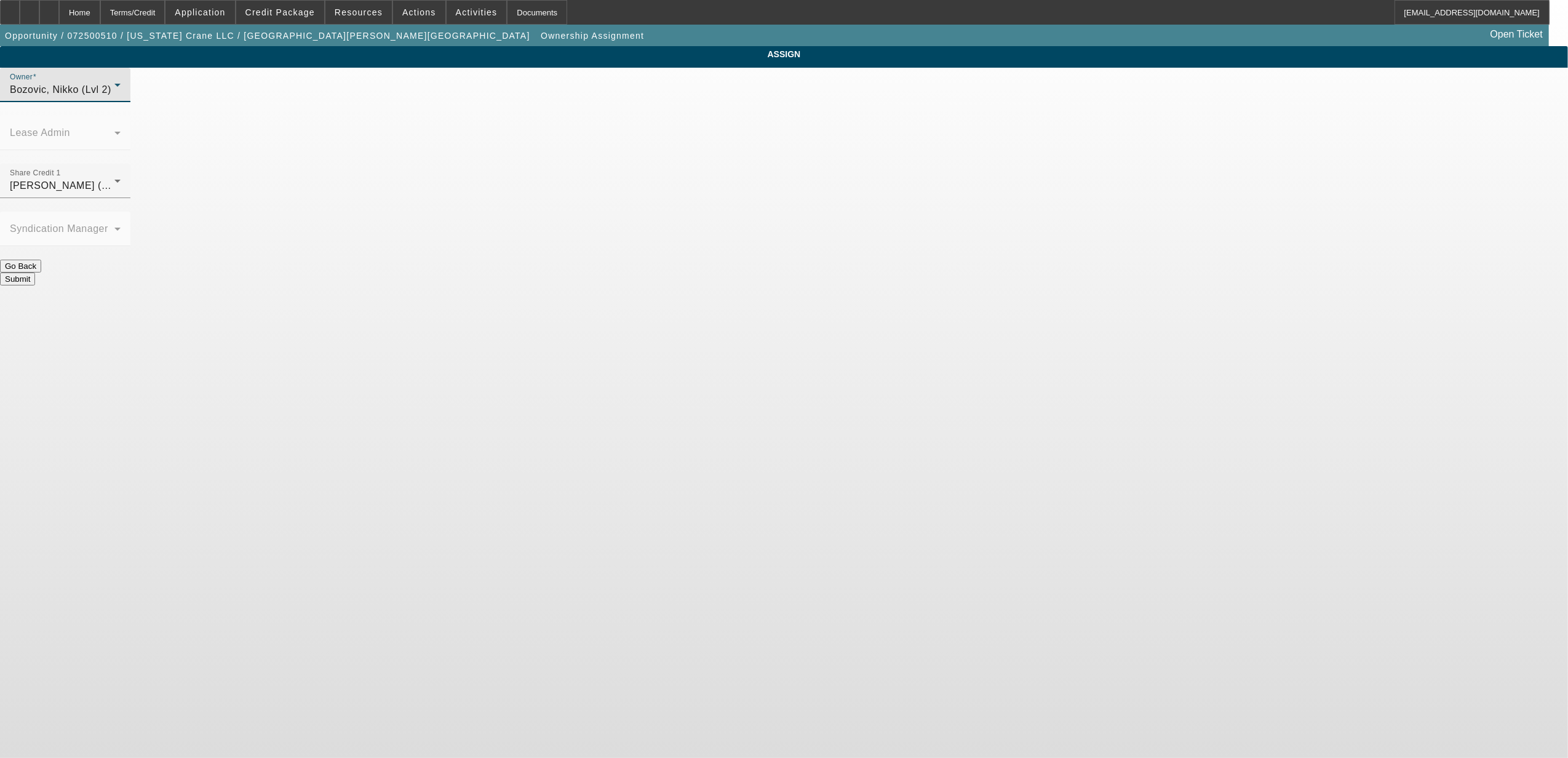
click at [112, 95] on span "Bozovic, Nikko (Lvl 2)" at bounding box center [60, 89] width 102 height 11
click at [680, 148] on span "[PERSON_NAME] (Lvl 6)" at bounding box center [683, 152] width 118 height 15
click at [127, 181] on span "[PERSON_NAME] (Lvl 6)" at bounding box center [68, 186] width 118 height 11
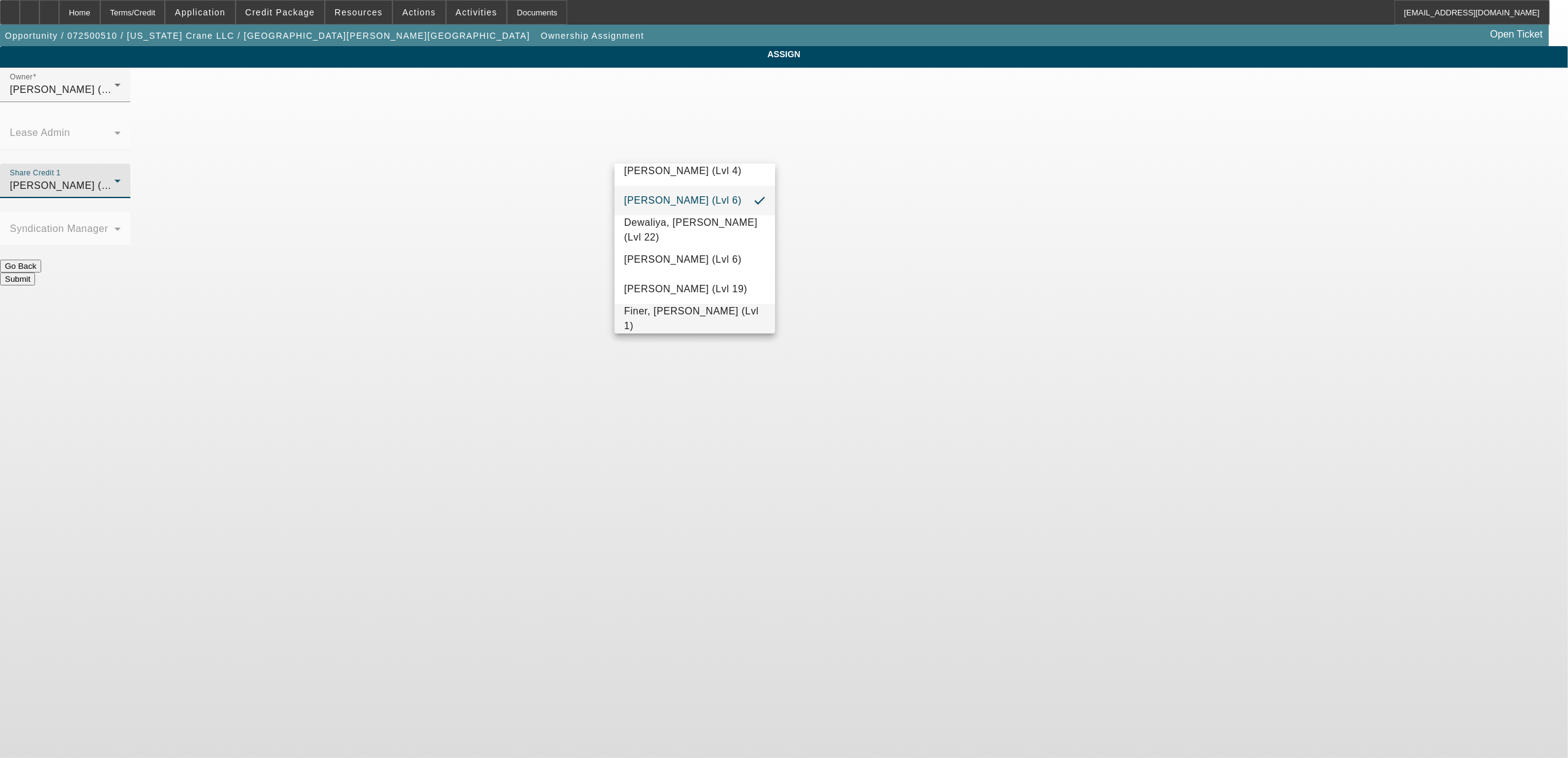
click at [677, 323] on span "Finer, [PERSON_NAME] (Lvl 1)" at bounding box center [695, 319] width 141 height 30
click at [36, 272] on button "Submit" at bounding box center [18, 278] width 36 height 13
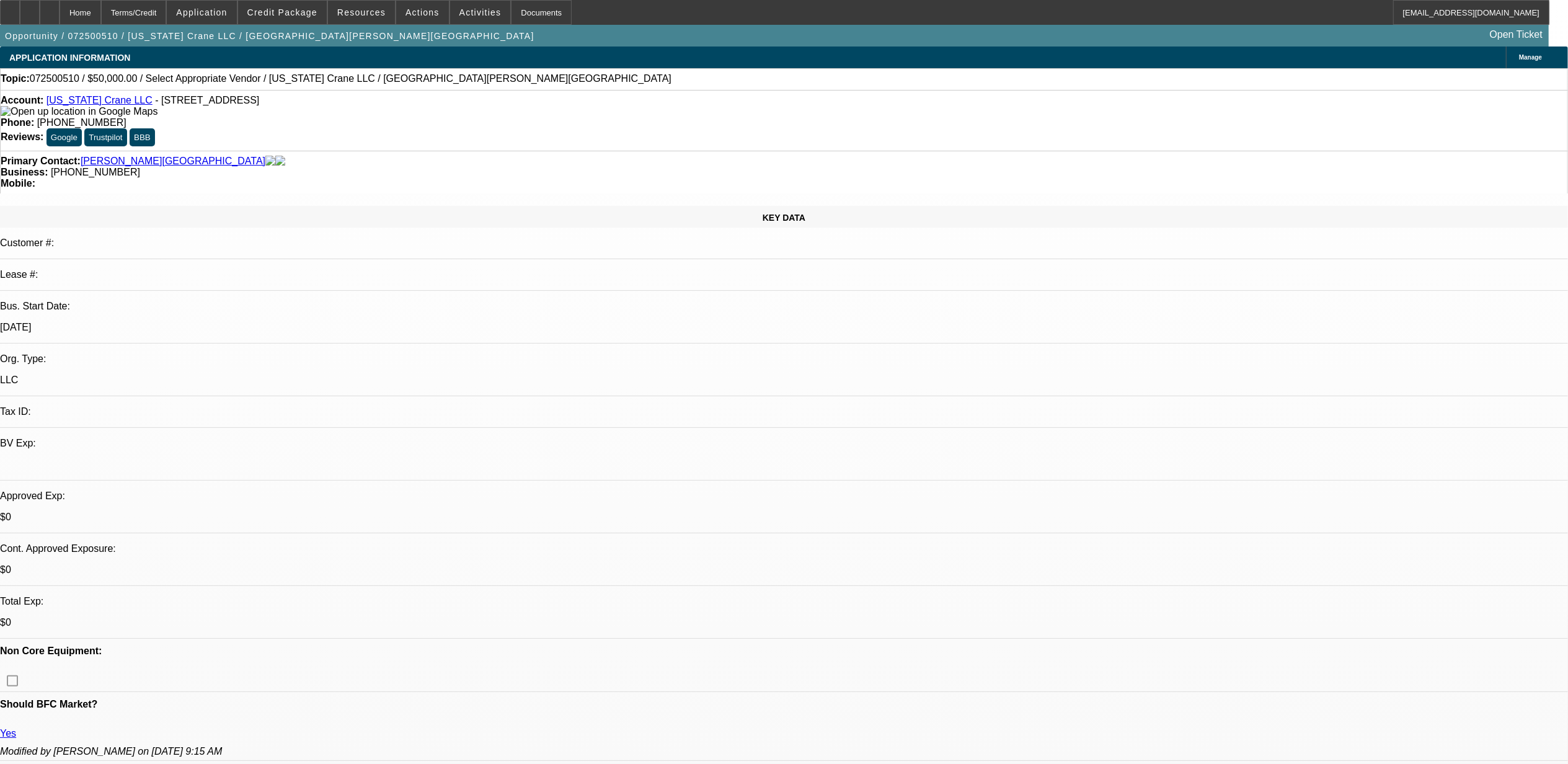
select select "0"
select select "2"
select select "0.1"
select select "4"
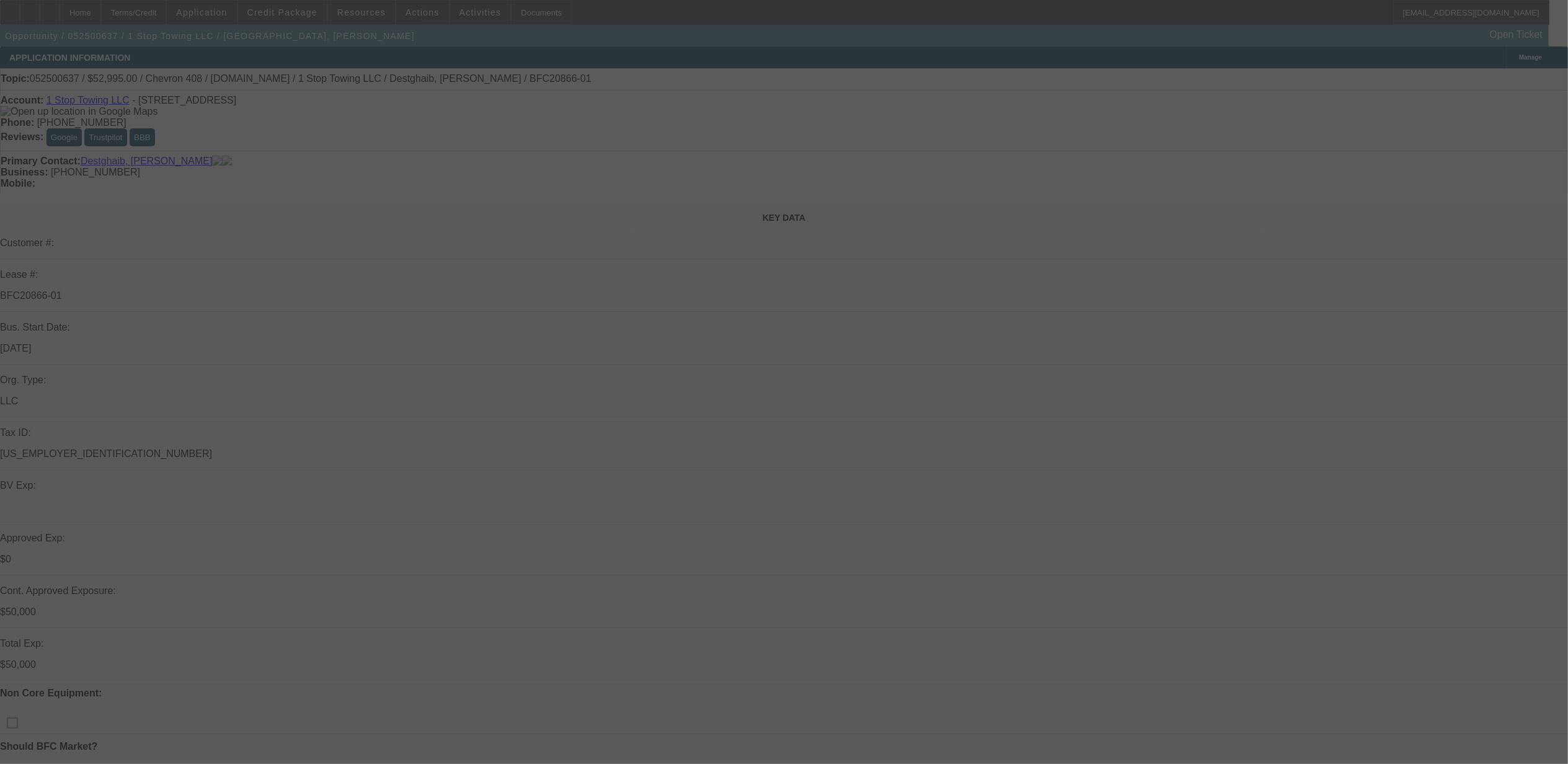
select select "0"
select select "0.1"
select select "0"
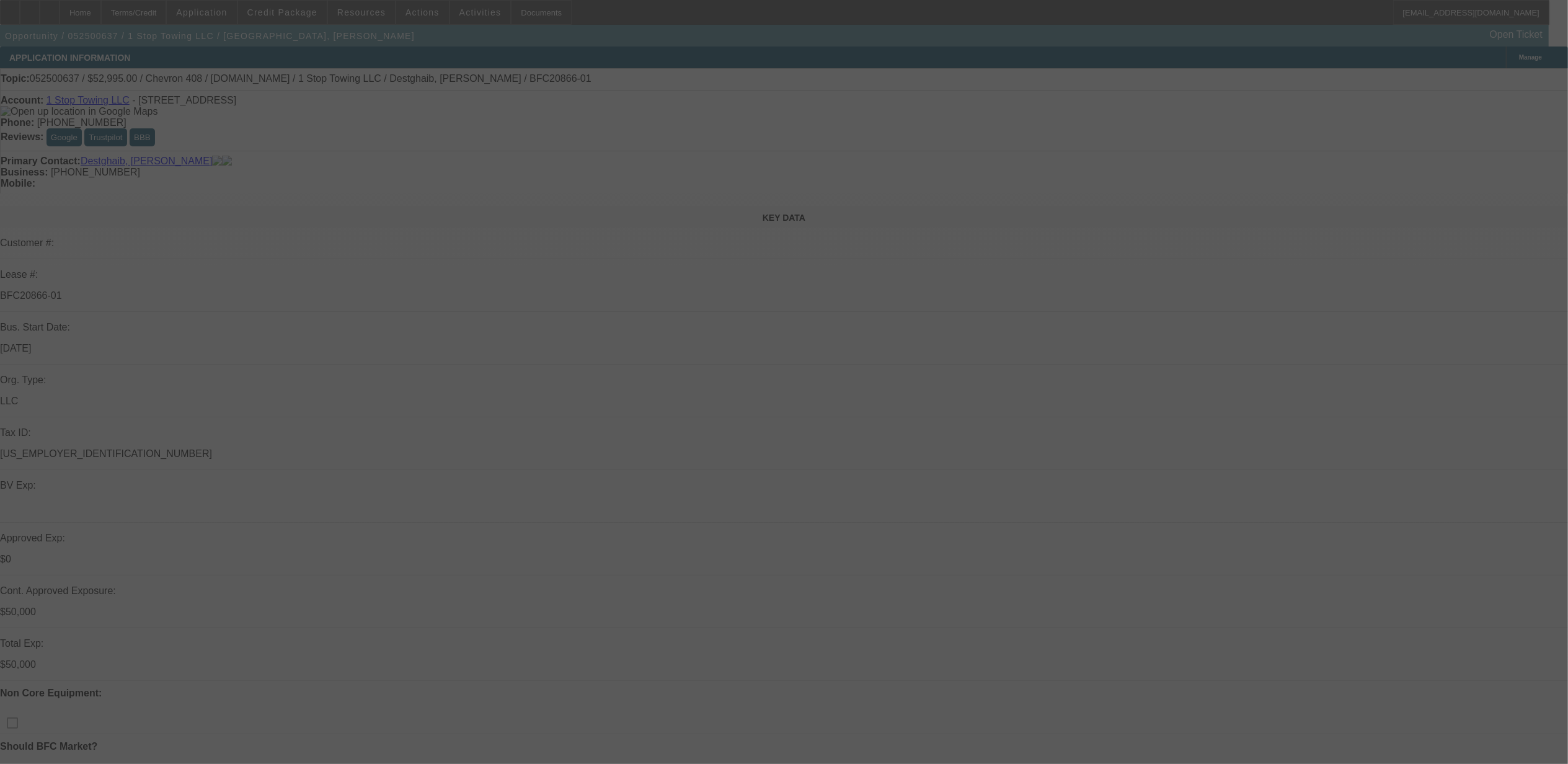
select select "0.1"
select select "0"
select select "0.1"
select select "0"
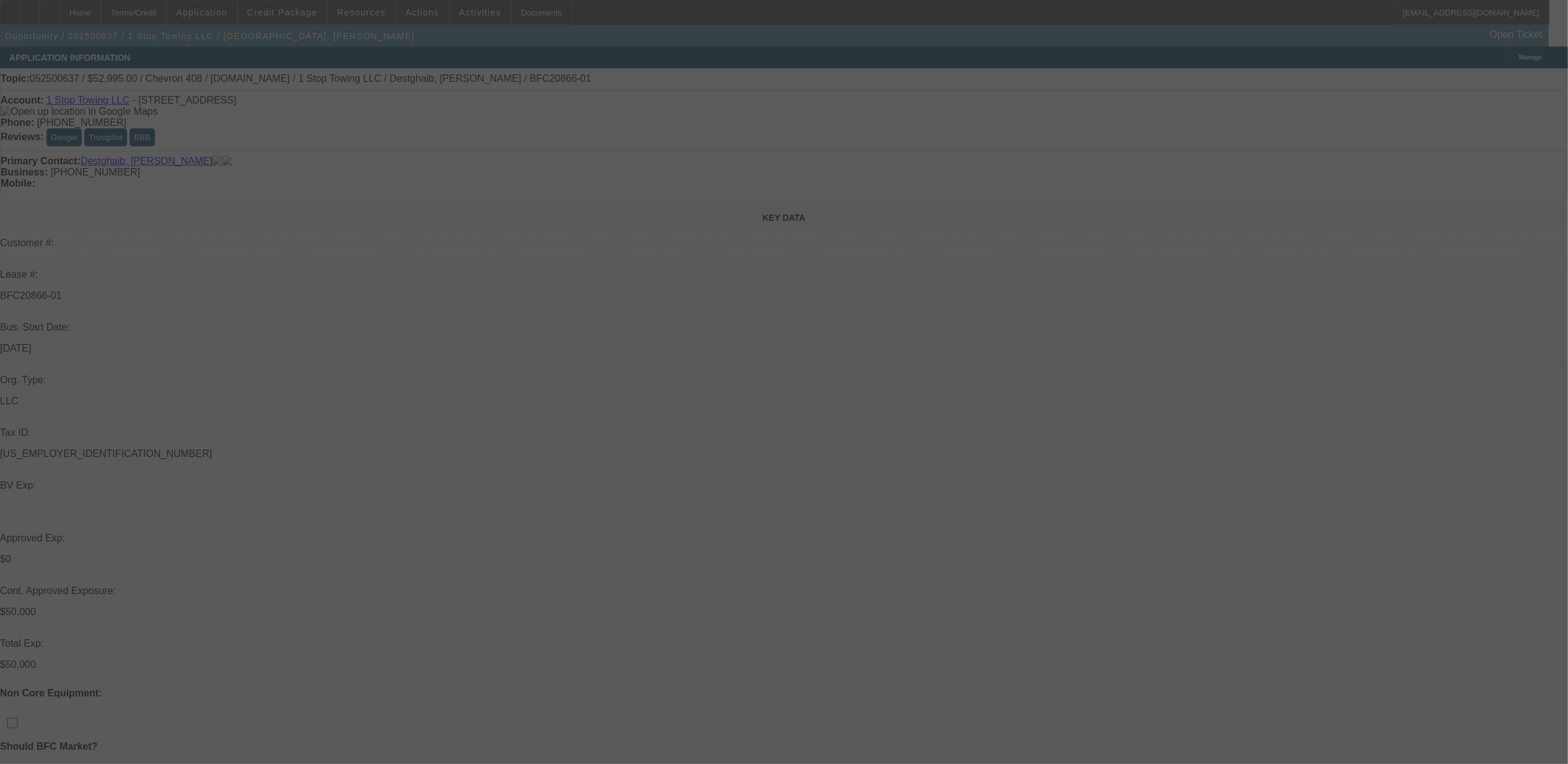
select select "0"
select select "0.1"
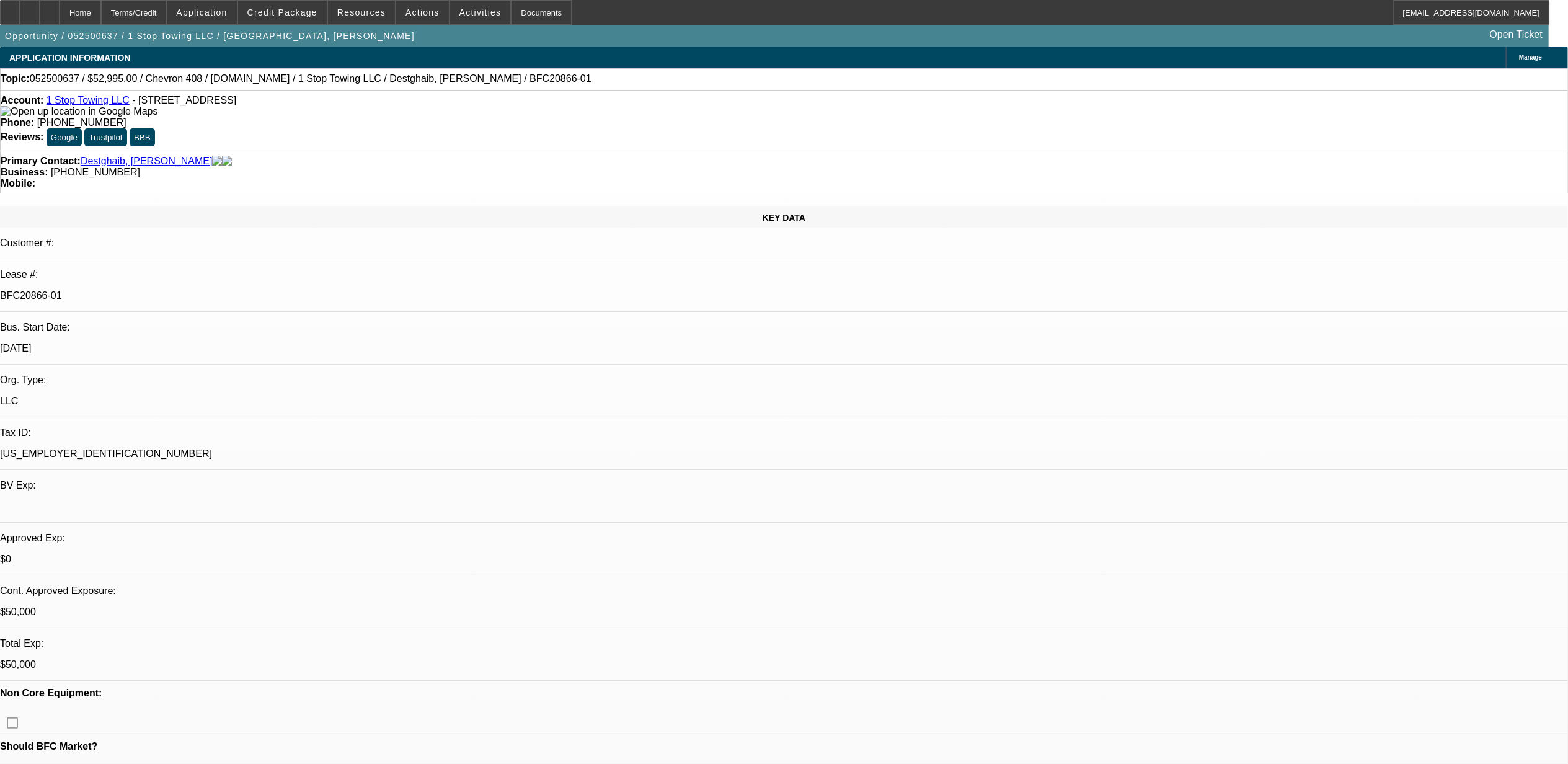
select select "1"
select select "3"
select select "5"
select select "1"
select select "3"
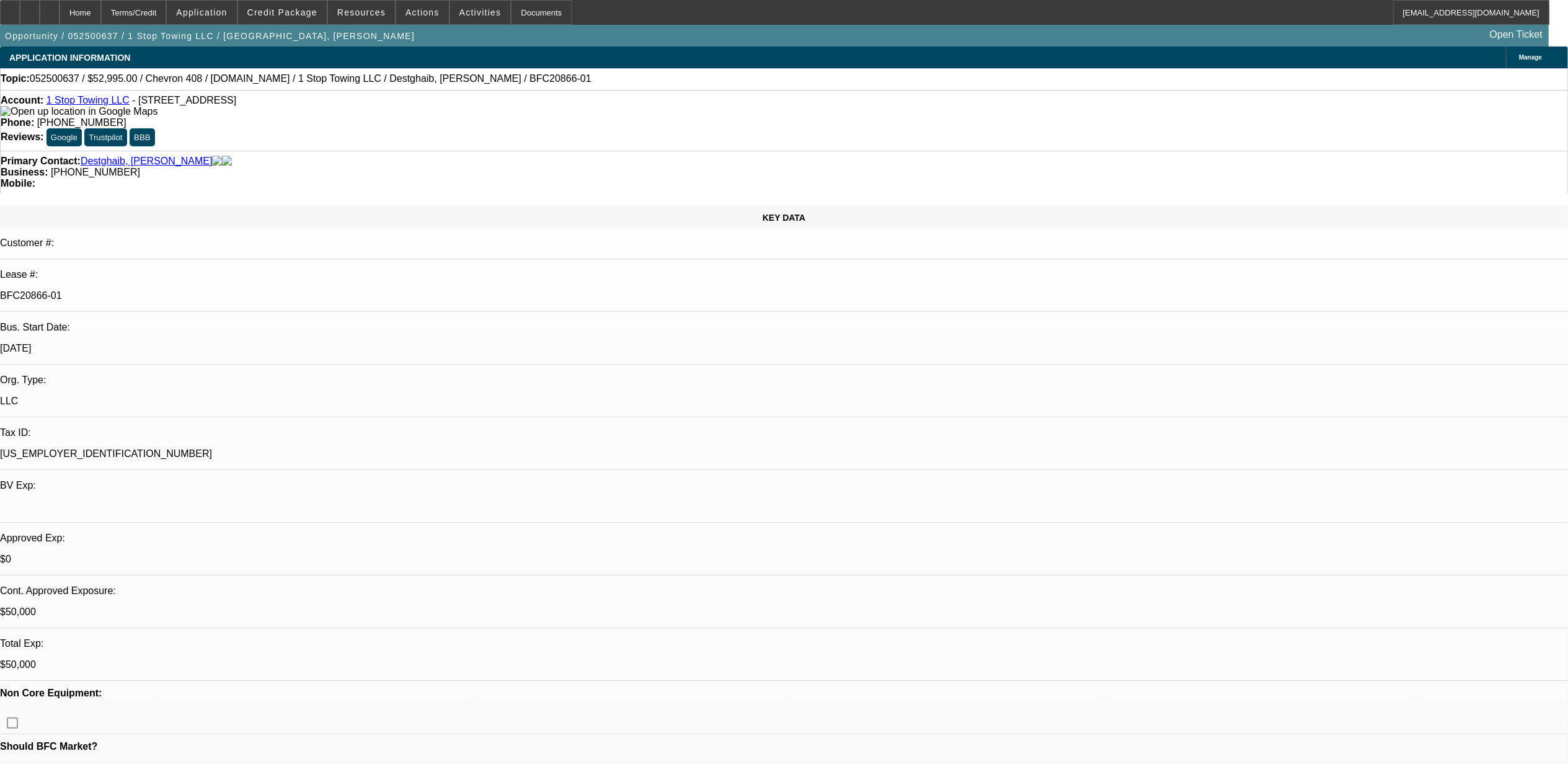
select select "5"
select select "1"
select select "3"
select select "5"
select select "1"
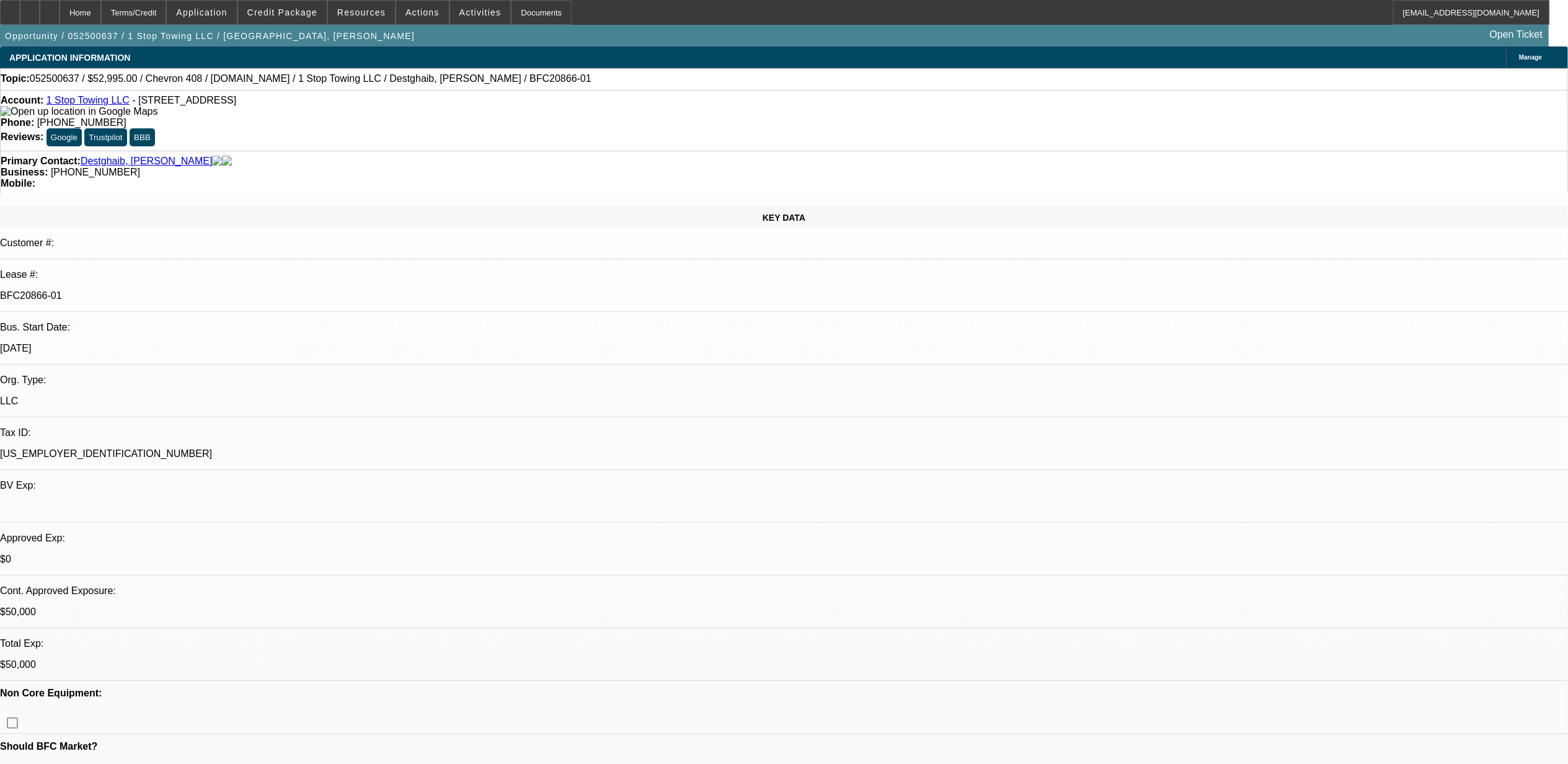
select select "3"
select select "5"
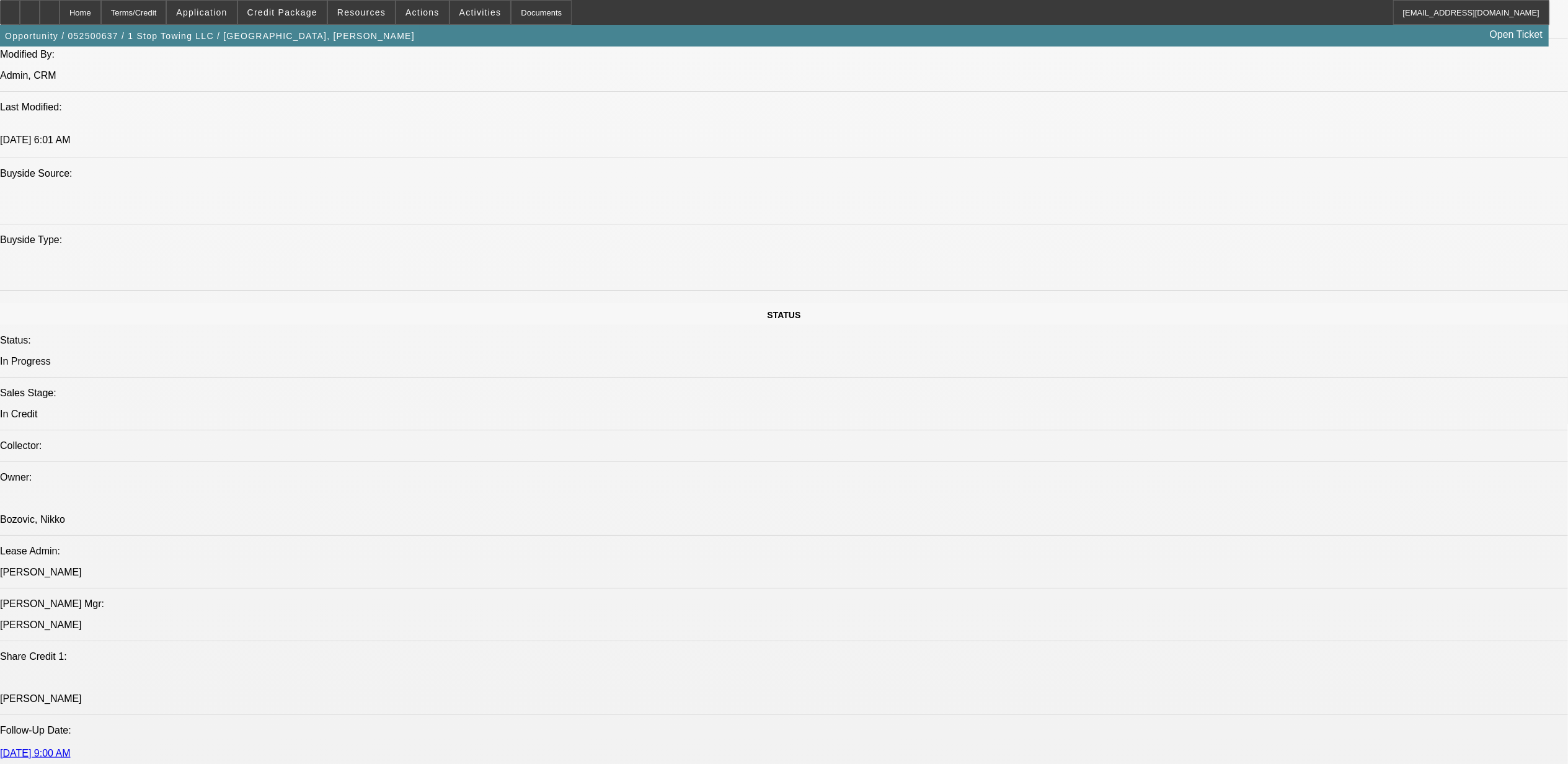
scroll to position [1074, 0]
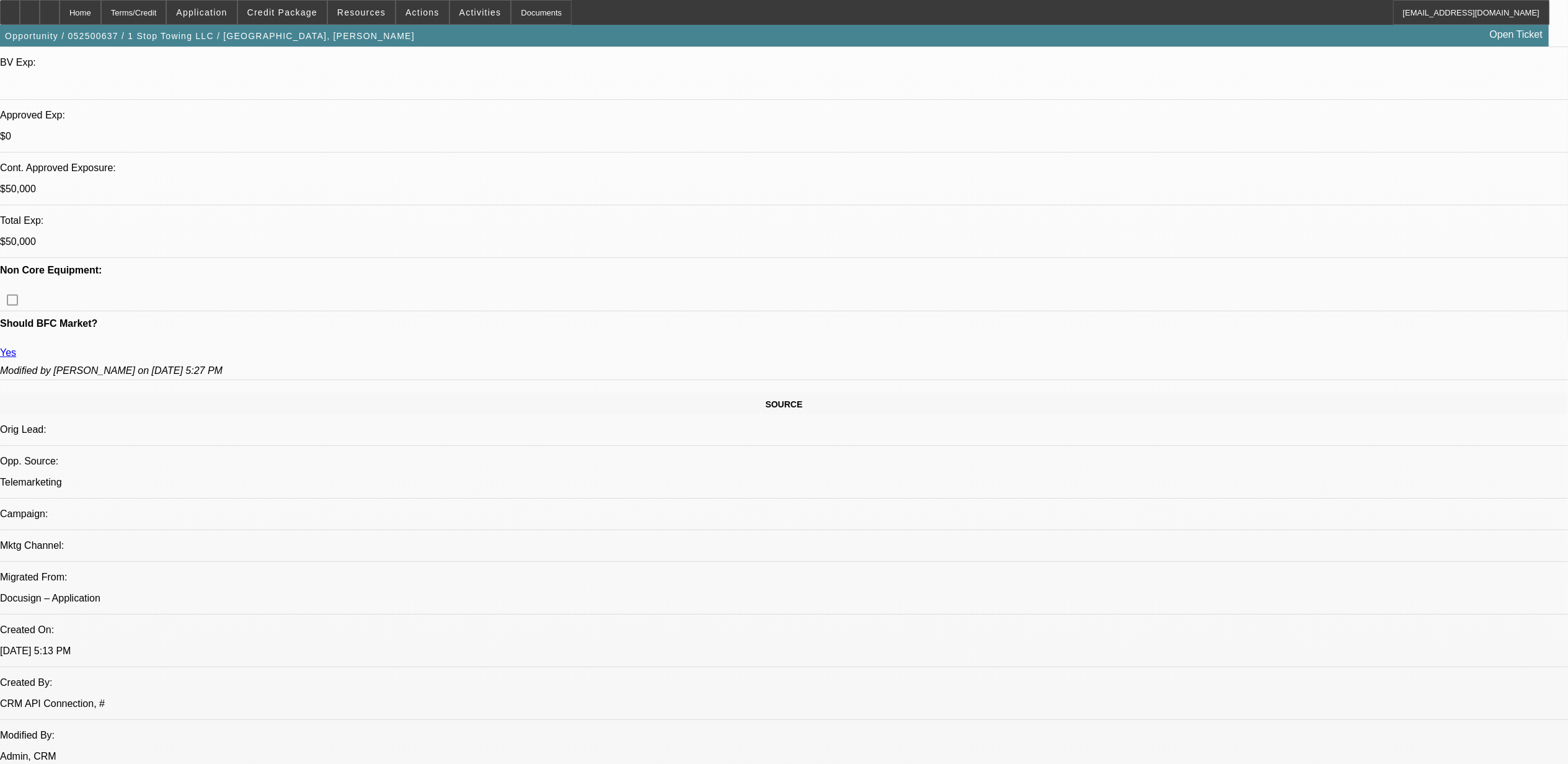
scroll to position [165, 0]
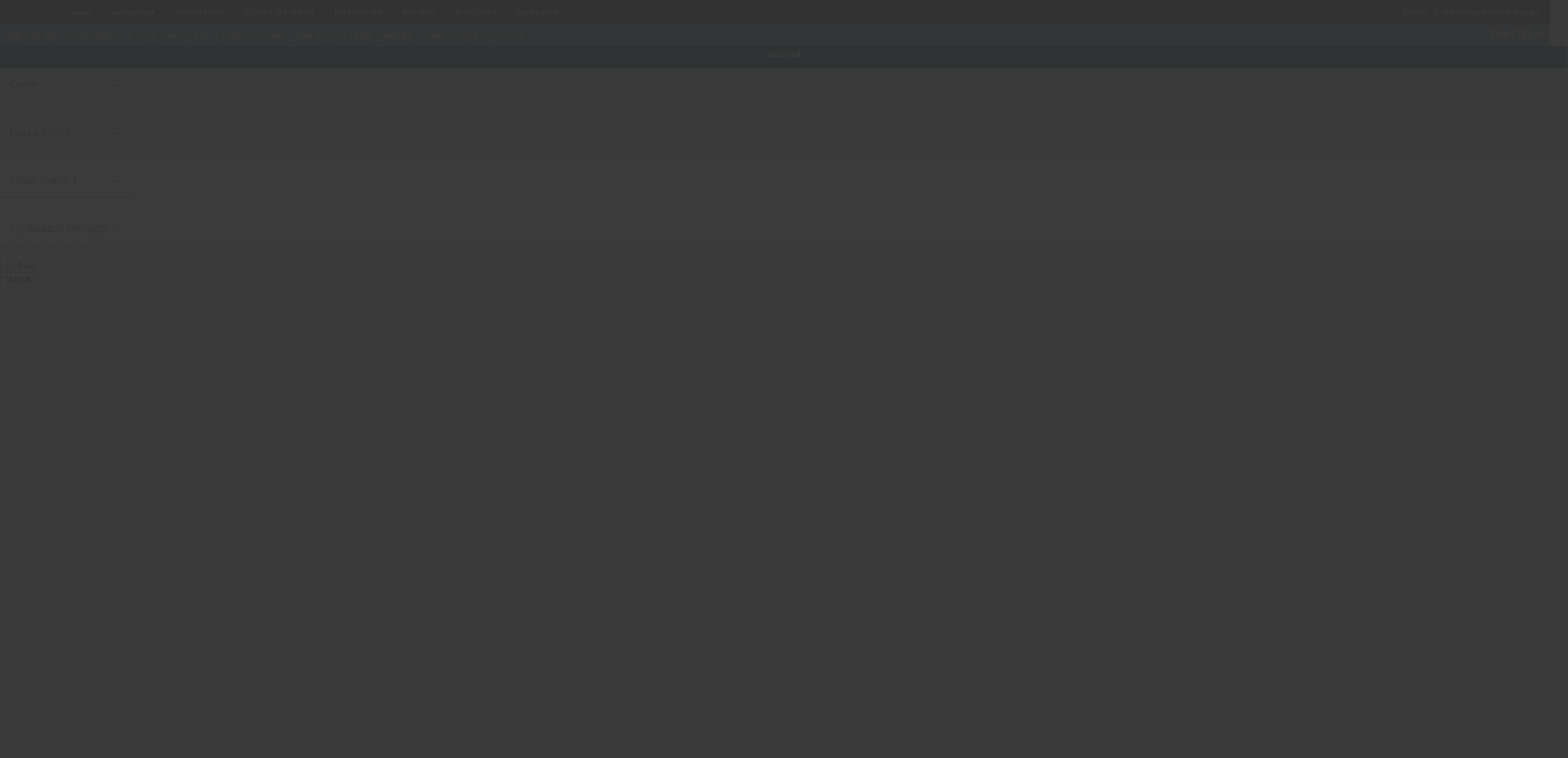
drag, startPoint x: 1365, startPoint y: 321, endPoint x: 1276, endPoint y: 311, distance: 89.6
drag, startPoint x: 1276, startPoint y: 311, endPoint x: 1339, endPoint y: 179, distance: 146.3
click at [1339, 179] on div at bounding box center [784, 379] width 1568 height 758
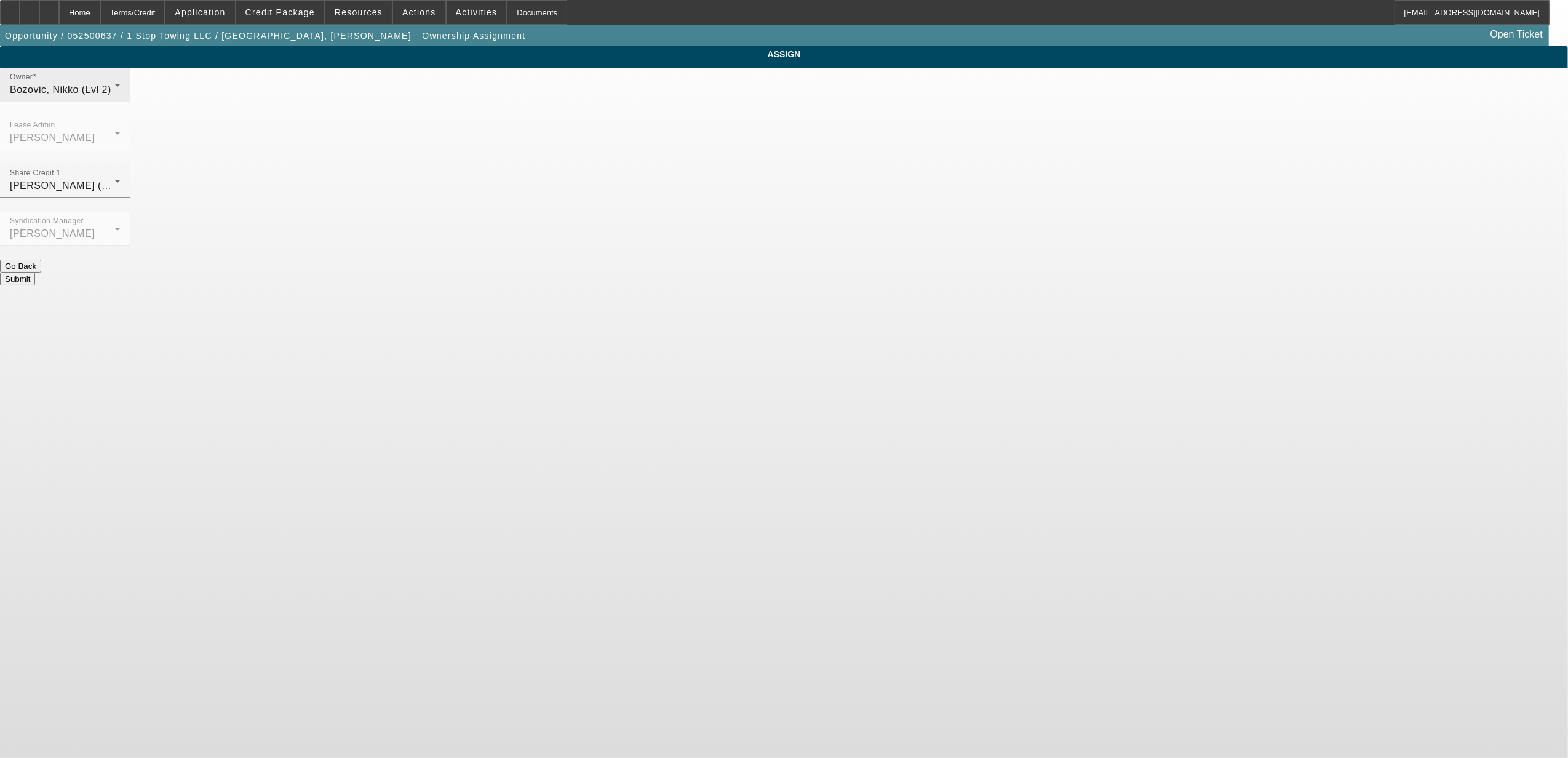
click at [115, 96] on div "Bozovic, Nikko (Lvl 2)" at bounding box center [62, 90] width 105 height 15
drag, startPoint x: 676, startPoint y: 268, endPoint x: 676, endPoint y: 245, distance: 23.0
click at [676, 265] on span "[PERSON_NAME] (Lvl 6)" at bounding box center [683, 270] width 118 height 15
click at [120, 164] on div "Share Credit 1 D'Aquila, Philip (Lvl 6)" at bounding box center [65, 181] width 111 height 35
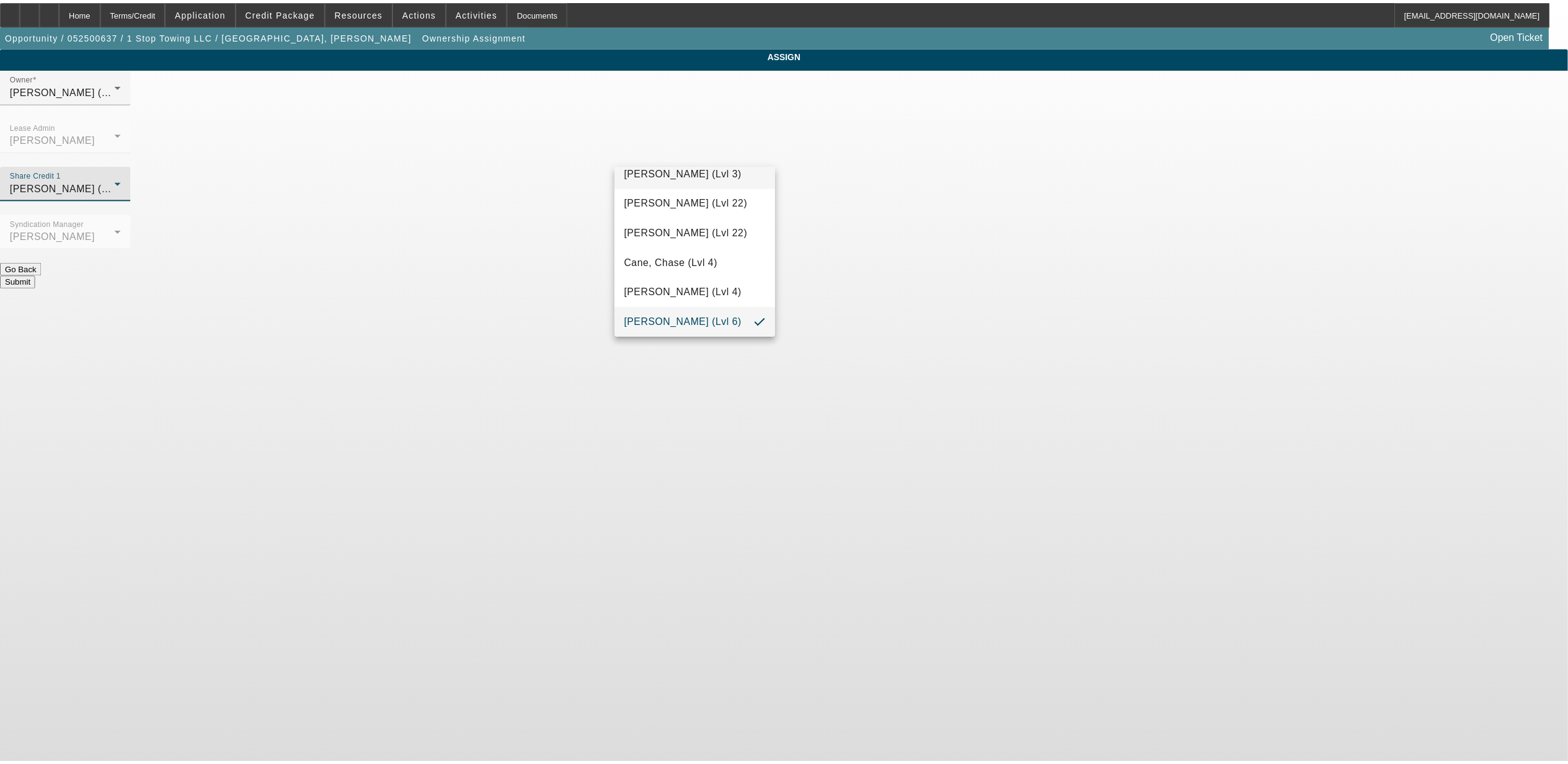
scroll to position [0, 0]
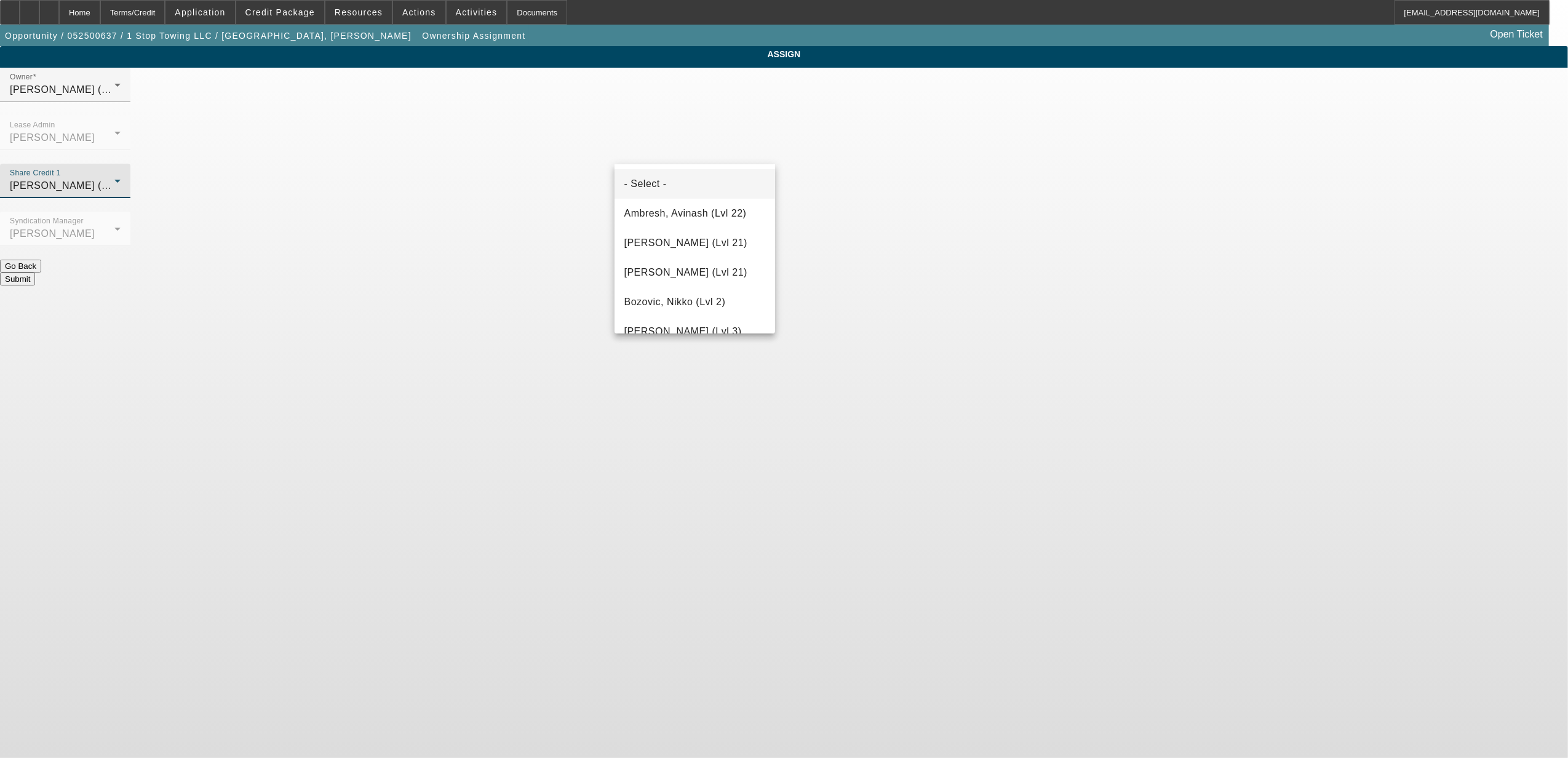
click at [695, 184] on mat-option "- Select -" at bounding box center [695, 184] width 161 height 30
click at [36, 272] on button "Submit" at bounding box center [18, 278] width 36 height 13
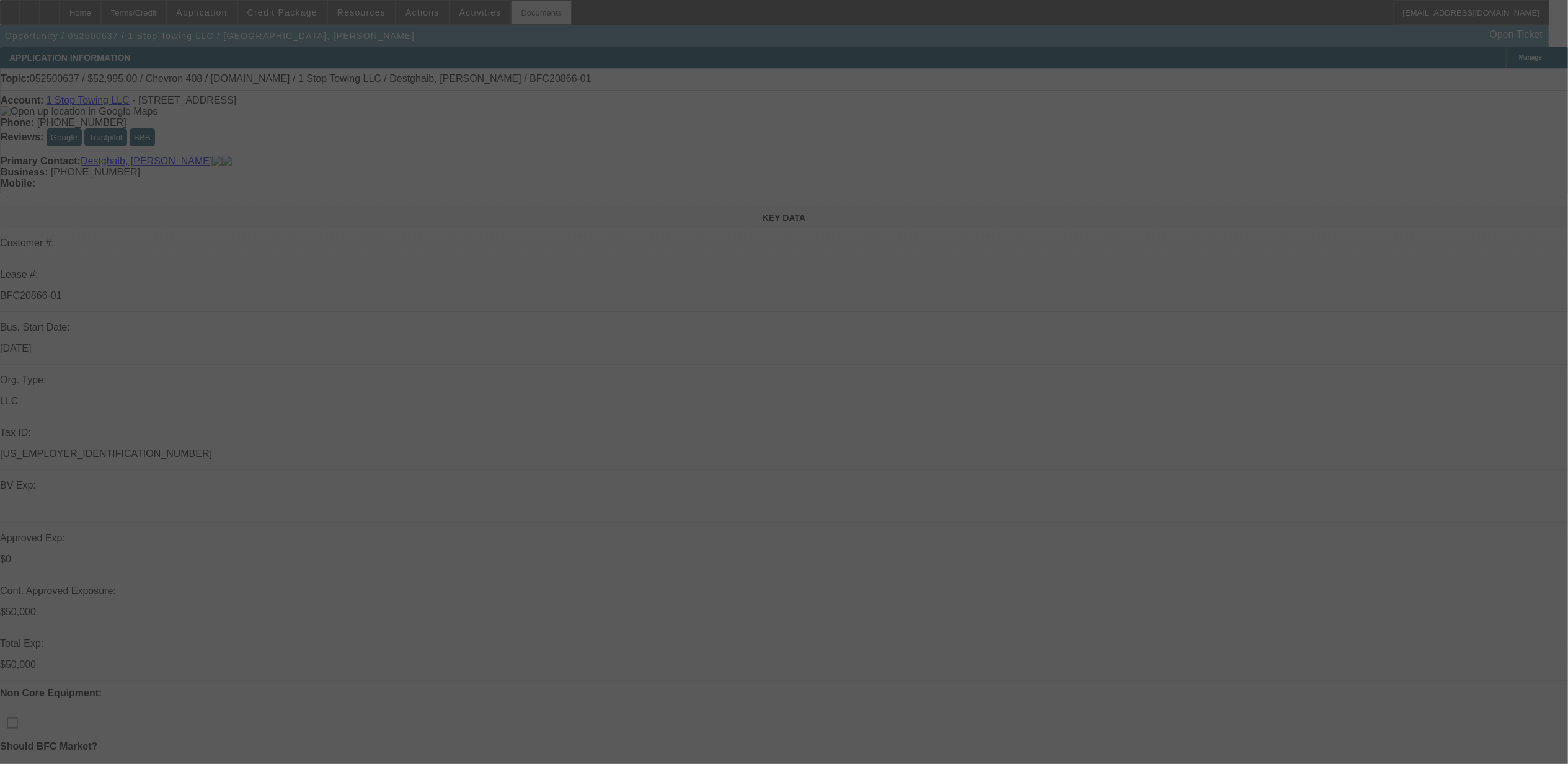
select select "0"
select select "3"
select select "0.1"
select select "5"
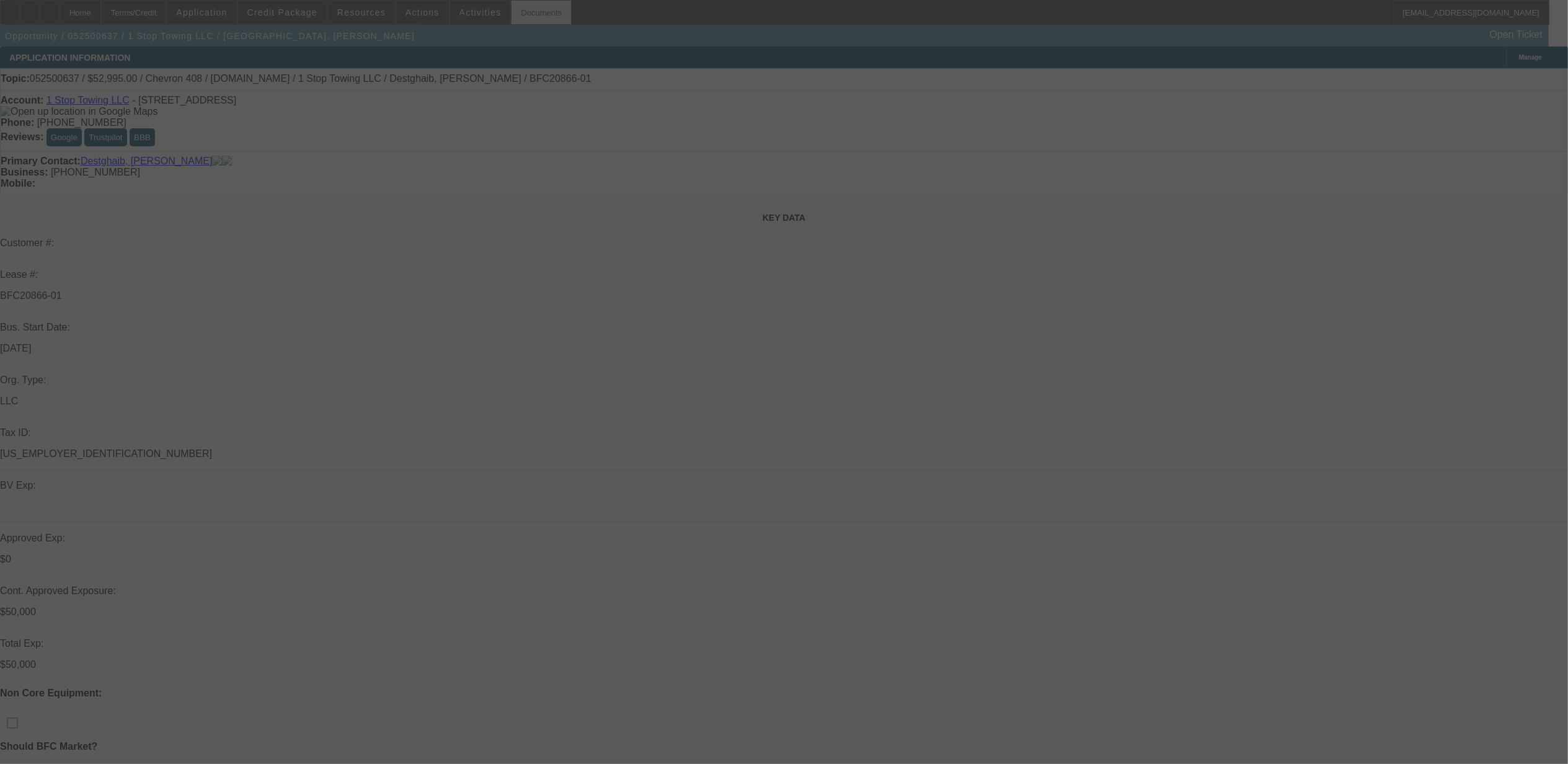
select select "0"
select select "3"
select select "0.1"
select select "5"
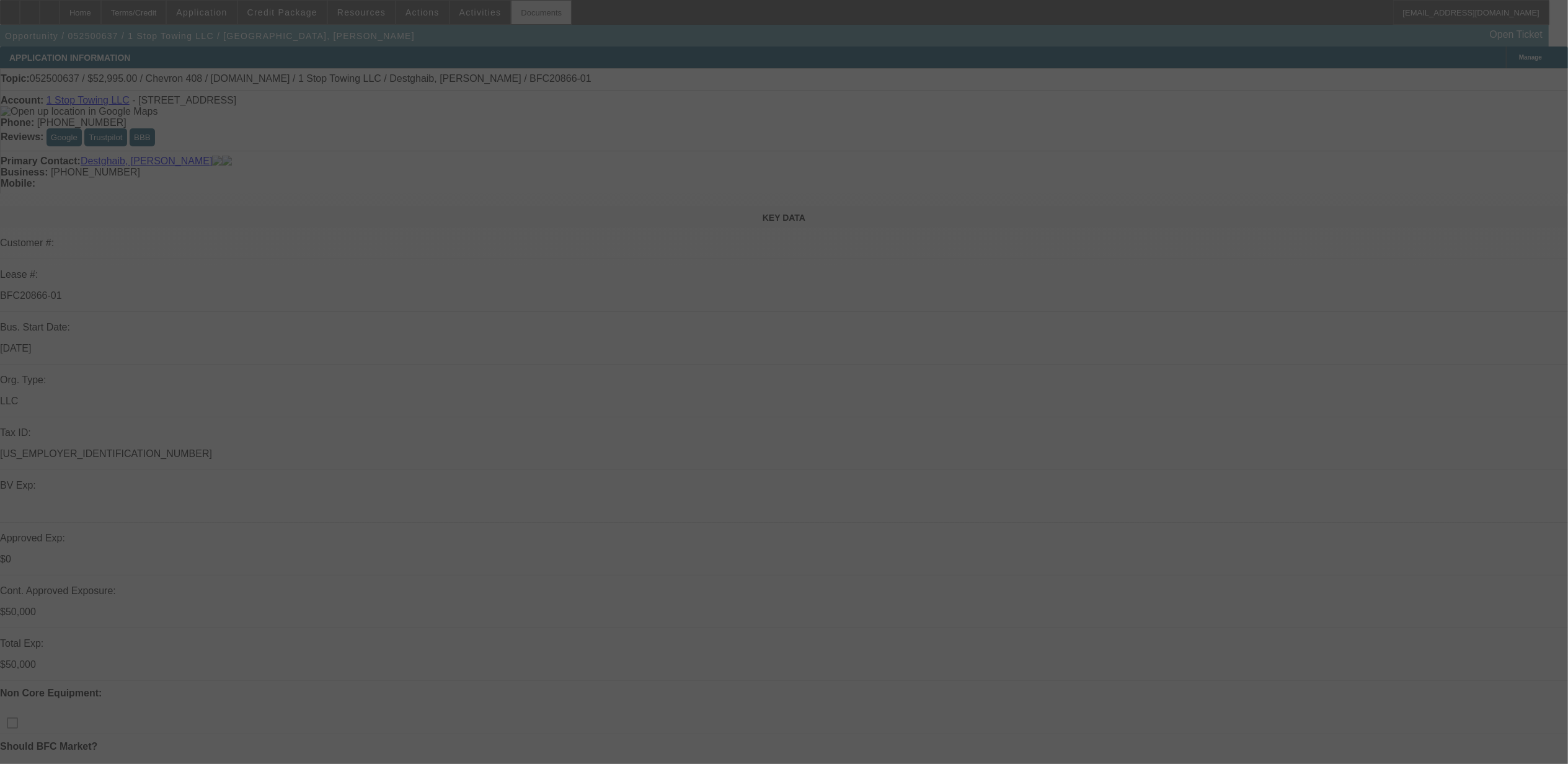
select select "0"
select select "3"
select select "0.1"
select select "5"
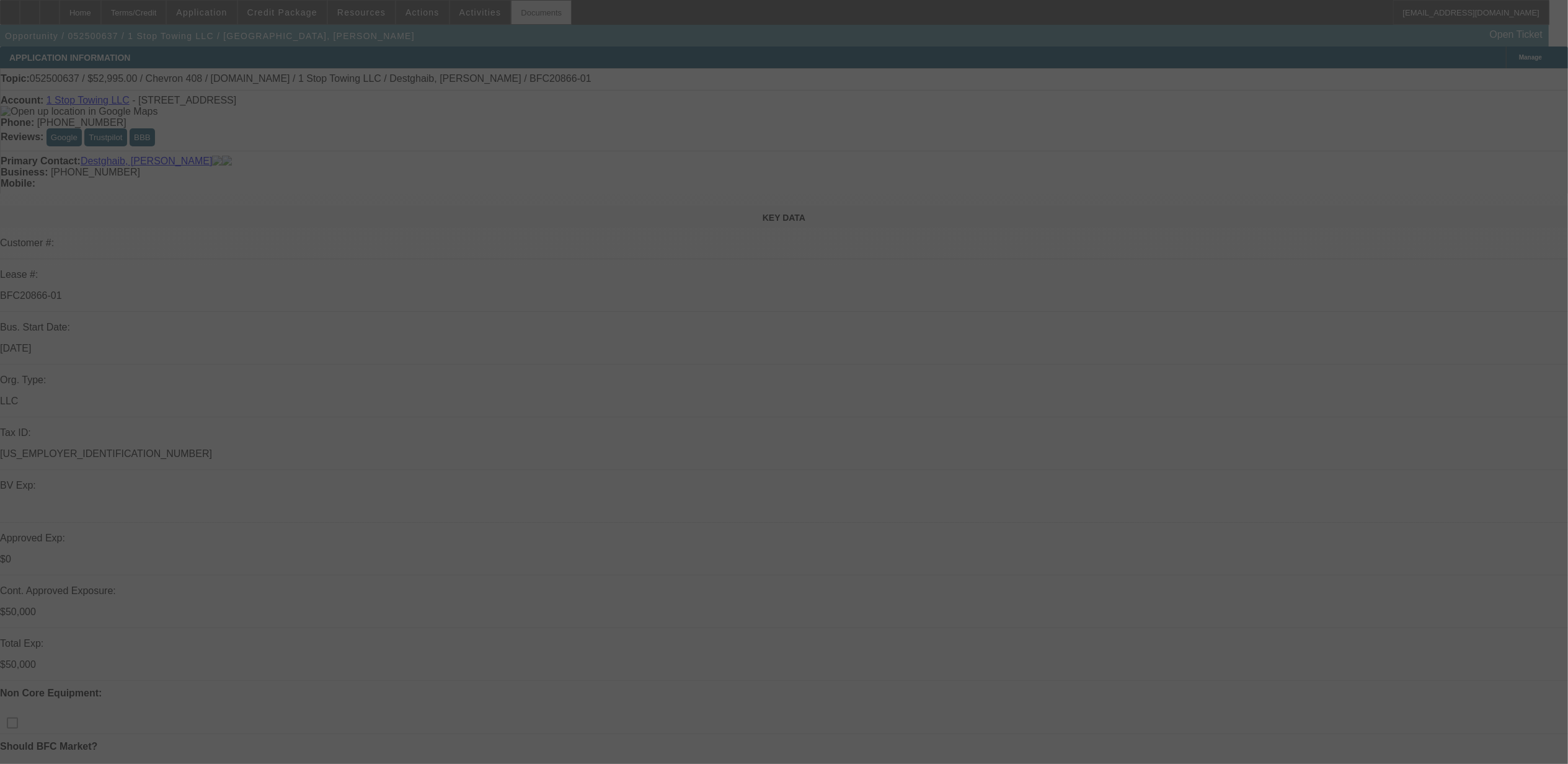
select select "0"
select select "3"
select select "0.1"
select select "5"
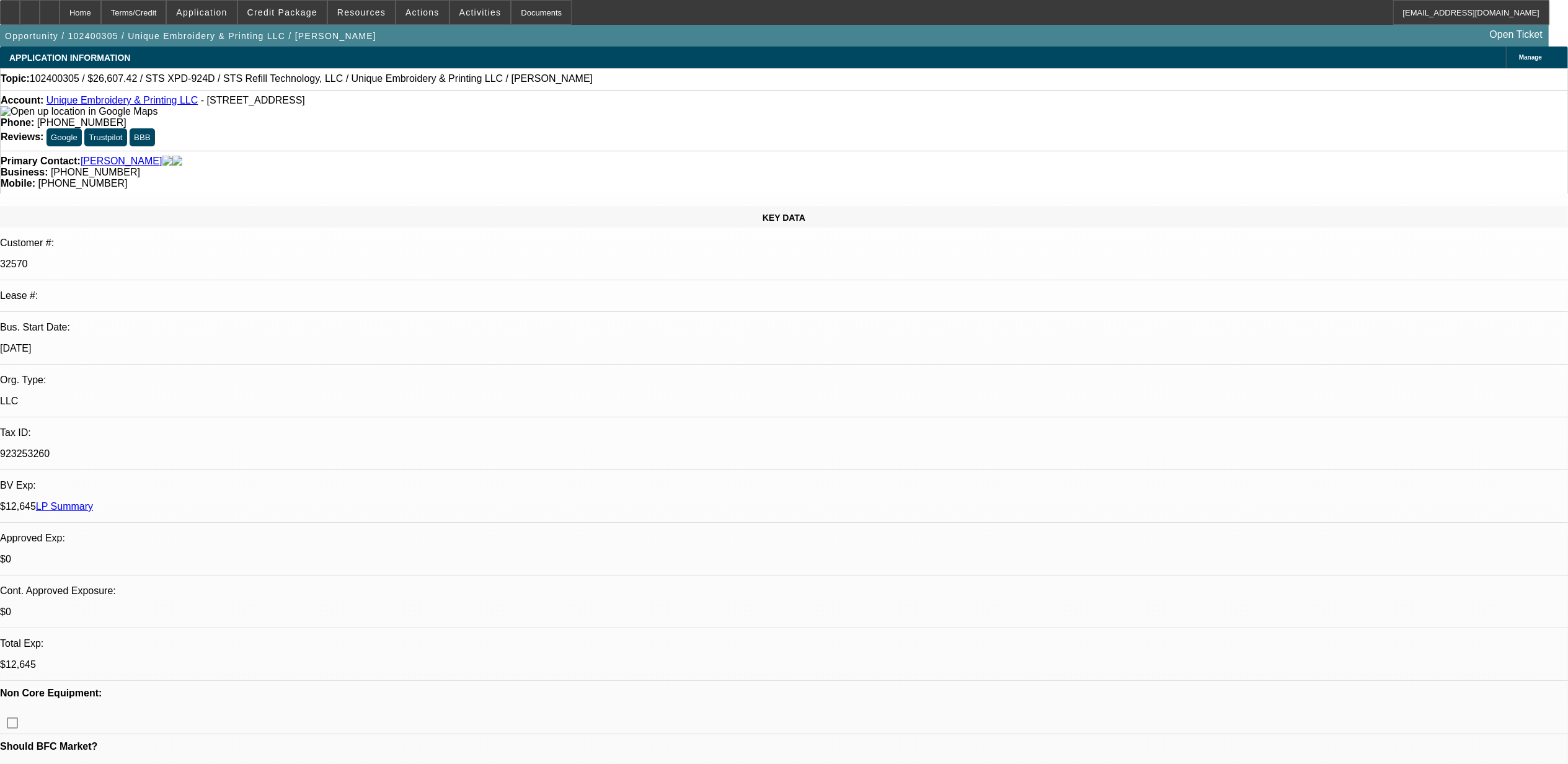
select select "0"
select select "2"
select select "0"
select select "2"
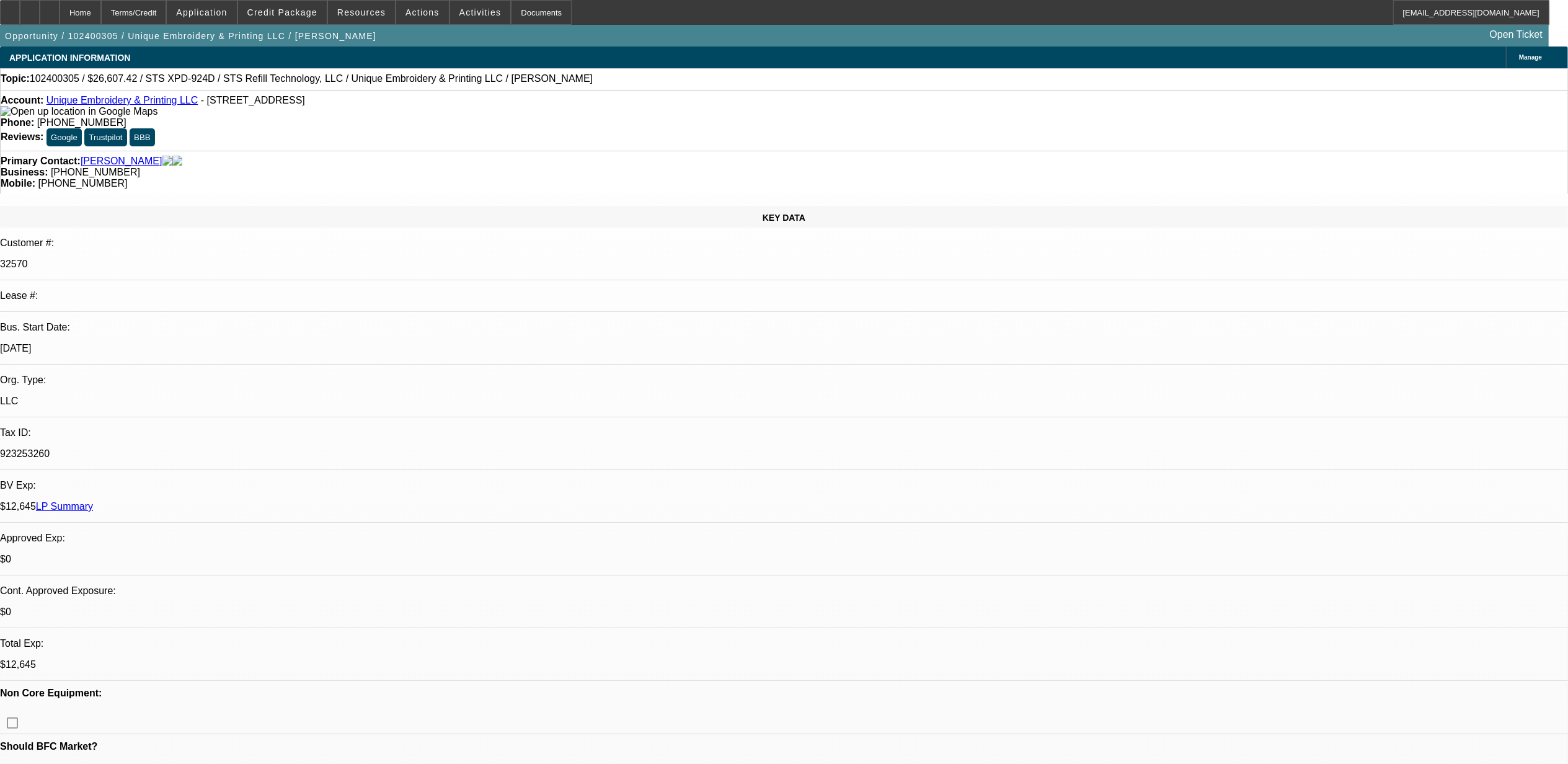
select select "0"
select select "2"
select select "0"
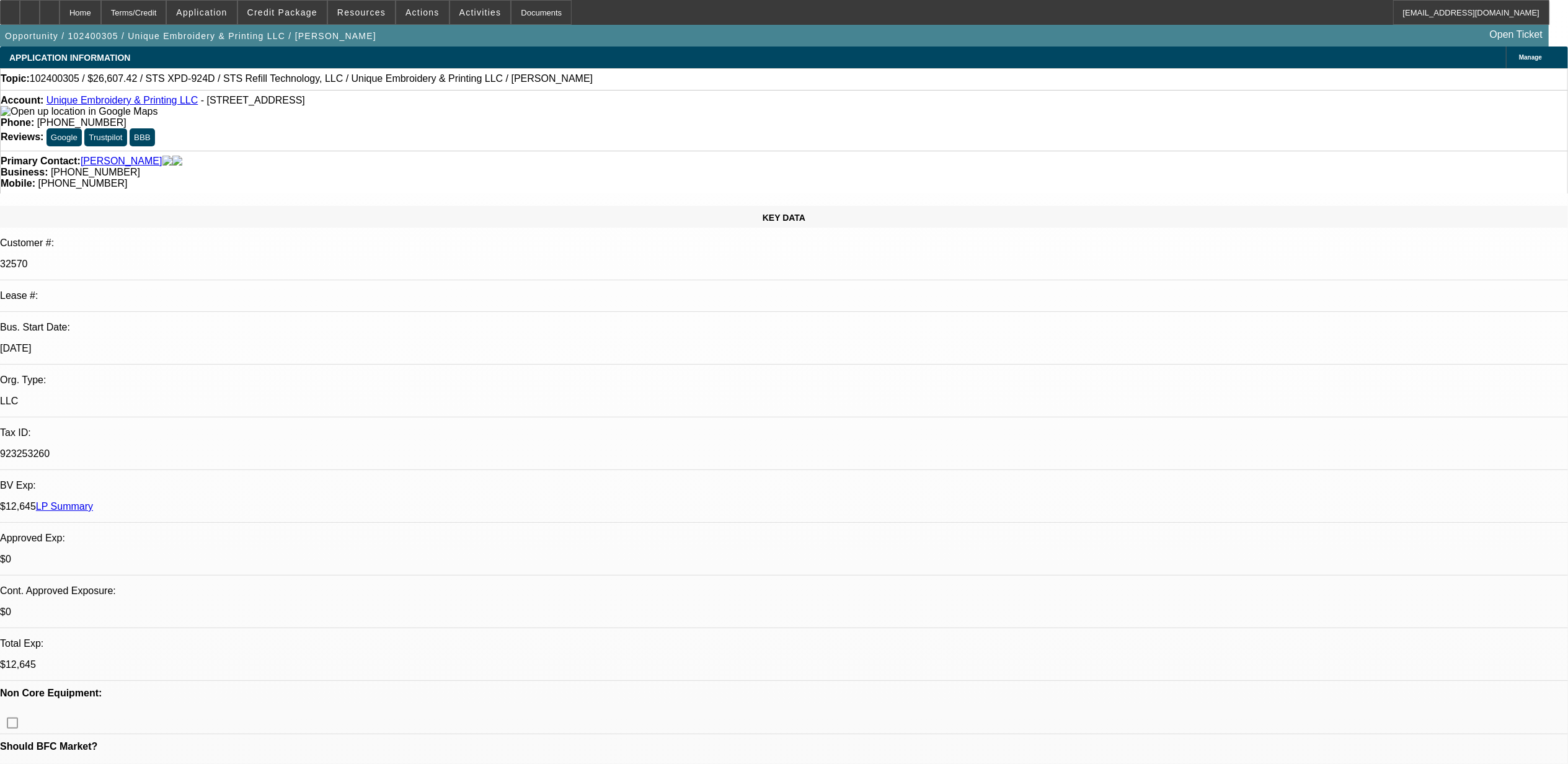
select select "2"
select select "0"
select select "1"
select select "2"
select select "6"
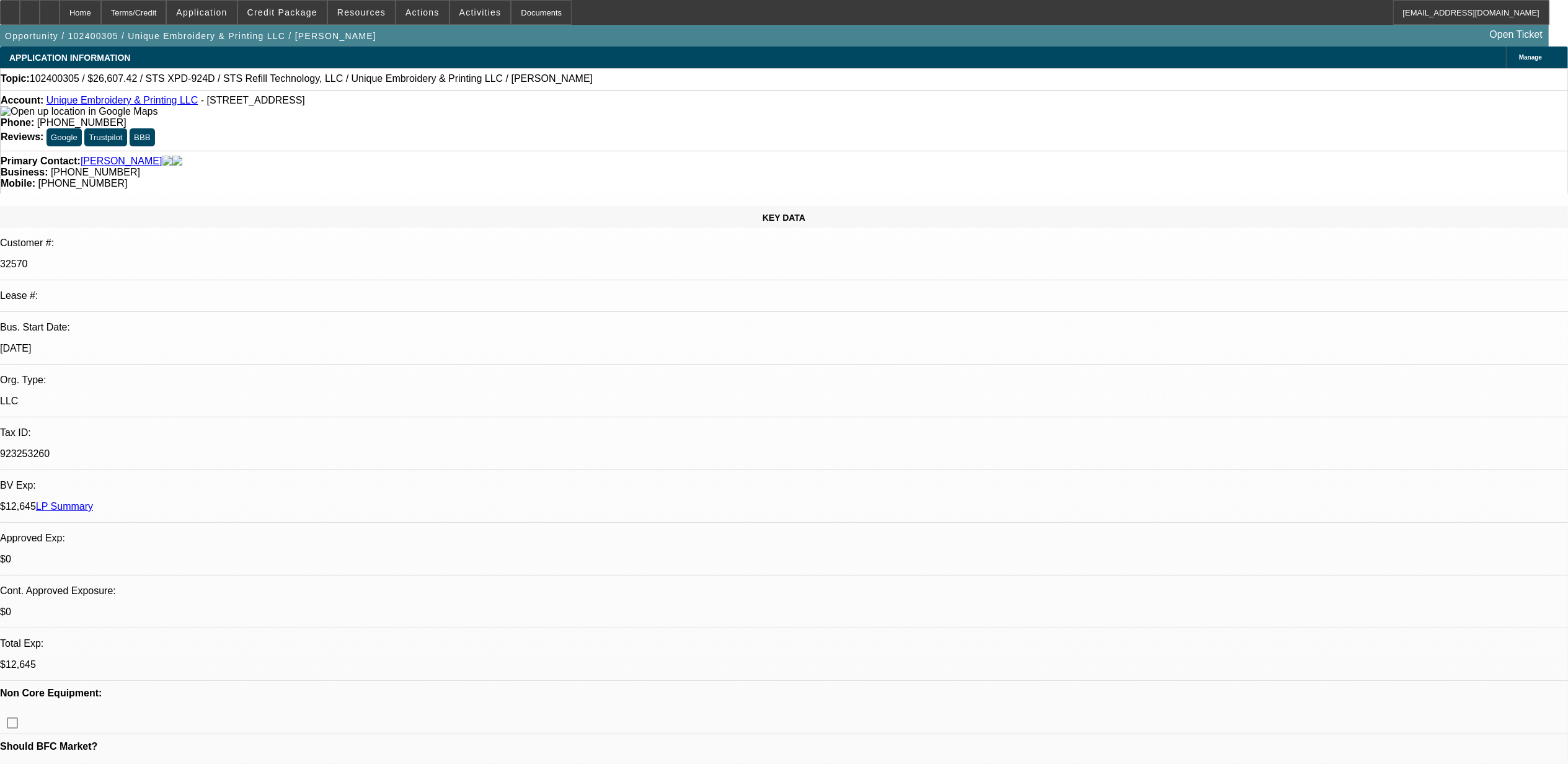
select select "1"
select select "2"
select select "6"
select select "1"
select select "2"
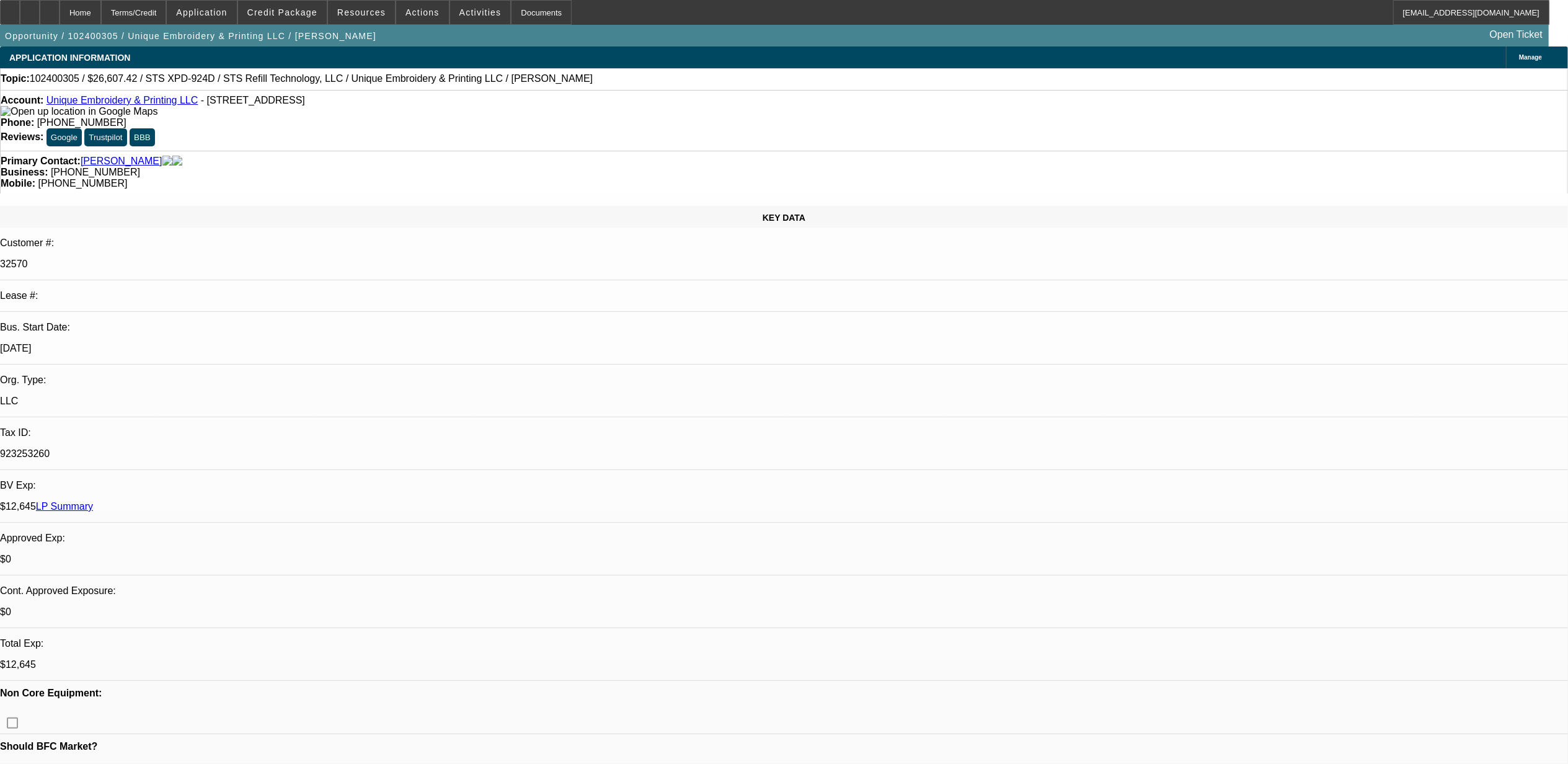
select select "6"
select select "1"
select select "2"
select select "6"
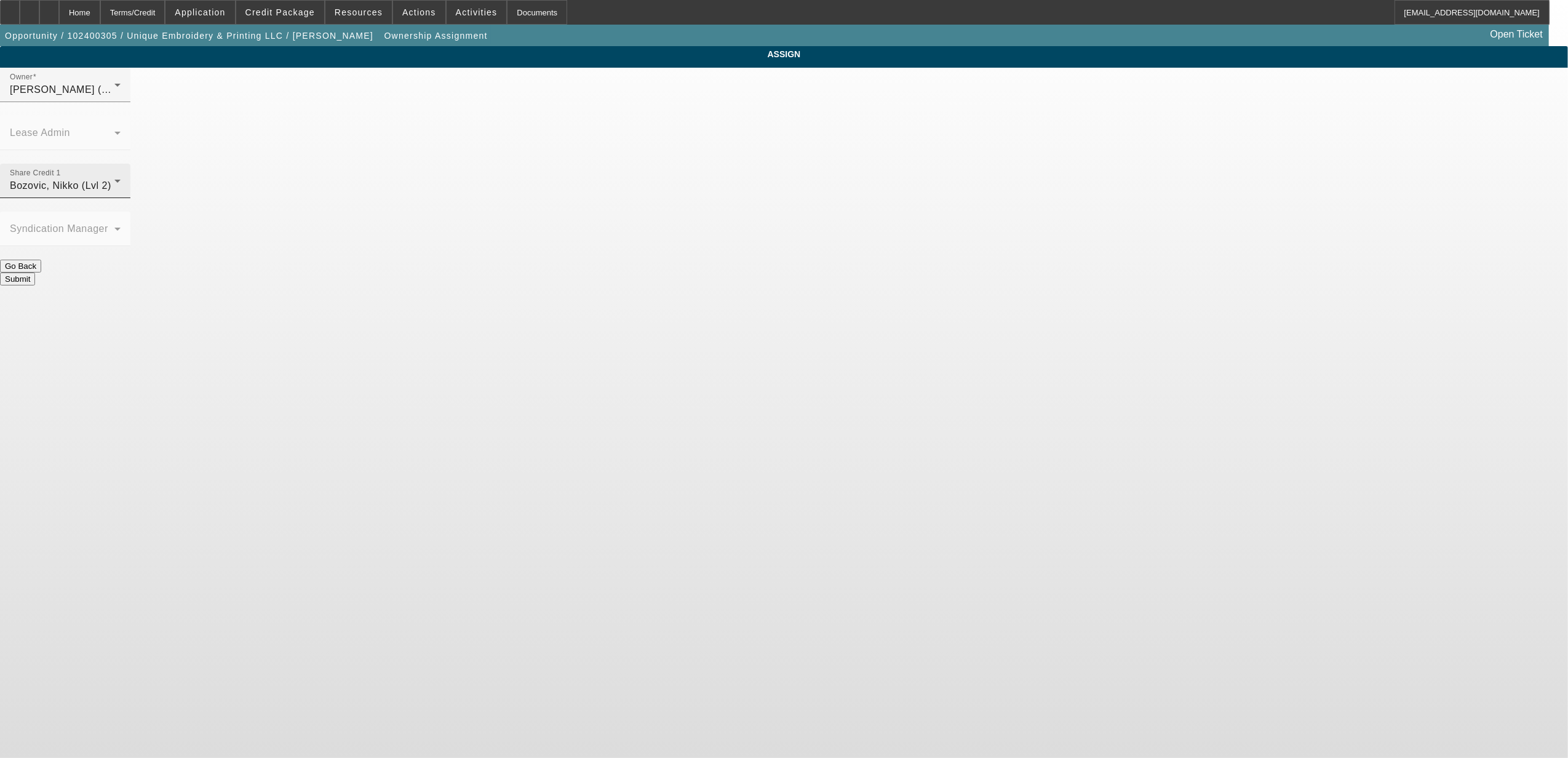
click at [112, 181] on span "Bozovic, Nikko (Lvl 2)" at bounding box center [60, 186] width 102 height 11
click at [699, 190] on mat-option "- Select -" at bounding box center [695, 184] width 161 height 30
click at [36, 272] on button "Submit" at bounding box center [18, 278] width 36 height 13
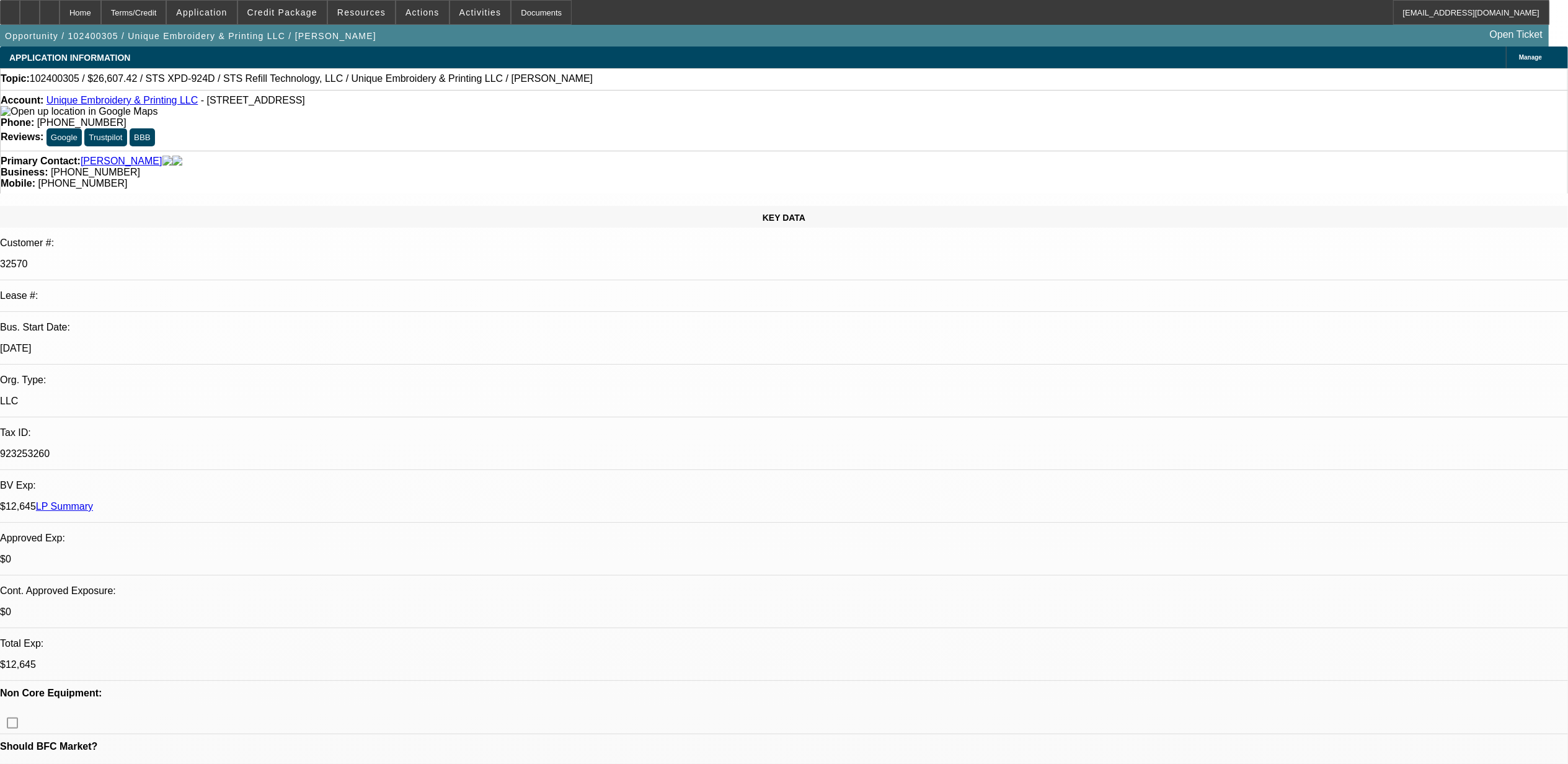
select select "0"
select select "2"
select select "0"
select select "6"
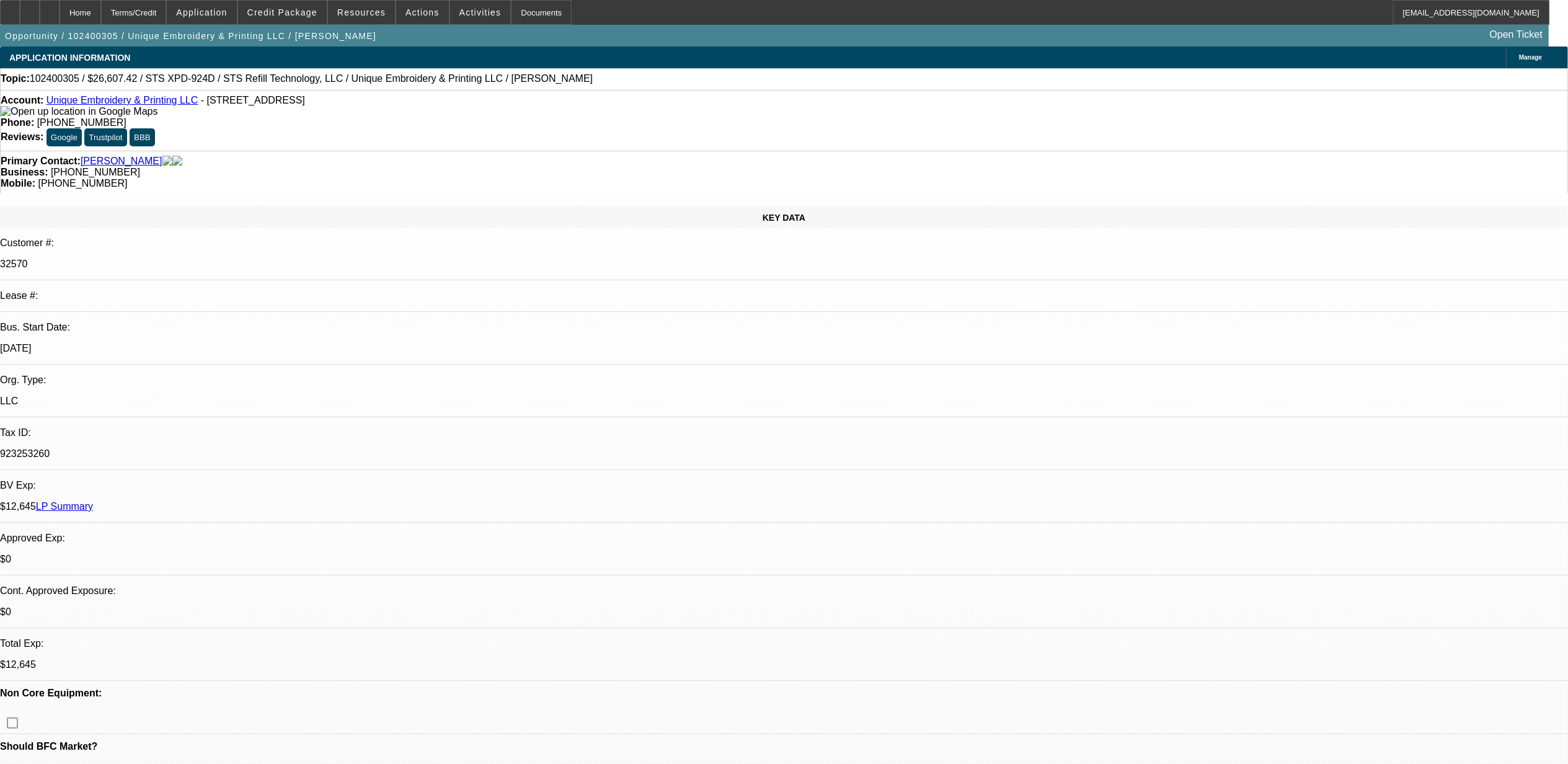
select select "0"
select select "2"
select select "0"
select select "6"
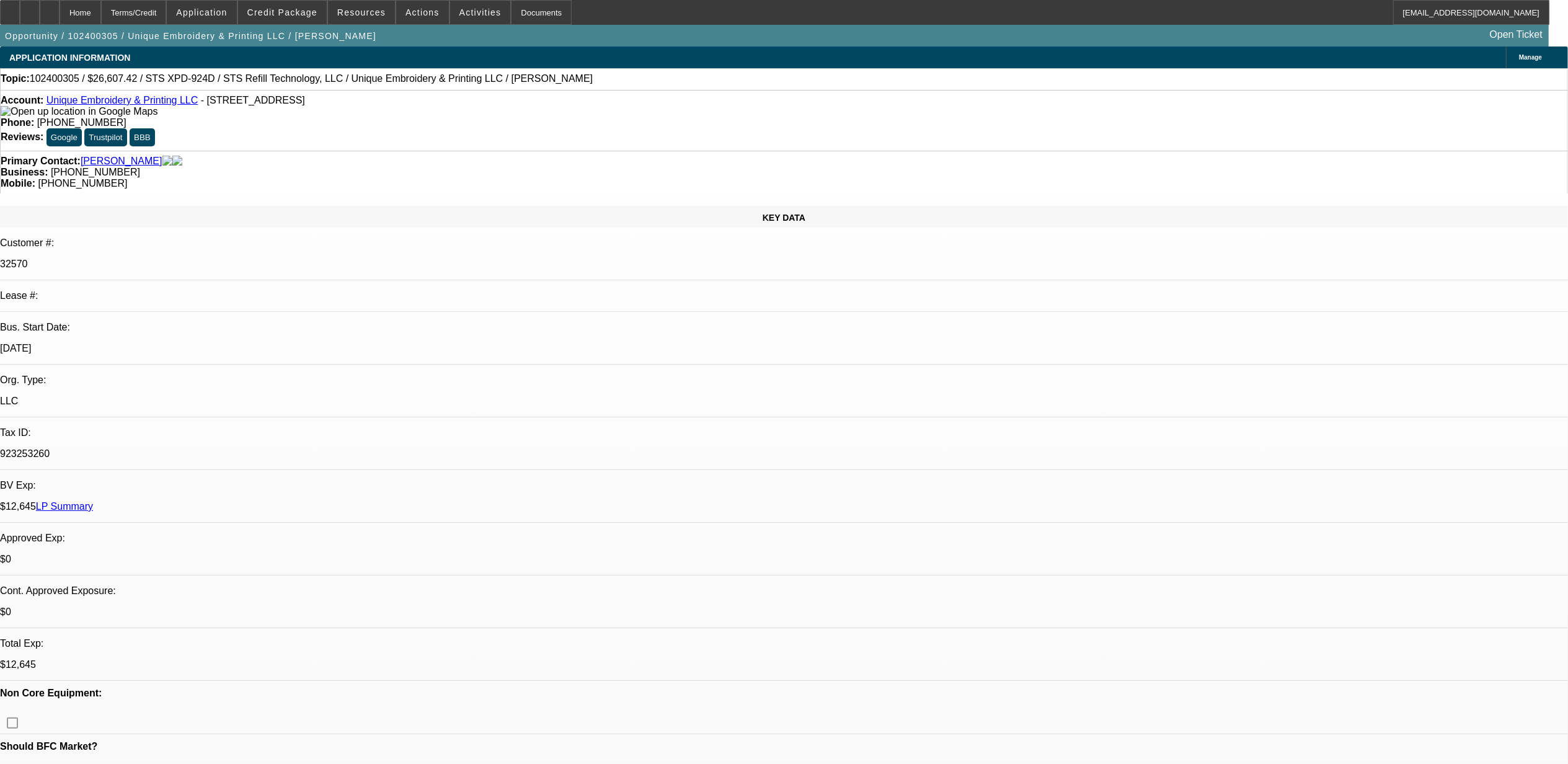
select select "0"
select select "2"
select select "0"
select select "6"
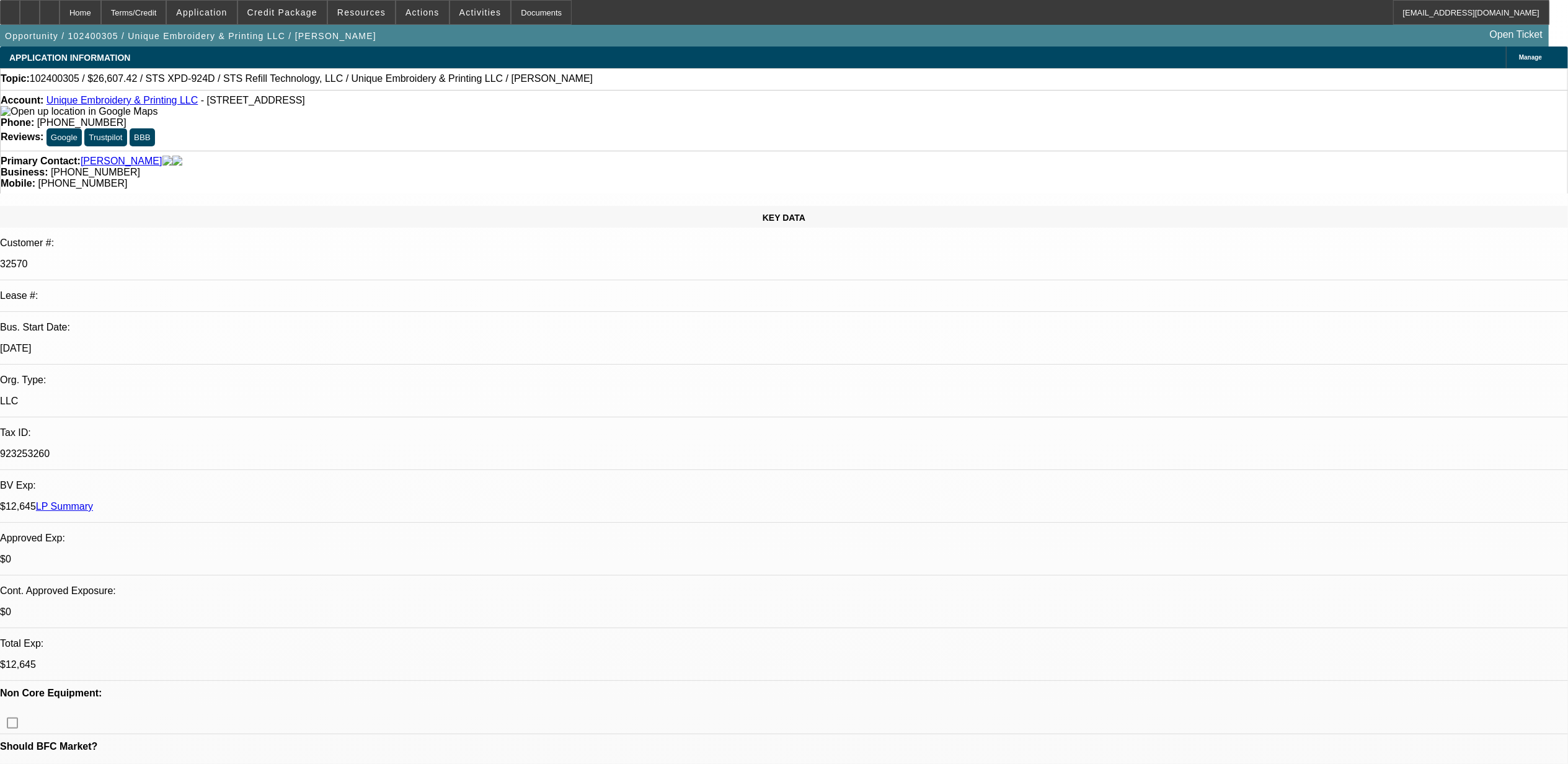
select select "0"
select select "2"
select select "0"
select select "6"
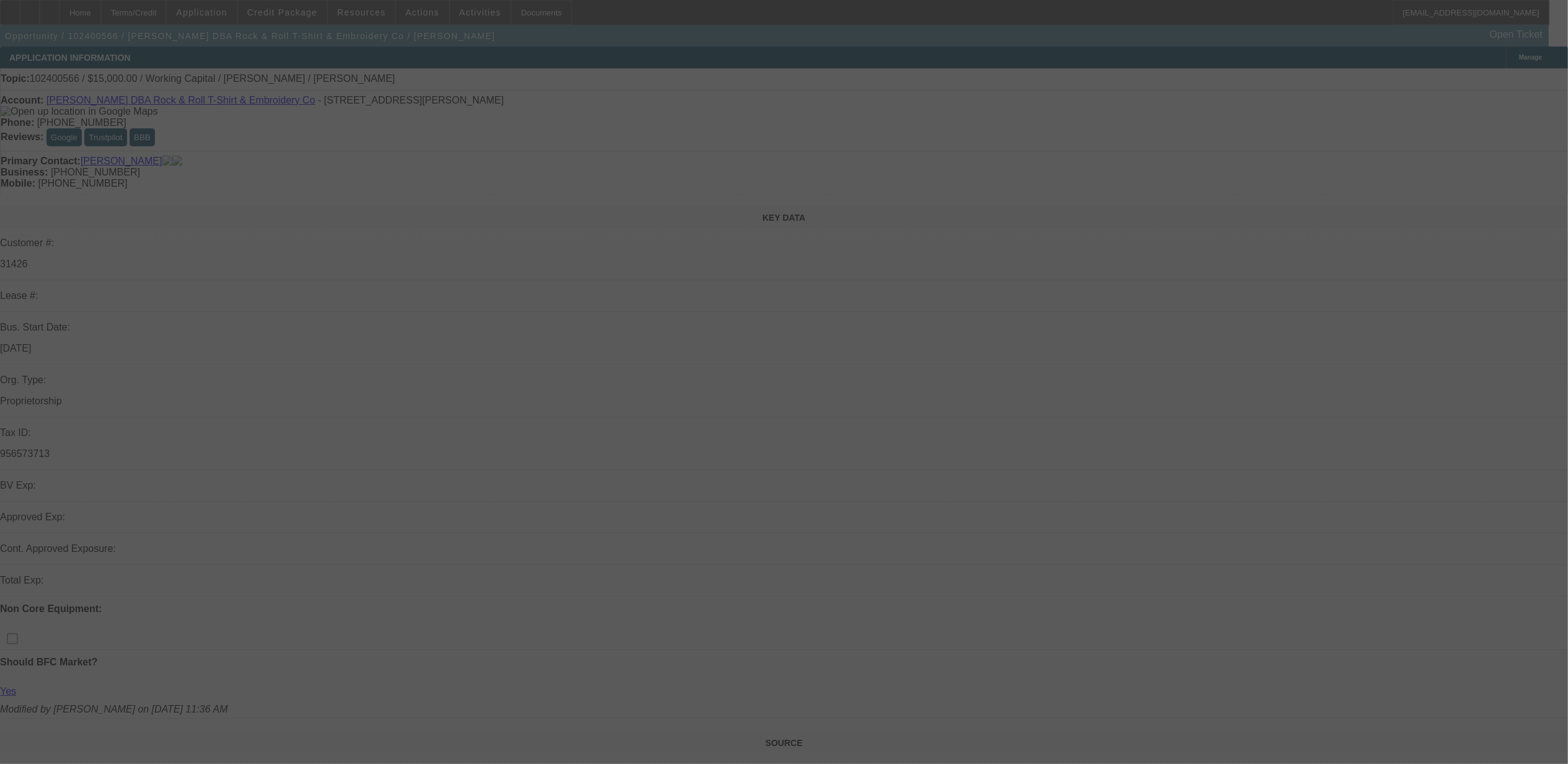
select select "0"
select select "2"
select select "0.1"
select select "4"
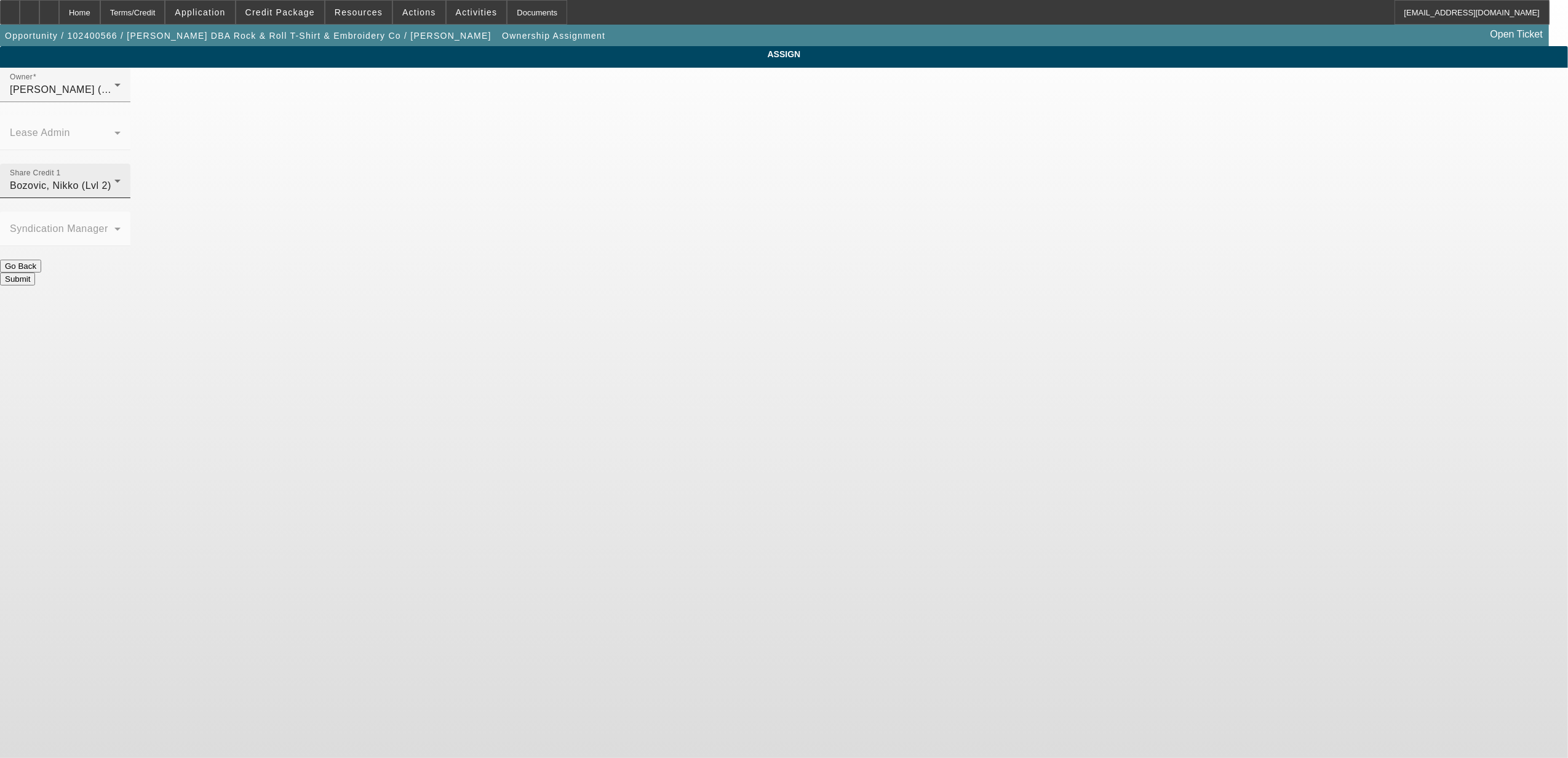
click at [120, 164] on div "Share Credit 1 [PERSON_NAME] (Lvl 2)" at bounding box center [65, 181] width 111 height 35
click at [713, 183] on mat-option "- Select -" at bounding box center [695, 184] width 161 height 30
click at [36, 272] on button "Submit" at bounding box center [18, 278] width 36 height 13
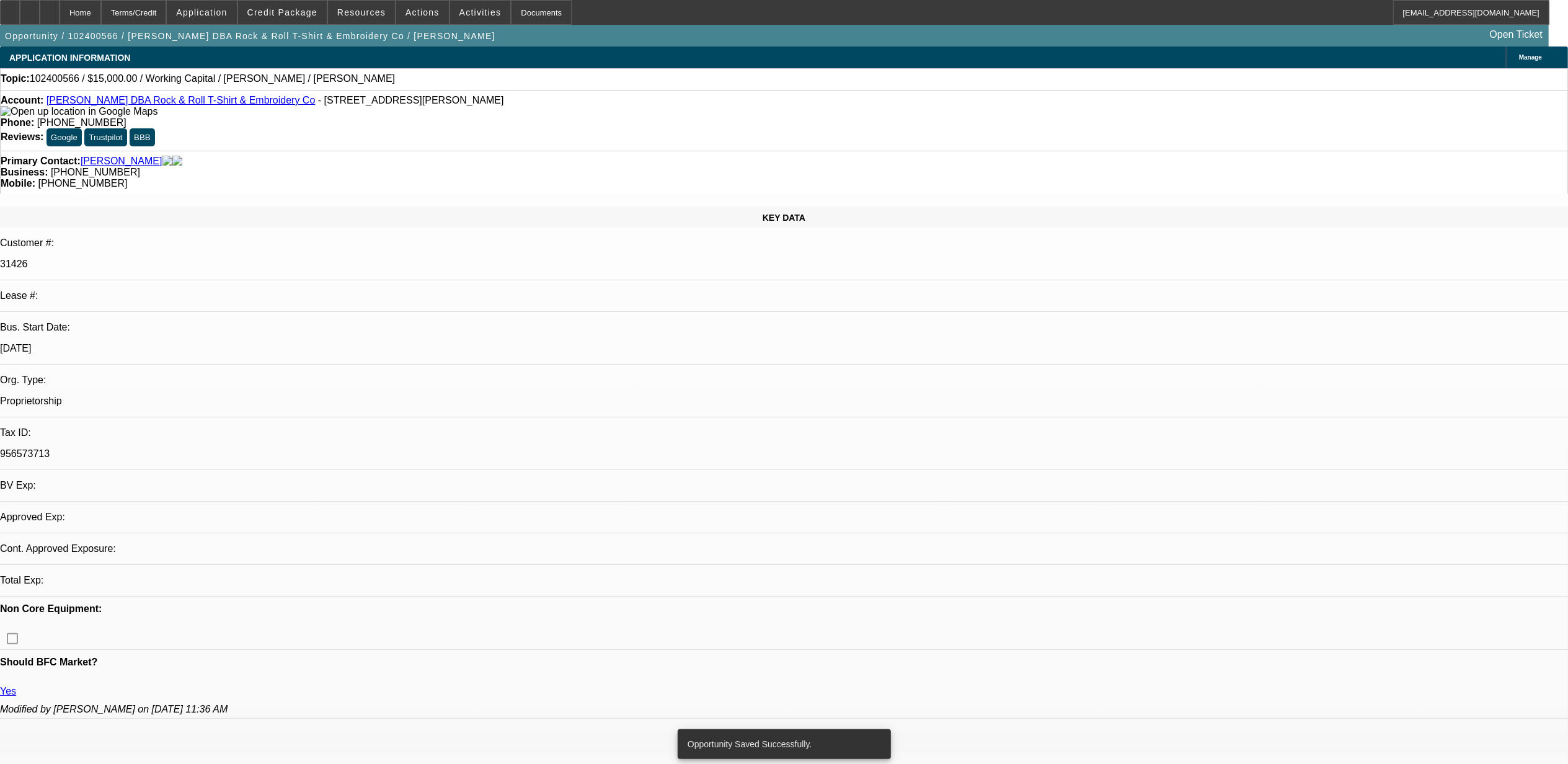
select select "0"
select select "2"
select select "0.1"
select select "4"
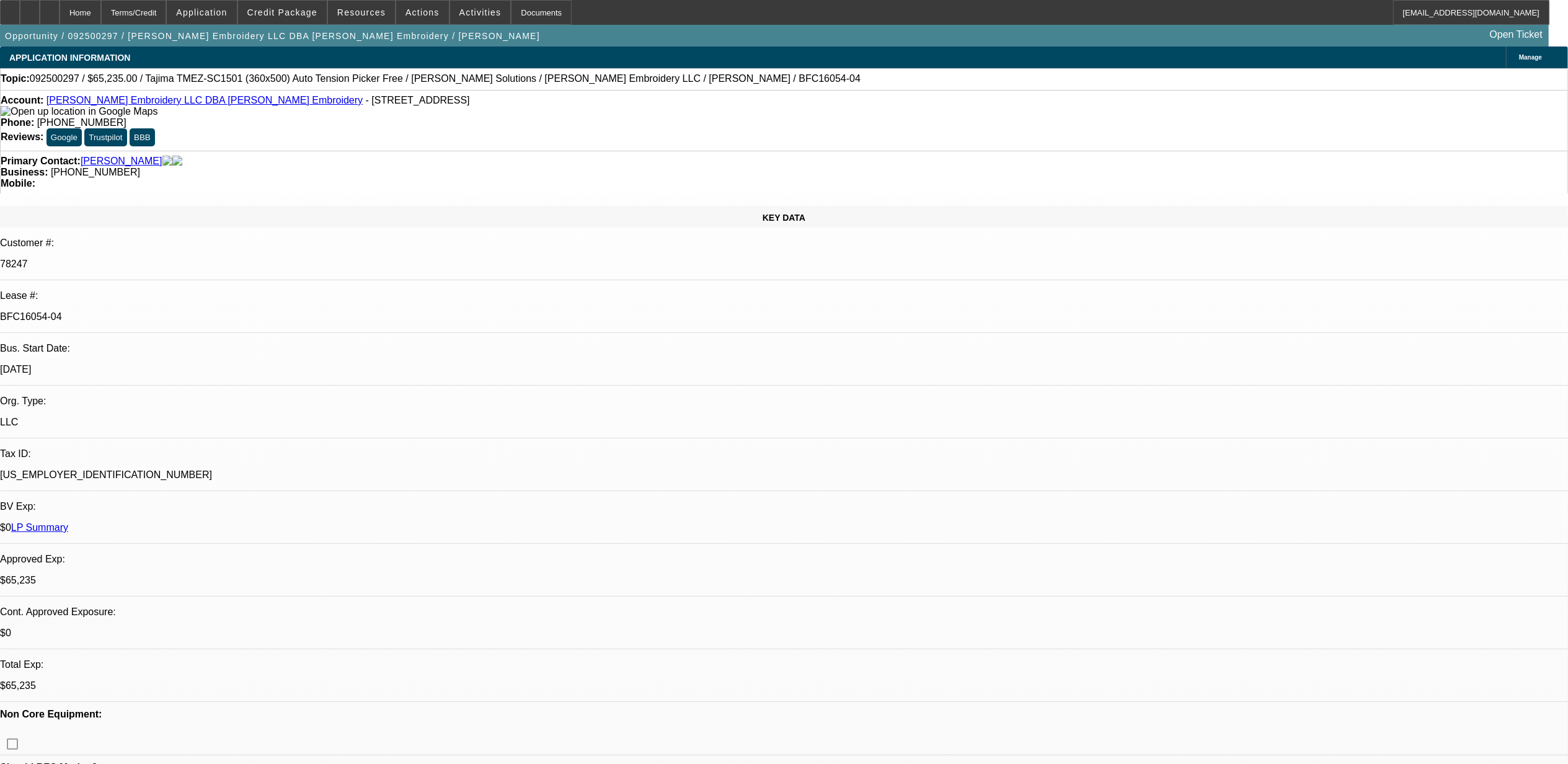
select select "0"
select select "2"
select select "0"
select select "2"
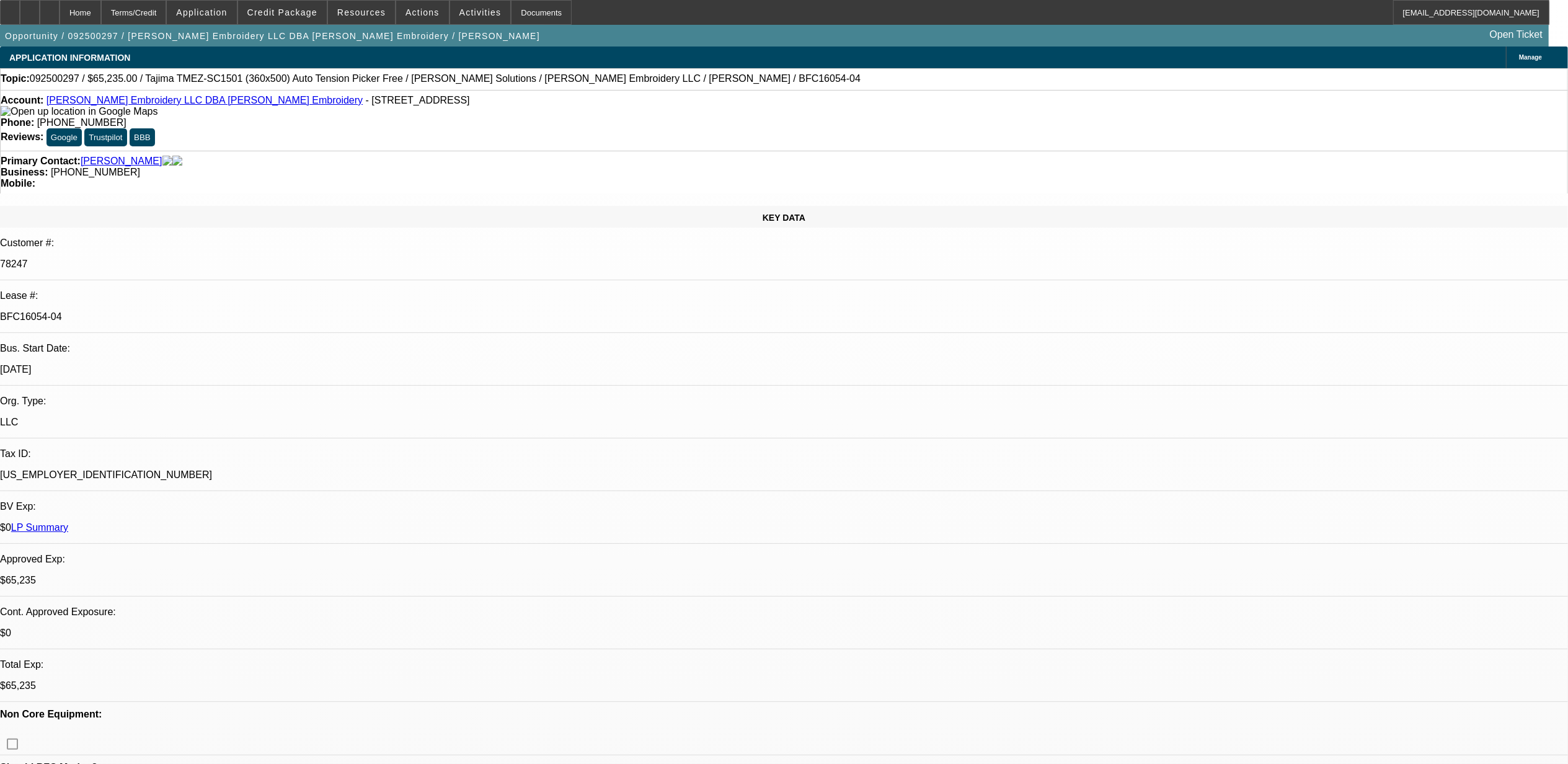
select select "0"
select select "2"
select select "0"
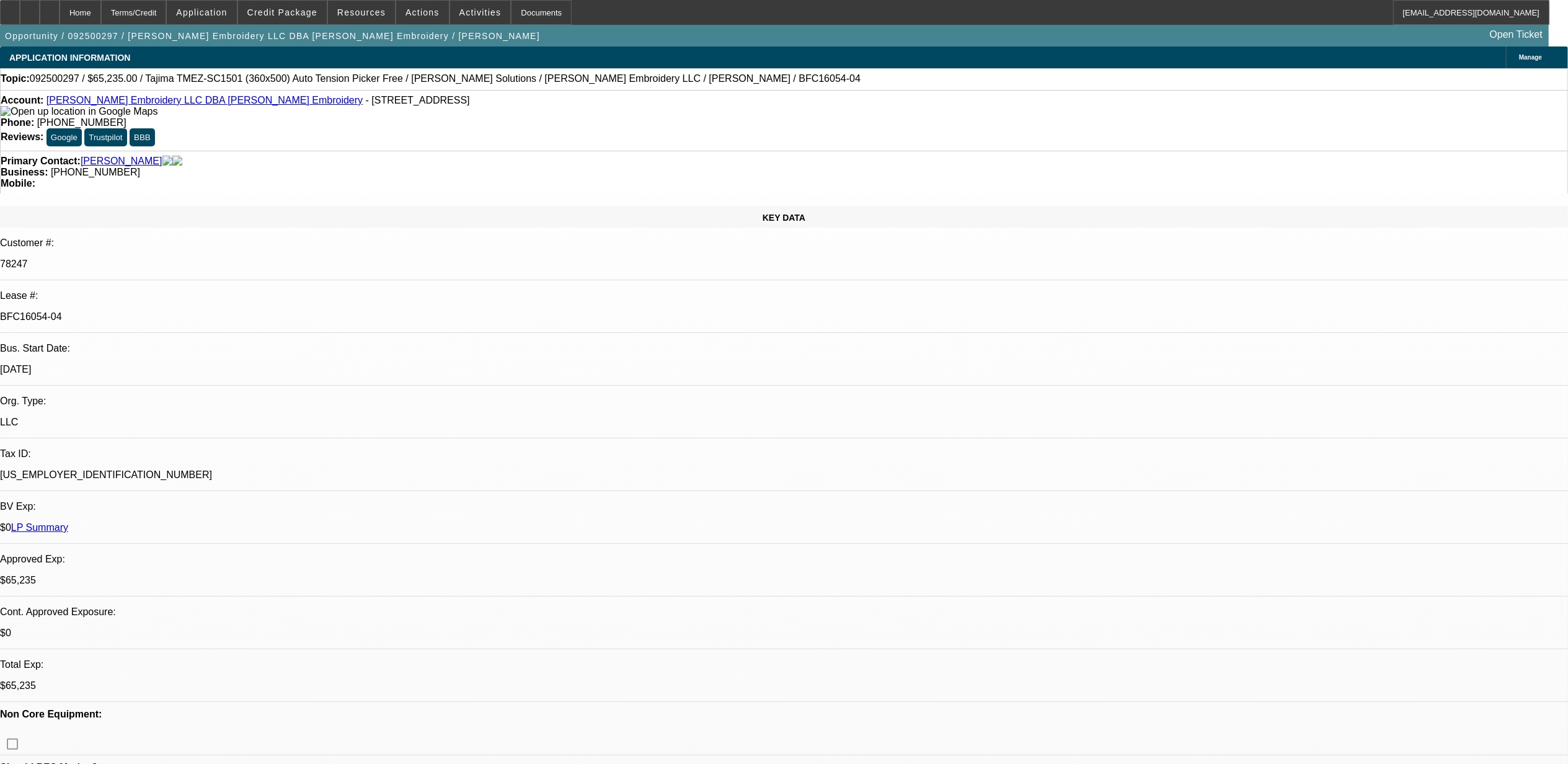
select select "2"
select select "0"
select select "1"
select select "2"
select select "6"
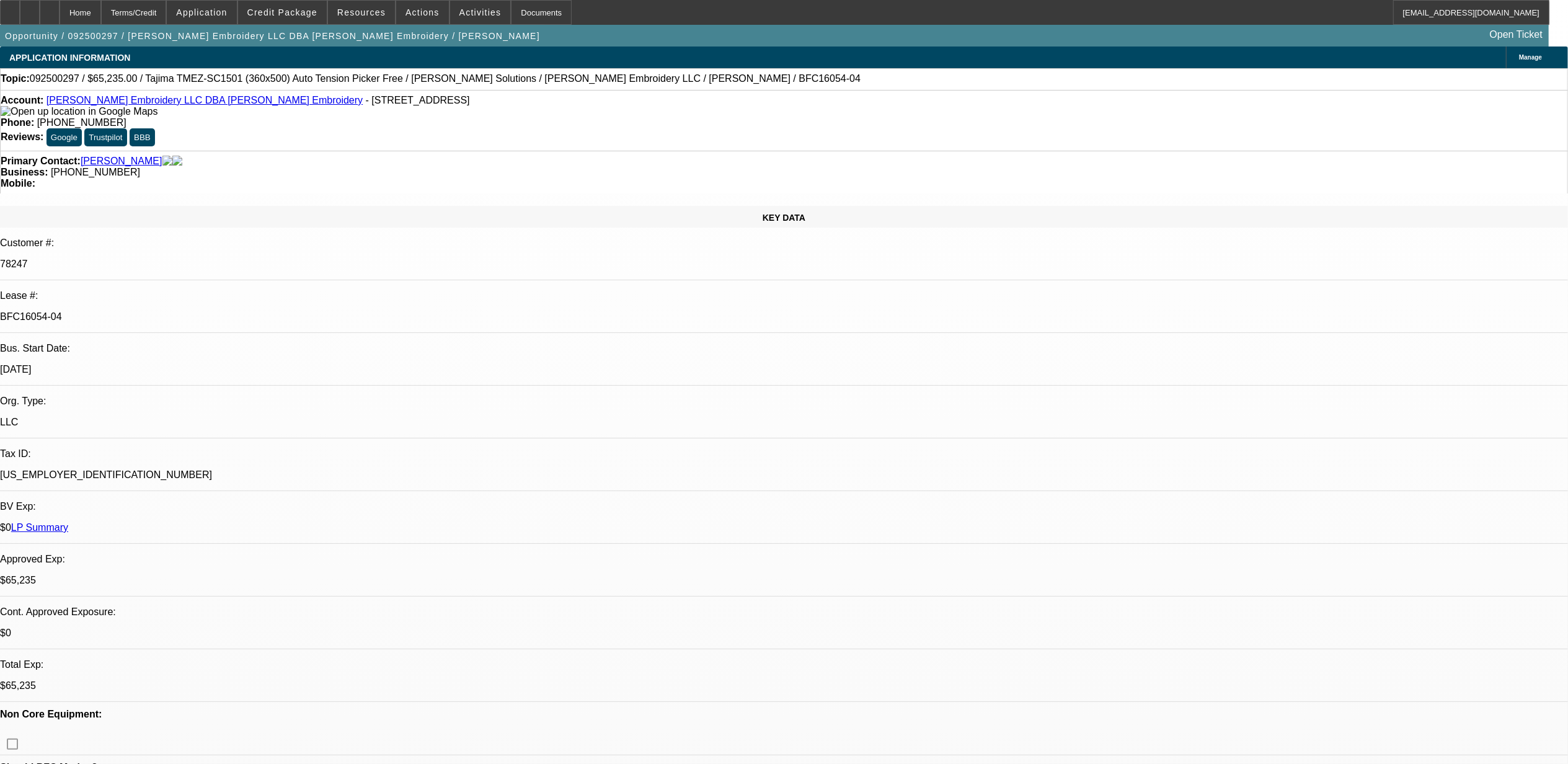
select select "1"
select select "2"
select select "6"
select select "1"
select select "2"
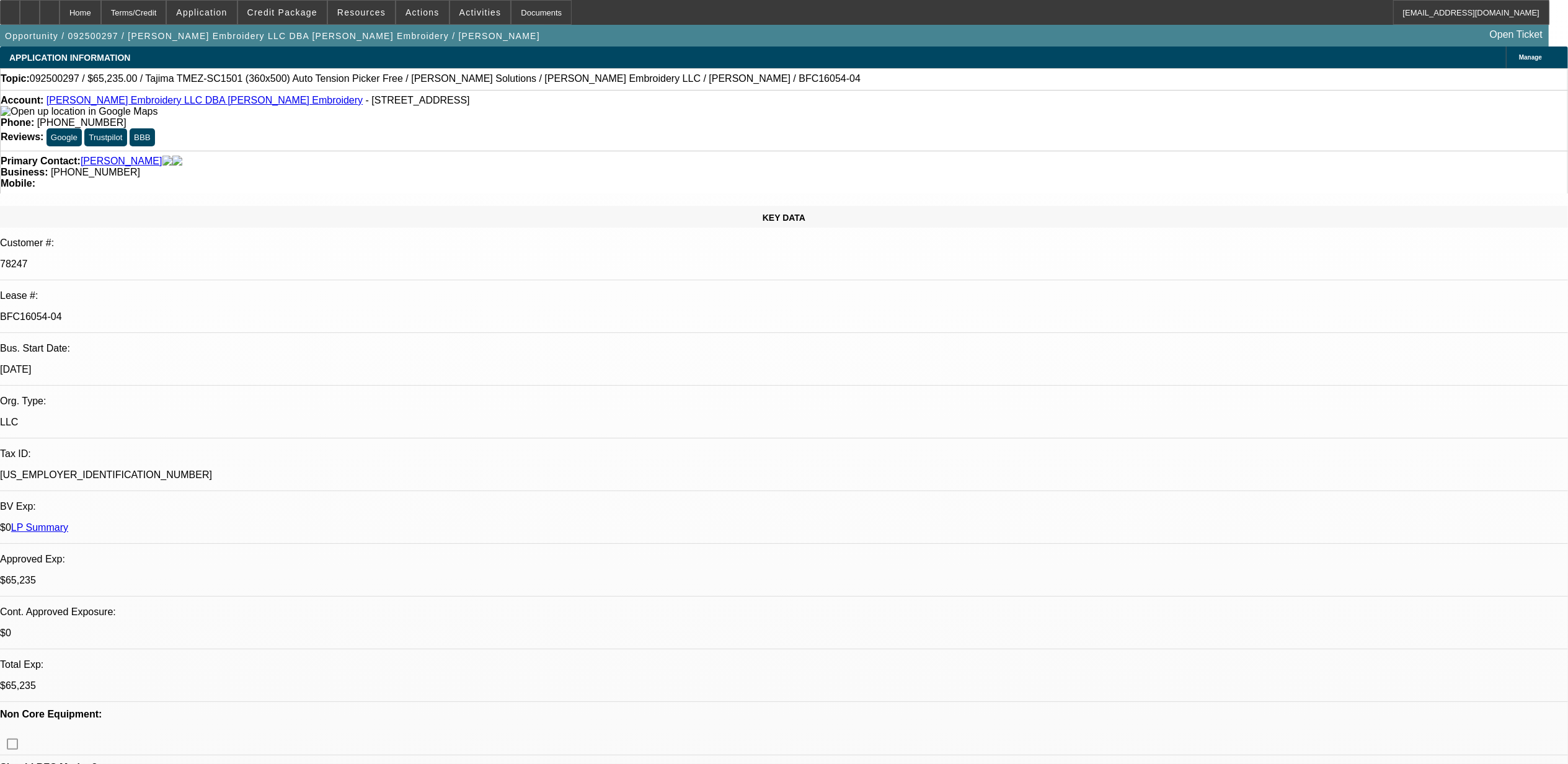
select select "6"
select select "1"
select select "2"
select select "6"
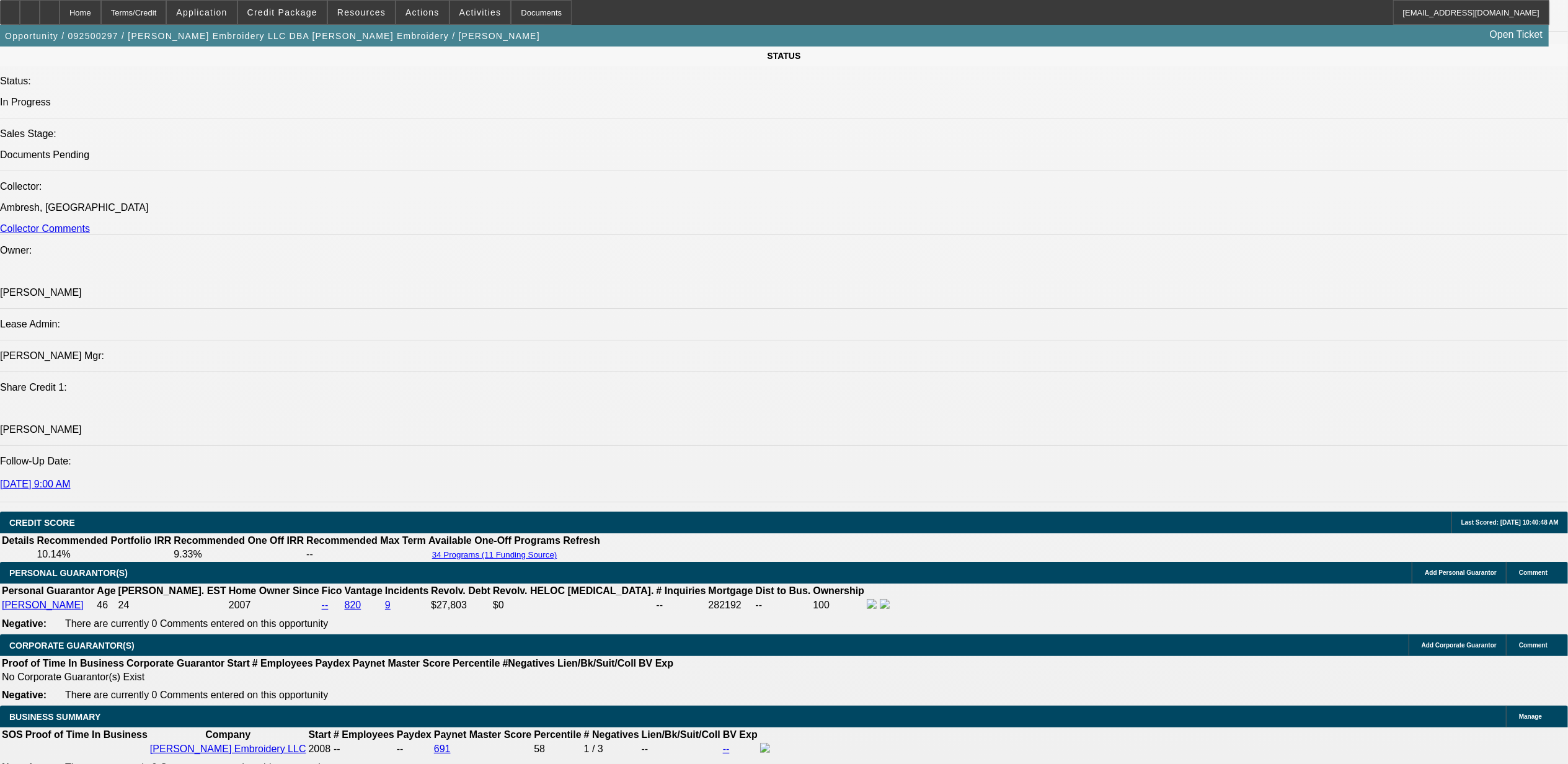
scroll to position [1901, 0]
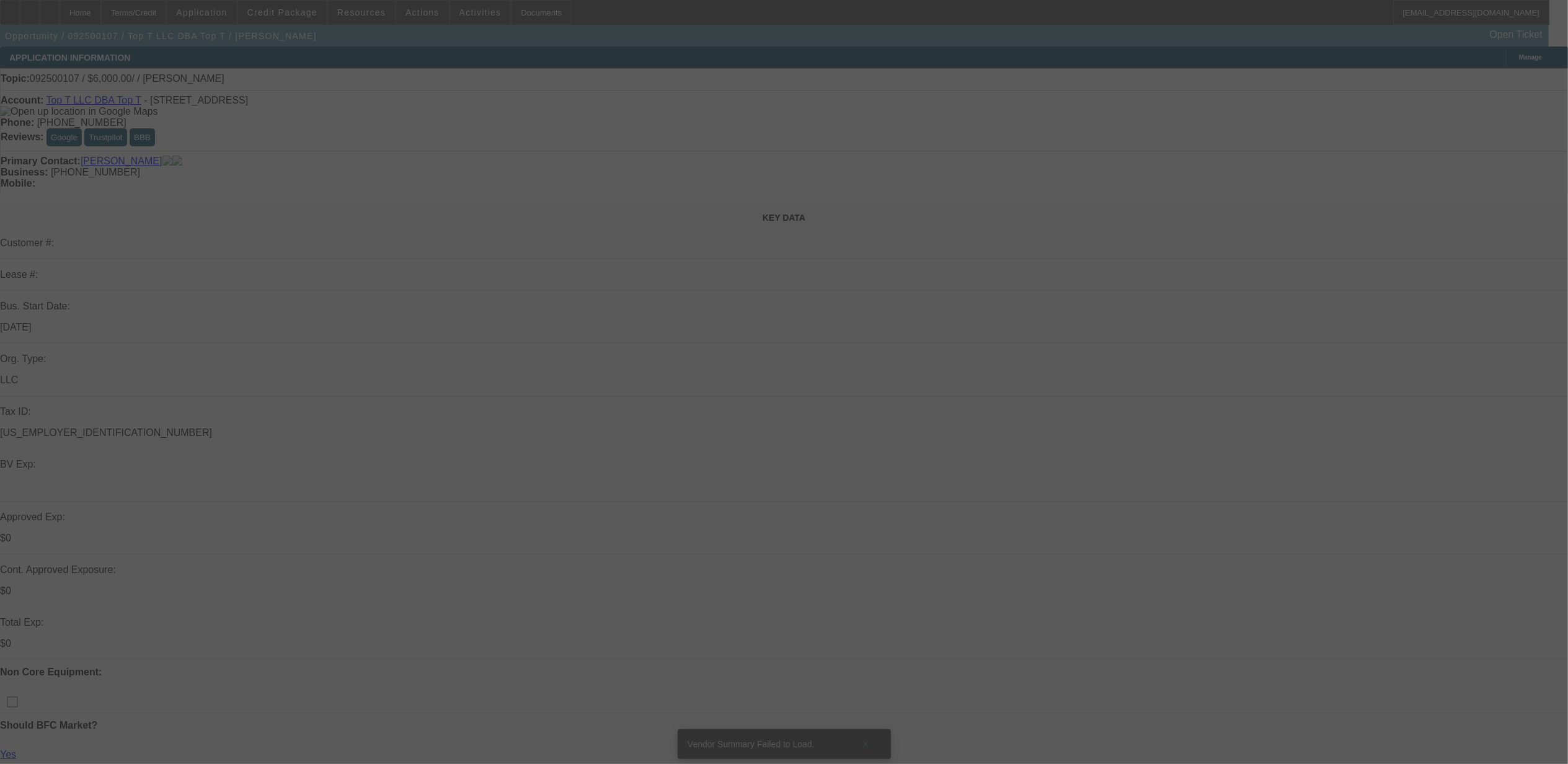
select select "0"
select select "2"
select select "0.1"
select select "4"
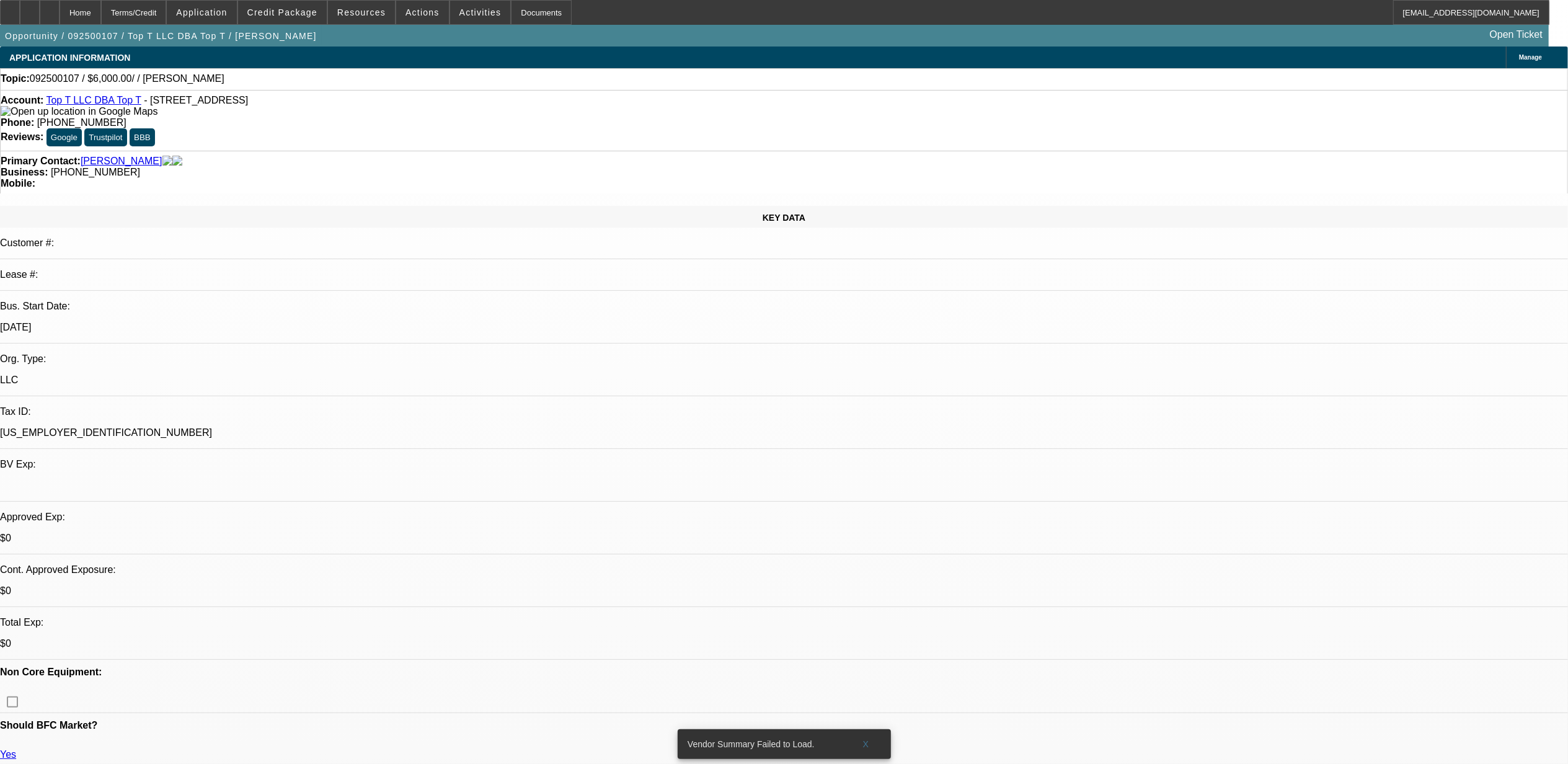
drag, startPoint x: 860, startPoint y: 728, endPoint x: 857, endPoint y: 719, distance: 9.5
click at [859, 729] on span at bounding box center [867, 744] width 40 height 30
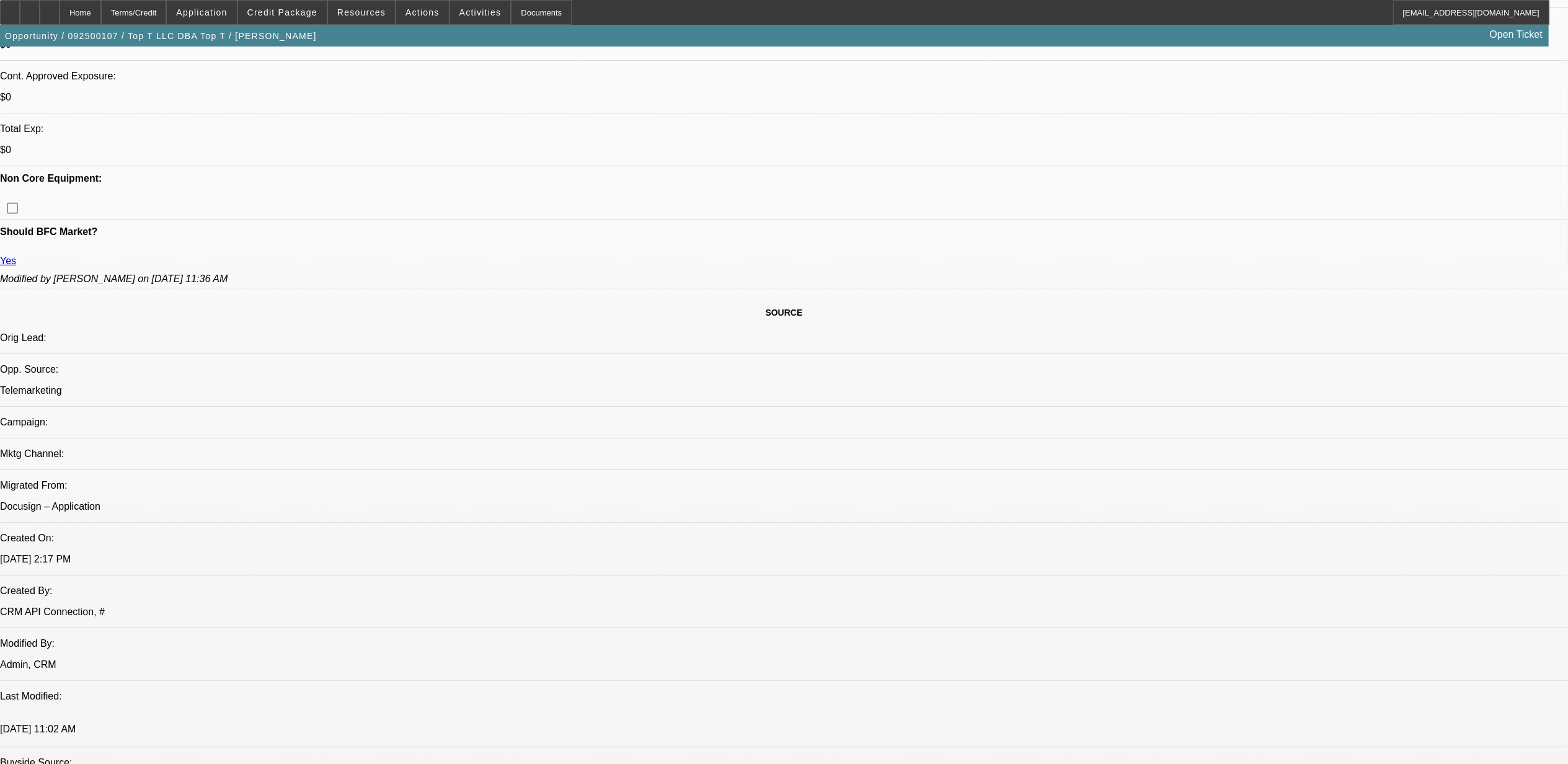
scroll to position [248, 0]
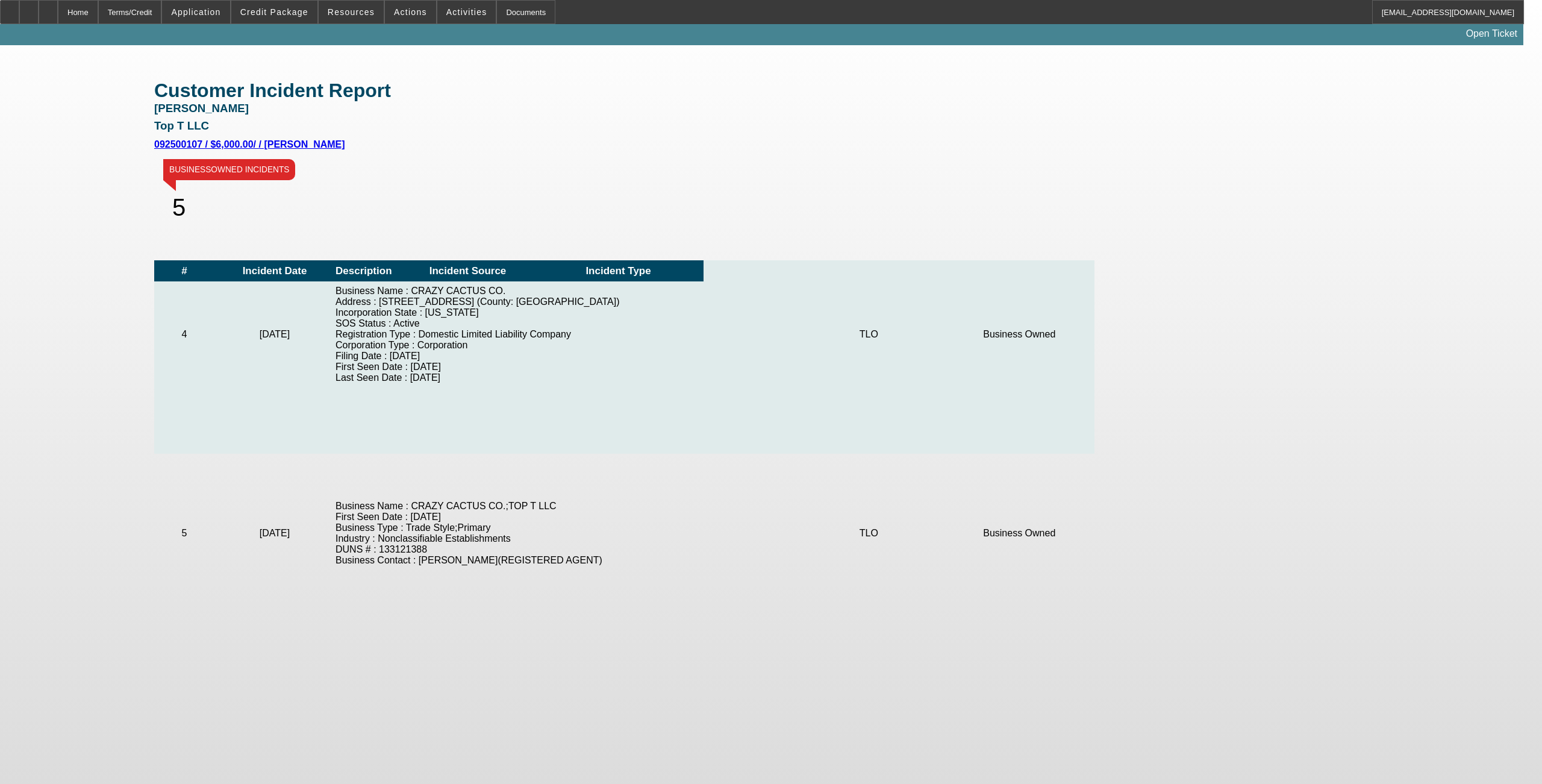
scroll to position [482, 0]
